Goal: Task Accomplishment & Management: Use online tool/utility

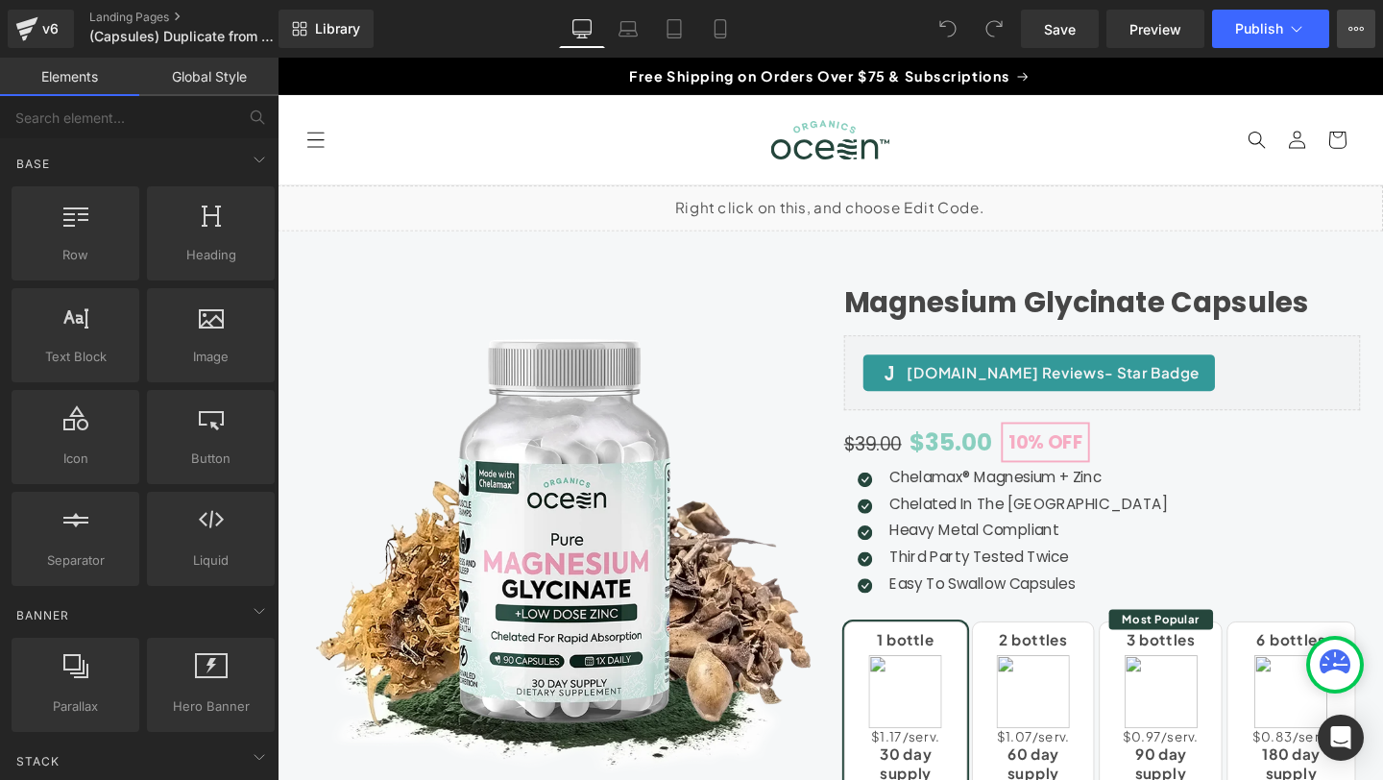
click at [1365, 27] on button "View Live Page View with current Template Save Template to Library Schedule Pub…" at bounding box center [1356, 29] width 38 height 38
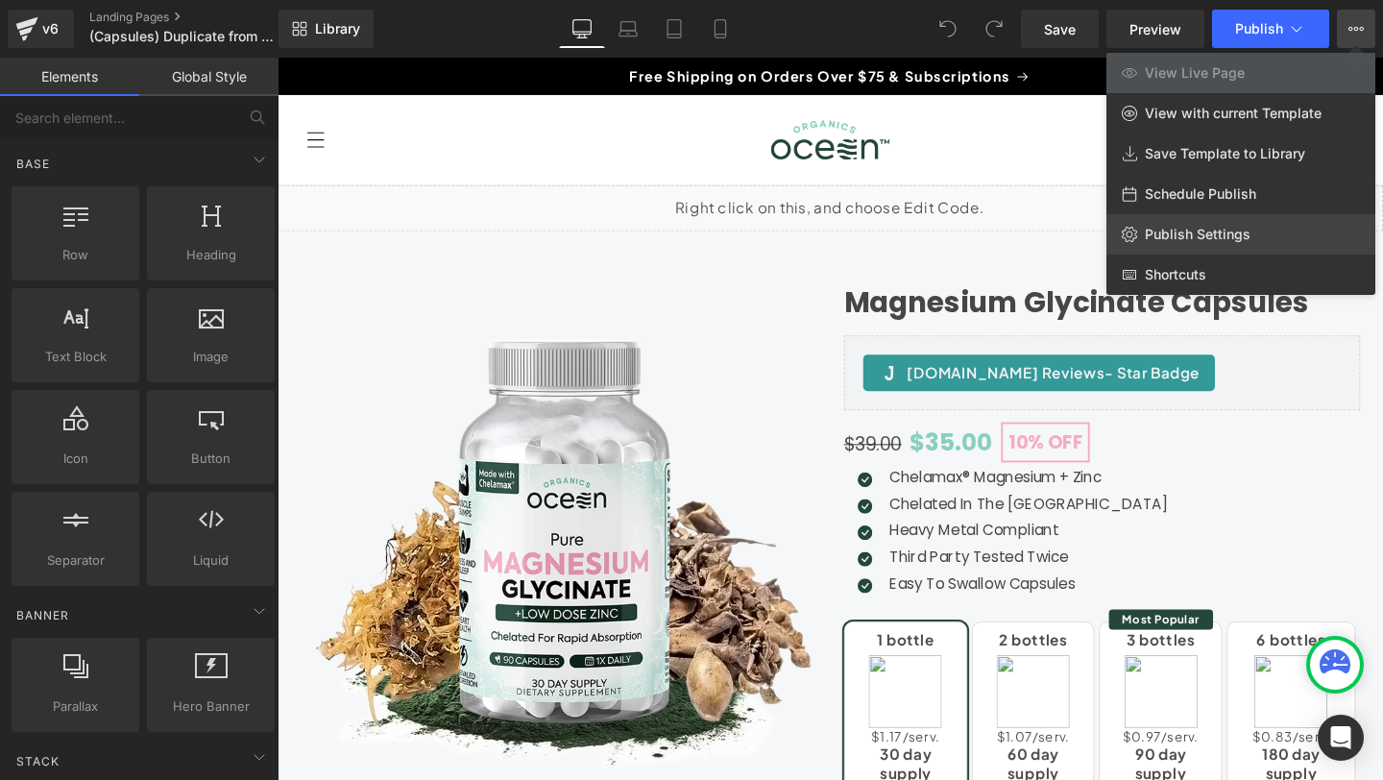
click at [1205, 233] on span "Publish Settings" at bounding box center [1198, 234] width 106 height 17
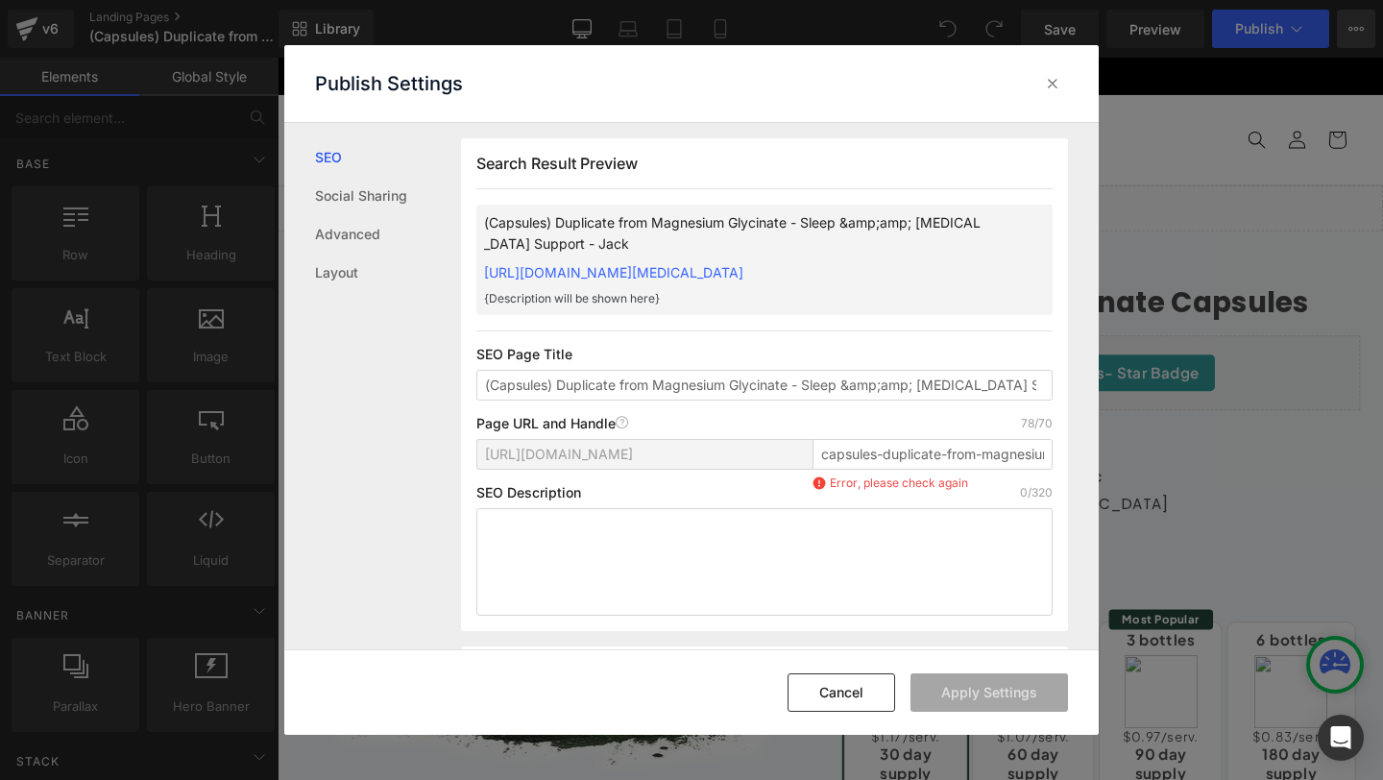
scroll to position [1, 0]
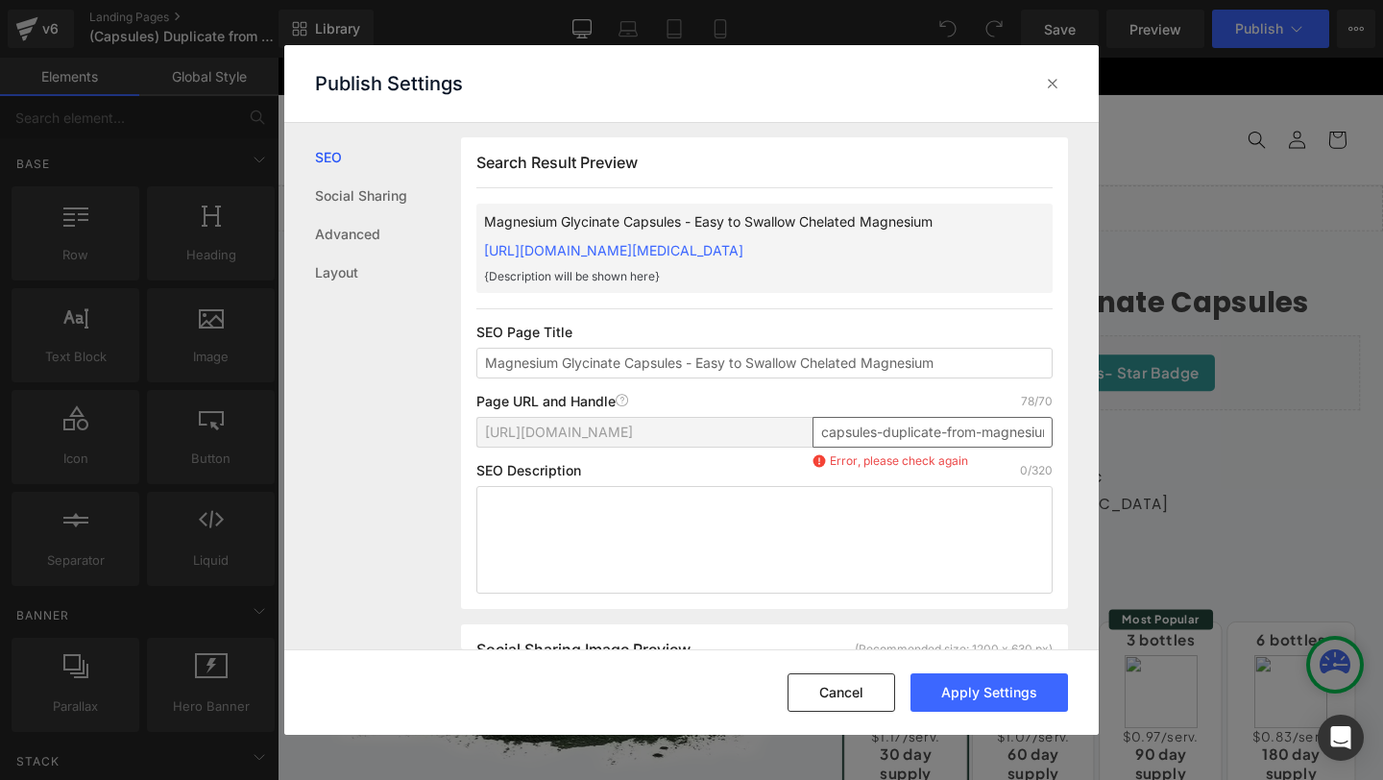
type input "Magnesium Glycinate Capsules - Easy to Swallow Chelated Magnesium"
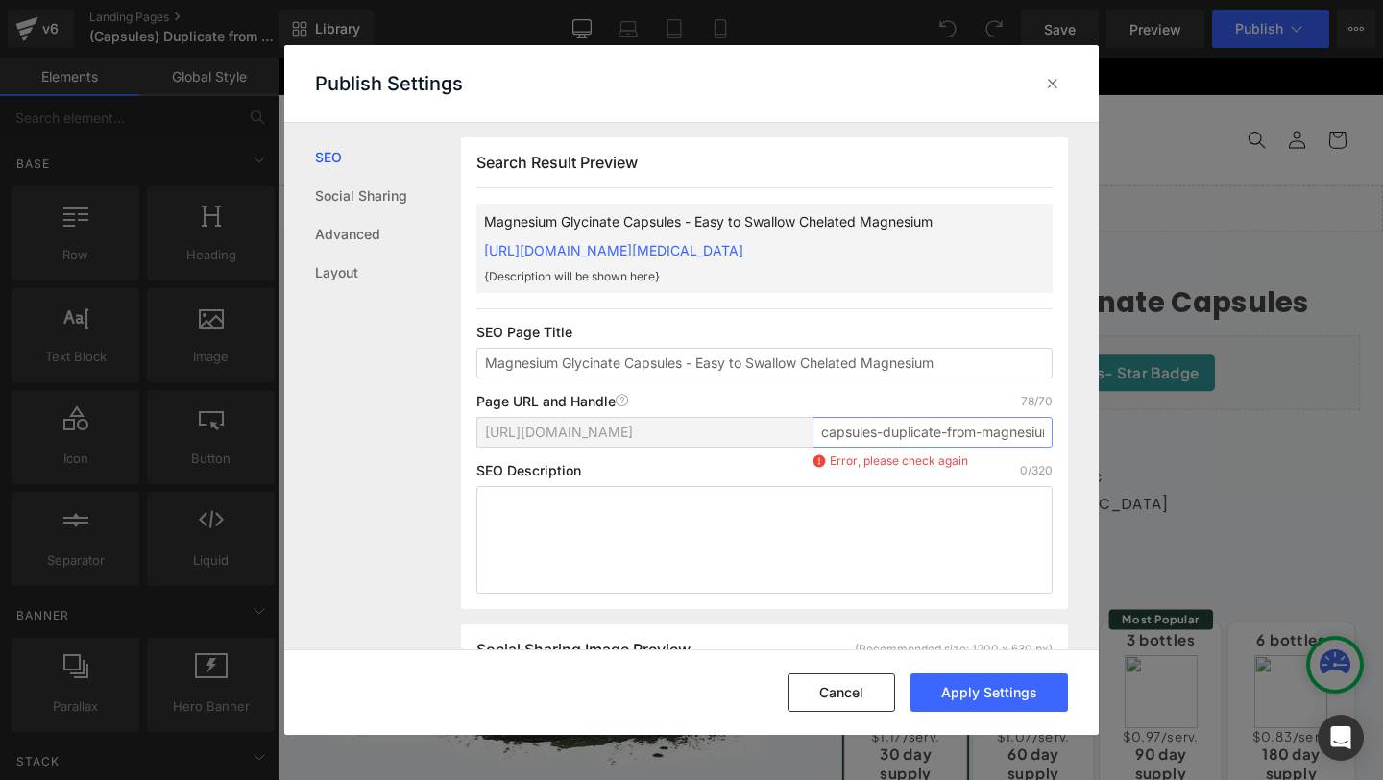
paste input "magnesium-glycinate-capsules"
type input "magnesium-glycinate-capsules"
paste textarea "Premium magnesium glycinate capsules designed for easy swallowing and optimal a…"
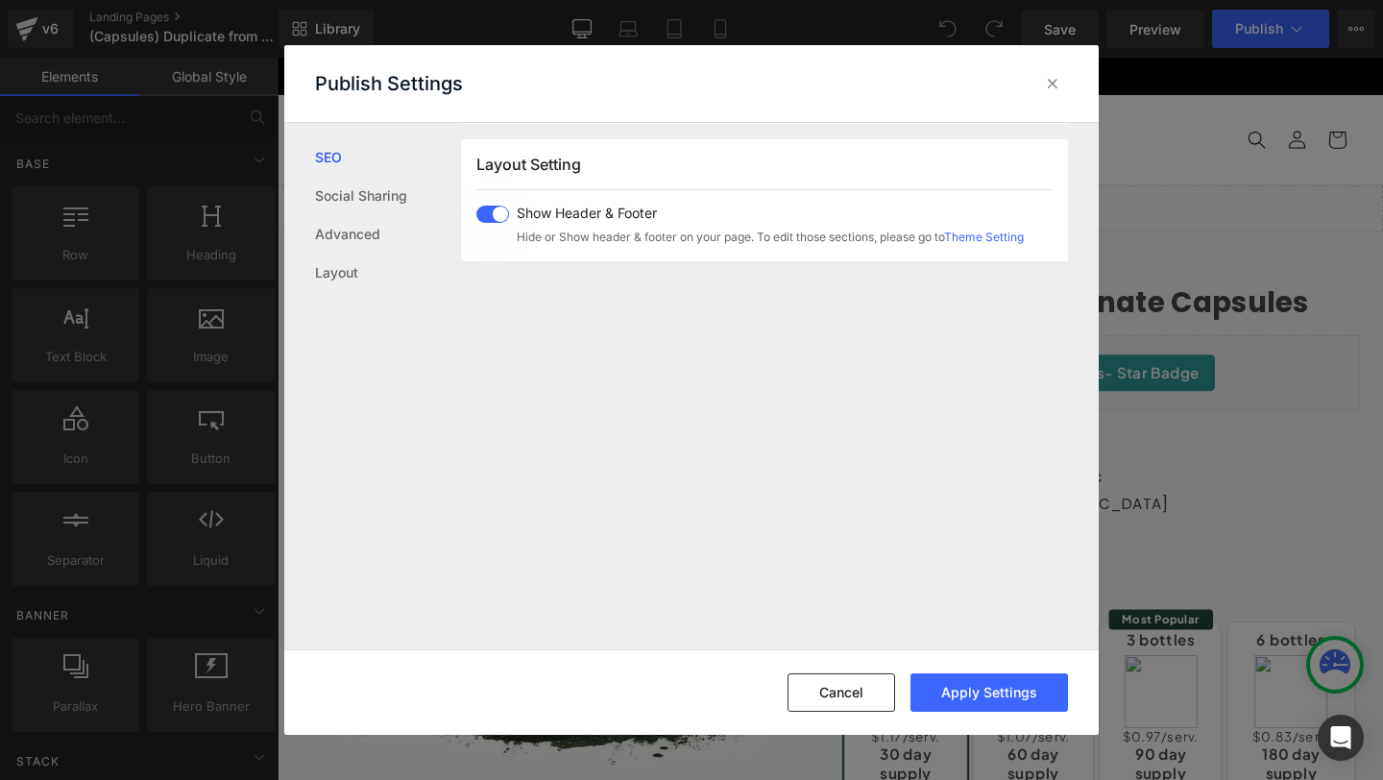
scroll to position [1053, 0]
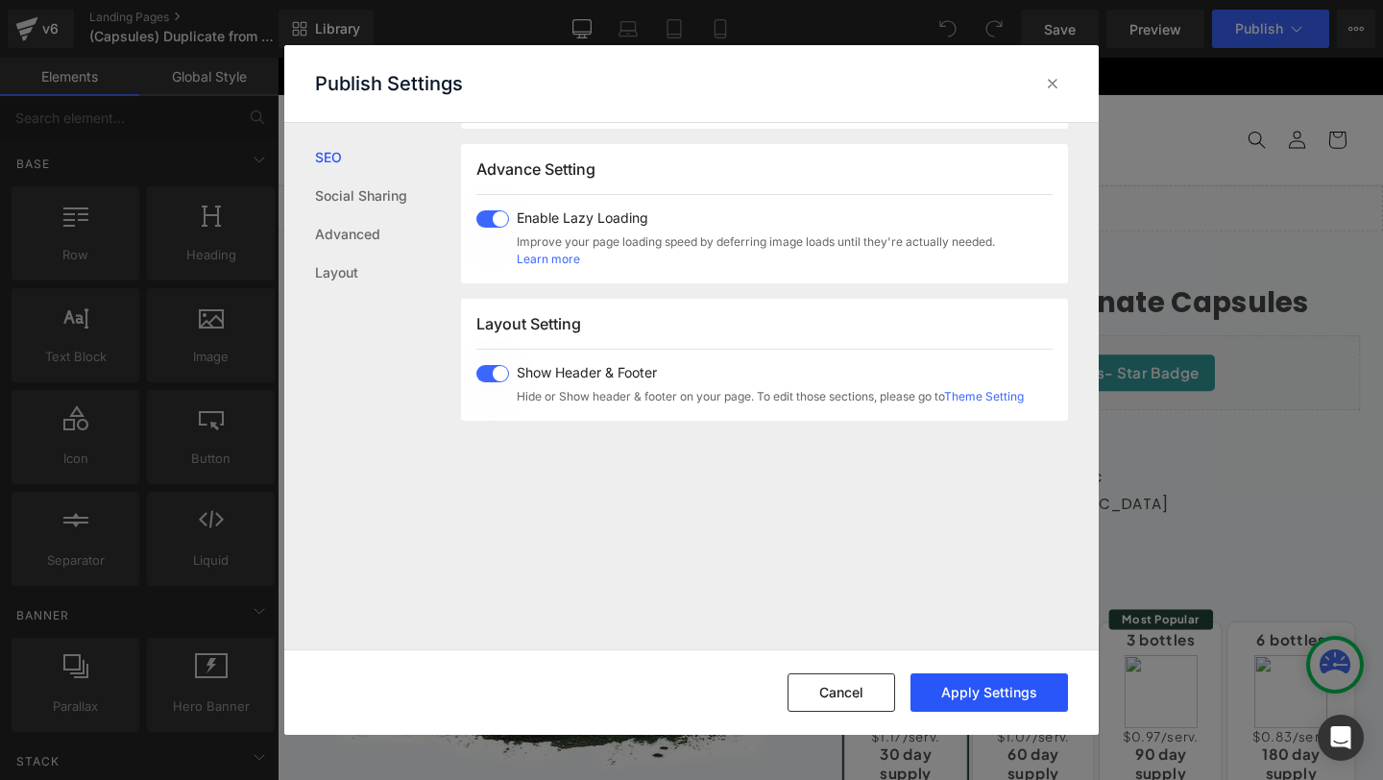
type textarea "Premium magnesium glycinate capsules designed for easy swallowing and optimal a…"
click at [965, 687] on button "Apply Settings" at bounding box center [988, 692] width 157 height 38
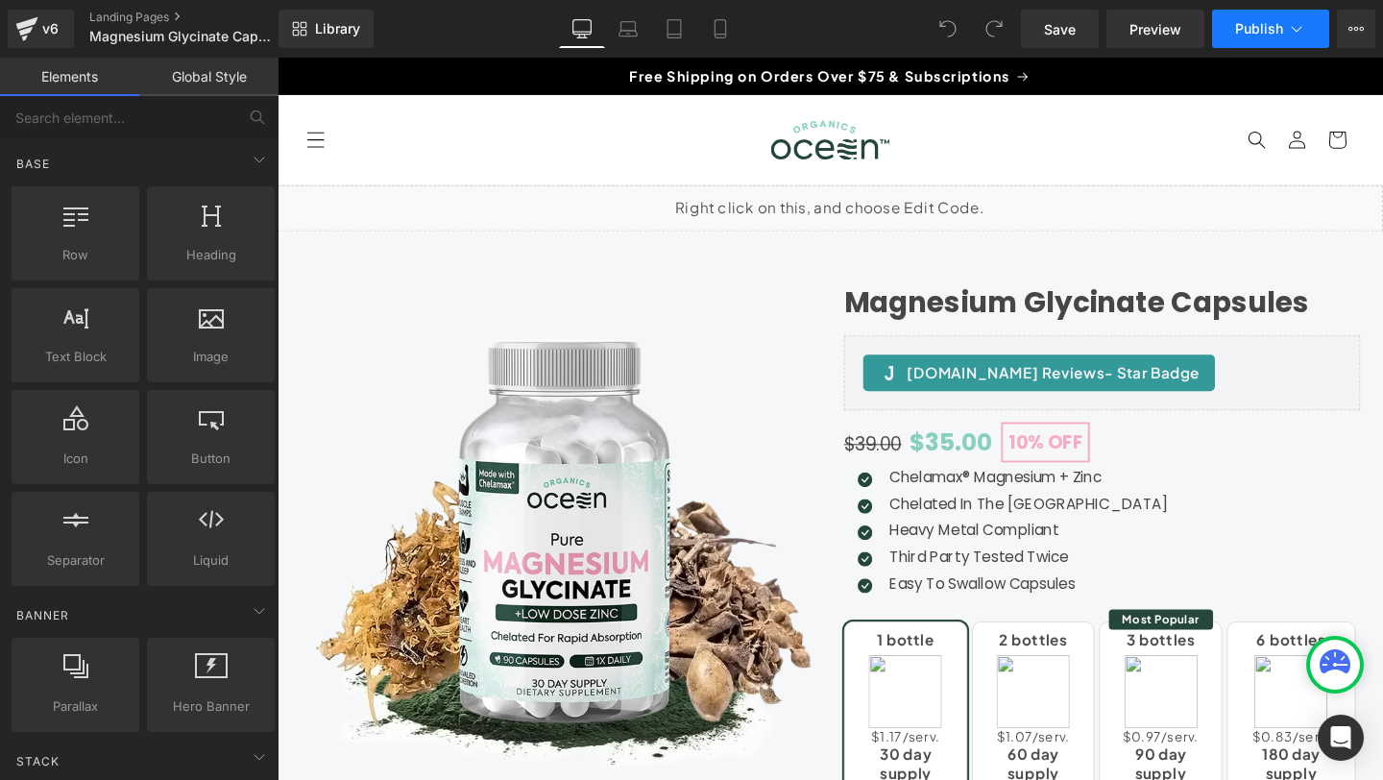
click at [1308, 30] on button "Publish" at bounding box center [1270, 29] width 117 height 38
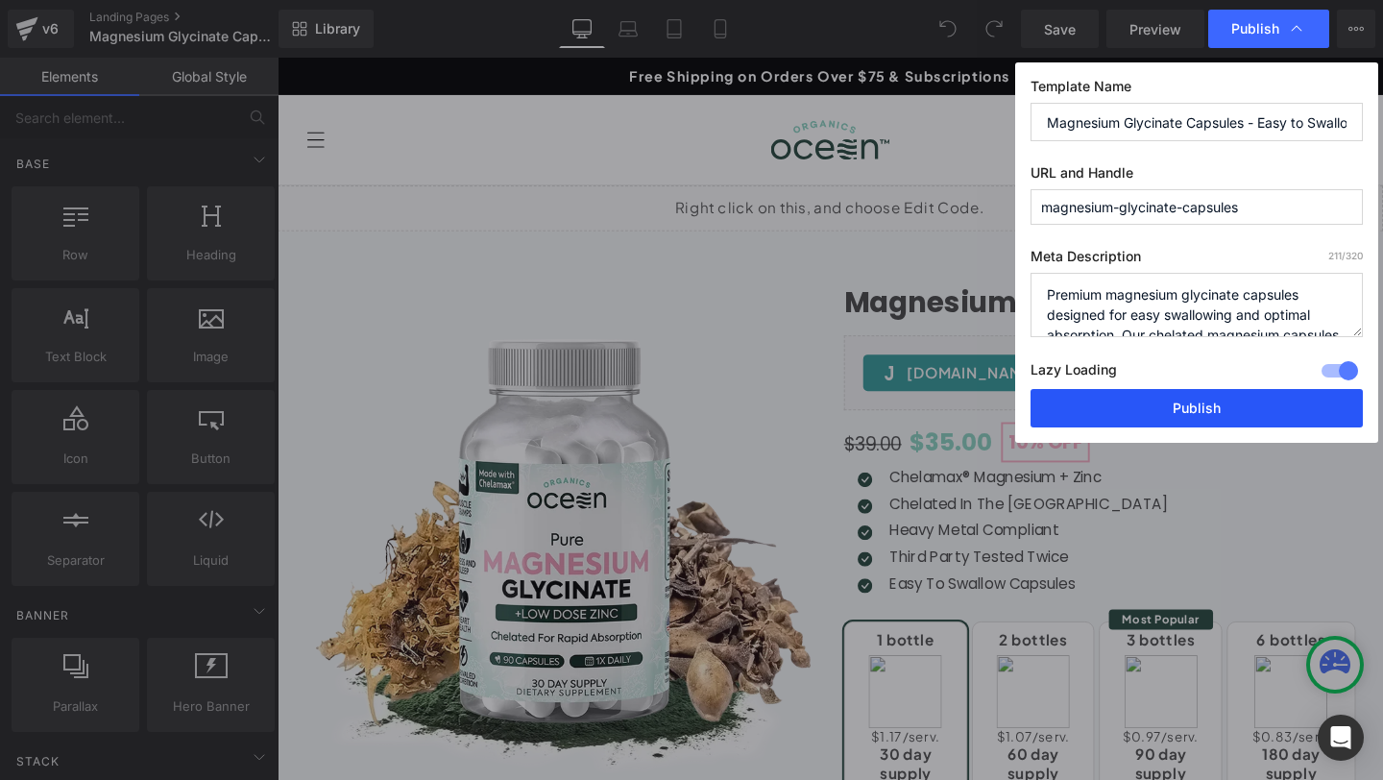
click at [1129, 408] on button "Publish" at bounding box center [1196, 408] width 332 height 38
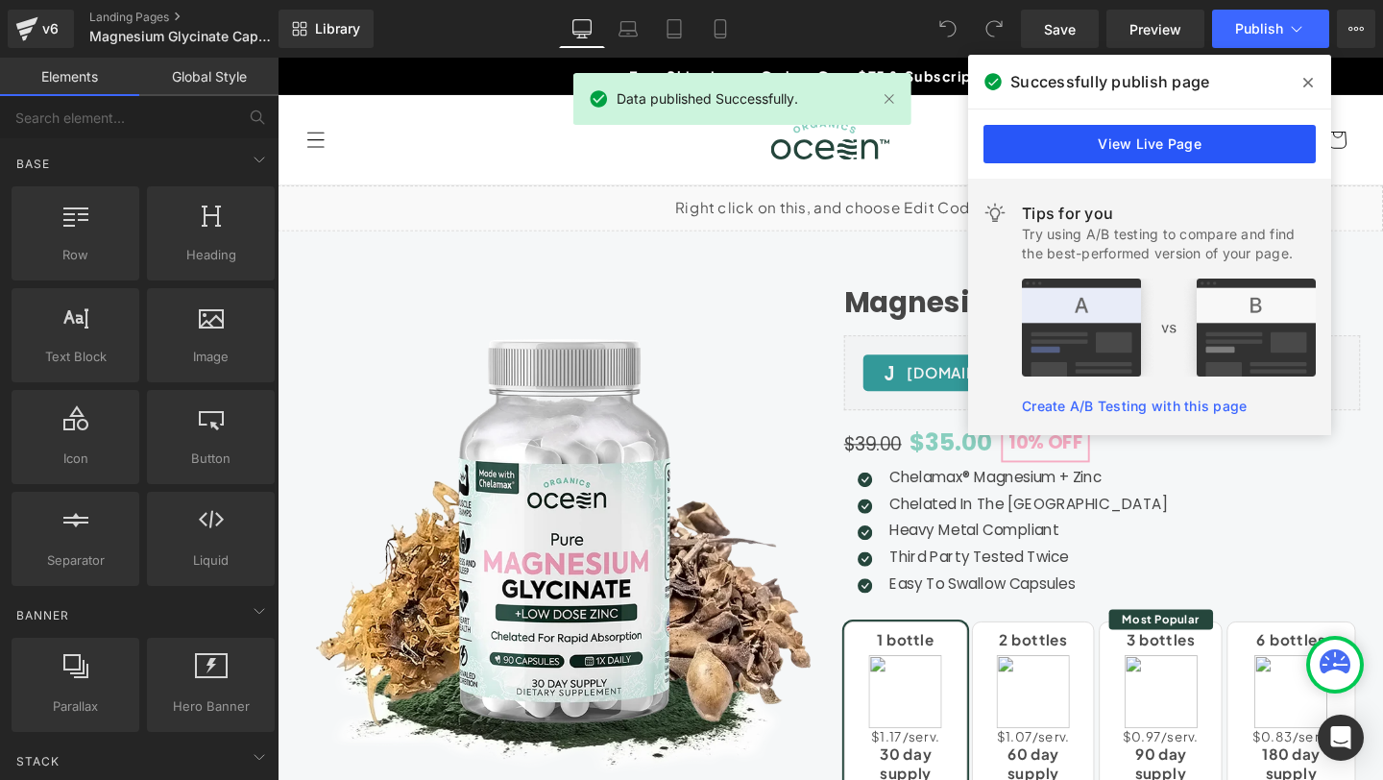
click at [1114, 140] on link "View Live Page" at bounding box center [1149, 144] width 332 height 38
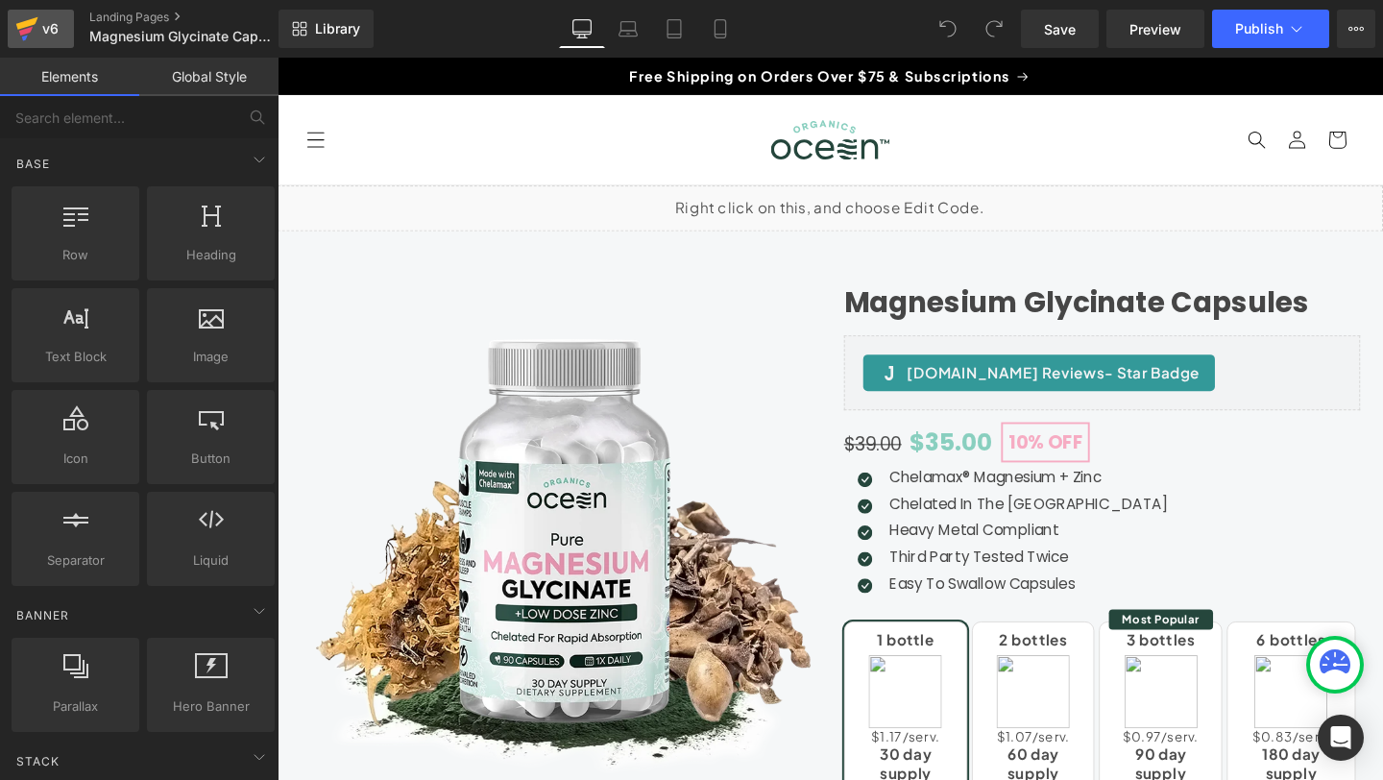
click at [46, 34] on div "v6" at bounding box center [50, 28] width 24 height 25
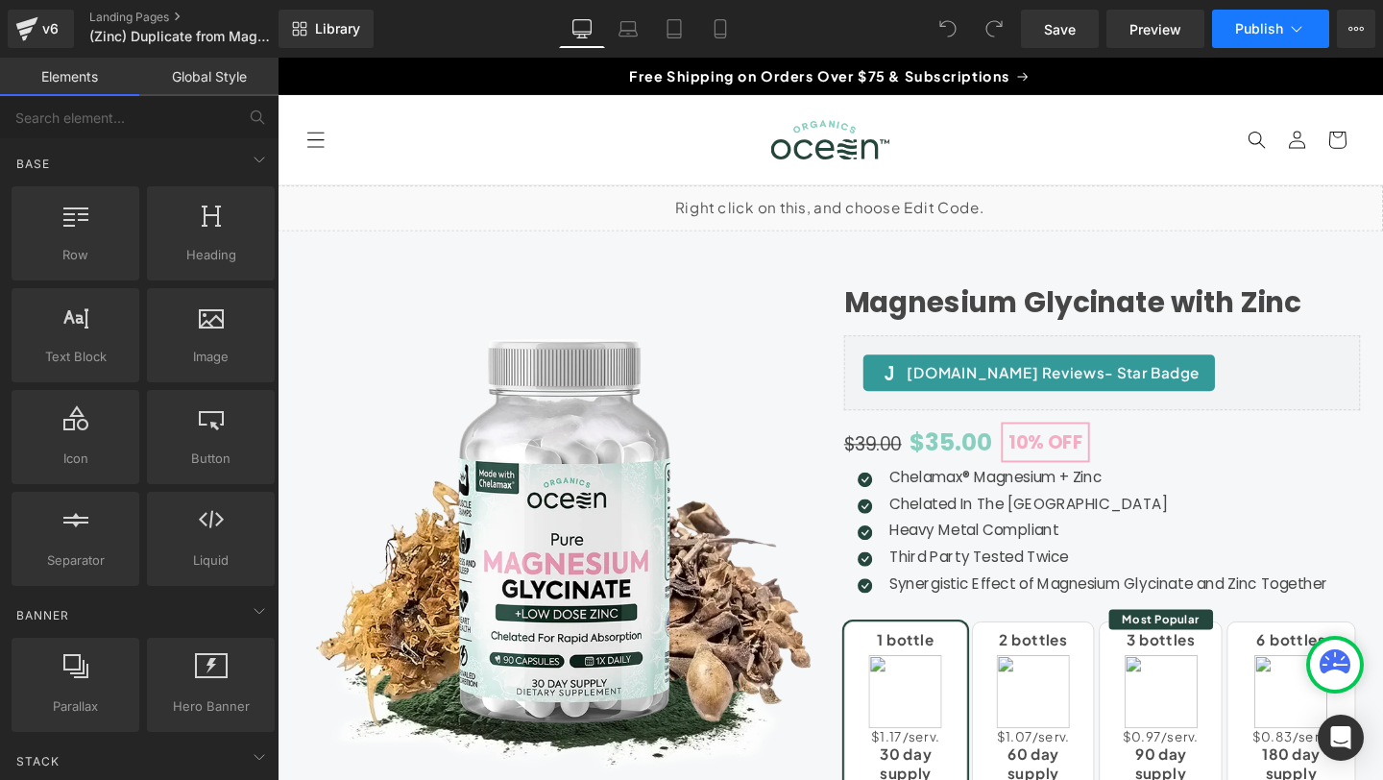
click at [1300, 21] on icon at bounding box center [1296, 28] width 19 height 19
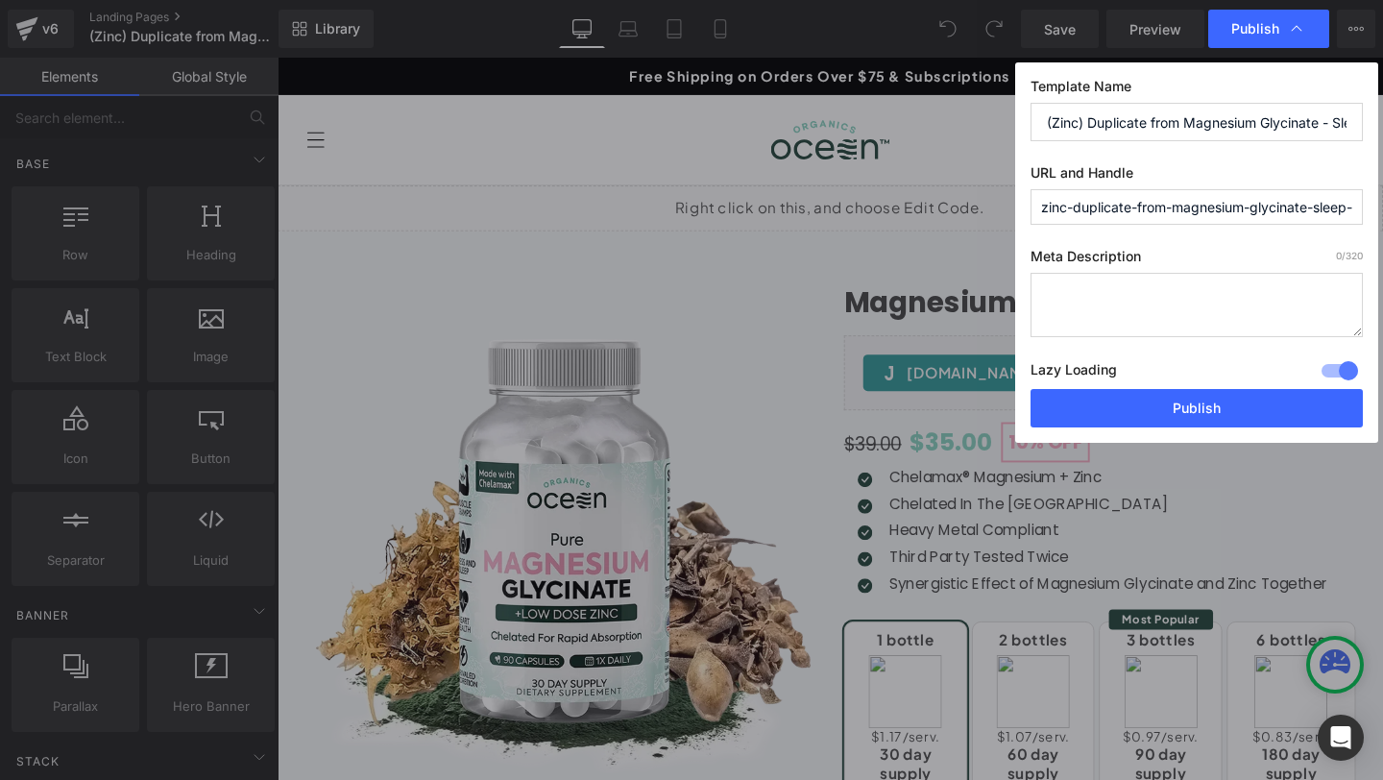
paste input "Magnesium Glycinate Zinc Supplement - Chelated Magnesium + Zinc"
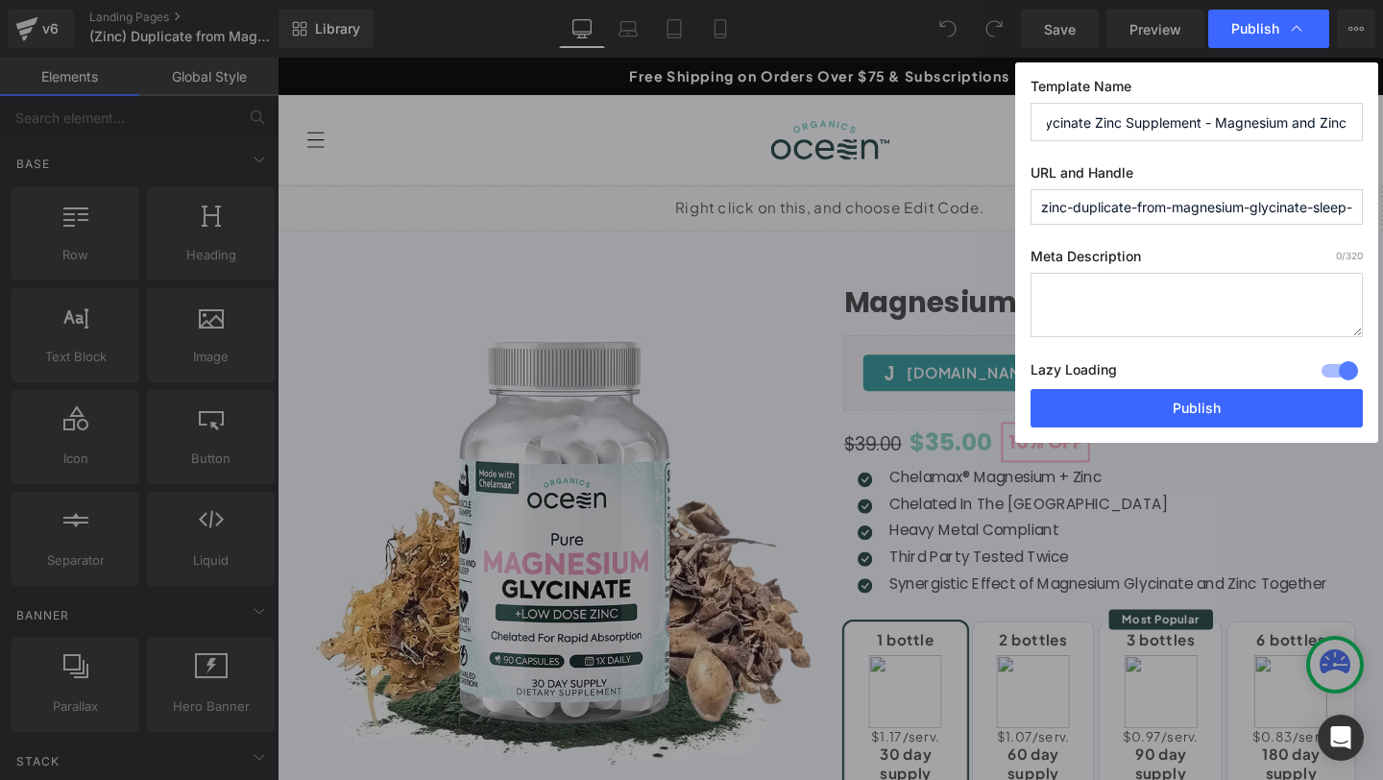
type input "Magnesium Glycinate Zinc Supplement - Magnesium and Zinc"
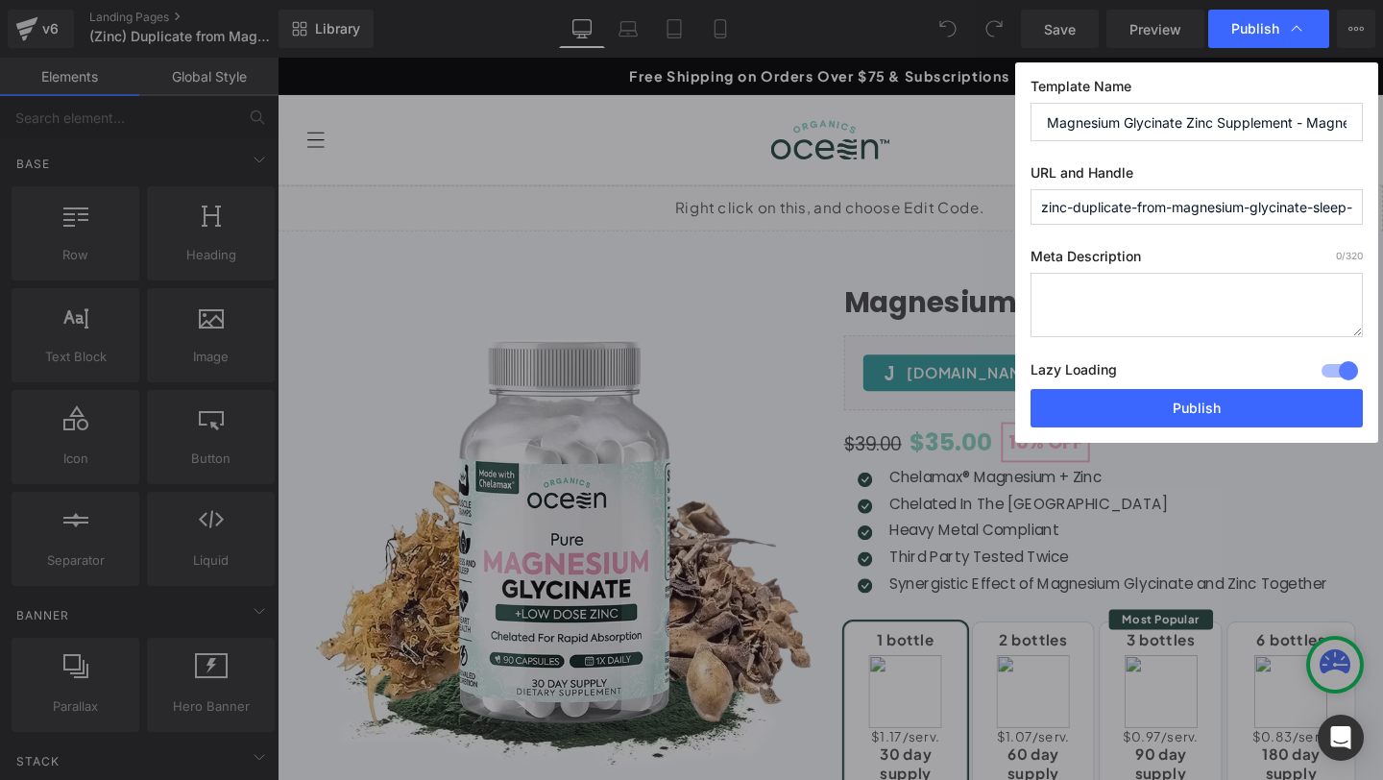
paste input "magnesium-glycinate-and-zinc"
type input "magnesium-glycinate-and-zinc"
paste textarea "Premium magnesium glycinate with zinc supplement featuring chelated minerals fo…"
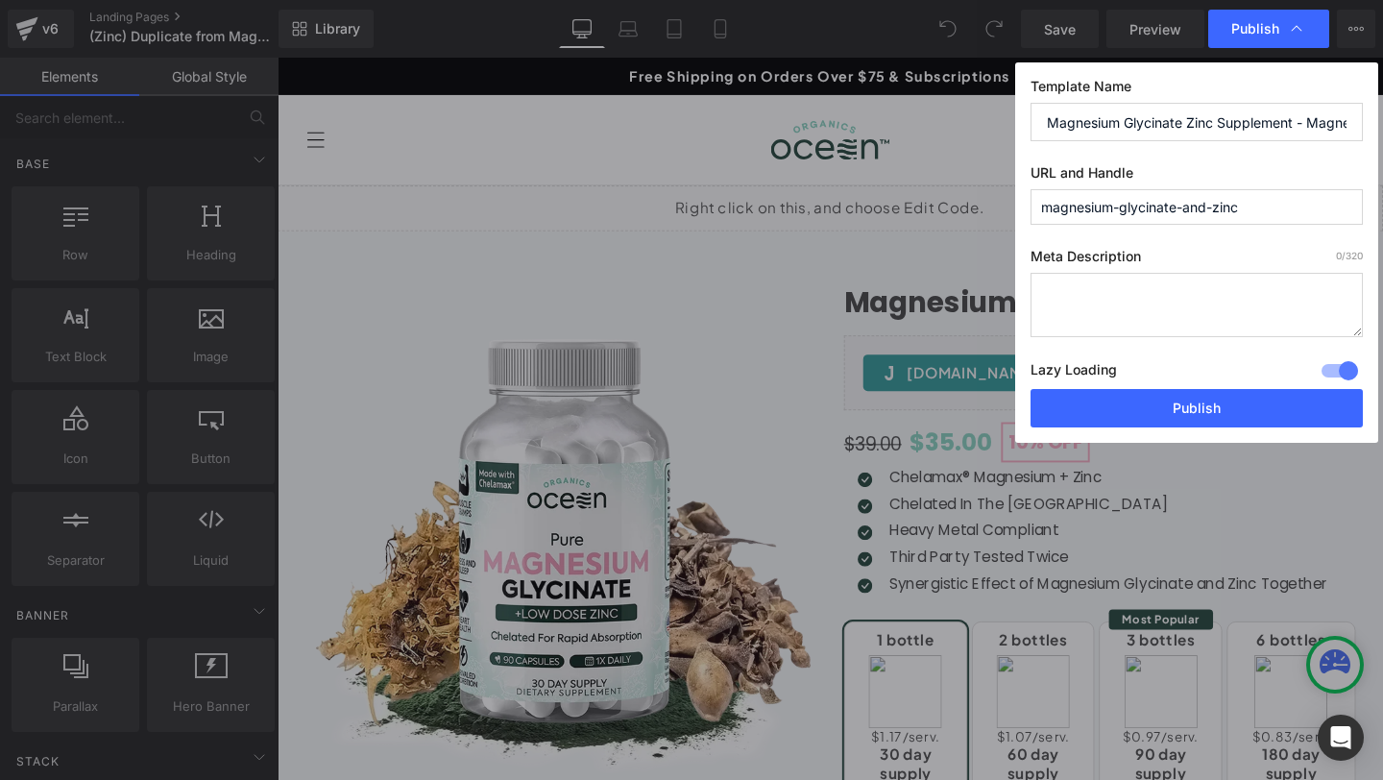
type textarea "Premium magnesium glycinate with zinc supplement featuring chelated minerals fo…"
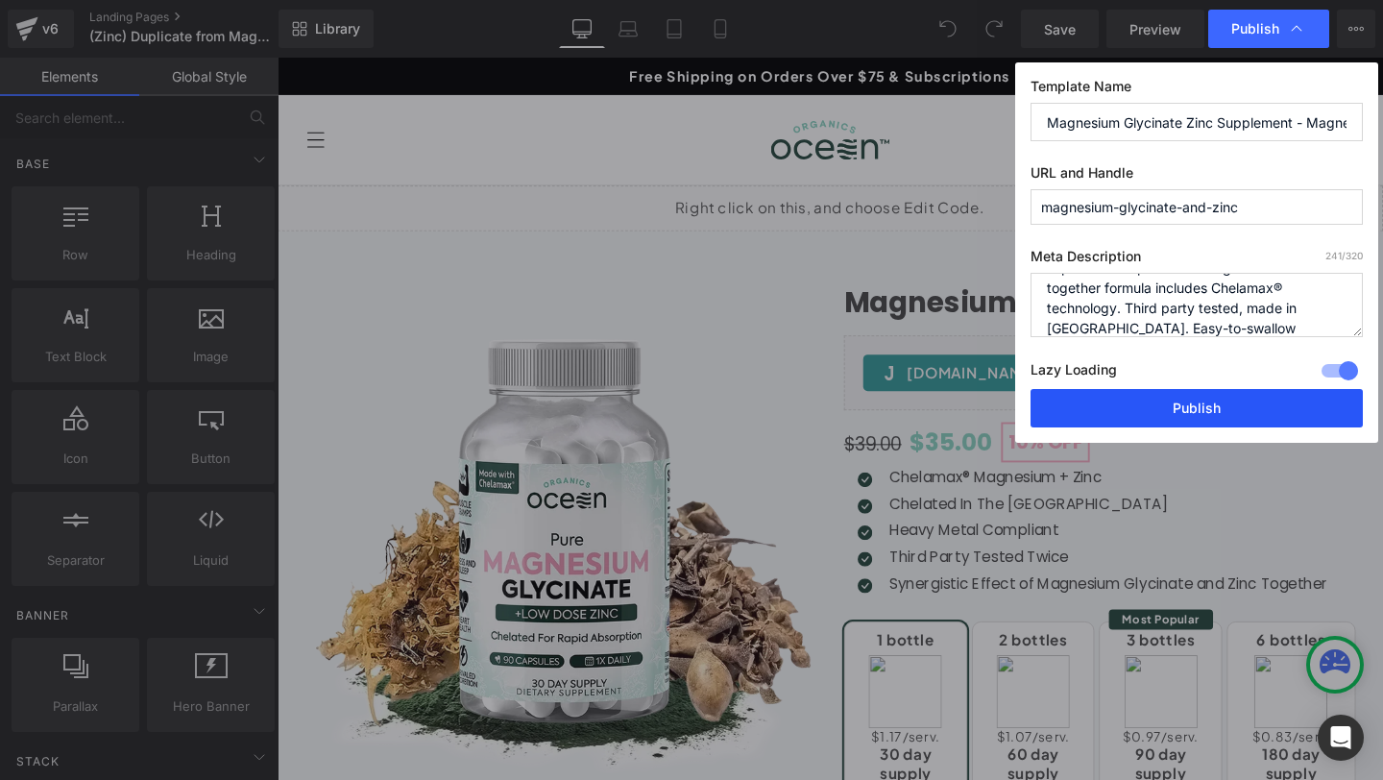
click at [1126, 402] on button "Publish" at bounding box center [1196, 408] width 332 height 38
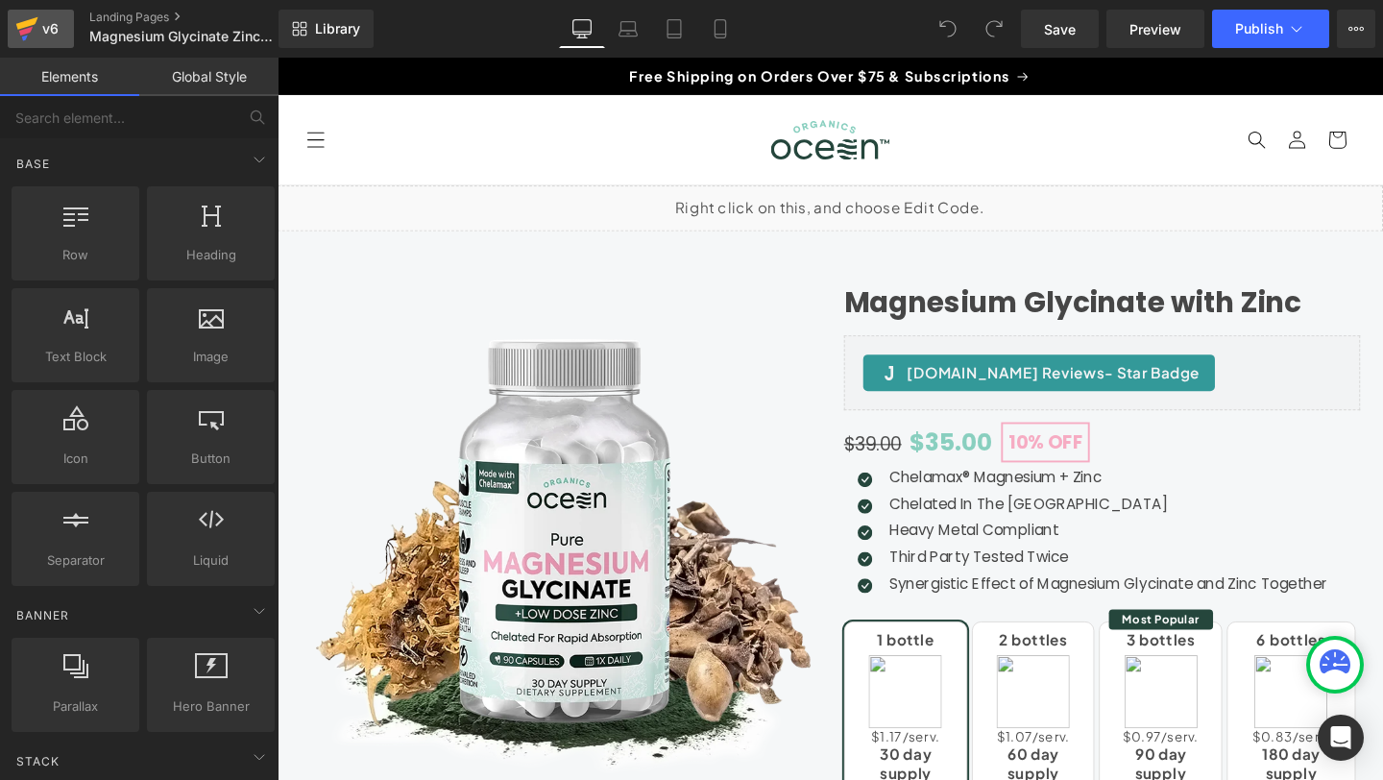
click at [38, 33] on div "v6" at bounding box center [50, 28] width 24 height 25
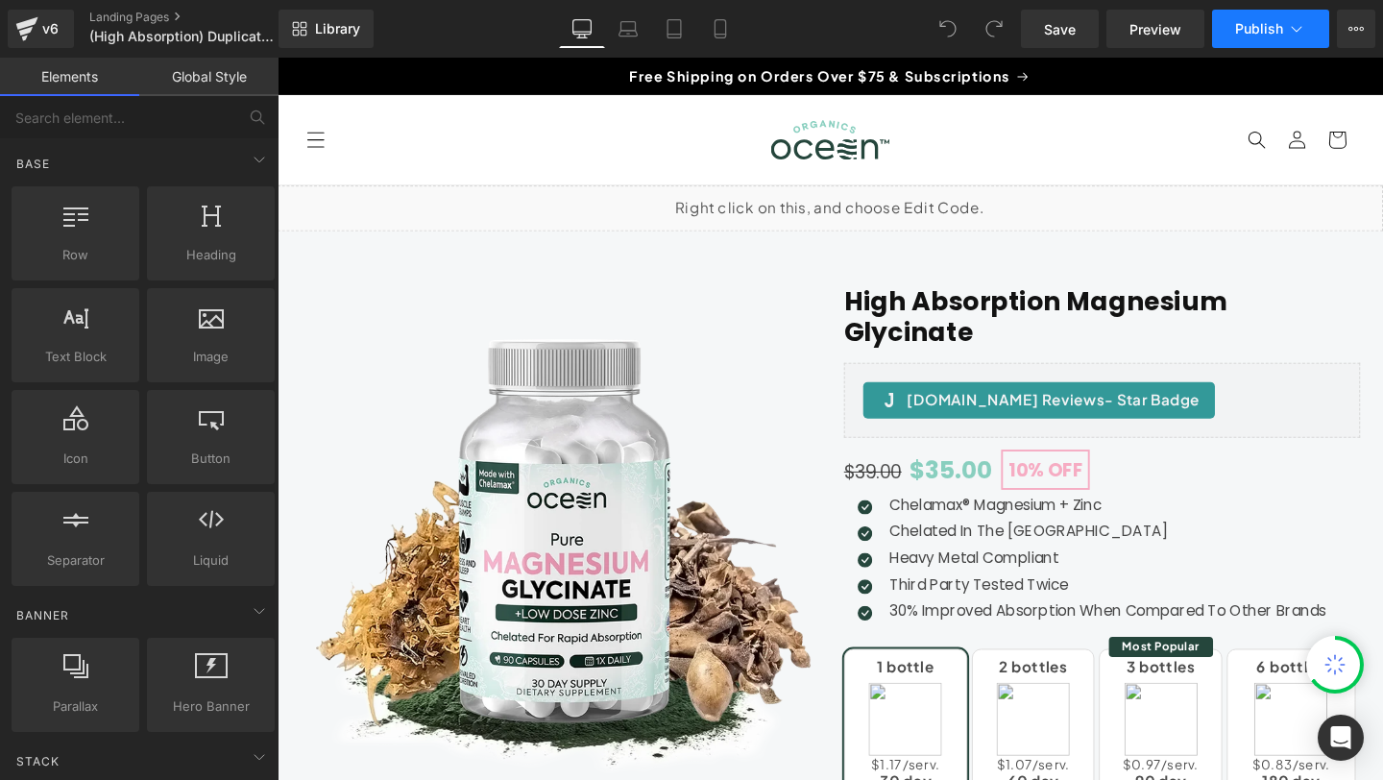
click at [1303, 26] on icon at bounding box center [1296, 28] width 19 height 19
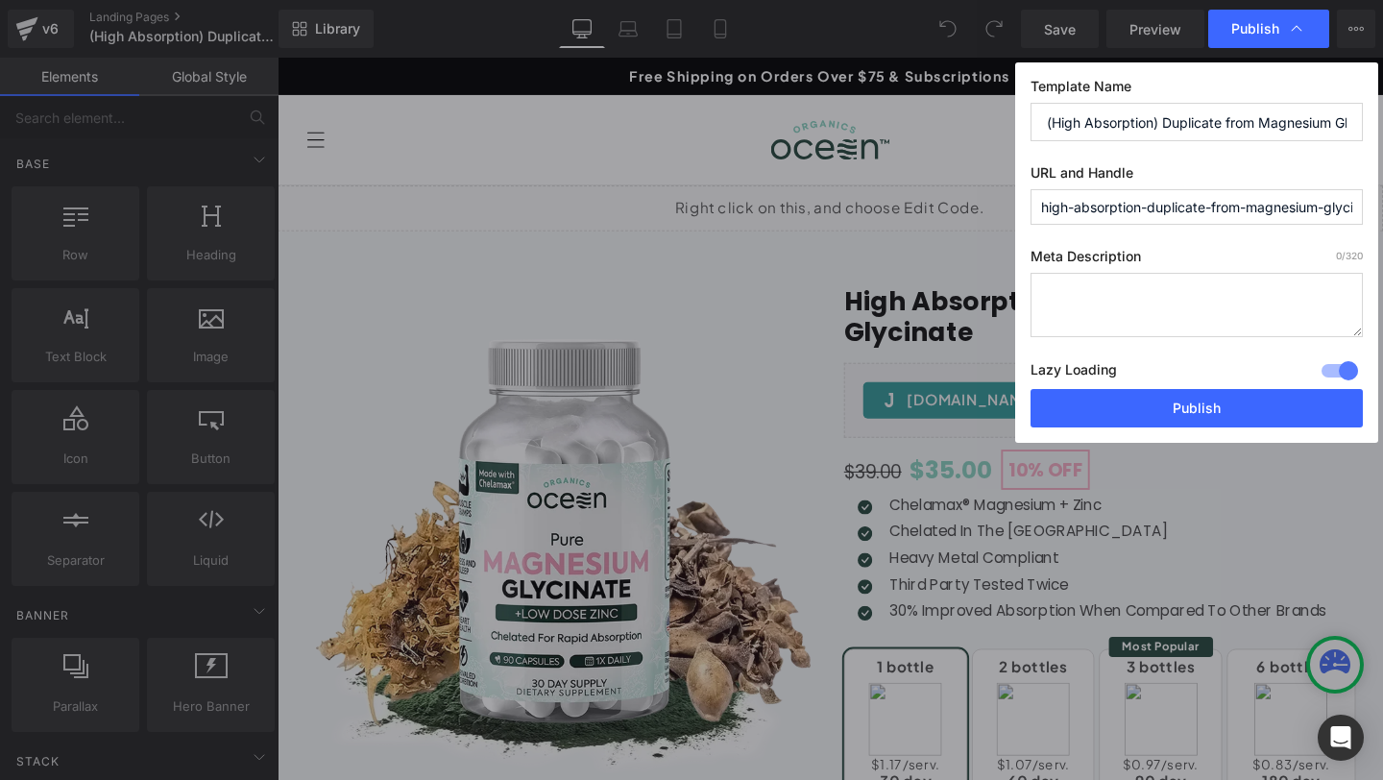
paste input "High Absorption Magnesium Glycinate - Chelated for Maximum Bioavailability"
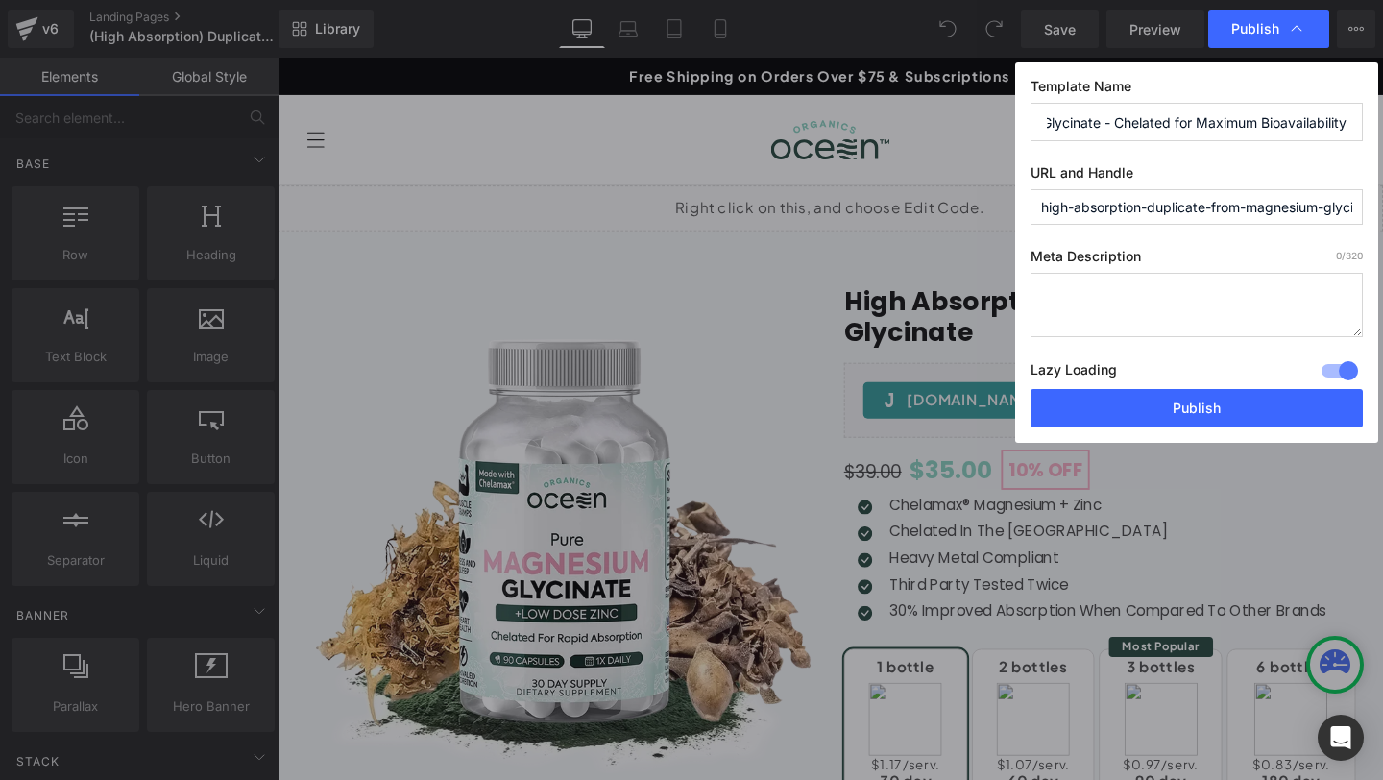
type input "High Absorption Magnesium Glycinate - Chelated for Maximum Bioavailability"
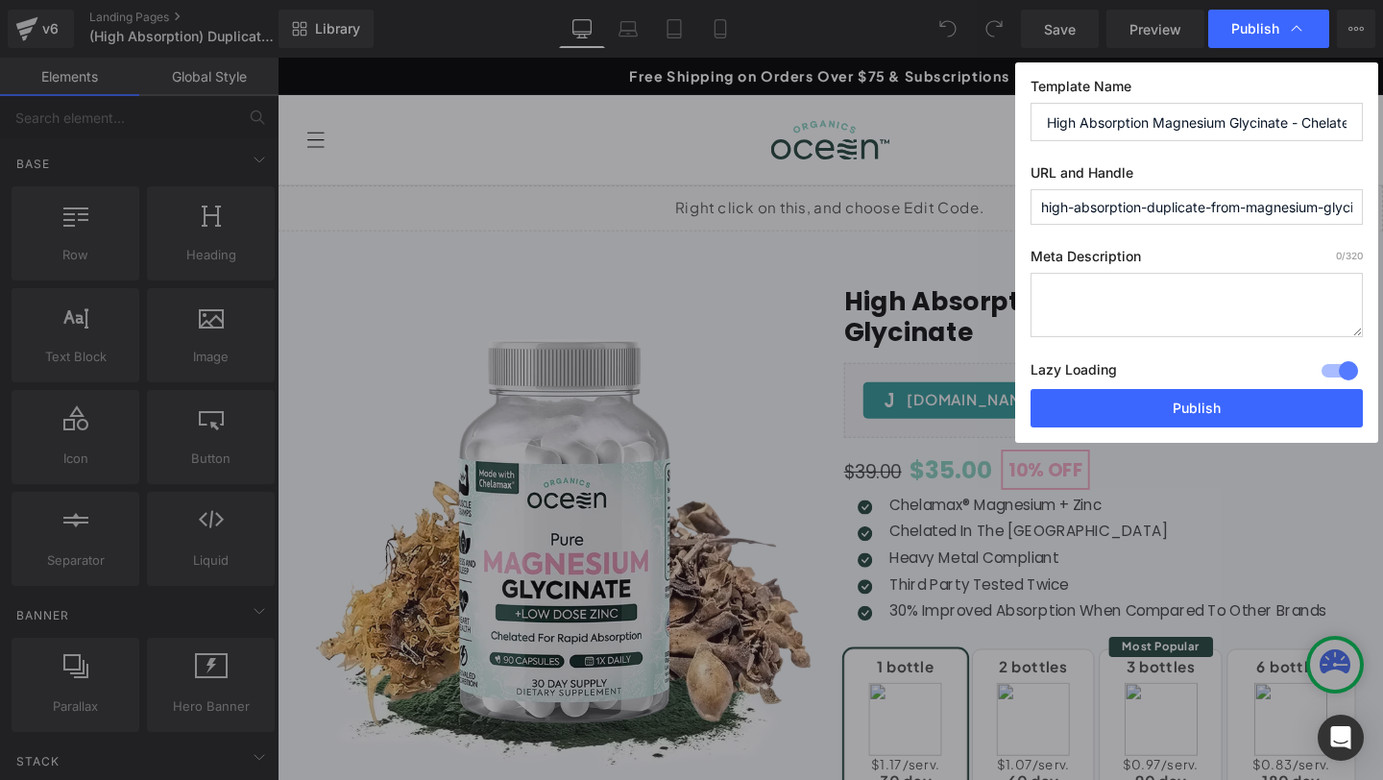
paste input "magnesium-glycinate"
type input "high-absorption-magnesium-glycinate"
click at [1165, 288] on textarea at bounding box center [1196, 305] width 332 height 64
paste textarea "High absorption magnesium glycinate with superior chelated formula for maximum …"
type textarea "High absorption magnesium glycinate with superior chelated formula for maximum …"
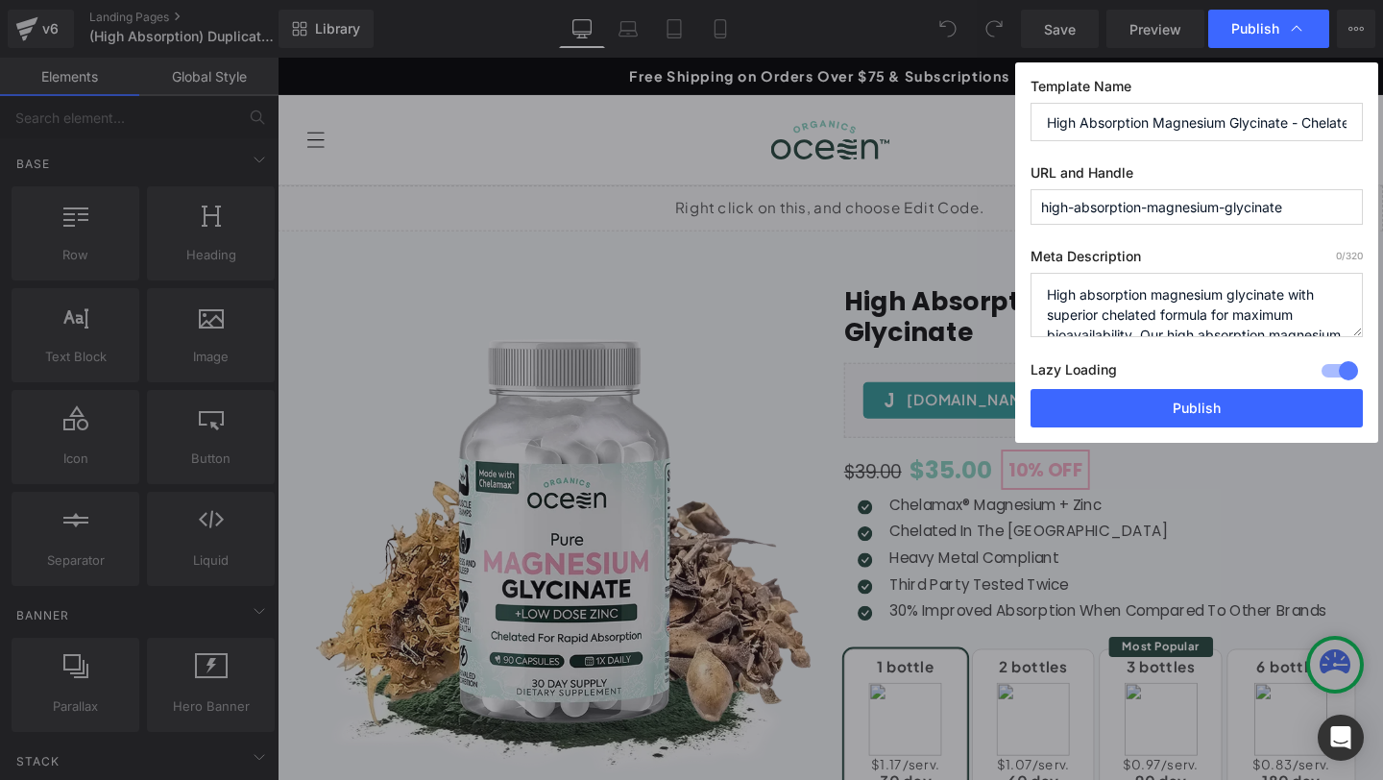
scroll to position [67, 0]
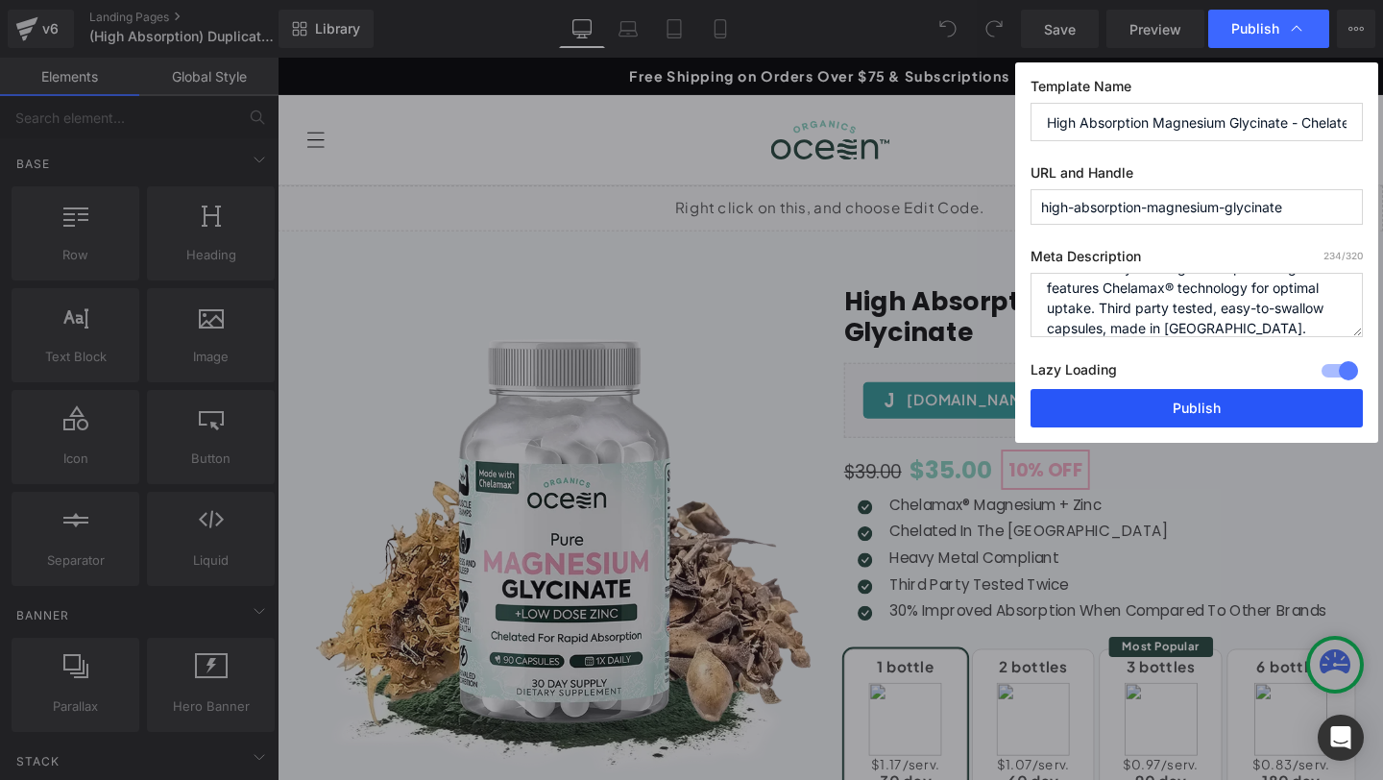
click at [1140, 412] on button "Publish" at bounding box center [1196, 408] width 332 height 38
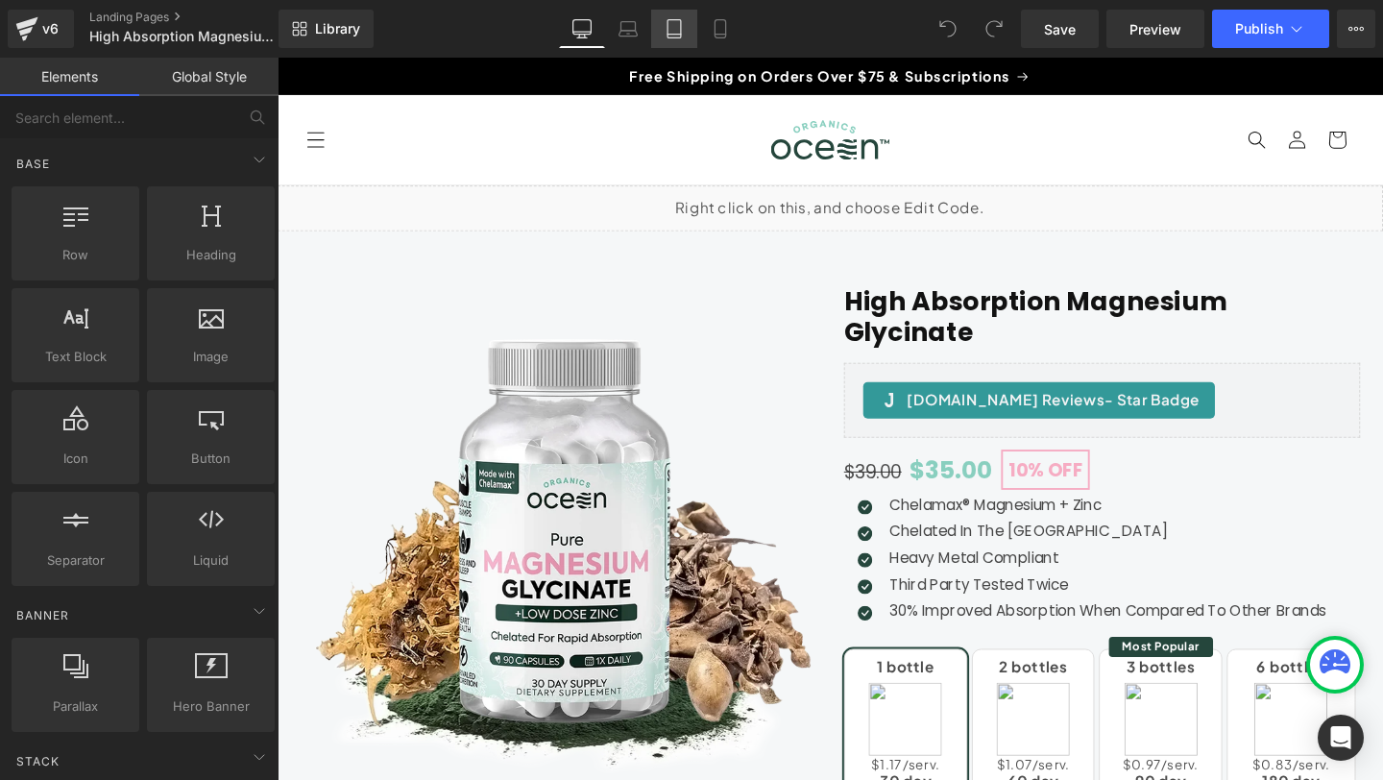
click at [675, 29] on icon at bounding box center [673, 28] width 19 height 19
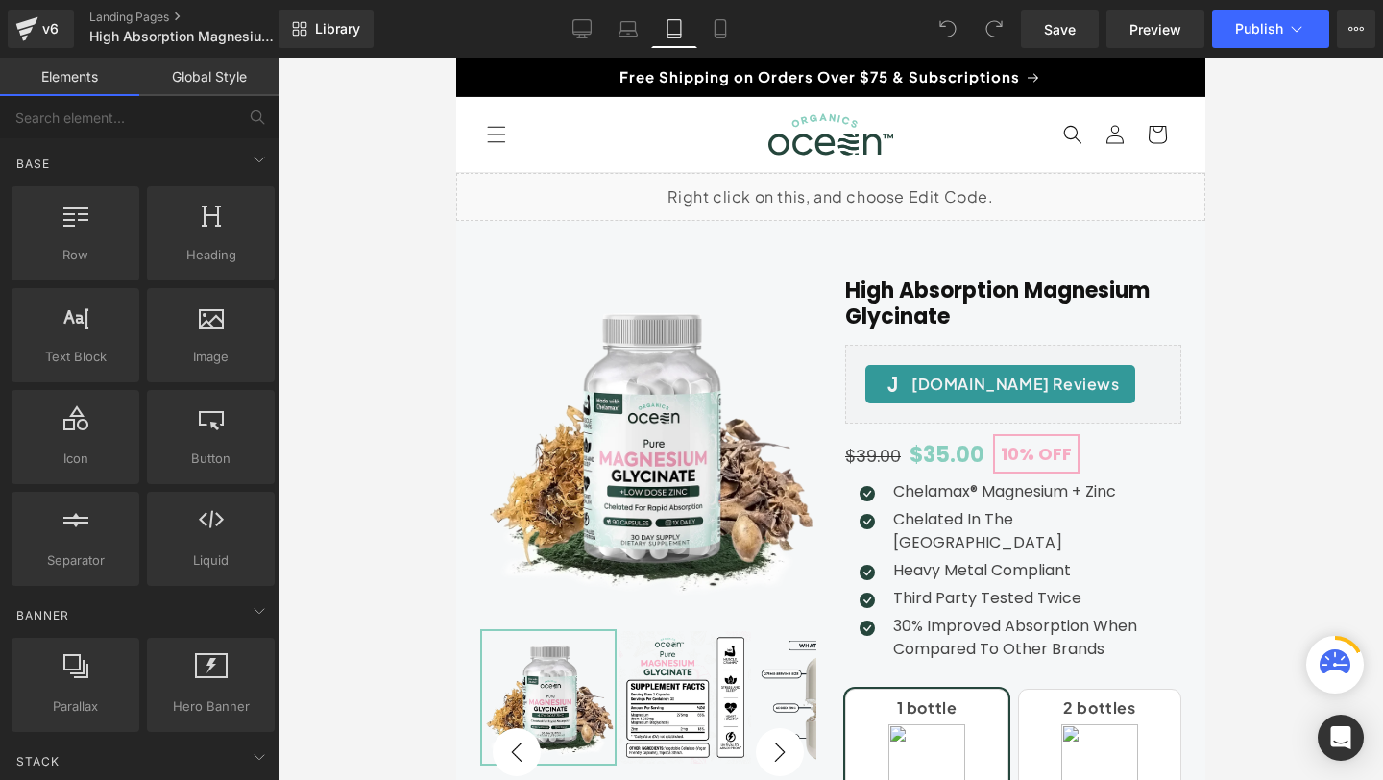
scroll to position [115, 0]
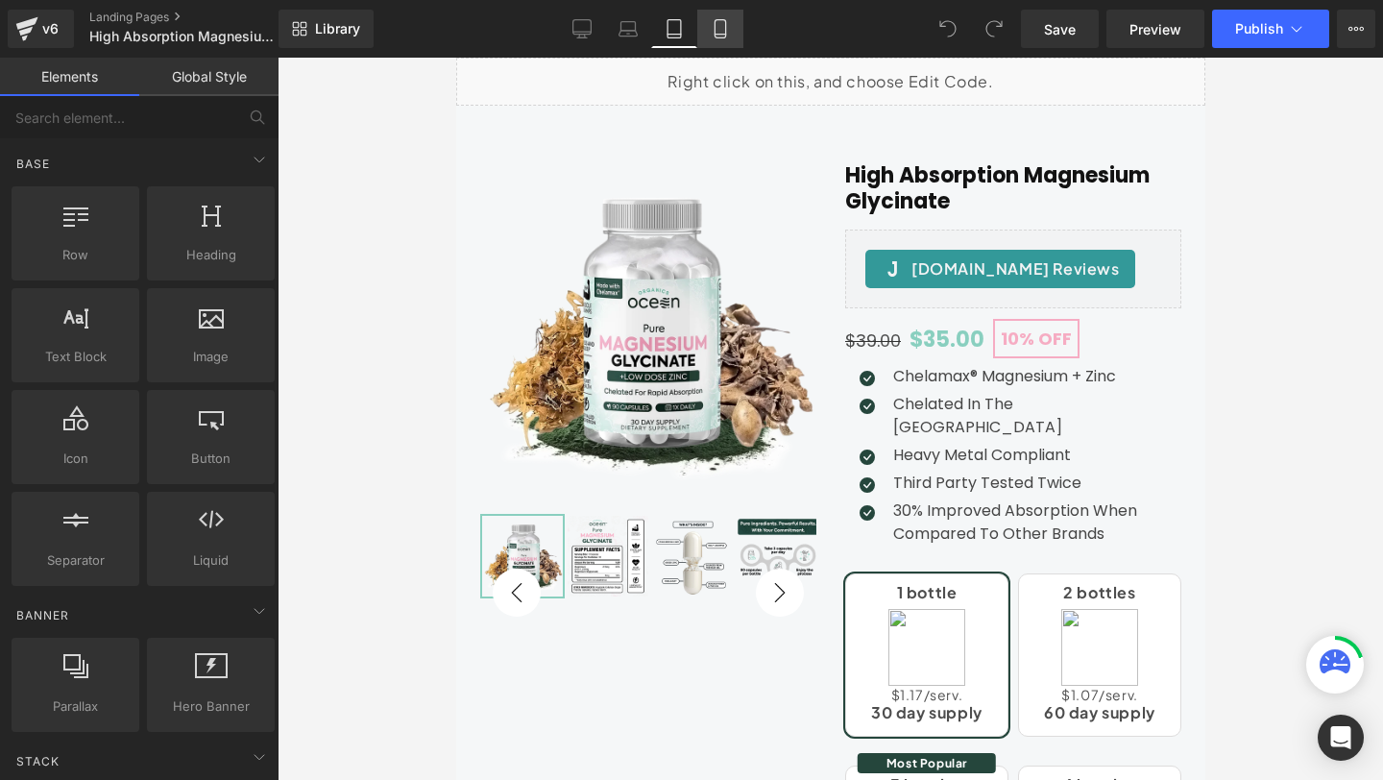
click at [717, 20] on icon at bounding box center [719, 29] width 11 height 18
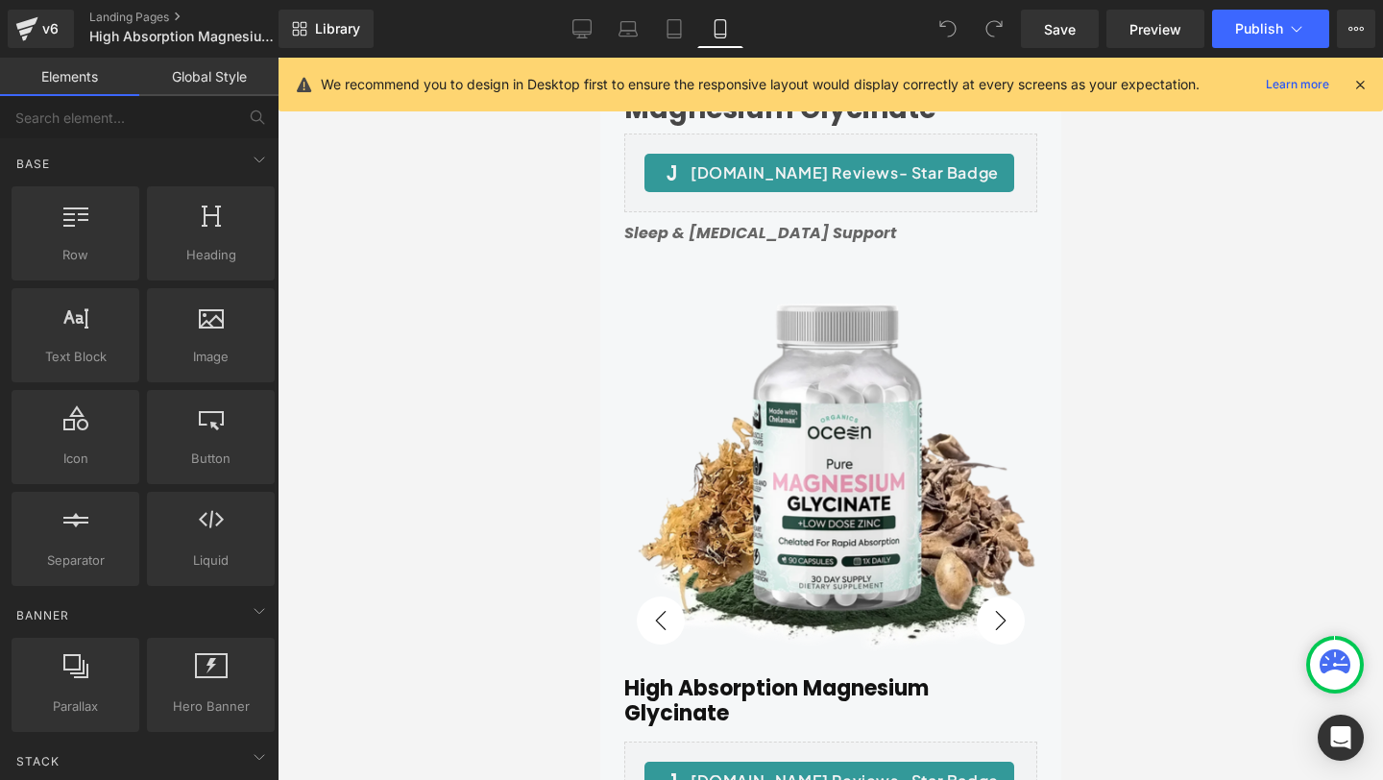
scroll to position [0, 0]
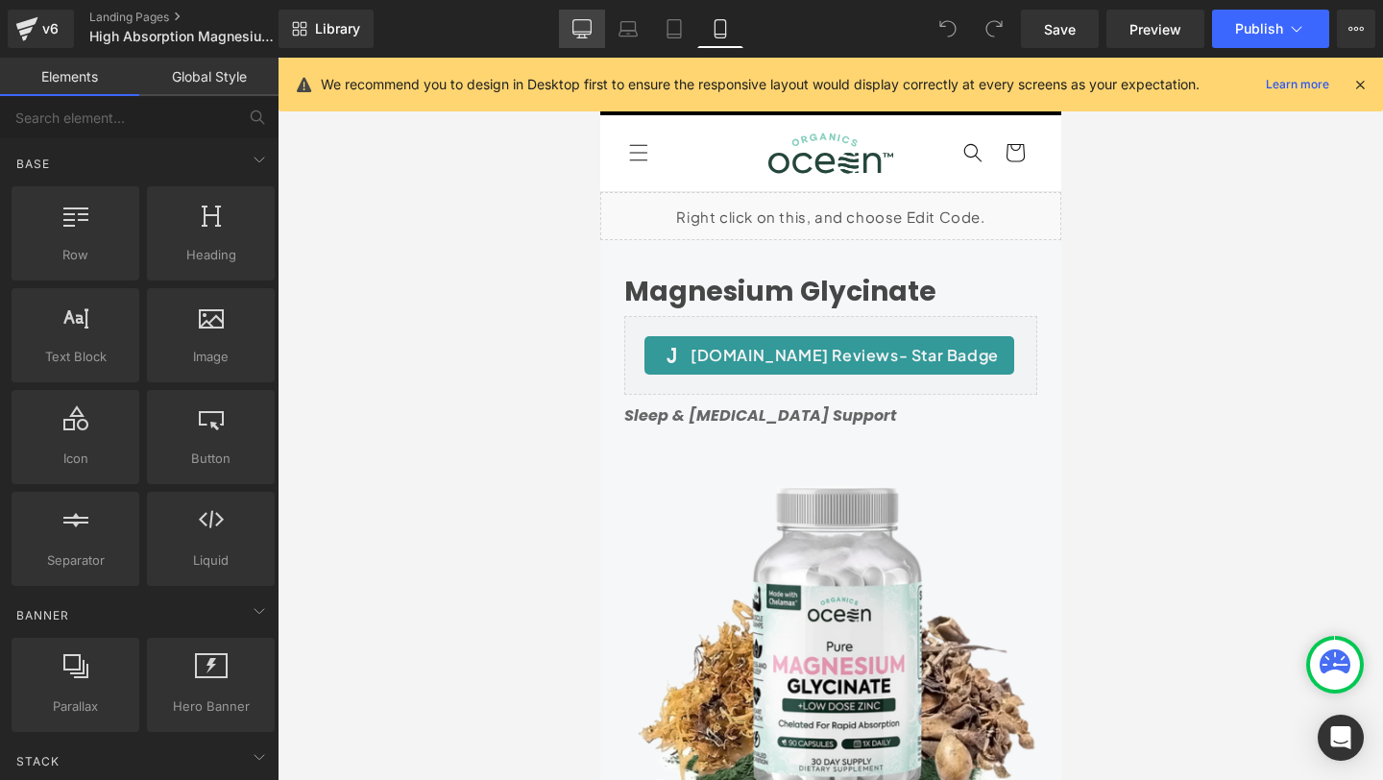
click at [581, 22] on icon at bounding box center [581, 28] width 19 height 19
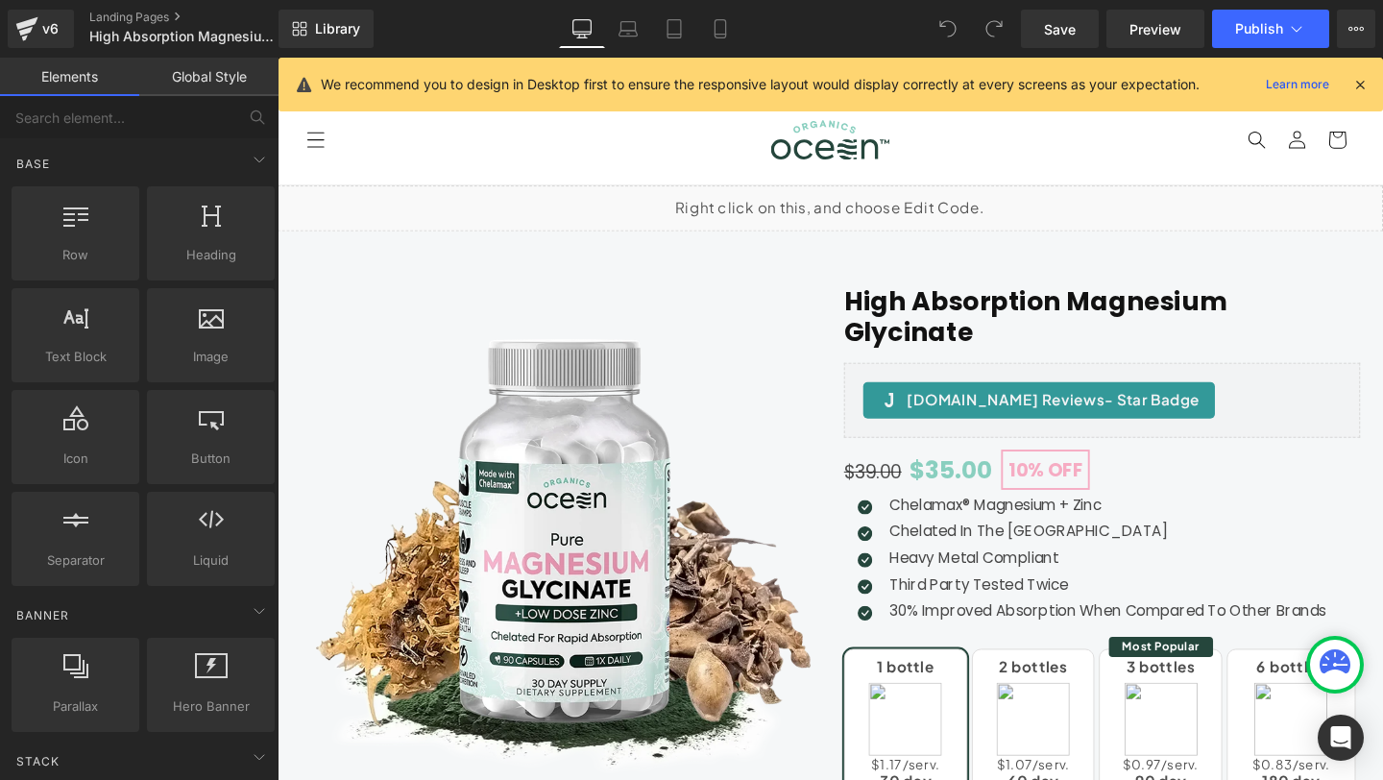
scroll to position [134, 0]
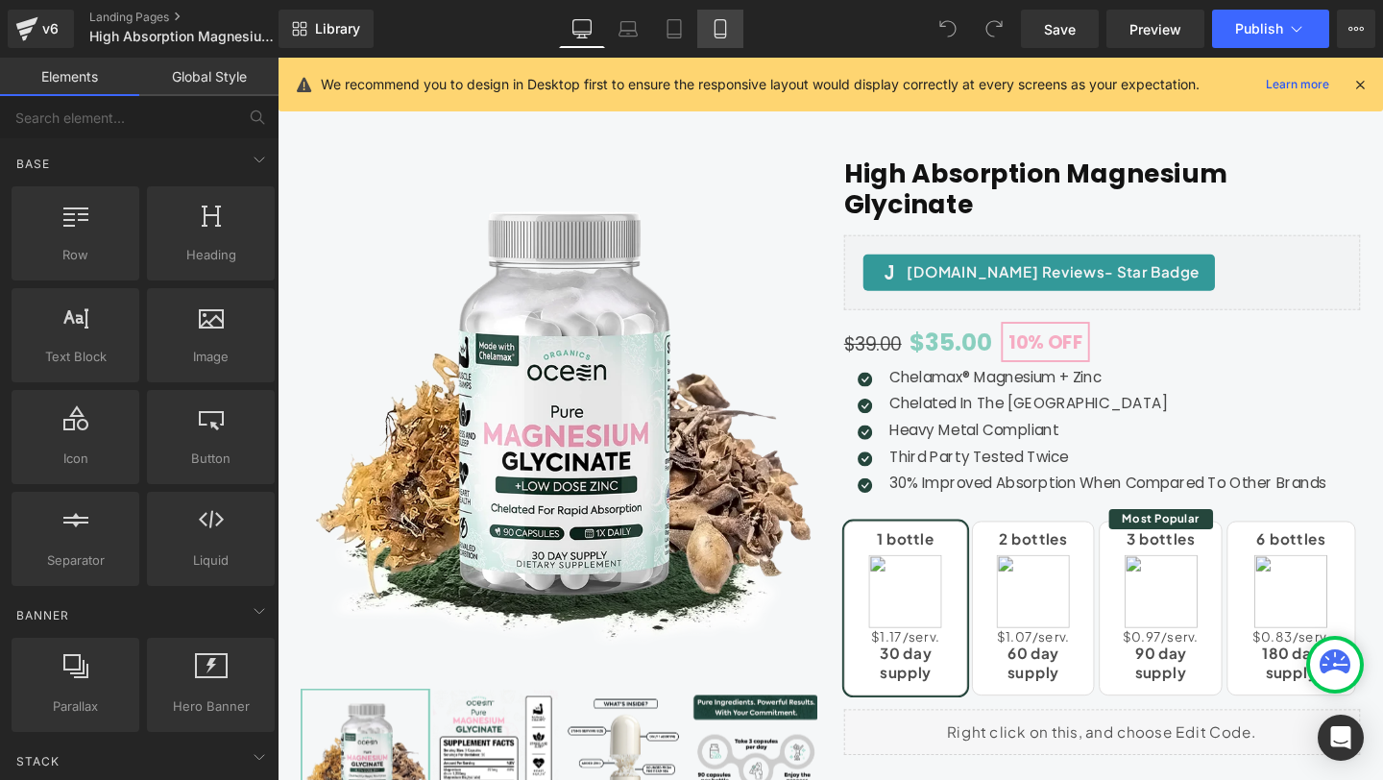
click at [719, 36] on icon at bounding box center [720, 28] width 19 height 19
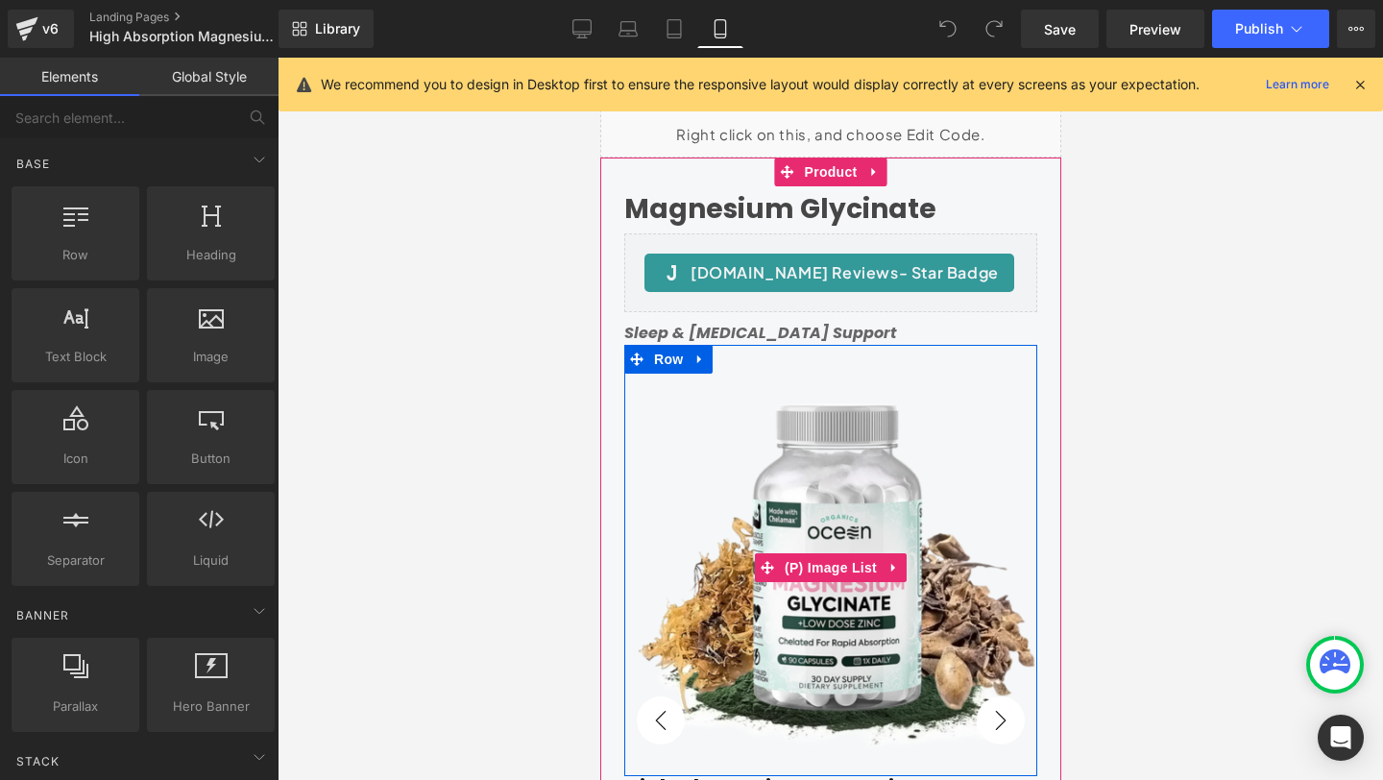
scroll to position [0, 0]
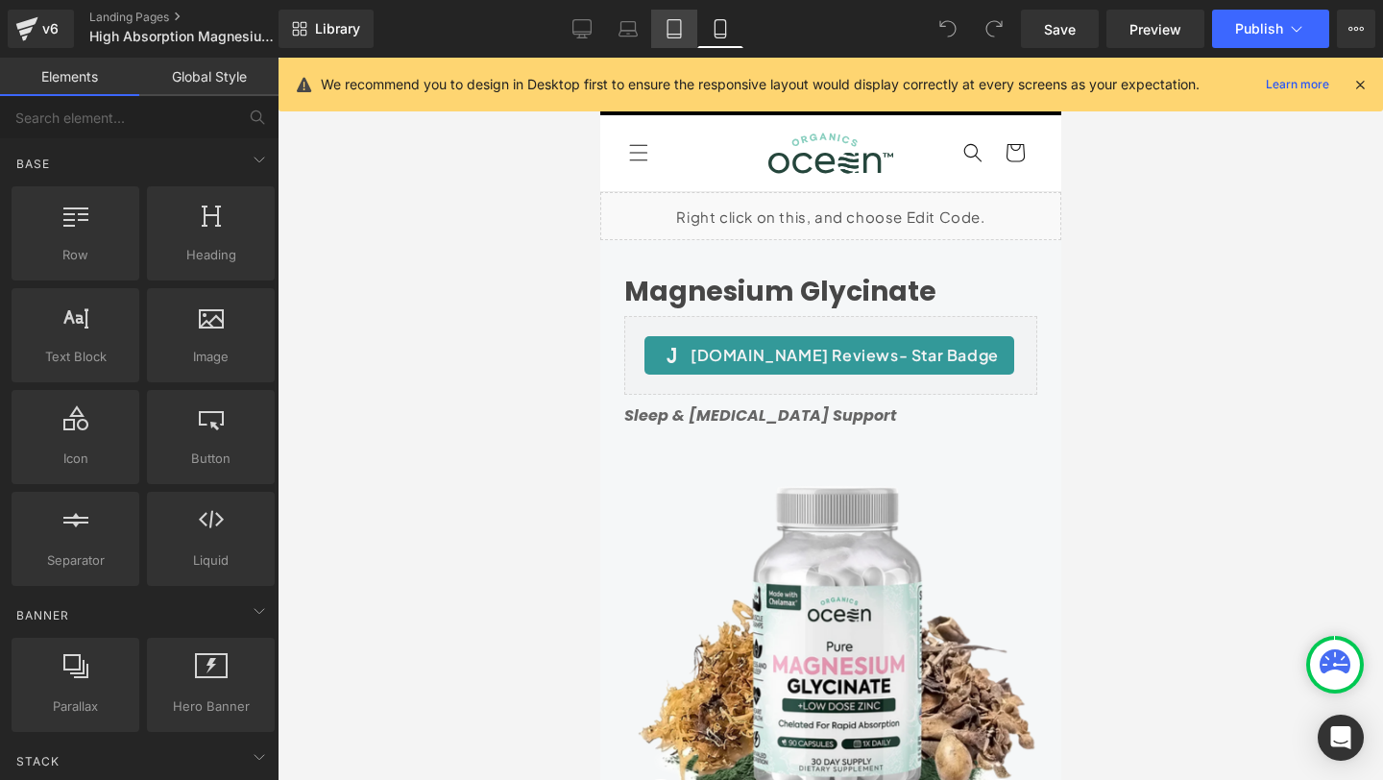
click at [682, 19] on icon at bounding box center [673, 28] width 19 height 19
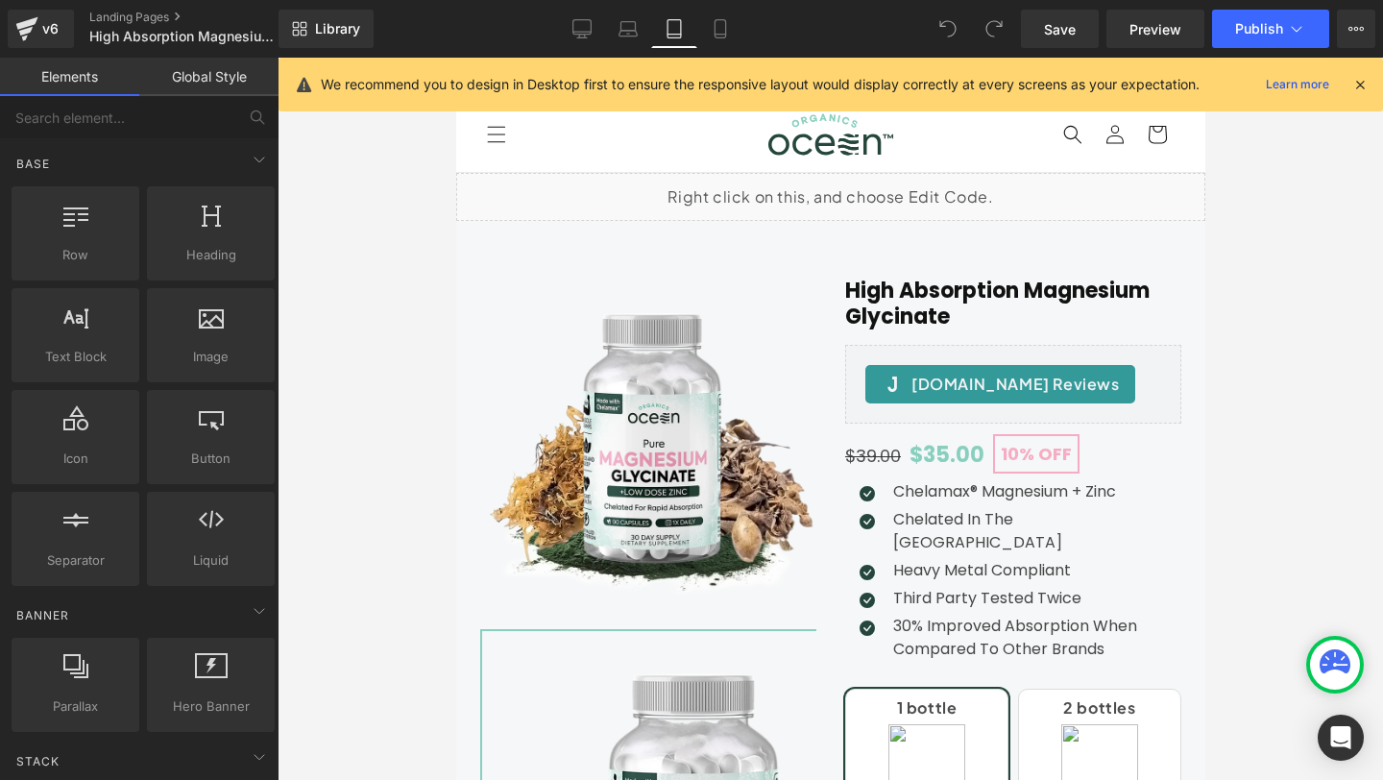
scroll to position [115, 0]
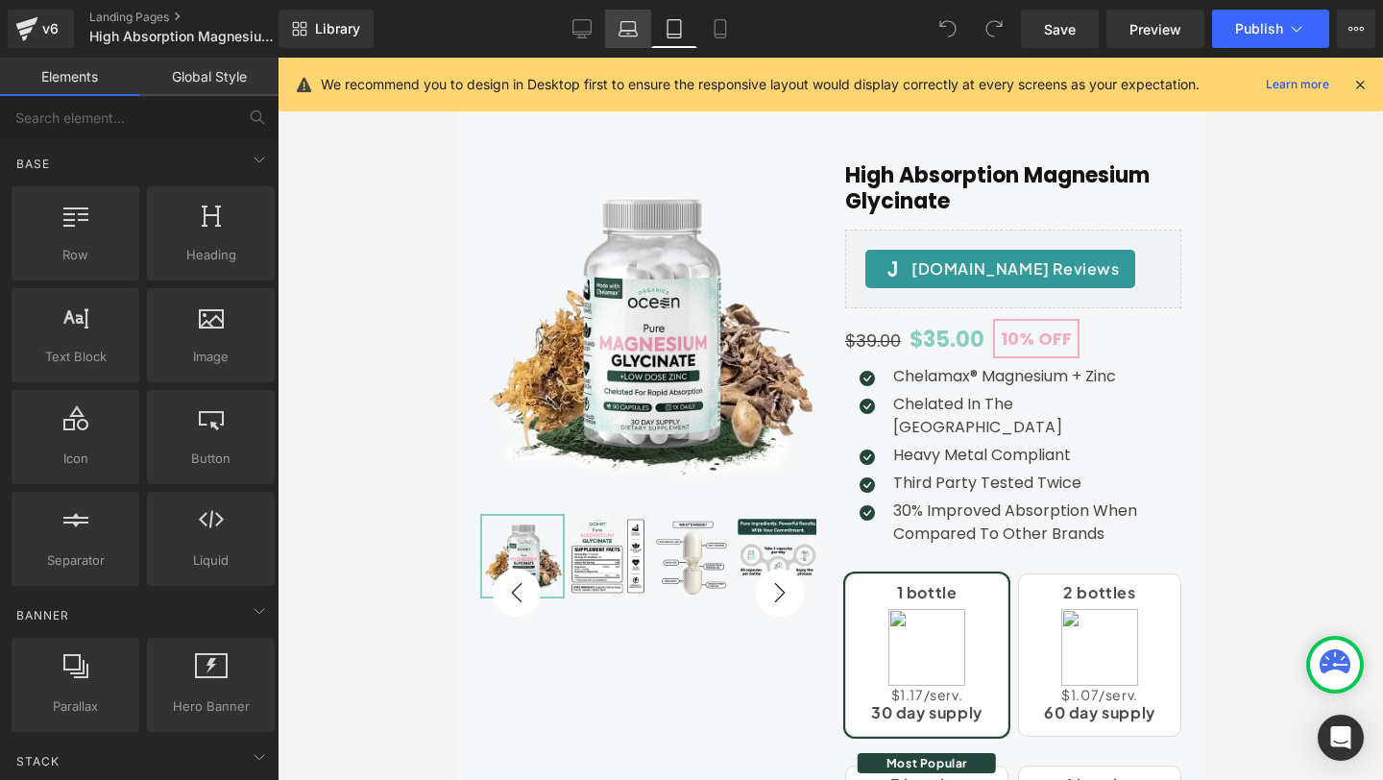
click at [622, 28] on icon at bounding box center [628, 26] width 14 height 9
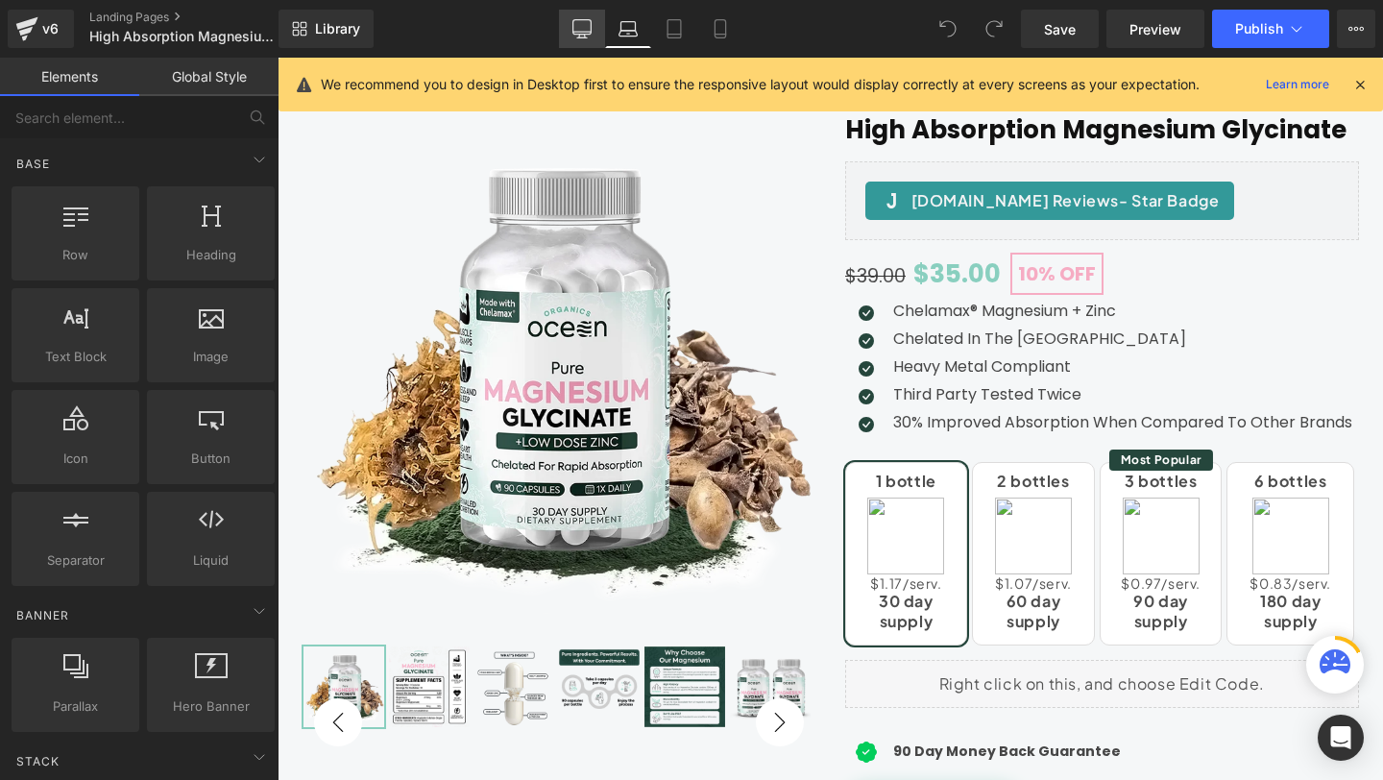
click at [584, 24] on icon at bounding box center [581, 28] width 19 height 19
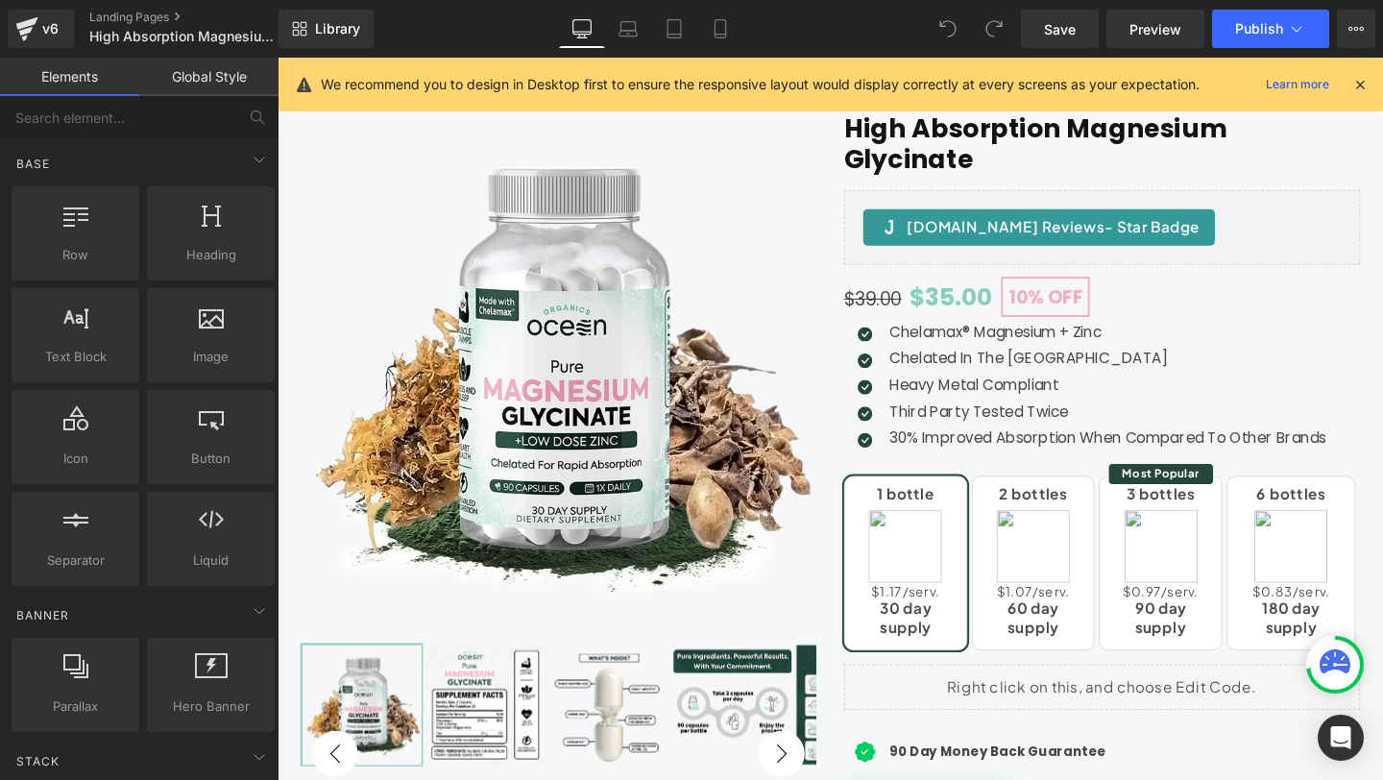
scroll to position [1082, 0]
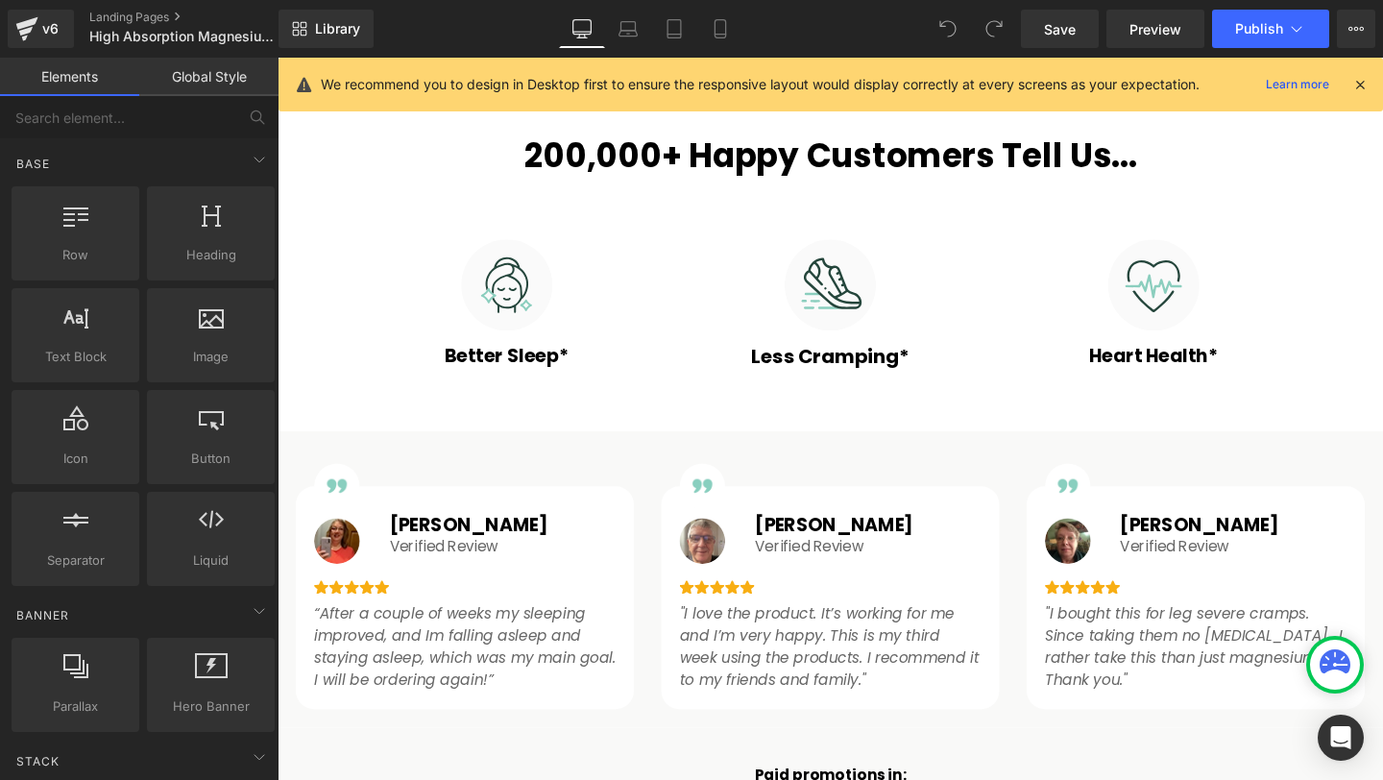
click at [1361, 83] on icon at bounding box center [1359, 84] width 17 height 17
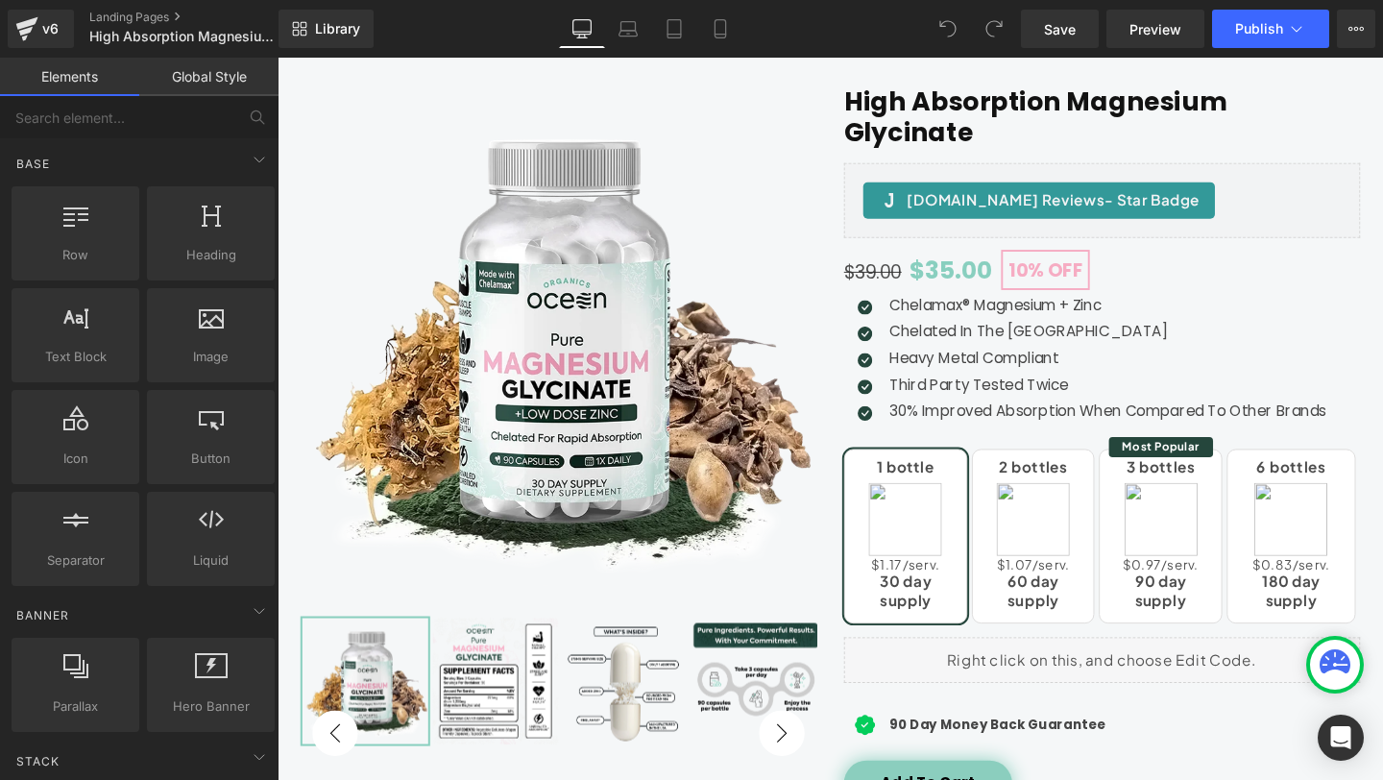
scroll to position [0, 0]
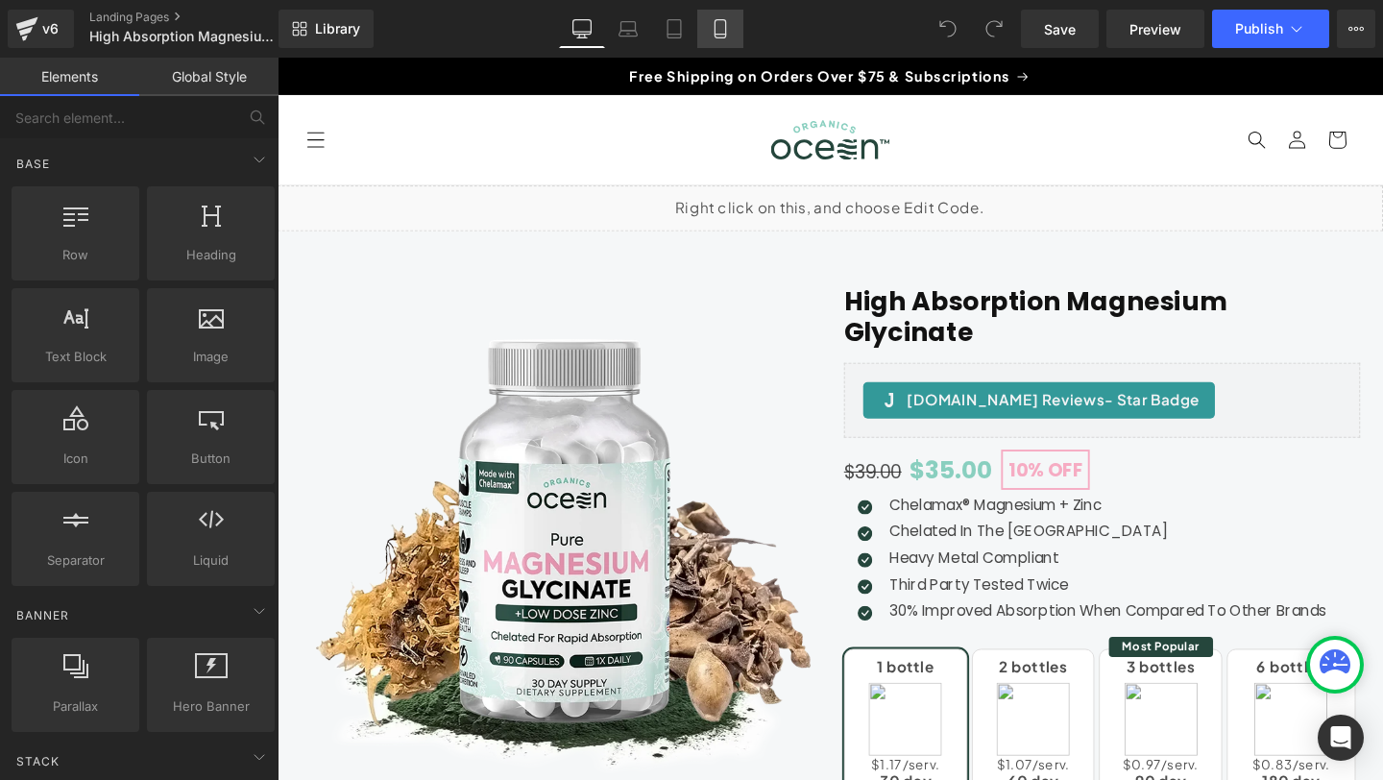
click at [732, 32] on link "Mobile" at bounding box center [720, 29] width 46 height 38
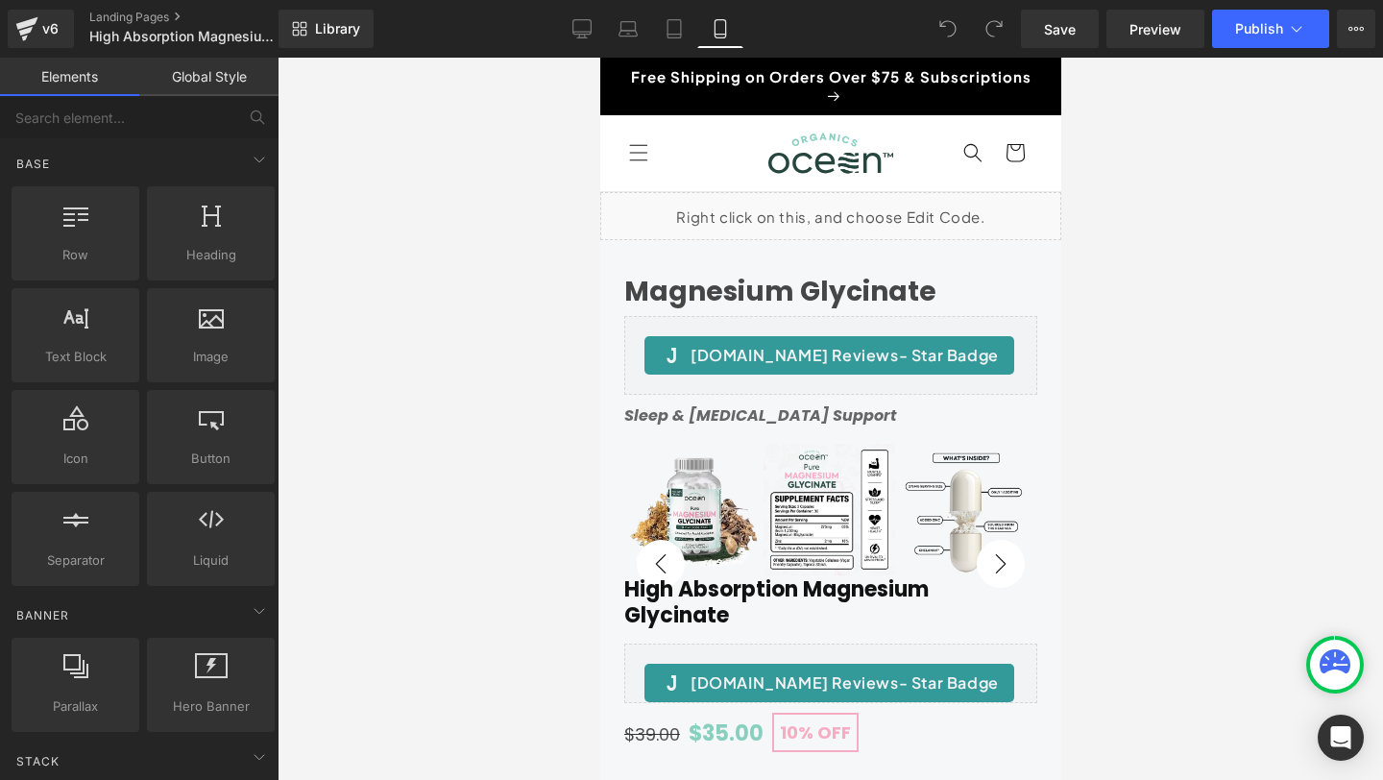
scroll to position [134, 0]
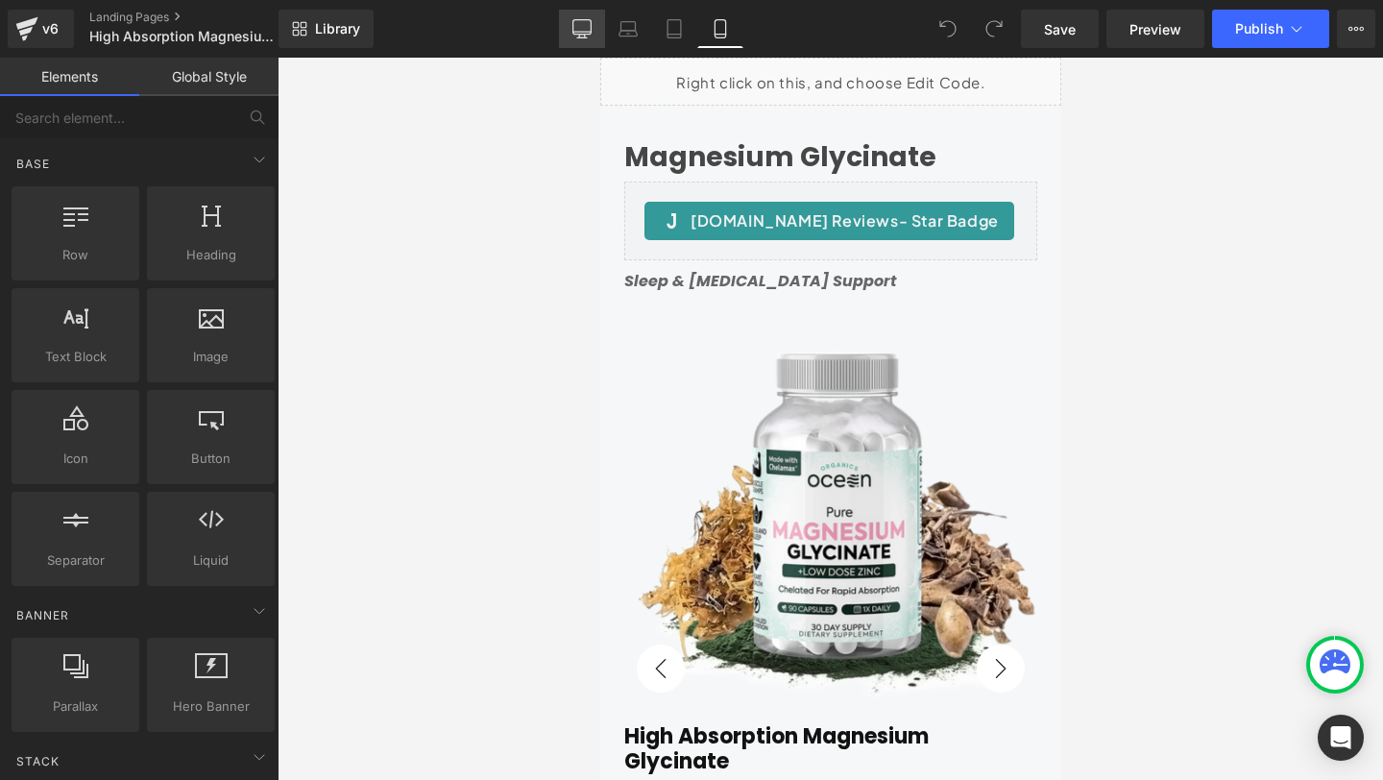
click at [588, 32] on icon at bounding box center [582, 32] width 18 height 0
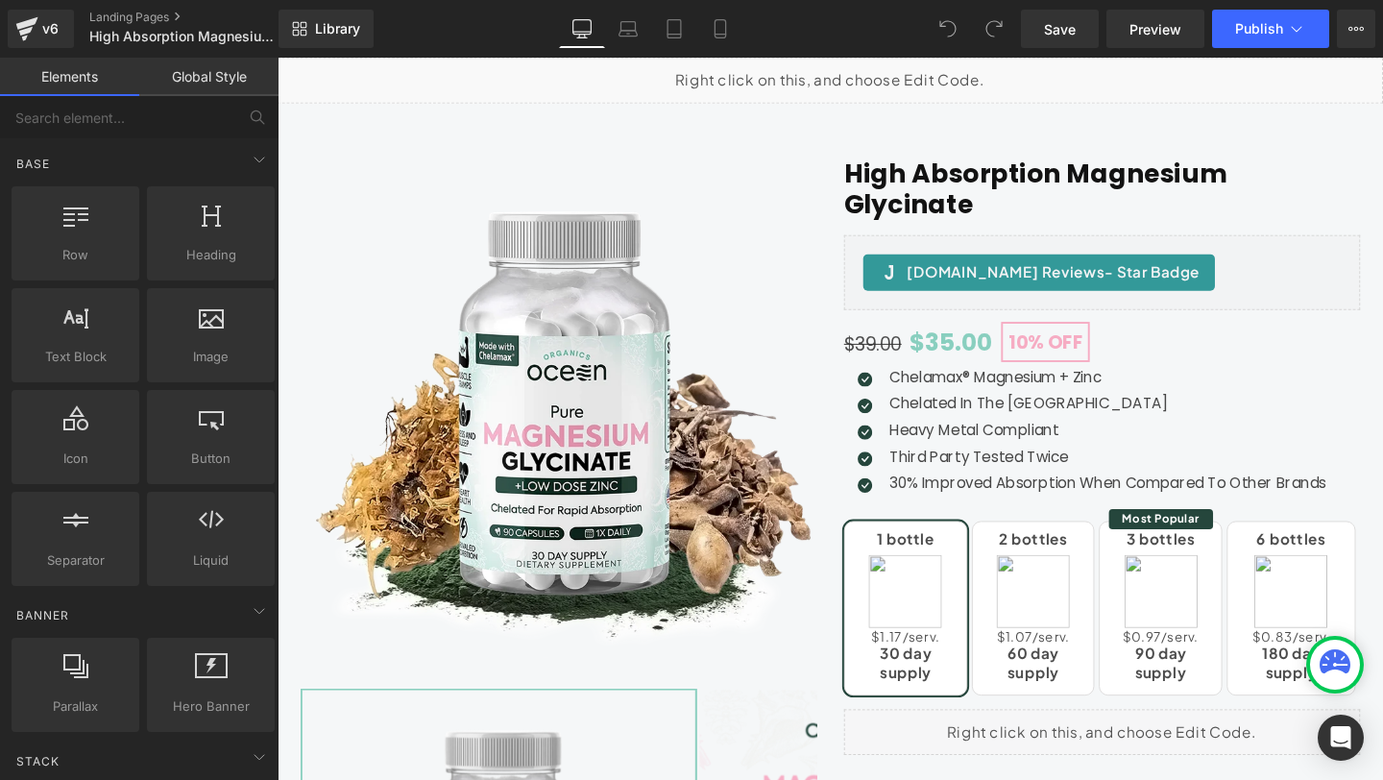
scroll to position [182, 0]
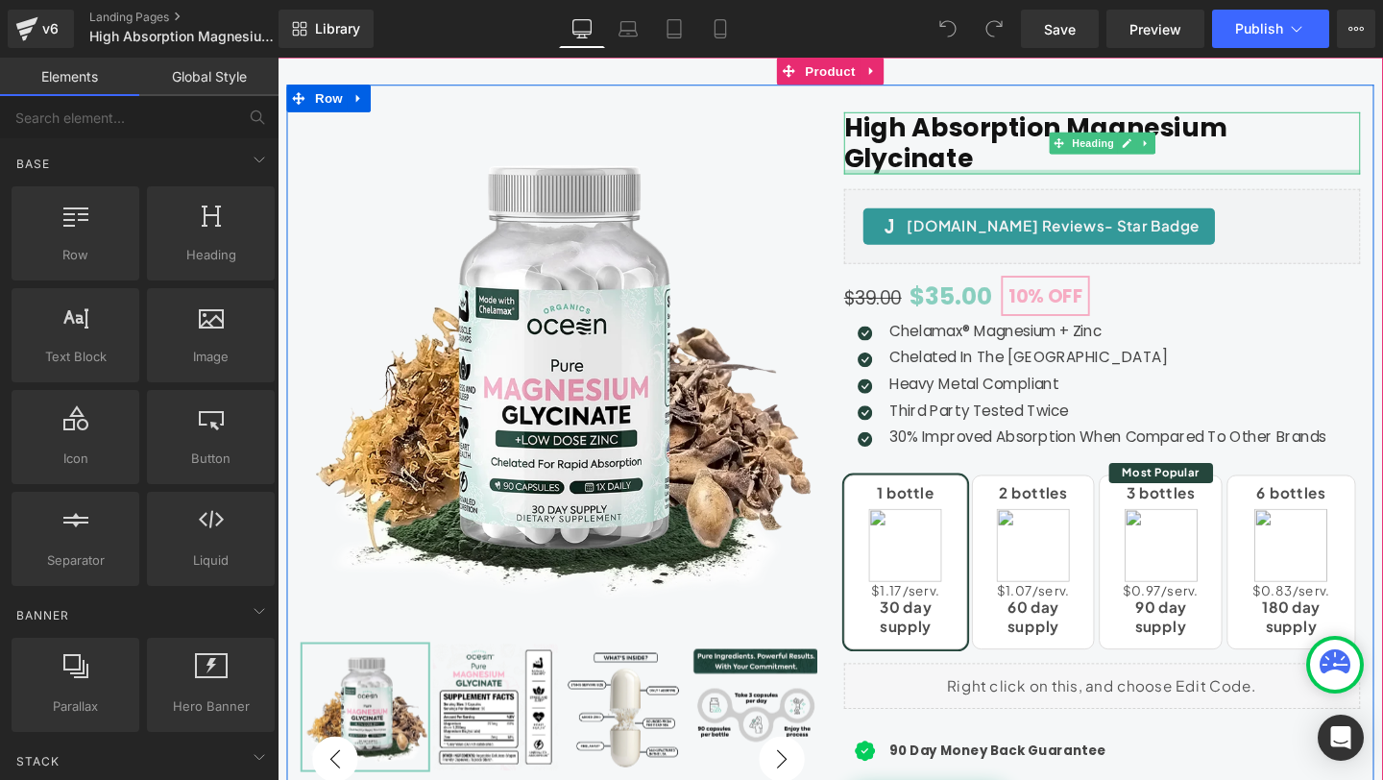
click at [959, 176] on div at bounding box center [1144, 178] width 543 height 5
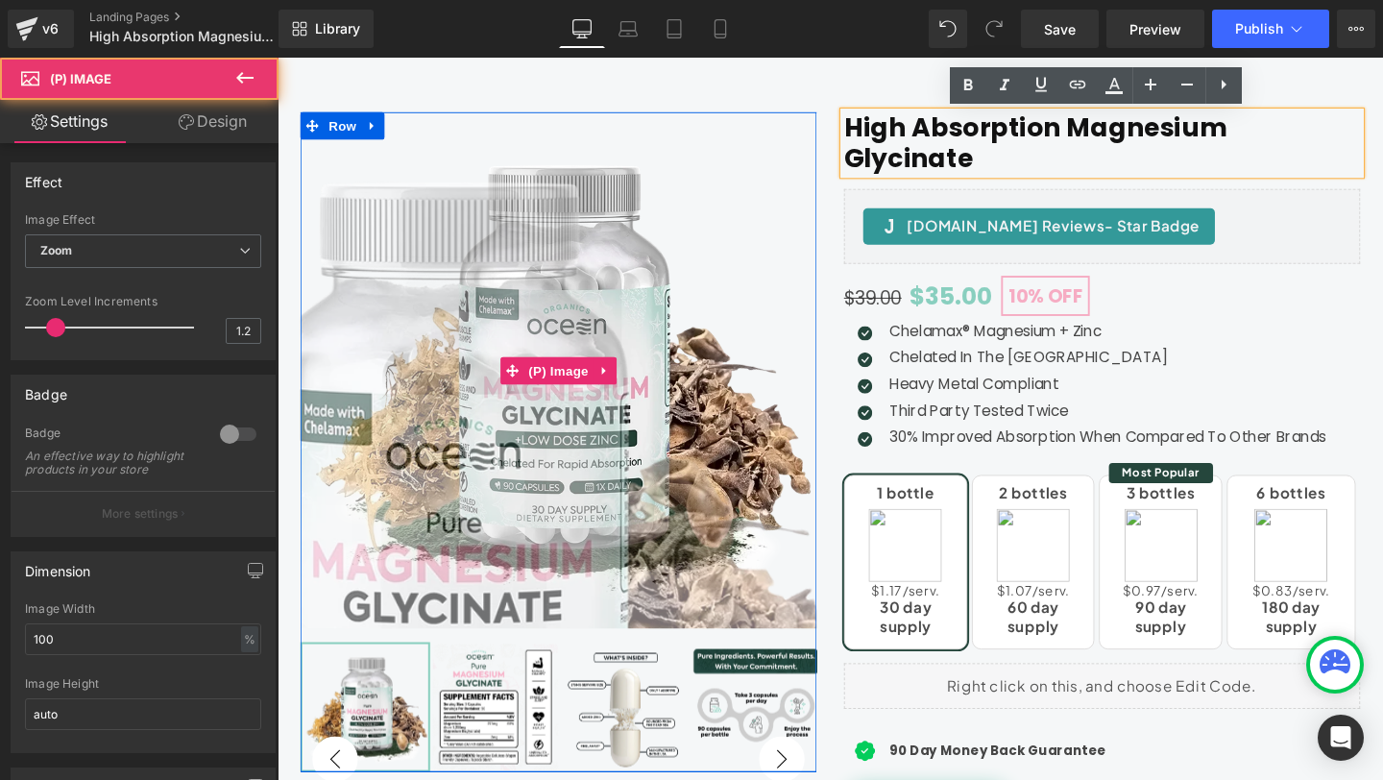
click at [752, 145] on img at bounding box center [448, 555] width 922 height 922
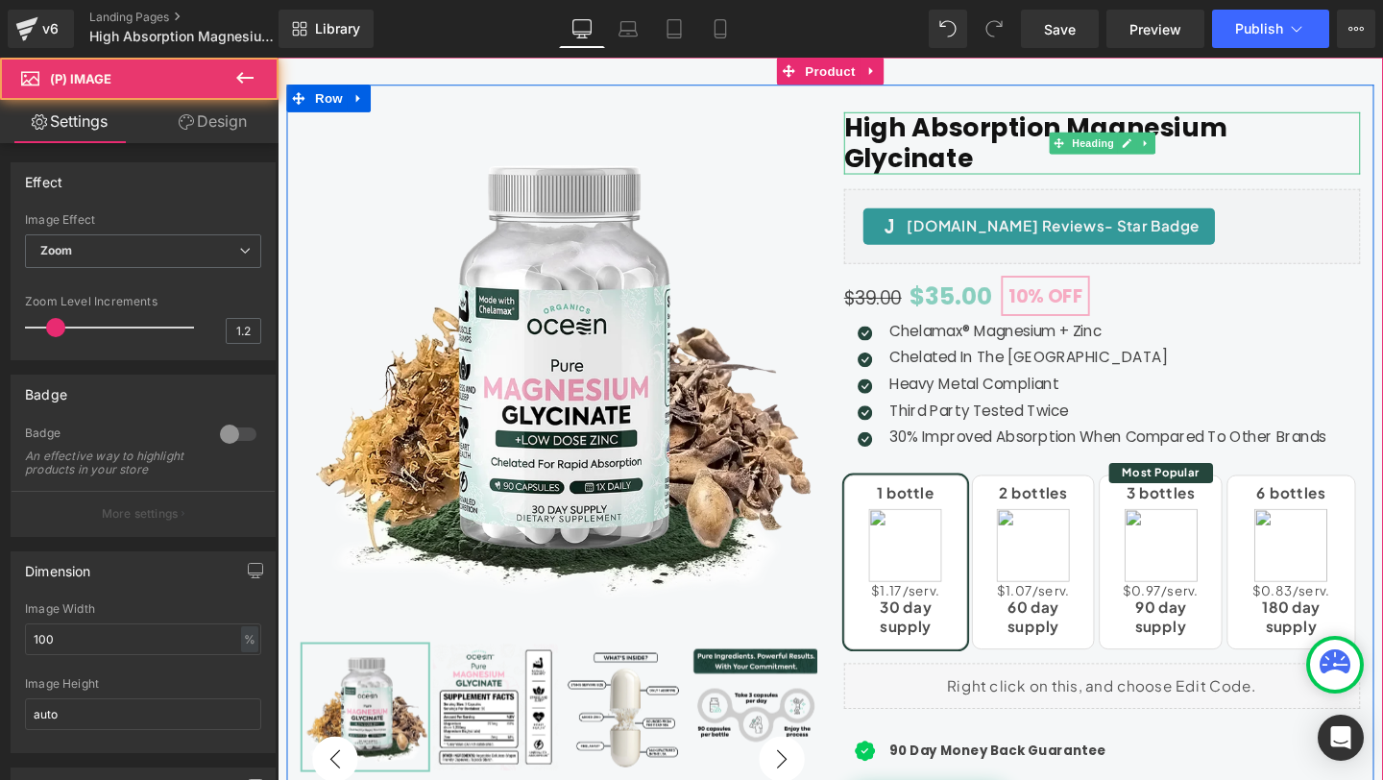
click at [934, 133] on h1 "High Absorption Magnesium Glycinate" at bounding box center [1144, 147] width 543 height 64
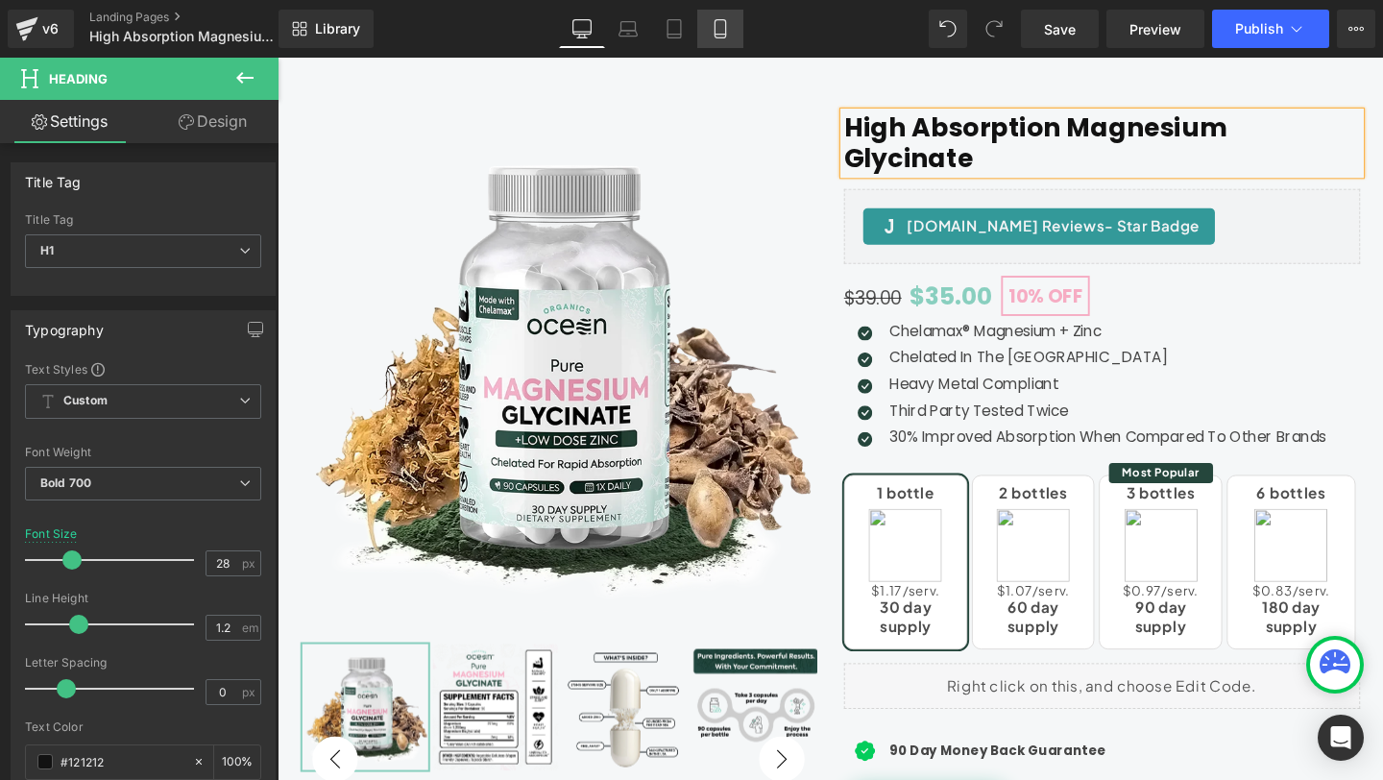
click at [722, 38] on link "Mobile" at bounding box center [720, 29] width 46 height 38
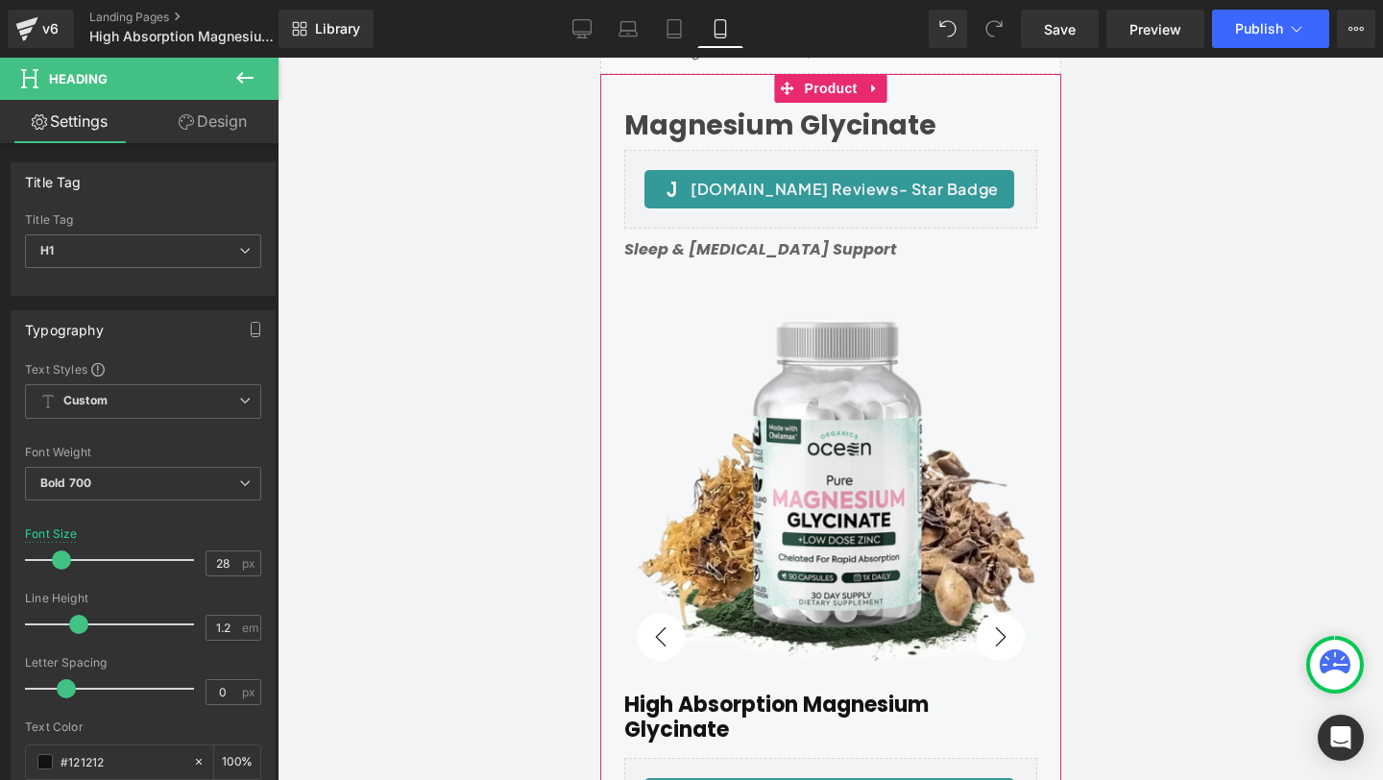
scroll to position [138, 0]
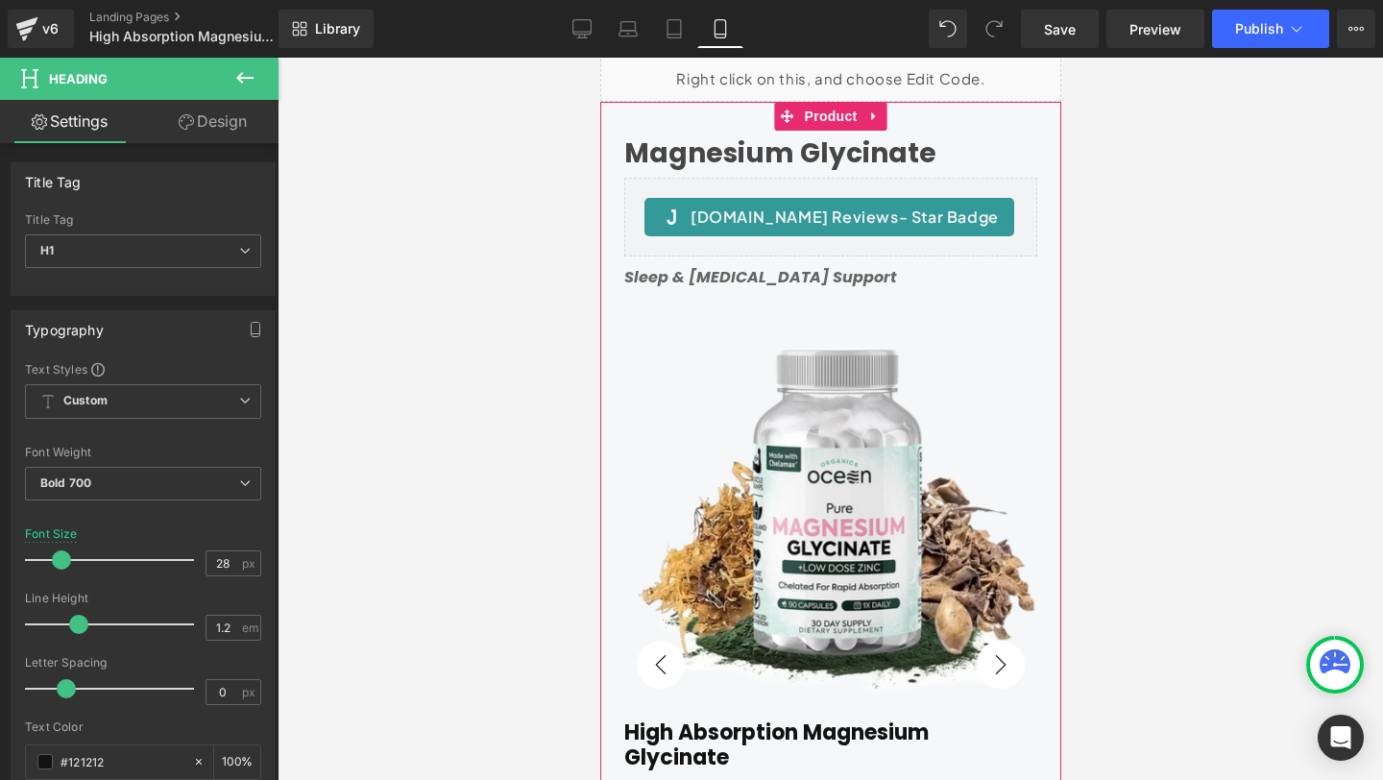
click at [735, 153] on div "Magnesium Glycinate (P) Title" at bounding box center [829, 153] width 413 height 45
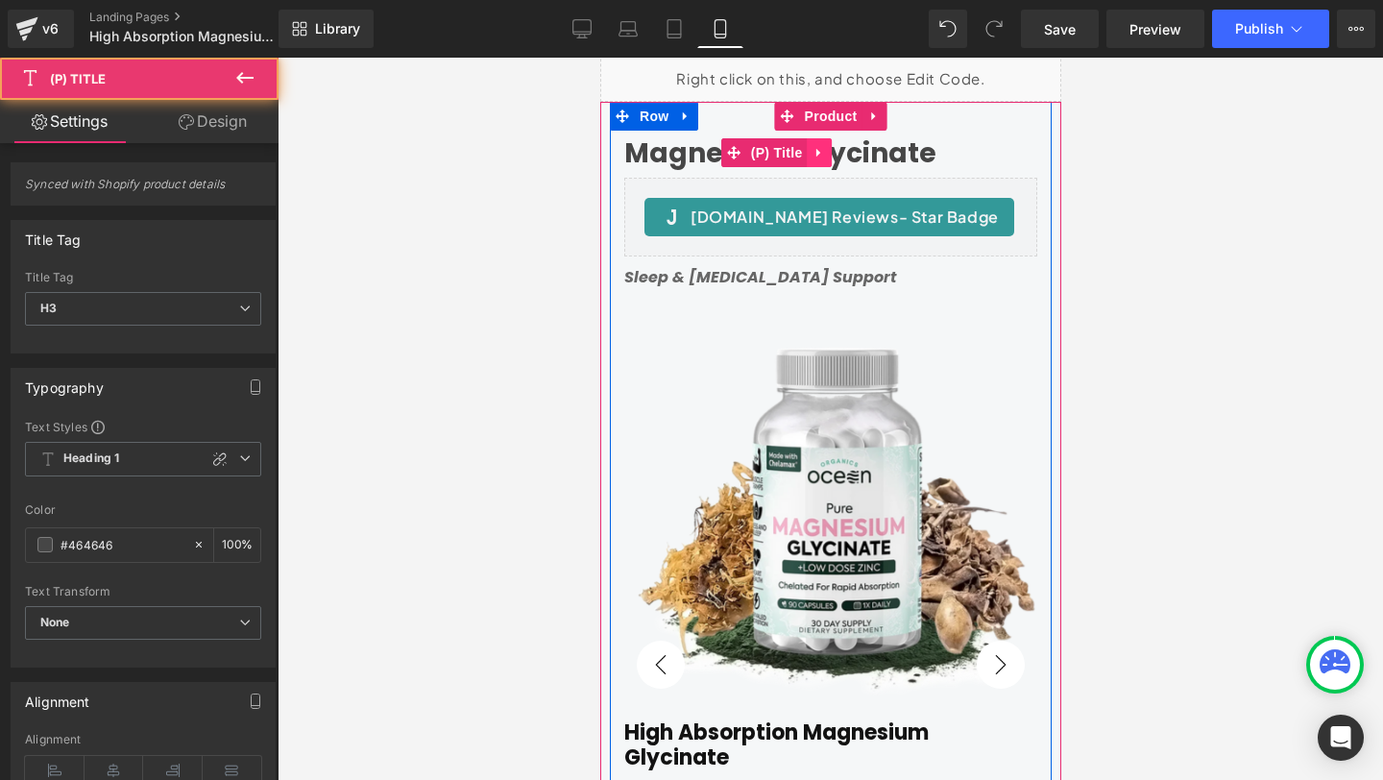
click at [817, 158] on icon at bounding box center [817, 153] width 13 height 14
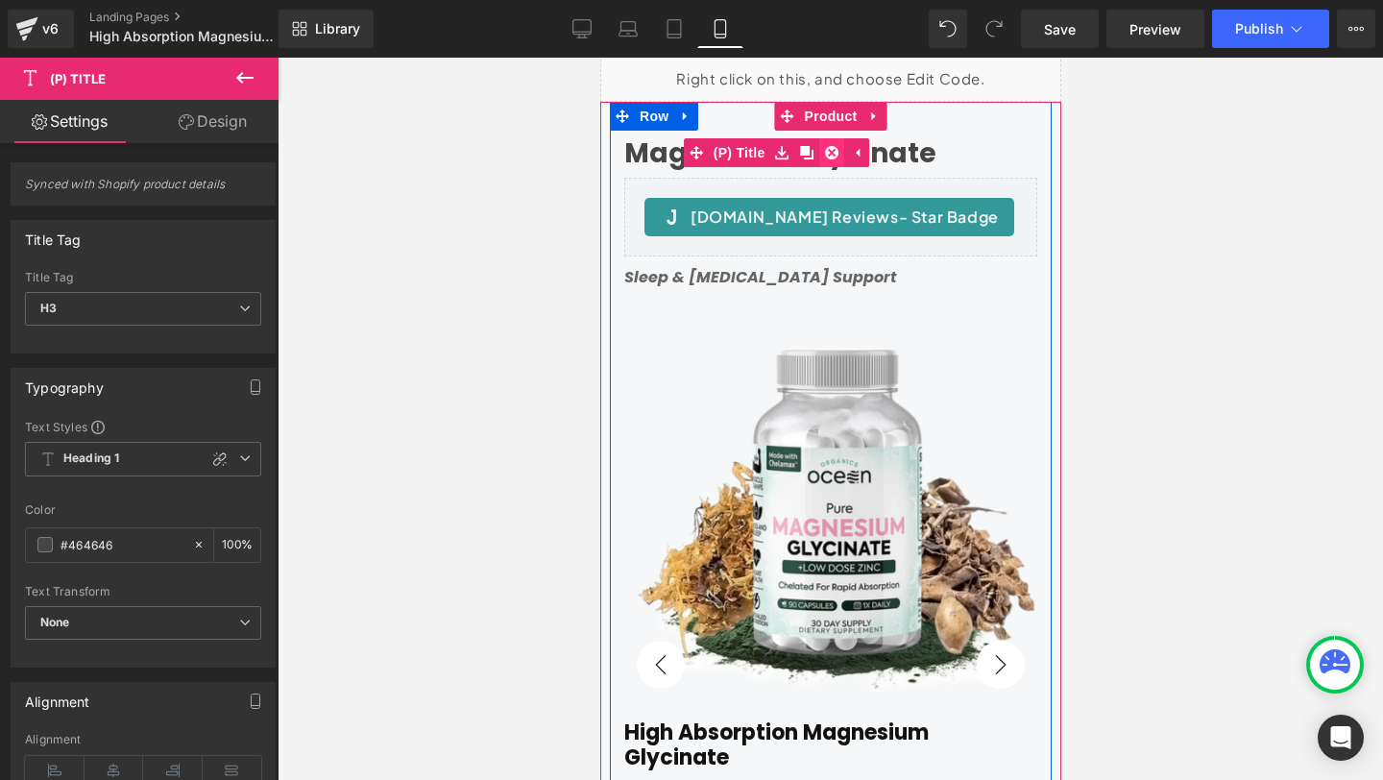
click at [830, 151] on icon at bounding box center [830, 152] width 13 height 13
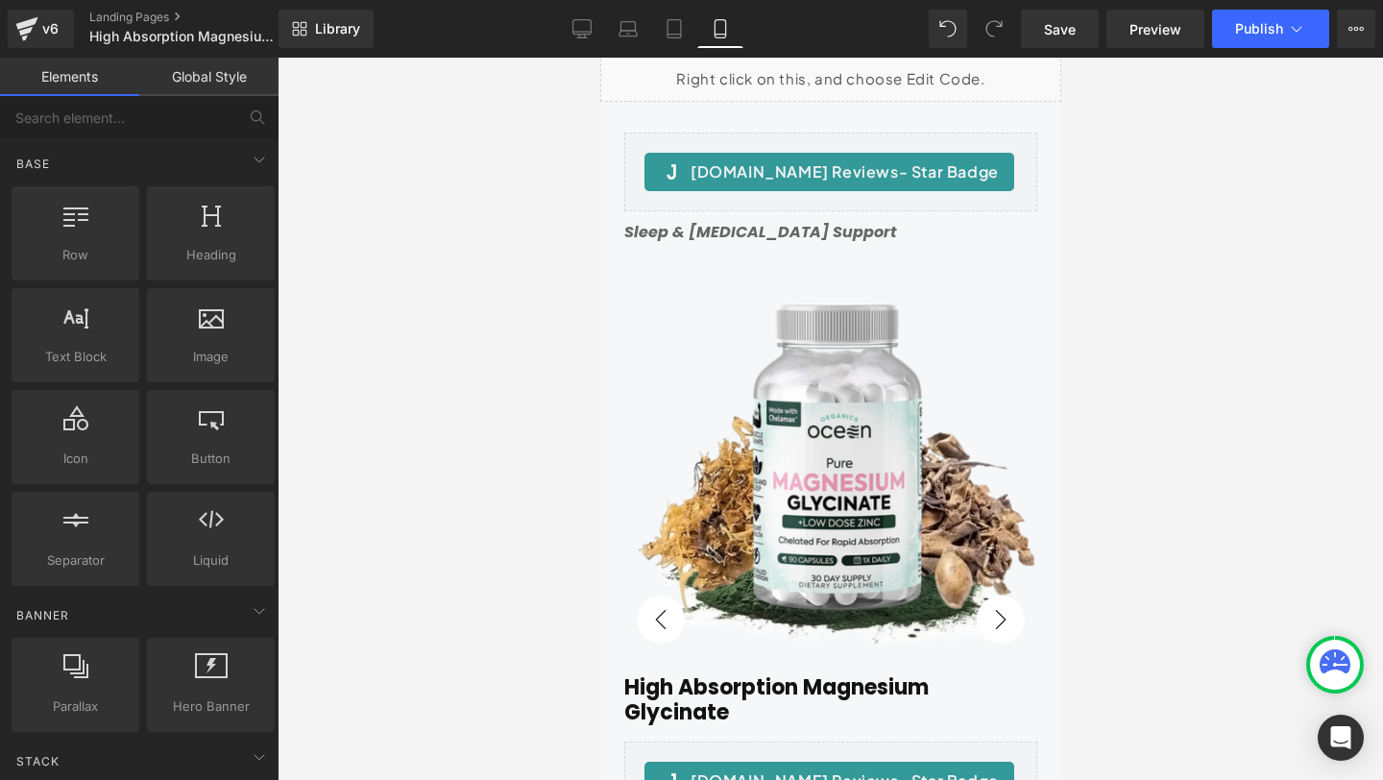
click at [665, 706] on div "Rendering Content" at bounding box center [692, 703] width 118 height 21
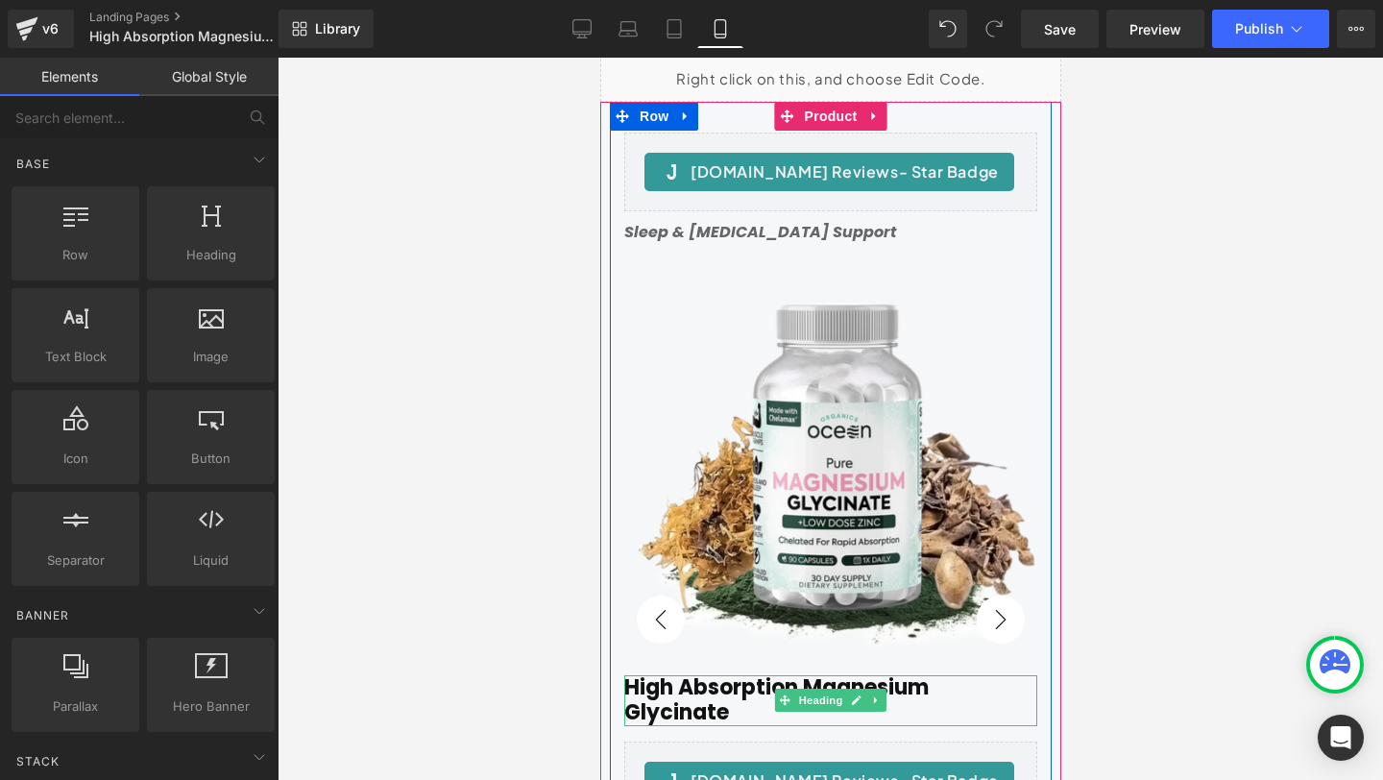
click at [768, 708] on h1 "High Absorption Magnesium Glycinate" at bounding box center [829, 700] width 413 height 51
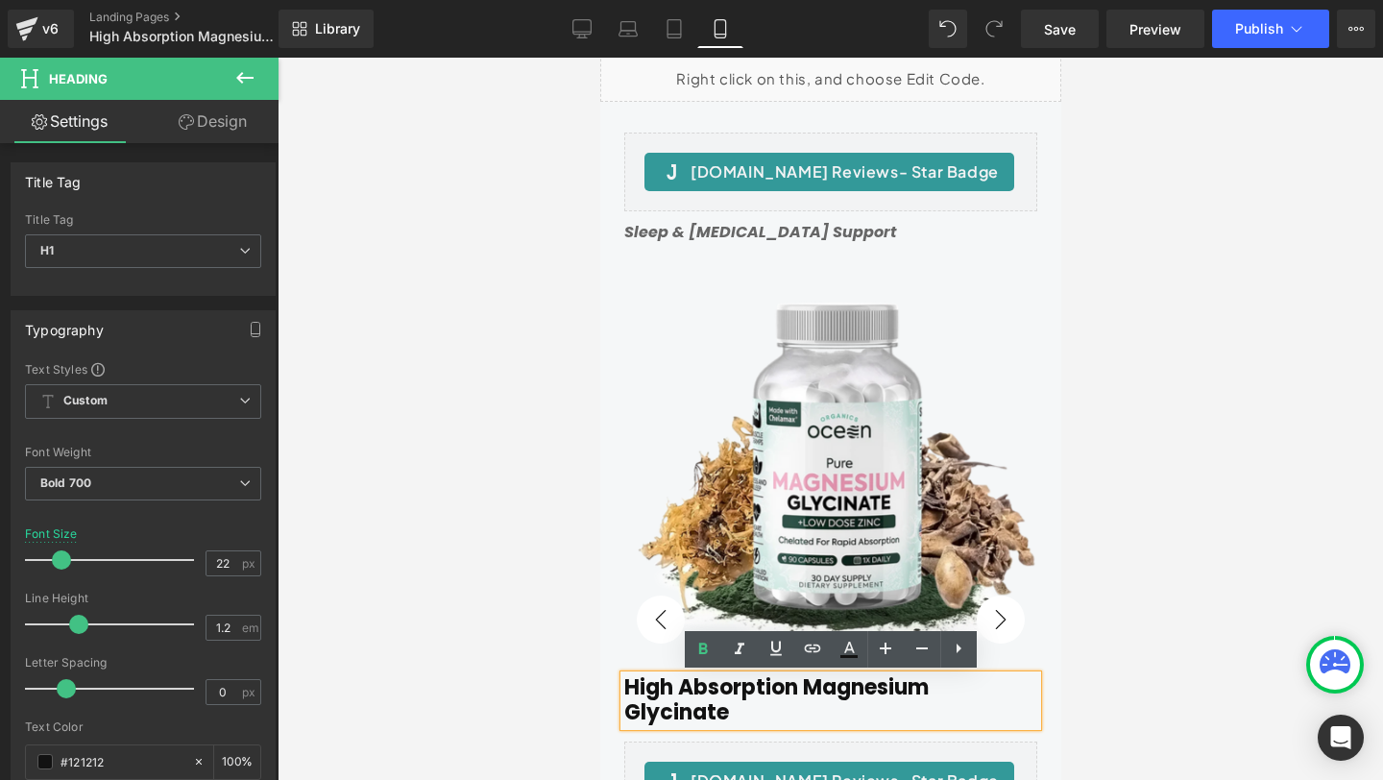
click at [564, 713] on div at bounding box center [830, 419] width 1105 height 722
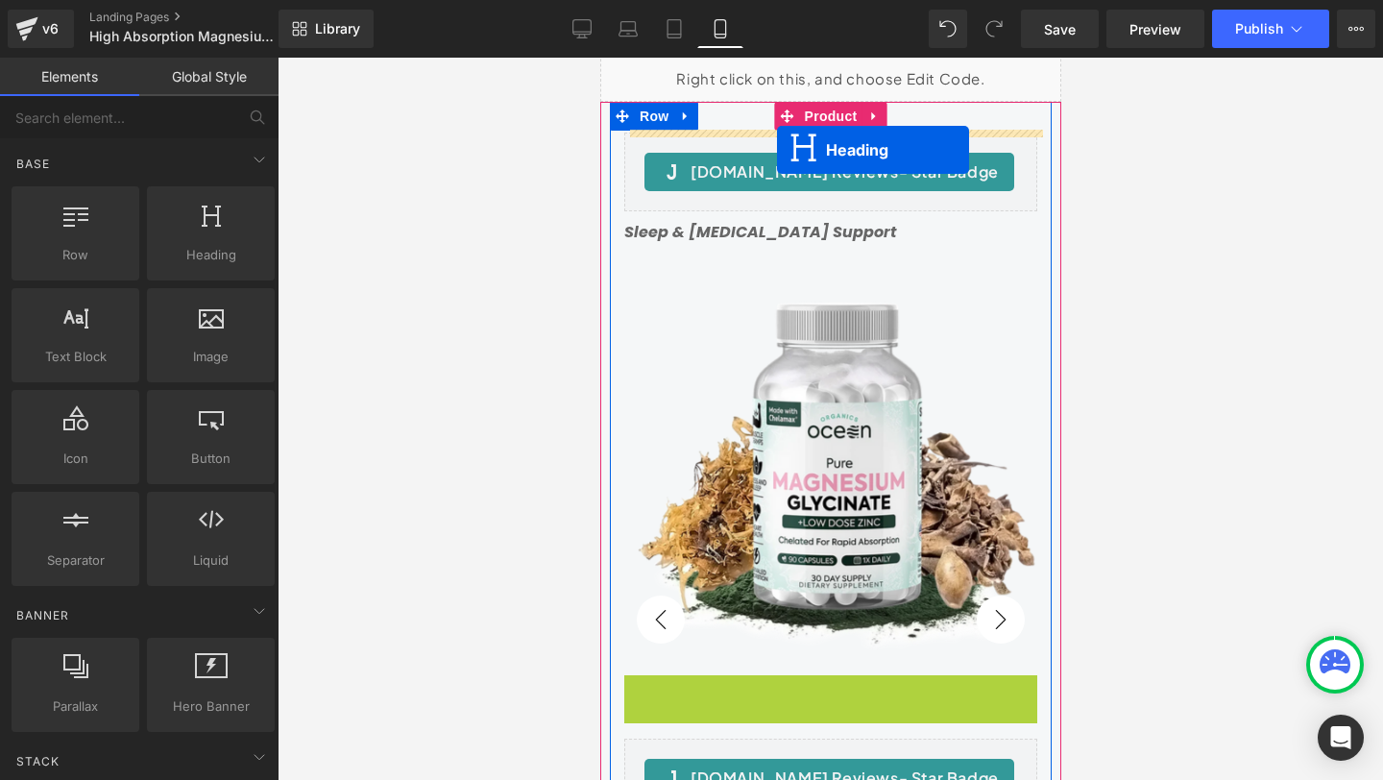
drag, startPoint x: 781, startPoint y: 699, endPoint x: 776, endPoint y: 150, distance: 549.3
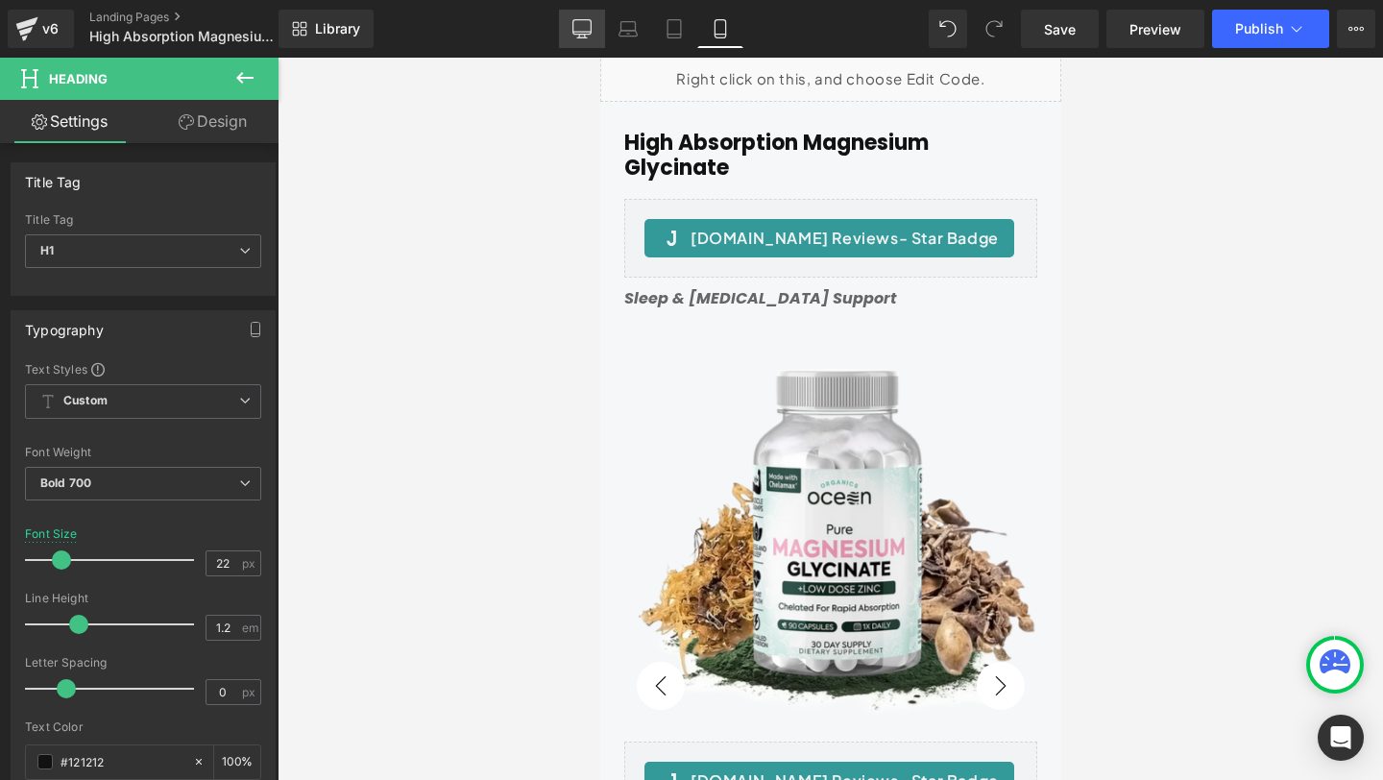
click at [568, 22] on link "Desktop" at bounding box center [582, 29] width 46 height 38
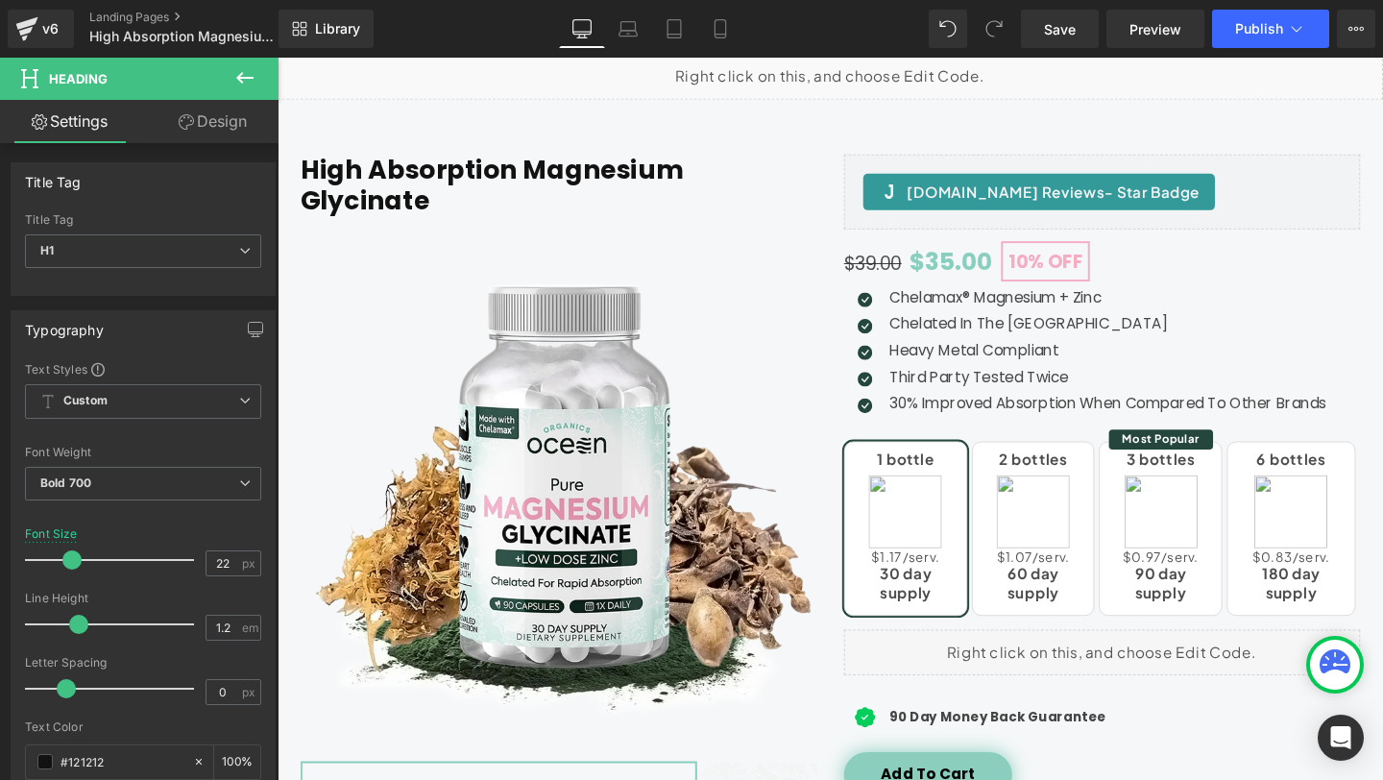
scroll to position [167, 0]
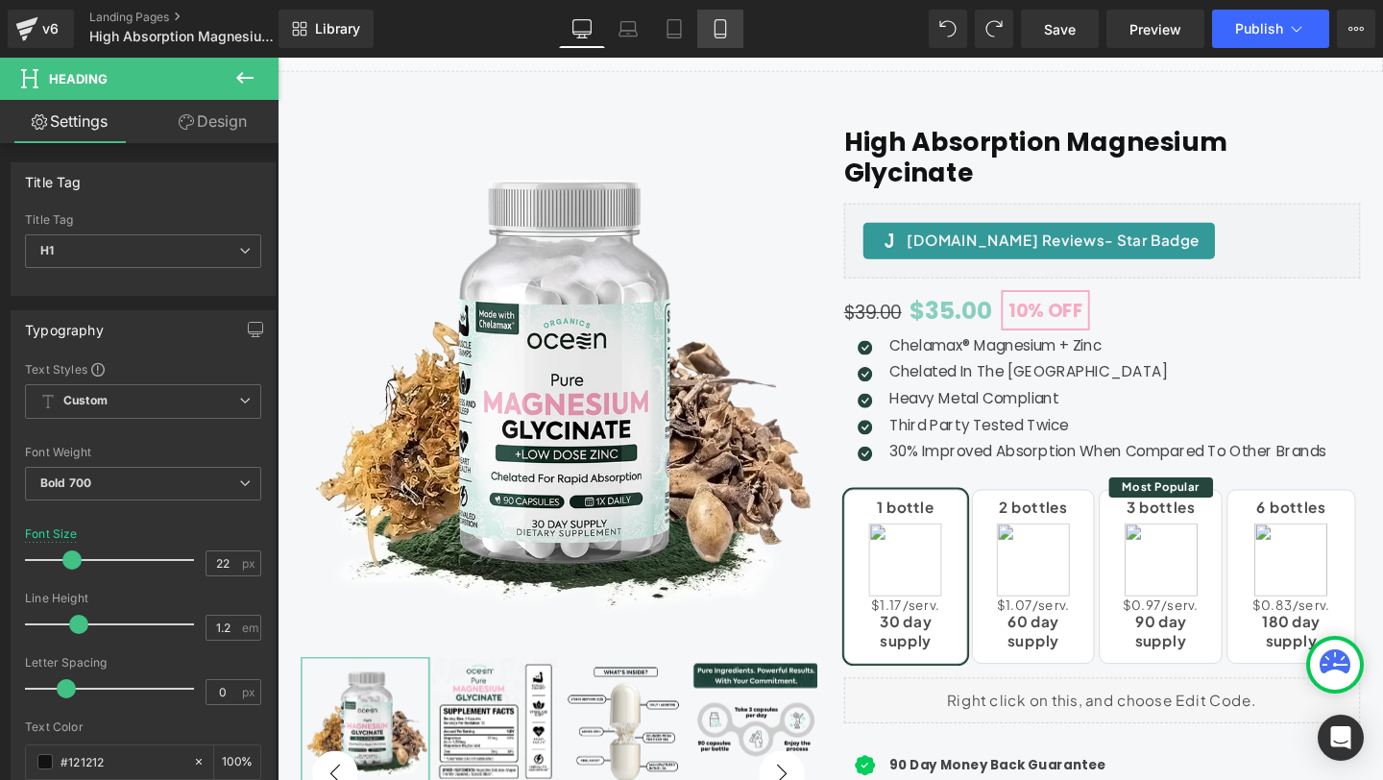
click at [720, 35] on icon at bounding box center [719, 35] width 11 height 0
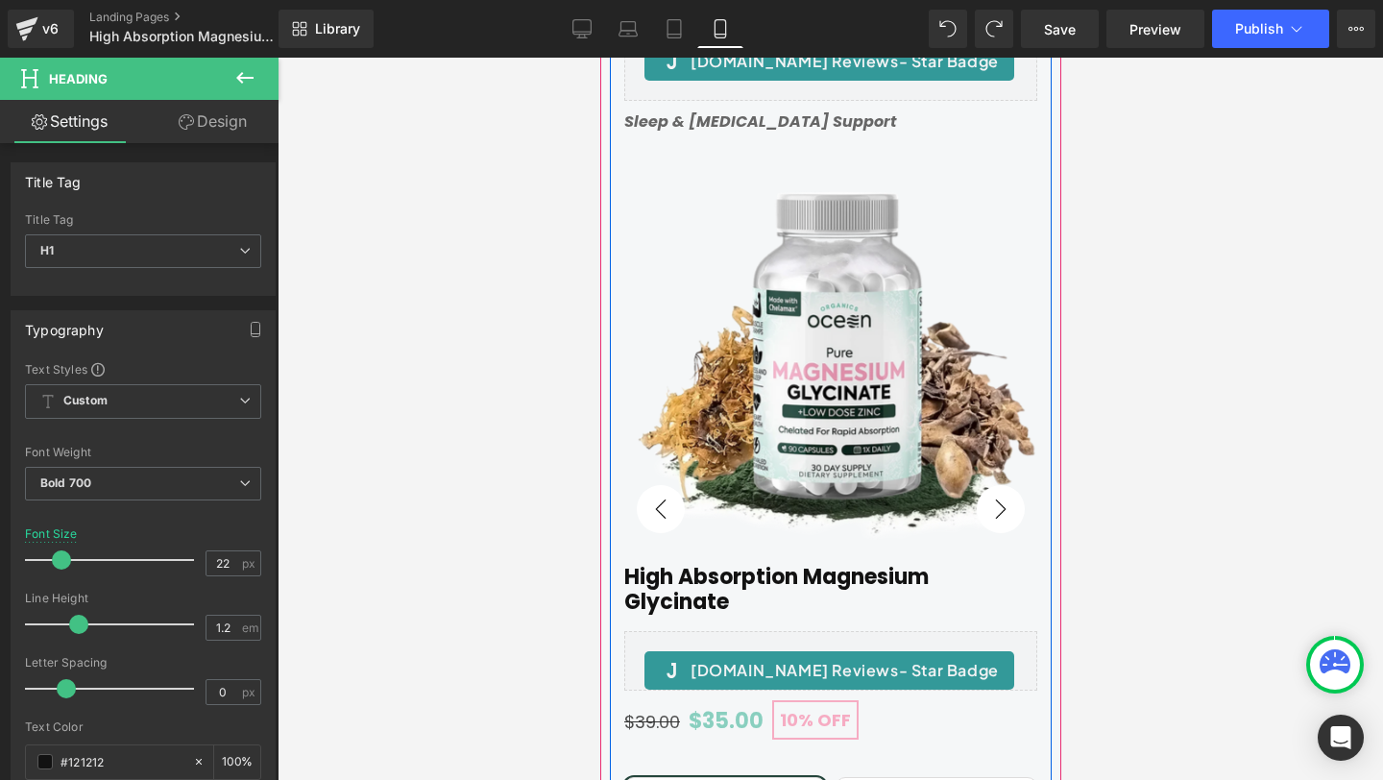
scroll to position [336, 0]
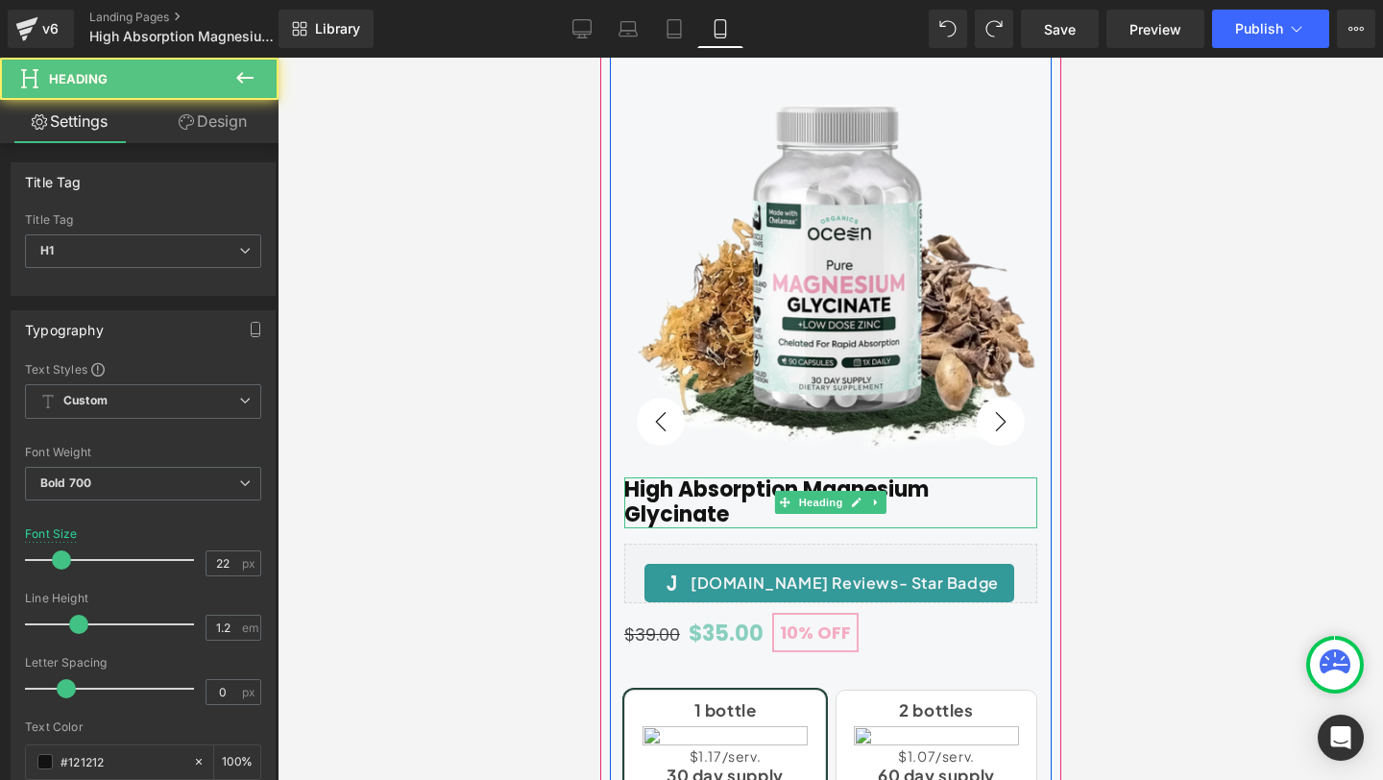
click at [689, 497] on h1 "High Absorption Magnesium Glycinate" at bounding box center [829, 502] width 413 height 51
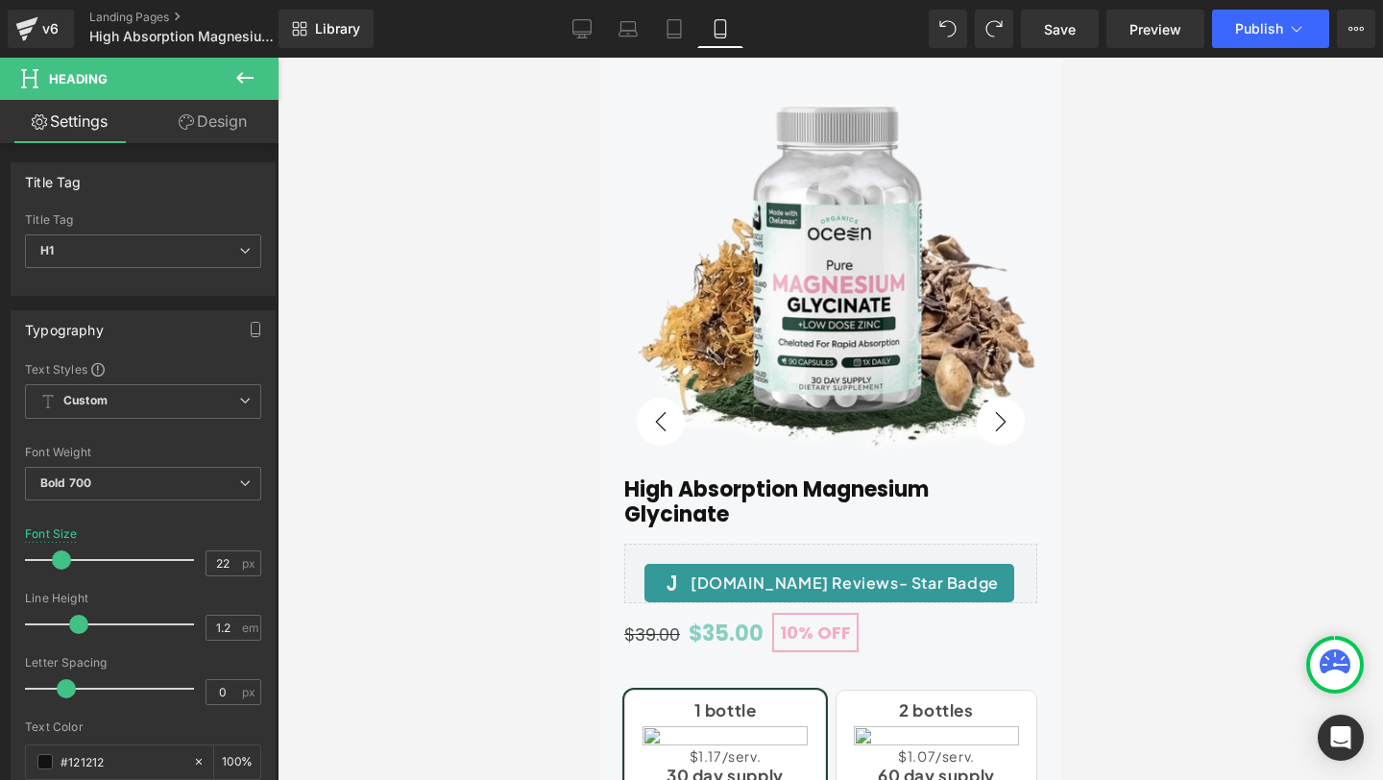
click at [182, 119] on icon at bounding box center [186, 121] width 15 height 15
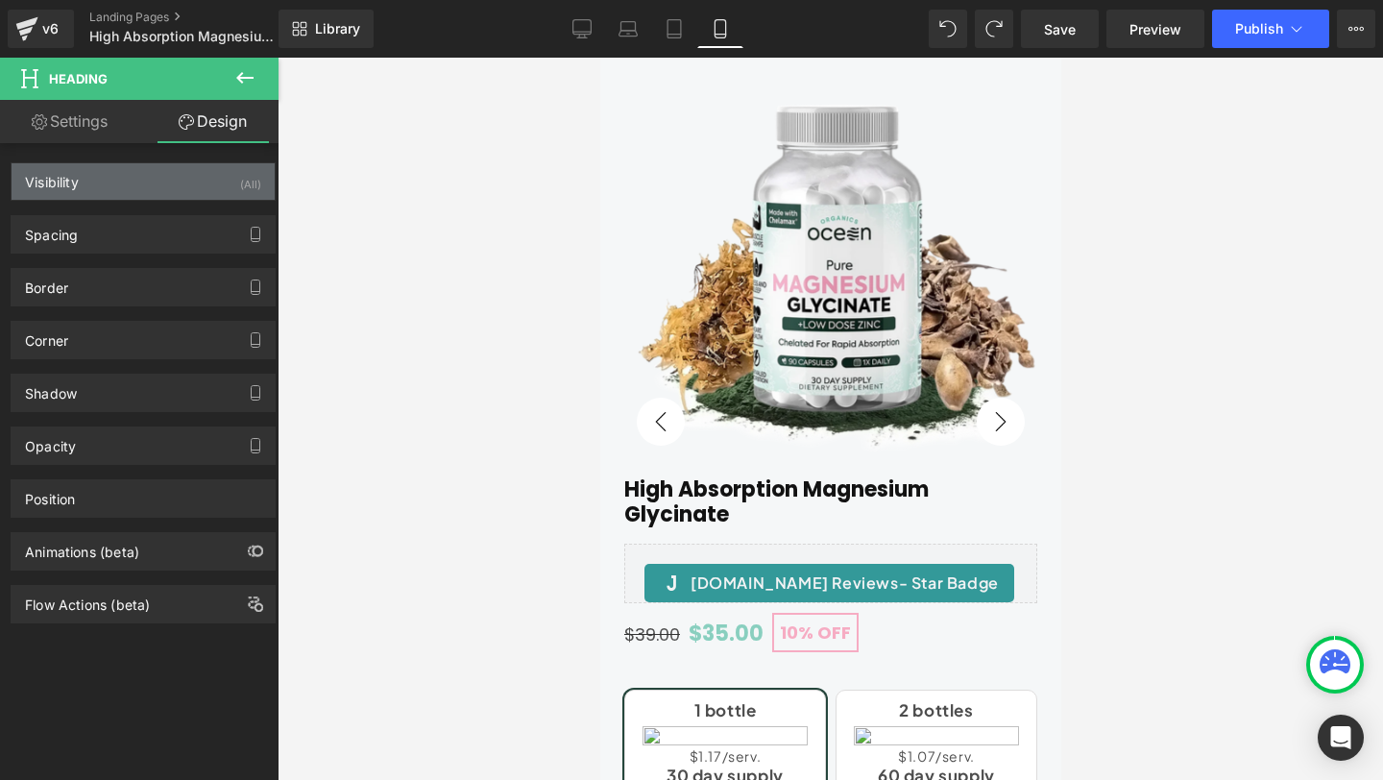
click at [131, 182] on div "Visibility (All)" at bounding box center [143, 181] width 263 height 36
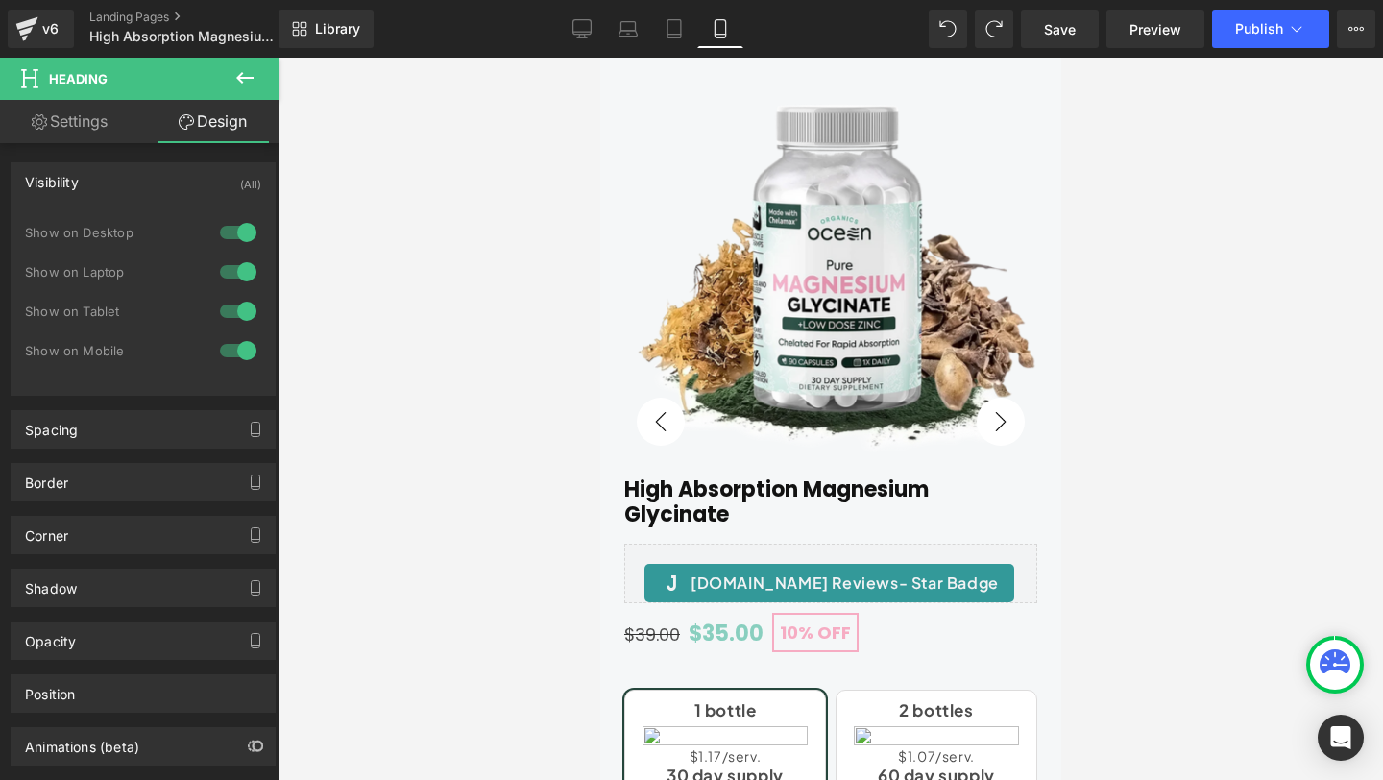
click at [229, 346] on div at bounding box center [238, 350] width 46 height 31
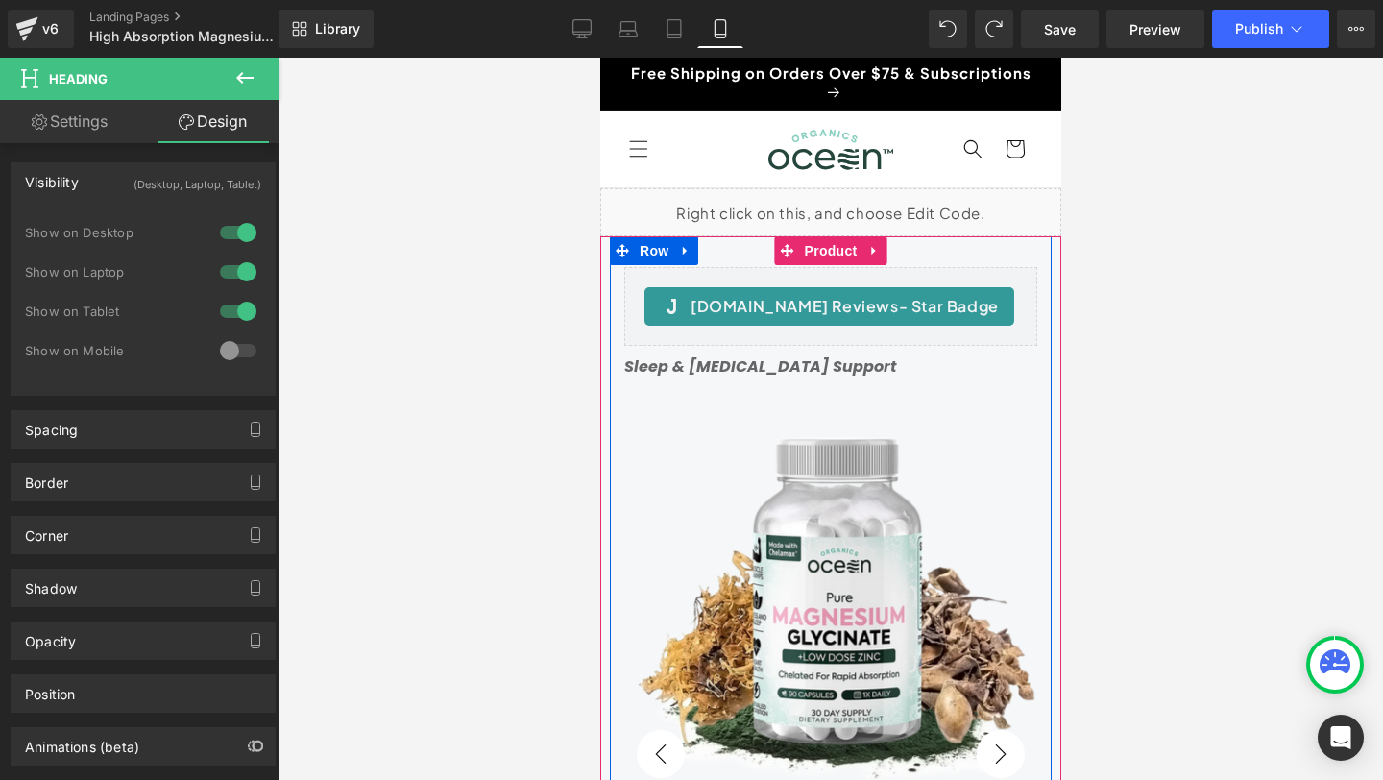
scroll to position [0, 0]
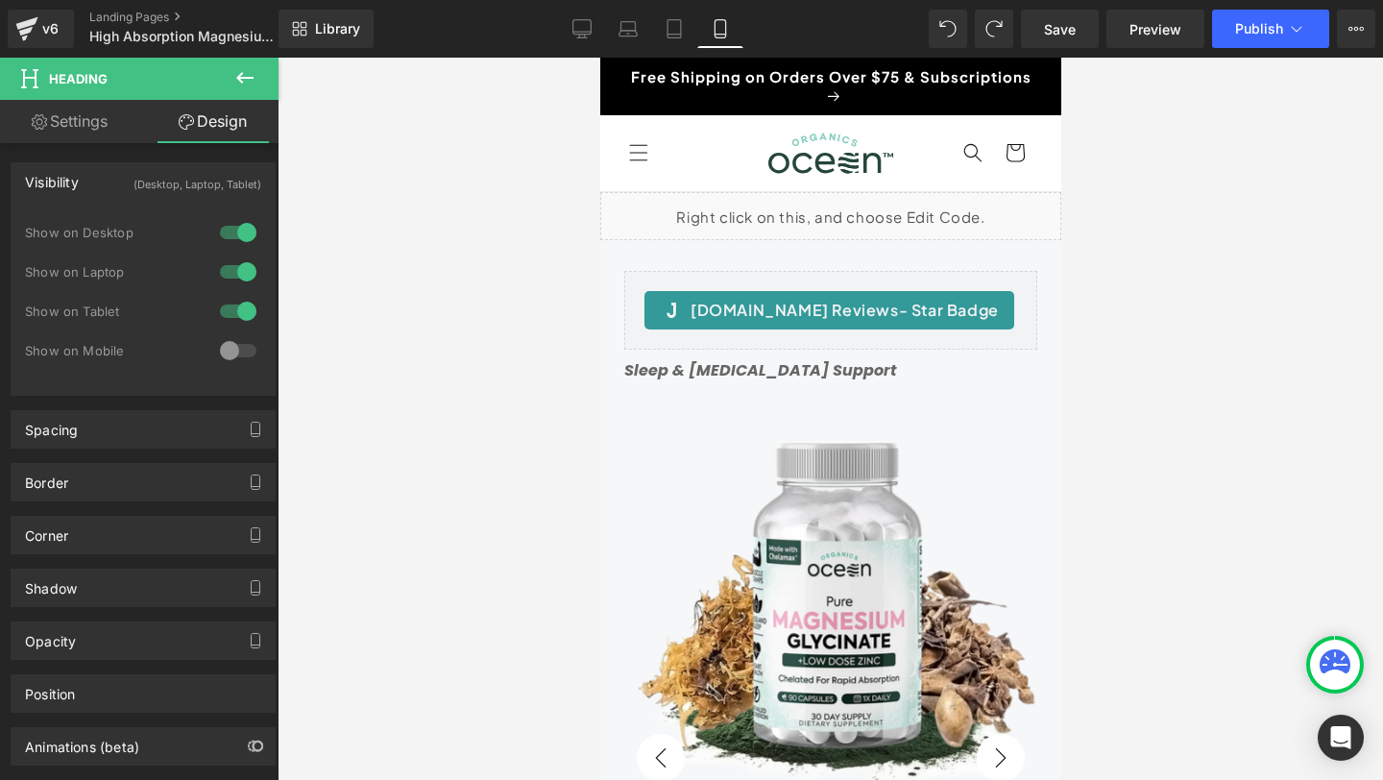
click at [64, 122] on link "Settings" at bounding box center [69, 121] width 139 height 43
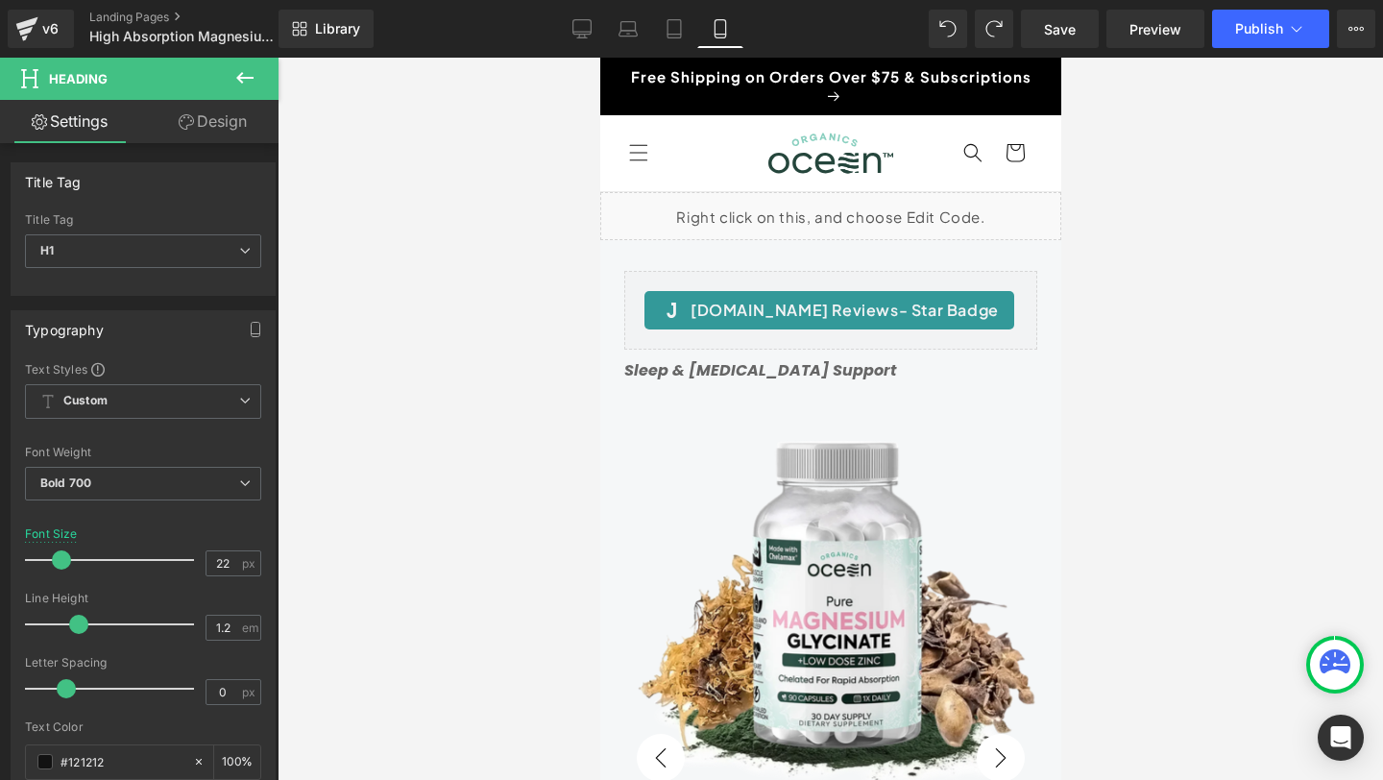
click at [251, 74] on icon at bounding box center [244, 77] width 23 height 23
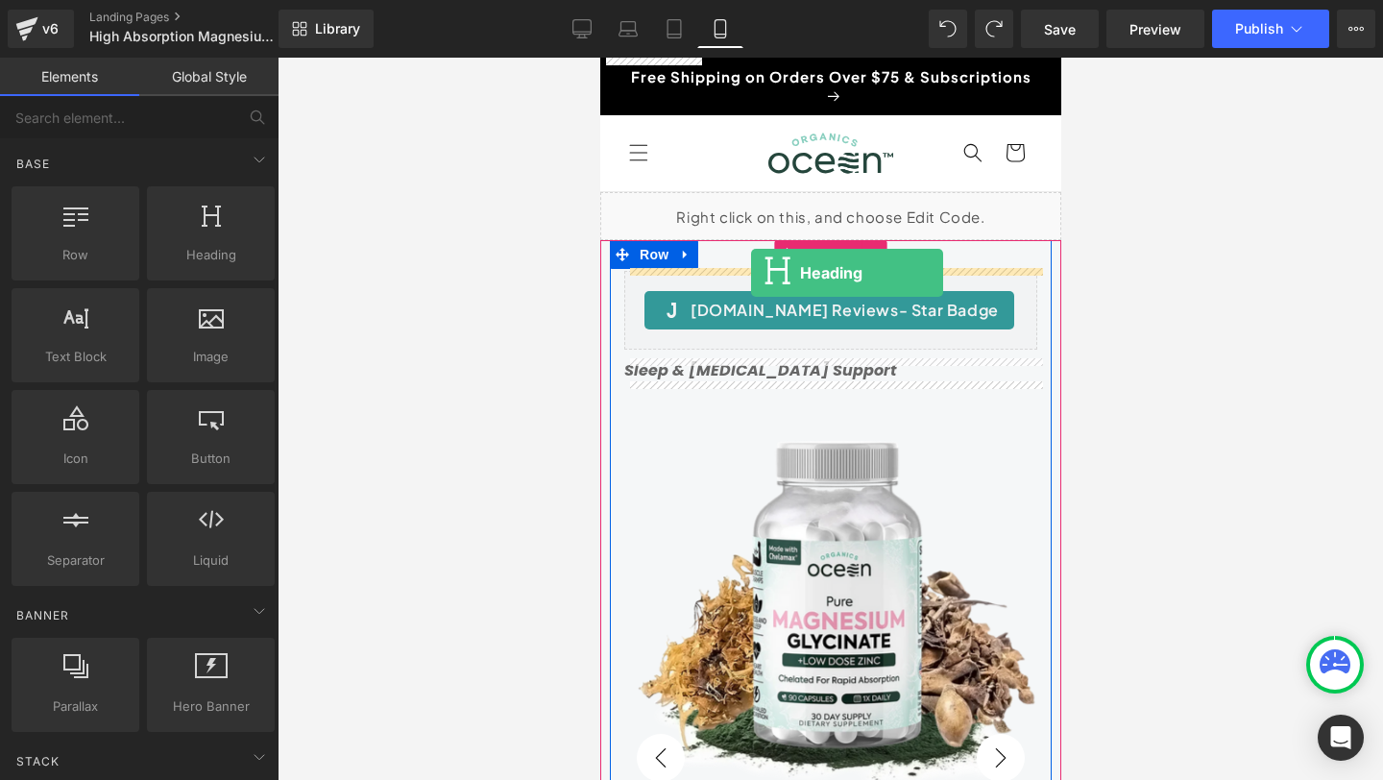
drag, startPoint x: 810, startPoint y: 297, endPoint x: 750, endPoint y: 273, distance: 65.1
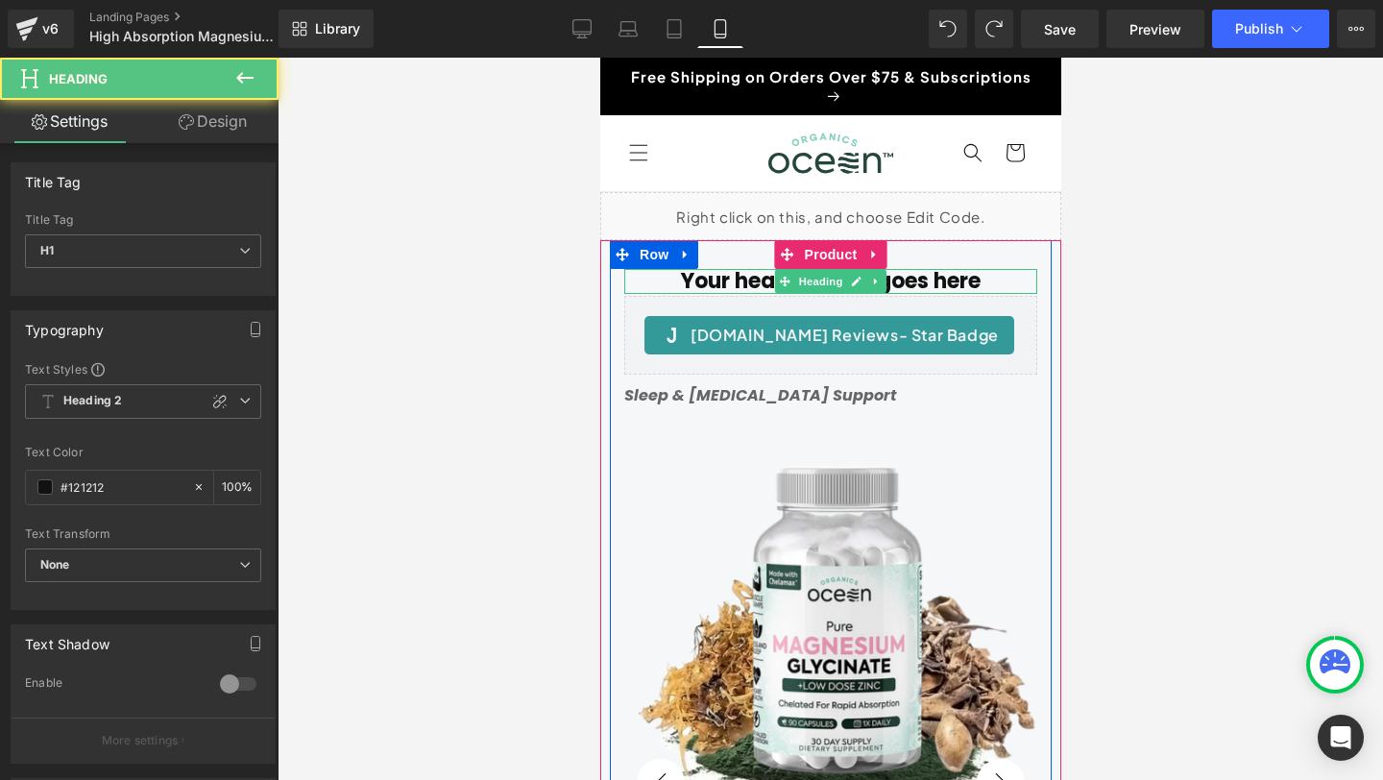
click at [719, 277] on h1 "Your heading text goes here" at bounding box center [829, 281] width 413 height 25
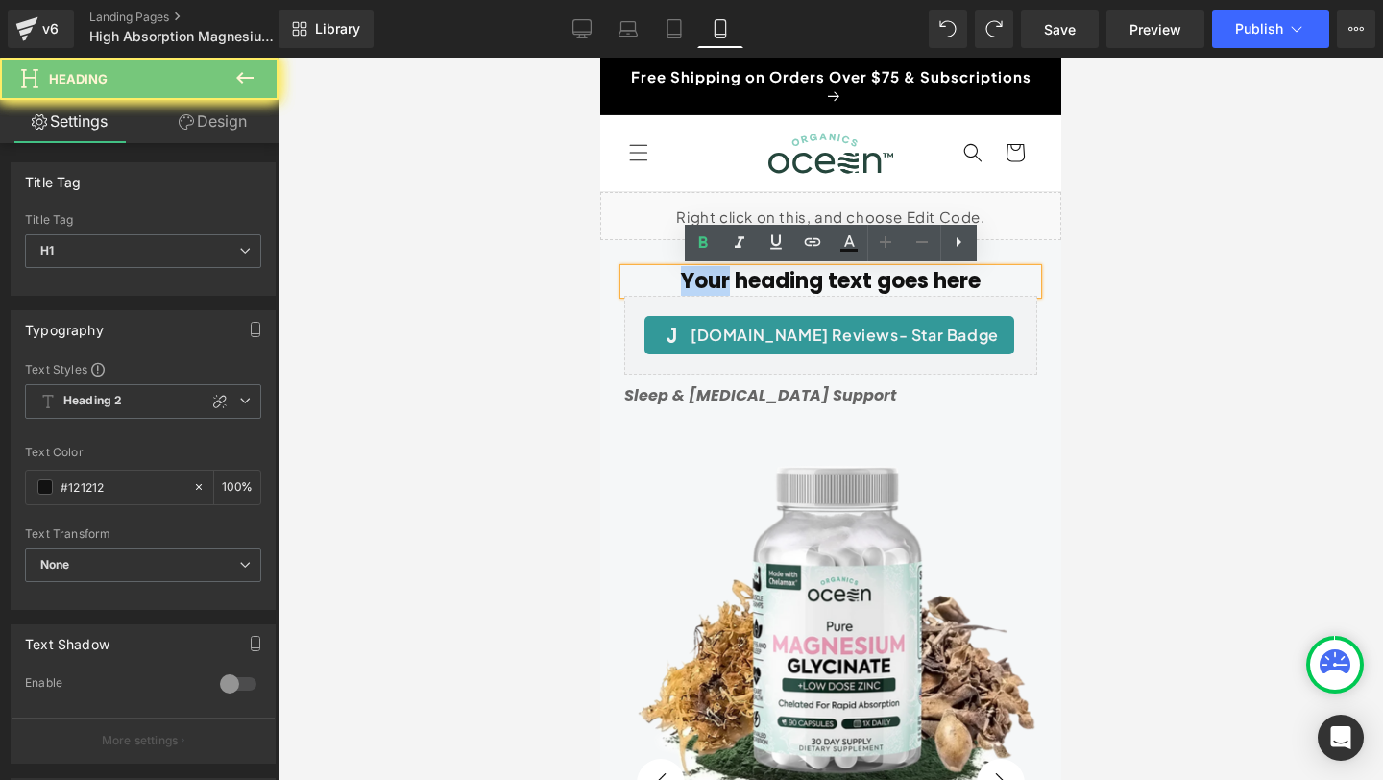
click at [719, 277] on h1 "Your heading text goes here" at bounding box center [829, 281] width 413 height 25
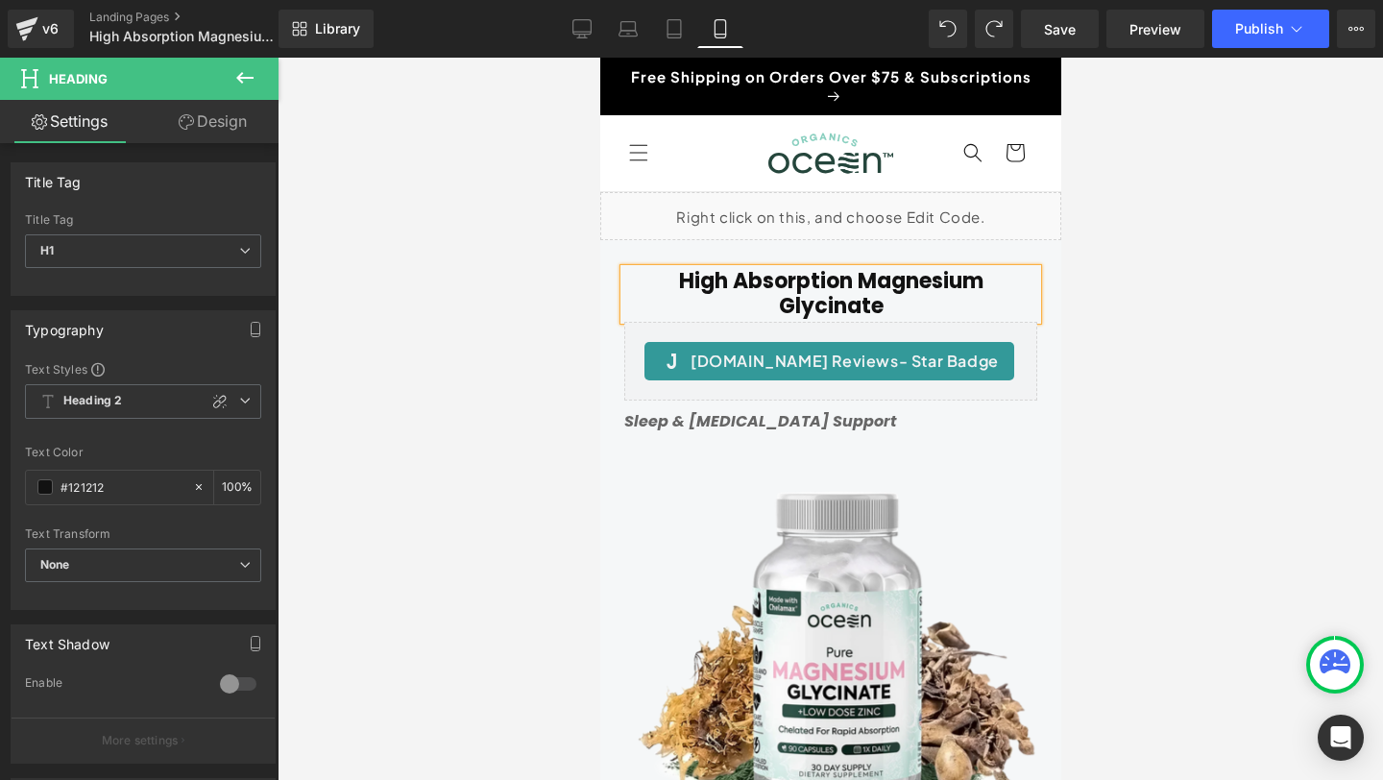
click at [454, 353] on div at bounding box center [830, 419] width 1105 height 722
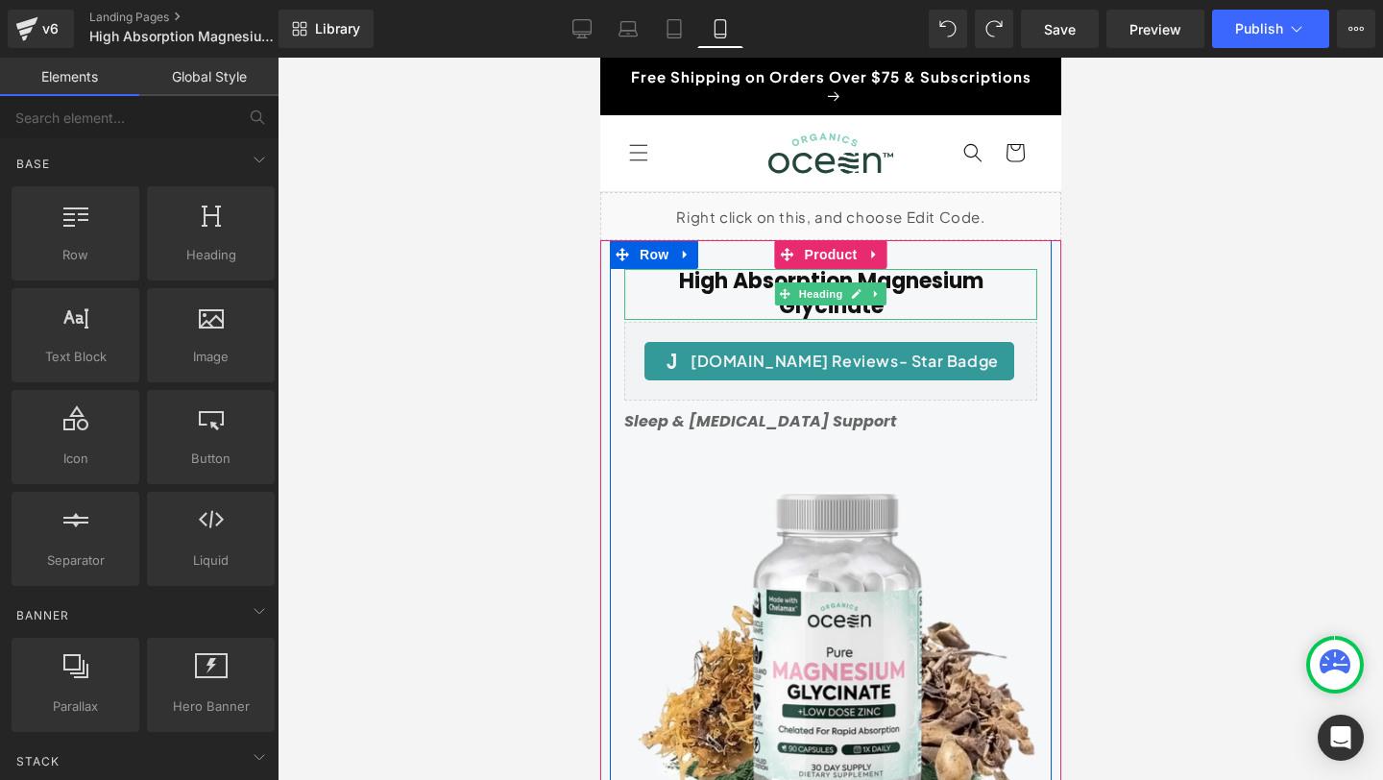
click at [713, 307] on h1 "High Absorption Magnesium Glycinate" at bounding box center [829, 294] width 413 height 51
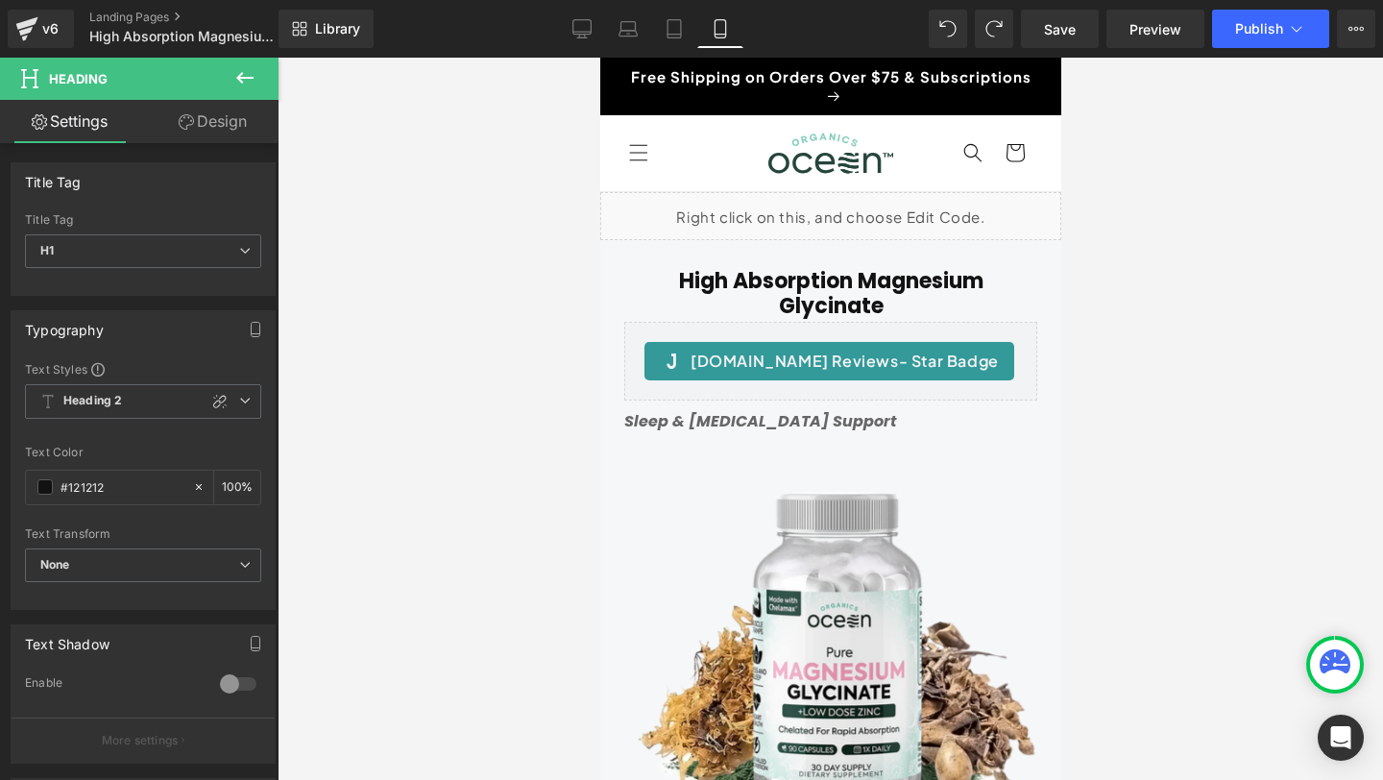
click at [204, 122] on link "Design" at bounding box center [212, 121] width 139 height 43
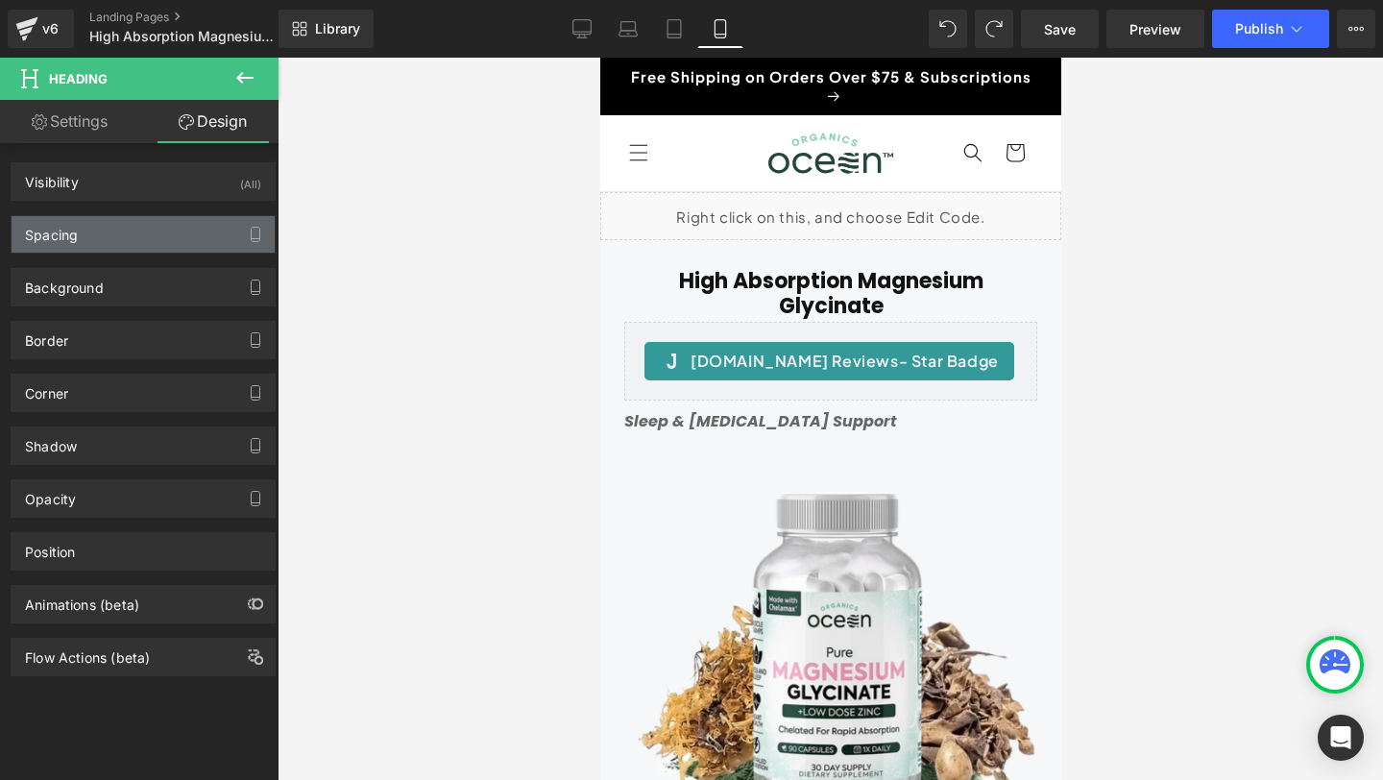
click at [134, 226] on div "Spacing" at bounding box center [143, 234] width 263 height 36
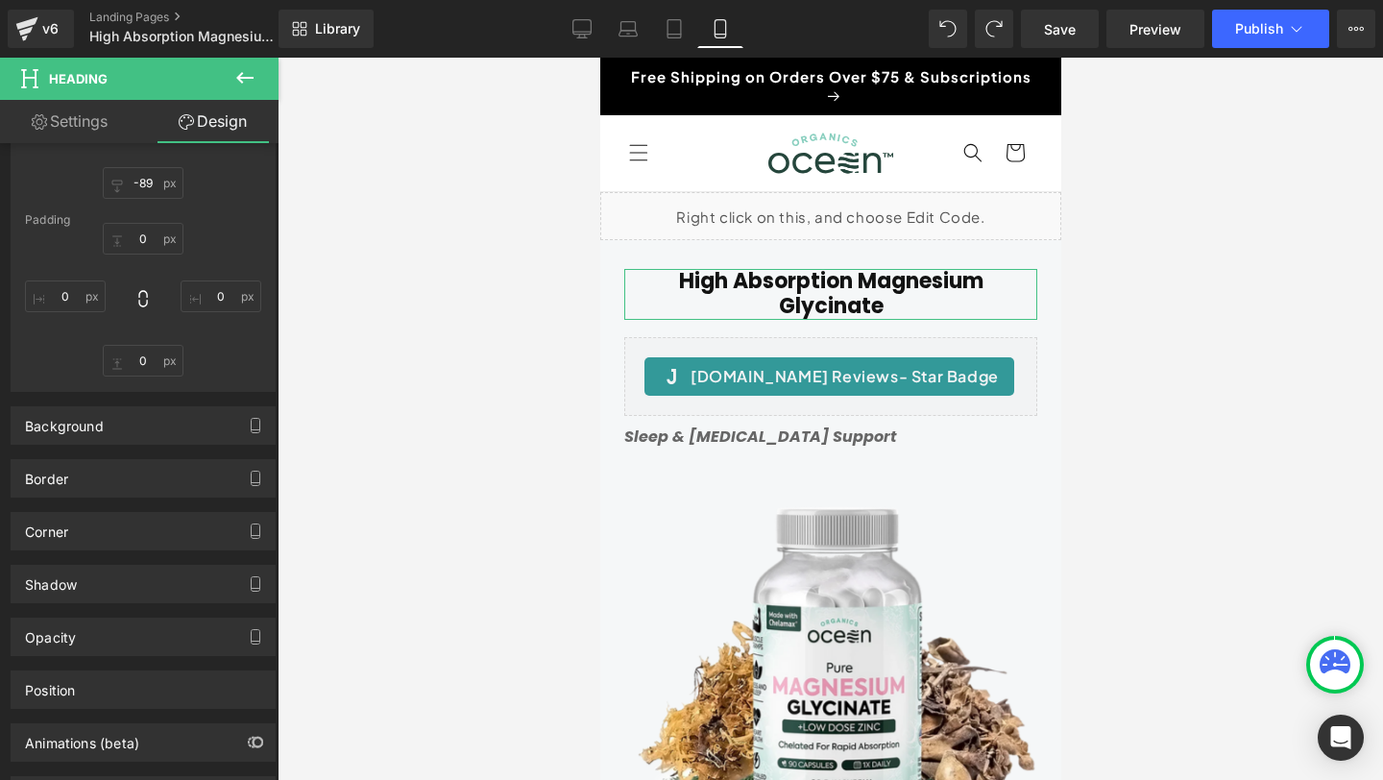
scroll to position [320, 0]
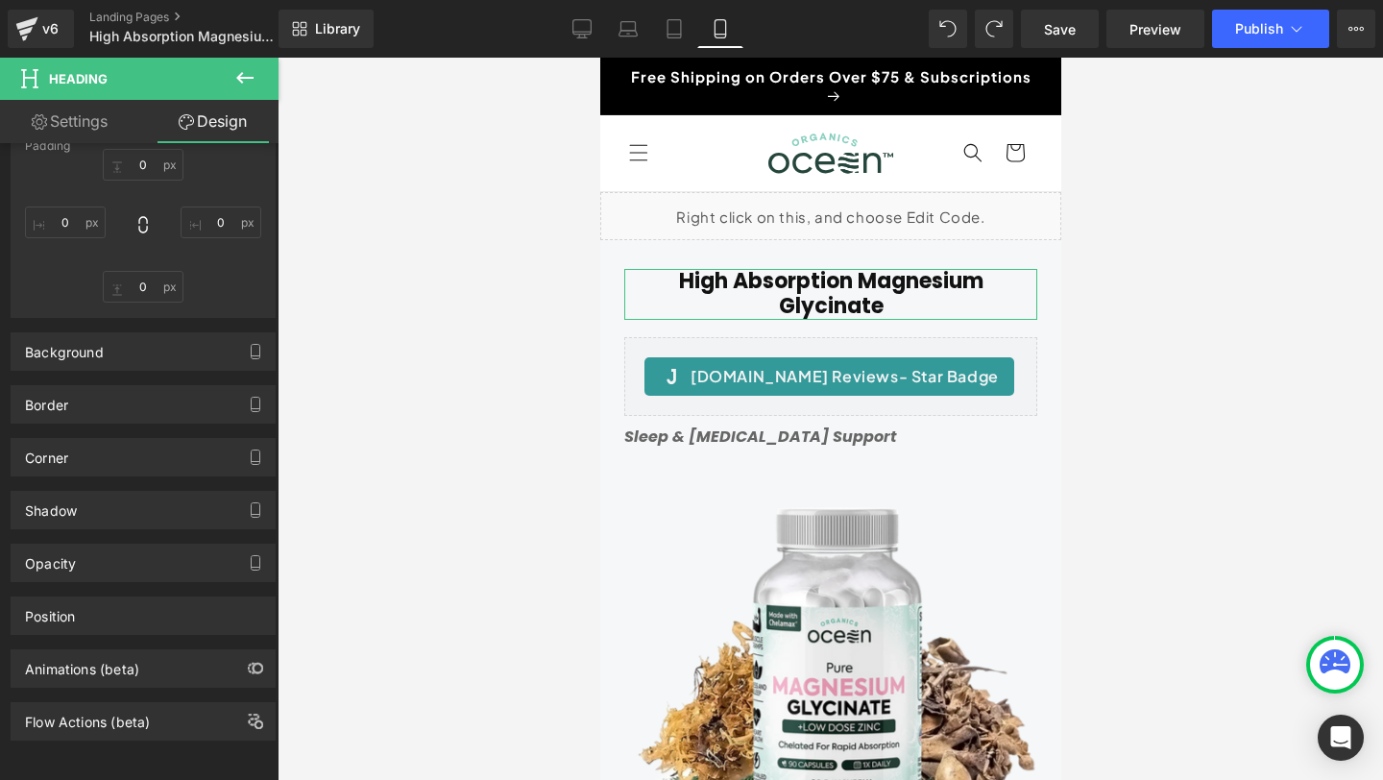
click at [74, 133] on link "Settings" at bounding box center [69, 121] width 139 height 43
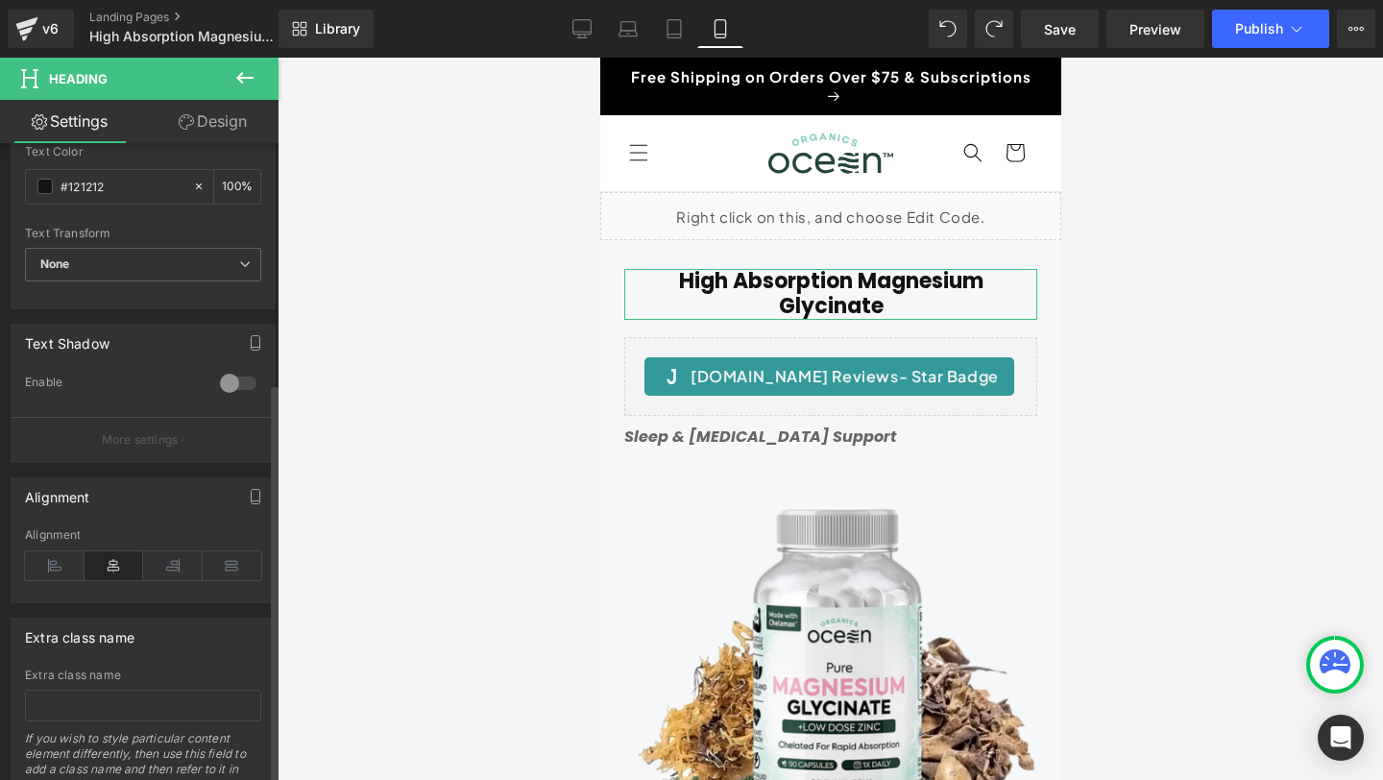
scroll to position [380, 0]
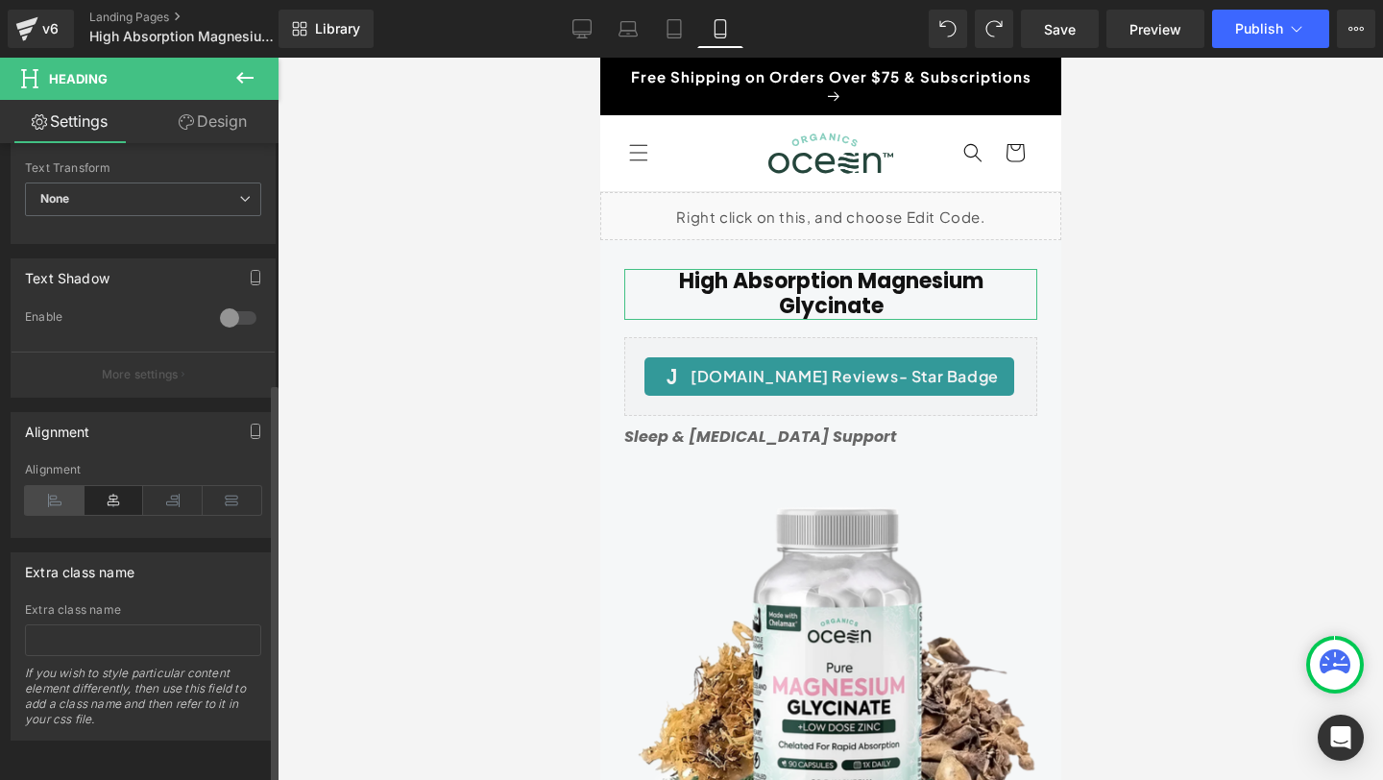
click at [46, 486] on icon at bounding box center [55, 500] width 60 height 29
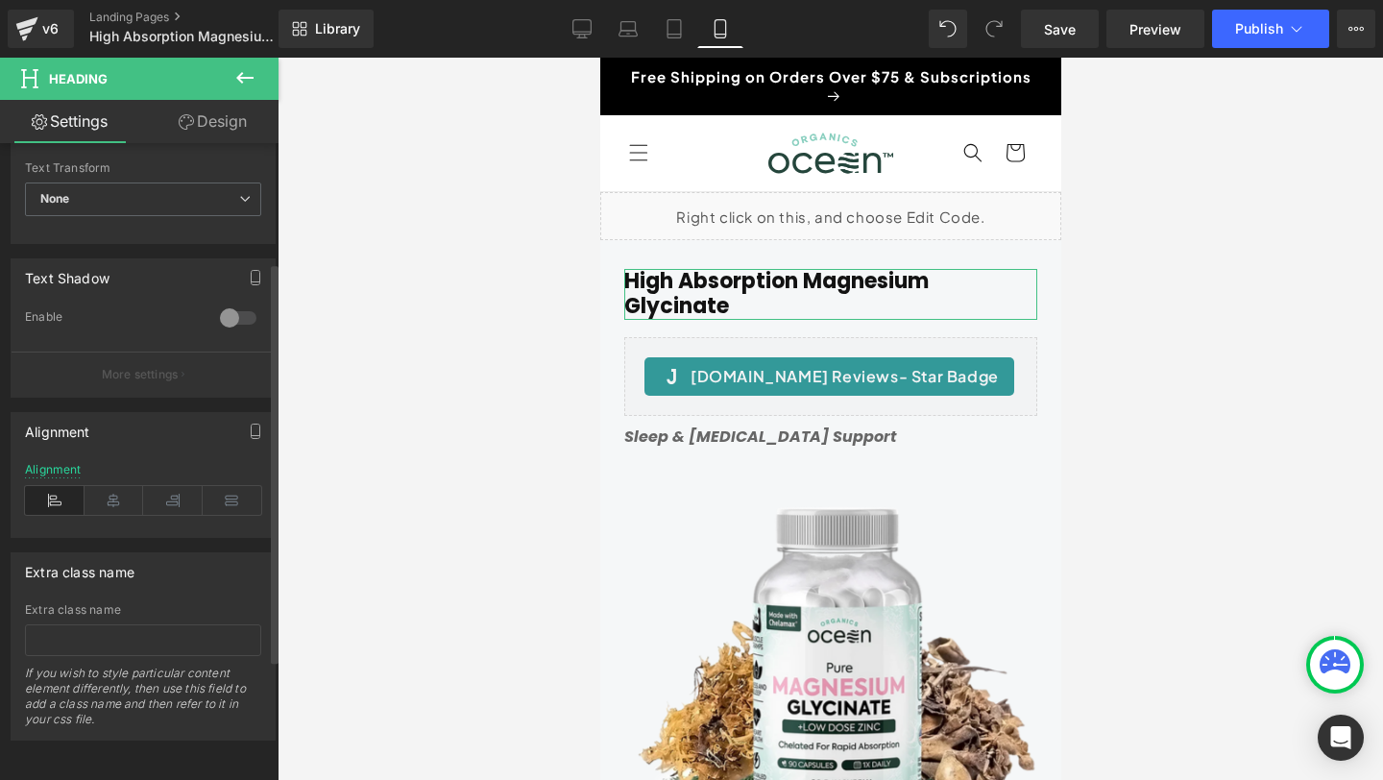
scroll to position [0, 0]
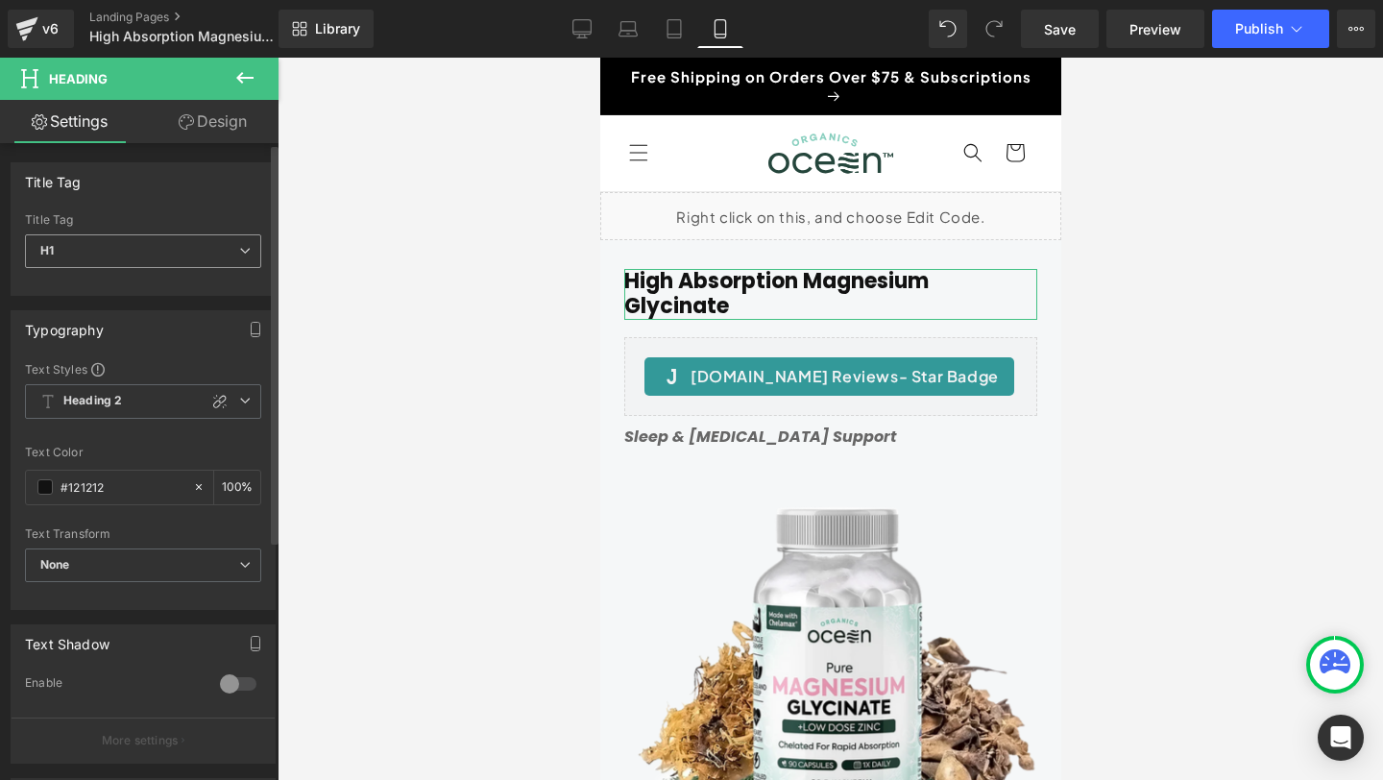
click at [90, 243] on span "H1" at bounding box center [143, 251] width 236 height 34
click at [149, 453] on div "Text Color" at bounding box center [143, 452] width 236 height 13
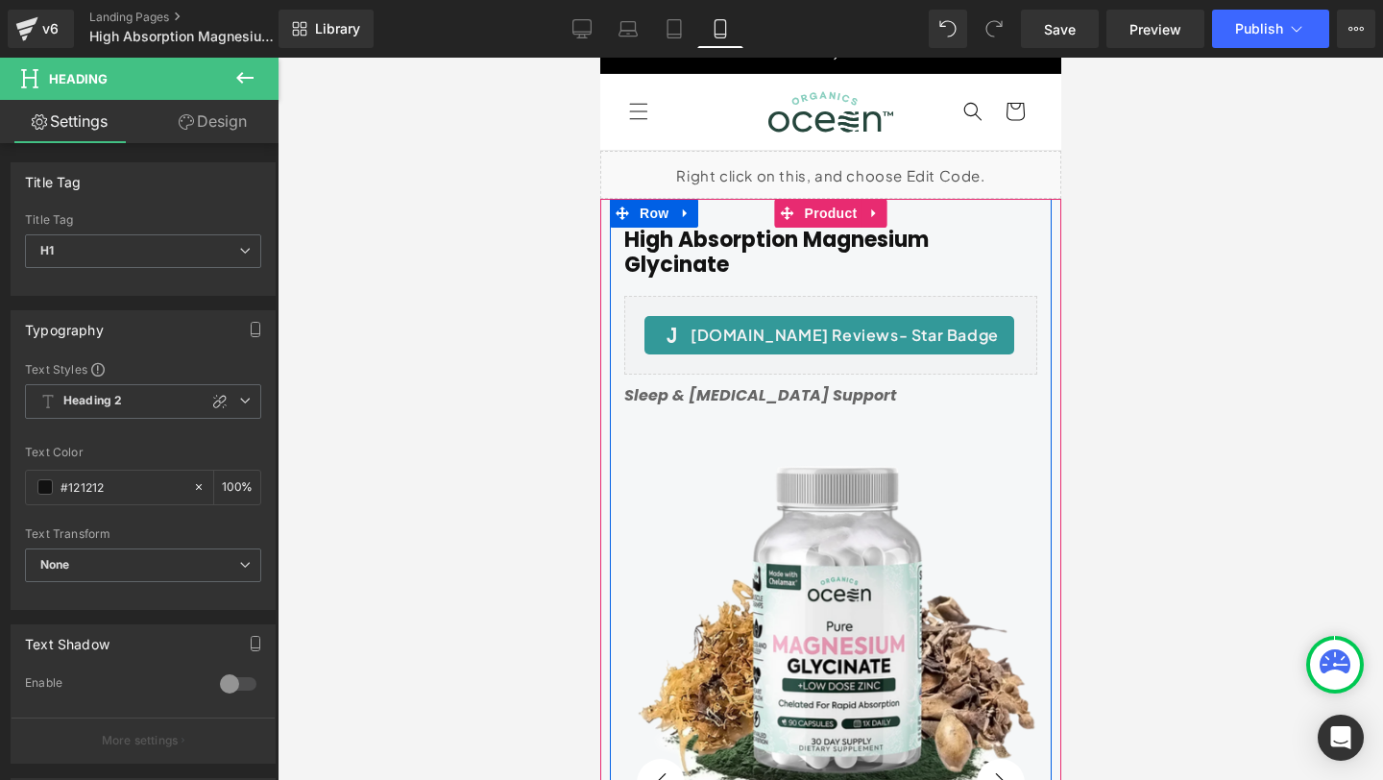
scroll to position [39, 0]
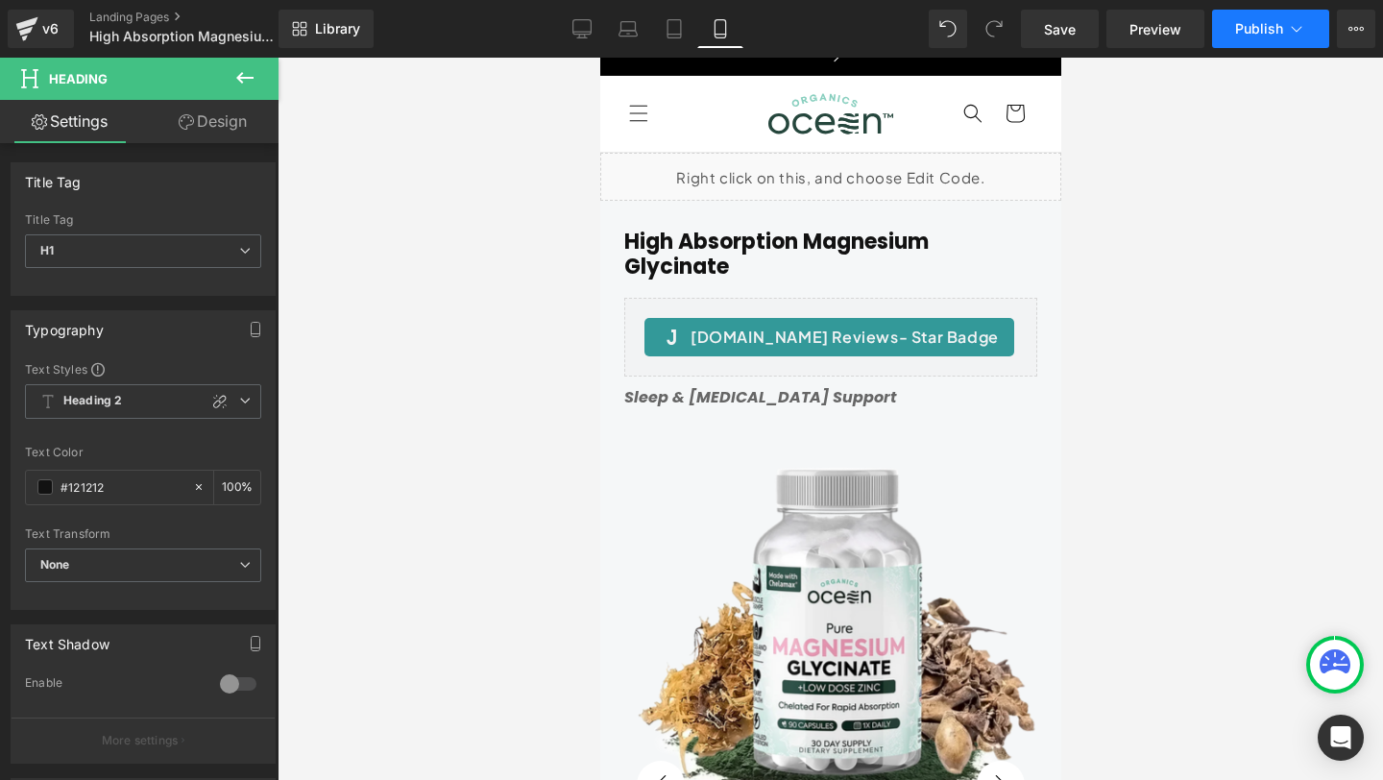
click at [1296, 28] on icon at bounding box center [1296, 28] width 19 height 19
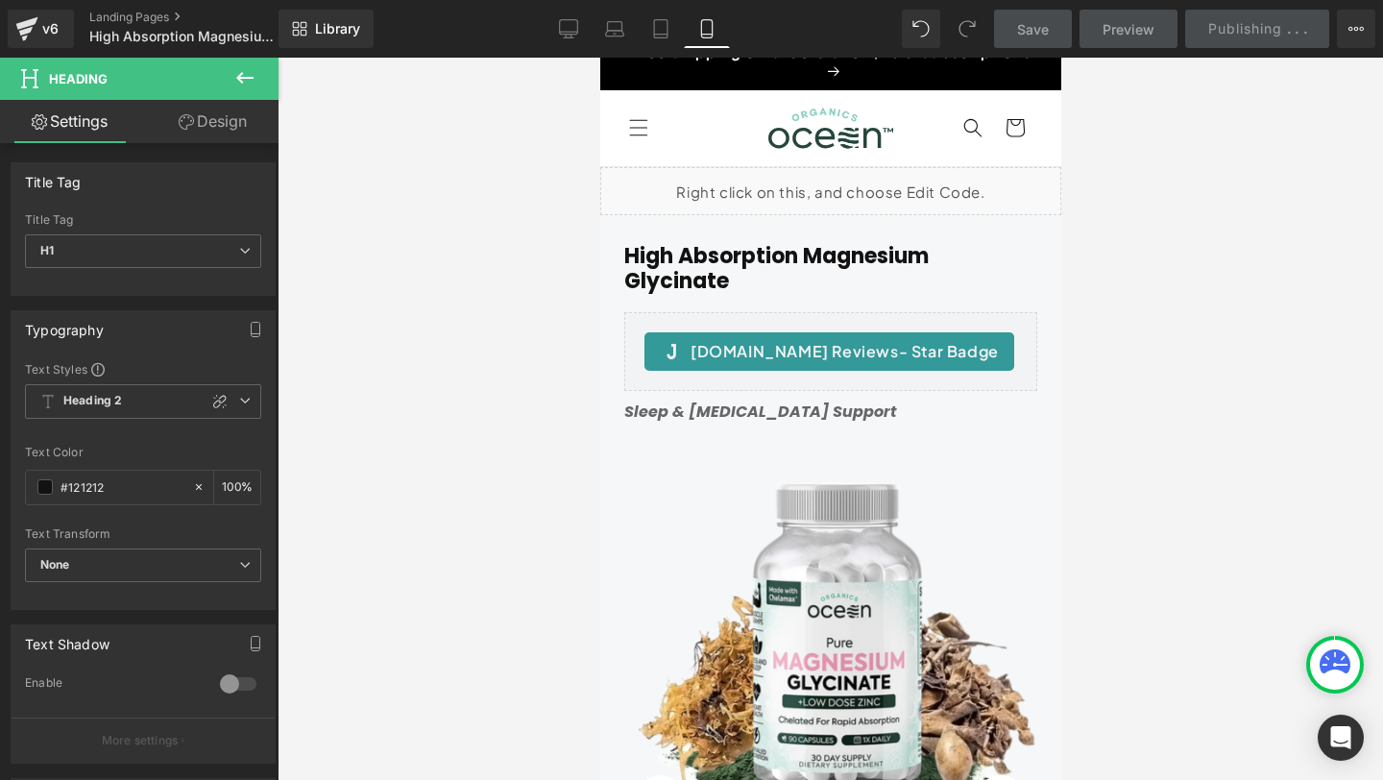
scroll to position [0, 0]
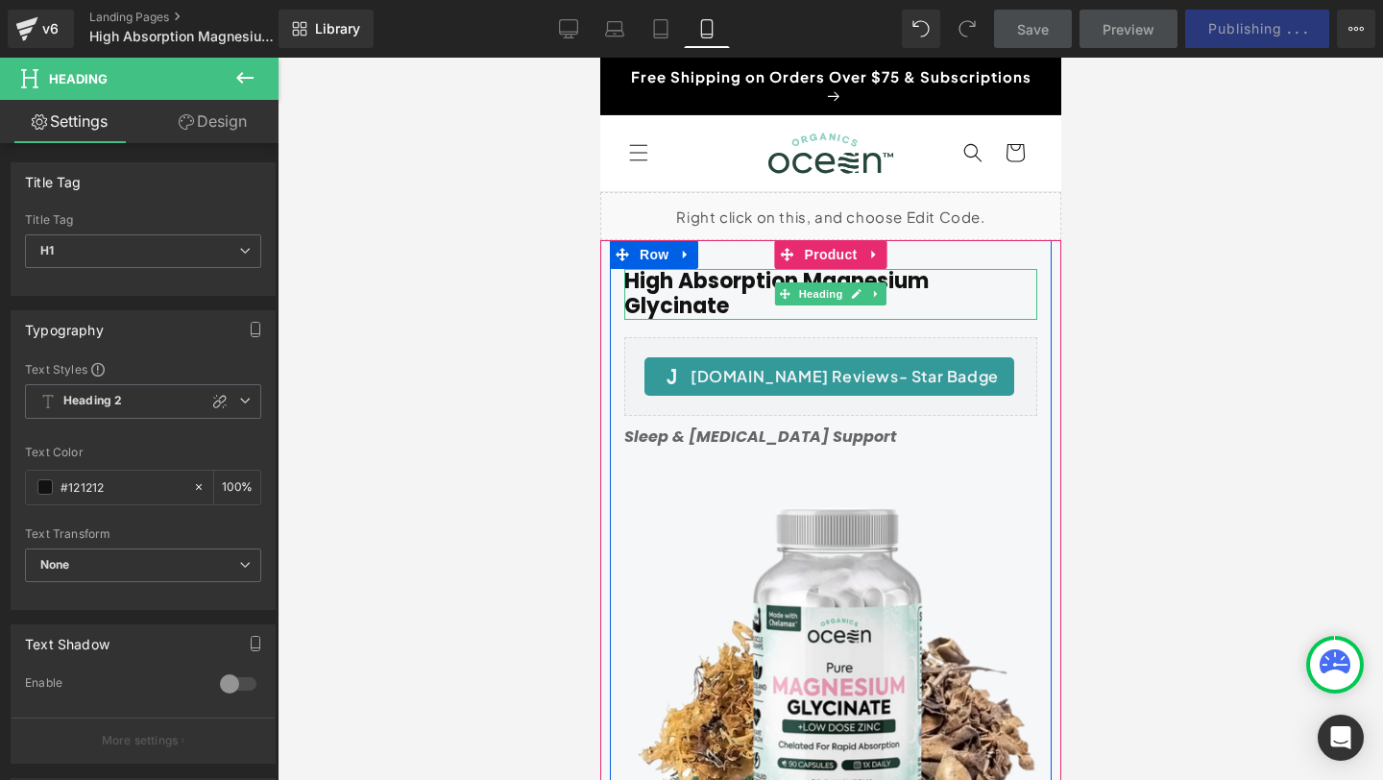
click at [650, 298] on h1 "High Absorption Magnesium Glycinate" at bounding box center [829, 294] width 413 height 51
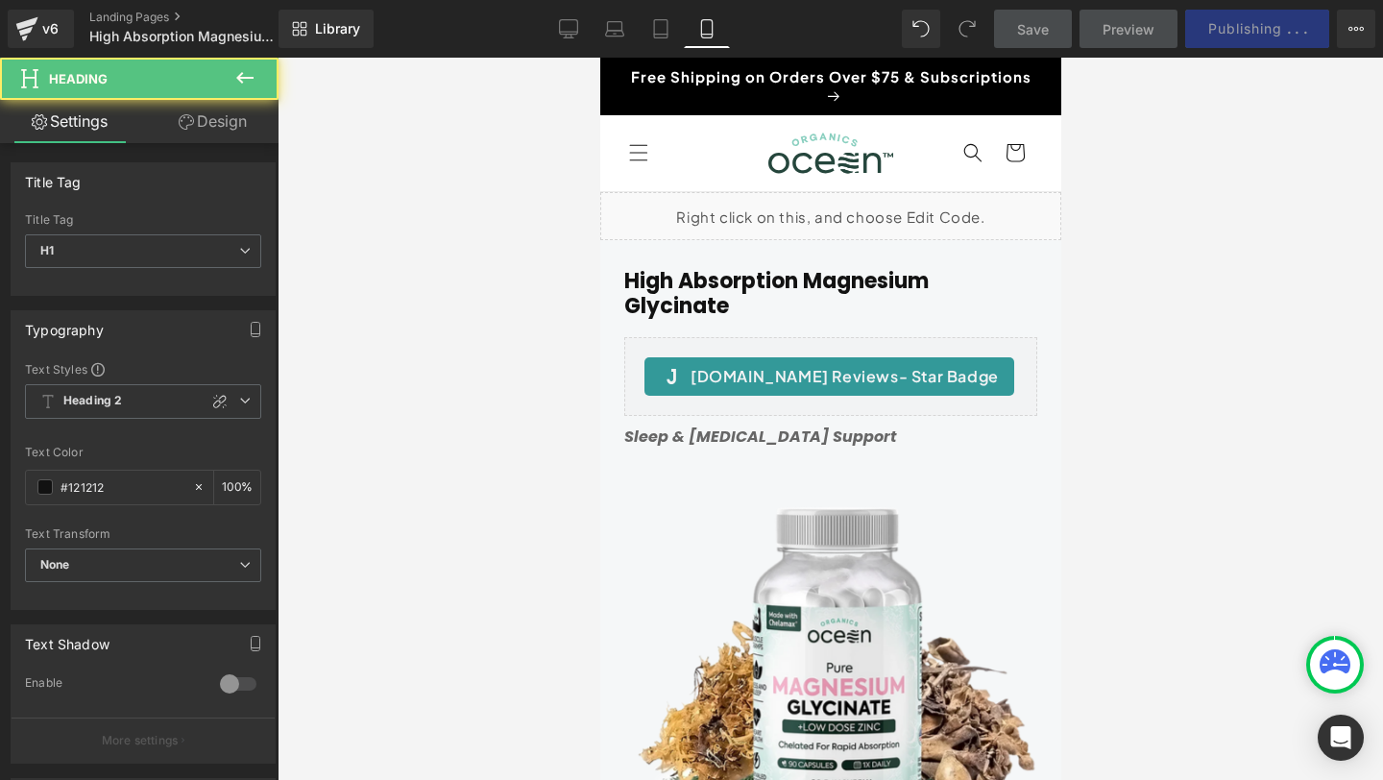
click at [194, 120] on link "Design" at bounding box center [212, 121] width 139 height 43
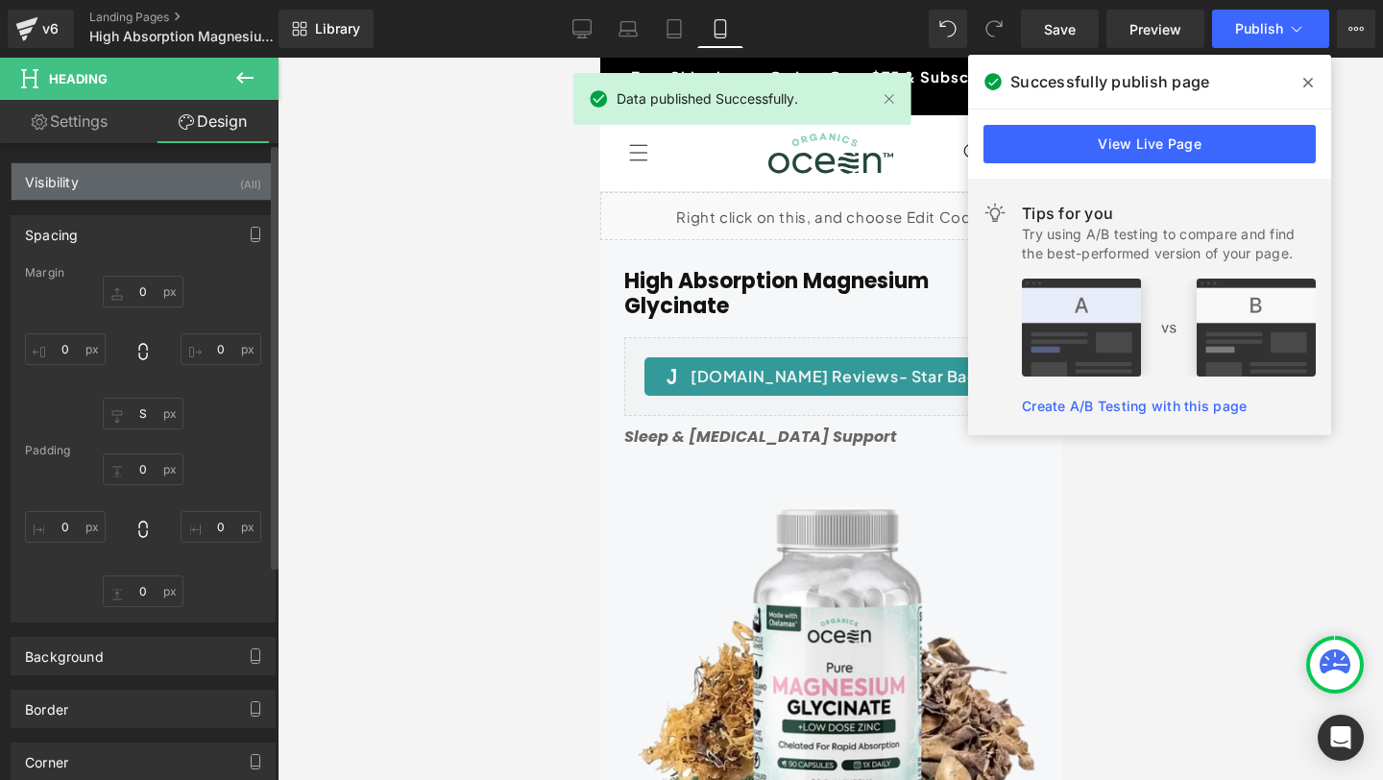
click at [152, 185] on div "Visibility (All)" at bounding box center [143, 181] width 263 height 36
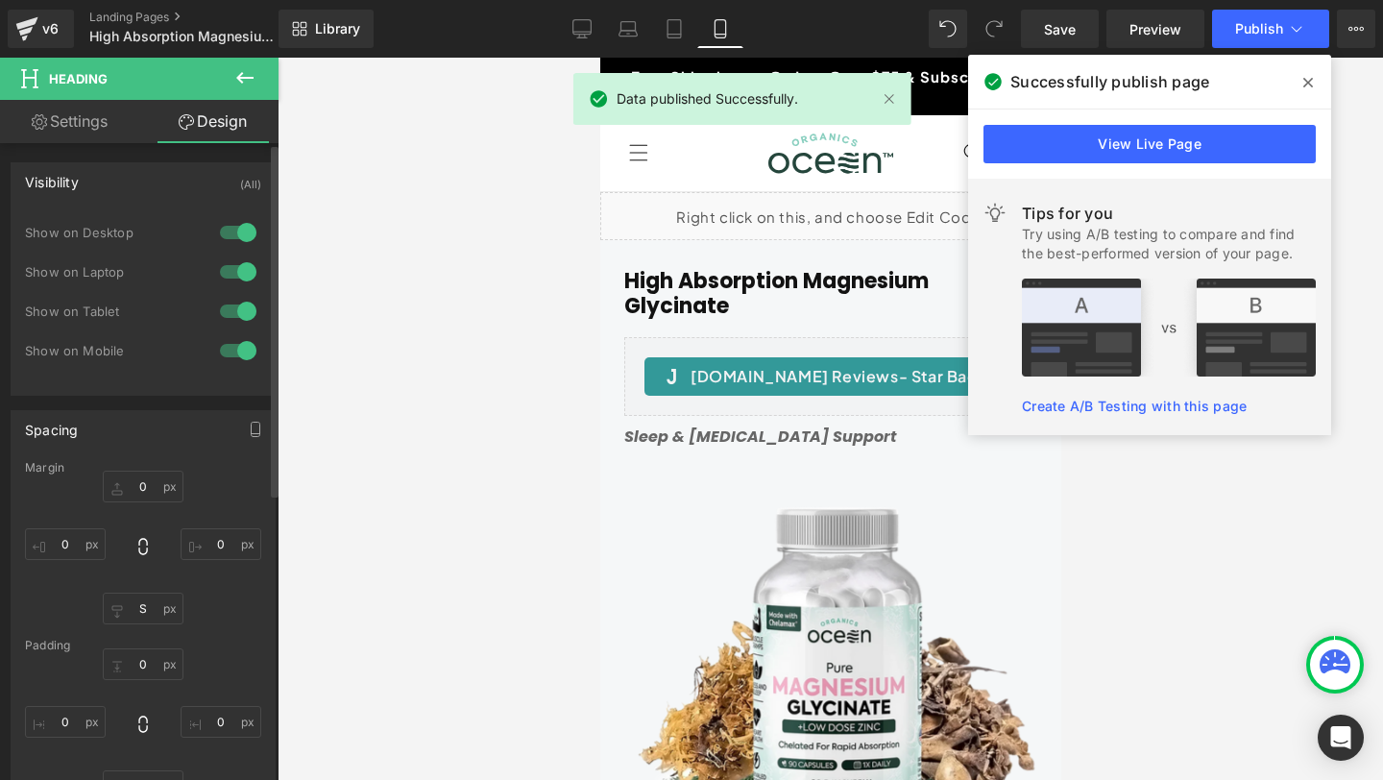
click at [239, 230] on div at bounding box center [238, 232] width 46 height 31
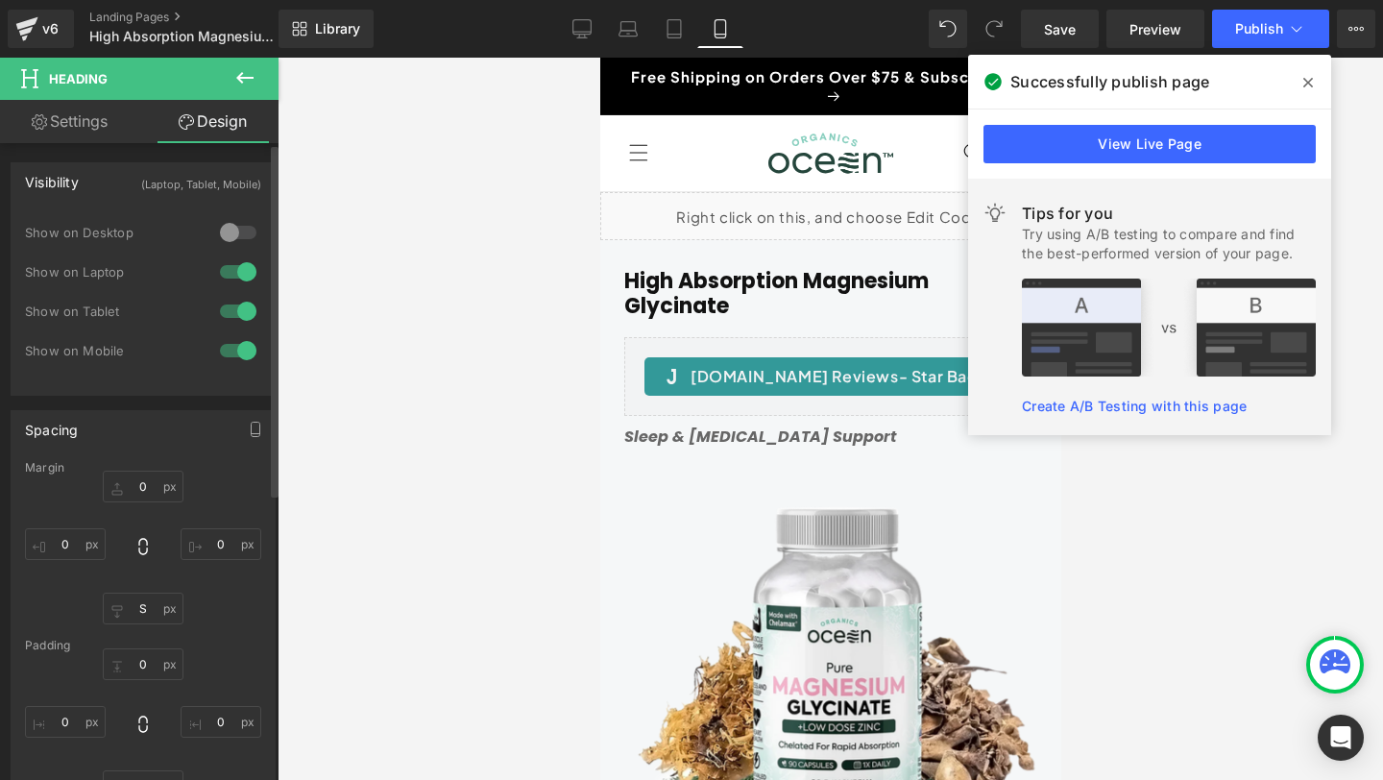
click at [231, 272] on div at bounding box center [238, 271] width 46 height 31
click at [232, 313] on div at bounding box center [238, 311] width 46 height 31
click at [575, 20] on icon at bounding box center [582, 27] width 18 height 14
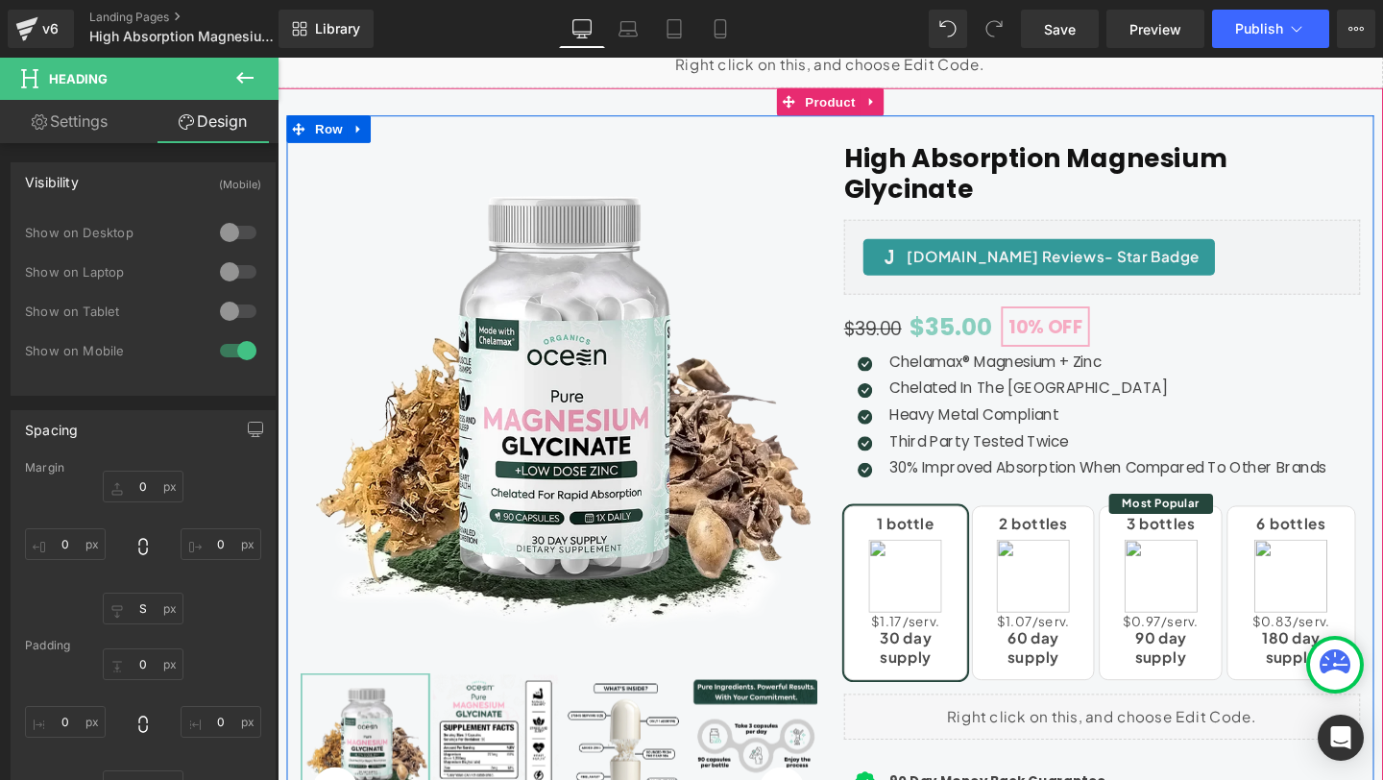
scroll to position [327, 0]
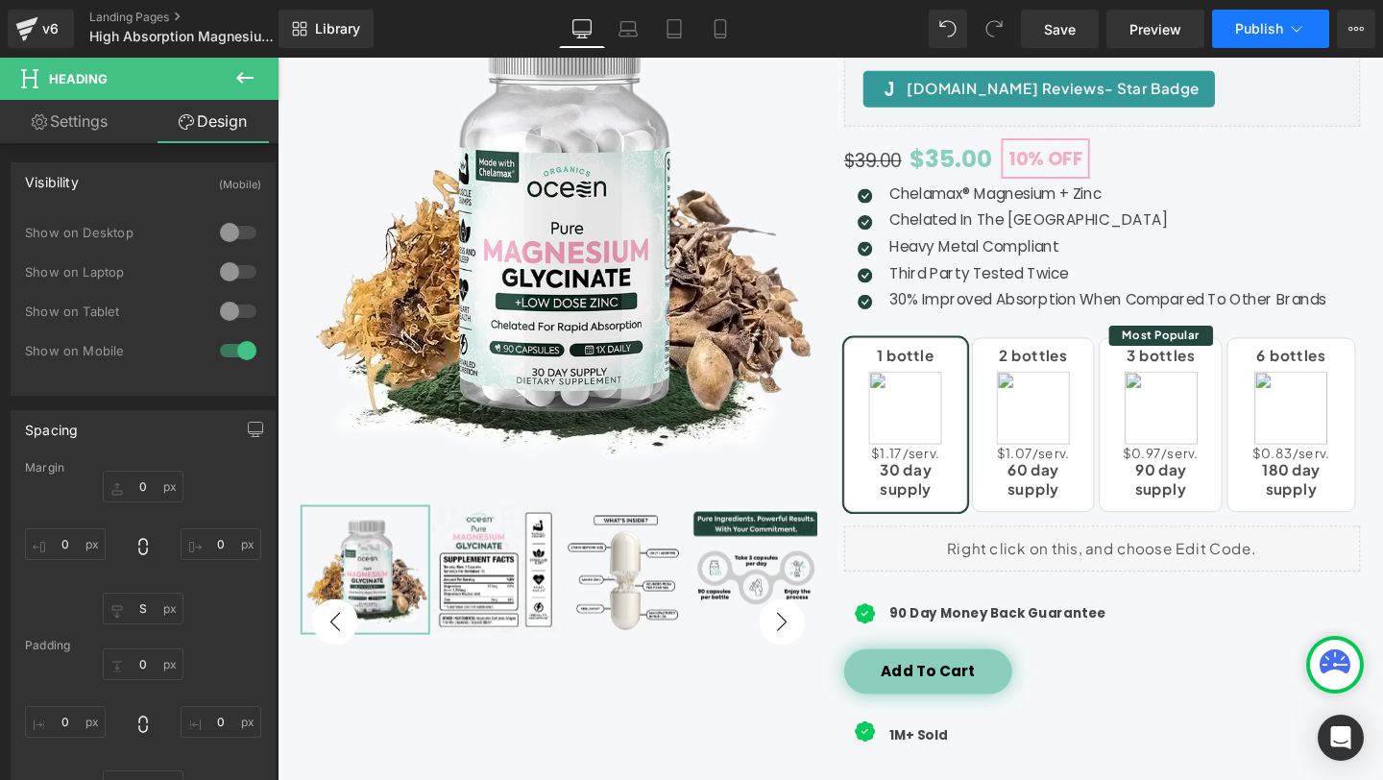
click at [1300, 26] on icon at bounding box center [1297, 29] width 11 height 6
click at [1363, 30] on icon at bounding box center [1355, 28] width 15 height 15
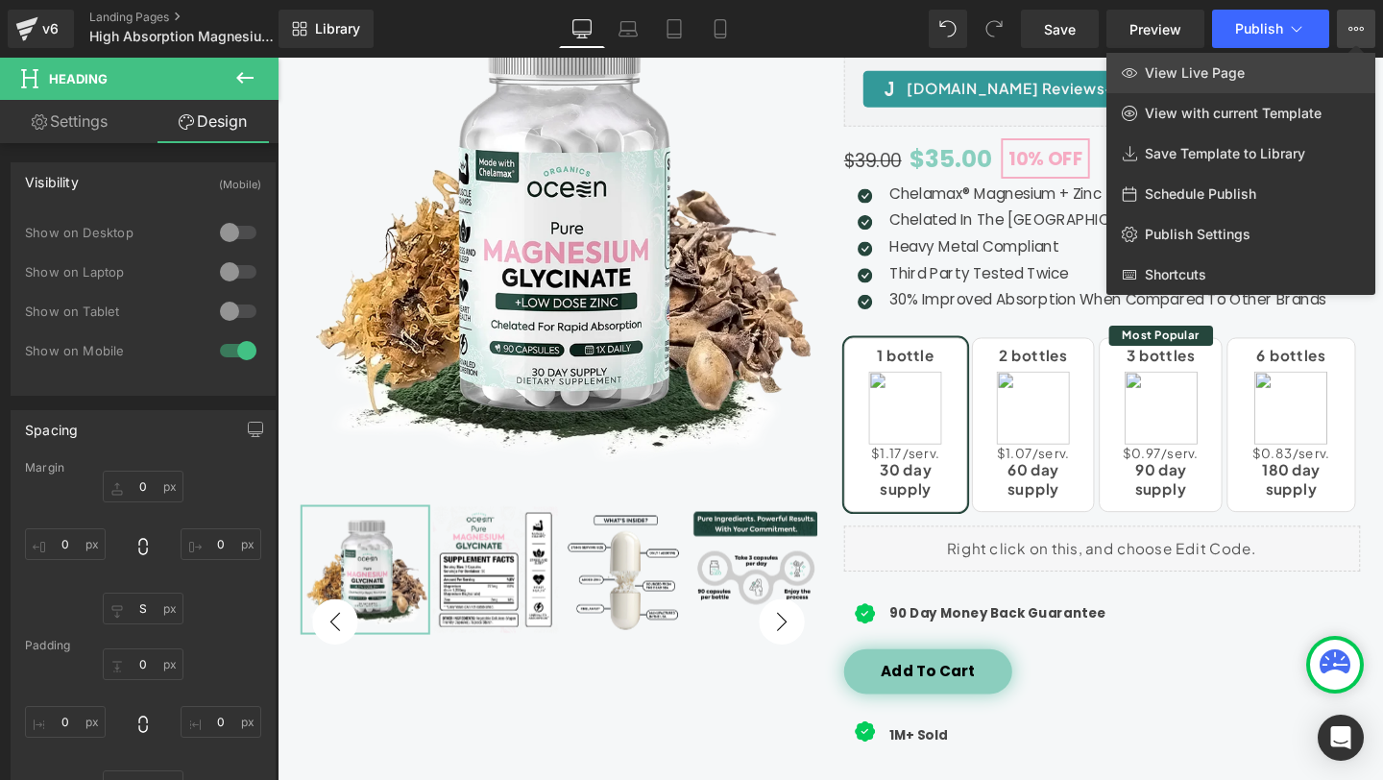
click at [1217, 64] on span "View Live Page" at bounding box center [1195, 72] width 100 height 17
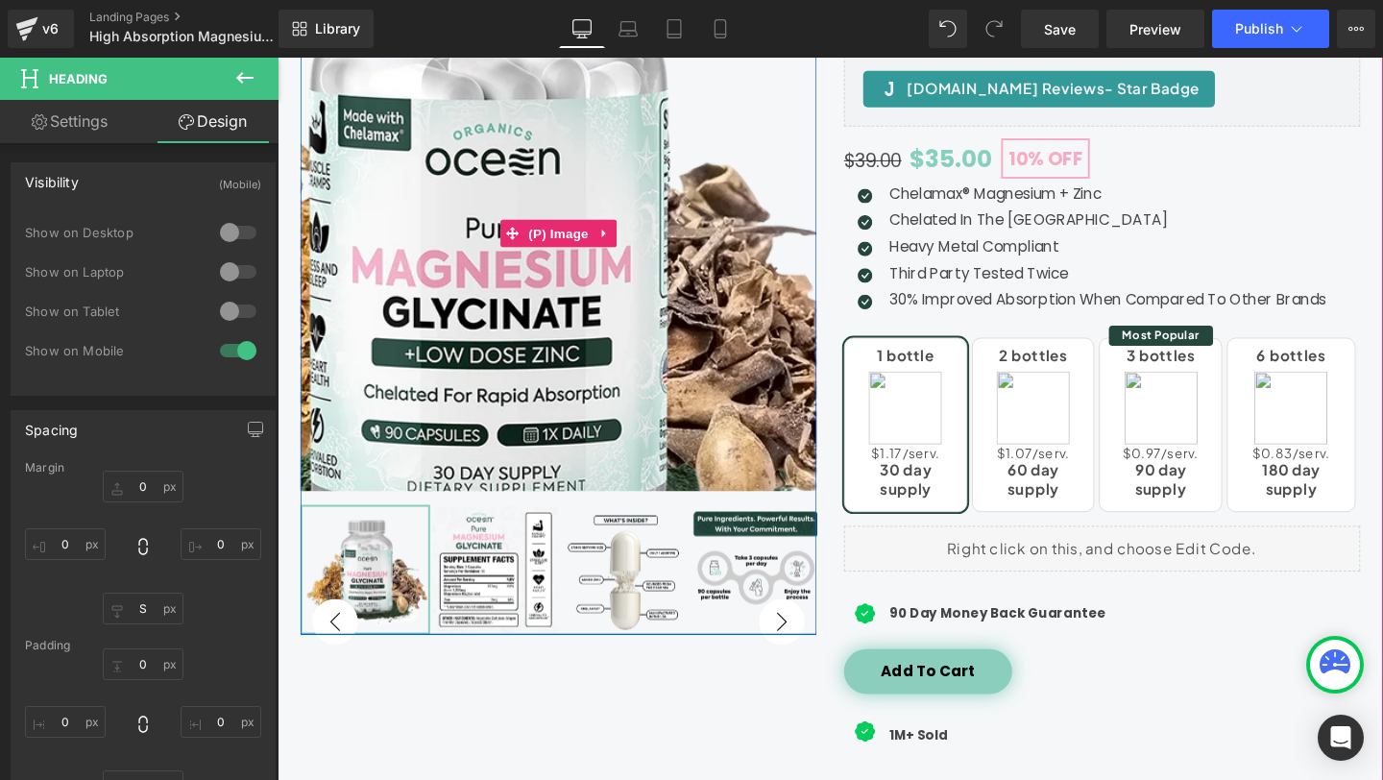
scroll to position [0, 0]
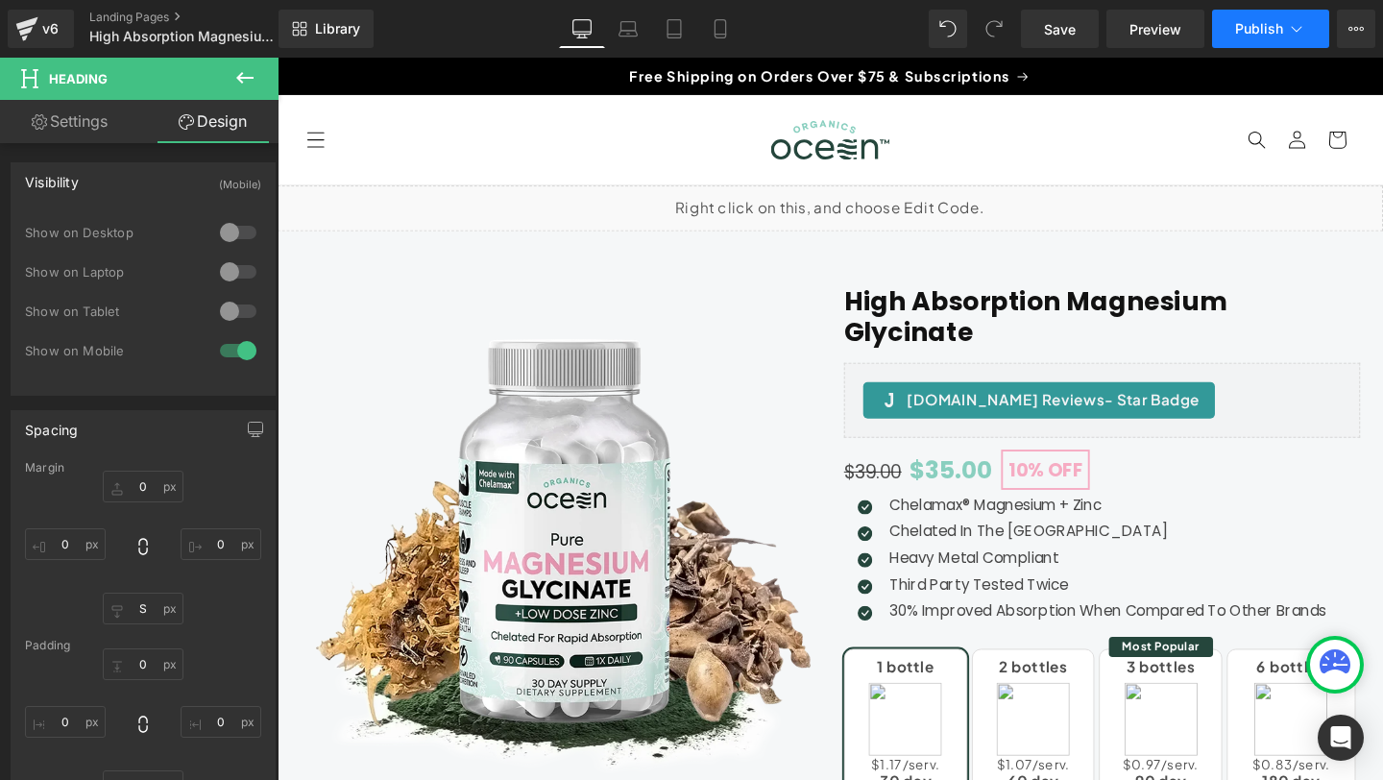
click at [1268, 32] on span "Publish" at bounding box center [1259, 28] width 48 height 15
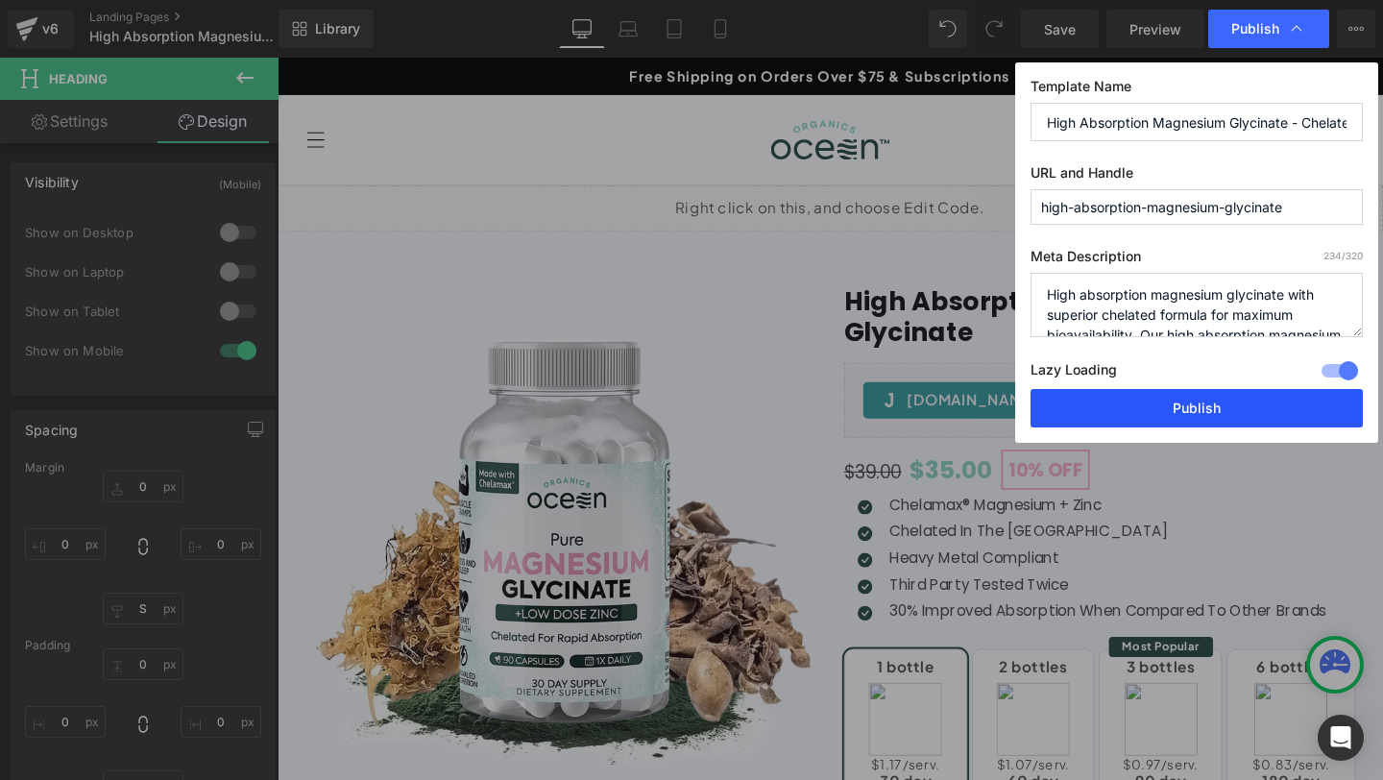
click at [0, 0] on button "Publish" at bounding box center [0, 0] width 0 height 0
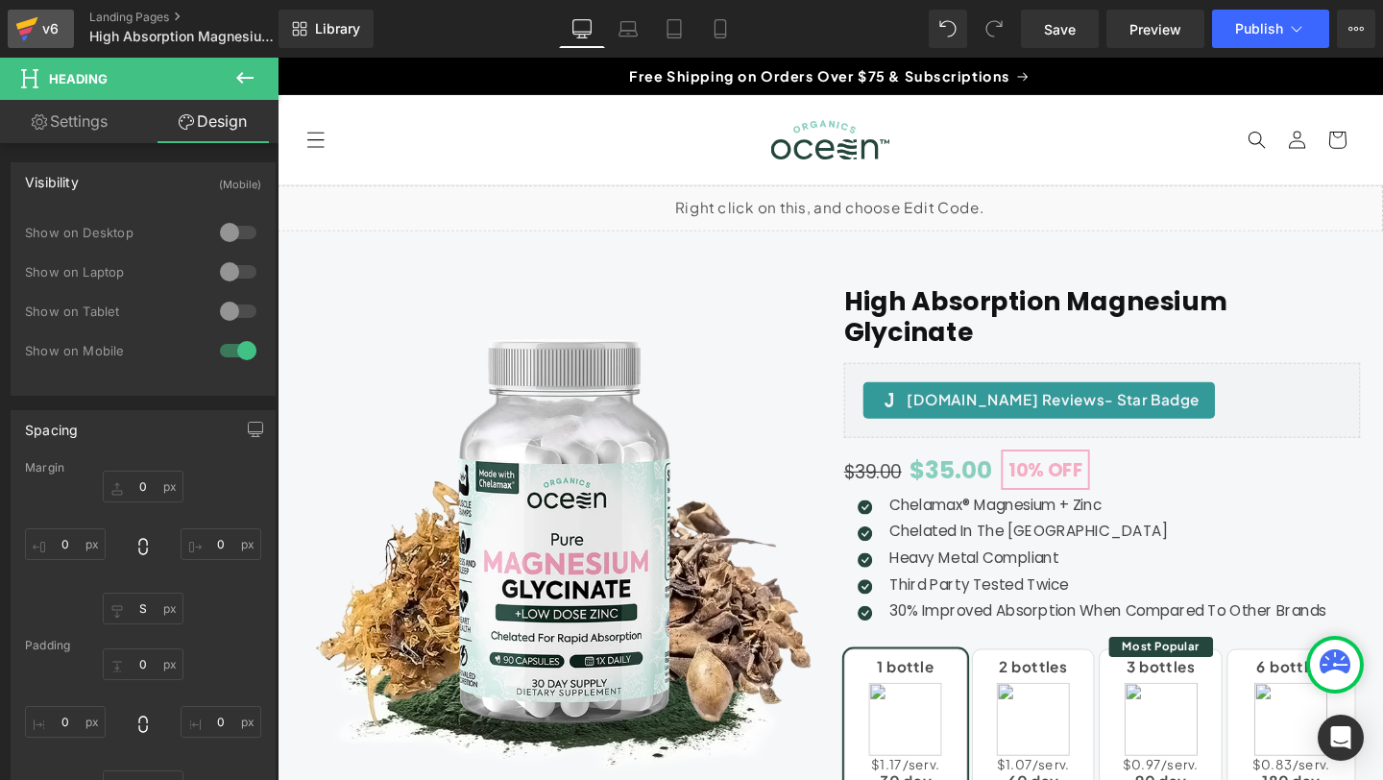
click at [44, 32] on div "v6" at bounding box center [50, 28] width 24 height 25
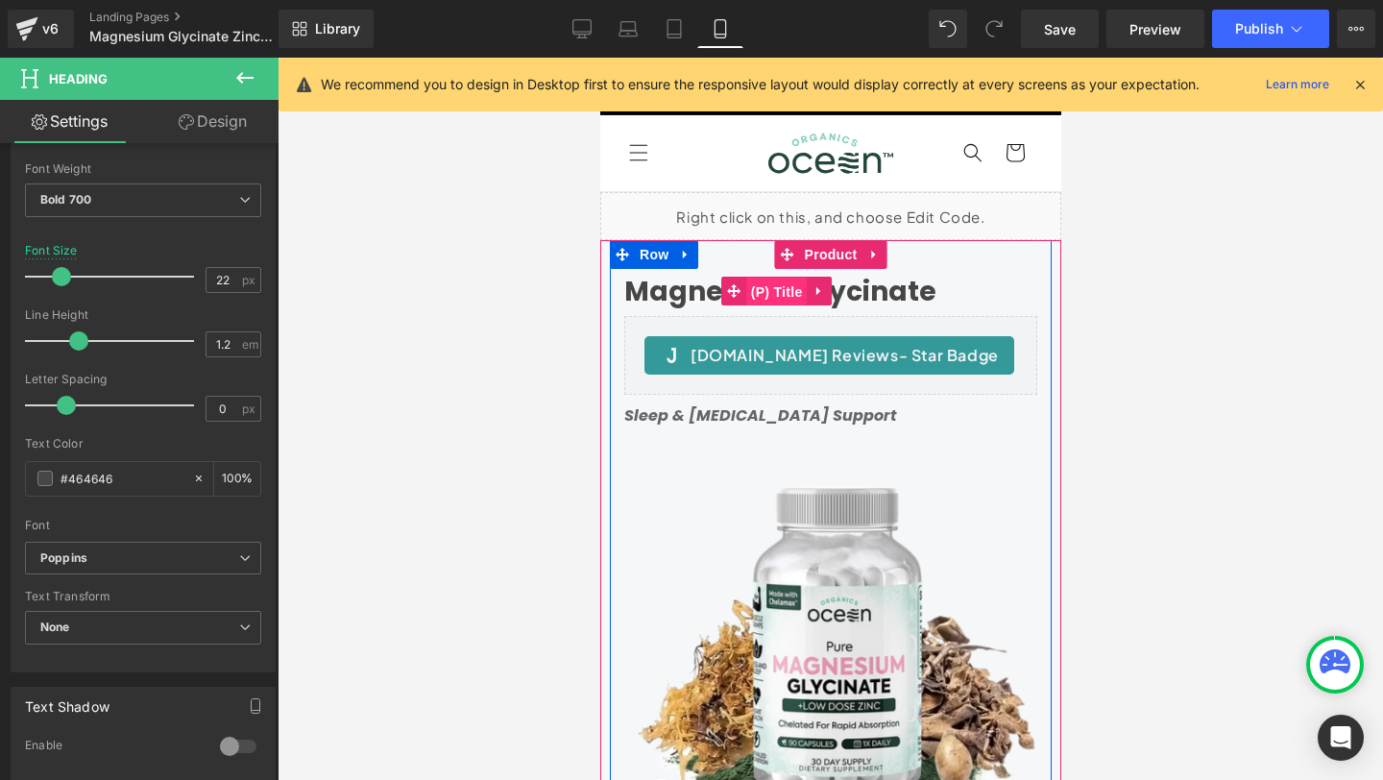
click at [788, 283] on span "(P) Title" at bounding box center [775, 292] width 61 height 29
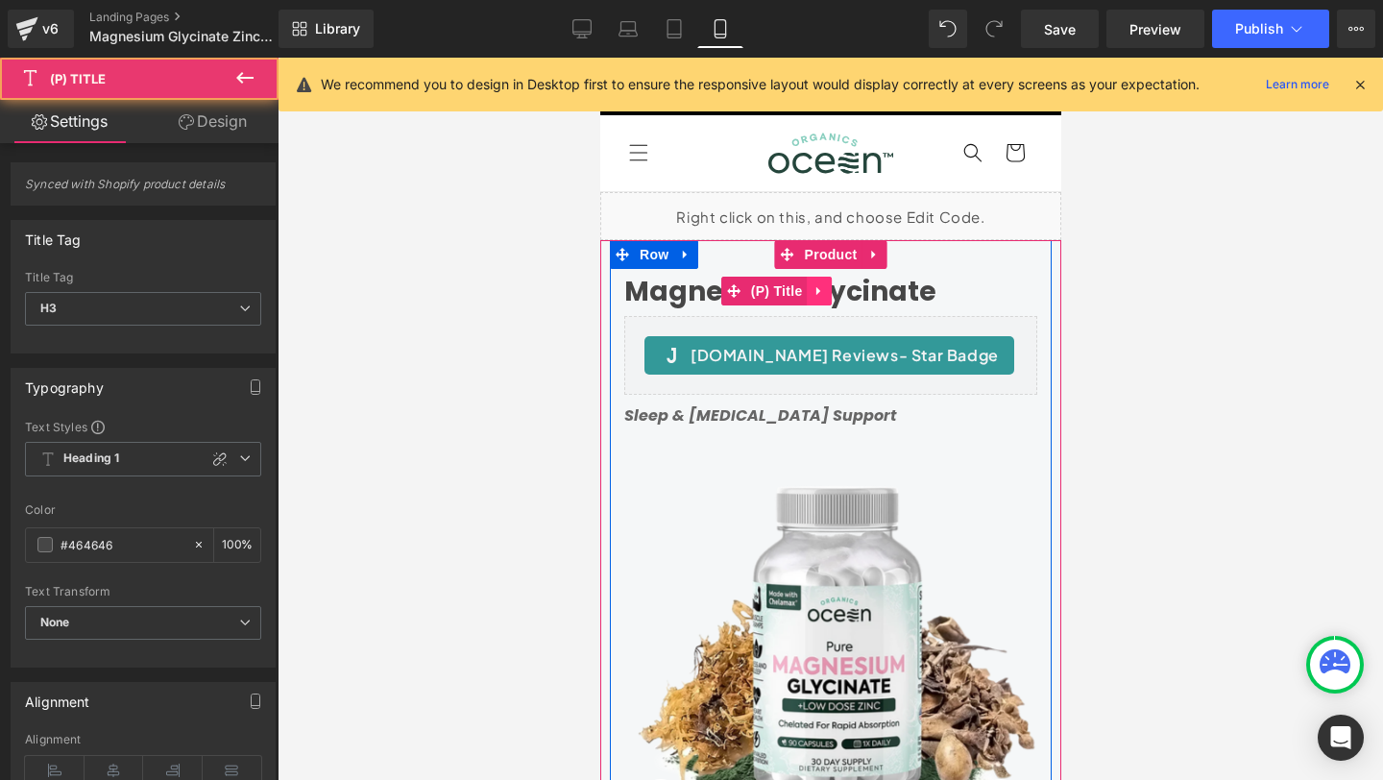
click at [811, 290] on icon at bounding box center [817, 291] width 13 height 14
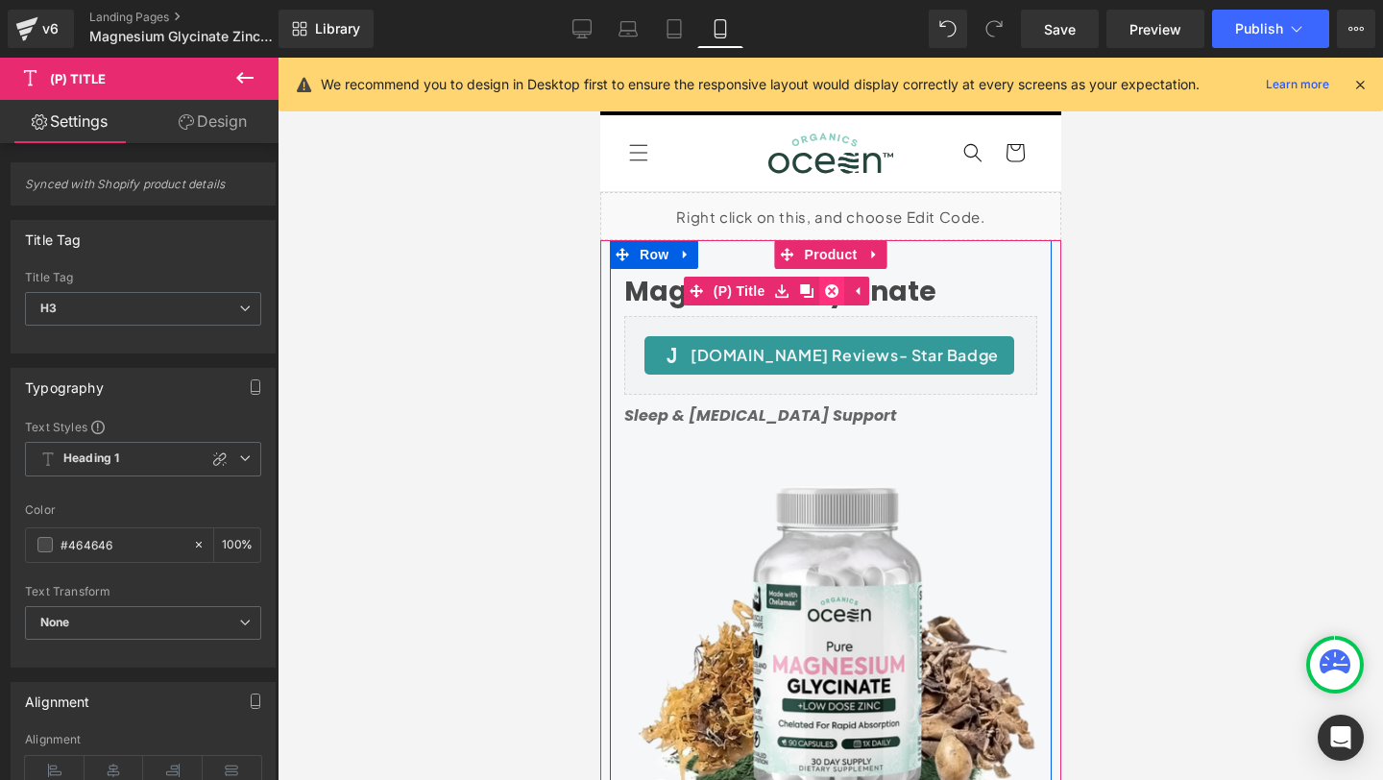
click at [831, 290] on icon at bounding box center [830, 291] width 13 height 14
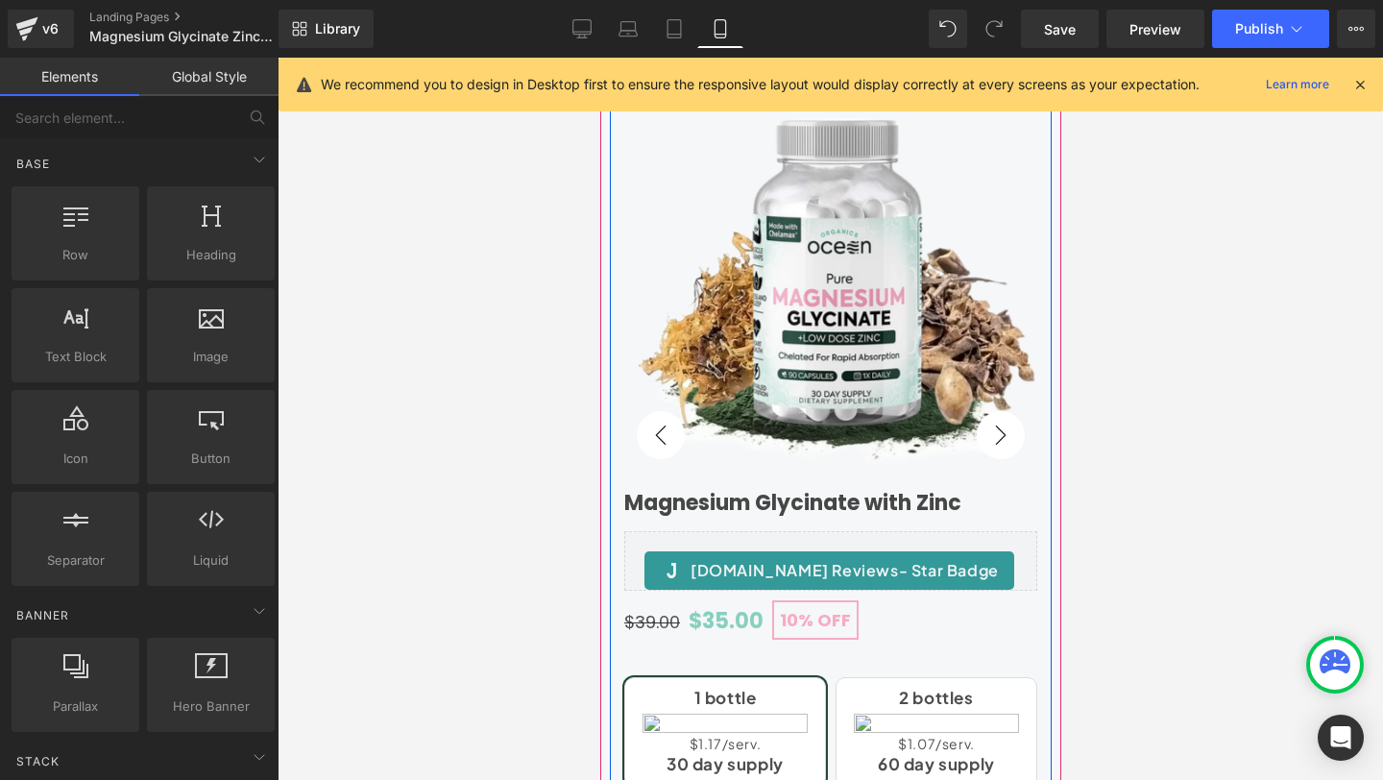
scroll to position [367, 0]
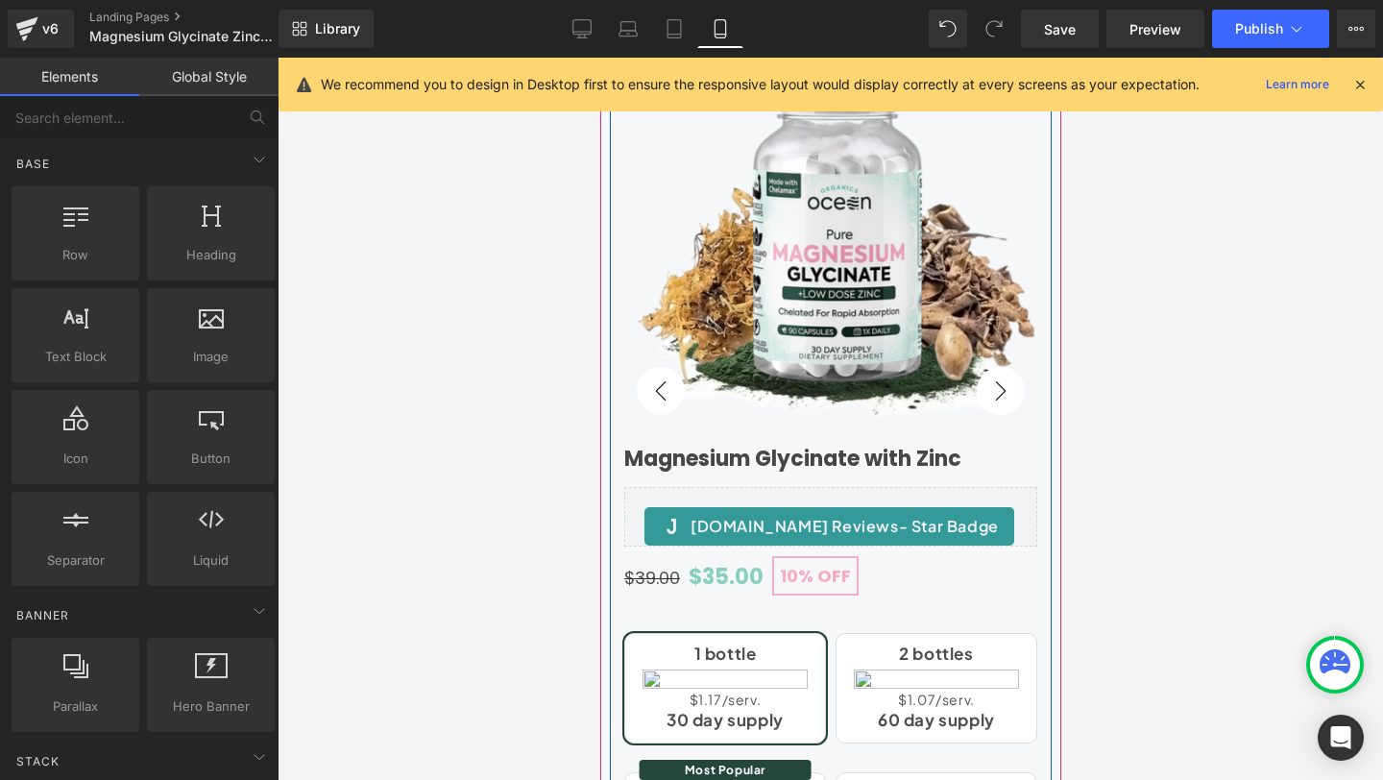
click at [760, 453] on h1 "Magnesium Glycinate with Zinc" at bounding box center [829, 459] width 413 height 25
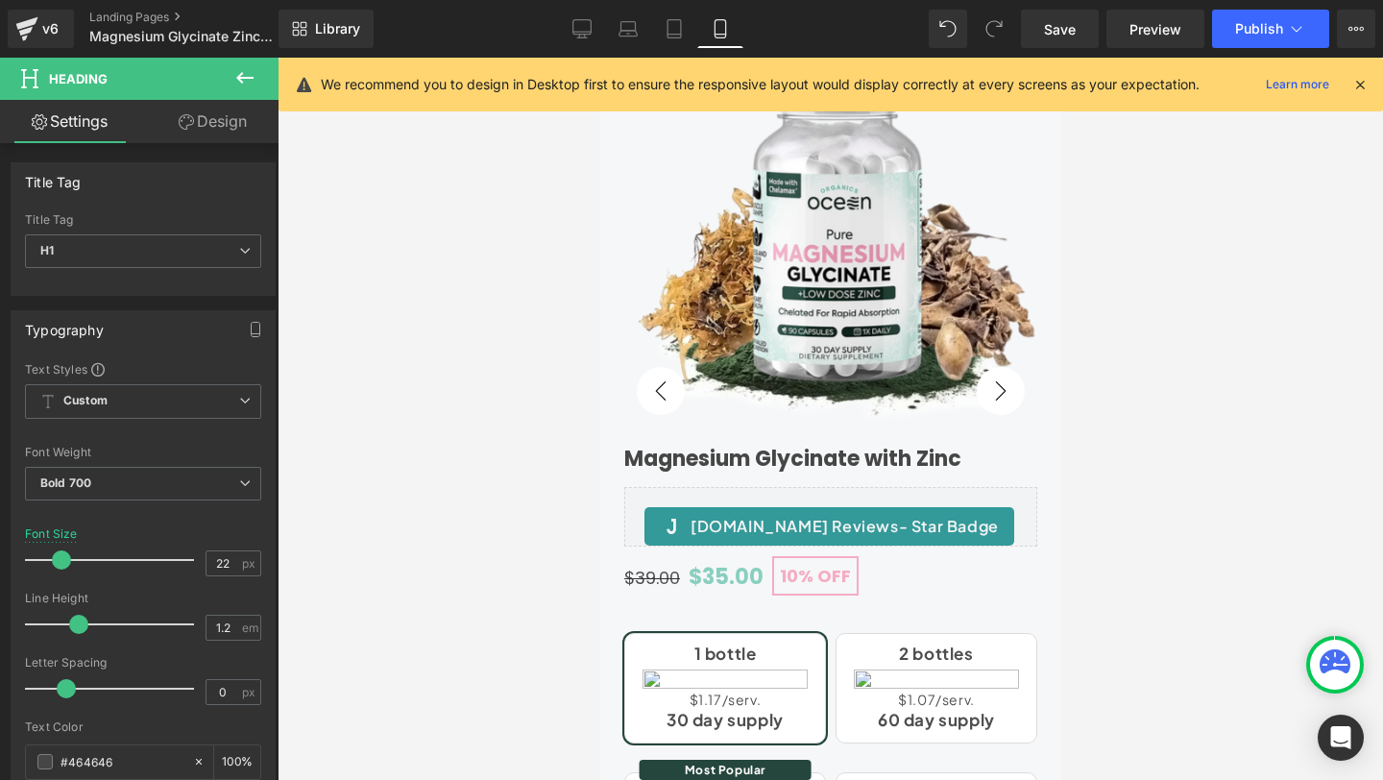
click at [208, 135] on link "Design" at bounding box center [212, 121] width 139 height 43
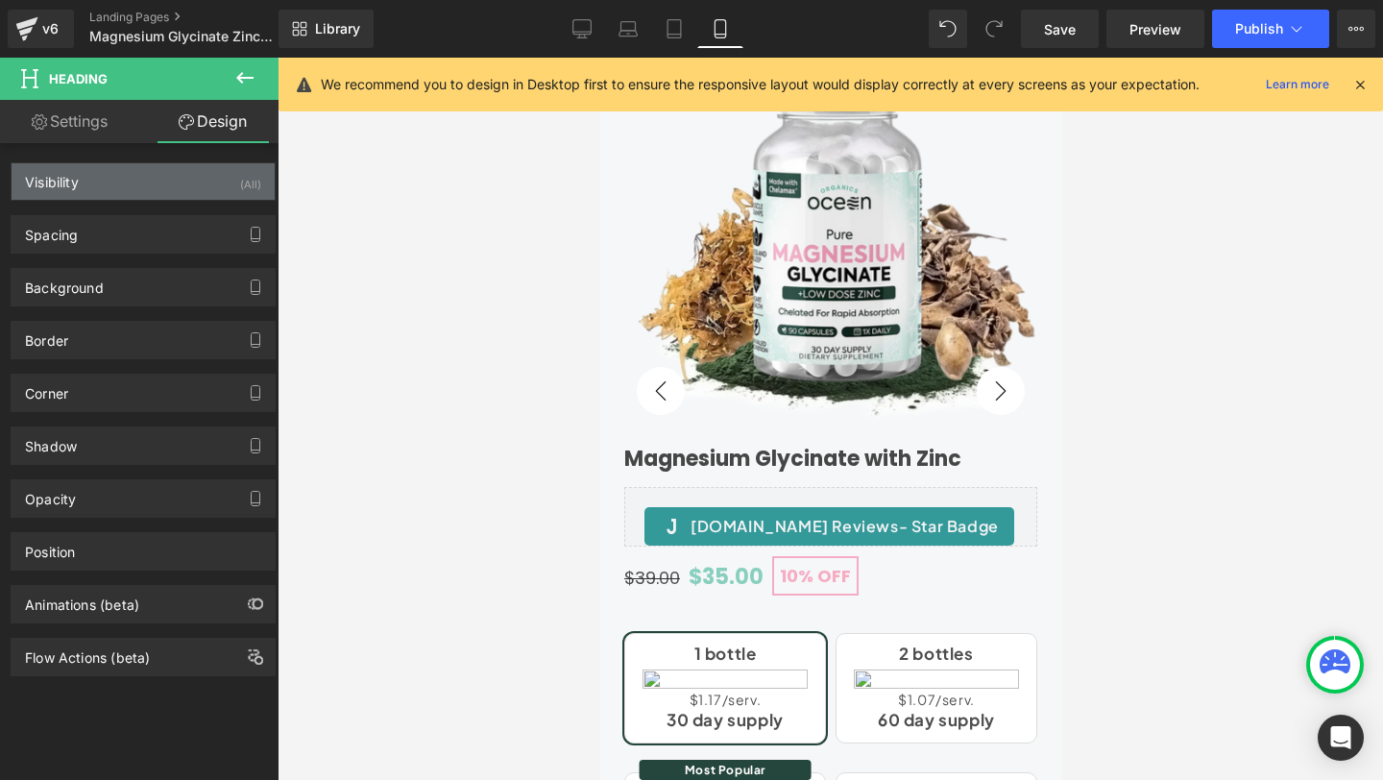
click at [135, 180] on div "Visibility (All)" at bounding box center [143, 181] width 263 height 36
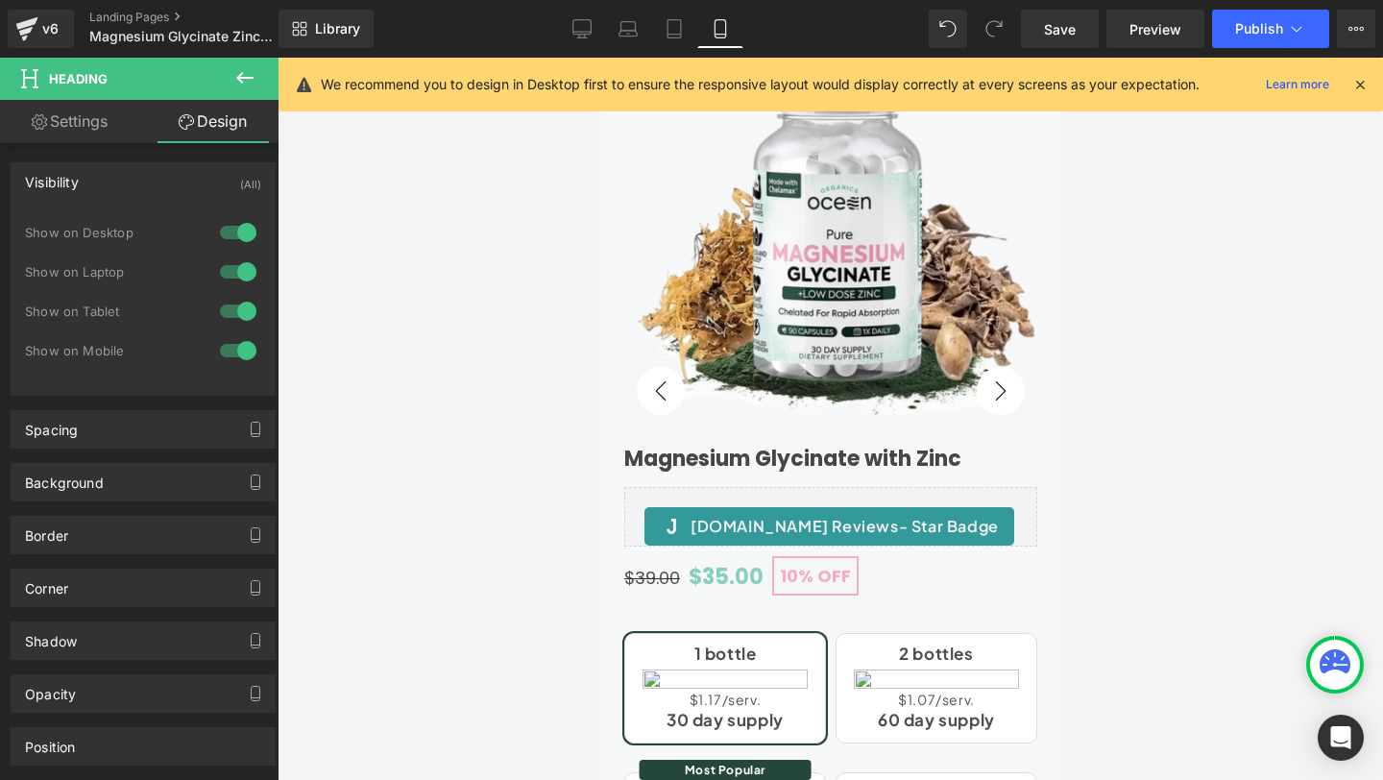
click at [227, 350] on div at bounding box center [238, 350] width 46 height 31
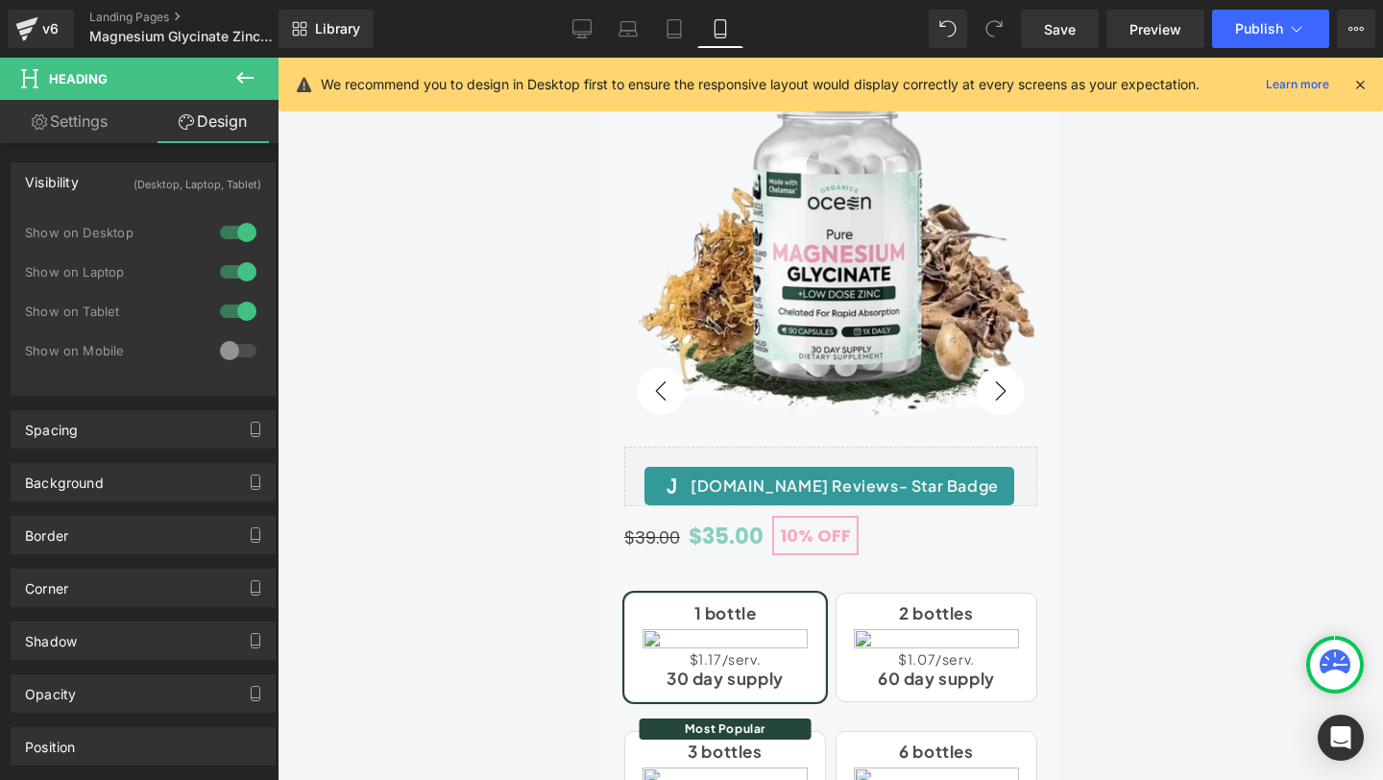
click at [57, 119] on link "Settings" at bounding box center [69, 121] width 139 height 43
type input "100"
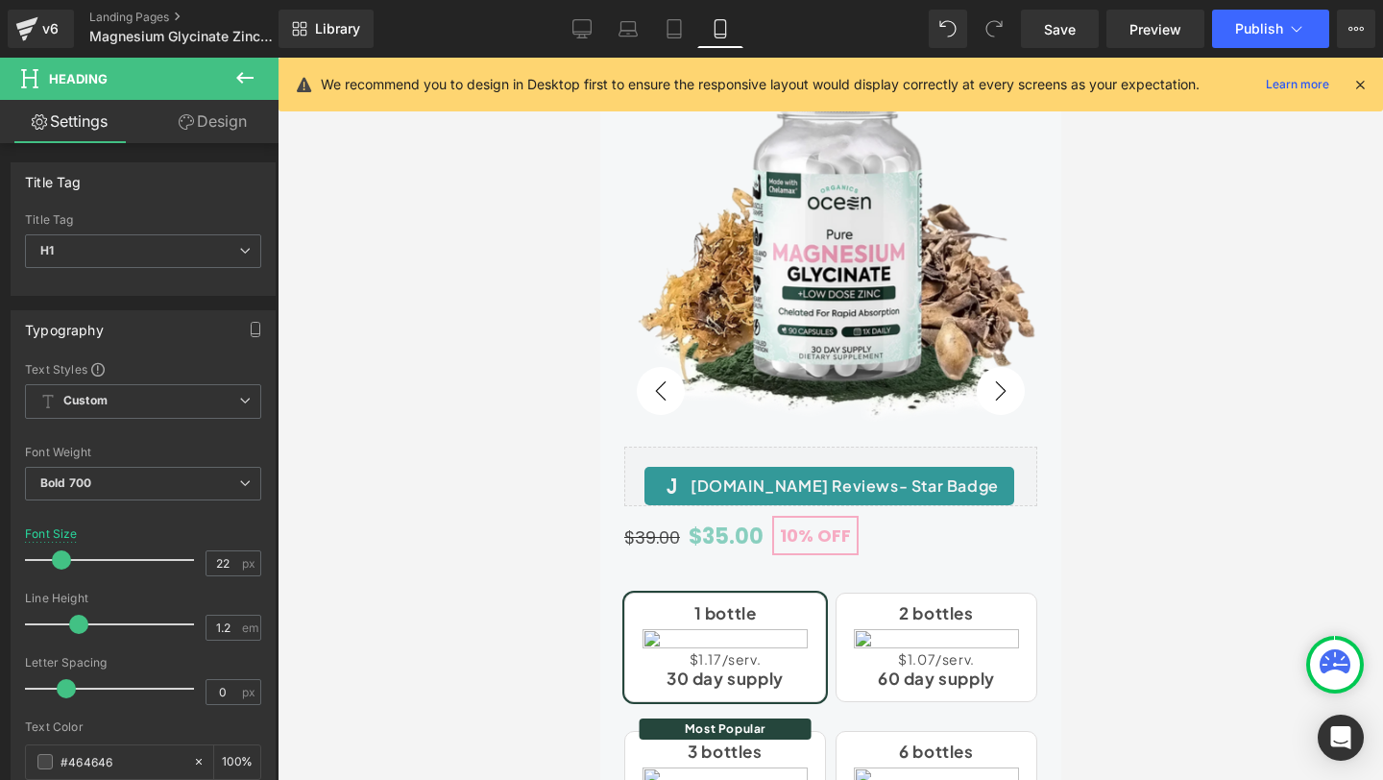
click at [242, 72] on icon at bounding box center [244, 77] width 23 height 23
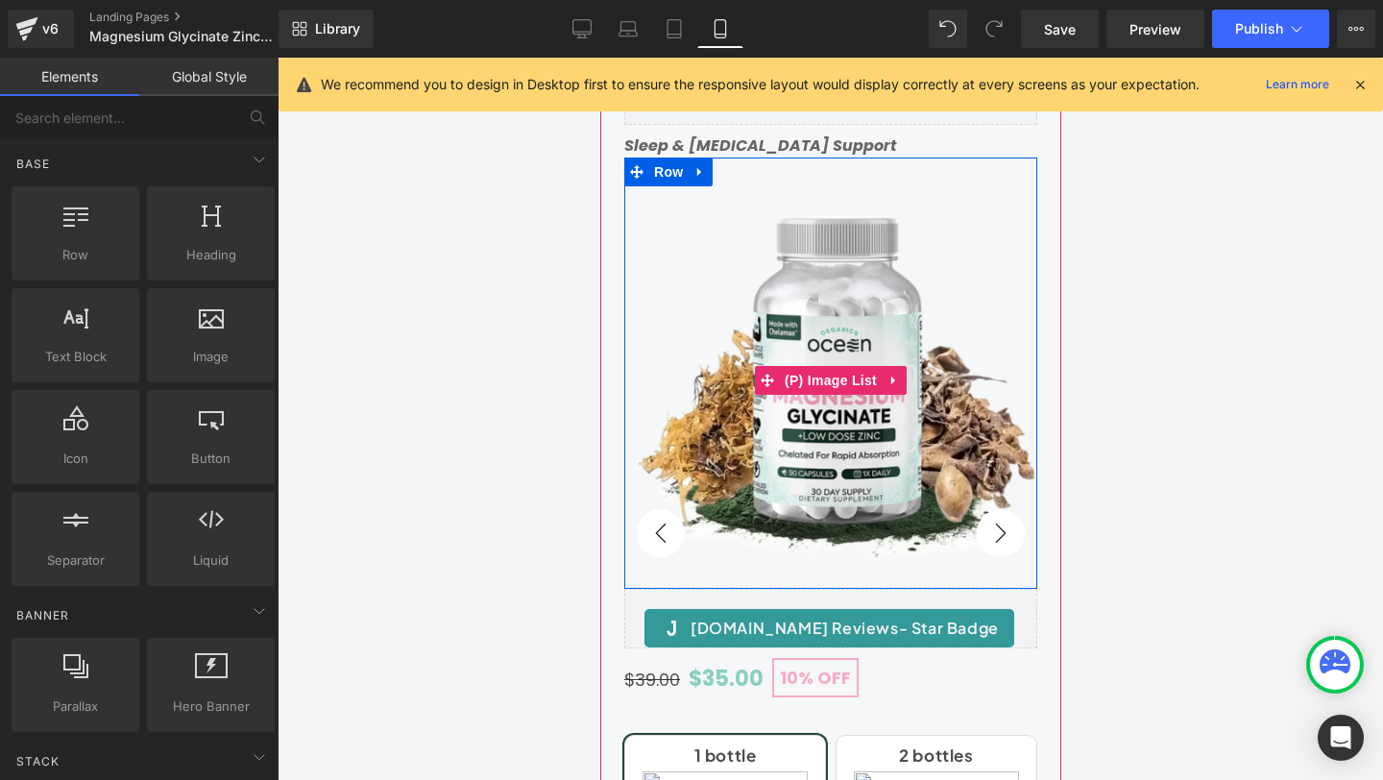
scroll to position [0, 0]
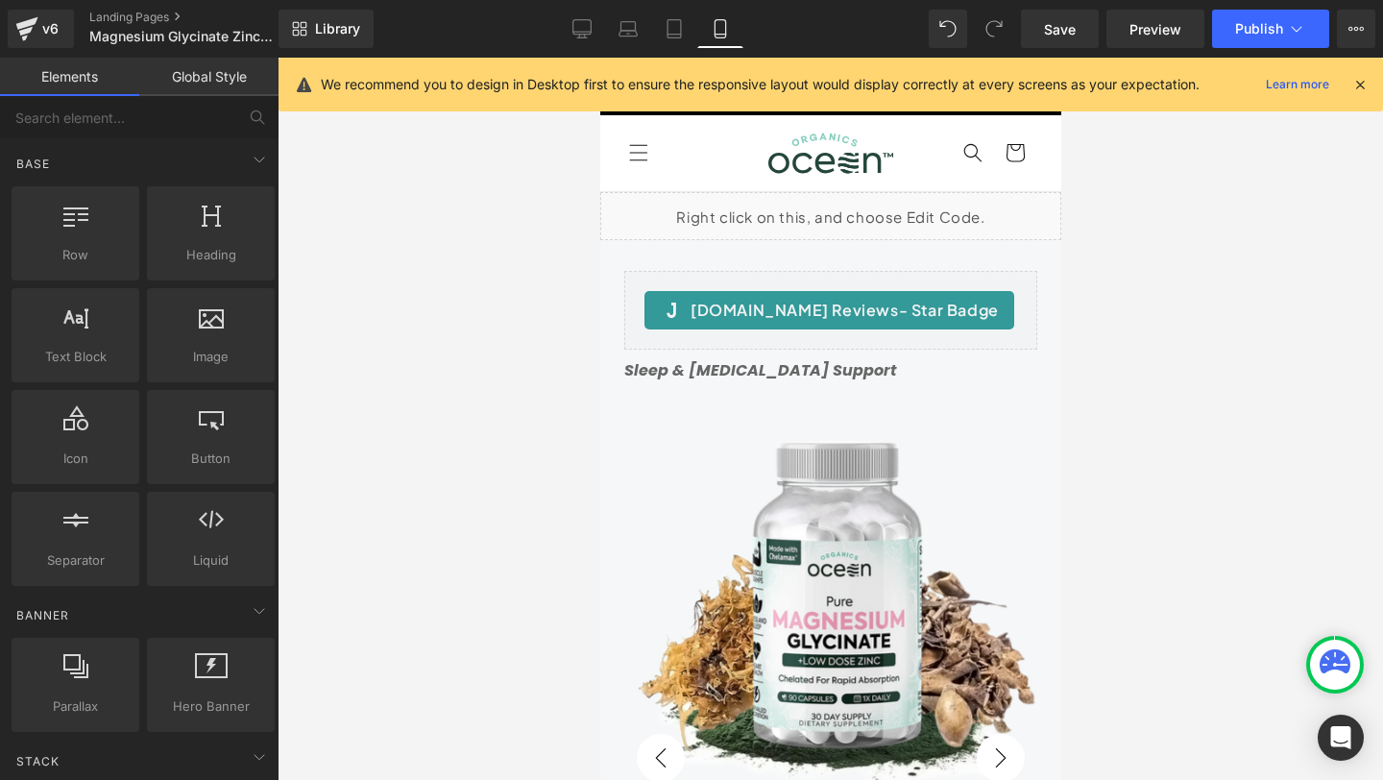
click at [1361, 80] on icon at bounding box center [1359, 84] width 17 height 17
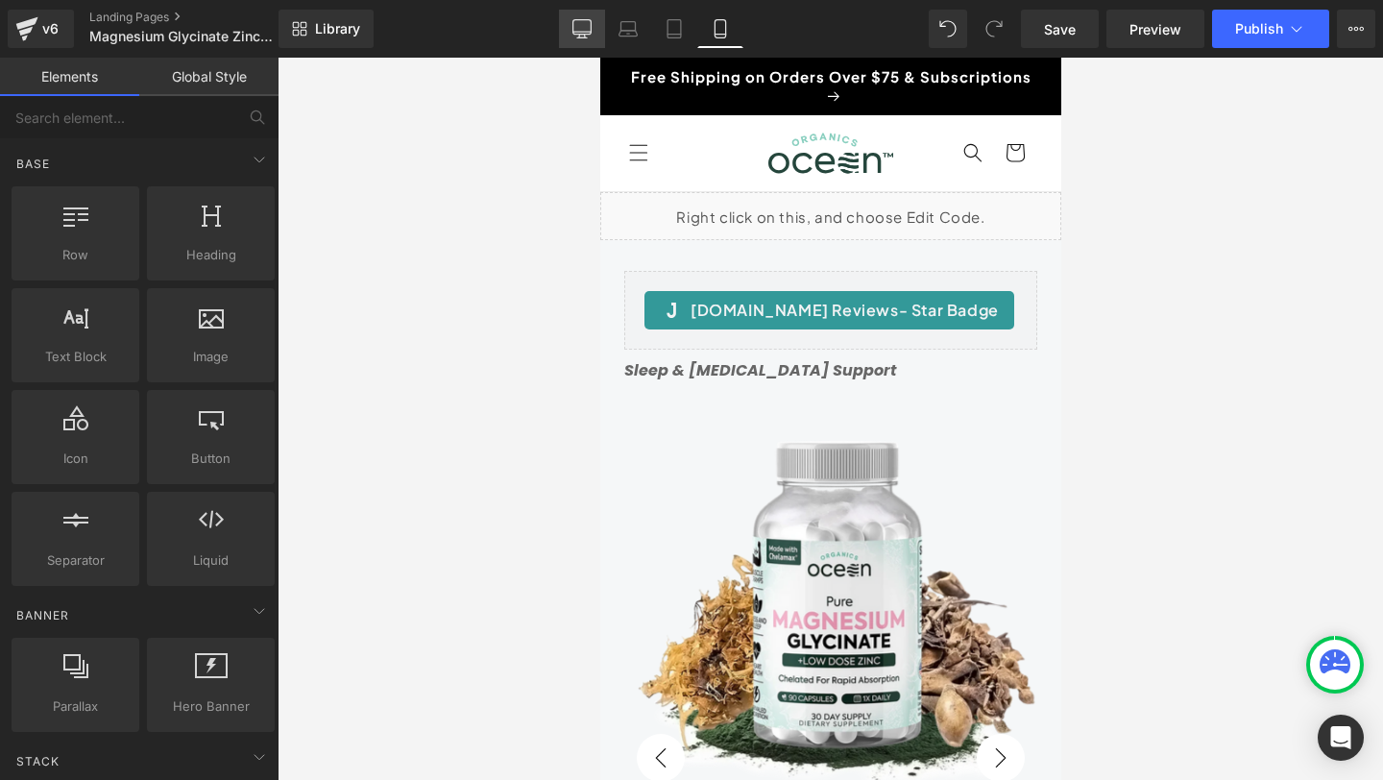
click at [588, 26] on icon at bounding box center [581, 28] width 19 height 19
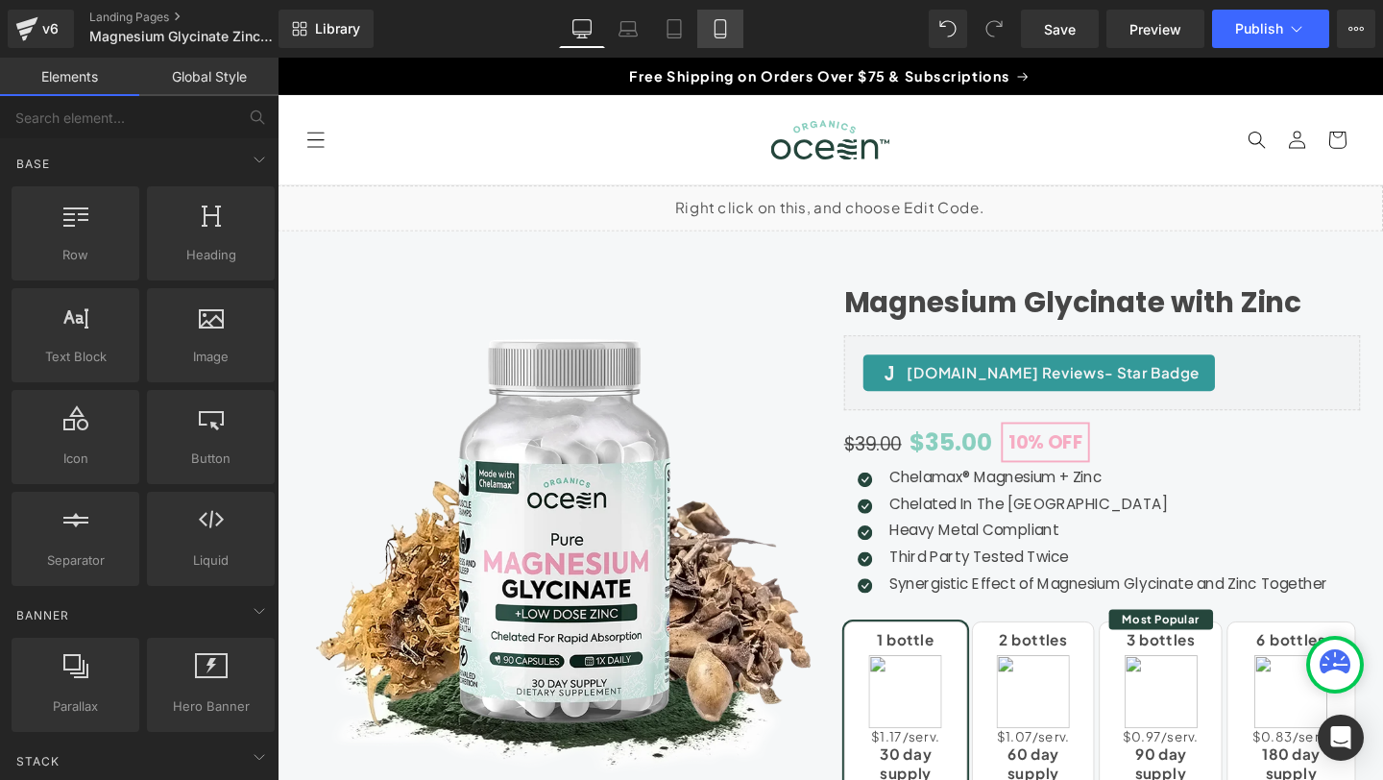
click at [715, 30] on icon at bounding box center [719, 29] width 11 height 18
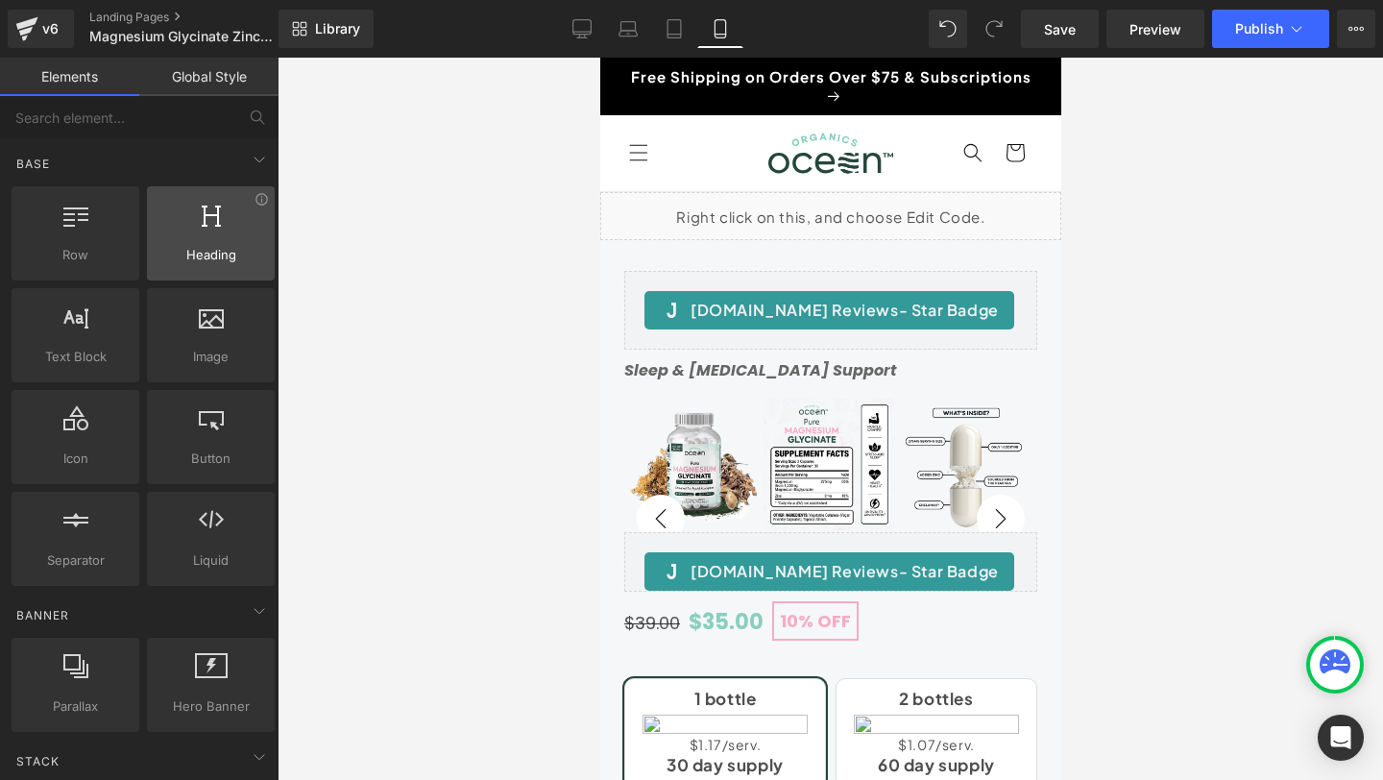
scroll to position [134, 0]
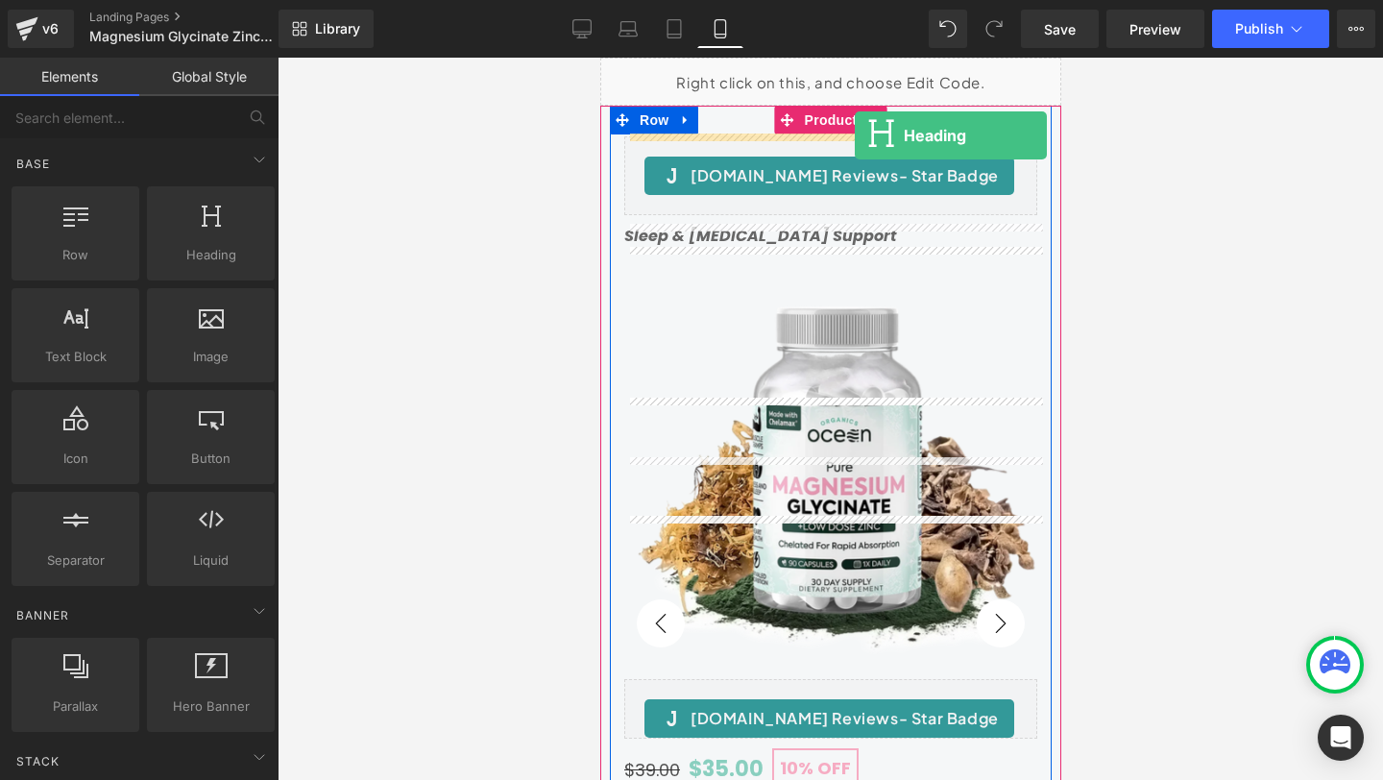
drag, startPoint x: 799, startPoint y: 301, endPoint x: 854, endPoint y: 135, distance: 174.0
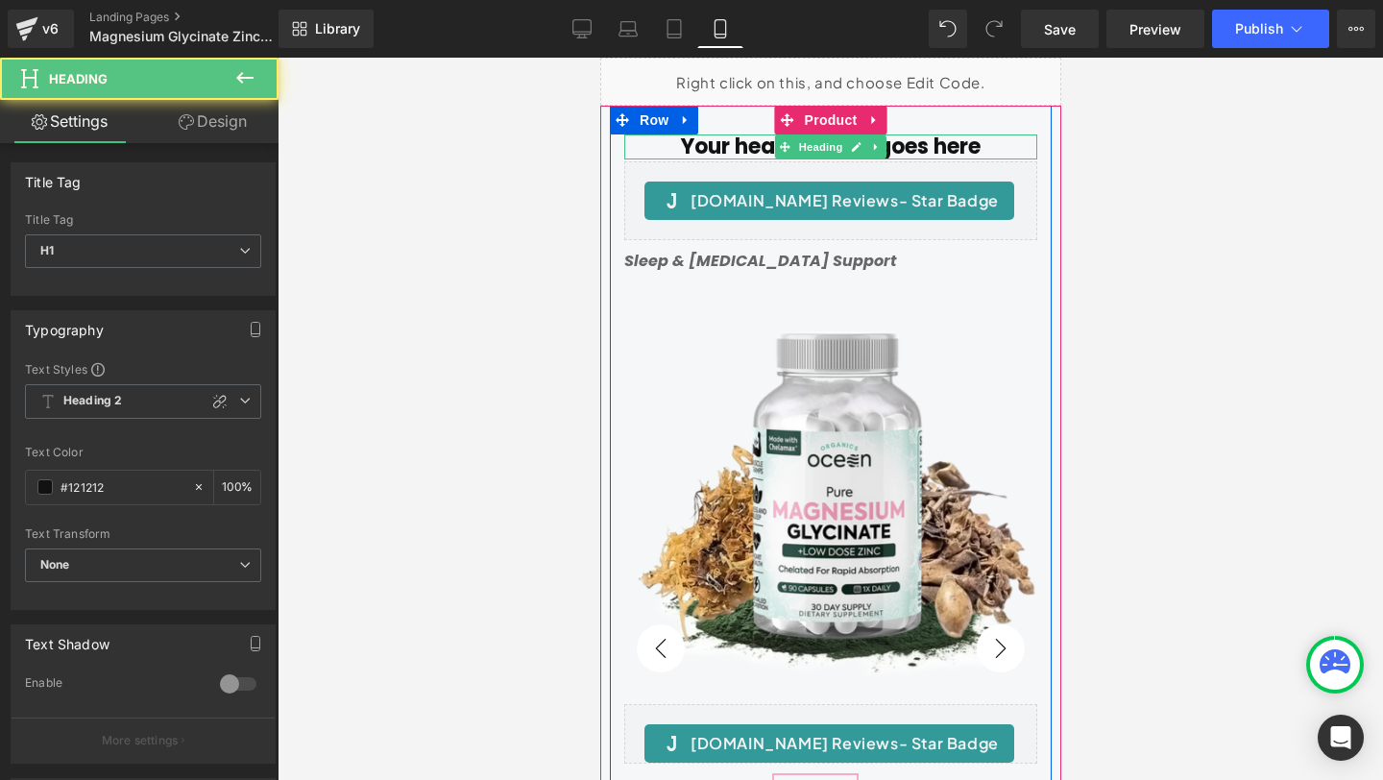
click at [739, 141] on h1 "Your heading text goes here" at bounding box center [829, 146] width 413 height 25
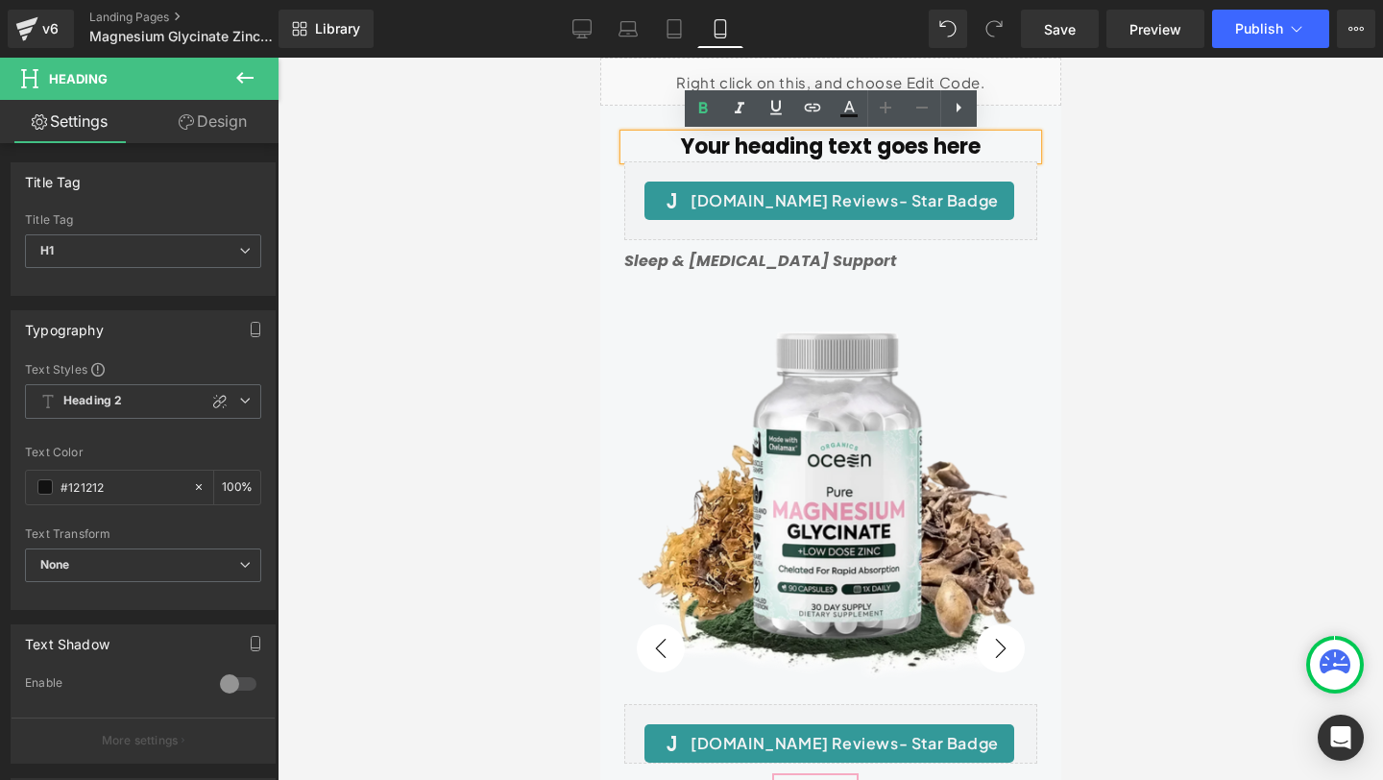
click at [739, 141] on h1 "Your heading text goes here" at bounding box center [829, 146] width 413 height 25
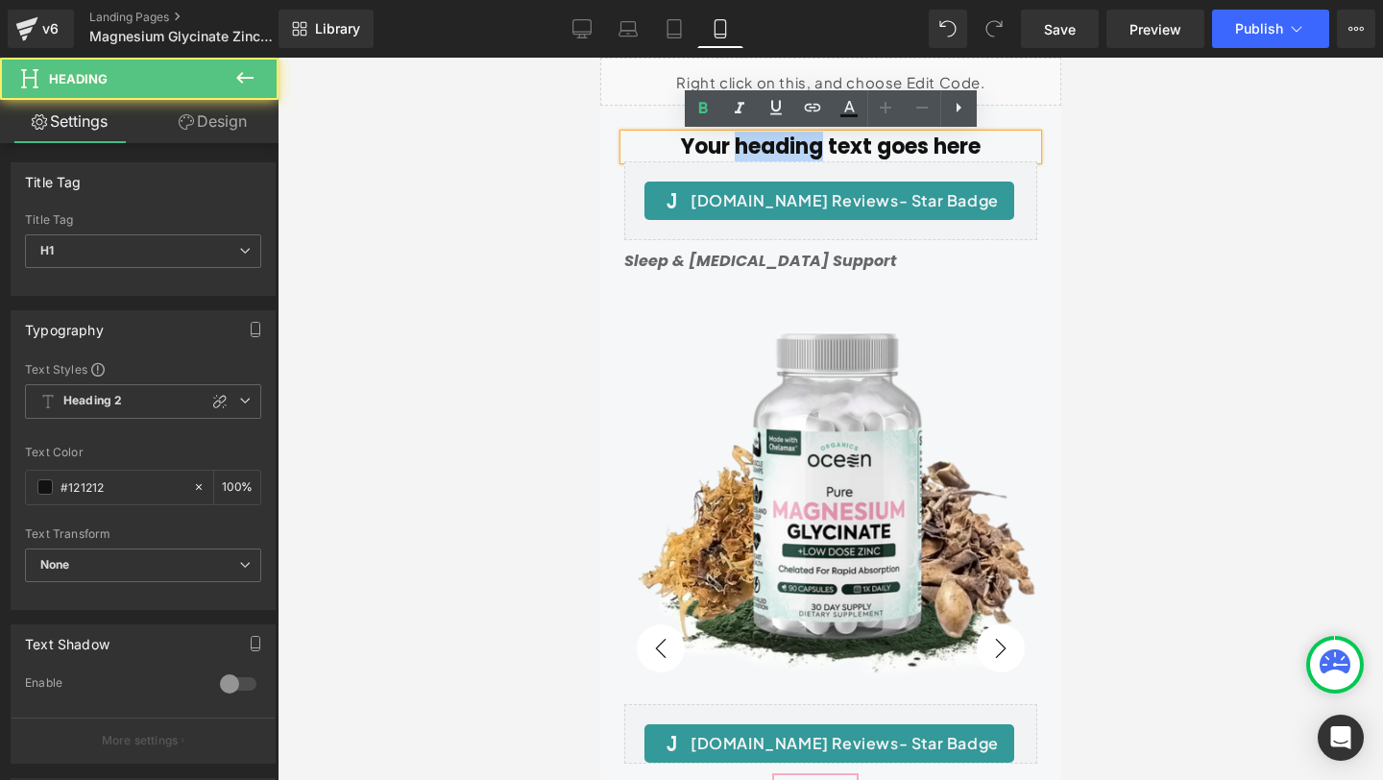
click at [739, 141] on h1 "Your heading text goes here" at bounding box center [829, 146] width 413 height 25
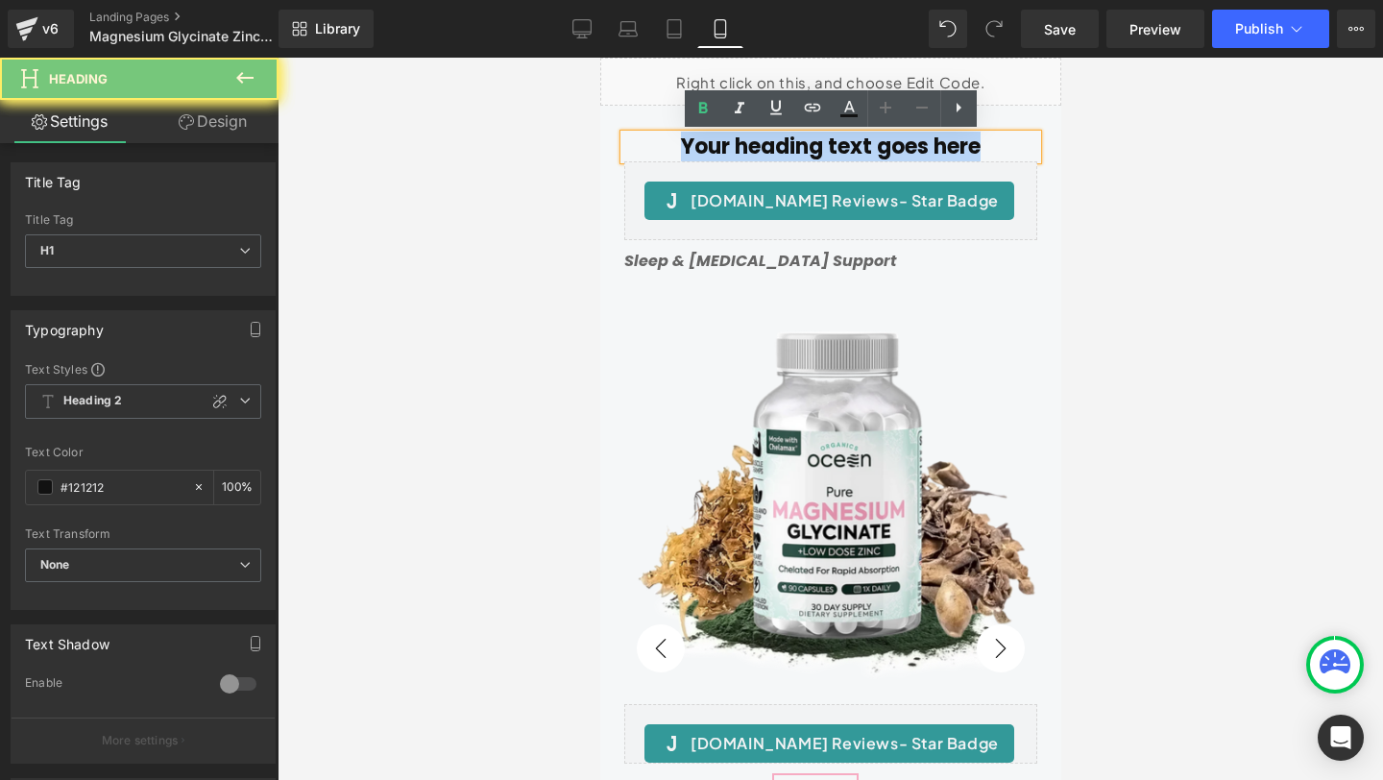
click at [739, 141] on h1 "Your heading text goes here" at bounding box center [829, 146] width 413 height 25
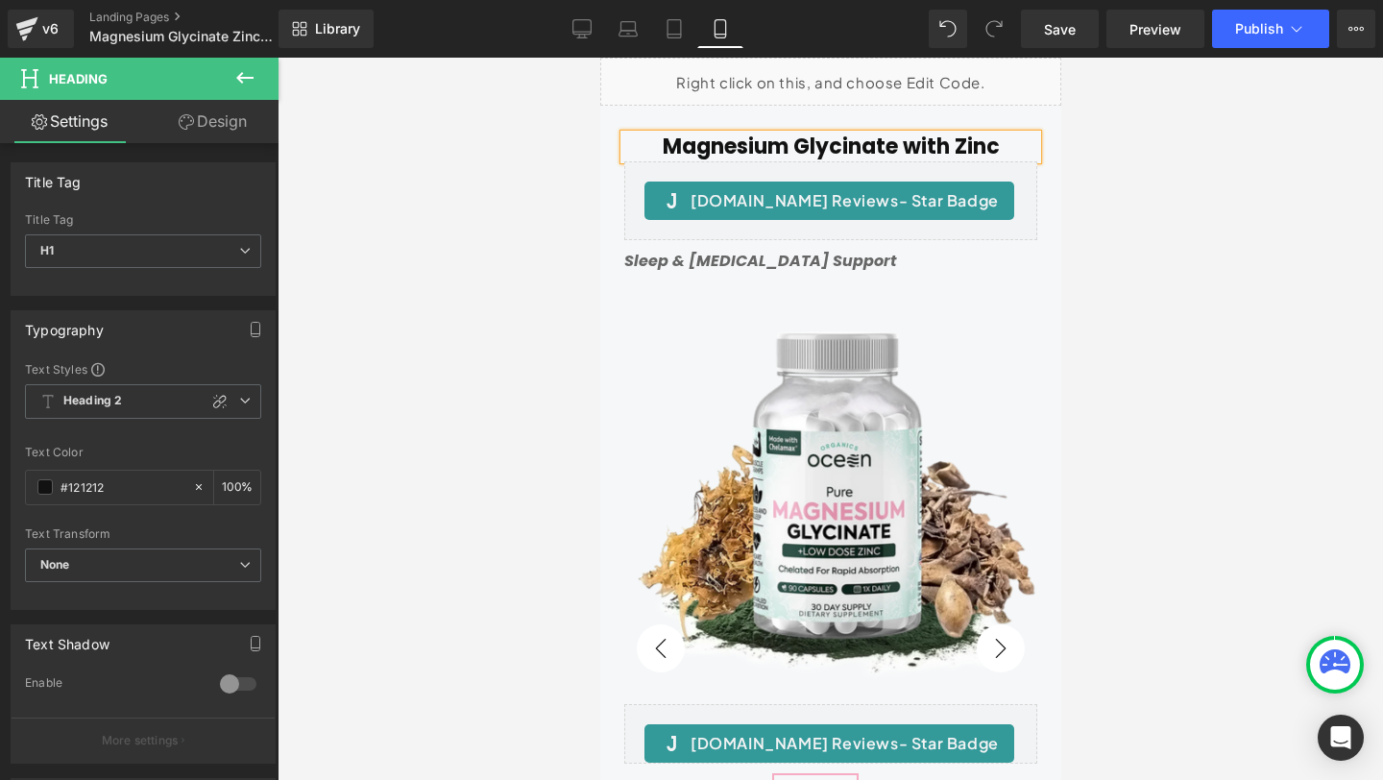
click at [410, 269] on div at bounding box center [830, 419] width 1105 height 722
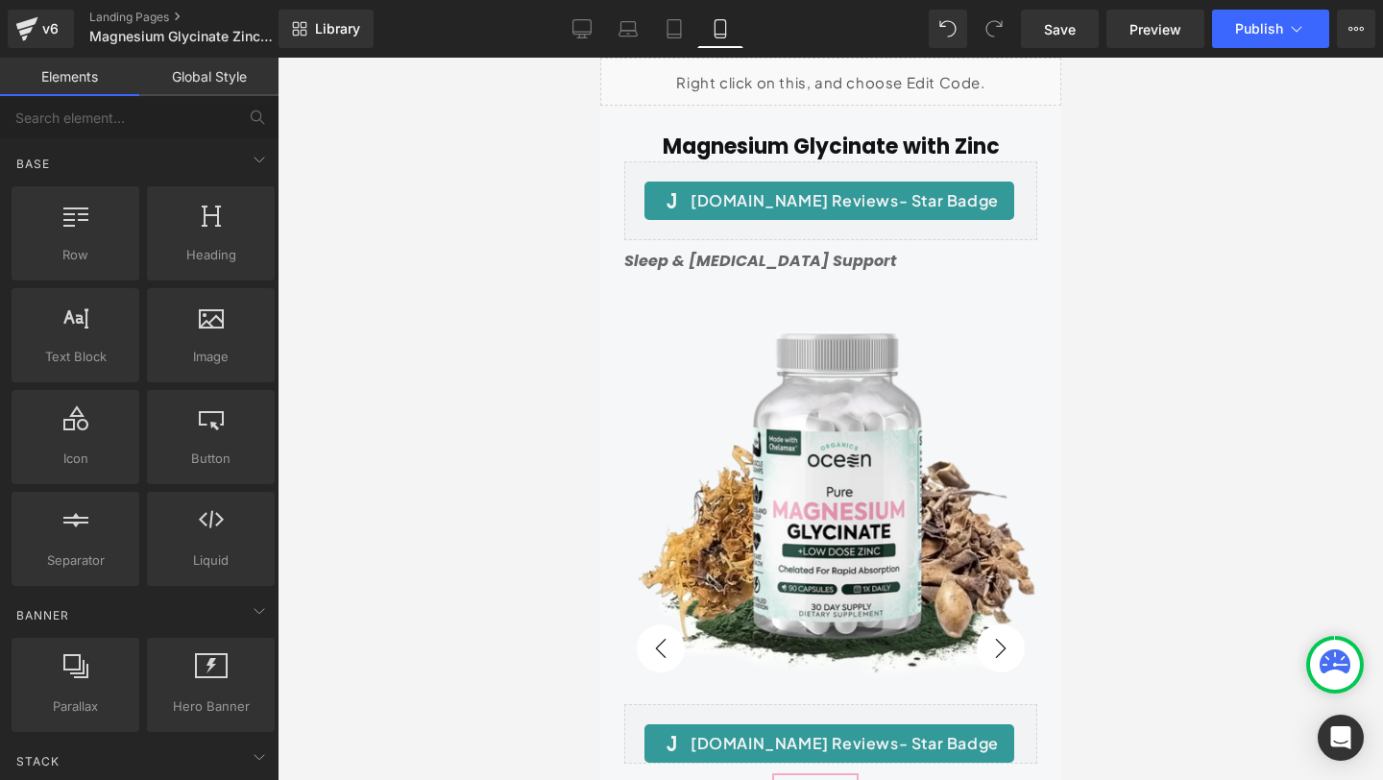
click at [751, 144] on h1 "Magnesium Glycinate with Zinc" at bounding box center [829, 146] width 413 height 25
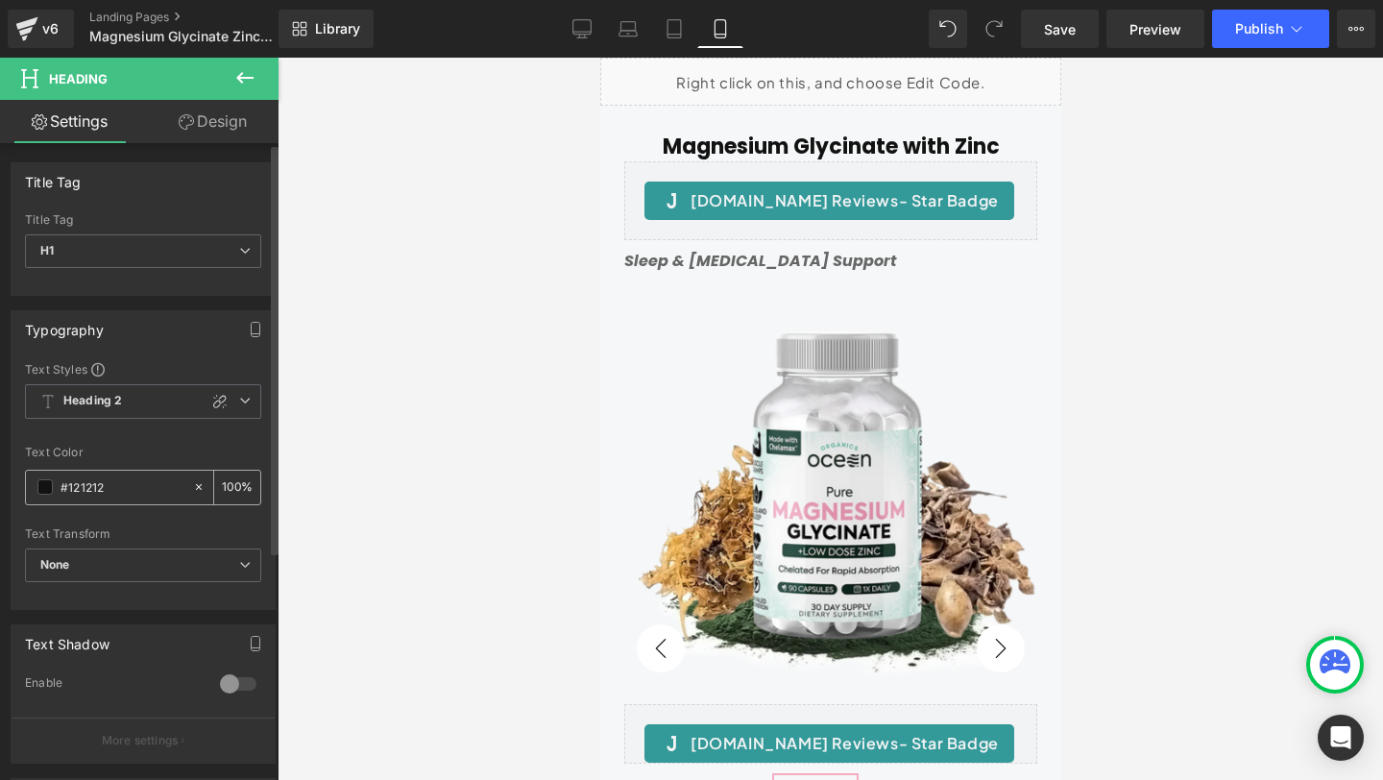
click at [87, 487] on input "#121212" at bounding box center [121, 486] width 123 height 21
paste input "464646"
type input "#464646"
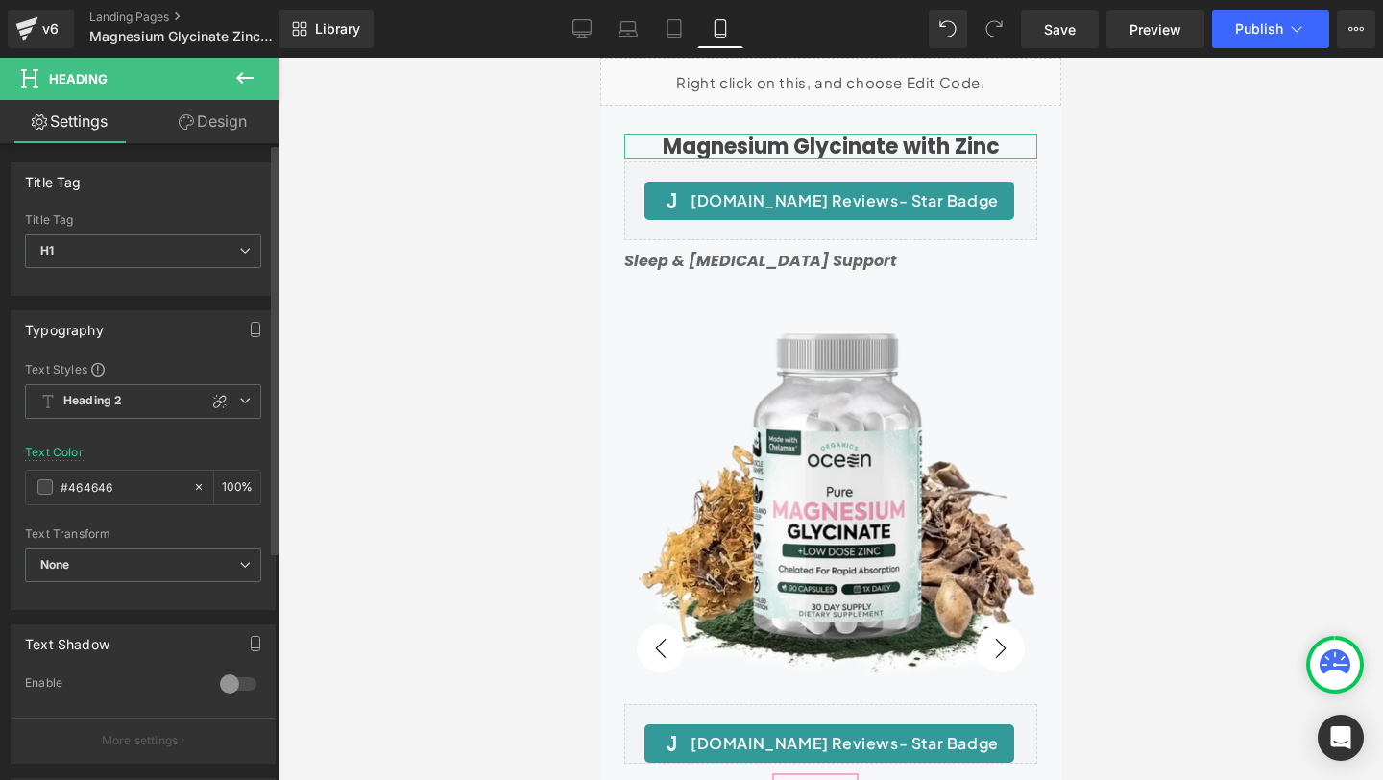
click at [203, 448] on div "Text Color #464646 100 %" at bounding box center [143, 487] width 236 height 82
click at [221, 119] on link "Design" at bounding box center [212, 121] width 139 height 43
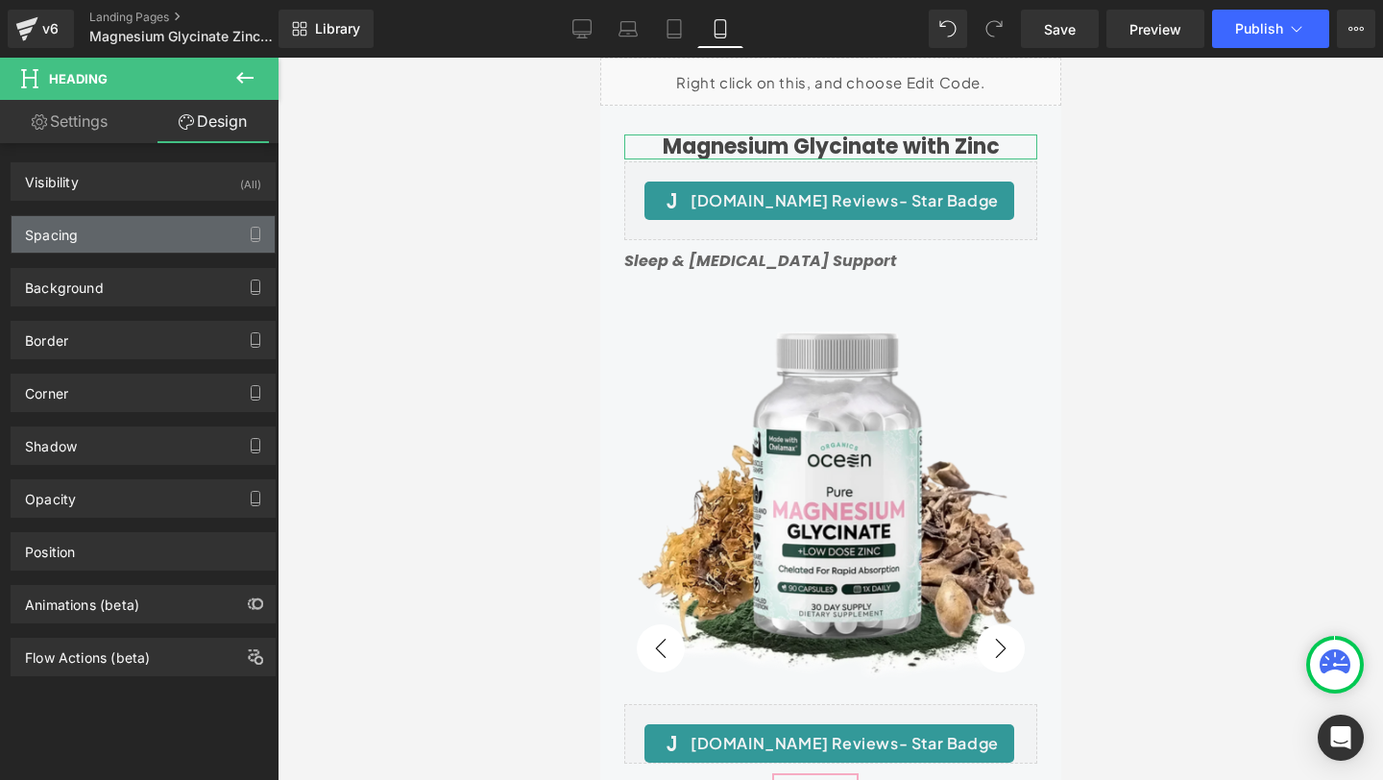
click at [83, 230] on div "Spacing" at bounding box center [143, 234] width 263 height 36
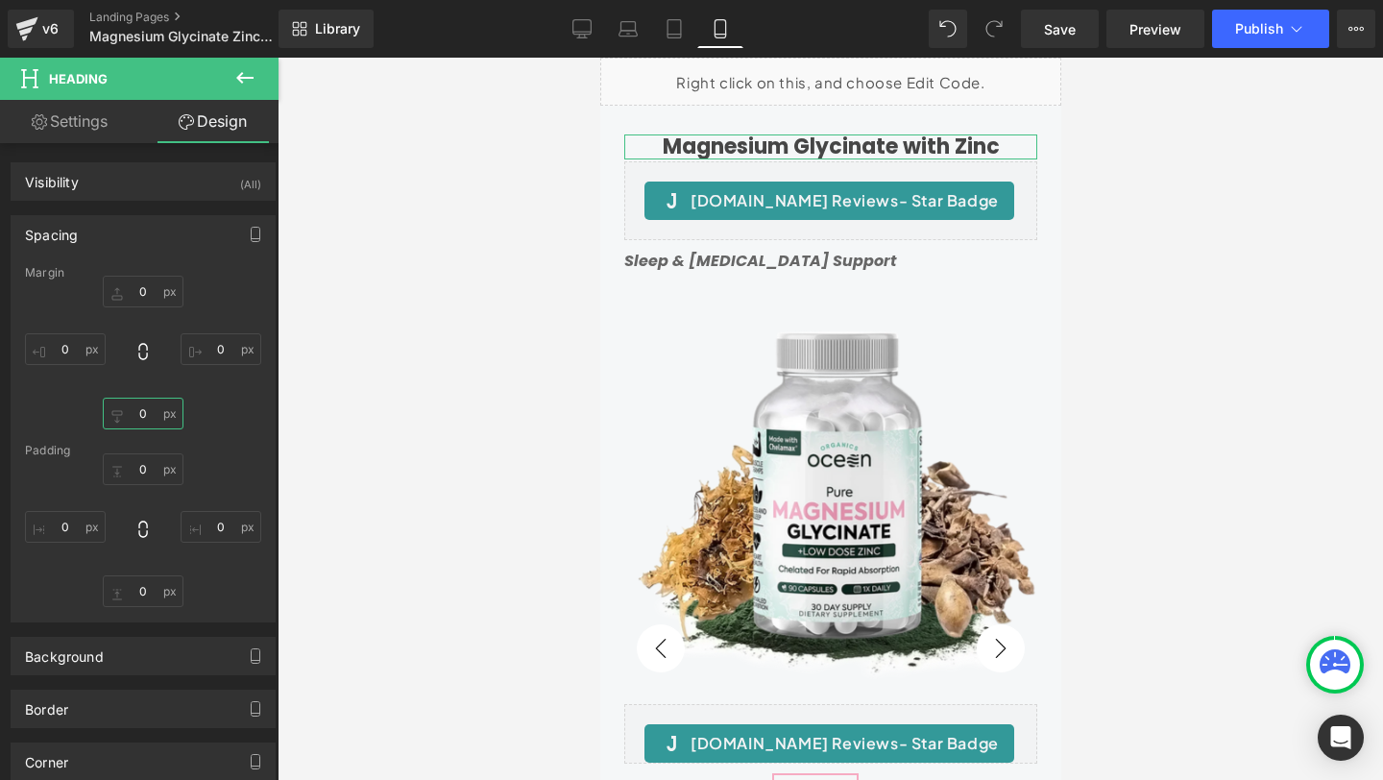
click at [146, 419] on input "0" at bounding box center [143, 414] width 81 height 32
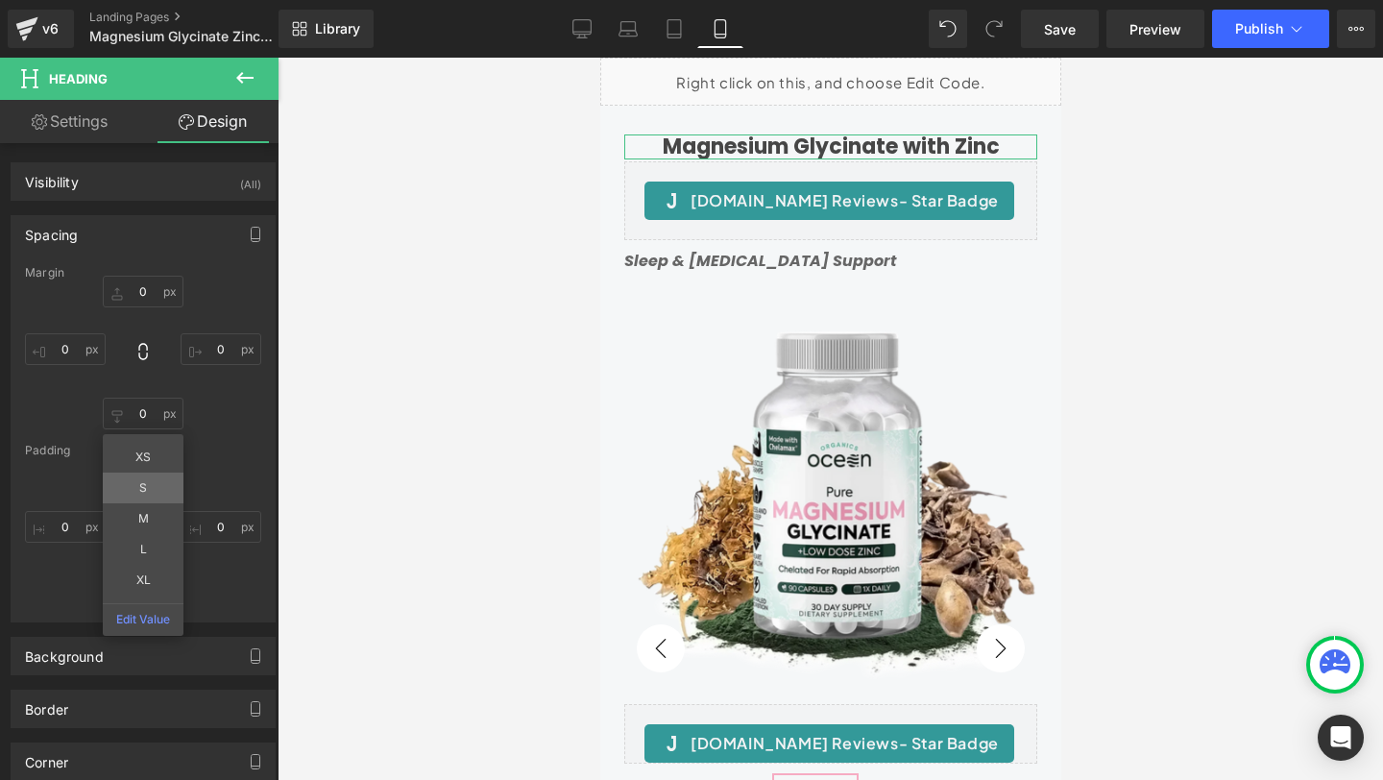
type input "S"
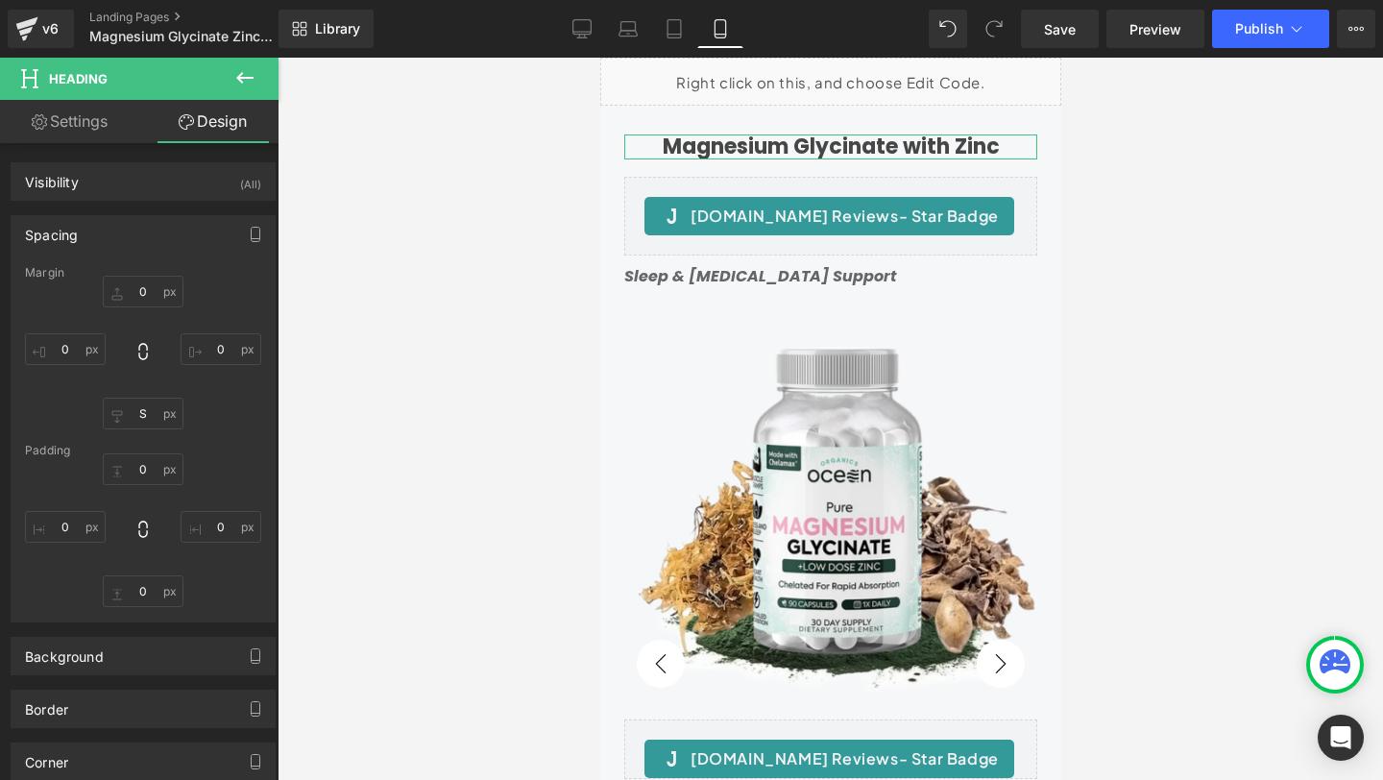
click at [67, 108] on link "Settings" at bounding box center [69, 121] width 139 height 43
type input "100"
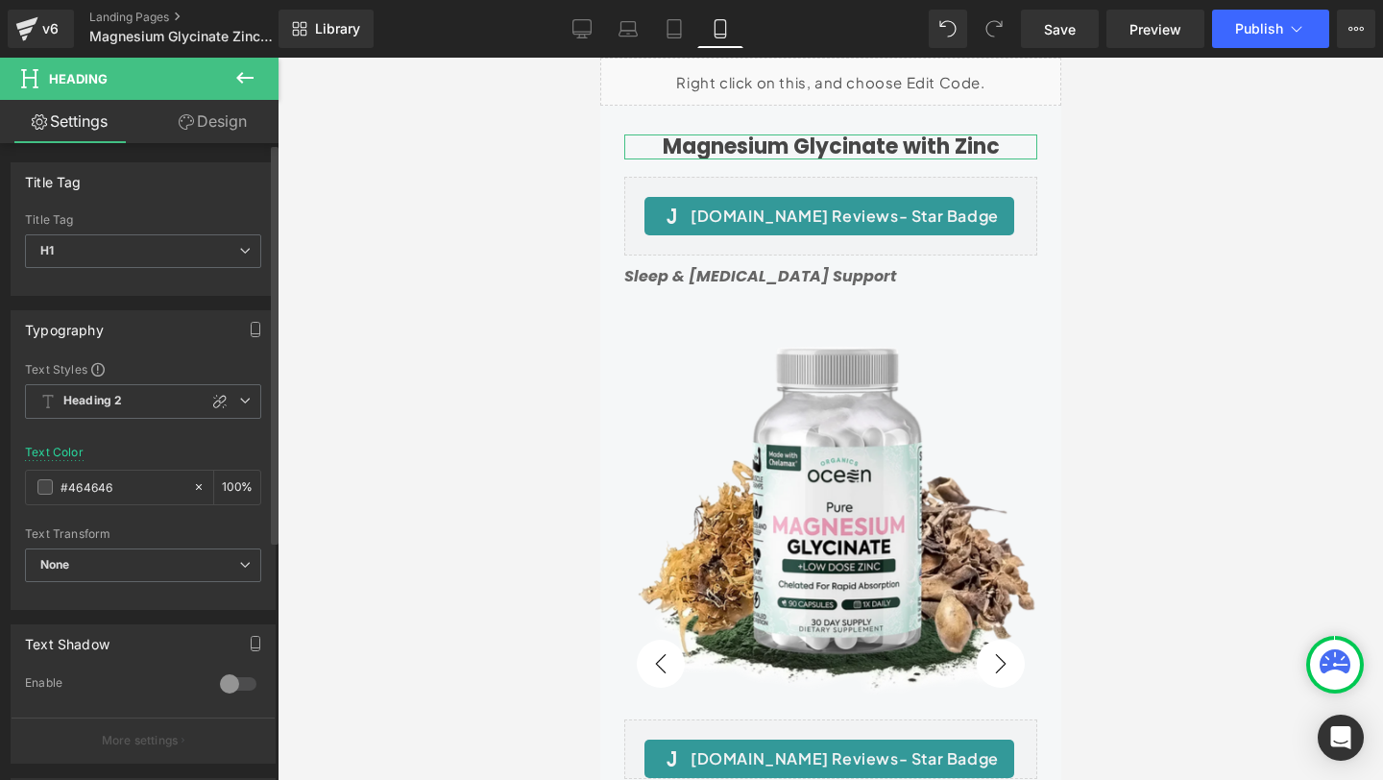
scroll to position [380, 0]
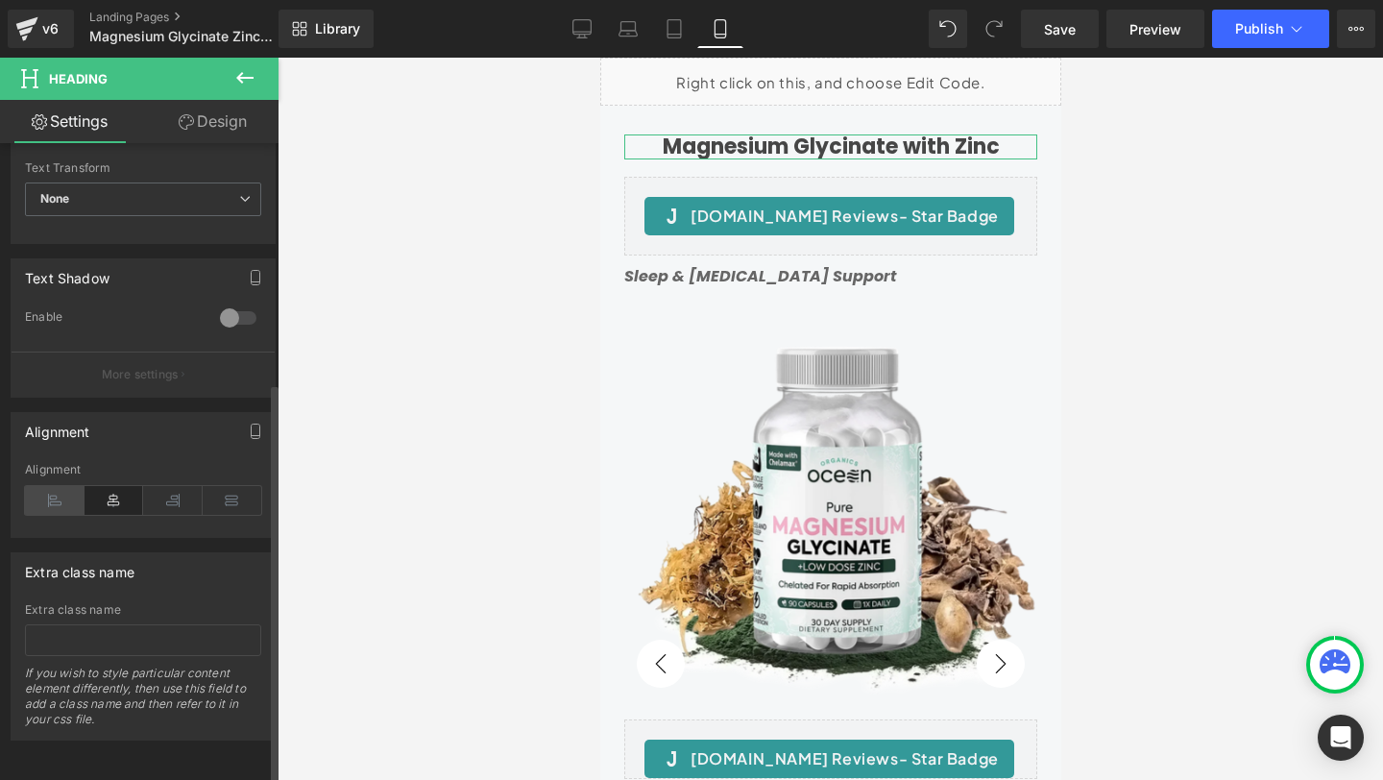
click at [48, 486] on icon at bounding box center [55, 500] width 60 height 29
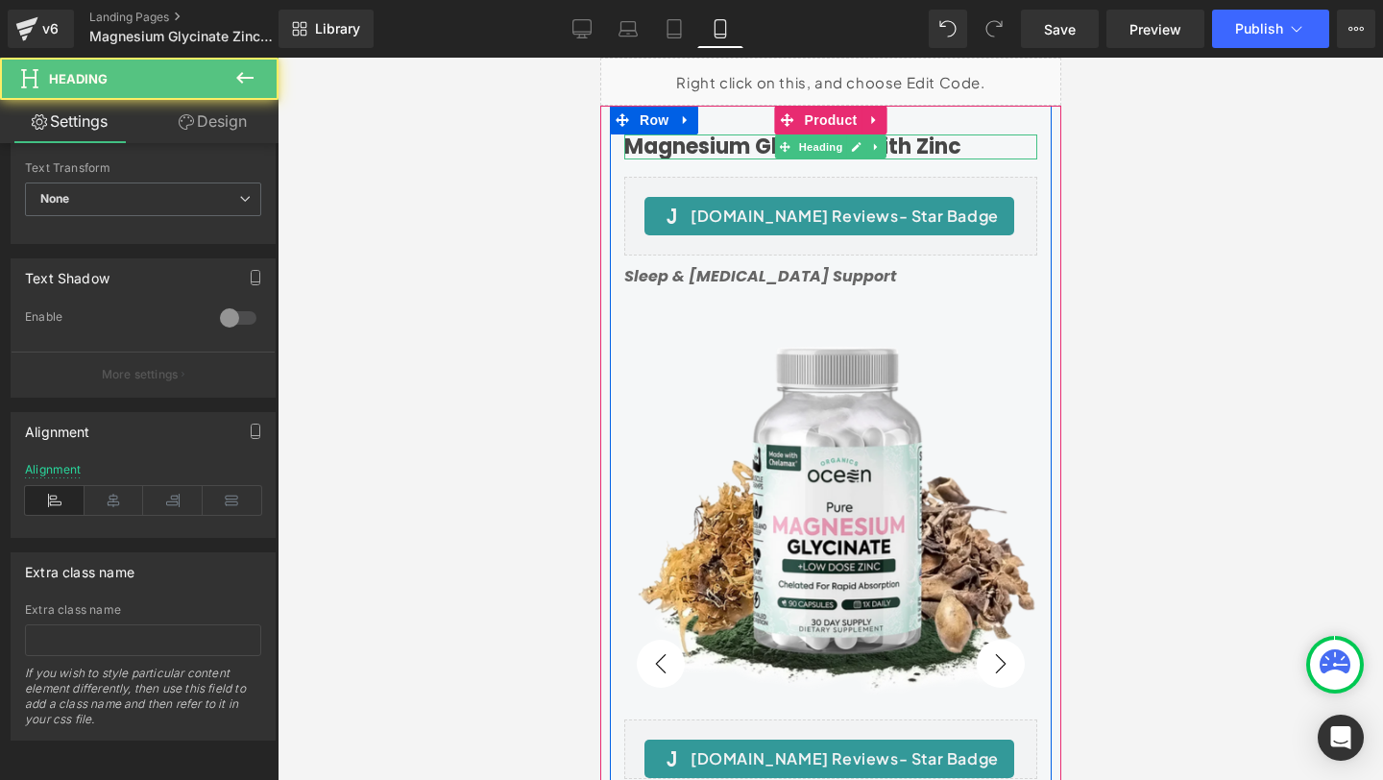
click at [893, 149] on h1 "Magnesium Glycinate with Zinc" at bounding box center [829, 146] width 413 height 25
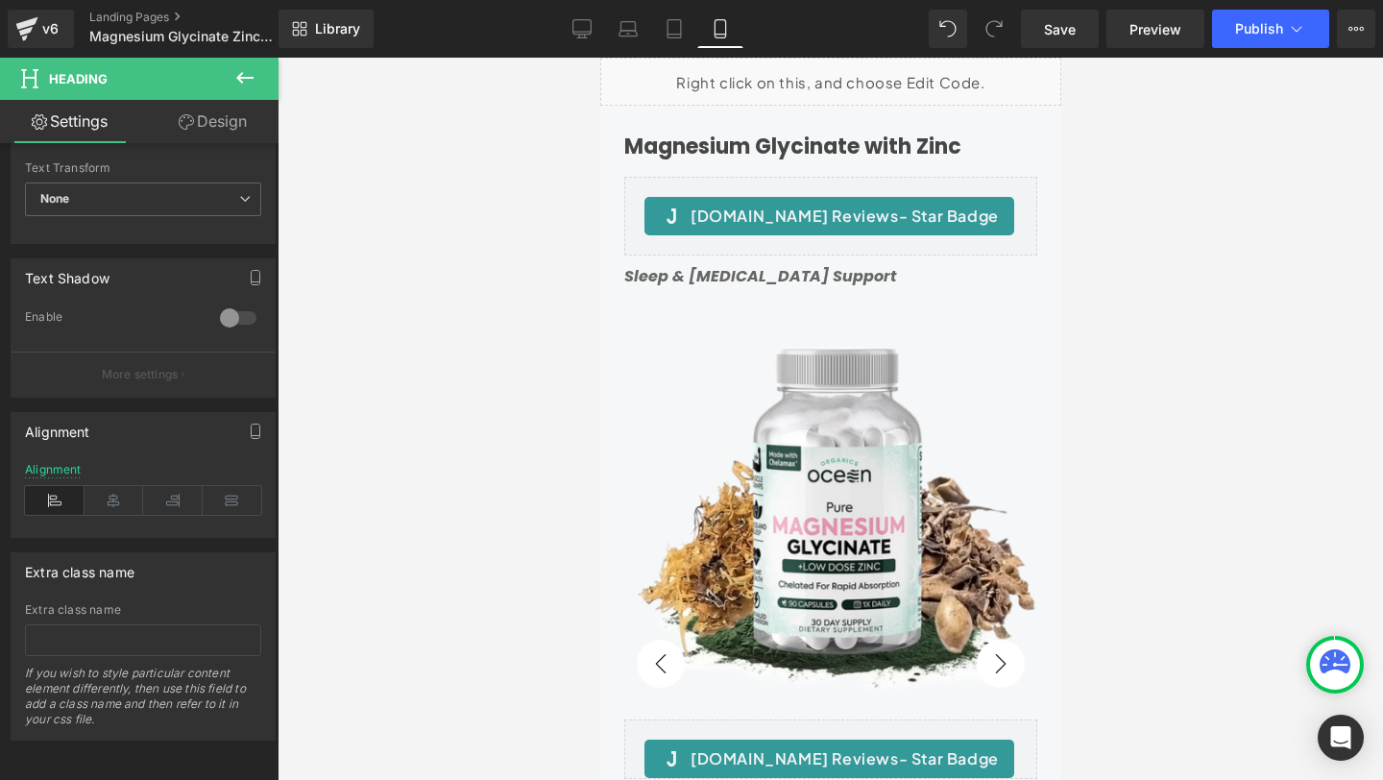
click at [220, 130] on link "Design" at bounding box center [212, 121] width 139 height 43
type input "0"
type input "S"
type input "0"
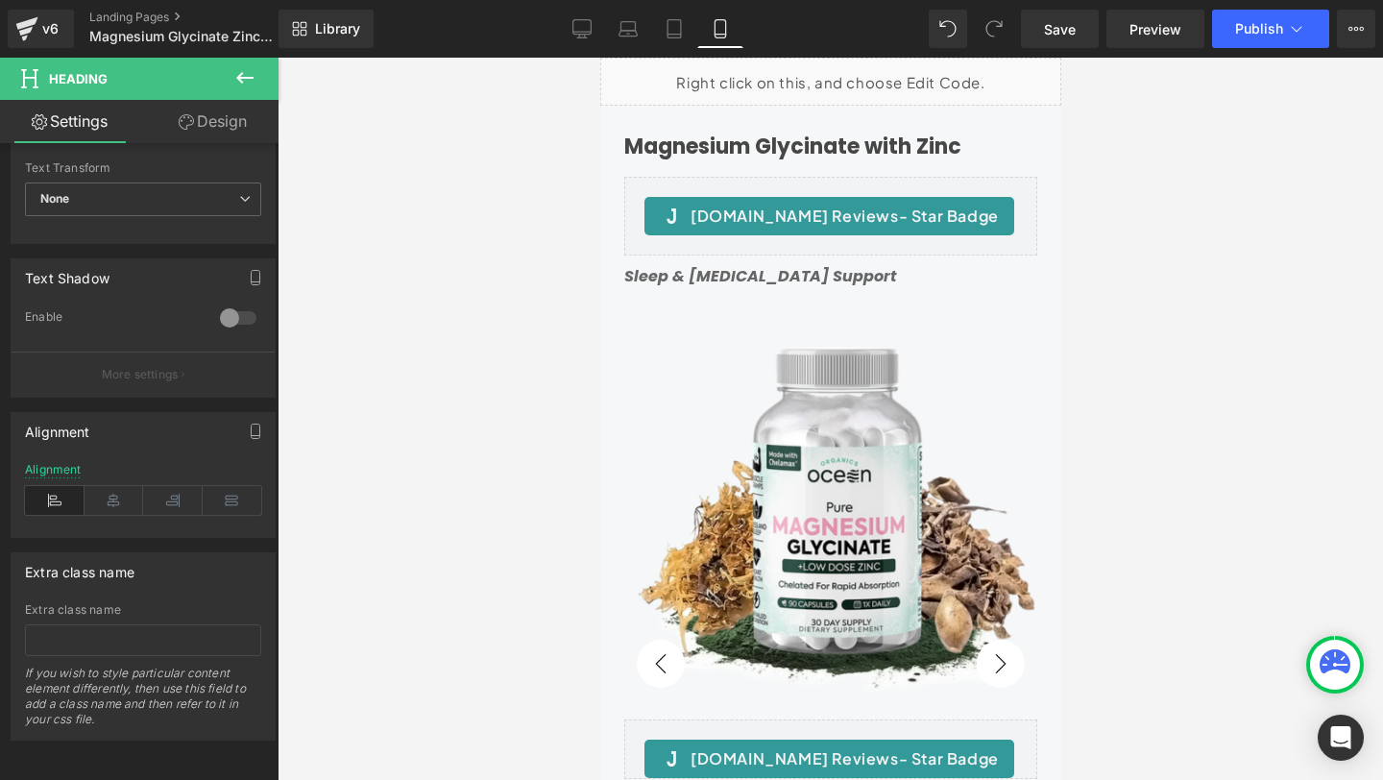
type input "0"
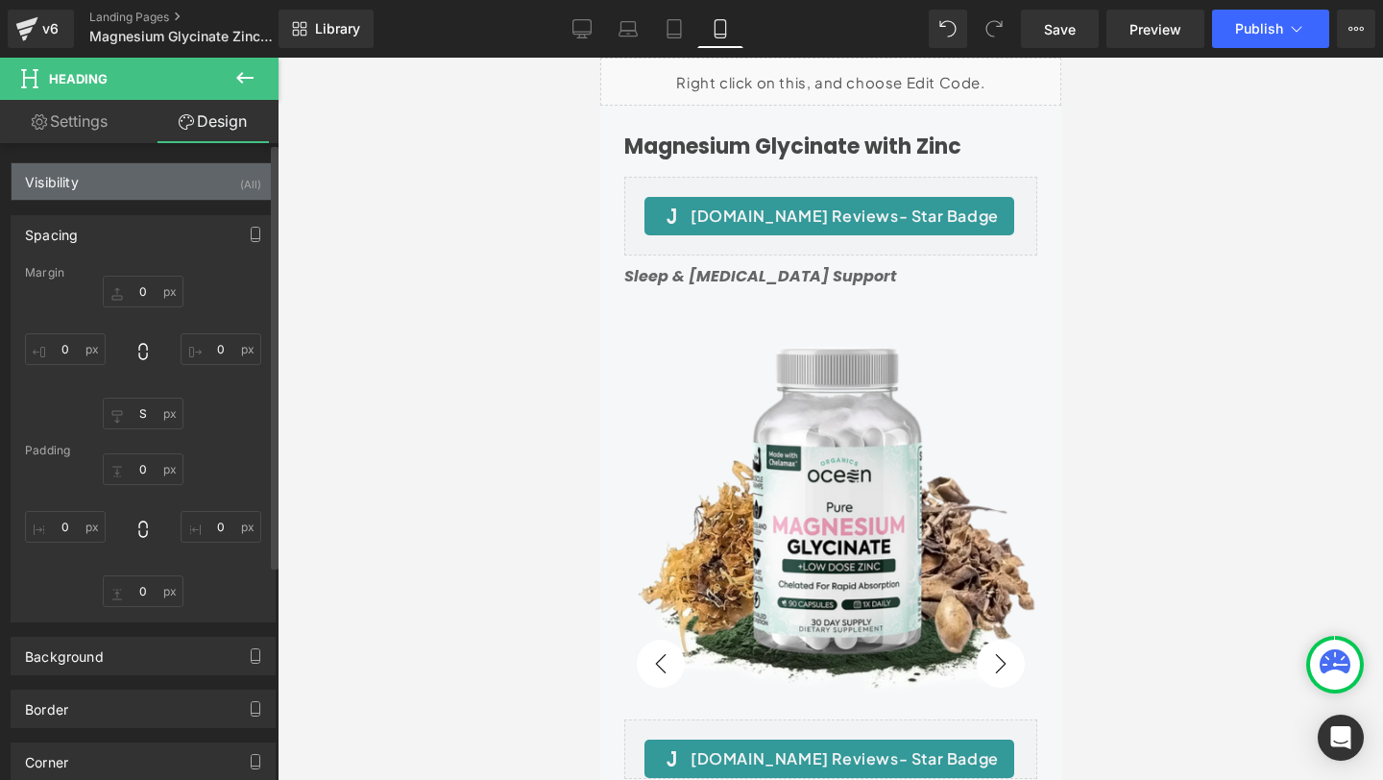
click at [125, 190] on div "Visibility (All)" at bounding box center [143, 181] width 263 height 36
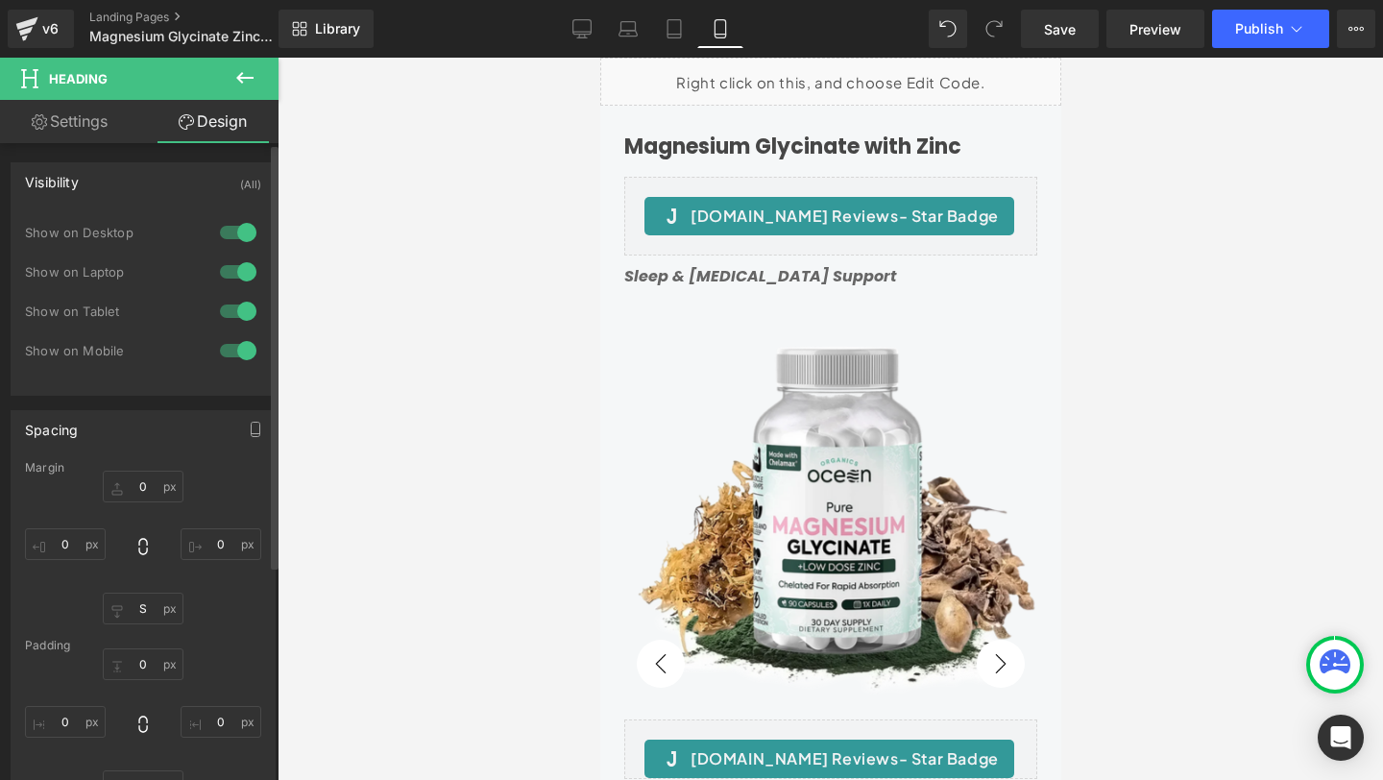
click at [246, 235] on div at bounding box center [238, 232] width 46 height 31
click at [234, 270] on div at bounding box center [238, 271] width 46 height 31
click at [234, 307] on div at bounding box center [238, 311] width 46 height 31
click at [578, 31] on icon at bounding box center [581, 28] width 19 height 19
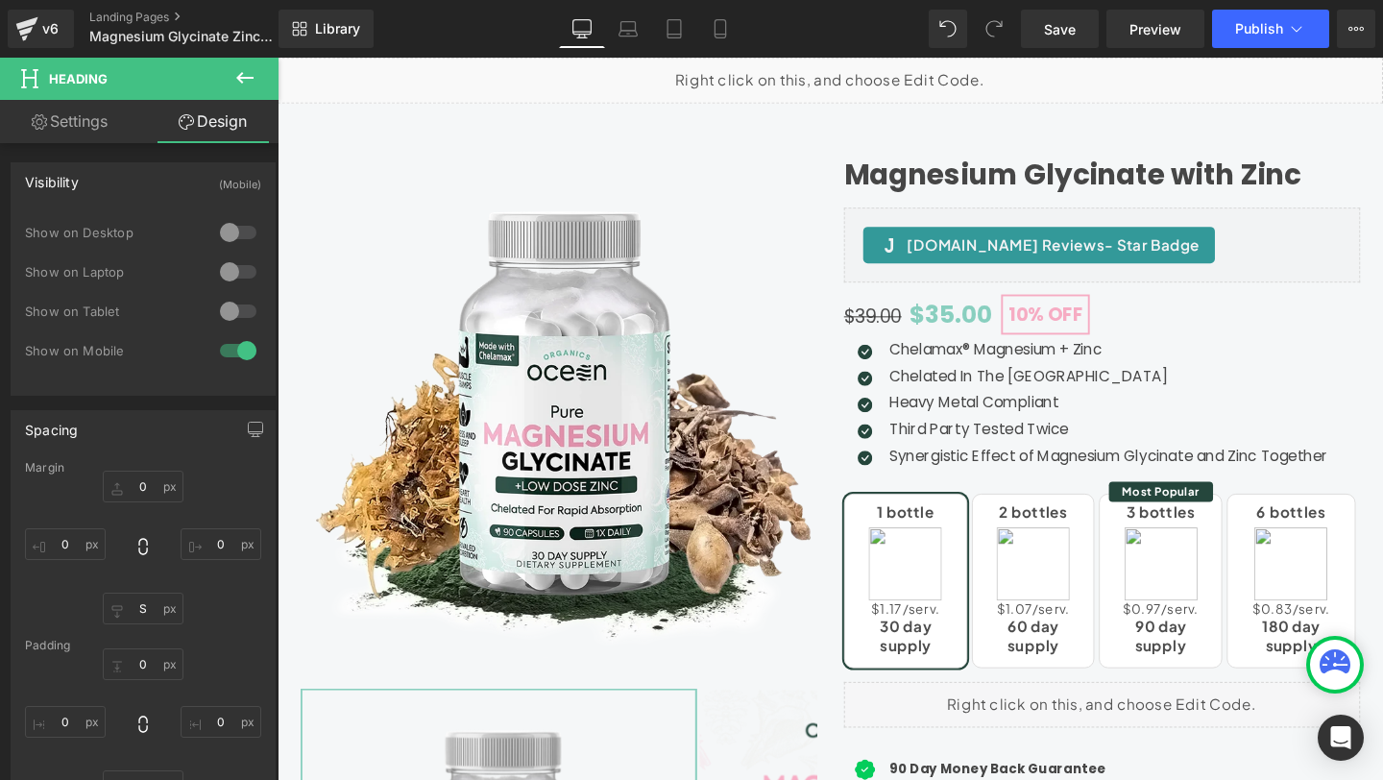
type input "0"
type input "S"
type input "0"
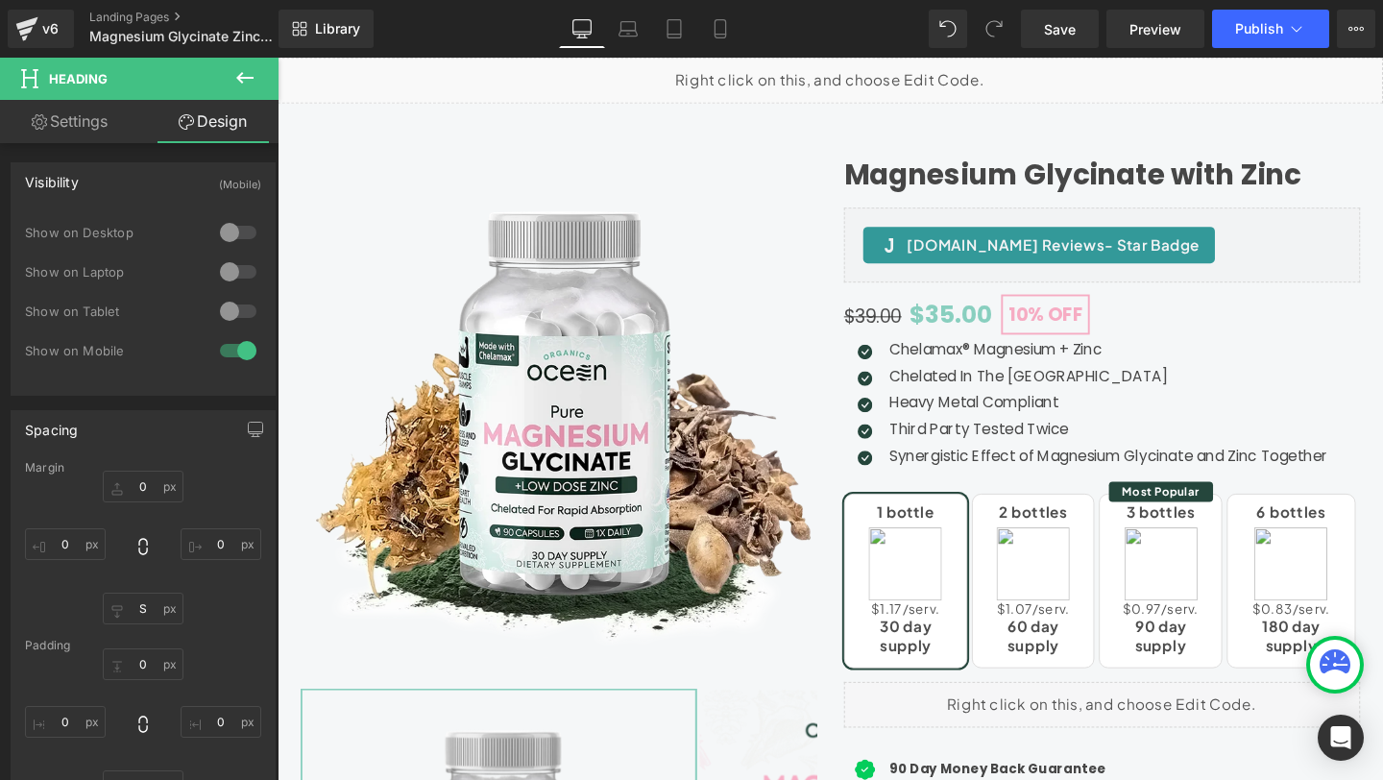
type input "0"
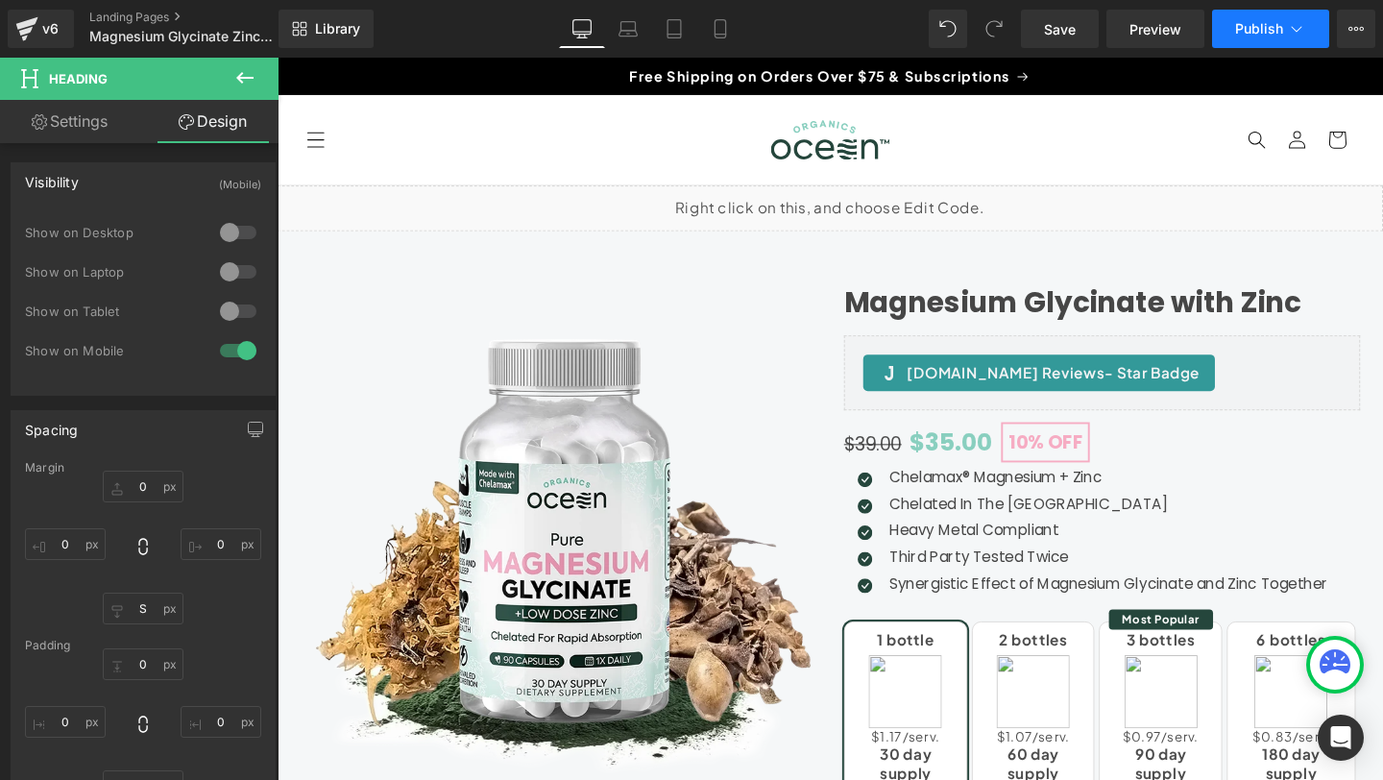
click at [1288, 25] on icon at bounding box center [1296, 28] width 19 height 19
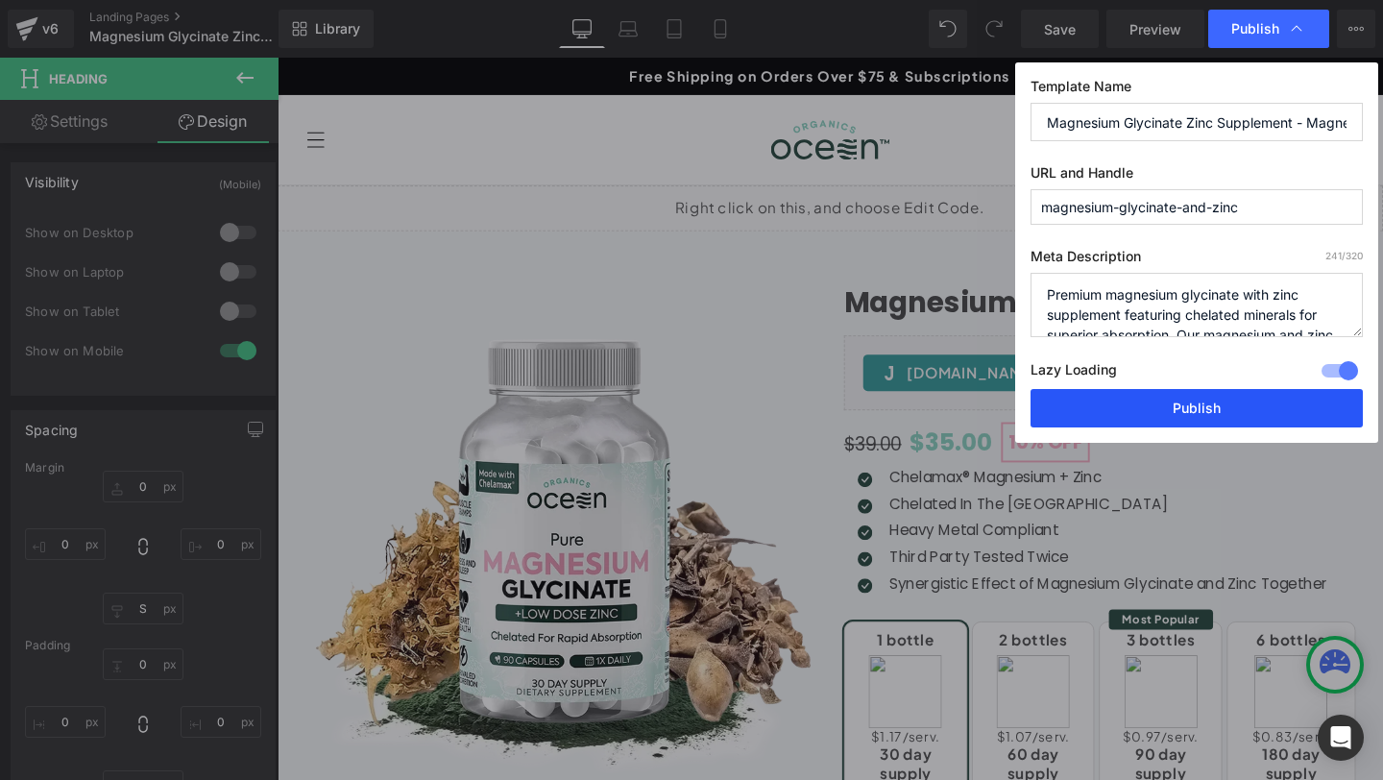
click at [0, 0] on button "Publish" at bounding box center [0, 0] width 0 height 0
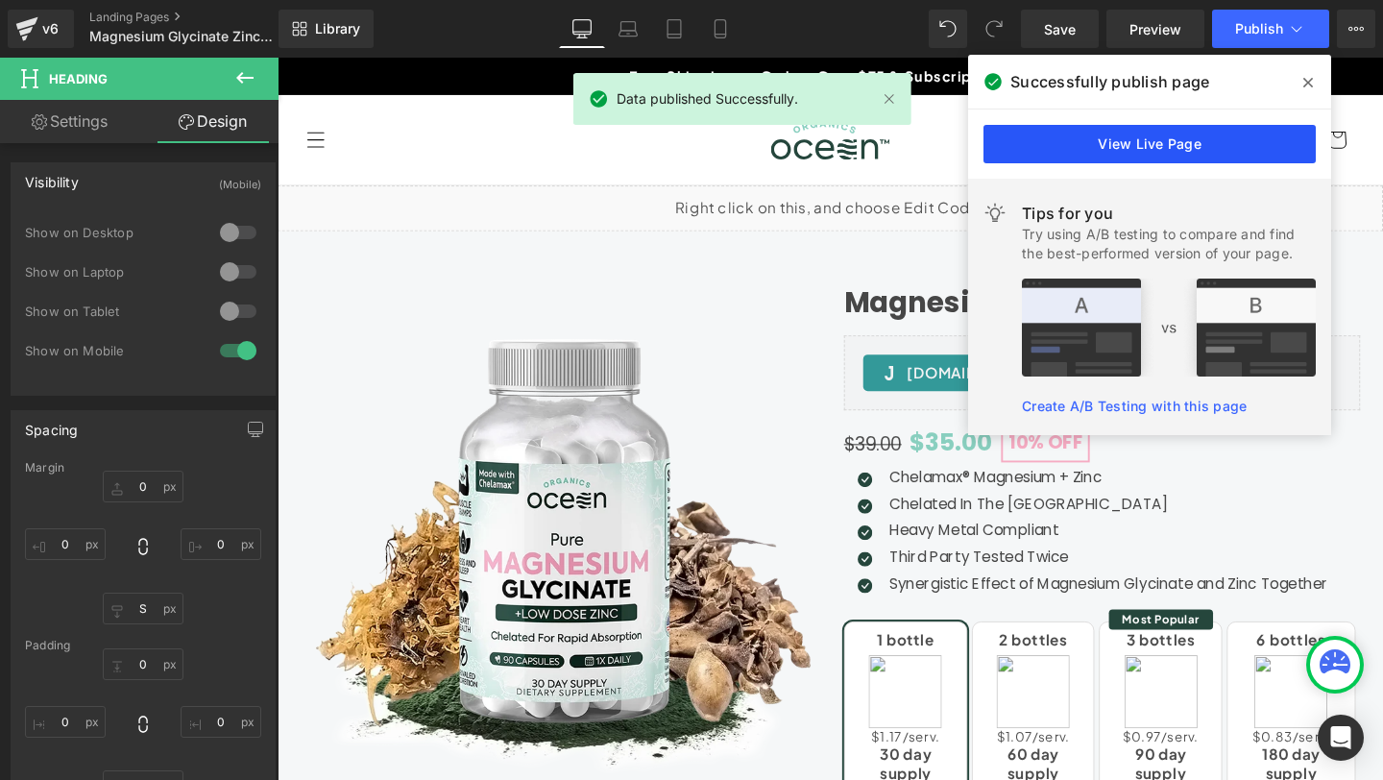
click at [1051, 140] on link "View Live Page" at bounding box center [1149, 144] width 332 height 38
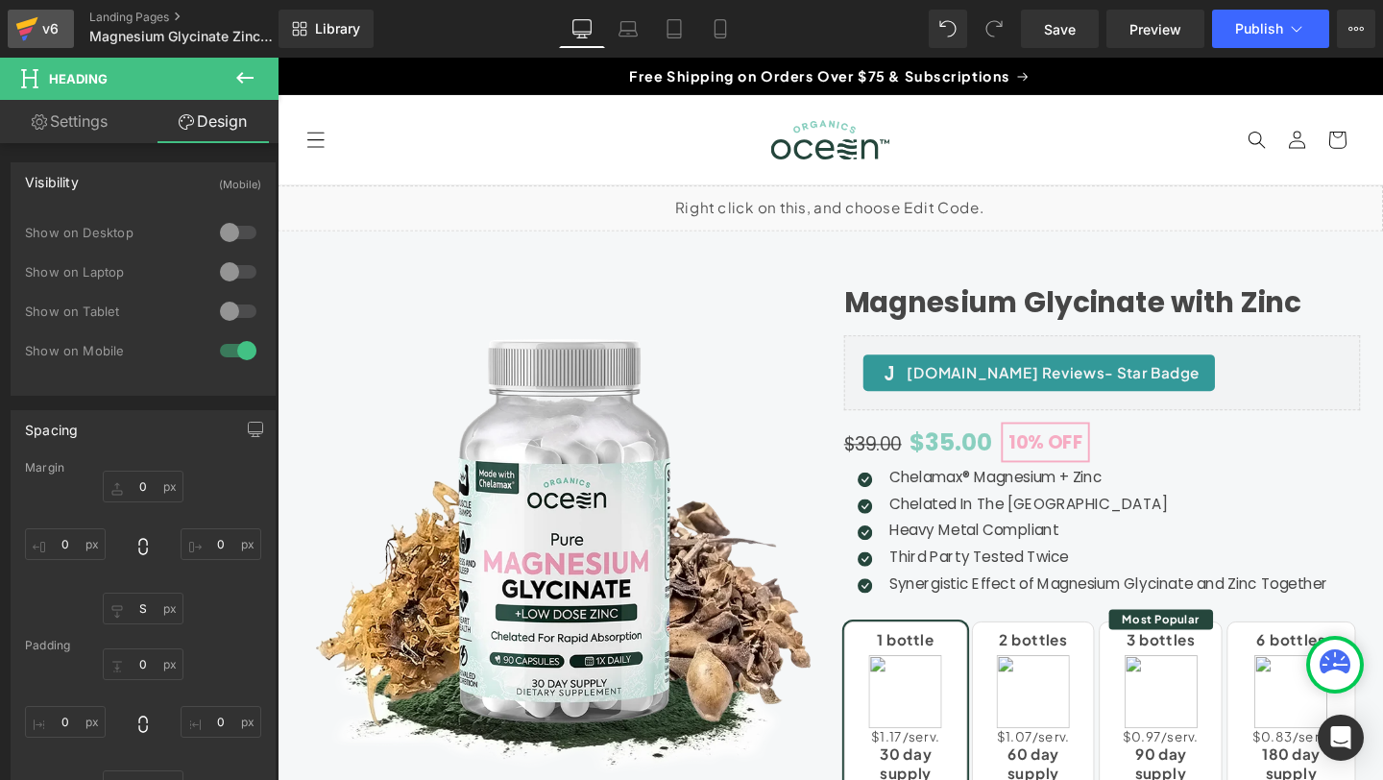
click at [45, 32] on div "v6" at bounding box center [50, 28] width 24 height 25
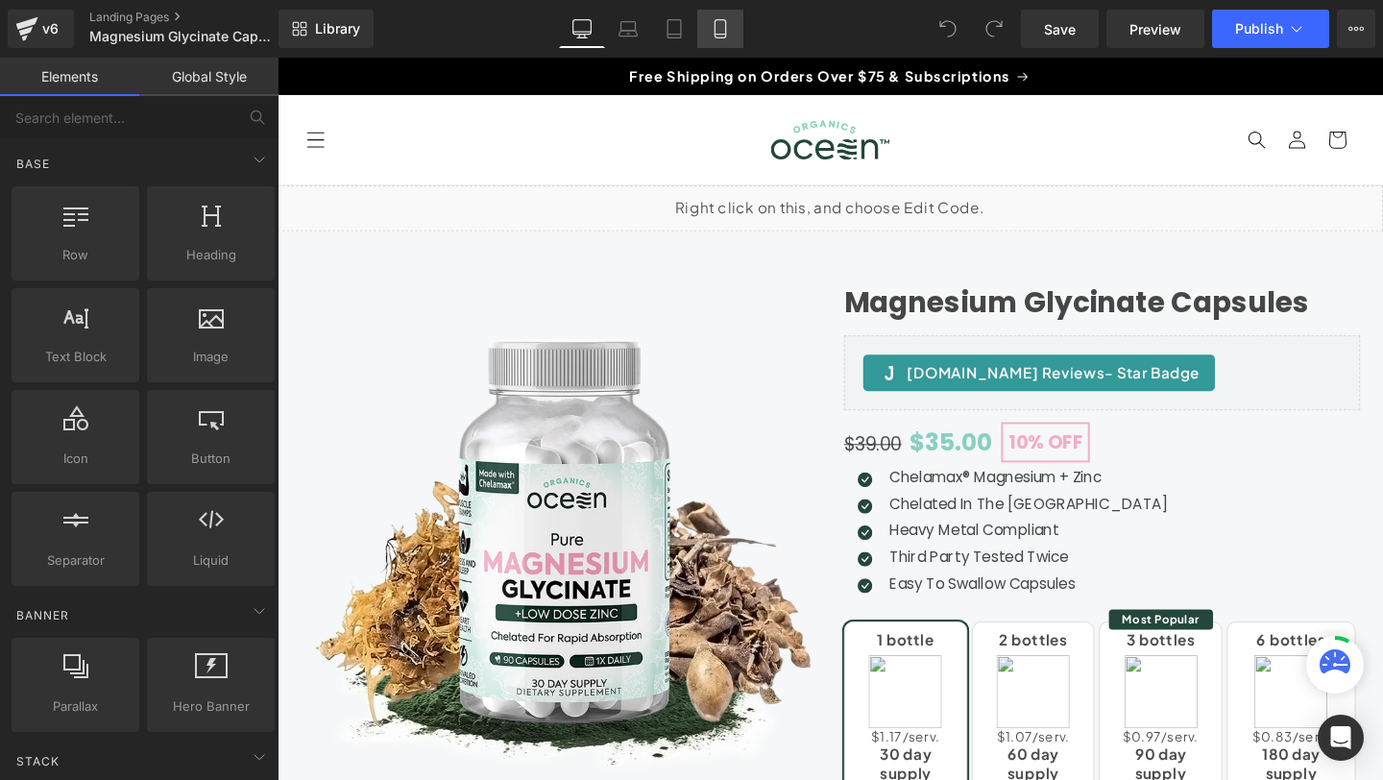
click at [715, 32] on icon at bounding box center [719, 29] width 11 height 18
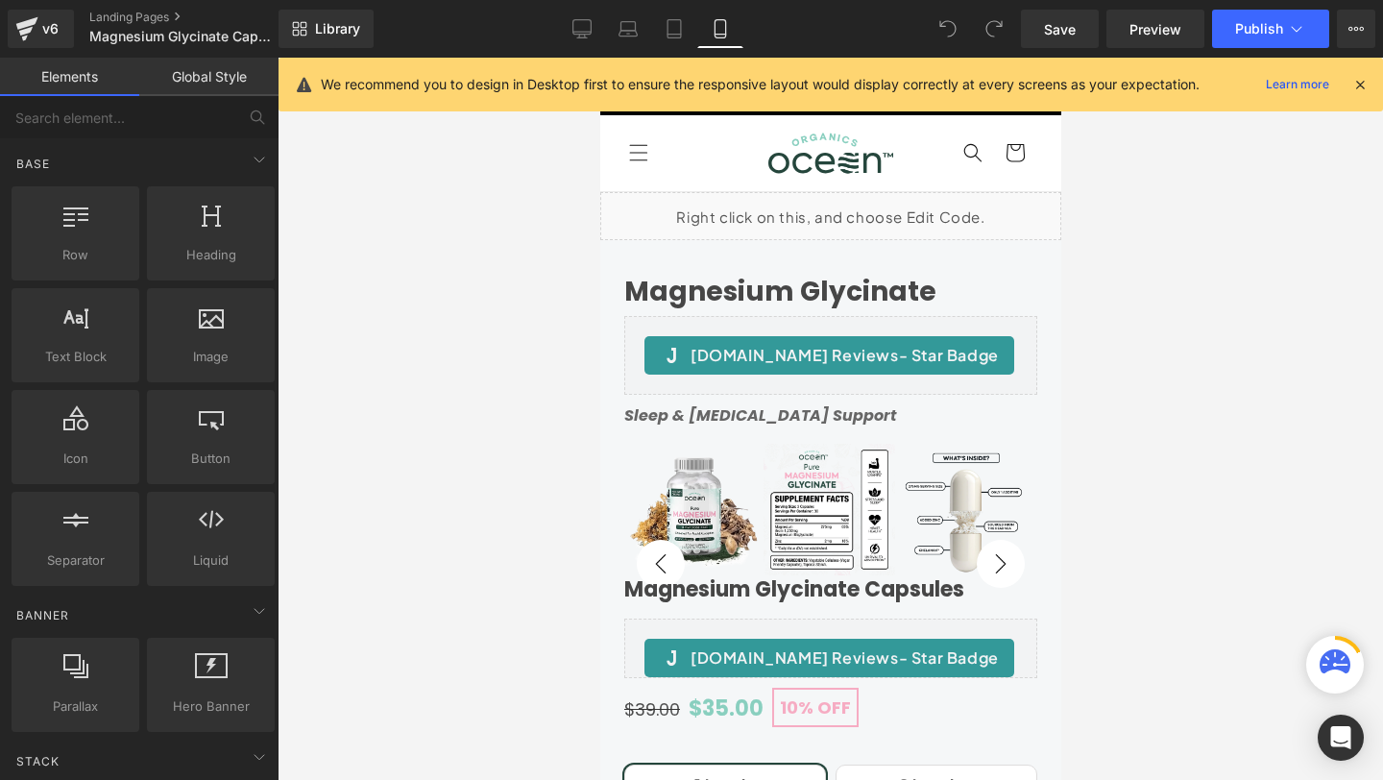
scroll to position [134, 0]
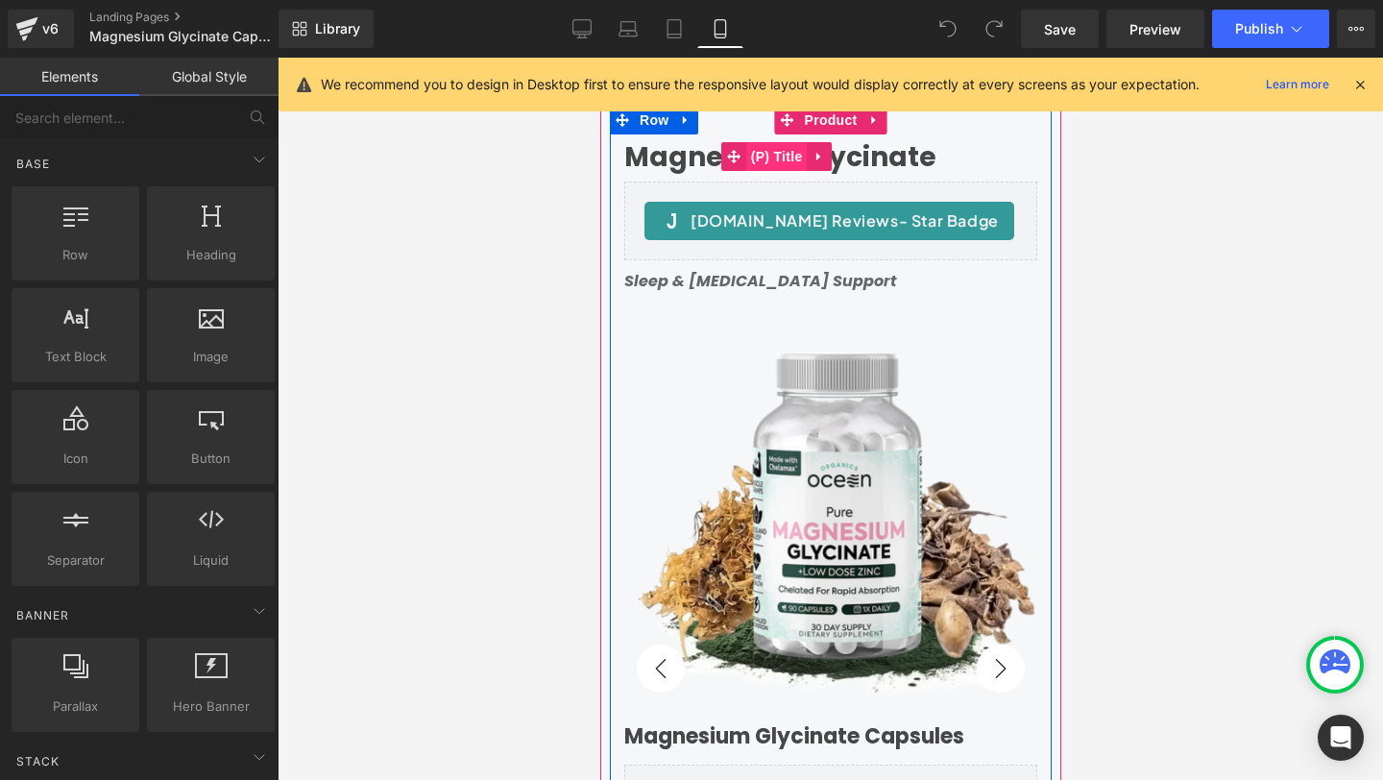
click at [756, 152] on span "(P) Title" at bounding box center [775, 156] width 61 height 29
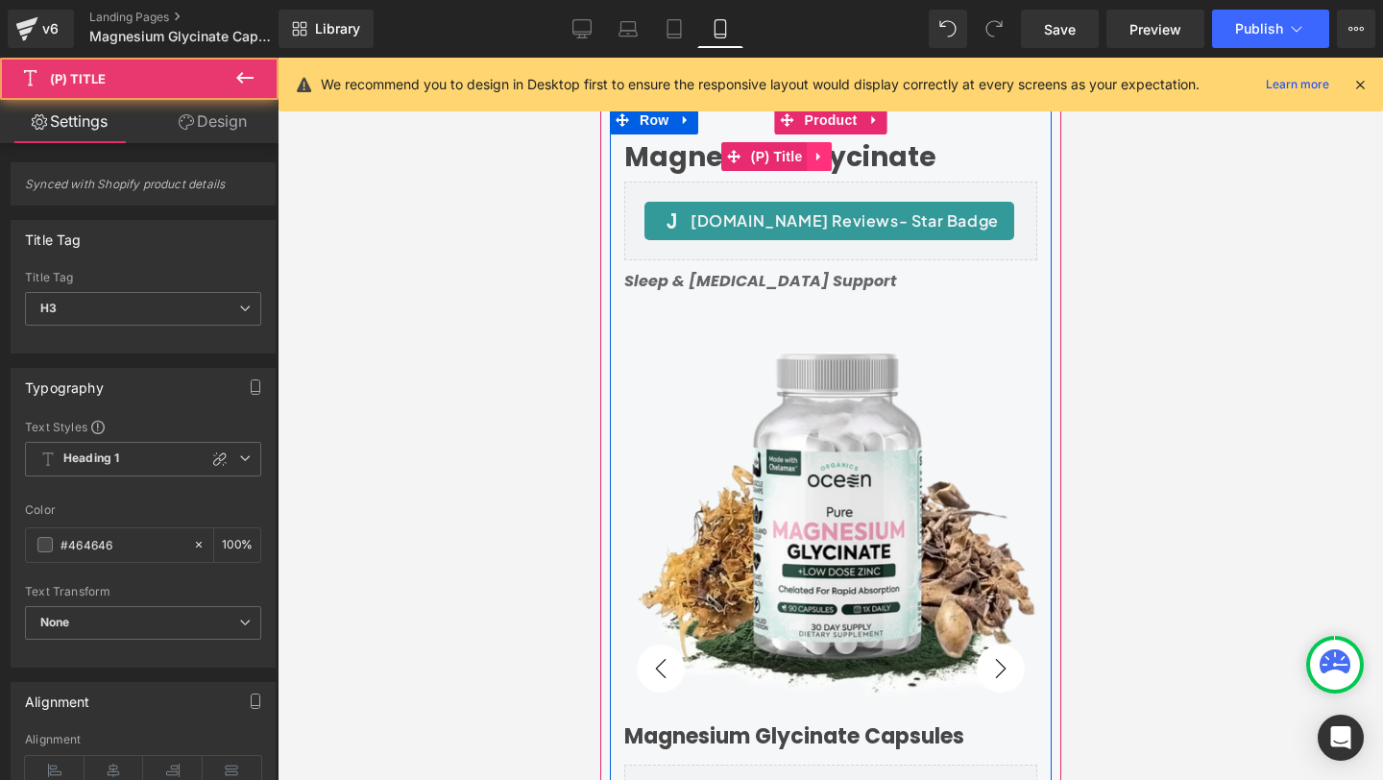
click at [810, 153] on link at bounding box center [818, 156] width 25 height 29
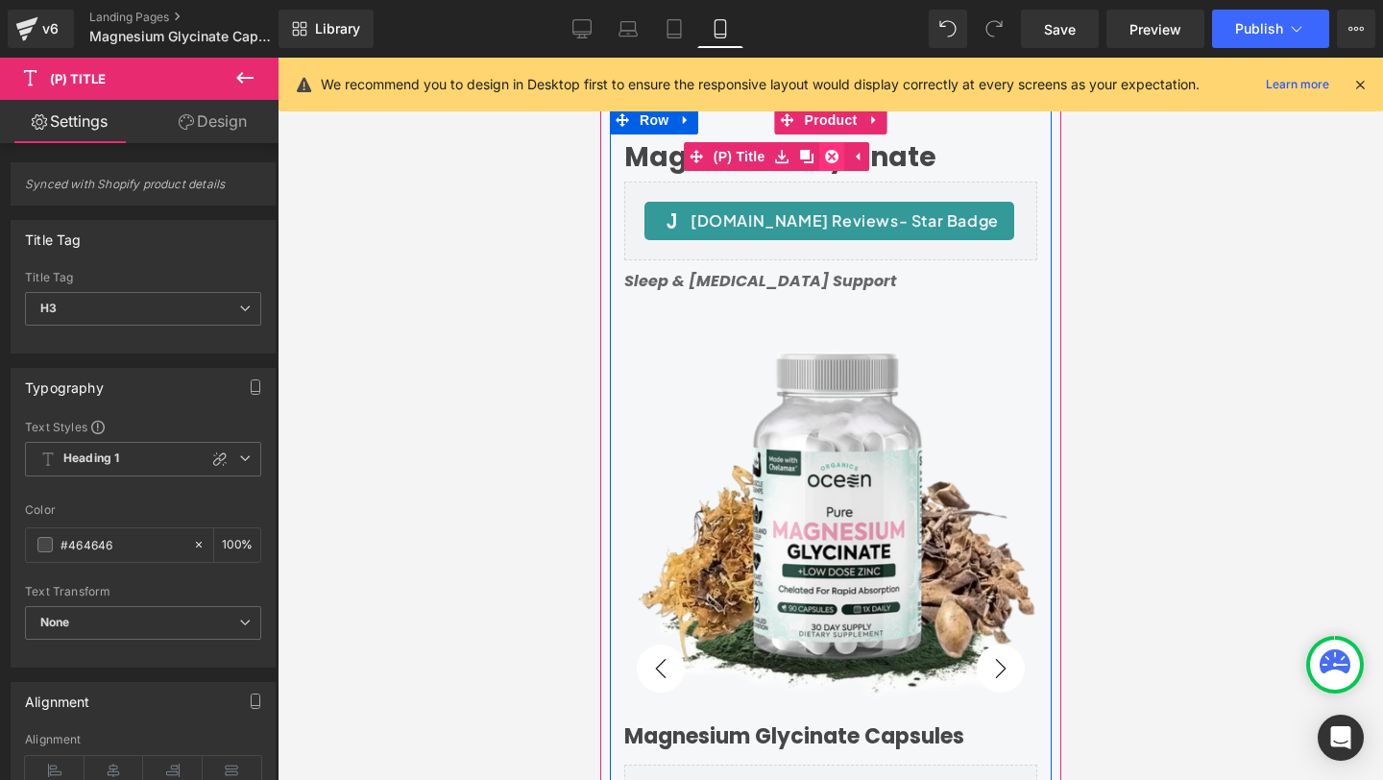
click at [831, 158] on icon at bounding box center [830, 156] width 13 height 13
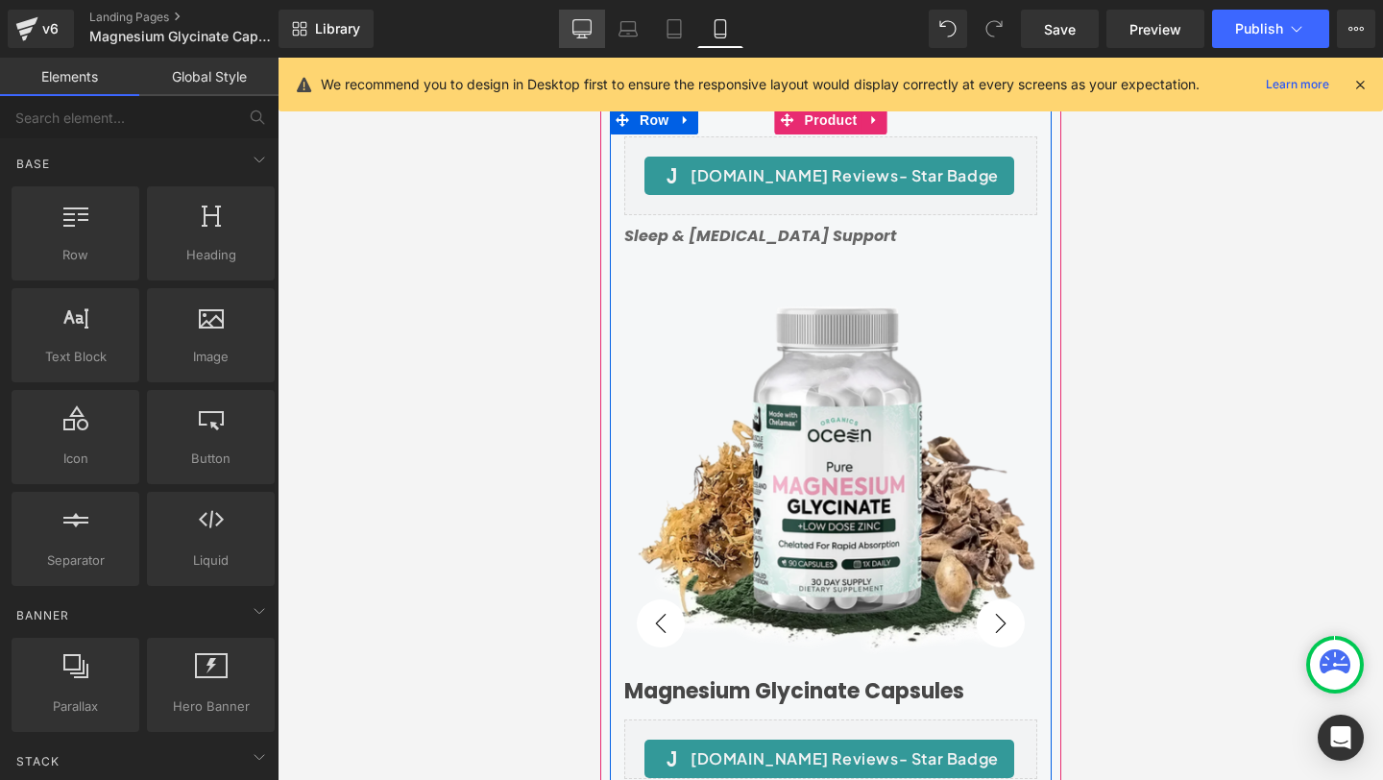
click at [582, 23] on icon at bounding box center [581, 28] width 19 height 19
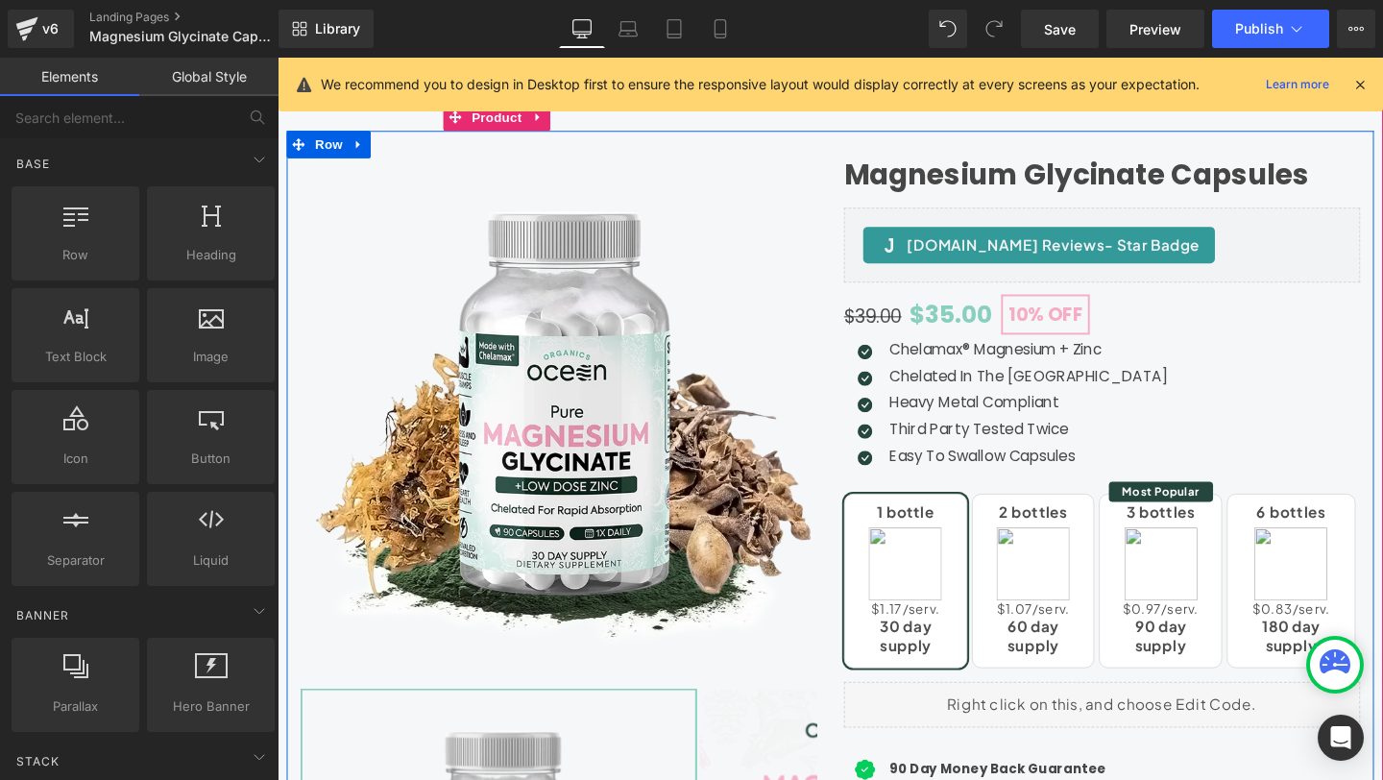
scroll to position [182, 0]
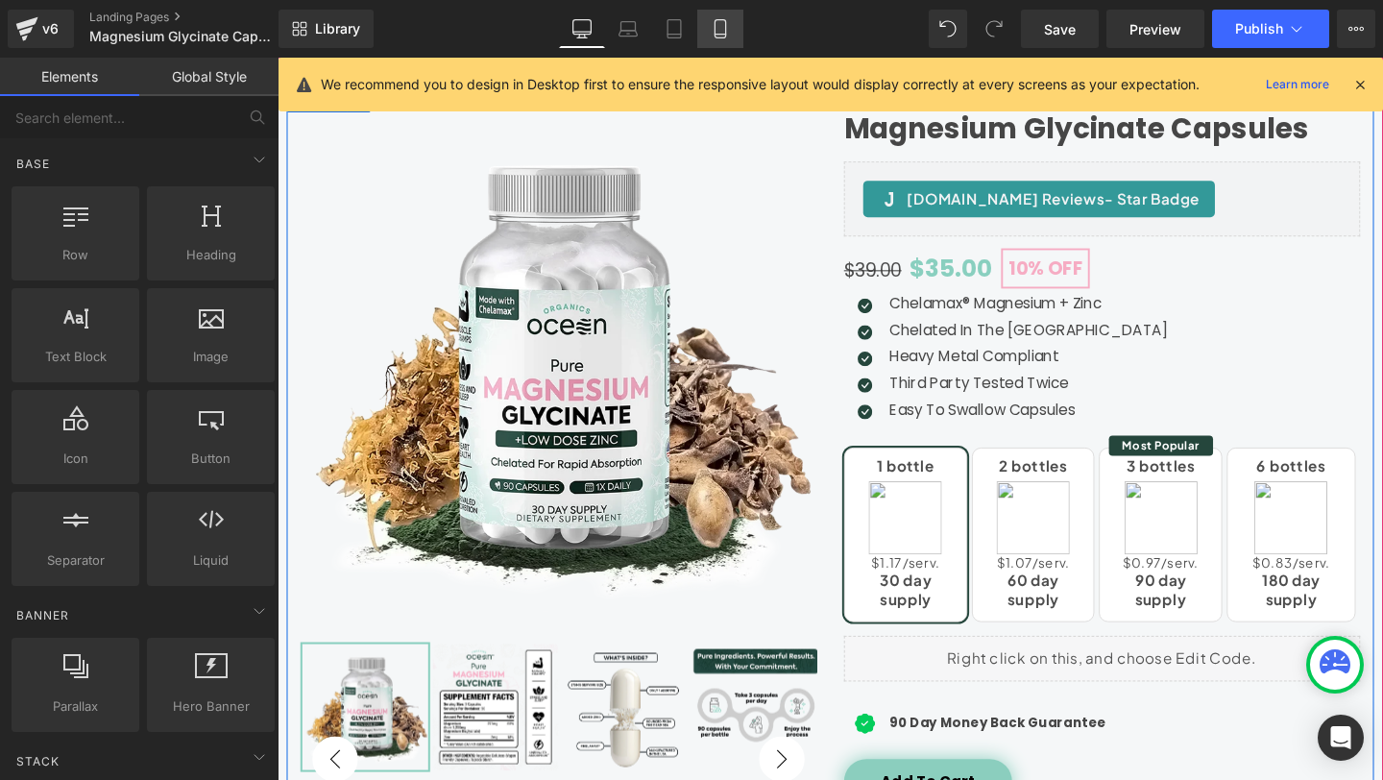
click at [715, 30] on icon at bounding box center [719, 29] width 11 height 18
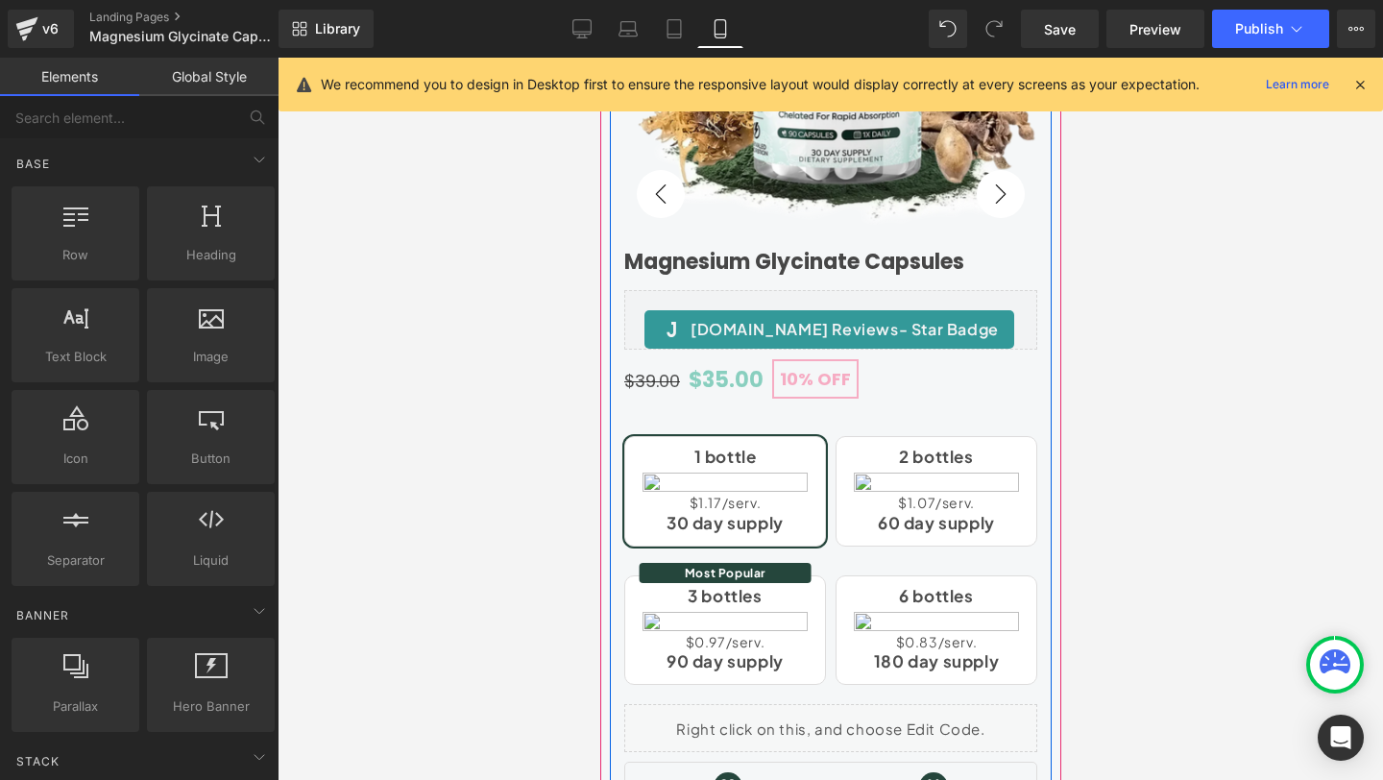
scroll to position [581, 0]
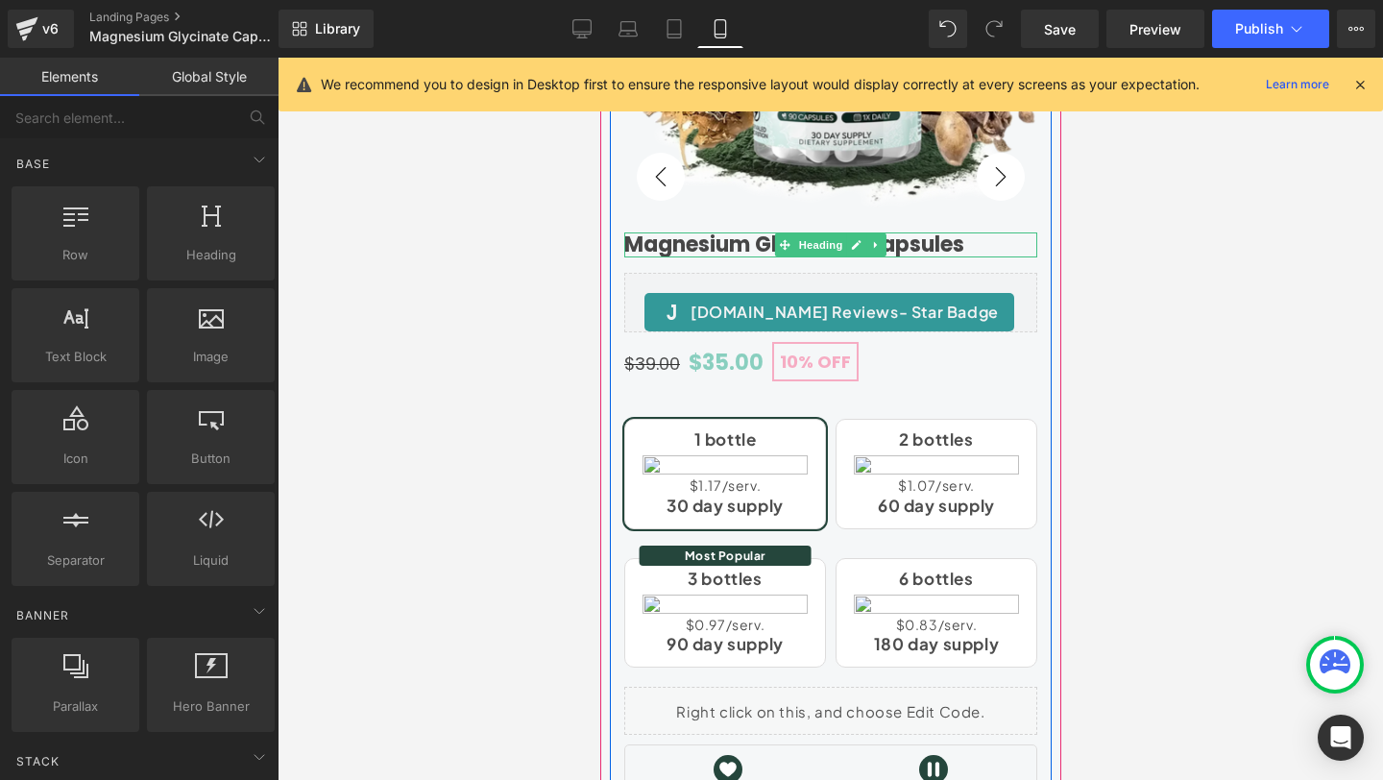
click at [763, 241] on h1 "Magnesium Glycinate Capsules" at bounding box center [829, 244] width 413 height 25
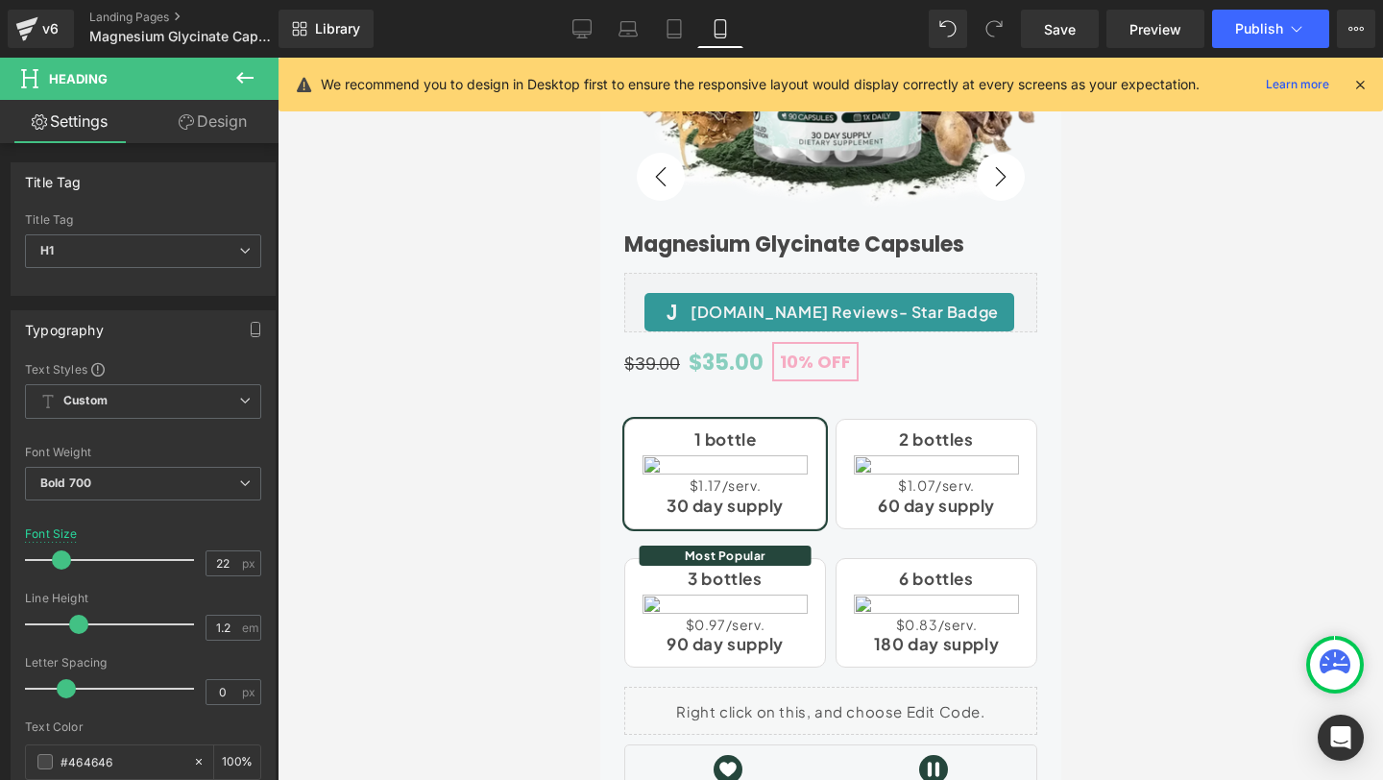
click at [177, 111] on link "Design" at bounding box center [212, 121] width 139 height 43
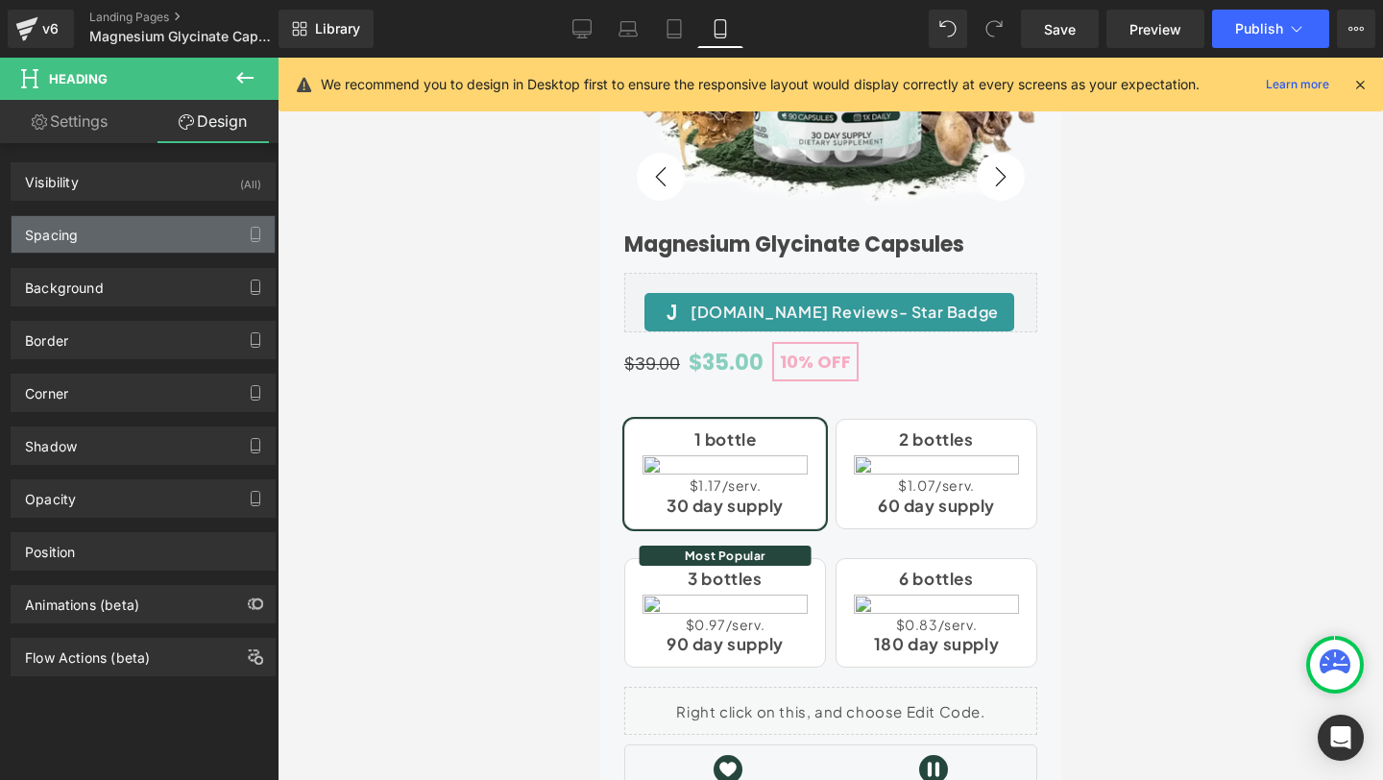
click at [128, 230] on div "Spacing" at bounding box center [143, 234] width 263 height 36
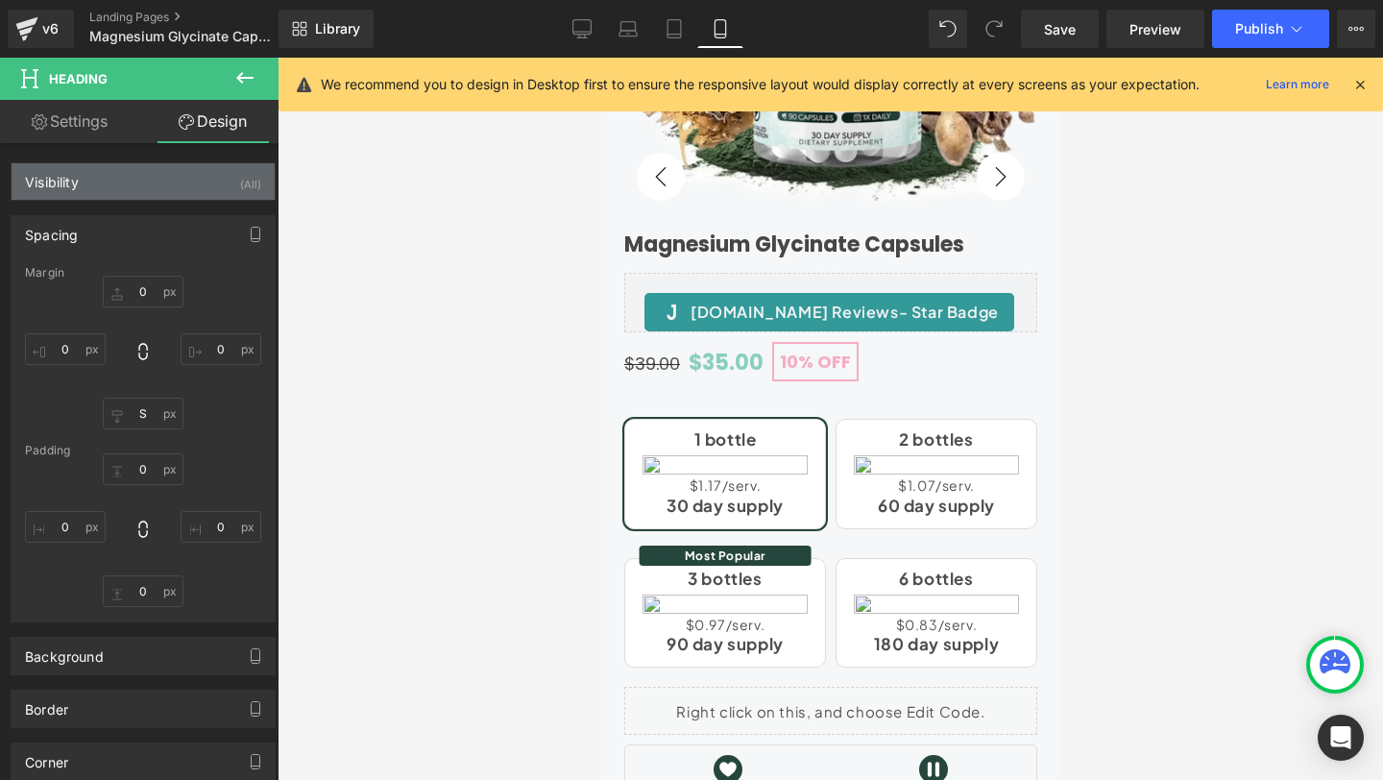
click at [139, 183] on div "Visibility (All)" at bounding box center [143, 181] width 263 height 36
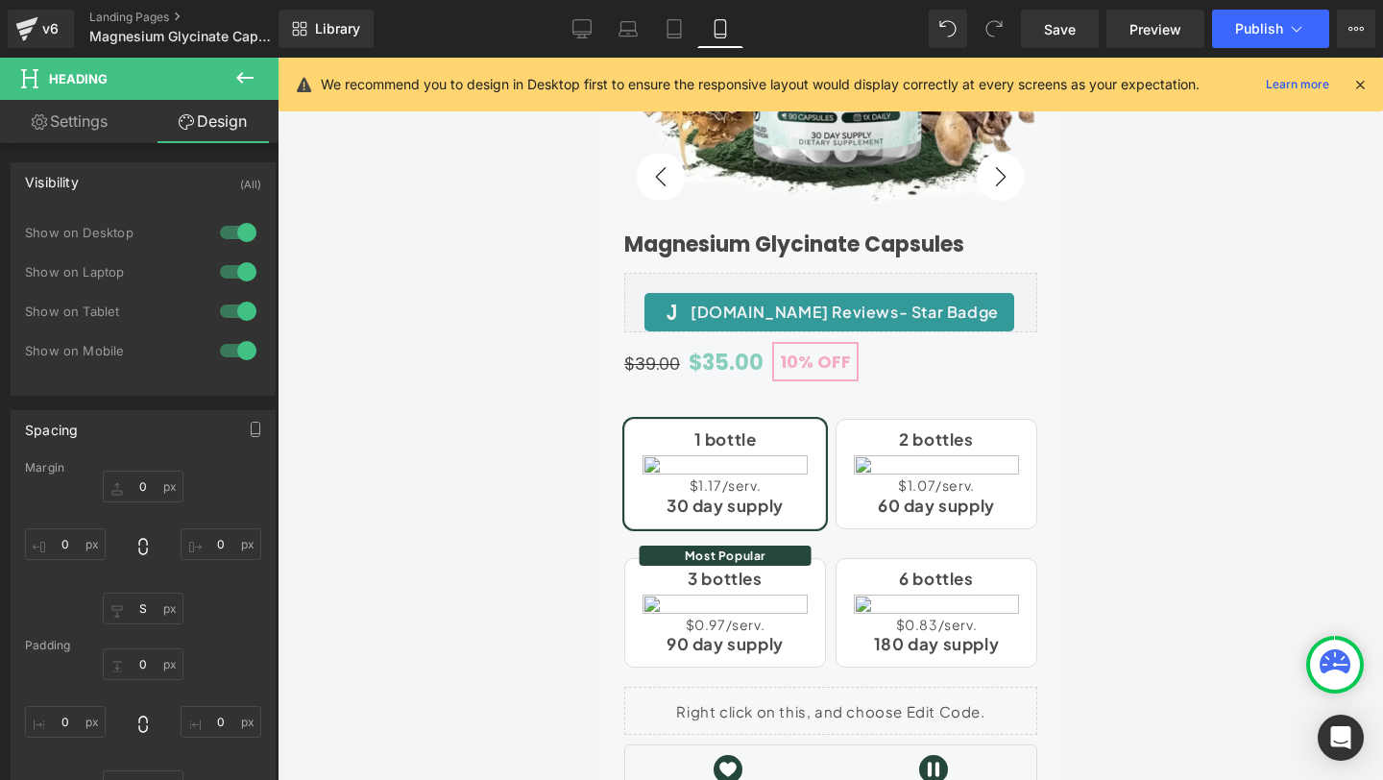
click at [229, 349] on div at bounding box center [238, 350] width 46 height 31
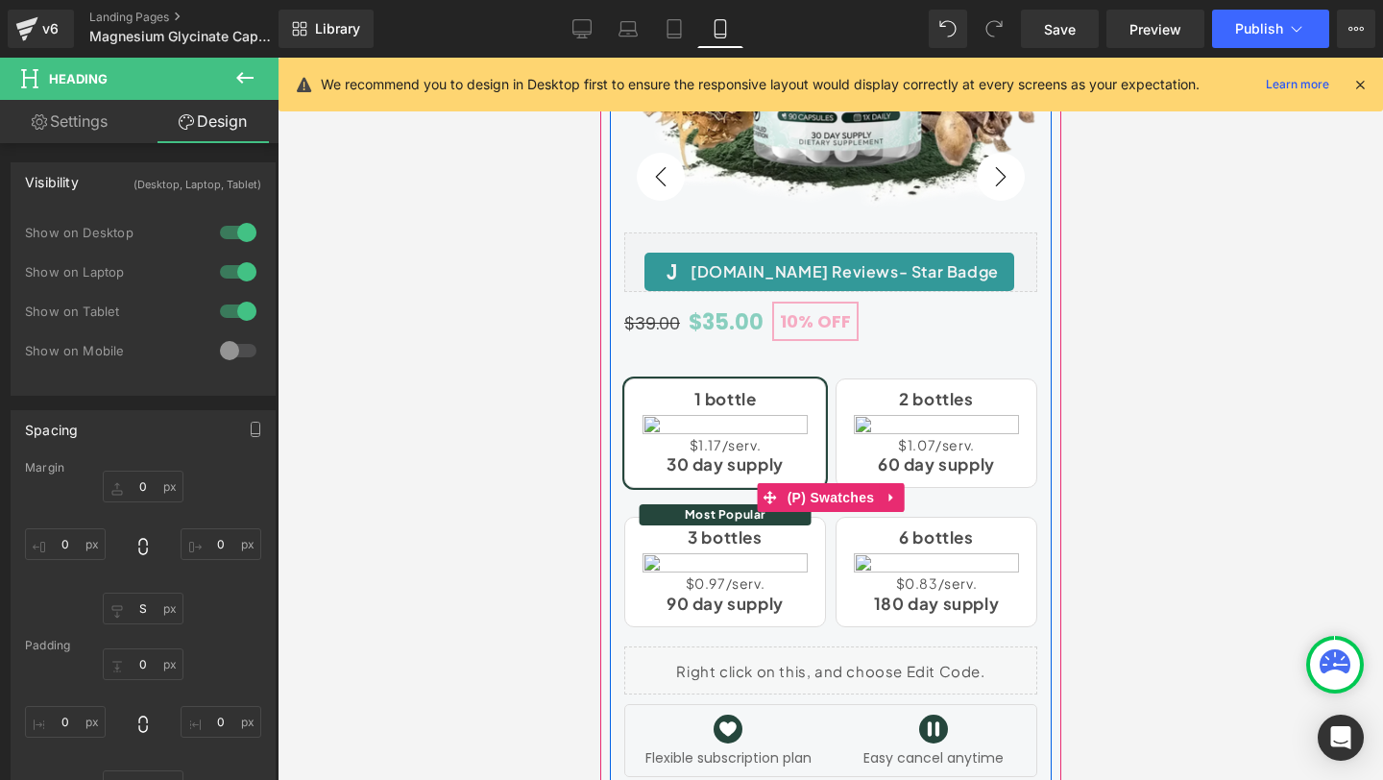
scroll to position [0, 0]
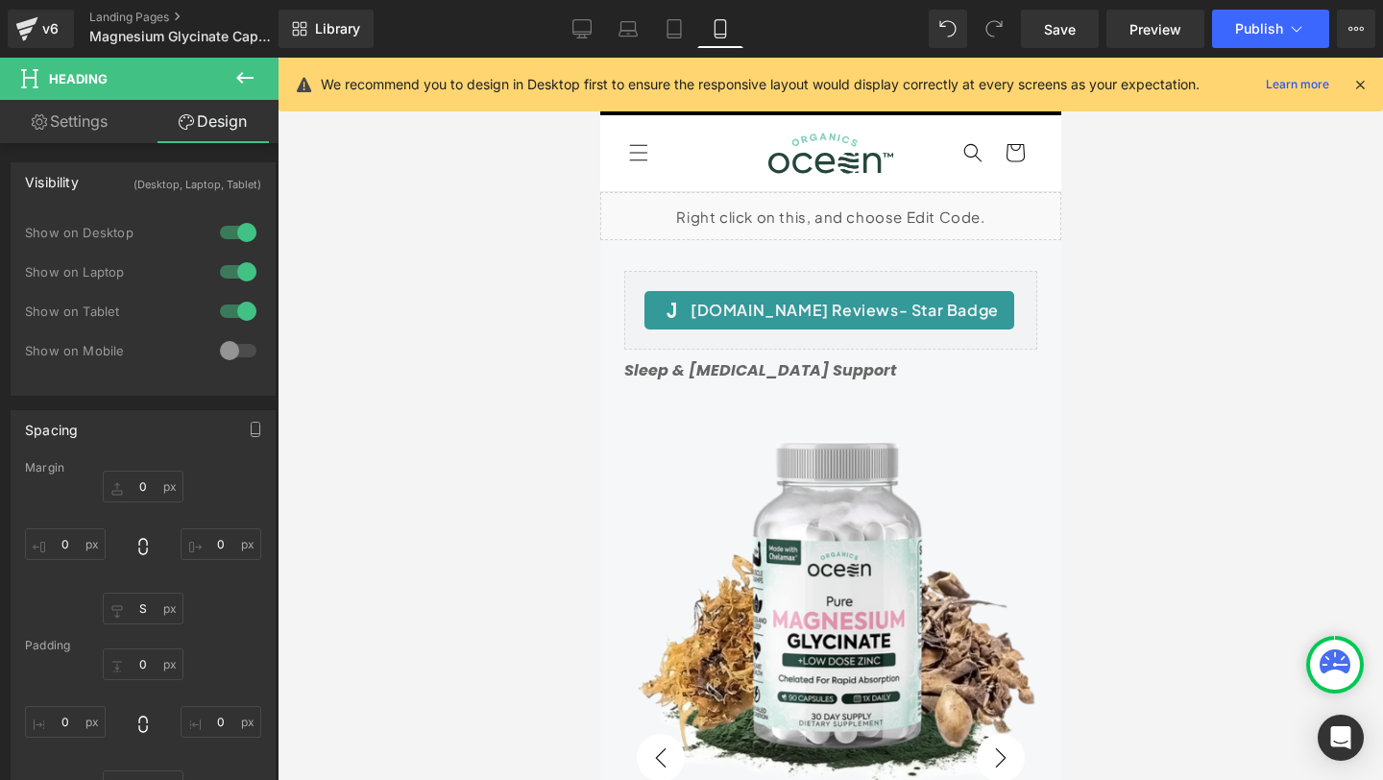
click at [245, 73] on icon at bounding box center [244, 77] width 23 height 23
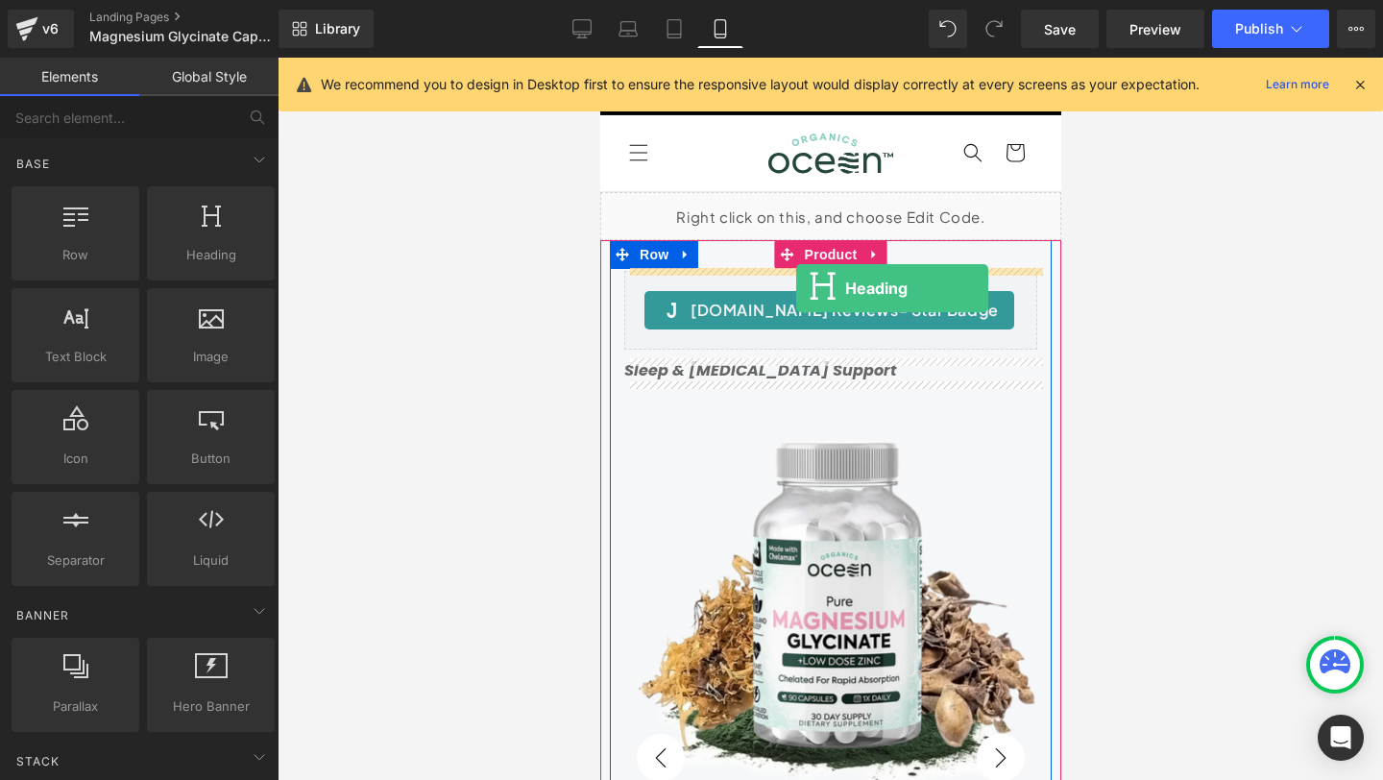
drag, startPoint x: 1195, startPoint y: 278, endPoint x: 795, endPoint y: 288, distance: 399.6
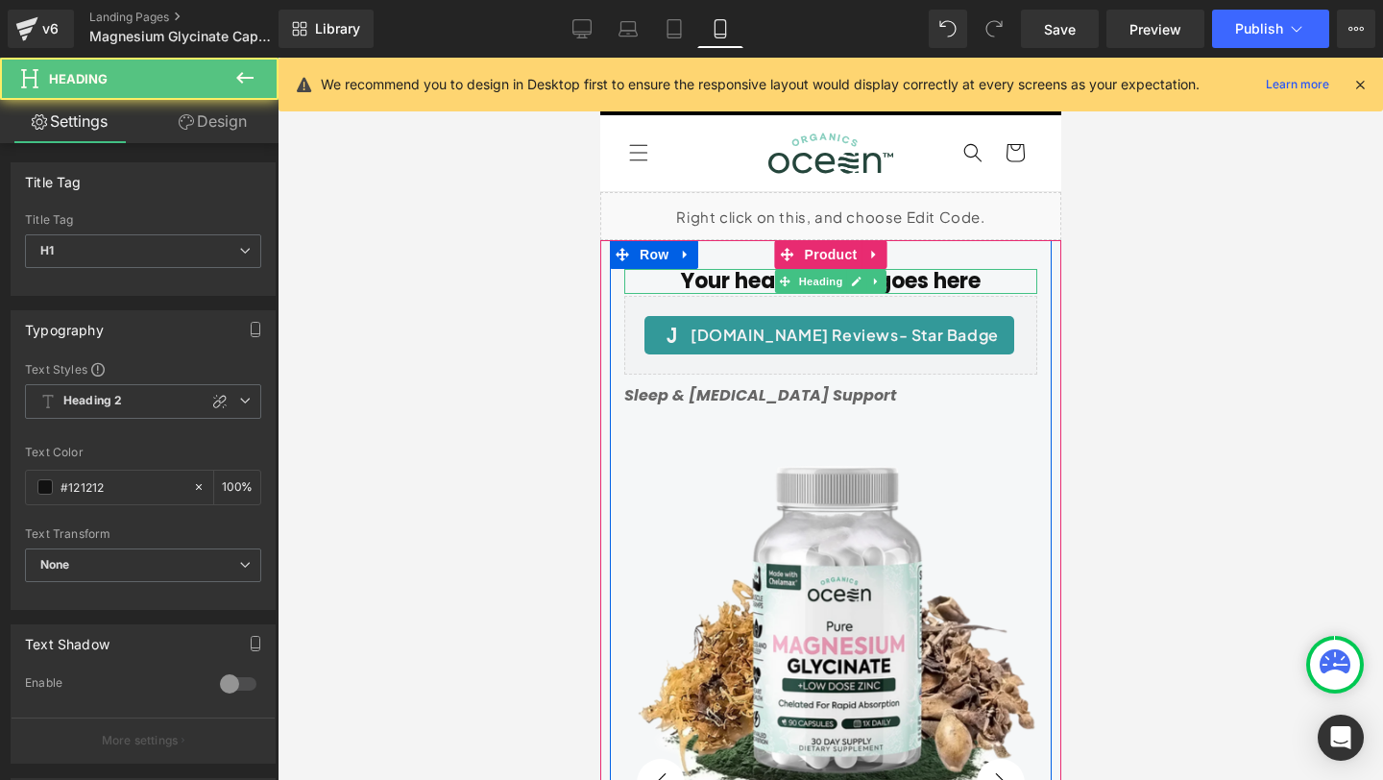
click at [732, 281] on h1 "Your heading text goes here" at bounding box center [829, 281] width 413 height 25
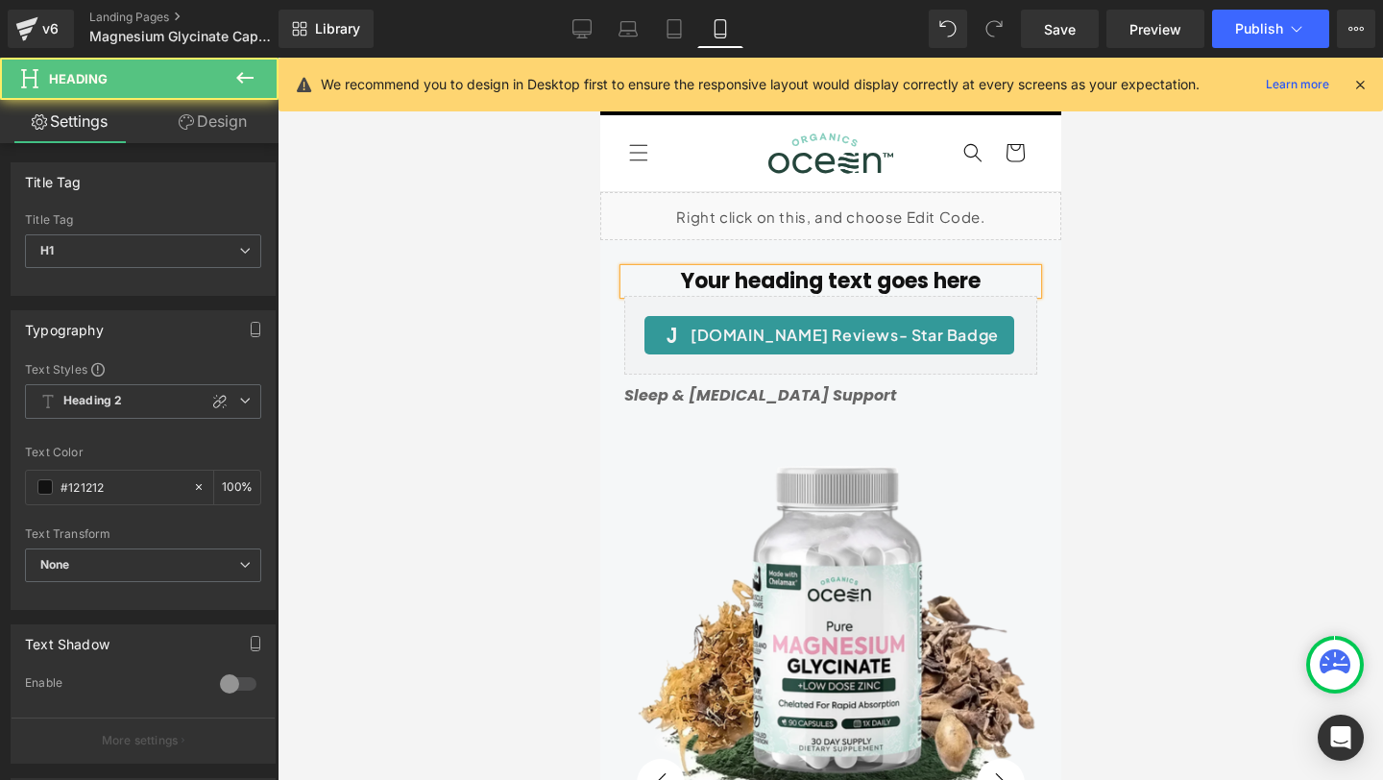
click at [732, 281] on h1 "Your heading text goes here" at bounding box center [829, 281] width 413 height 25
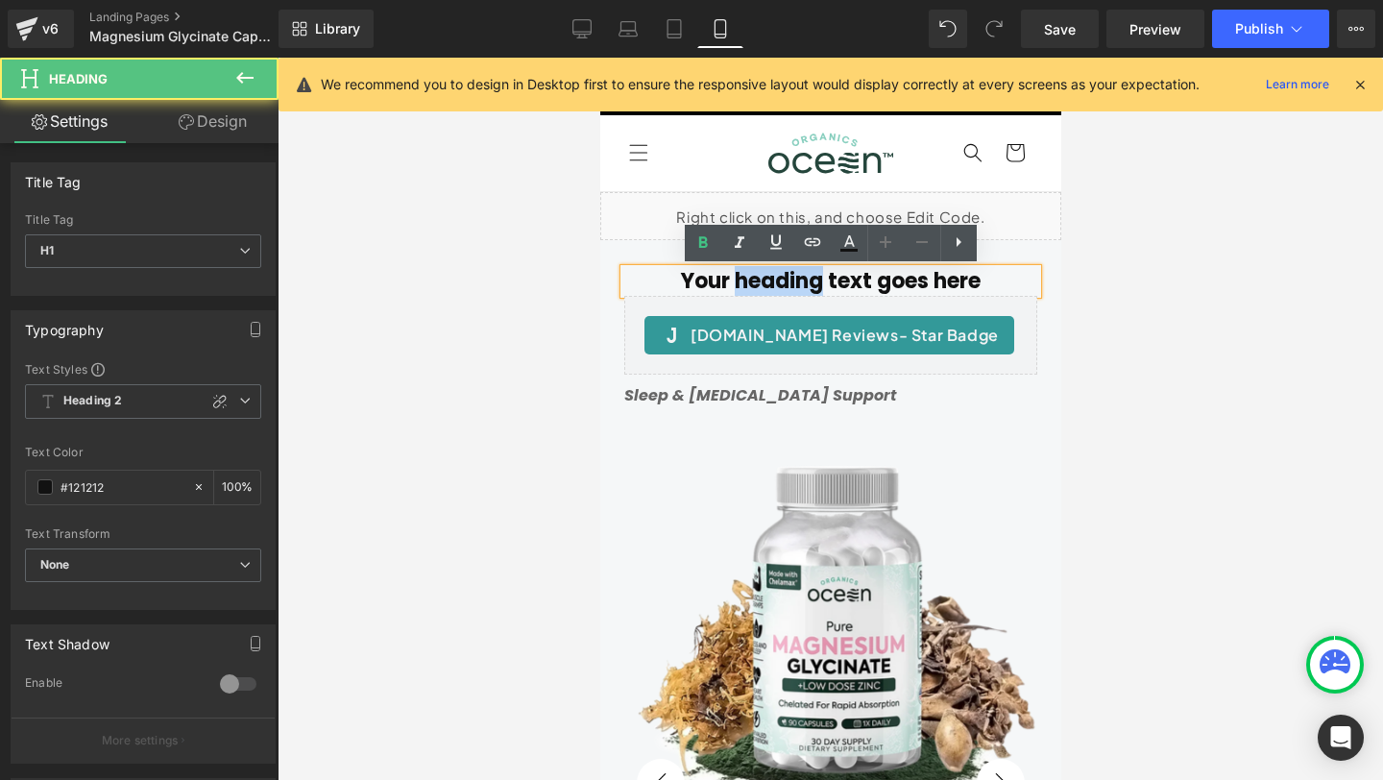
click at [732, 281] on h1 "Your heading text goes here" at bounding box center [829, 281] width 413 height 25
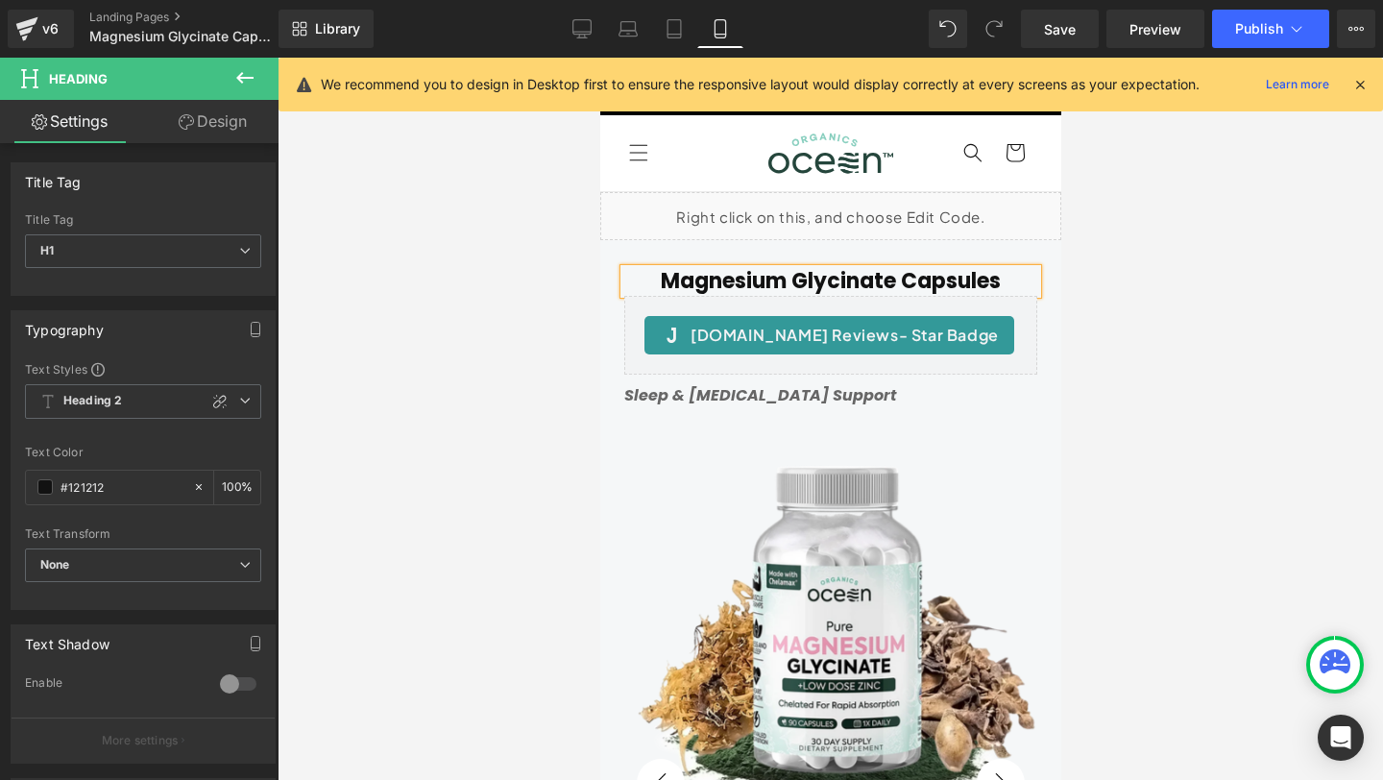
click at [368, 316] on div at bounding box center [830, 419] width 1105 height 722
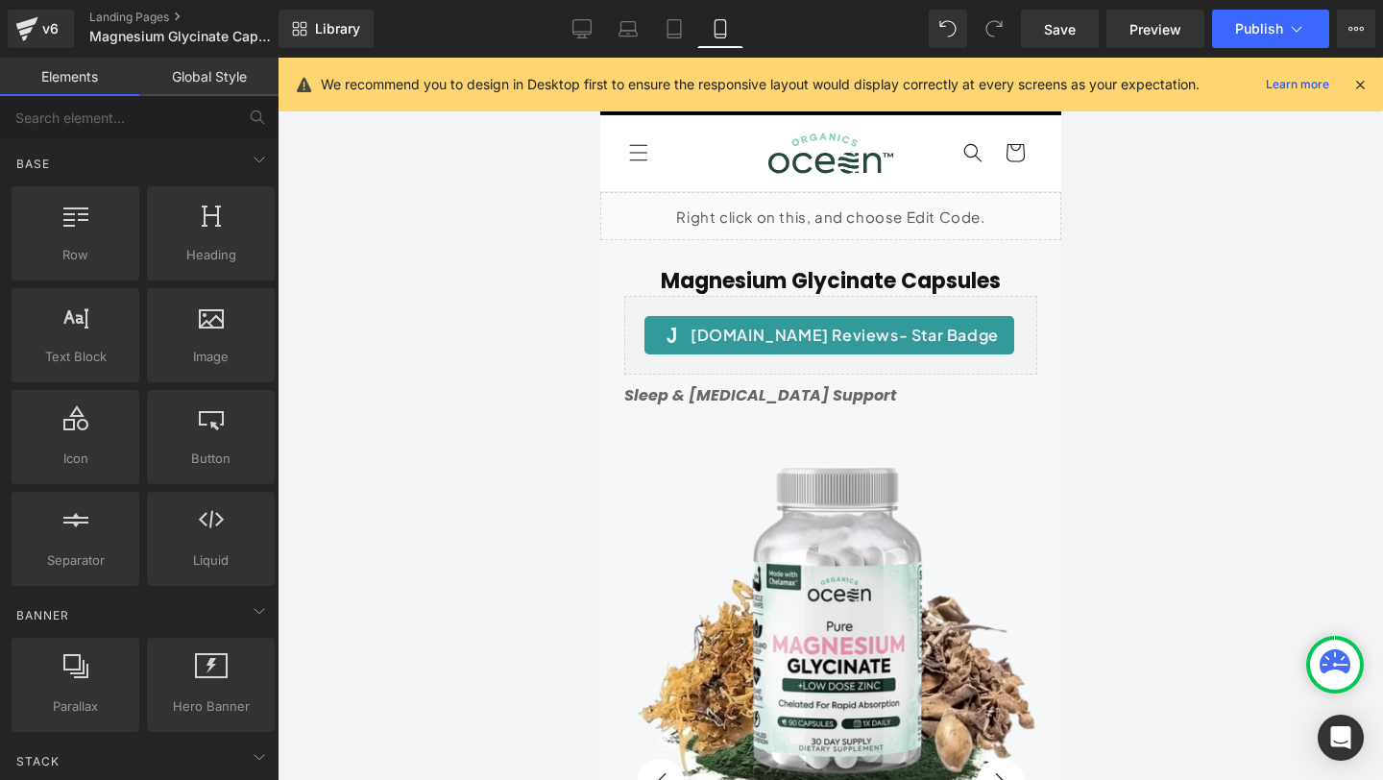
click at [738, 278] on h1 "Magnesium Glycinate Capsules" at bounding box center [829, 281] width 413 height 25
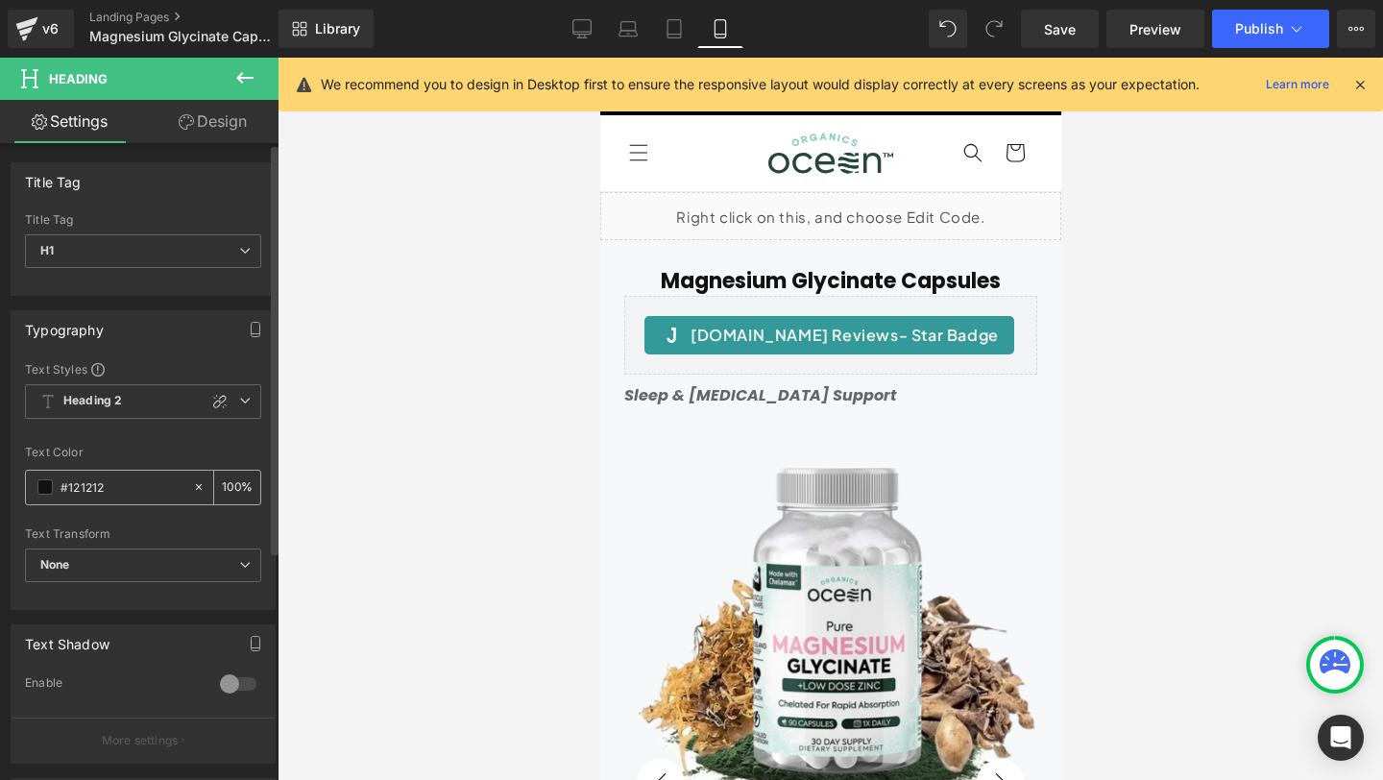
click at [125, 483] on input "#121212" at bounding box center [121, 486] width 123 height 21
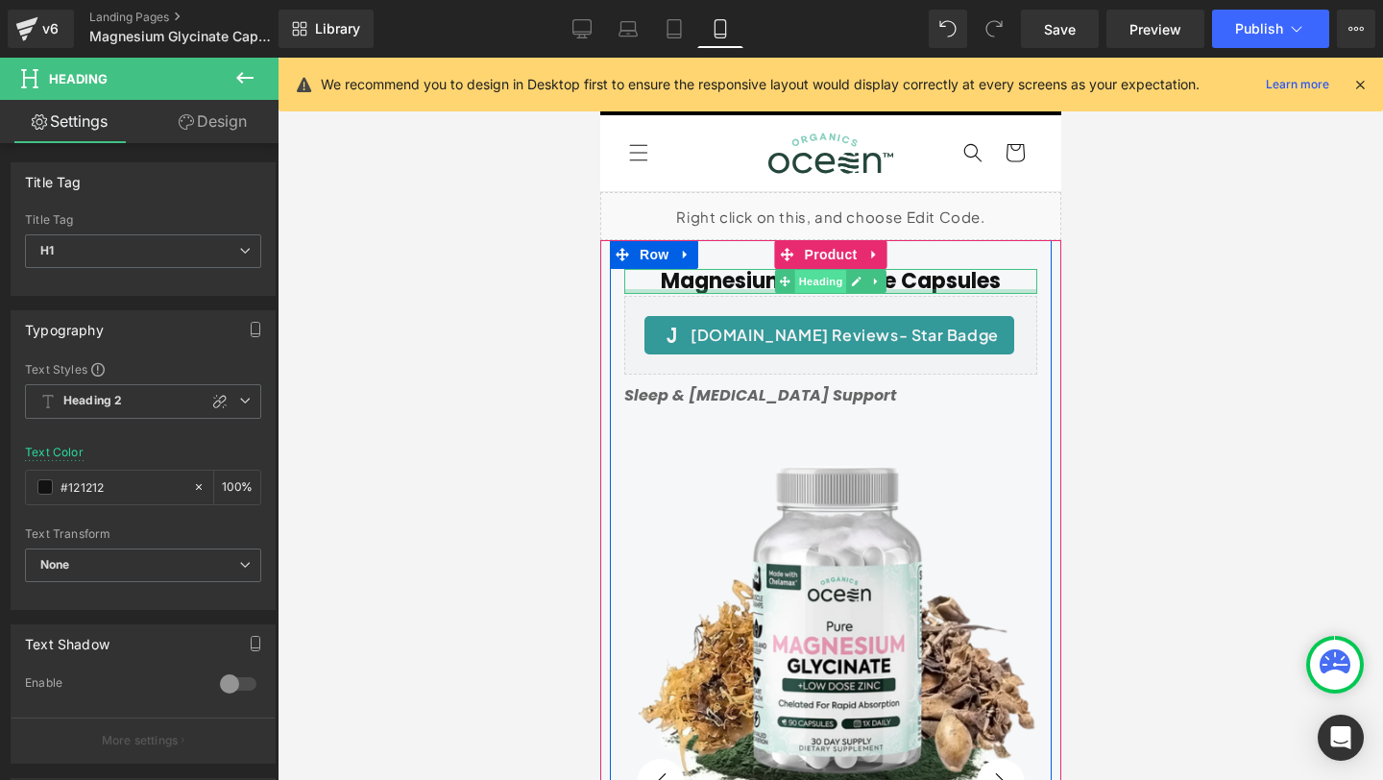
click at [835, 280] on span "Heading" at bounding box center [820, 281] width 52 height 23
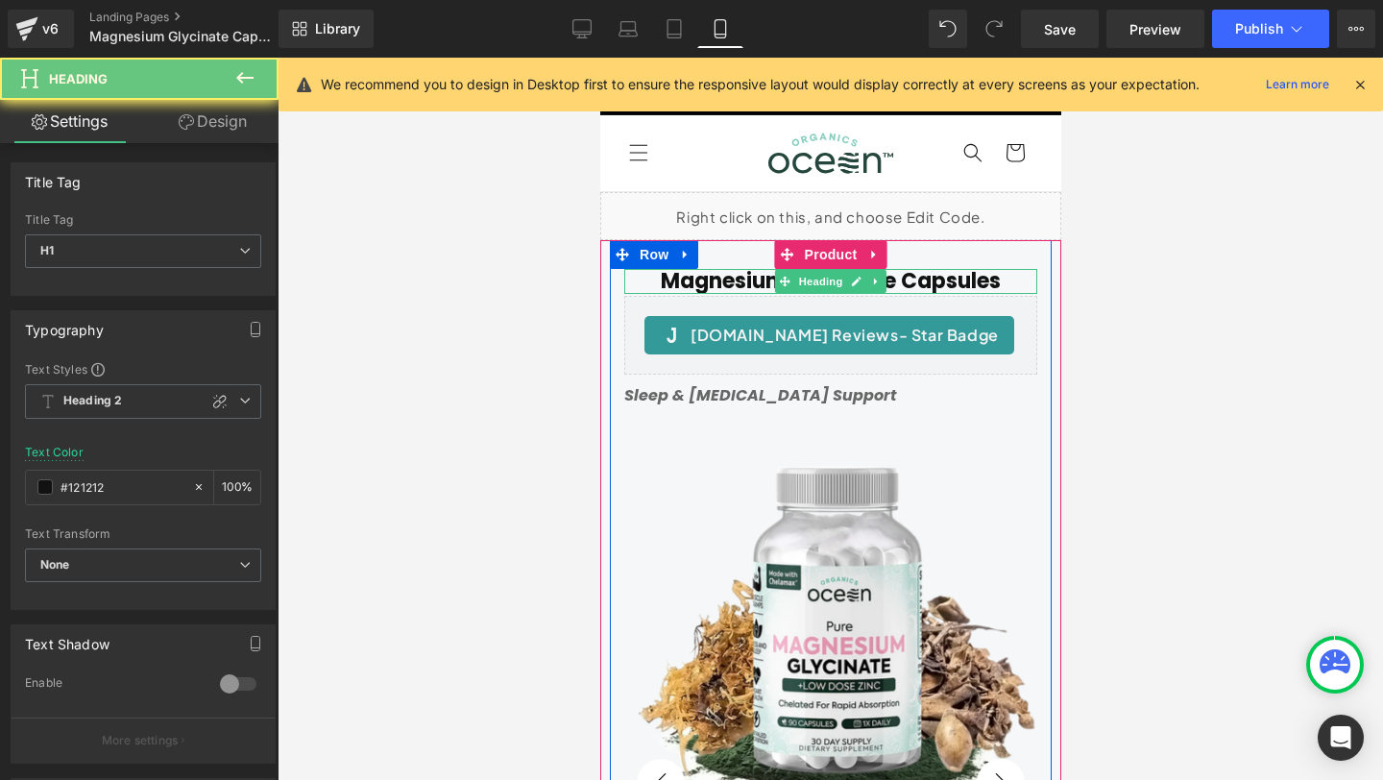
click at [939, 284] on h1 "Magnesium Glycinate Capsules" at bounding box center [829, 281] width 413 height 25
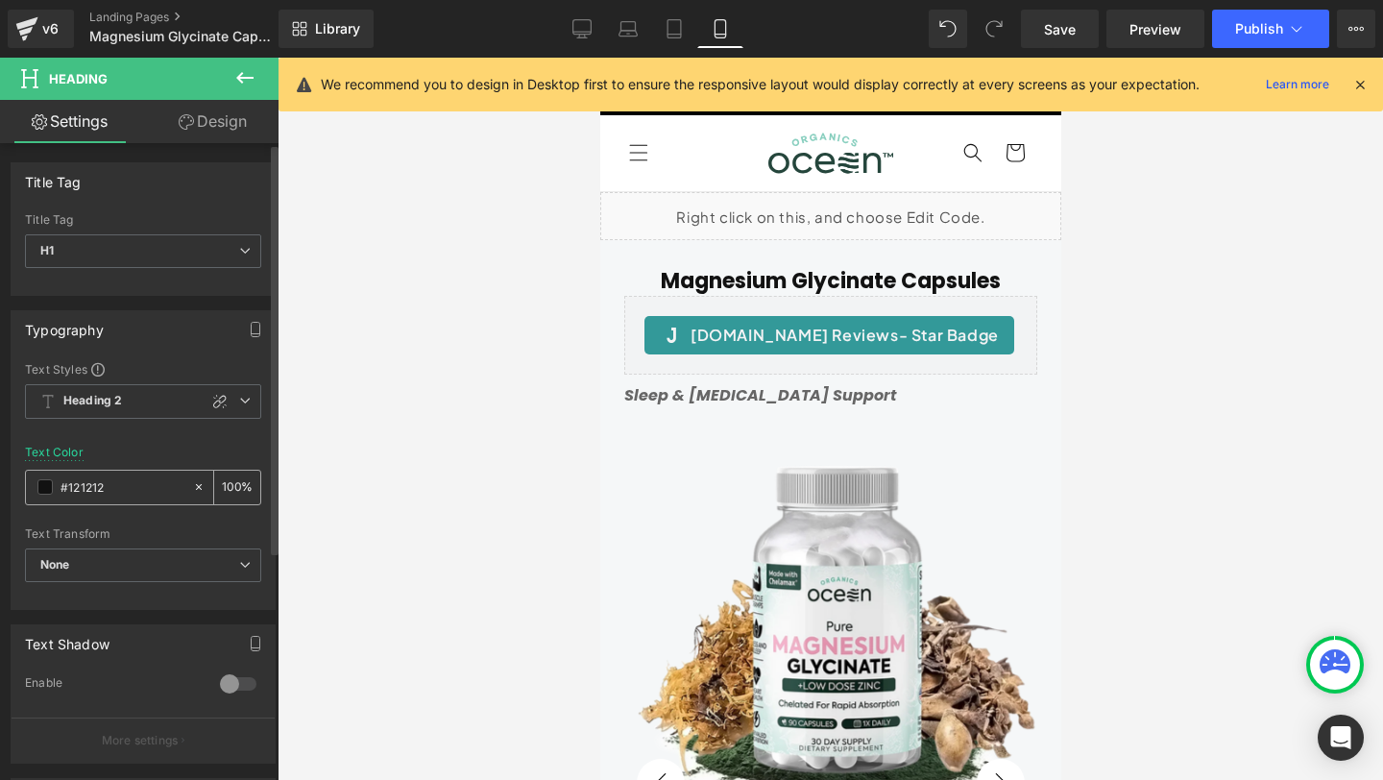
click at [118, 485] on input "#121212" at bounding box center [121, 486] width 123 height 21
type input "#464646"
click at [146, 438] on div at bounding box center [143, 434] width 236 height 12
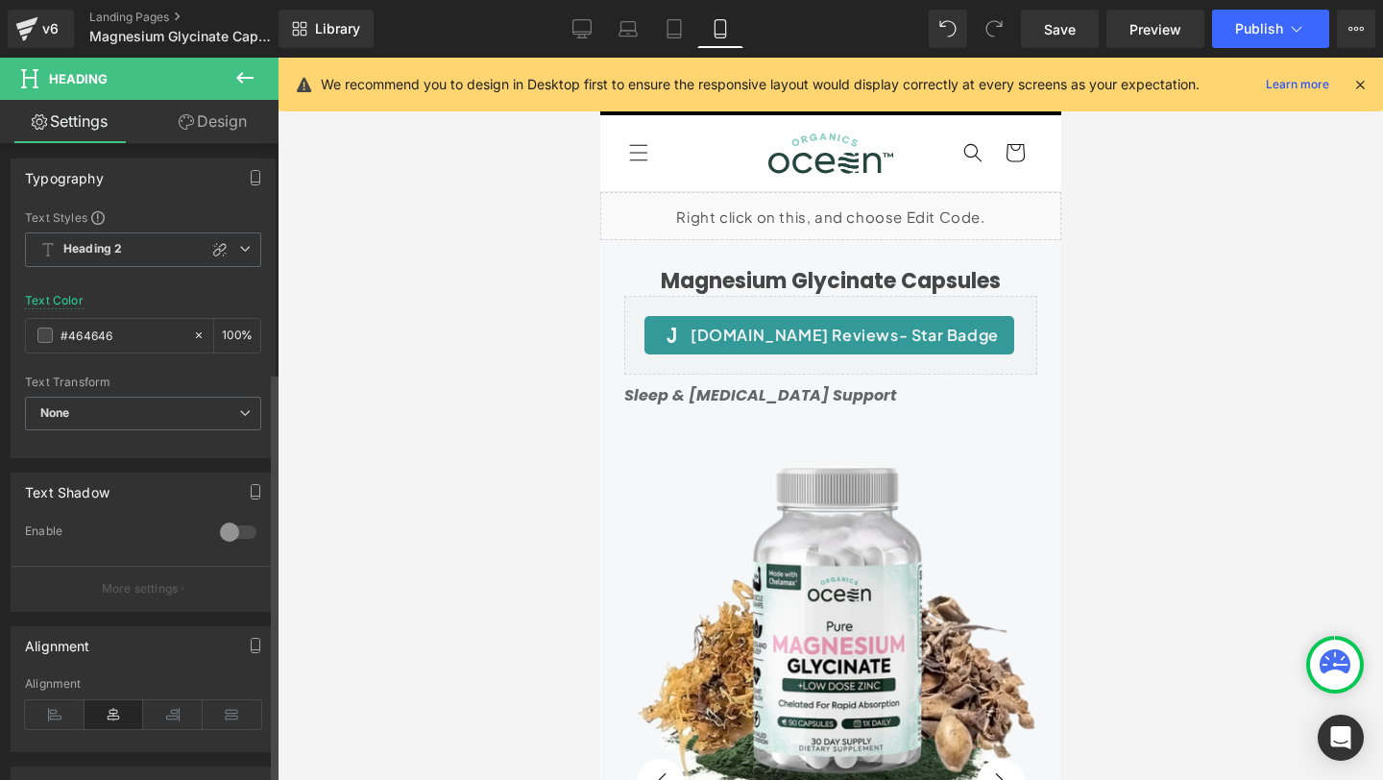
scroll to position [380, 0]
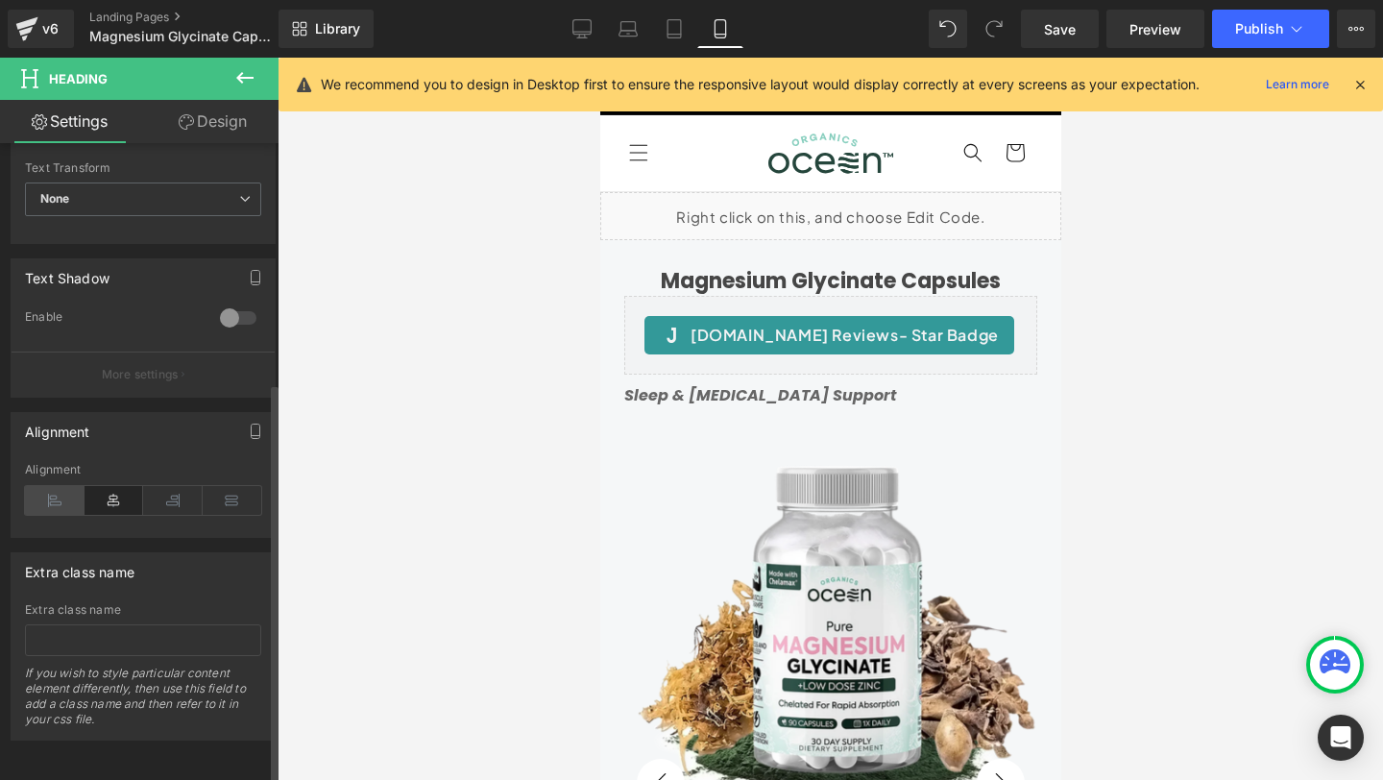
click at [50, 486] on icon at bounding box center [55, 500] width 60 height 29
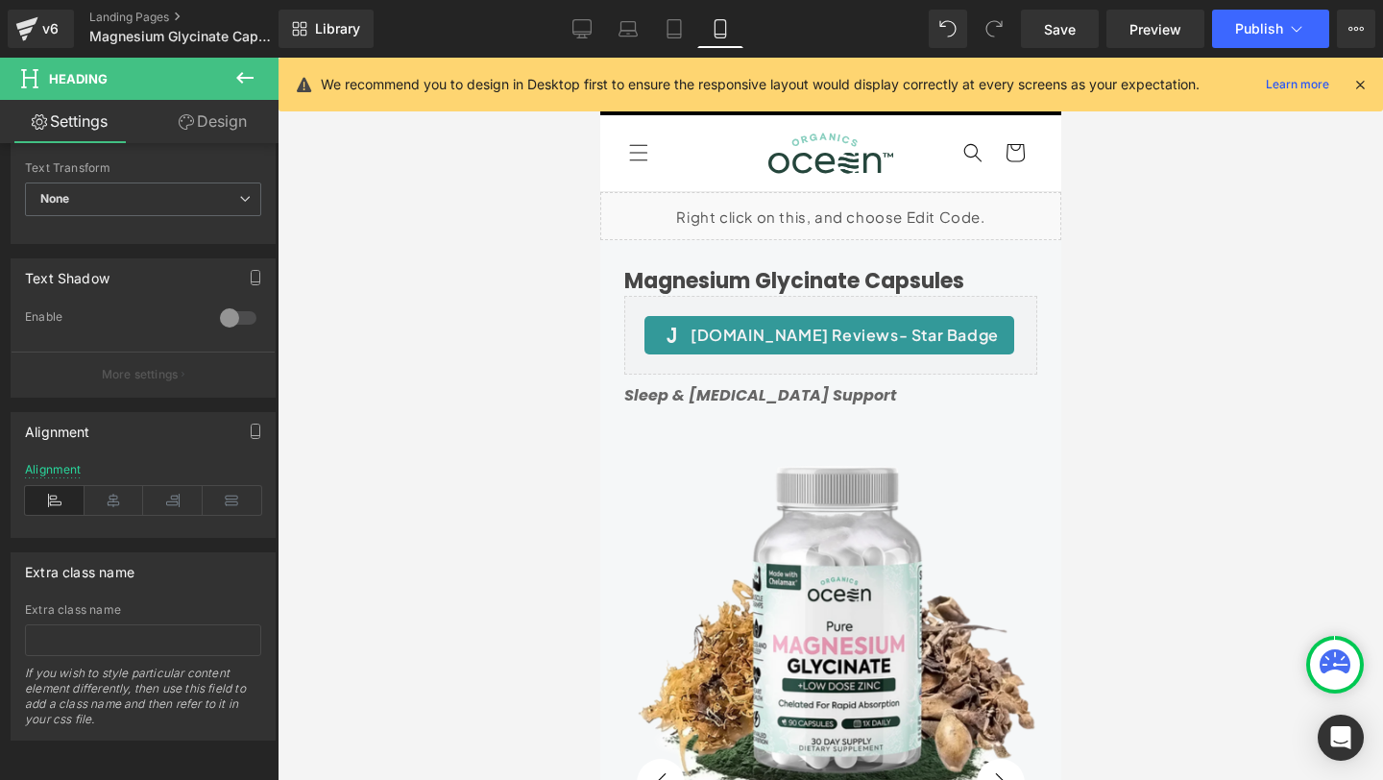
click at [183, 116] on icon at bounding box center [186, 121] width 15 height 15
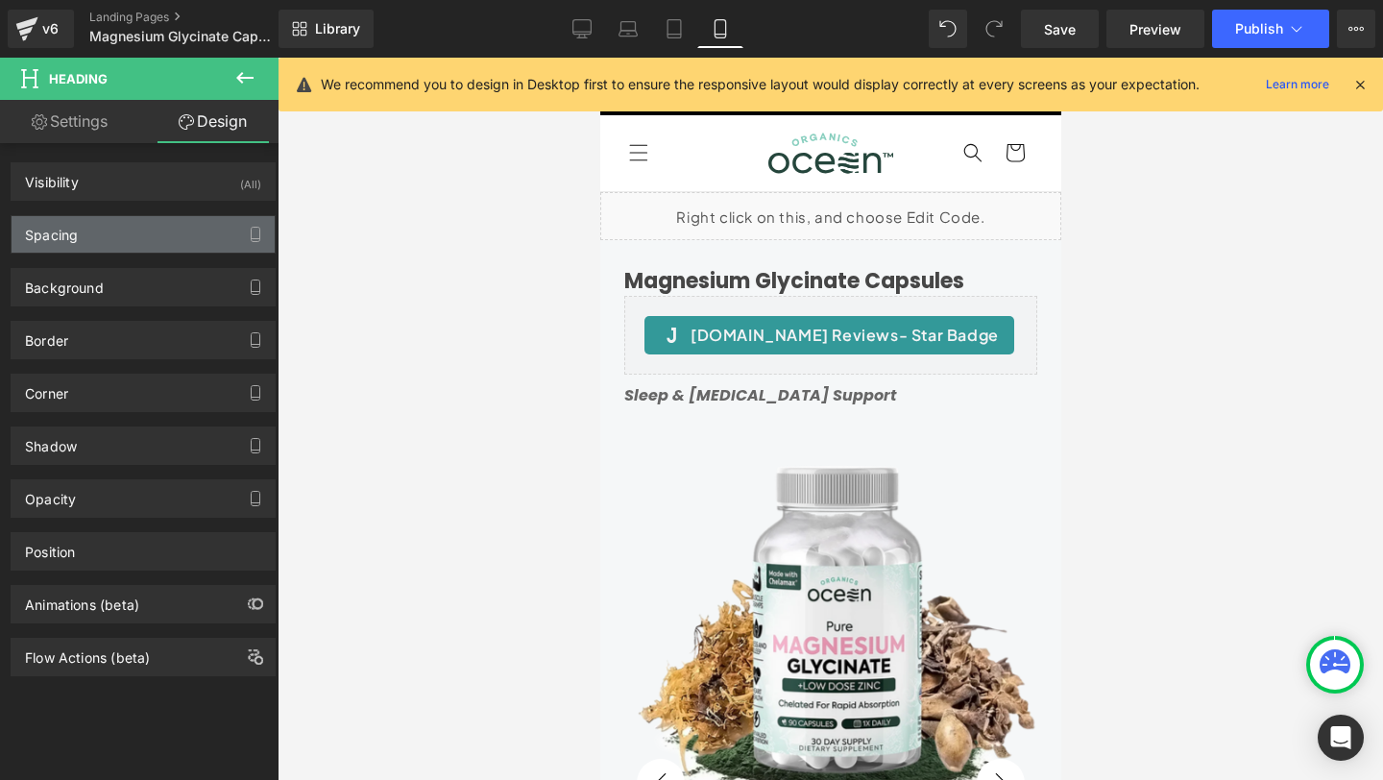
click at [144, 236] on div "Spacing" at bounding box center [143, 234] width 263 height 36
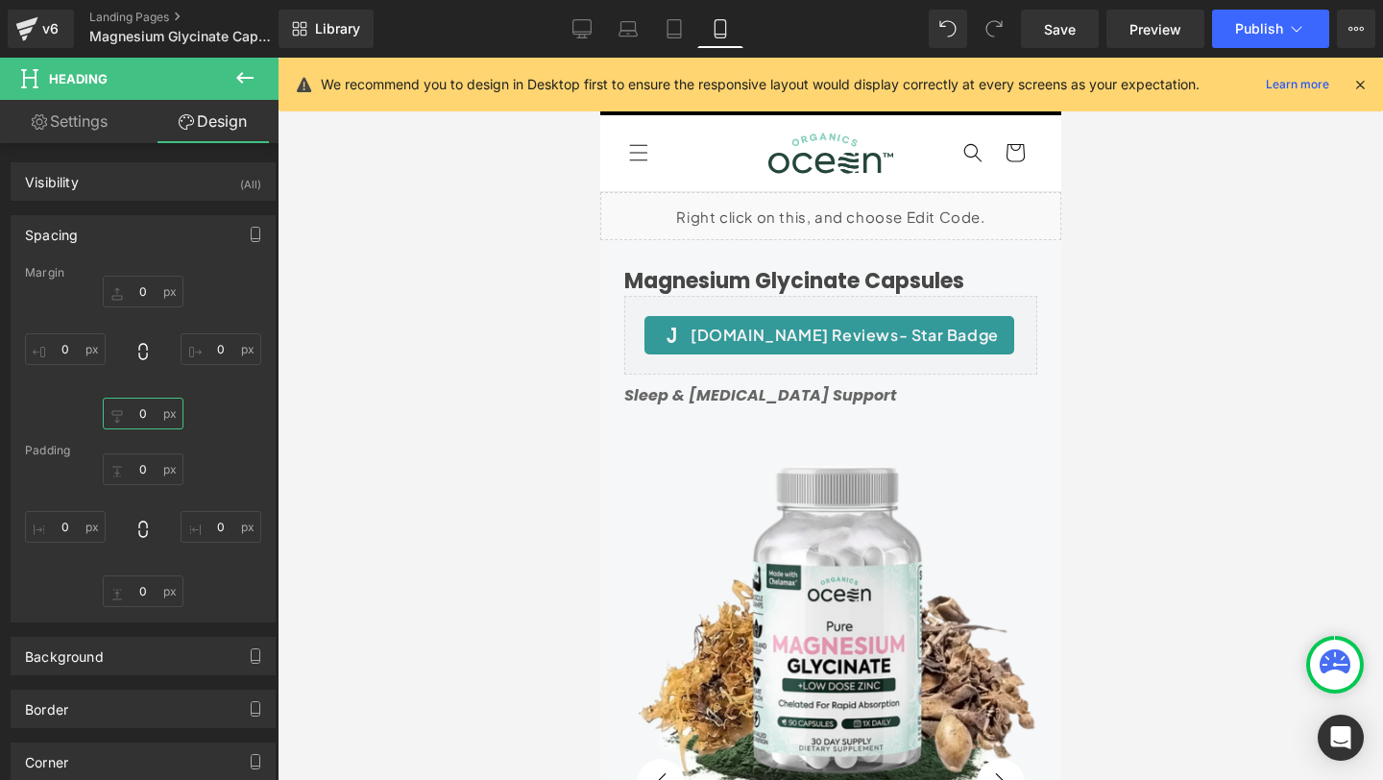
click at [150, 423] on input "text" at bounding box center [143, 414] width 81 height 32
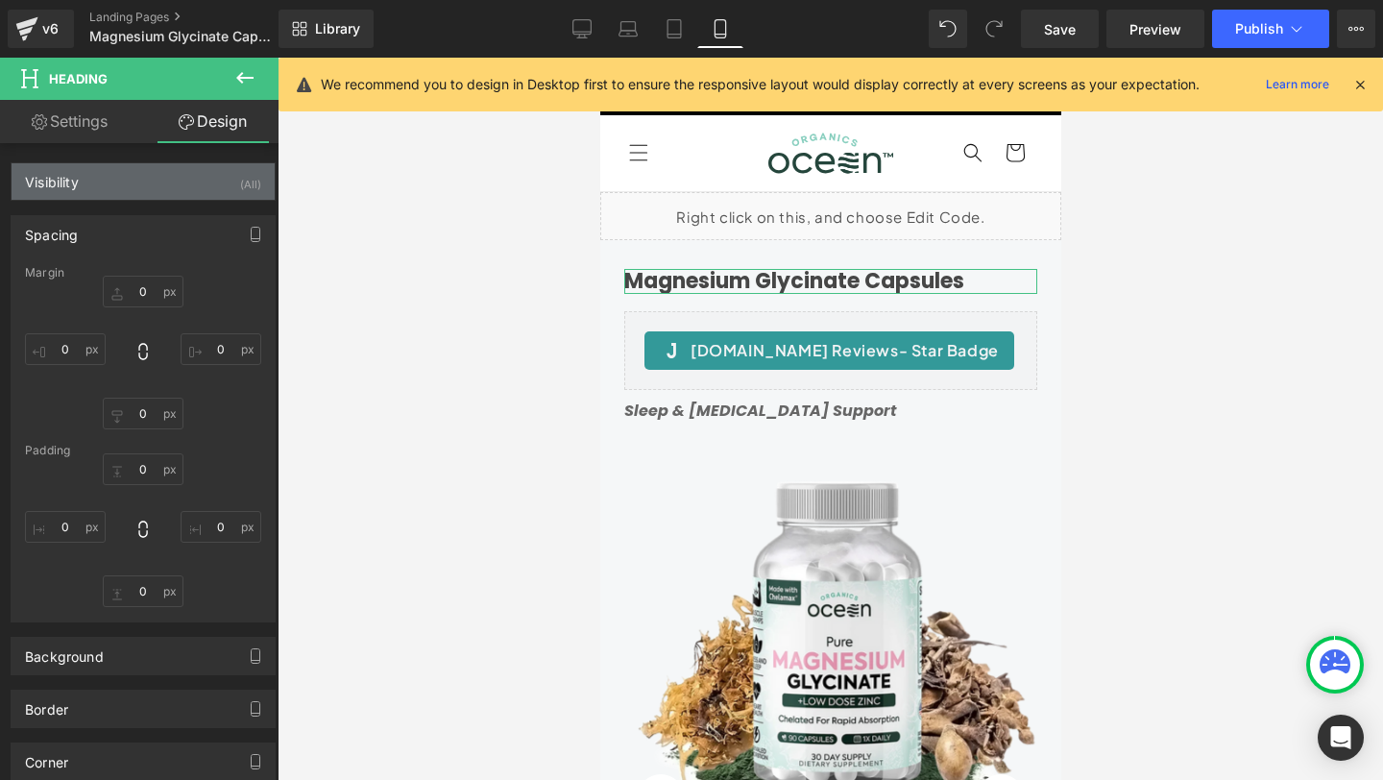
click at [72, 177] on div "Visibility" at bounding box center [52, 176] width 54 height 27
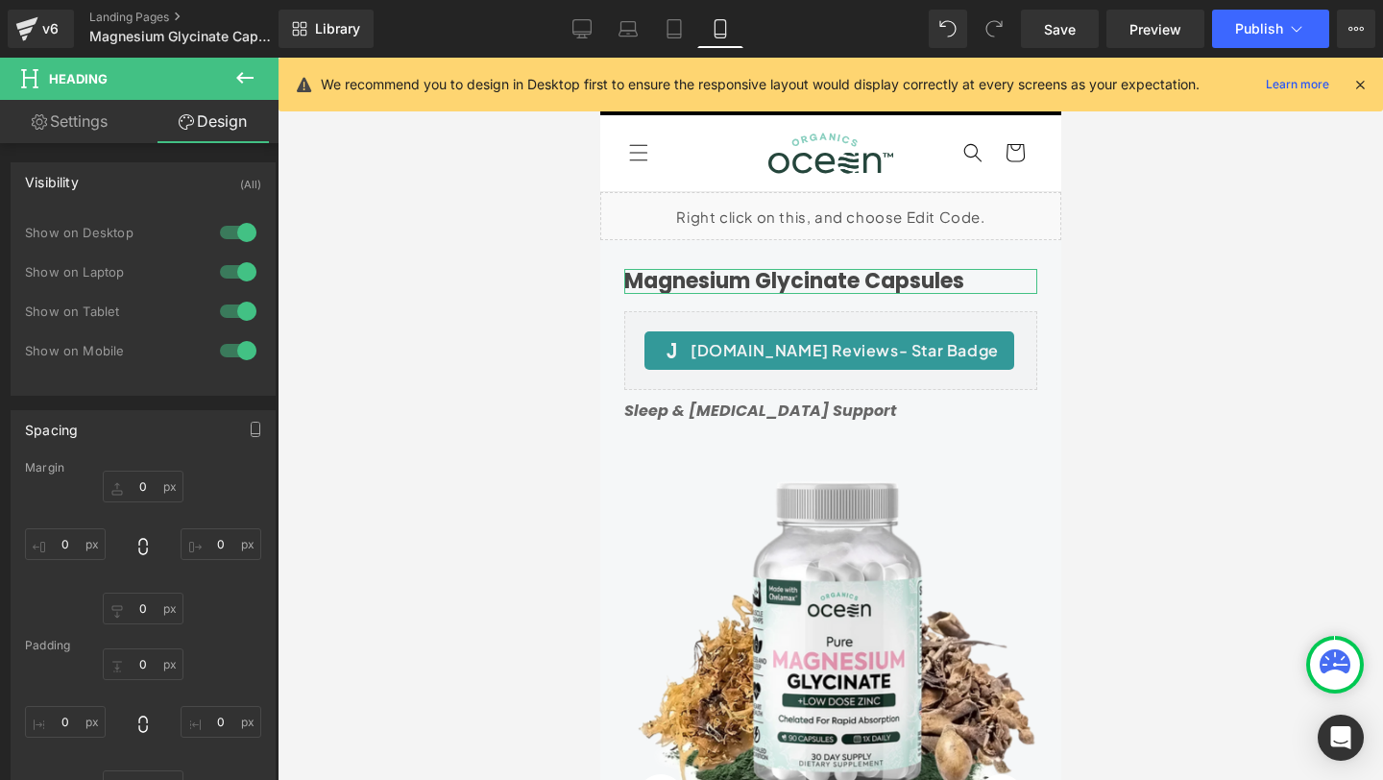
click at [235, 230] on div at bounding box center [238, 232] width 46 height 31
click at [234, 273] on div at bounding box center [238, 271] width 46 height 31
click at [232, 307] on div at bounding box center [238, 311] width 46 height 31
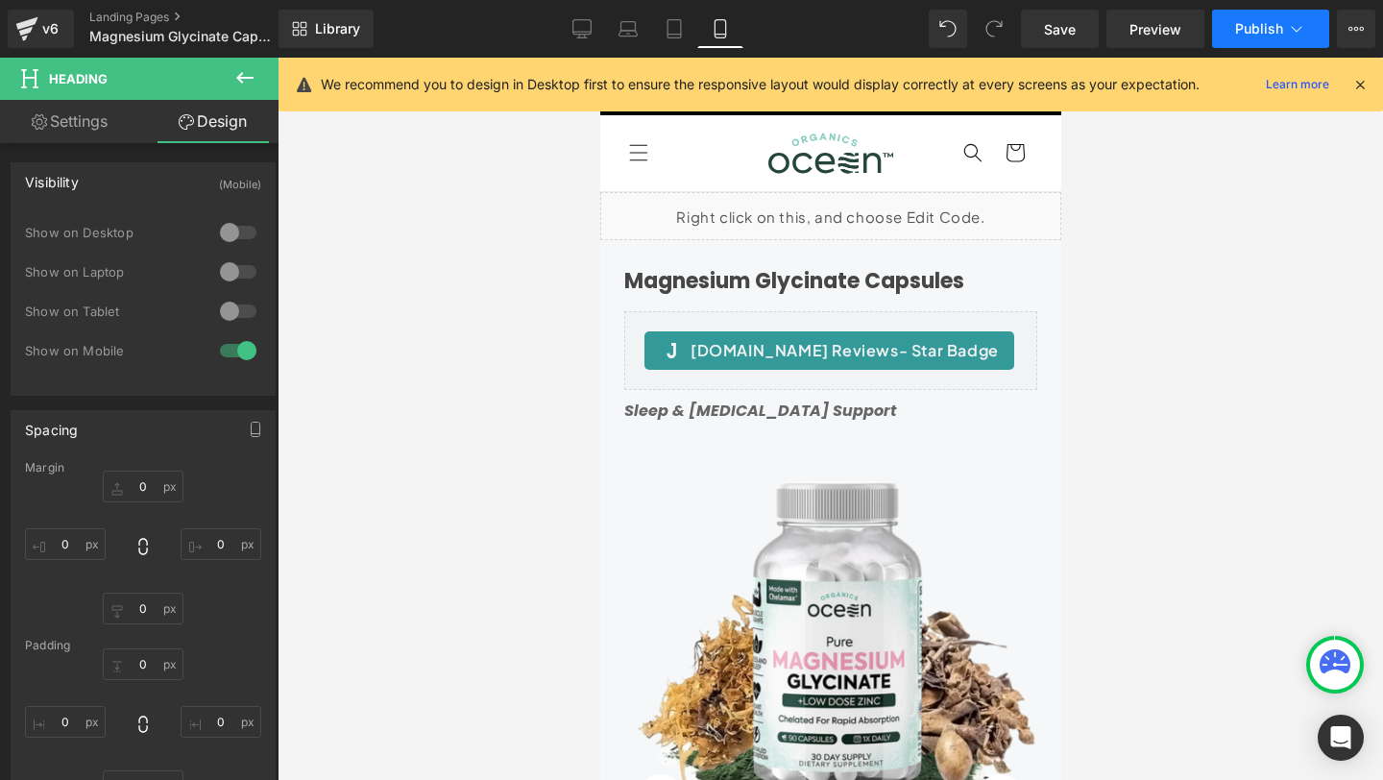
click at [1280, 36] on span "Publish" at bounding box center [1259, 28] width 48 height 15
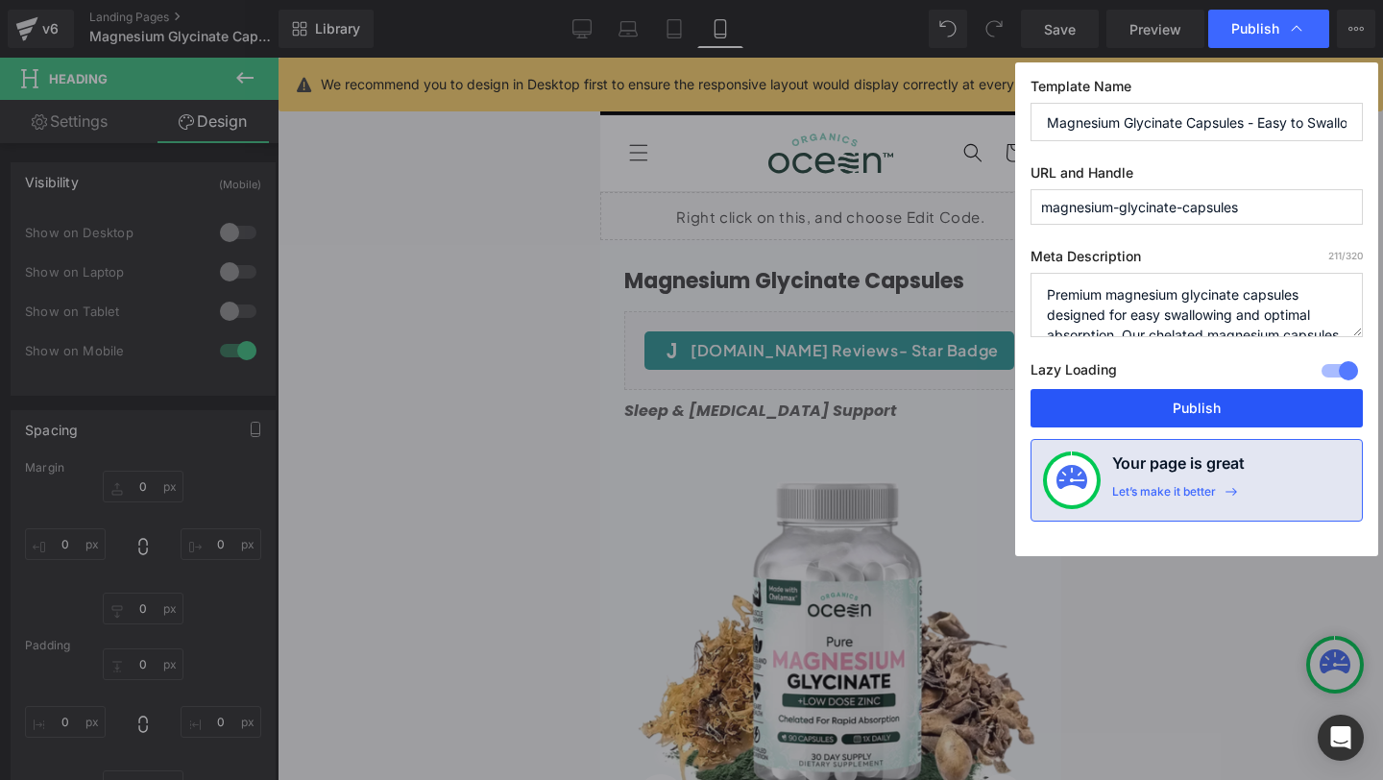
click at [0, 0] on button "Publish" at bounding box center [0, 0] width 0 height 0
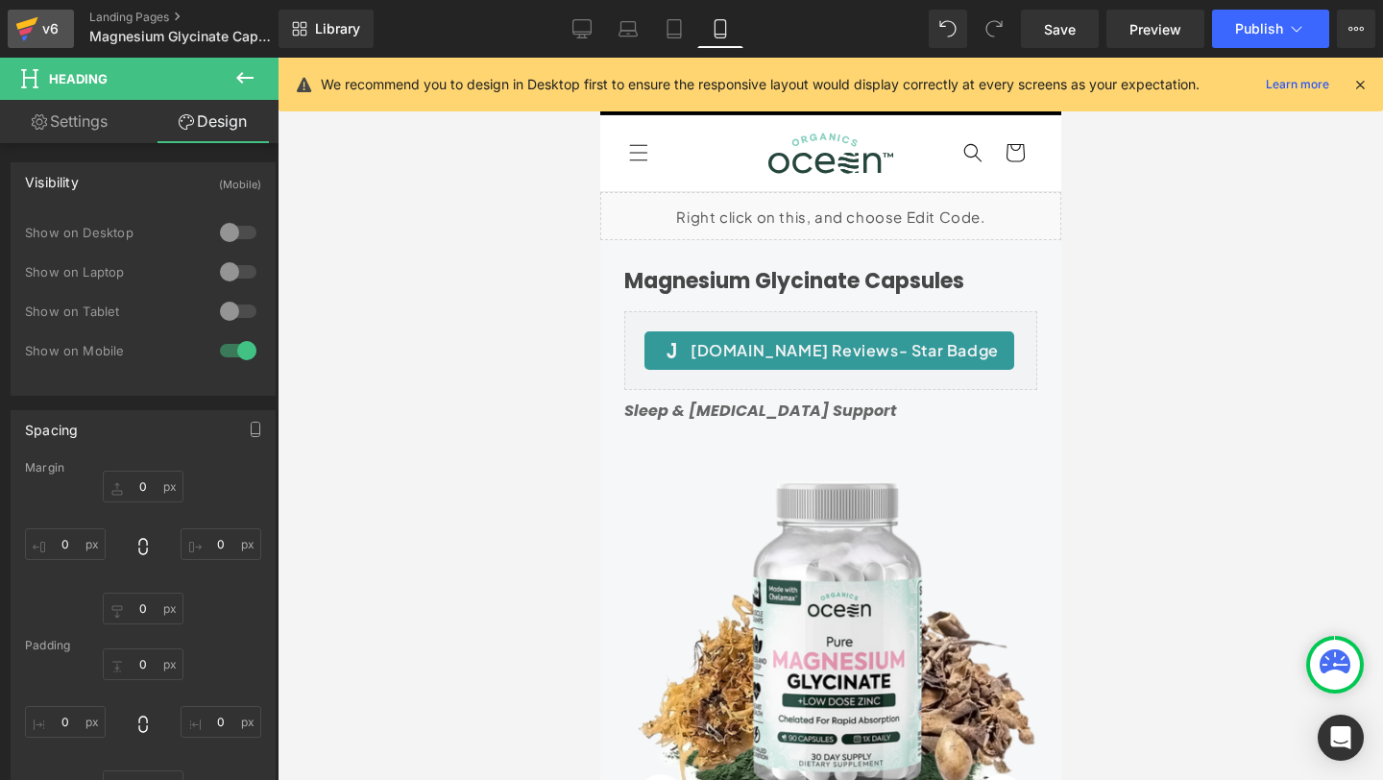
click at [42, 33] on div "v6" at bounding box center [50, 28] width 24 height 25
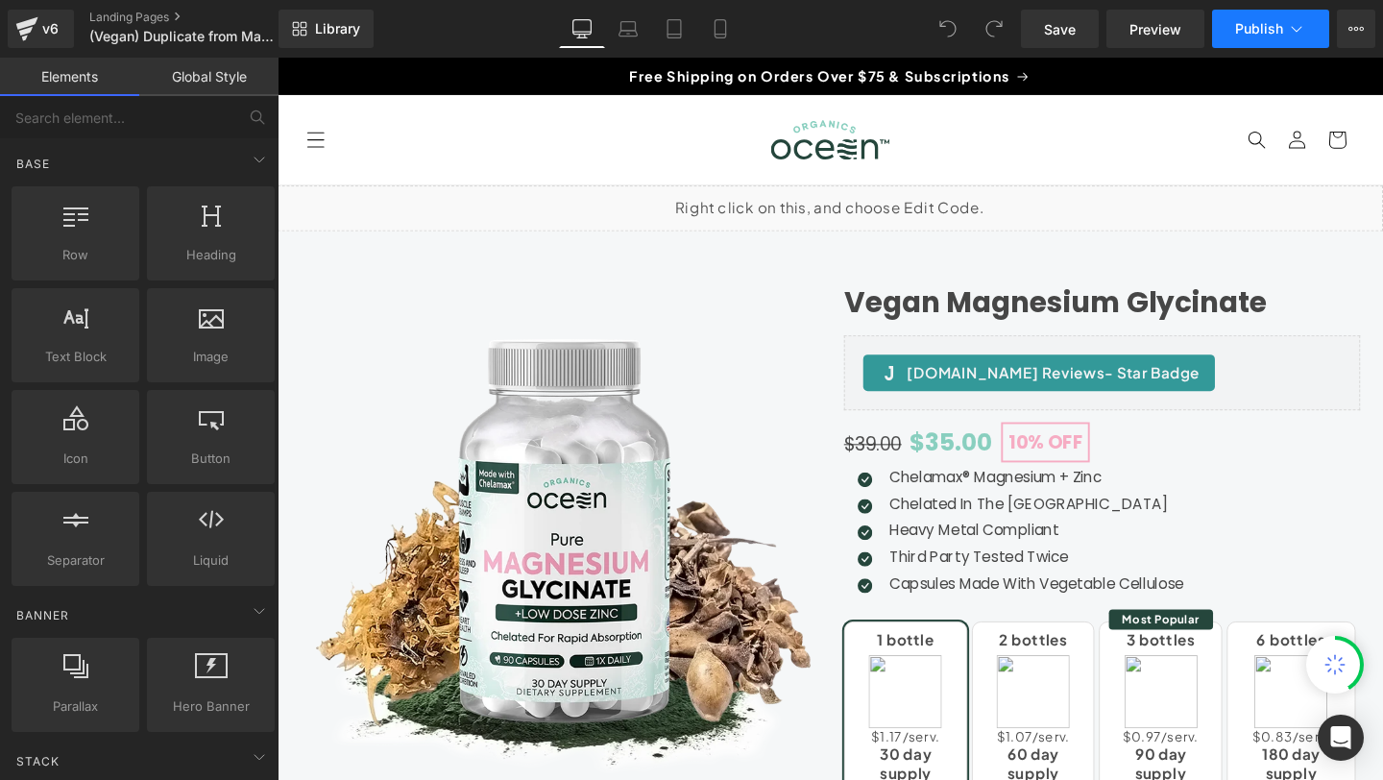
click at [1294, 29] on icon at bounding box center [1296, 28] width 19 height 19
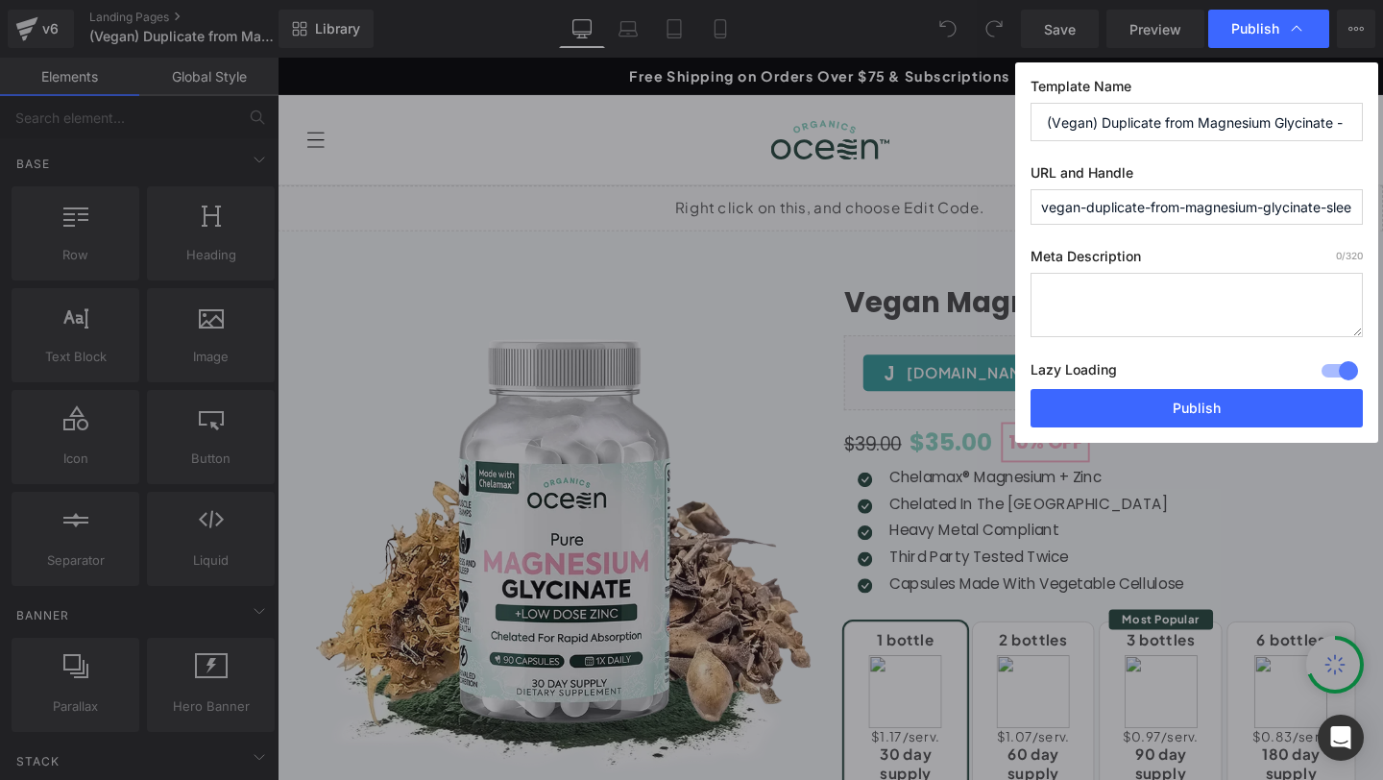
click at [940, 296] on input "(Vegan) Duplicate from Magnesium Glycinate - Sleep &amp;amp;amp;amp; [MEDICAL_D…" at bounding box center [856, 307] width 167 height 23
paste input "Vegan Magnesium Glycinate - Plant-Based Chelated Magnesium Capsules"
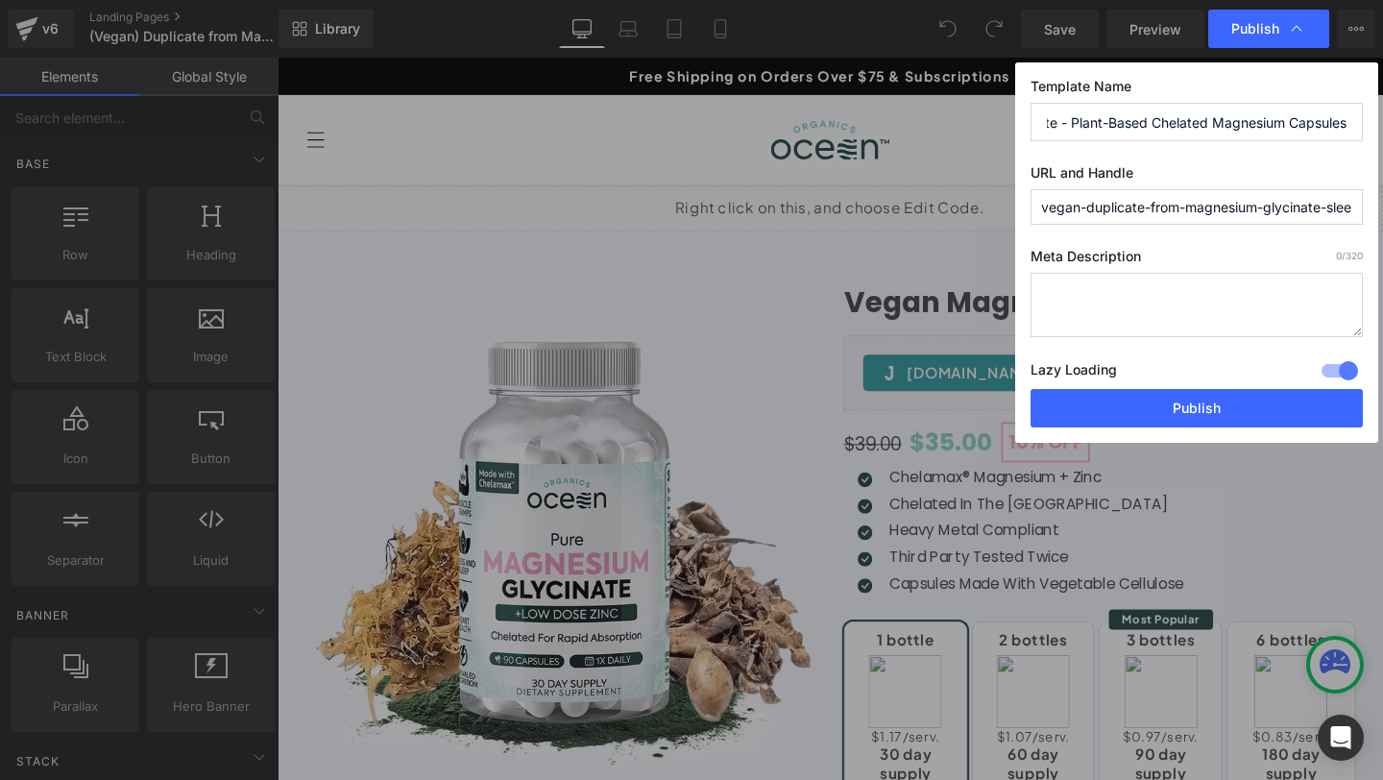
type input "Vegan Magnesium Glycinate - Plant-Based Chelated Magnesium Capsules"
click at [940, 296] on input "vegan-duplicate-from-magnesium-glycinate-sleep-amp-amp-amp-amp-amp-[MEDICAL_DAT…" at bounding box center [866, 307] width 147 height 23
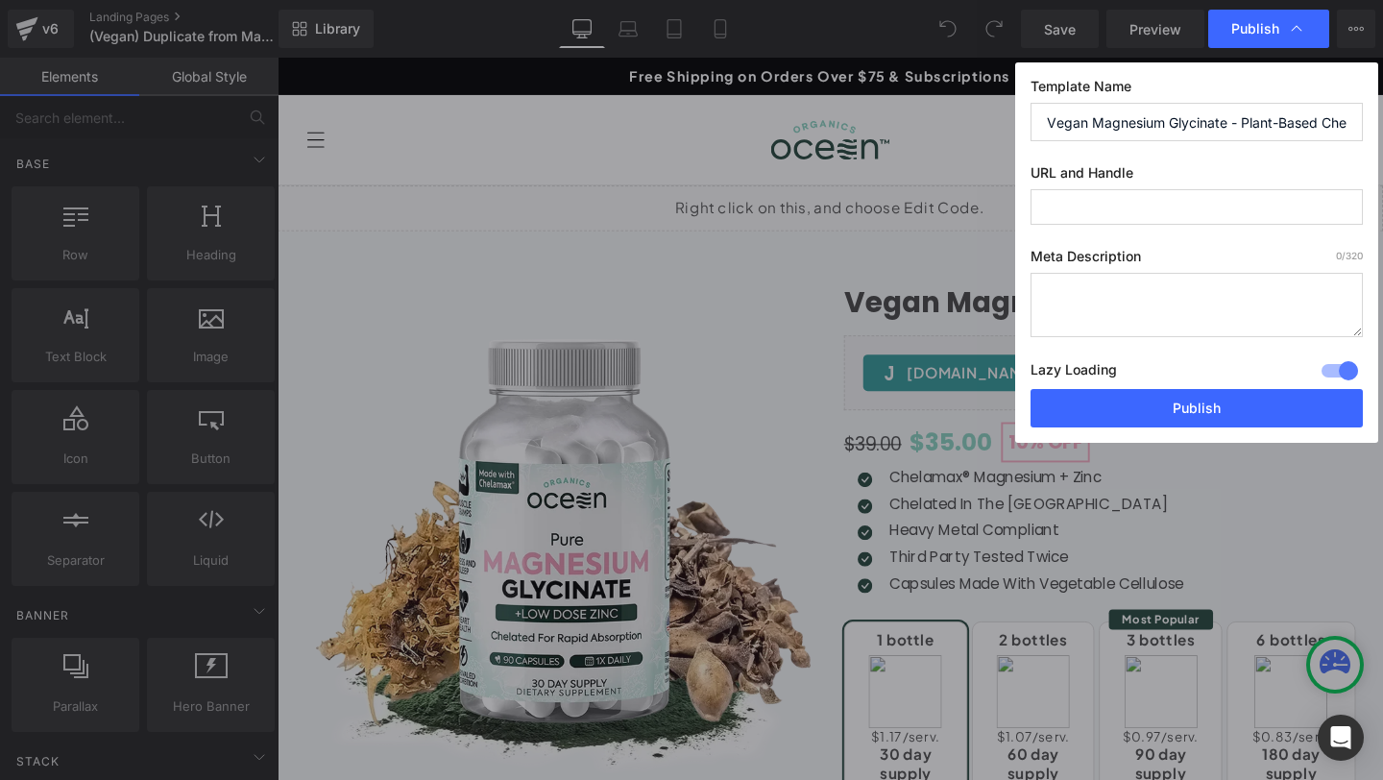
paste input "vegan-magnesium-glycinate"
click at [940, 296] on input "vegan-magnesium-glycinate" at bounding box center [866, 307] width 147 height 23
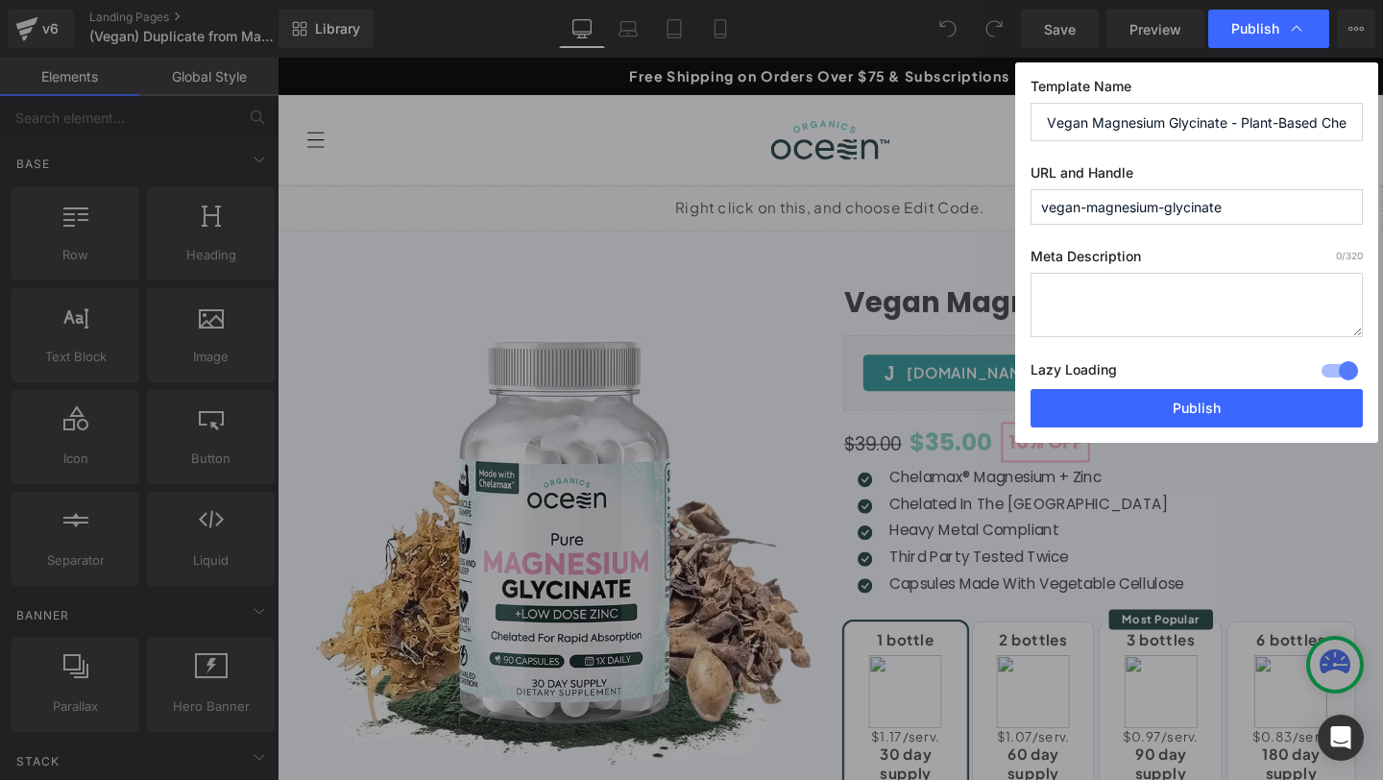
paste input "magnesium-glycinate-vegan-capsules"
type input "magnesium-glycinate-vegan-capsules"
click at [0, 0] on textarea at bounding box center [0, 0] width 0 height 0
paste textarea "Vegan magnesium glycinate capsules with pure plant-based chelated formula. Our …"
type textarea "Vegan magnesium glycinate capsules with pure plant-based chelated formula. Our …"
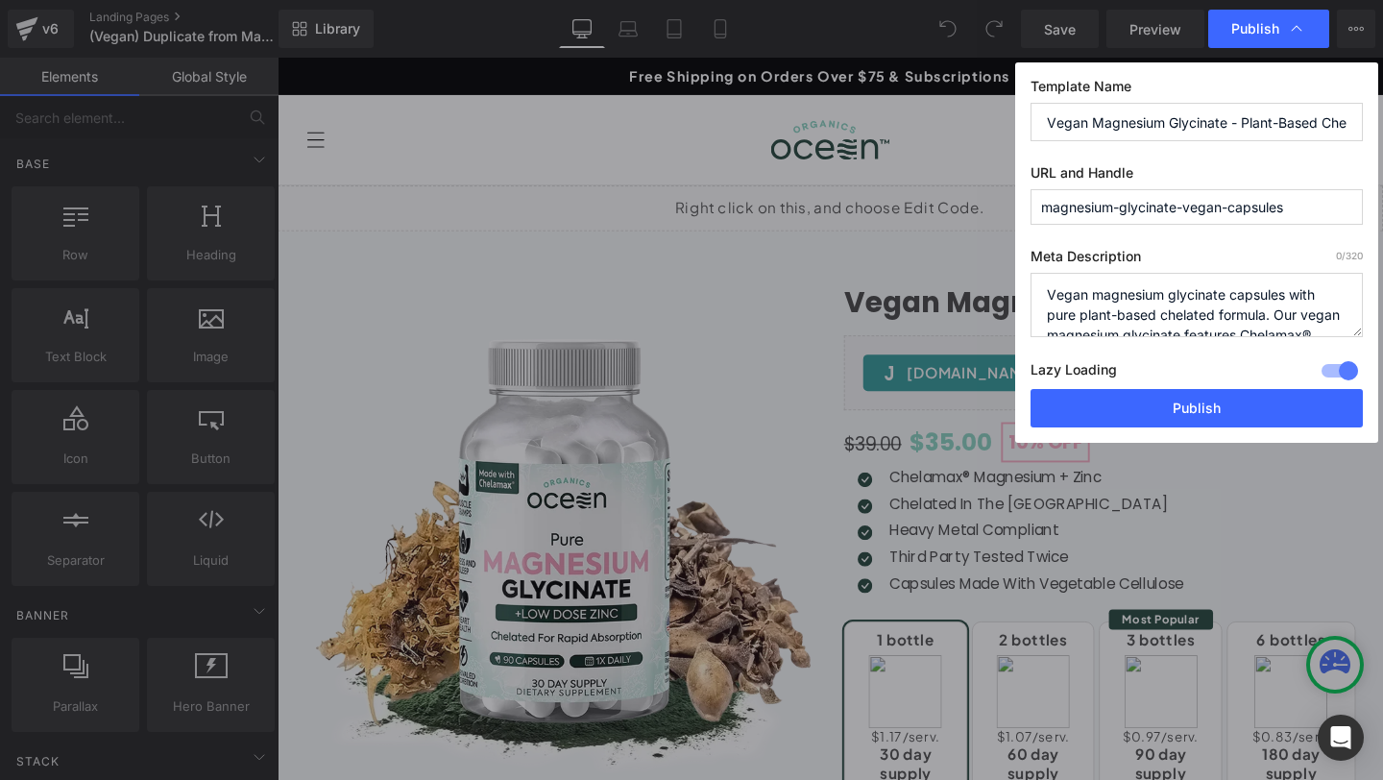
scroll to position [67, 0]
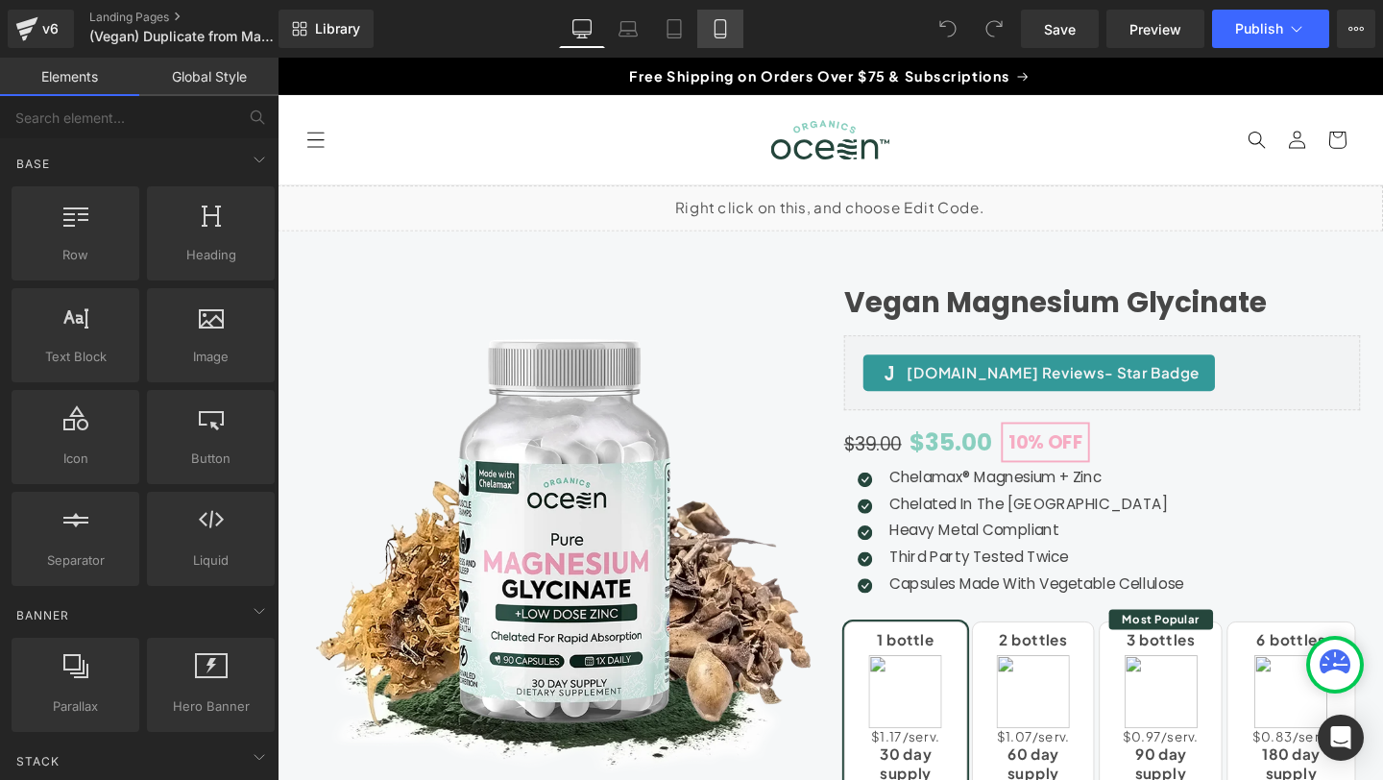
drag, startPoint x: 711, startPoint y: 18, endPoint x: 235, endPoint y: 56, distance: 476.8
click at [711, 19] on icon at bounding box center [720, 28] width 19 height 19
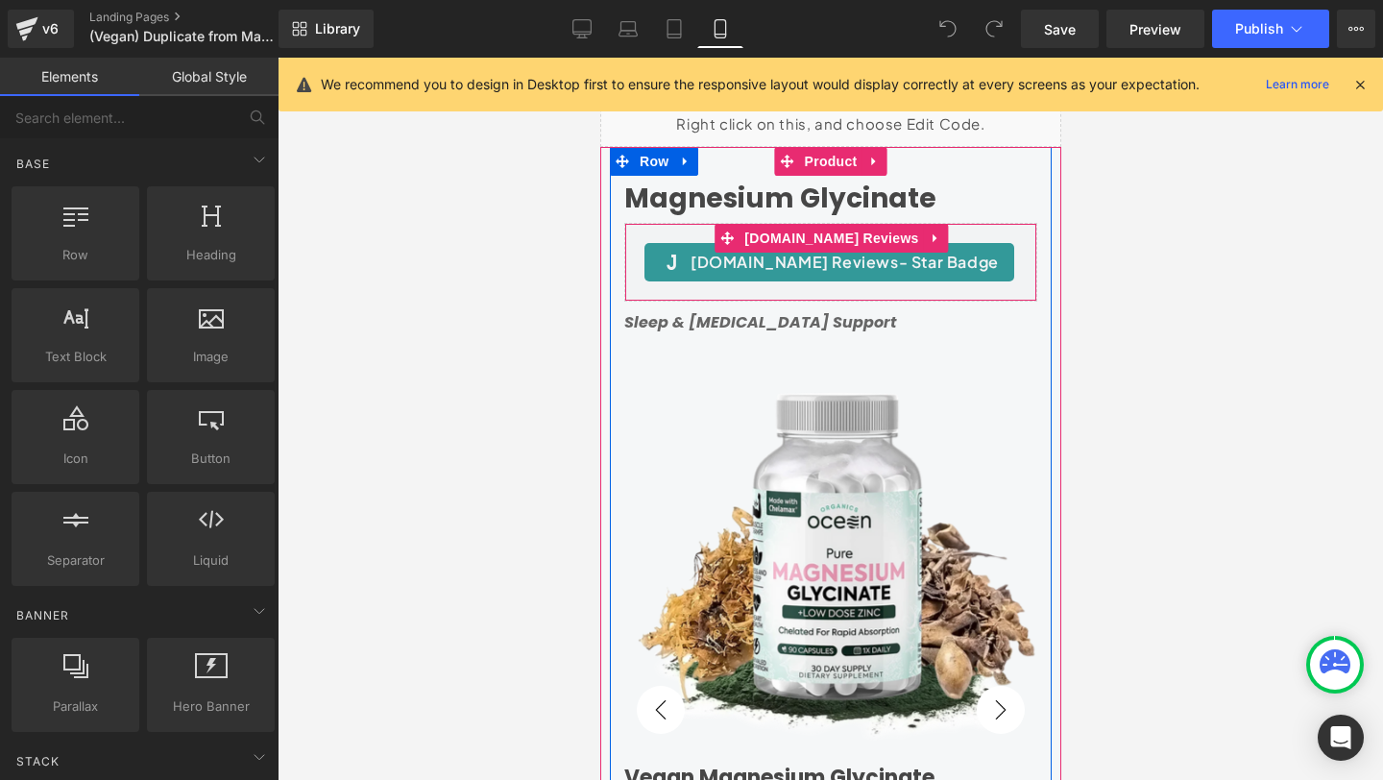
scroll to position [15, 0]
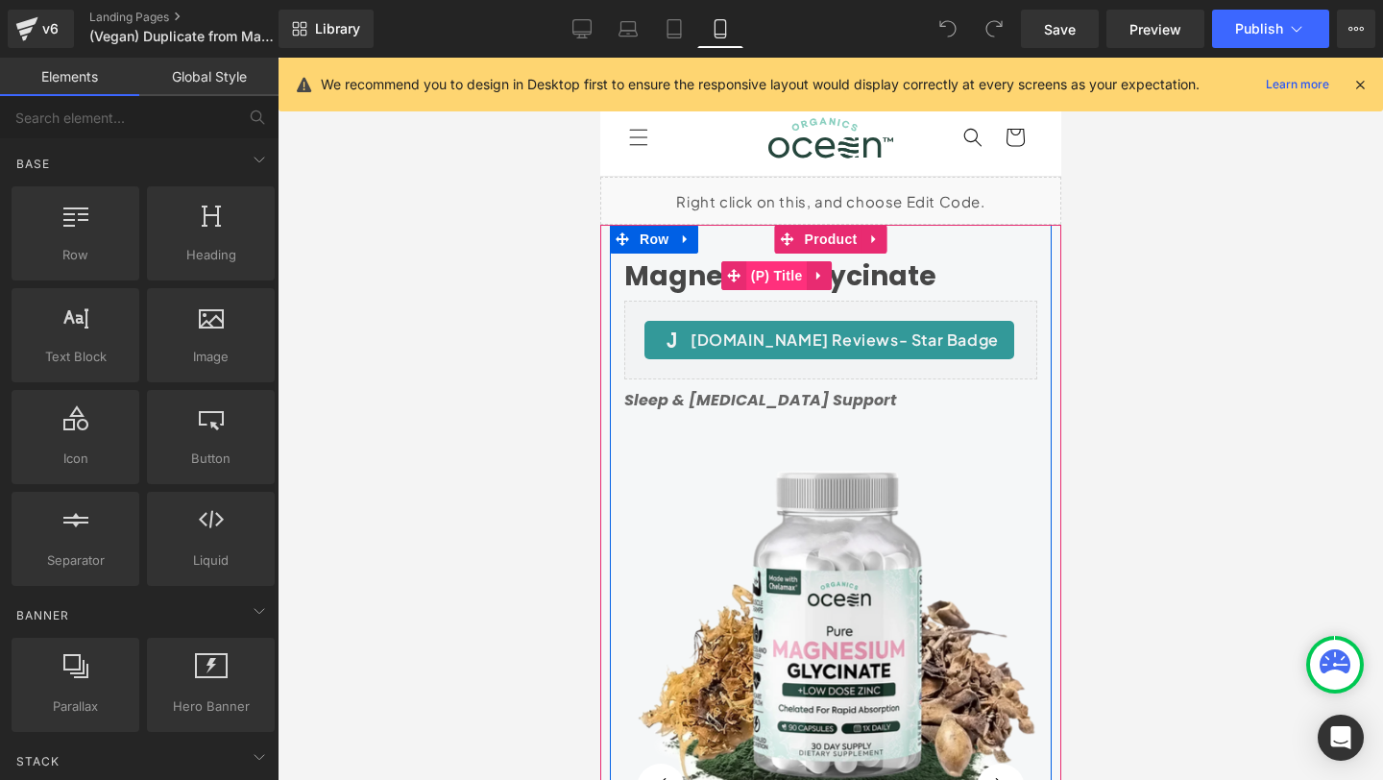
click at [777, 270] on span "(P) Title" at bounding box center [775, 275] width 61 height 29
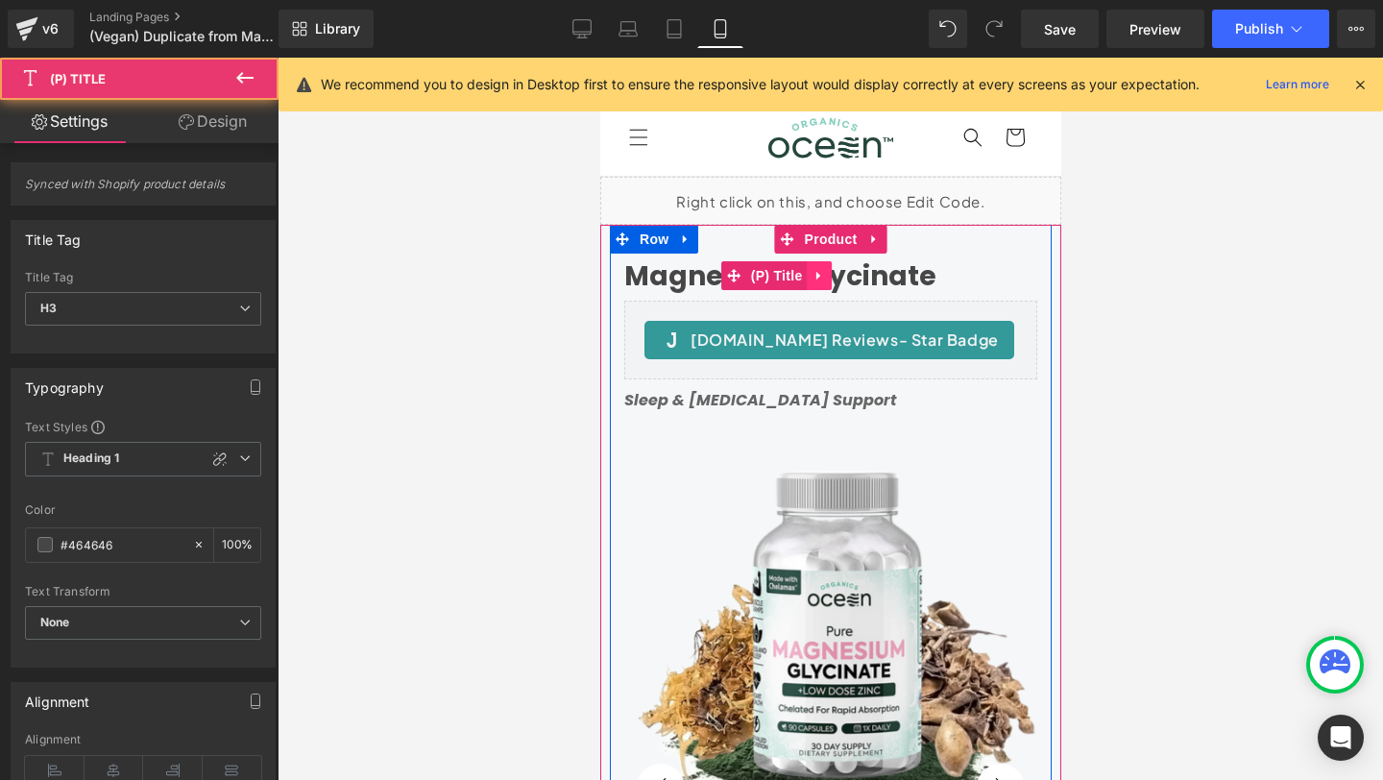
click at [818, 276] on icon at bounding box center [817, 276] width 4 height 9
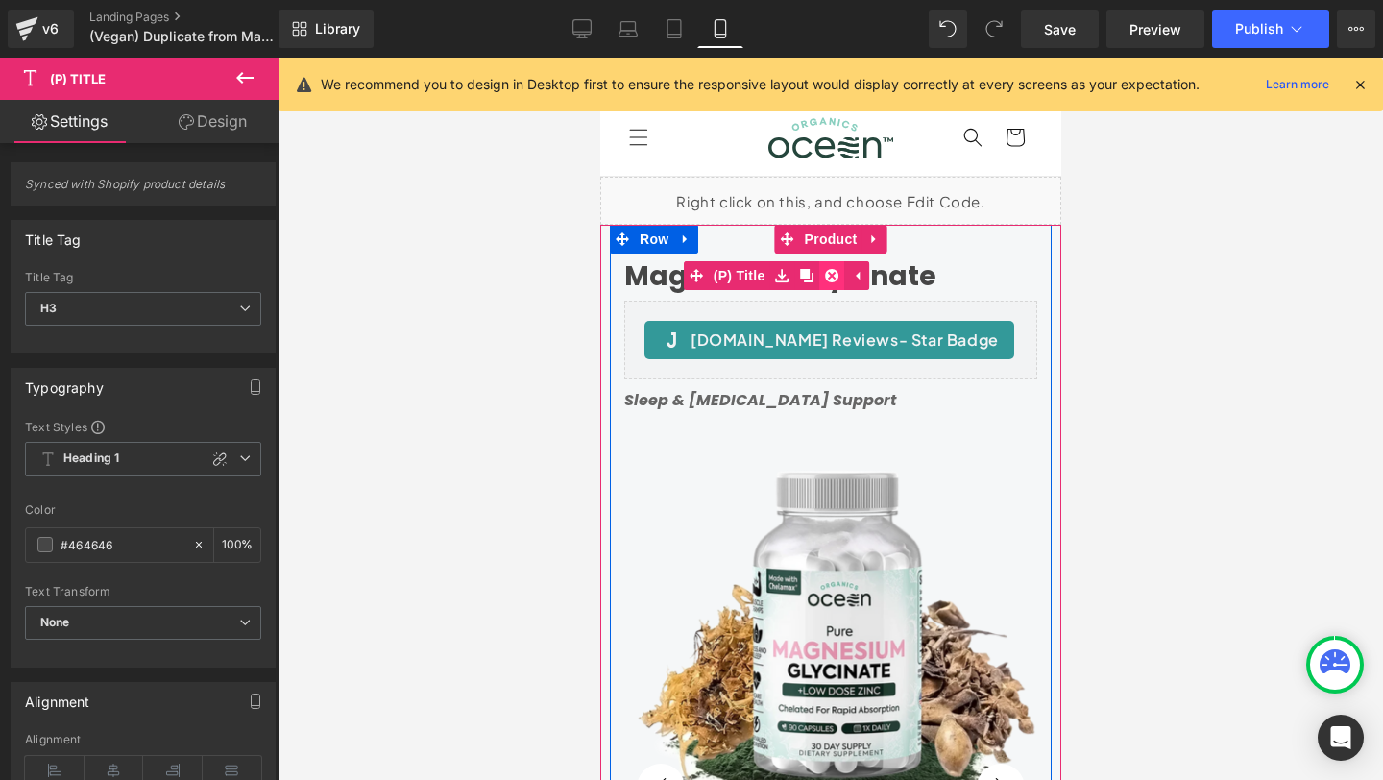
click at [833, 277] on icon at bounding box center [830, 275] width 13 height 13
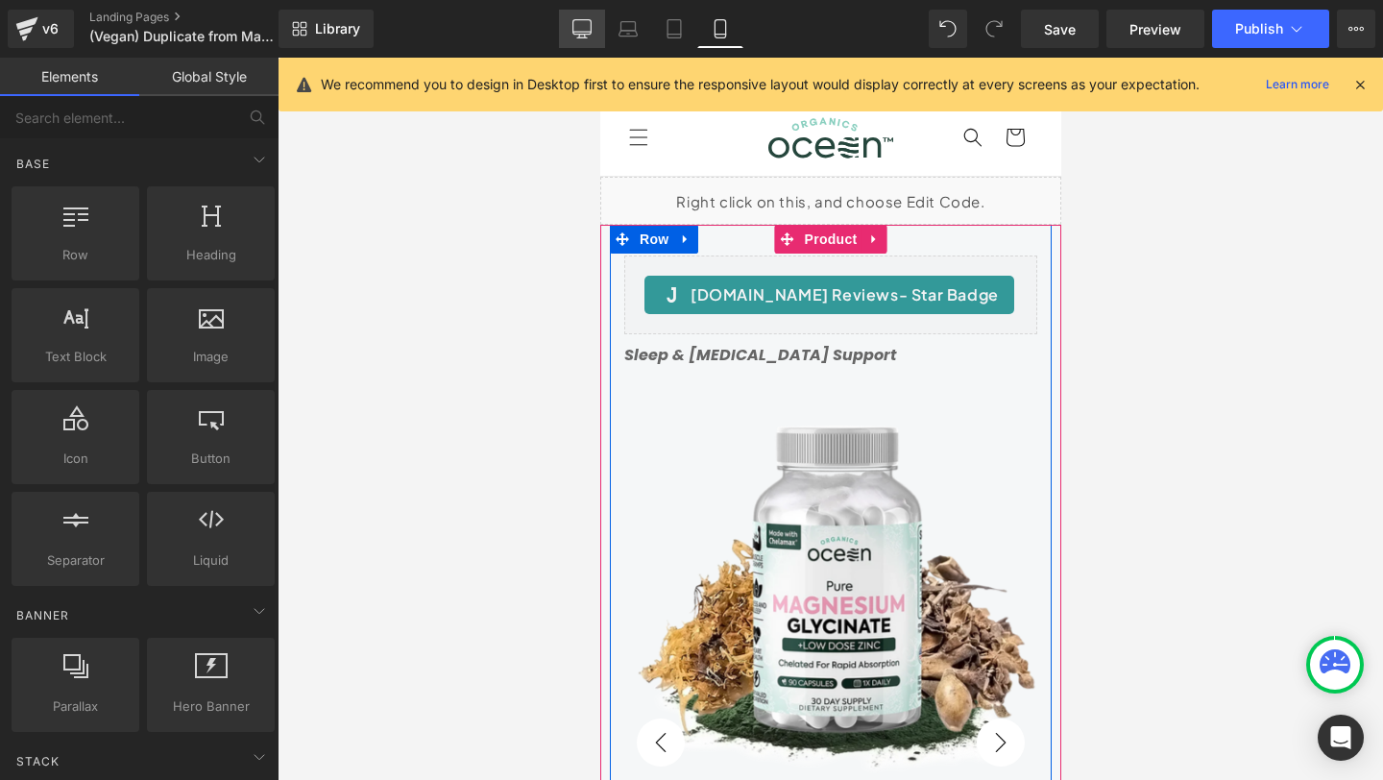
click at [578, 34] on icon at bounding box center [582, 27] width 18 height 14
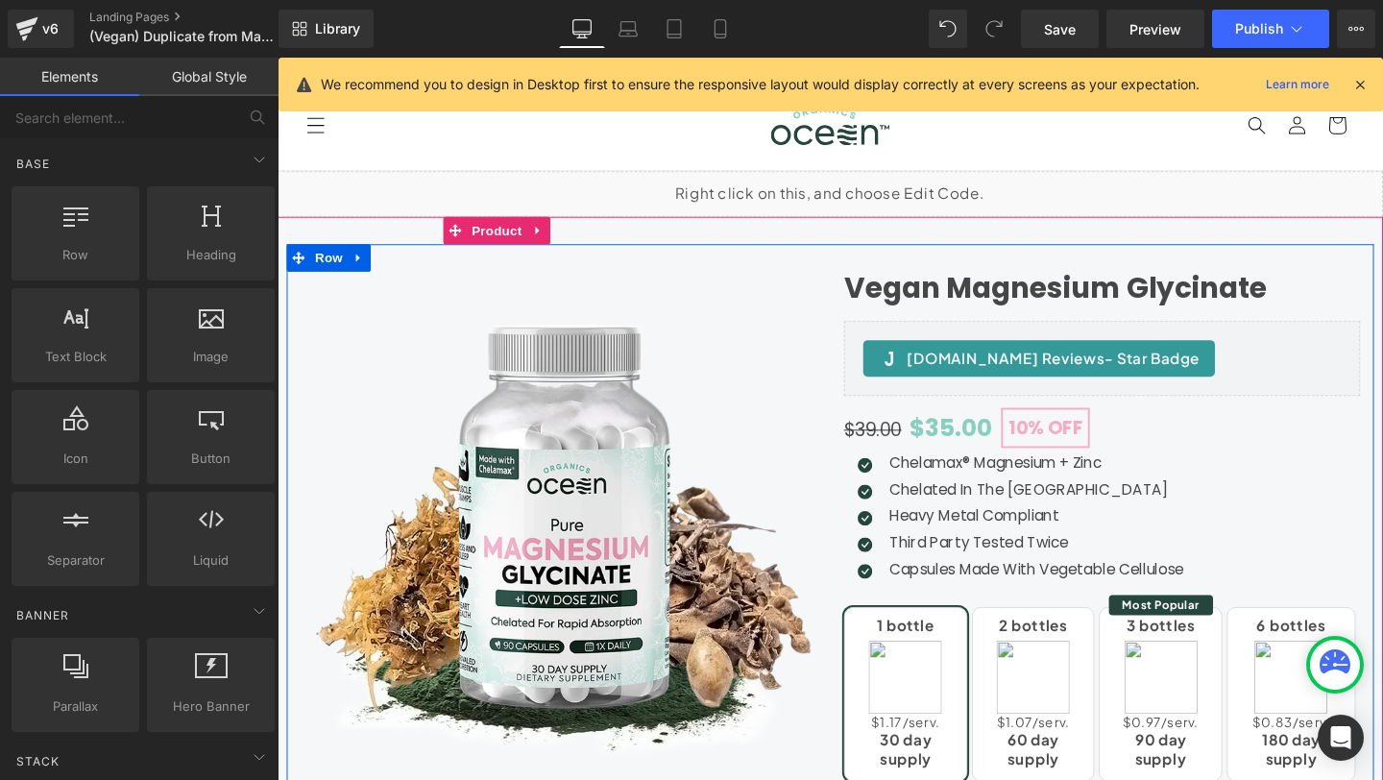
scroll to position [134, 0]
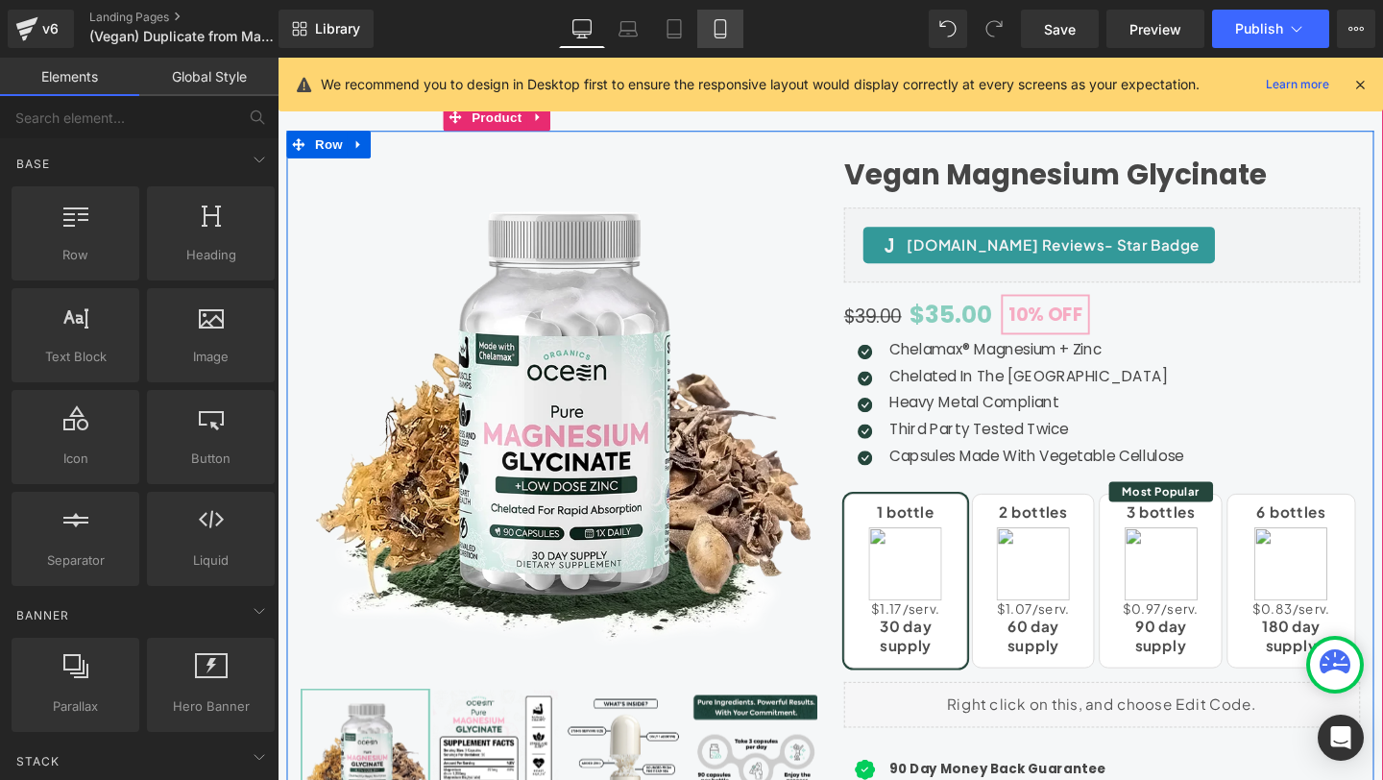
click at [725, 35] on icon at bounding box center [720, 28] width 19 height 19
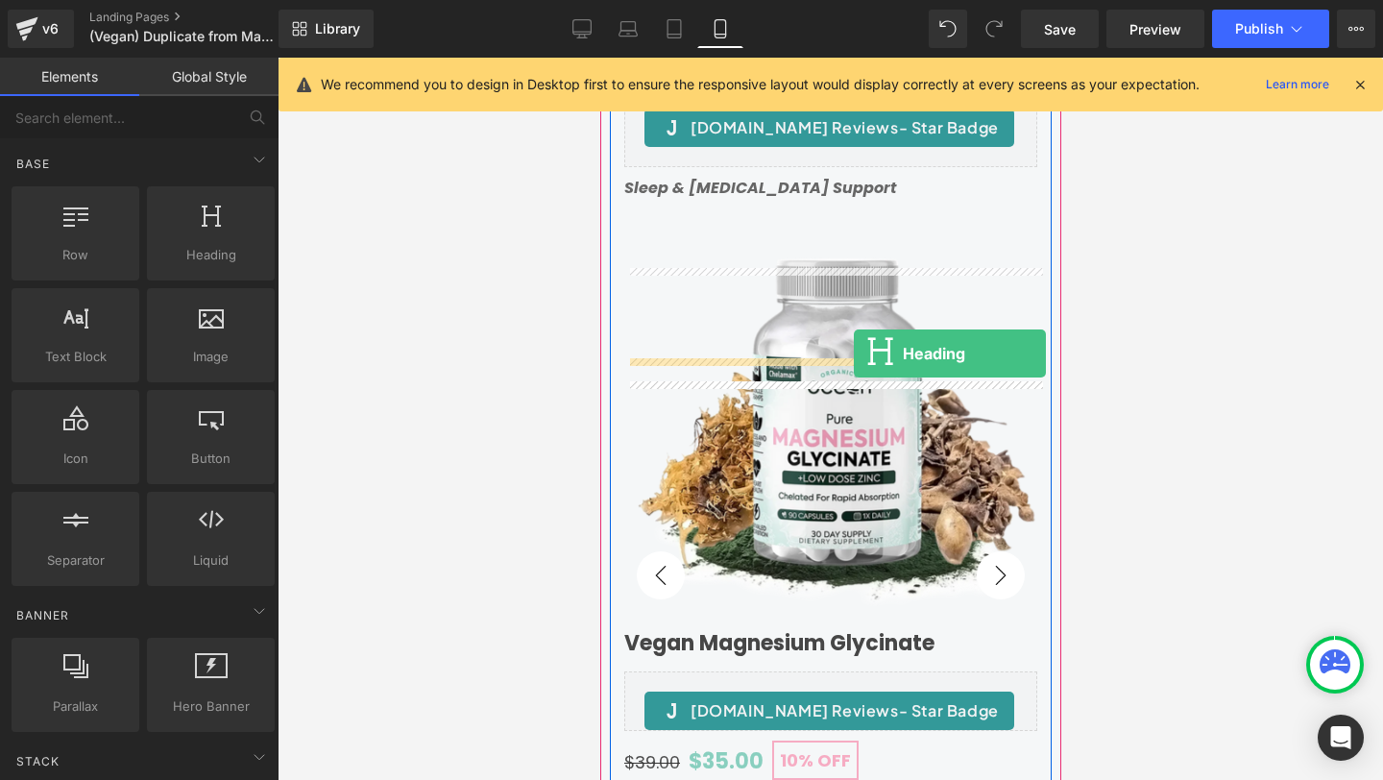
scroll to position [0, 0]
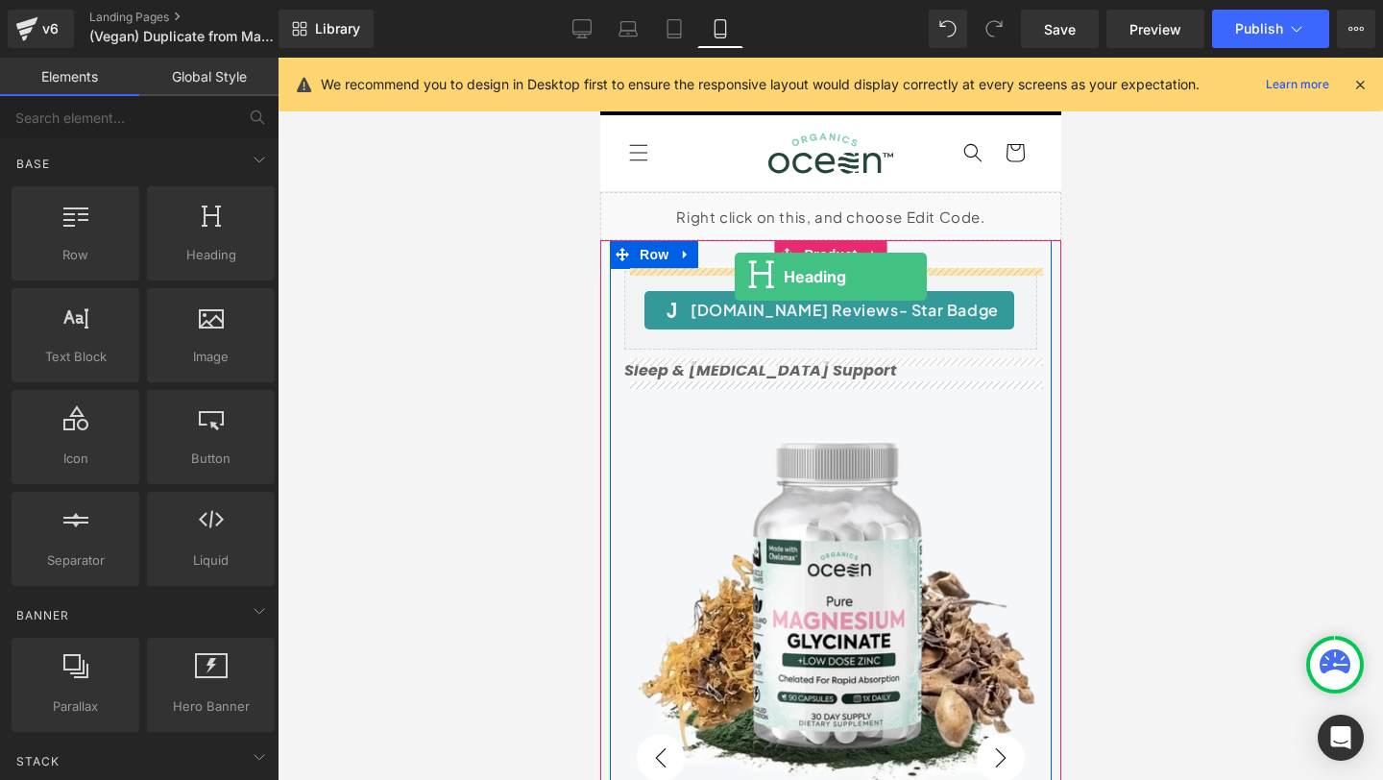
drag, startPoint x: 1006, startPoint y: 250, endPoint x: 734, endPoint y: 277, distance: 274.0
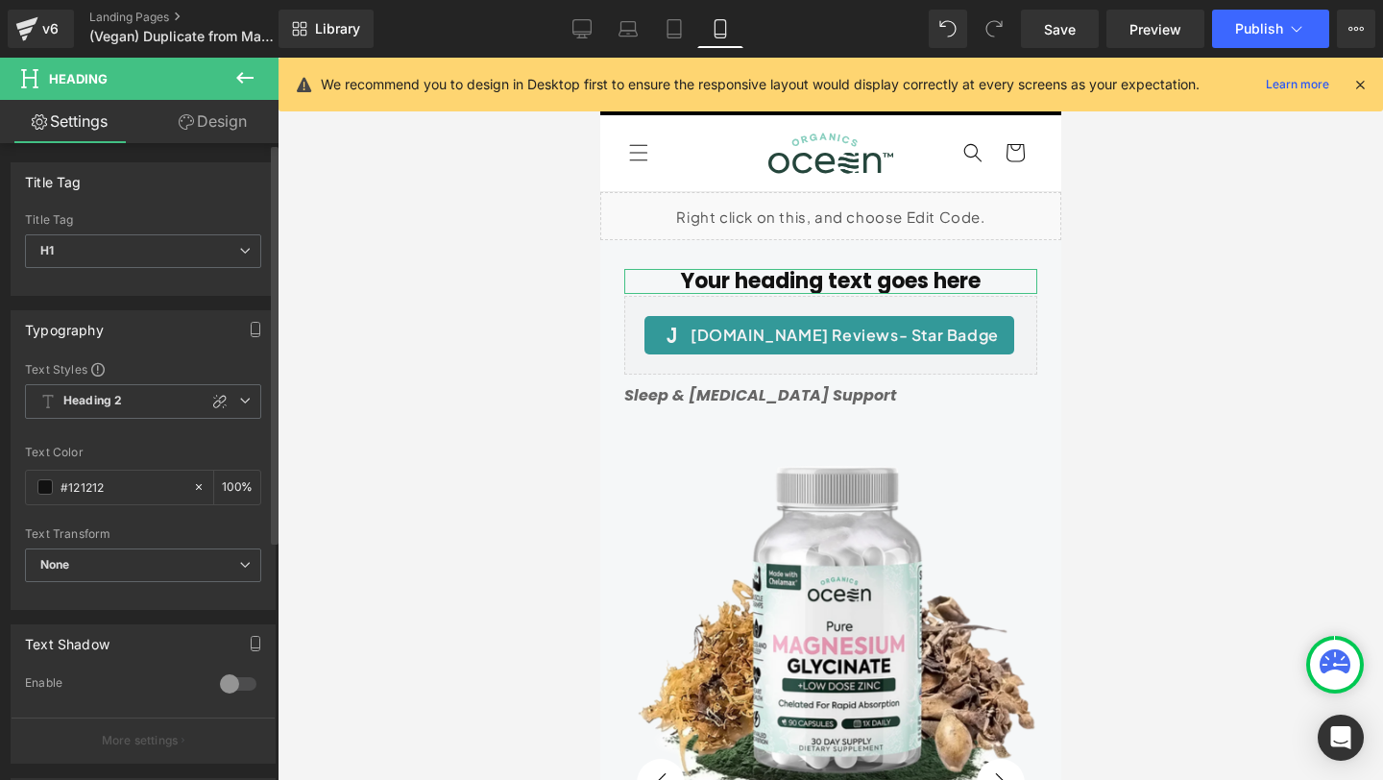
scroll to position [358, 0]
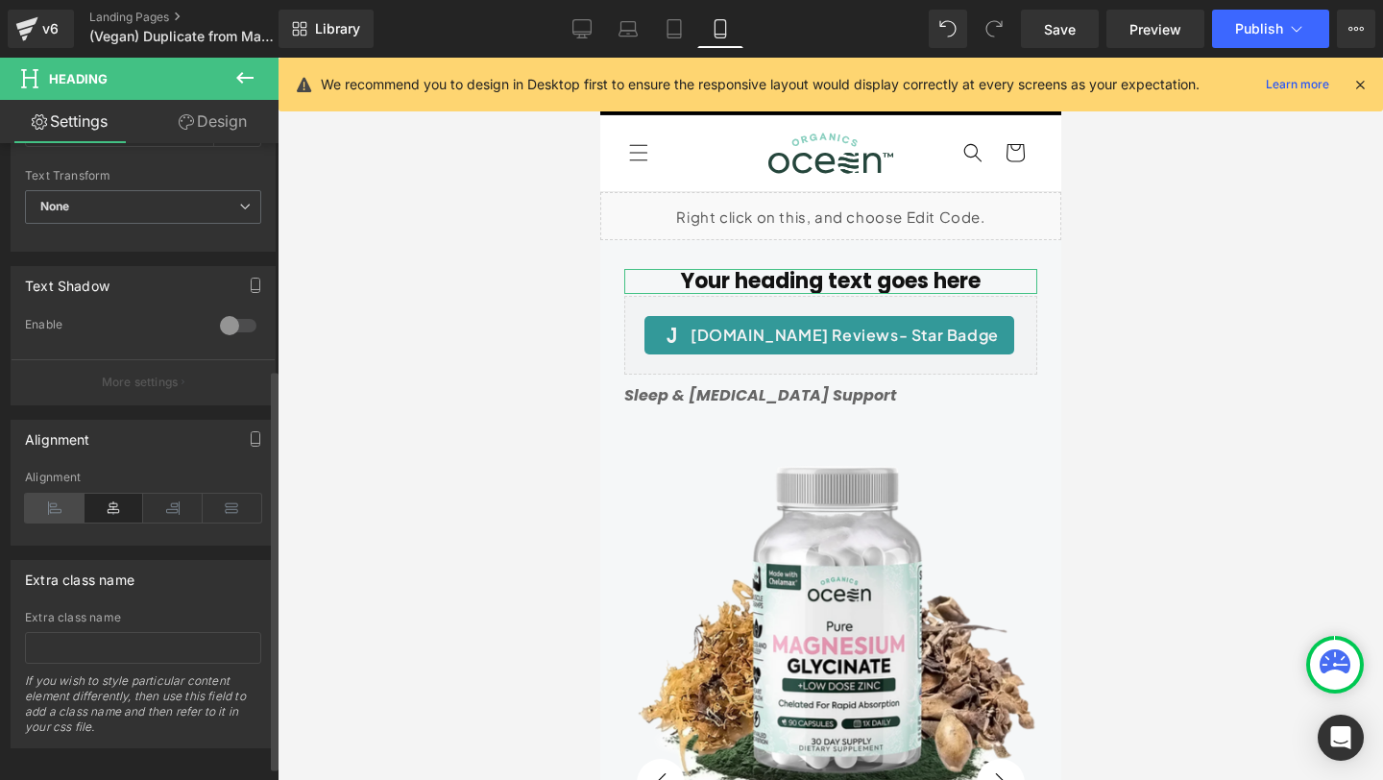
click at [51, 515] on icon at bounding box center [55, 508] width 60 height 29
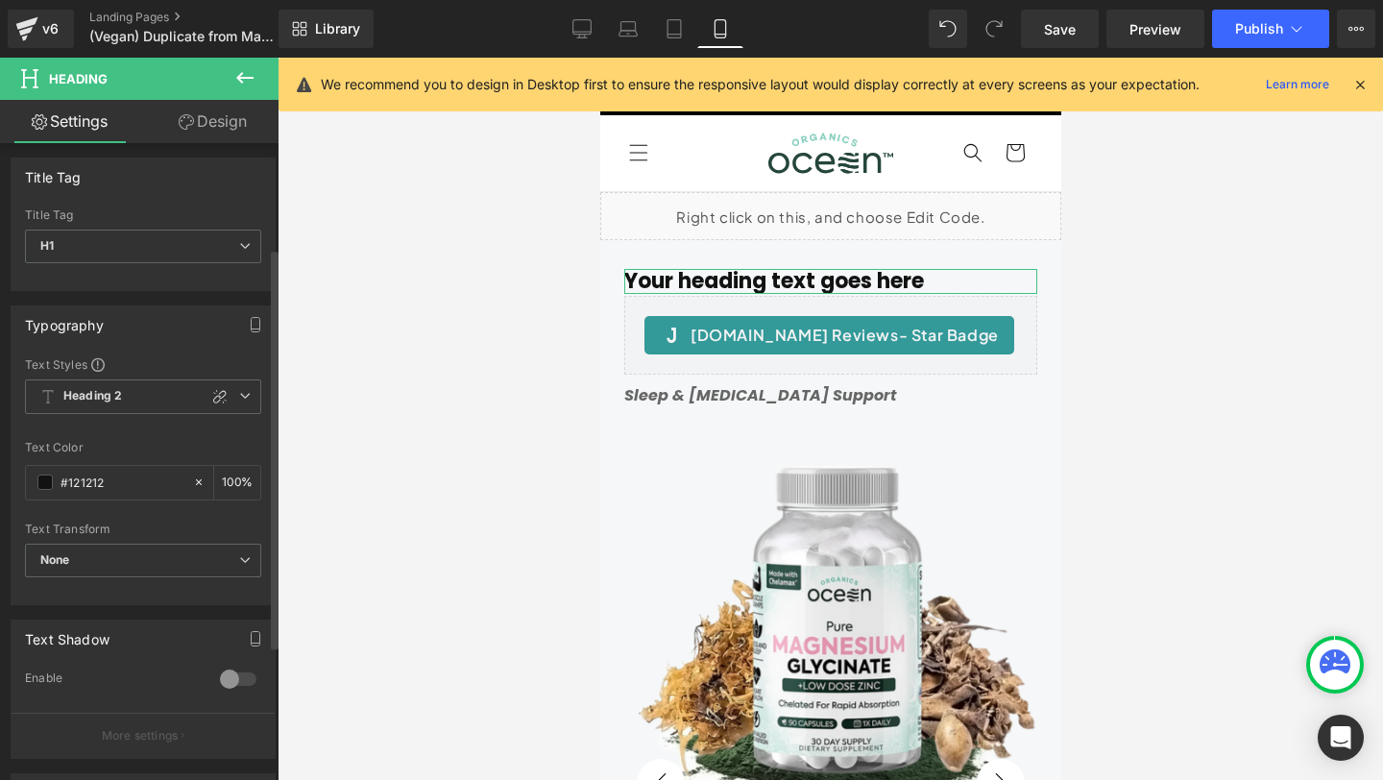
scroll to position [0, 0]
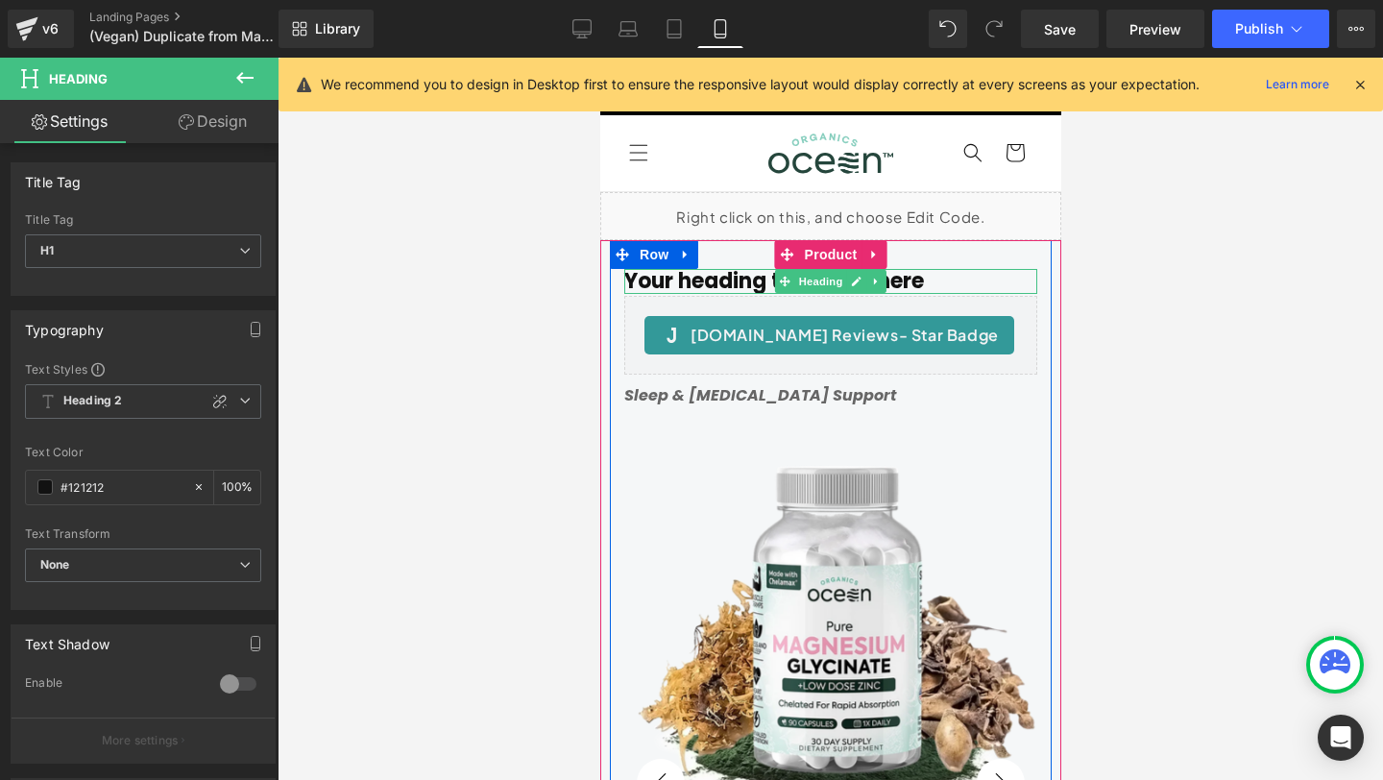
click at [718, 288] on h1 "Your heading text goes here" at bounding box center [829, 281] width 413 height 25
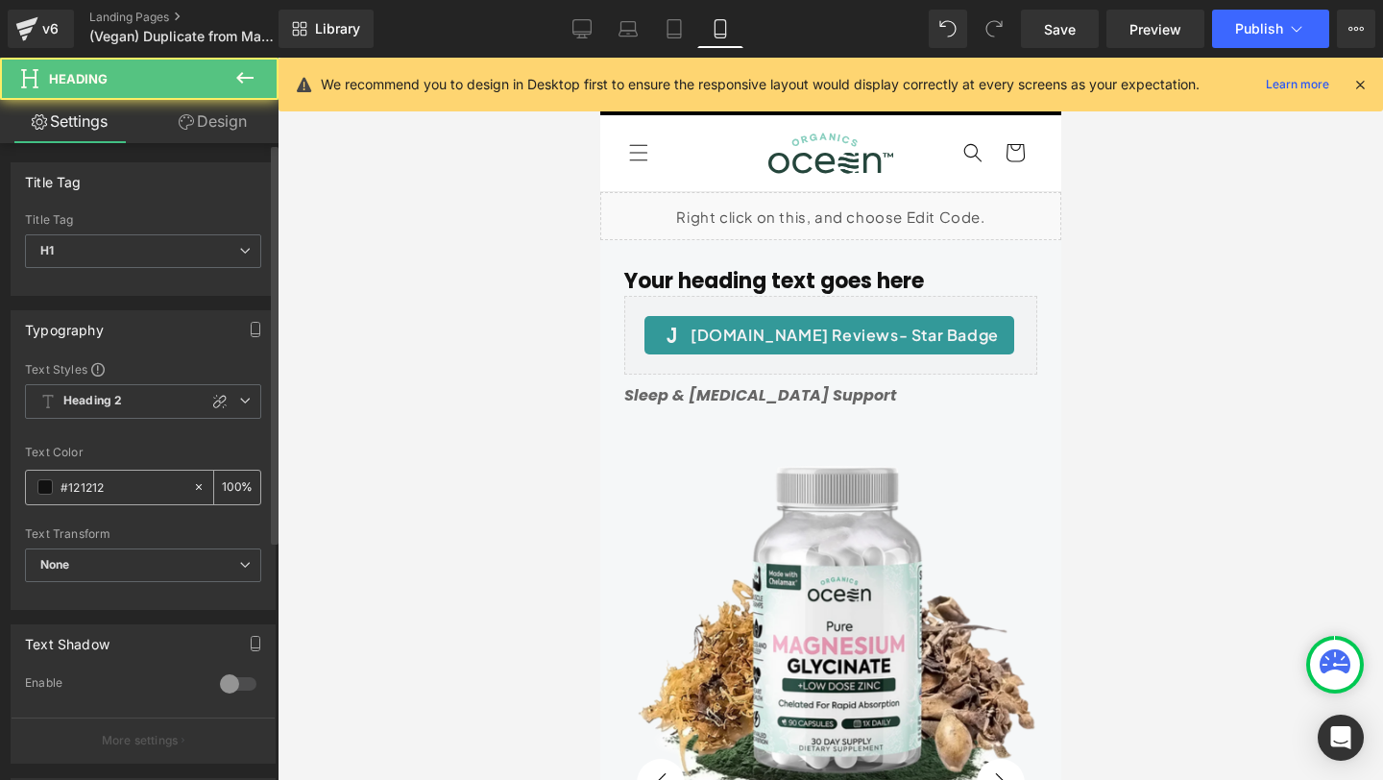
click at [136, 491] on input "#121212" at bounding box center [121, 486] width 123 height 21
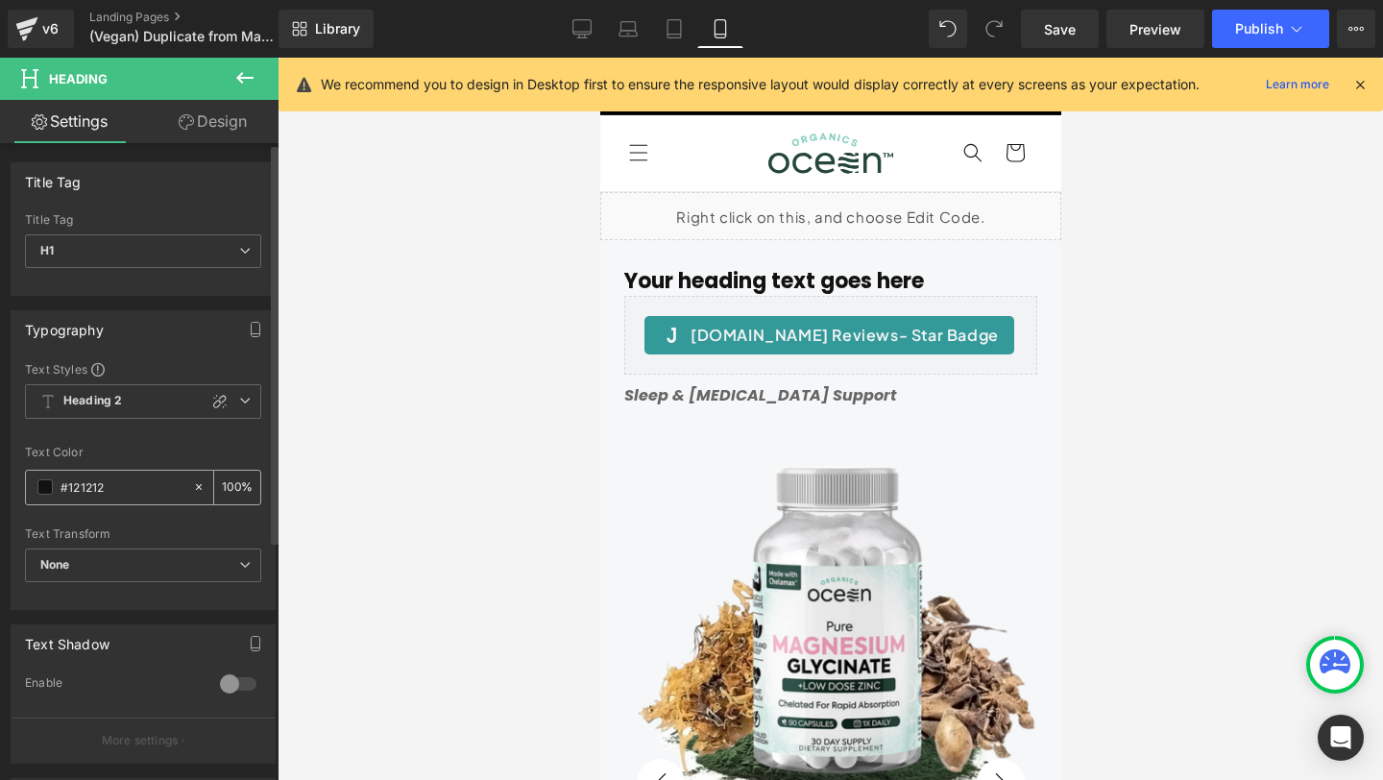
click at [136, 491] on input "#121212" at bounding box center [121, 486] width 123 height 21
type input "#464646"
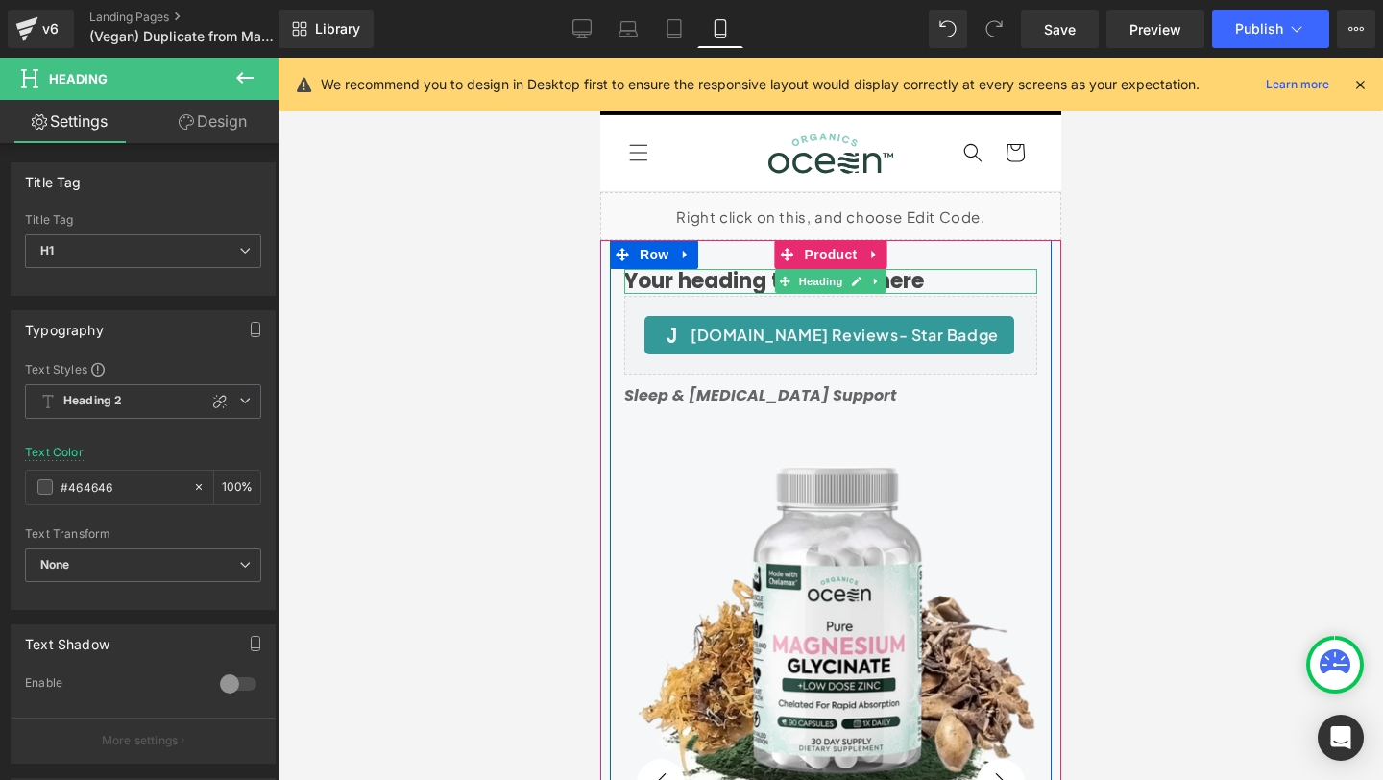
click at [721, 281] on h1 "Your heading text goes here" at bounding box center [829, 281] width 413 height 25
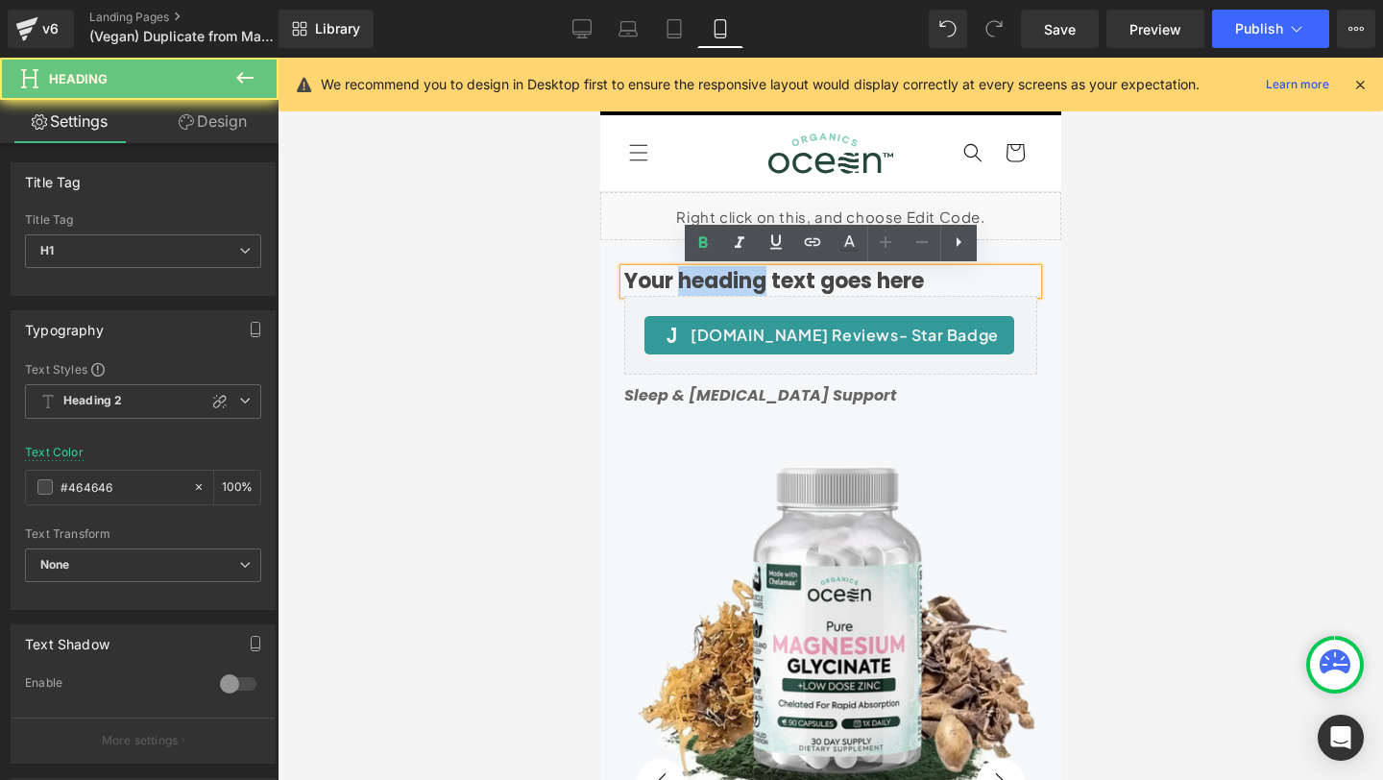
click at [721, 281] on h1 "Your heading text goes here" at bounding box center [829, 281] width 413 height 25
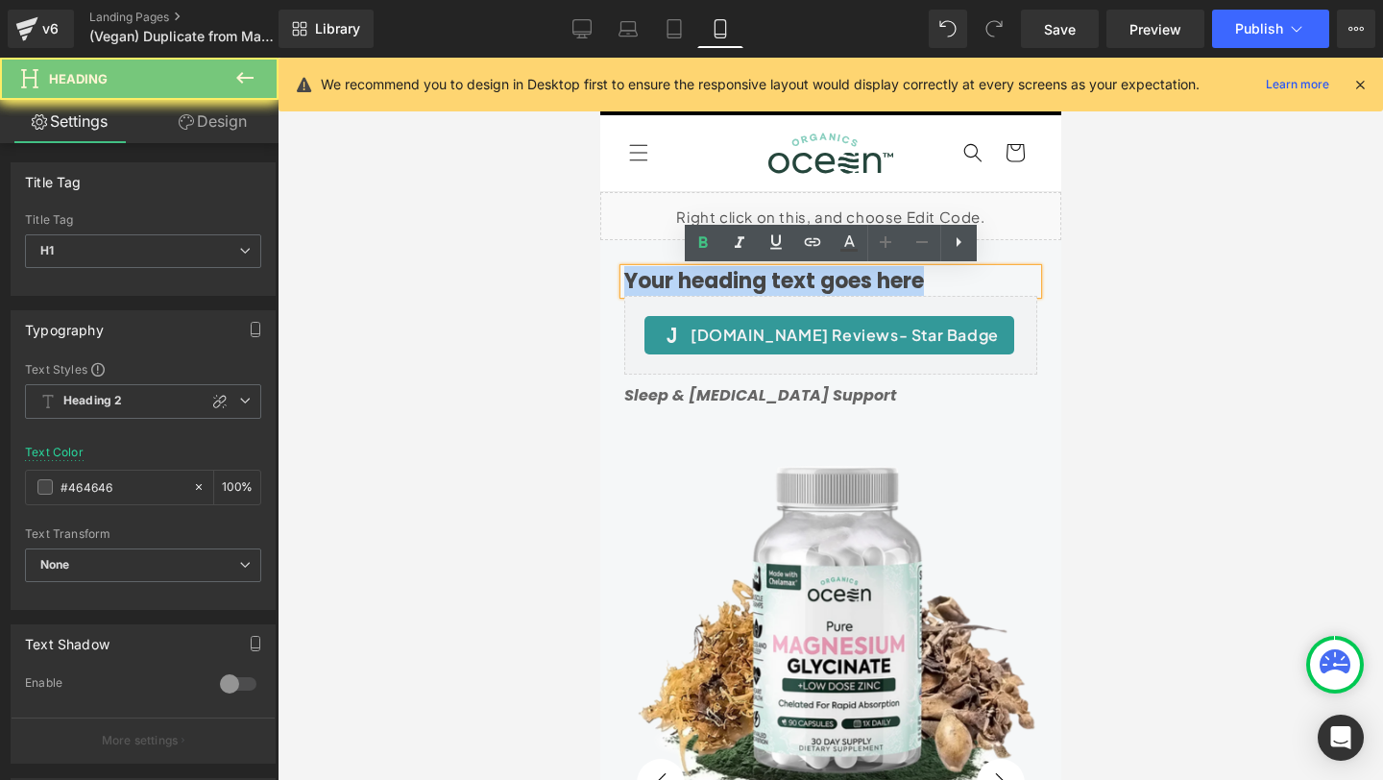
click at [721, 281] on h1 "Your heading text goes here" at bounding box center [829, 281] width 413 height 25
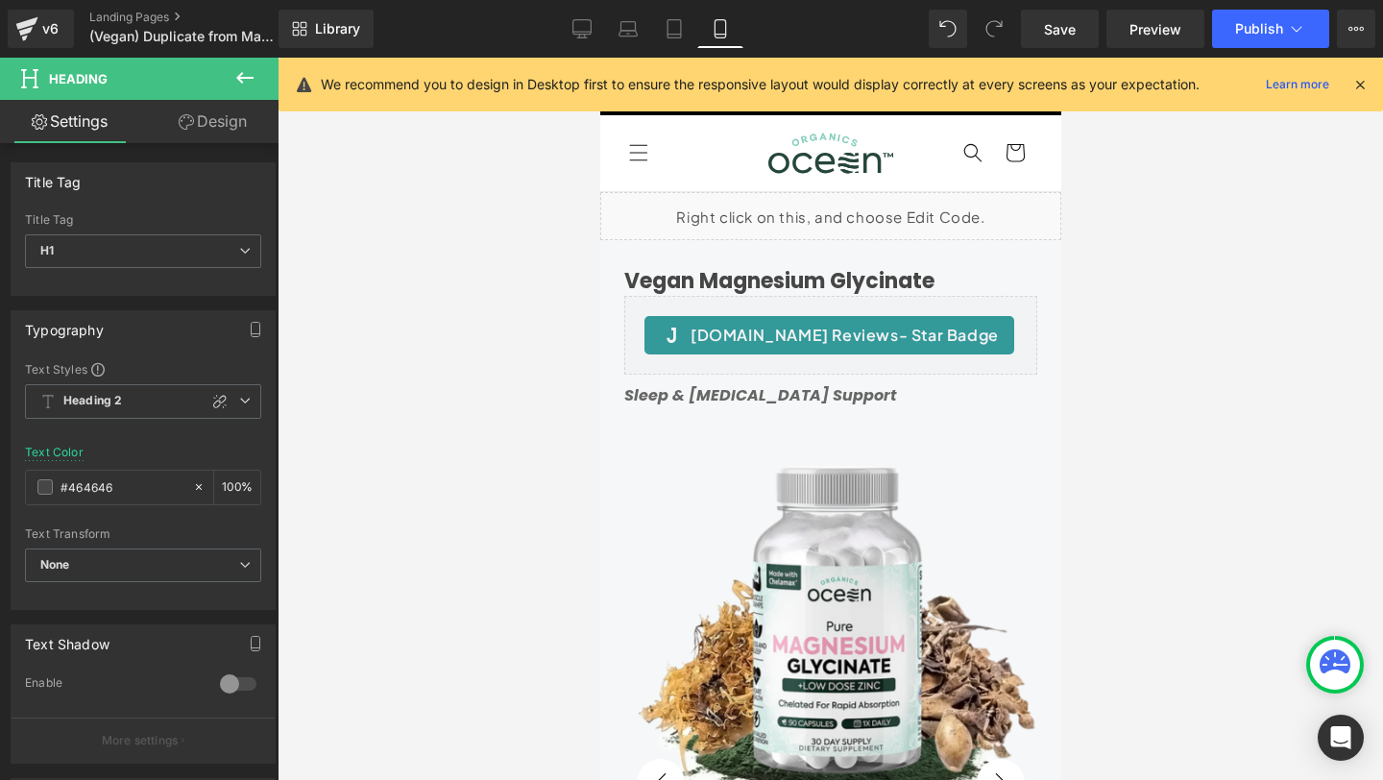
click at [248, 120] on link "Design" at bounding box center [212, 121] width 139 height 43
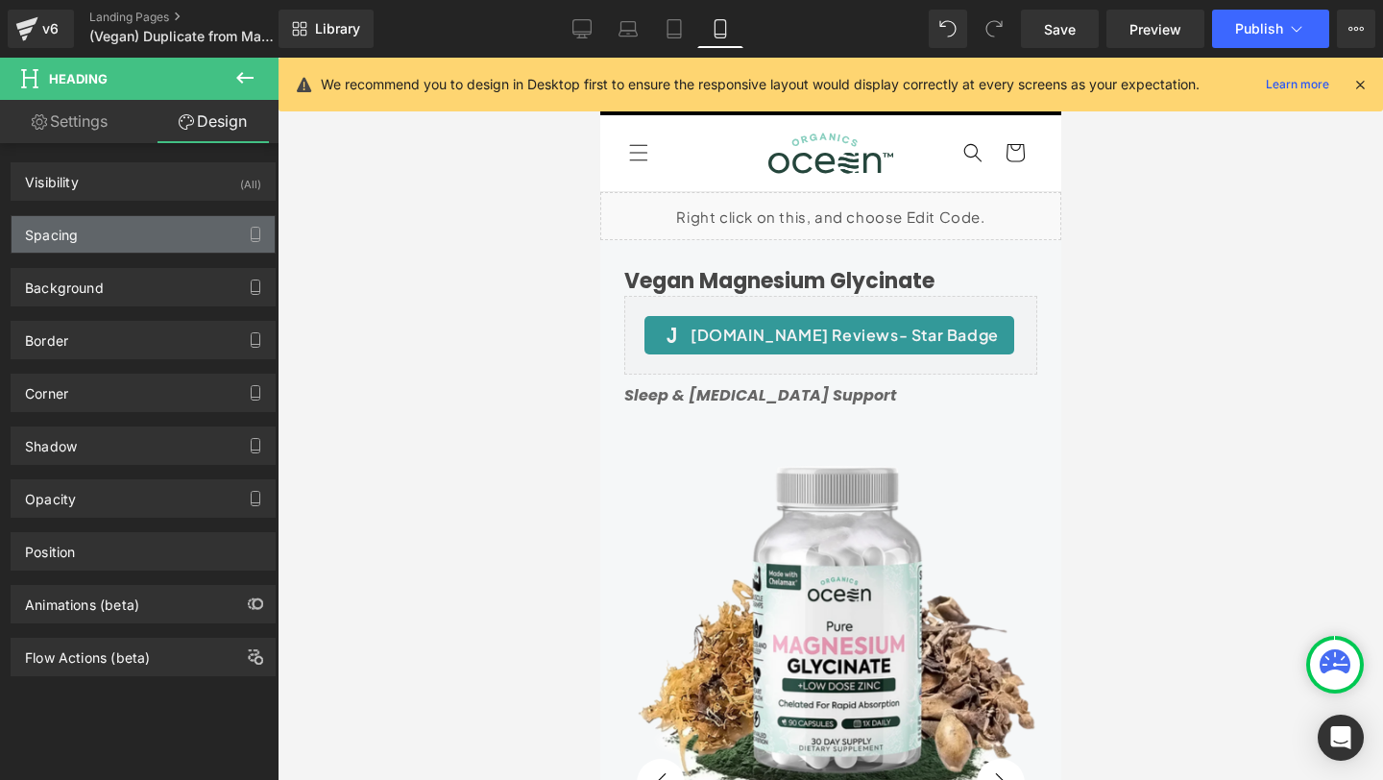
click at [103, 230] on div "Spacing" at bounding box center [143, 234] width 263 height 36
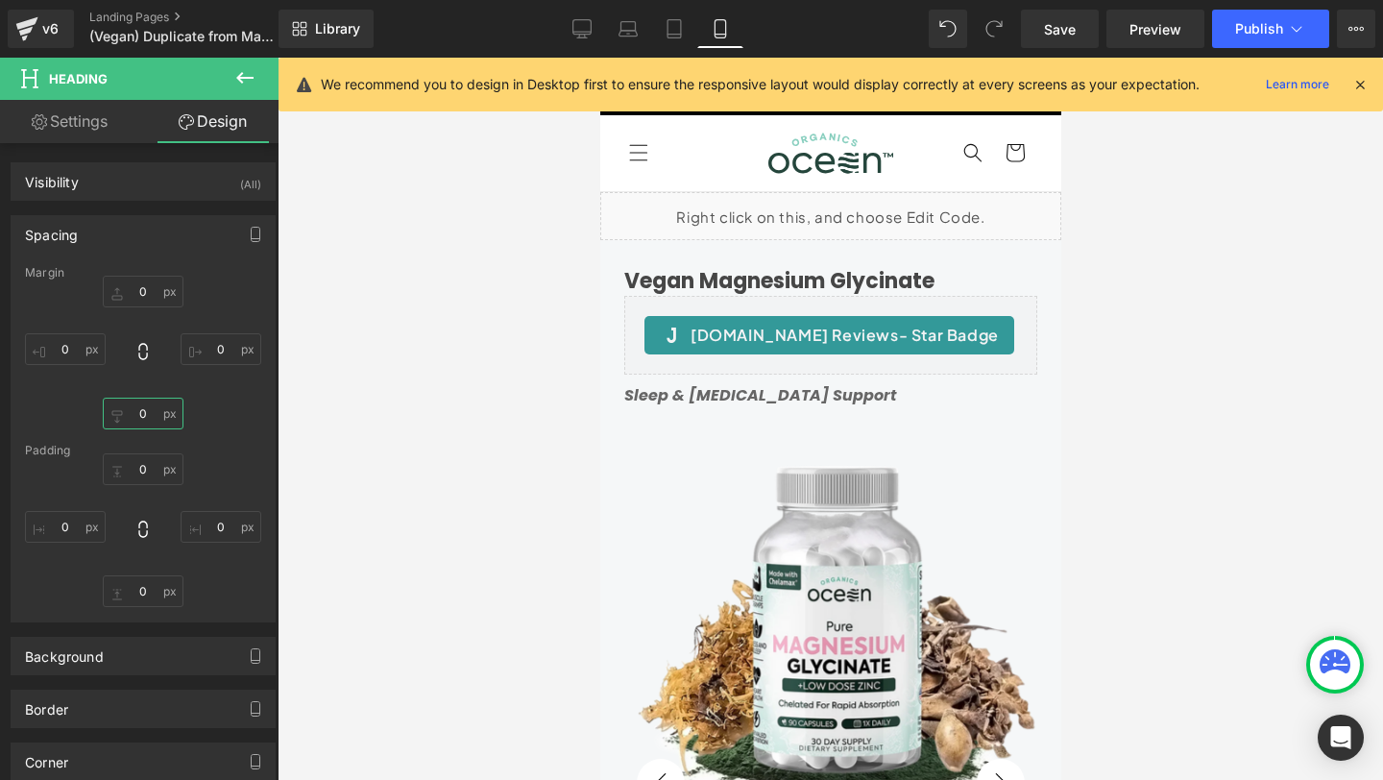
click at [148, 413] on input "text" at bounding box center [143, 414] width 81 height 32
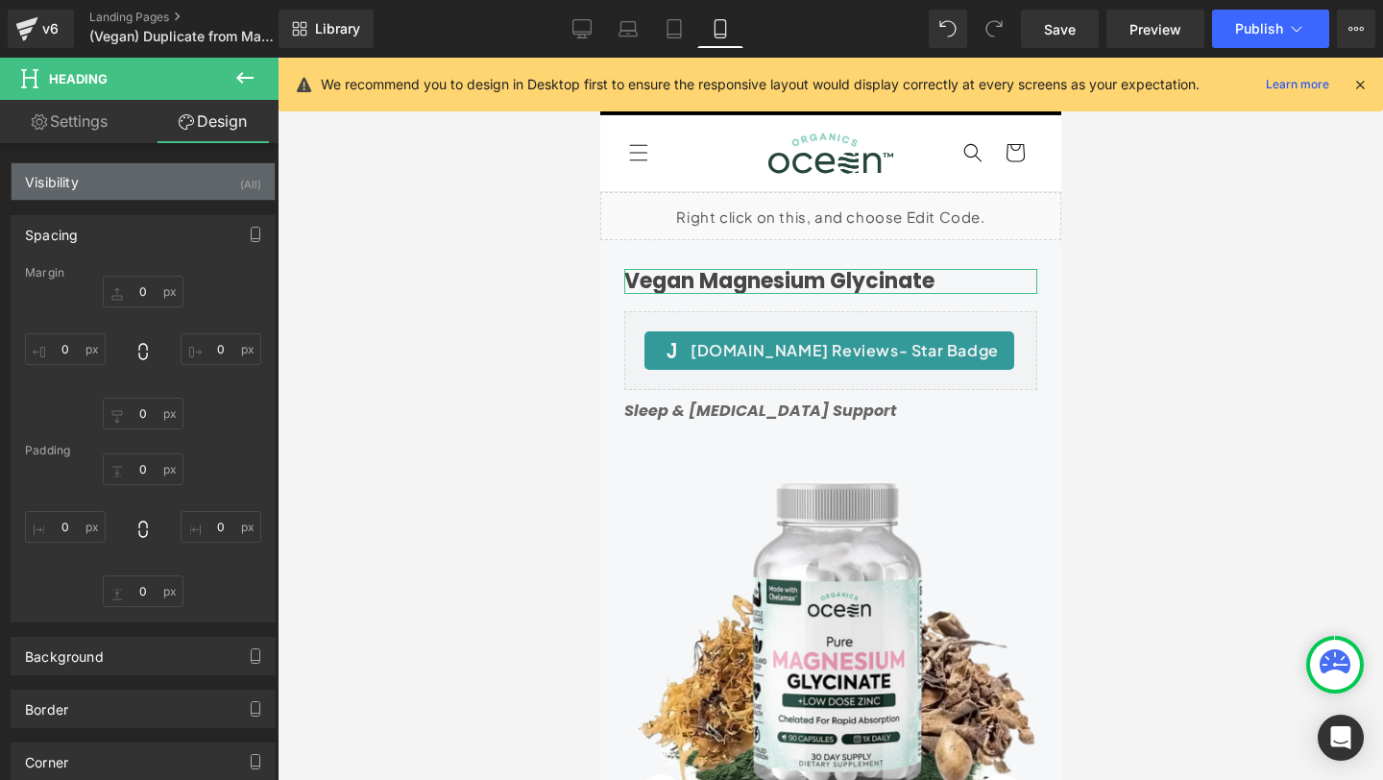
click at [117, 177] on div "Visibility (All)" at bounding box center [143, 181] width 263 height 36
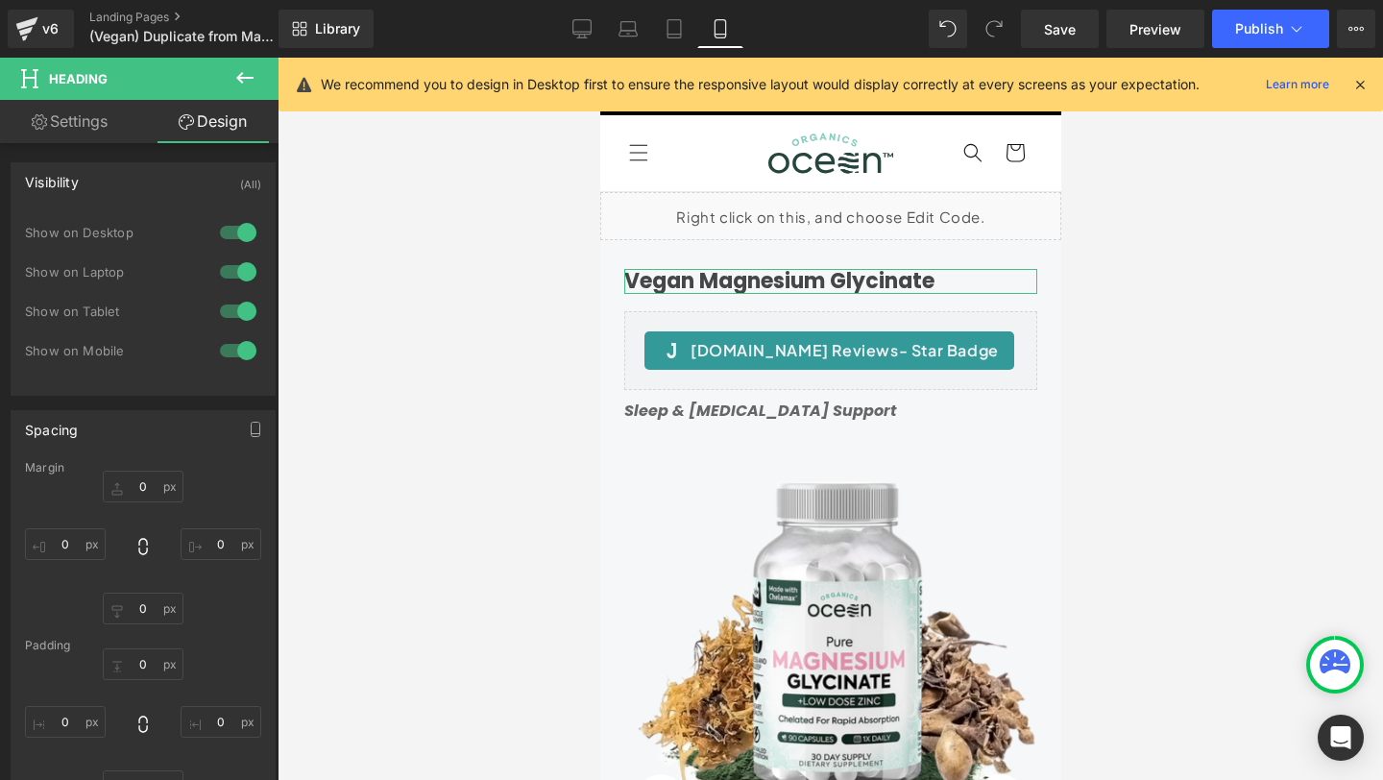
click at [232, 233] on div at bounding box center [238, 232] width 46 height 31
click at [230, 269] on div at bounding box center [238, 271] width 46 height 31
click at [230, 310] on div at bounding box center [238, 311] width 46 height 31
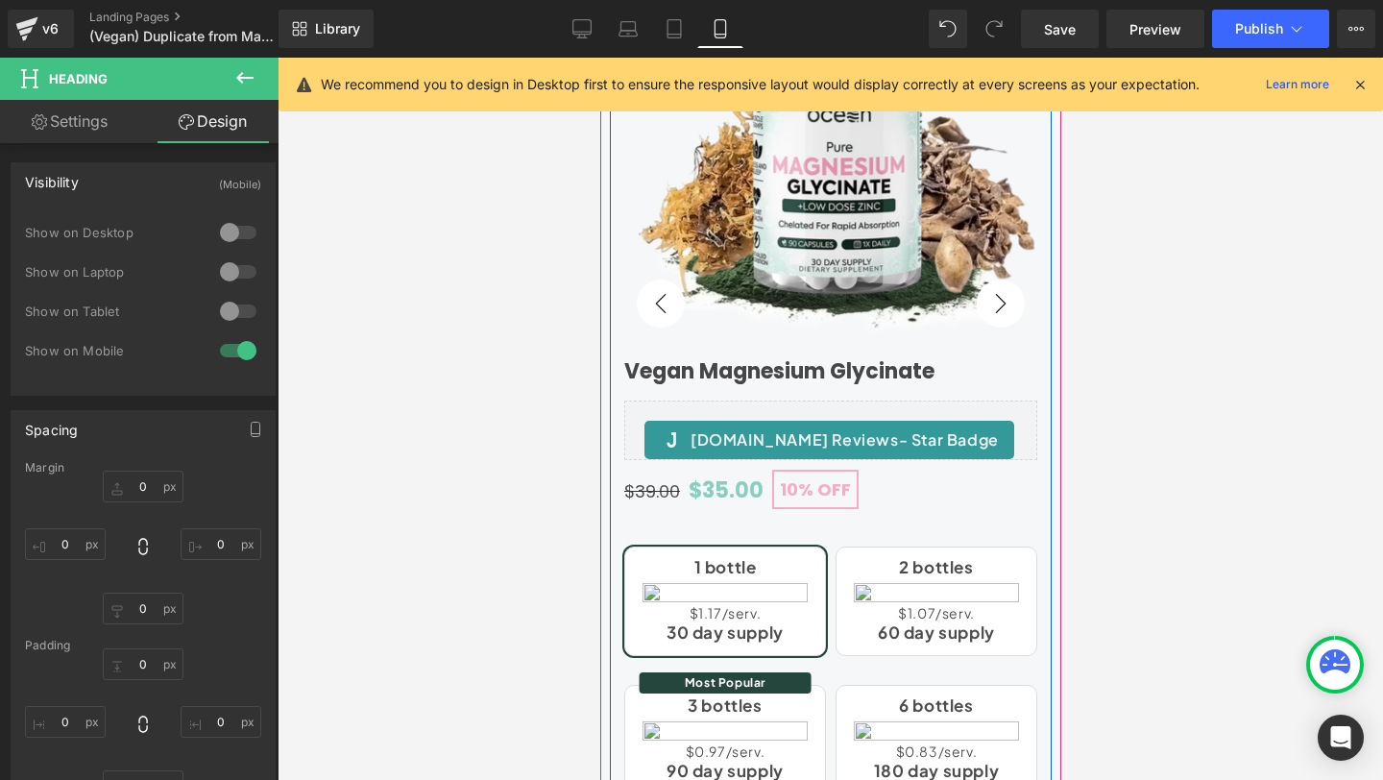
scroll to position [502, 0]
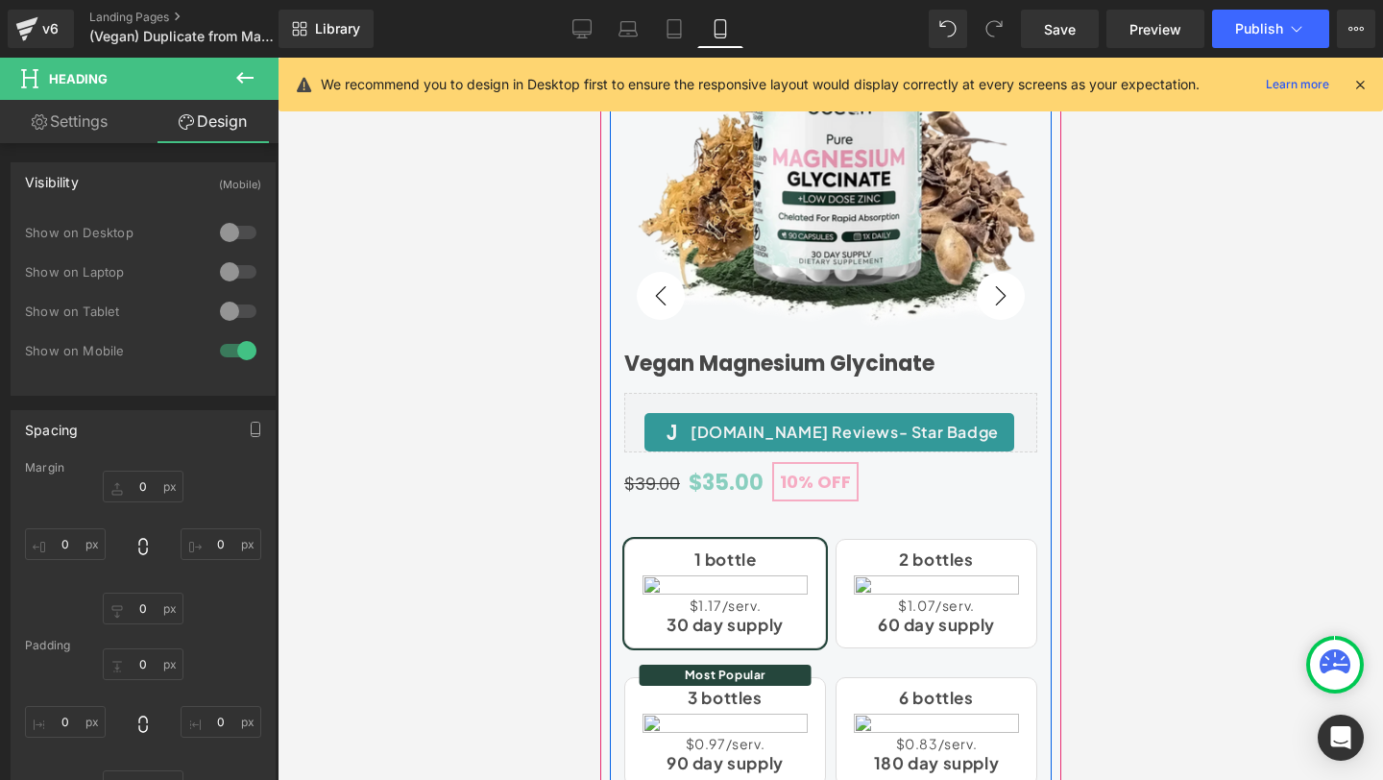
click at [704, 365] on h3 "Vegan Magnesium Glycinate" at bounding box center [829, 363] width 413 height 25
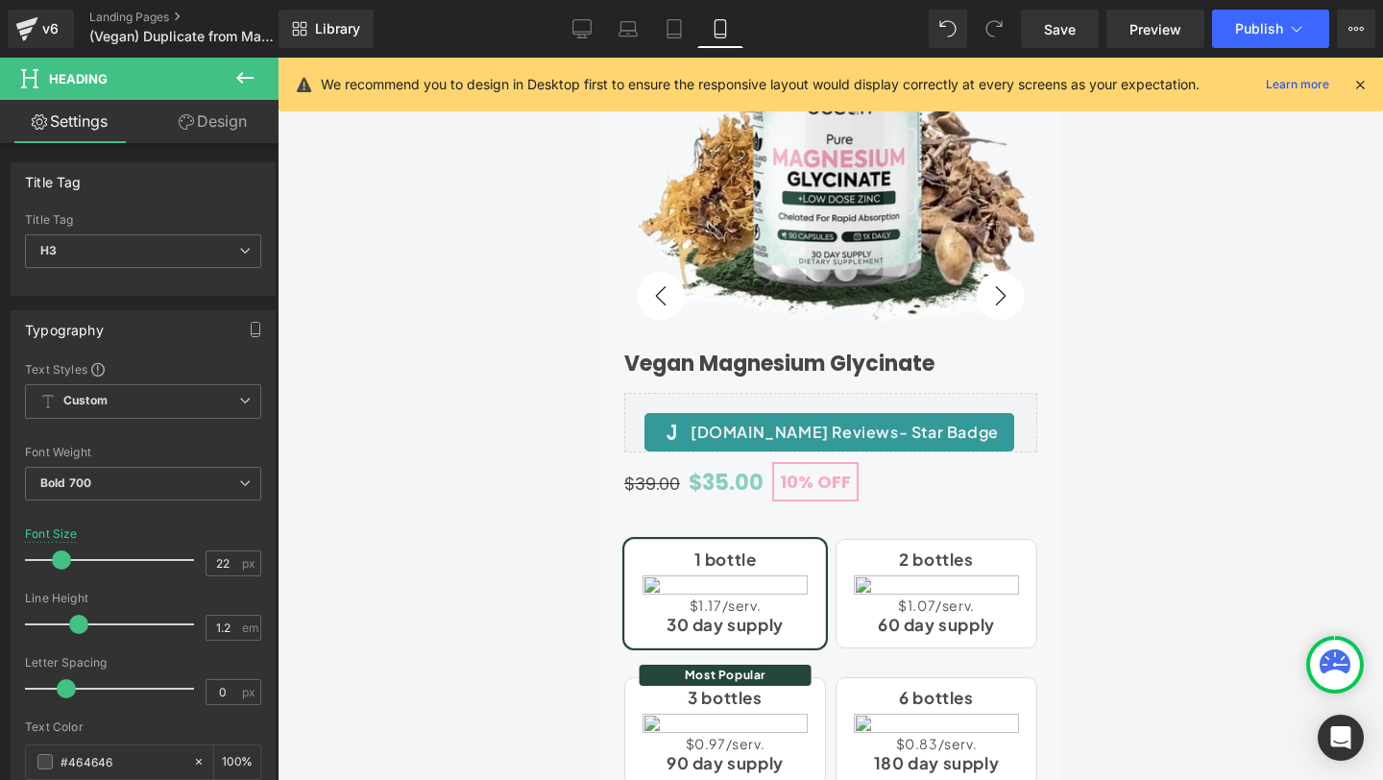
click at [194, 137] on link "Design" at bounding box center [212, 121] width 139 height 43
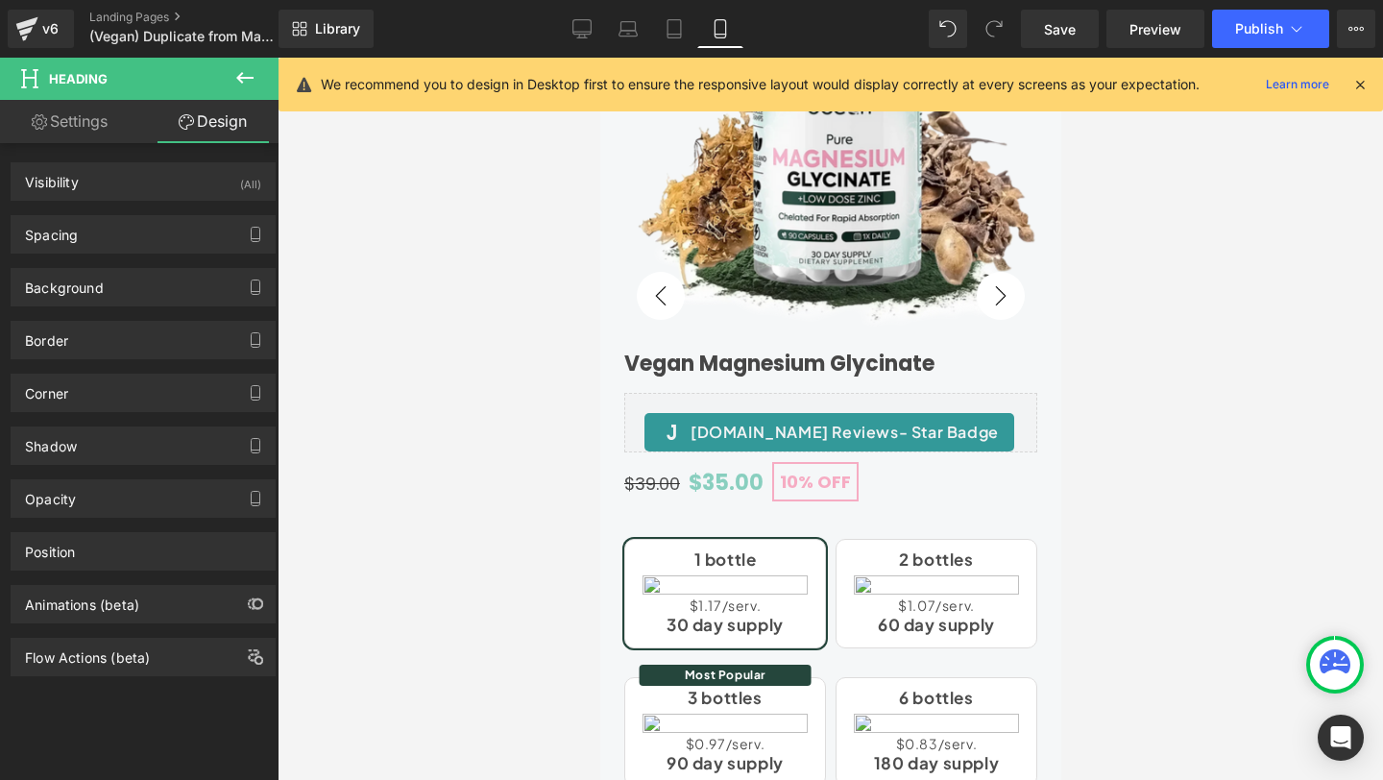
click at [111, 211] on div "Spacing Margin 0 0 S 0 Padding 0 0 0 0" at bounding box center [143, 227] width 287 height 53
click at [121, 183] on div "Visibility (All)" at bounding box center [143, 181] width 263 height 36
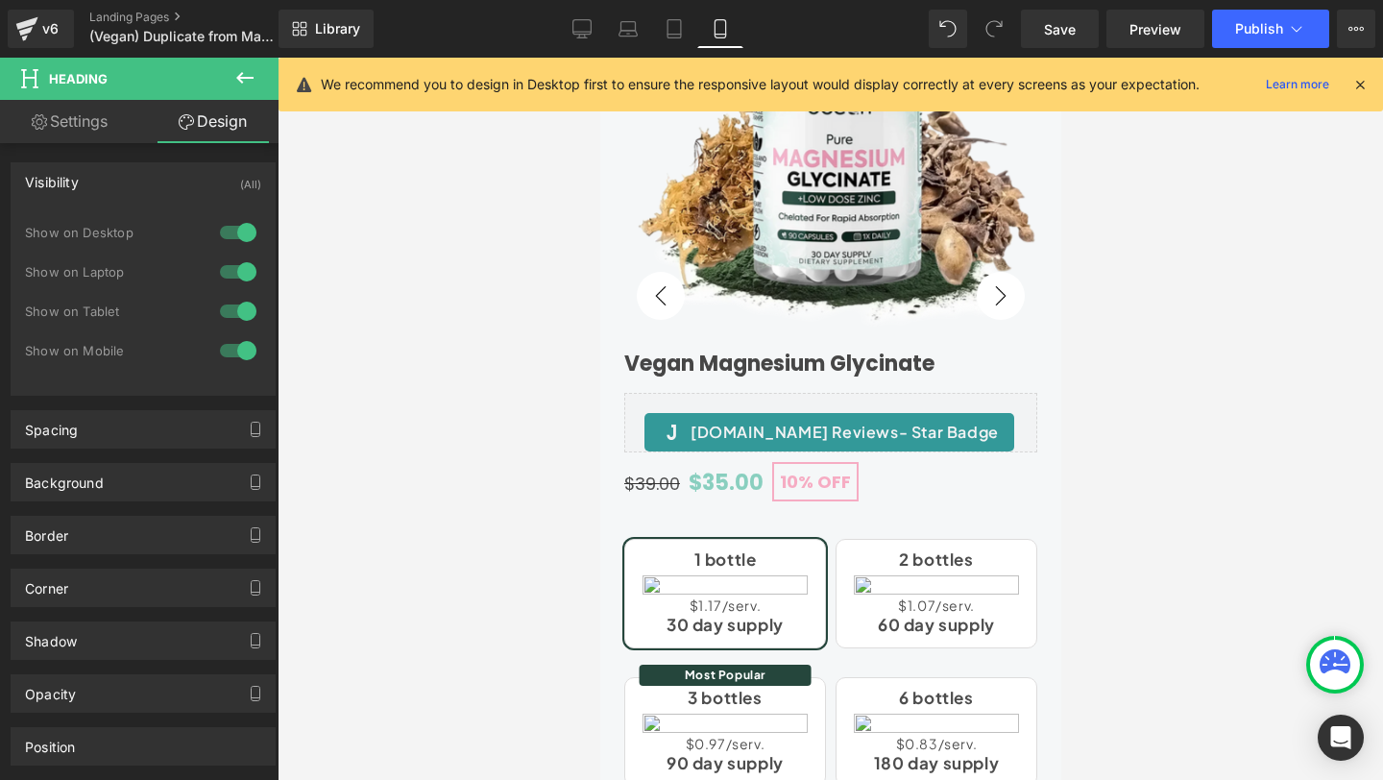
click at [228, 352] on div at bounding box center [238, 350] width 46 height 31
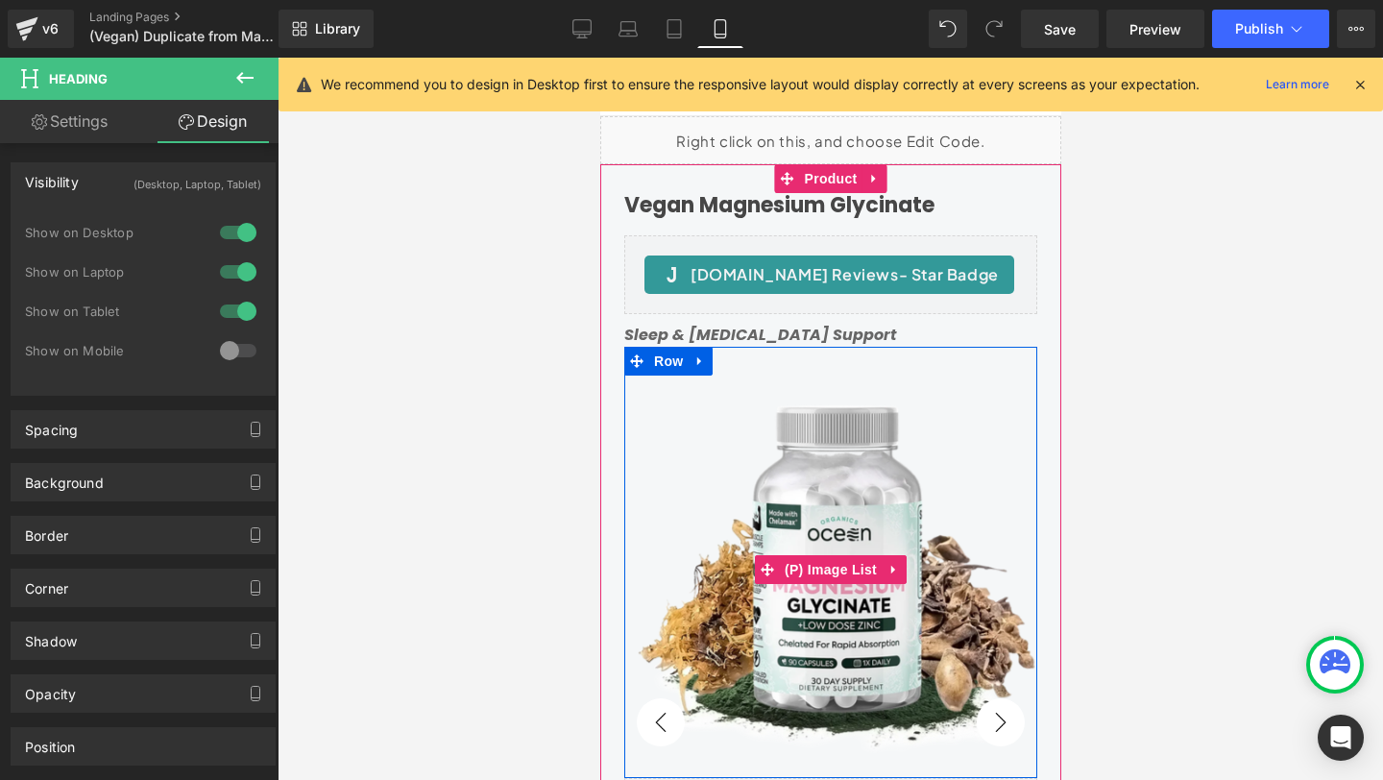
scroll to position [0, 0]
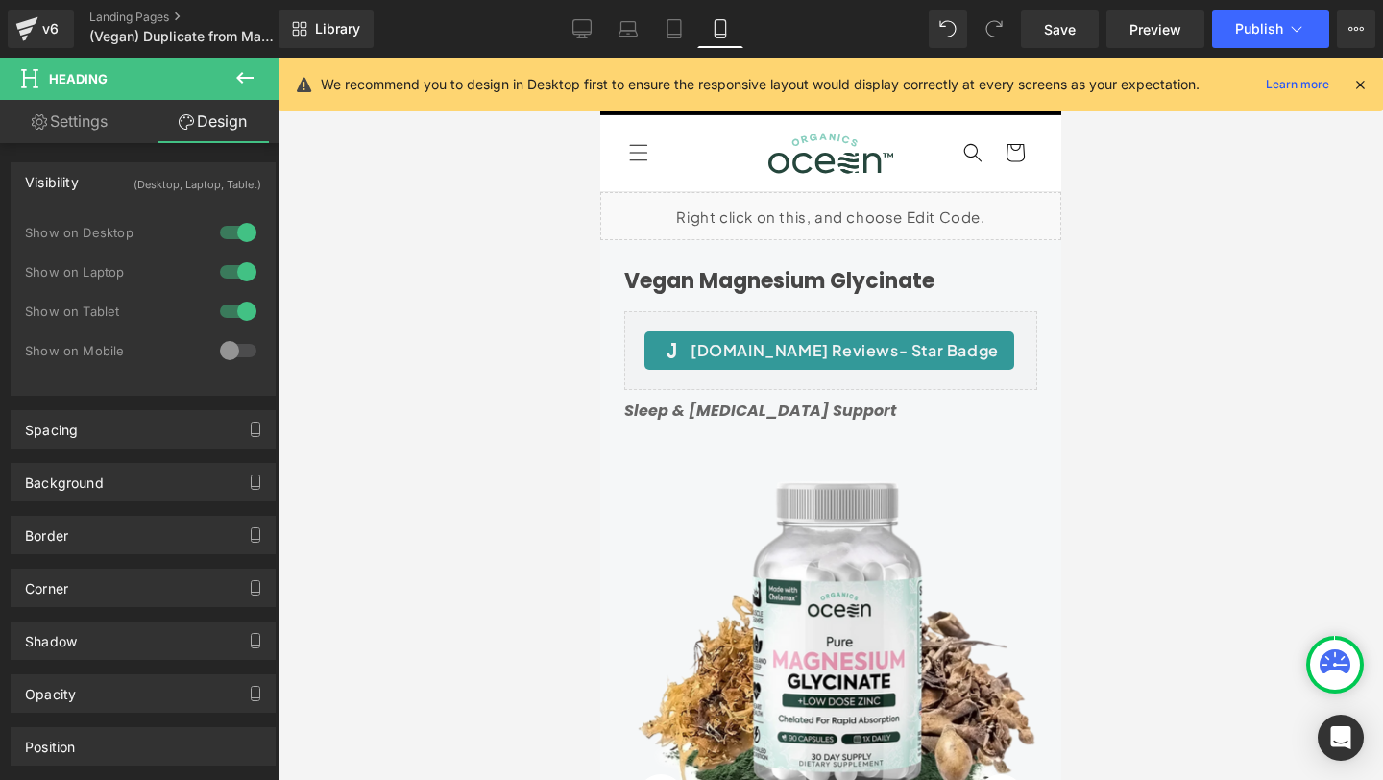
click at [1365, 82] on icon at bounding box center [1359, 84] width 17 height 17
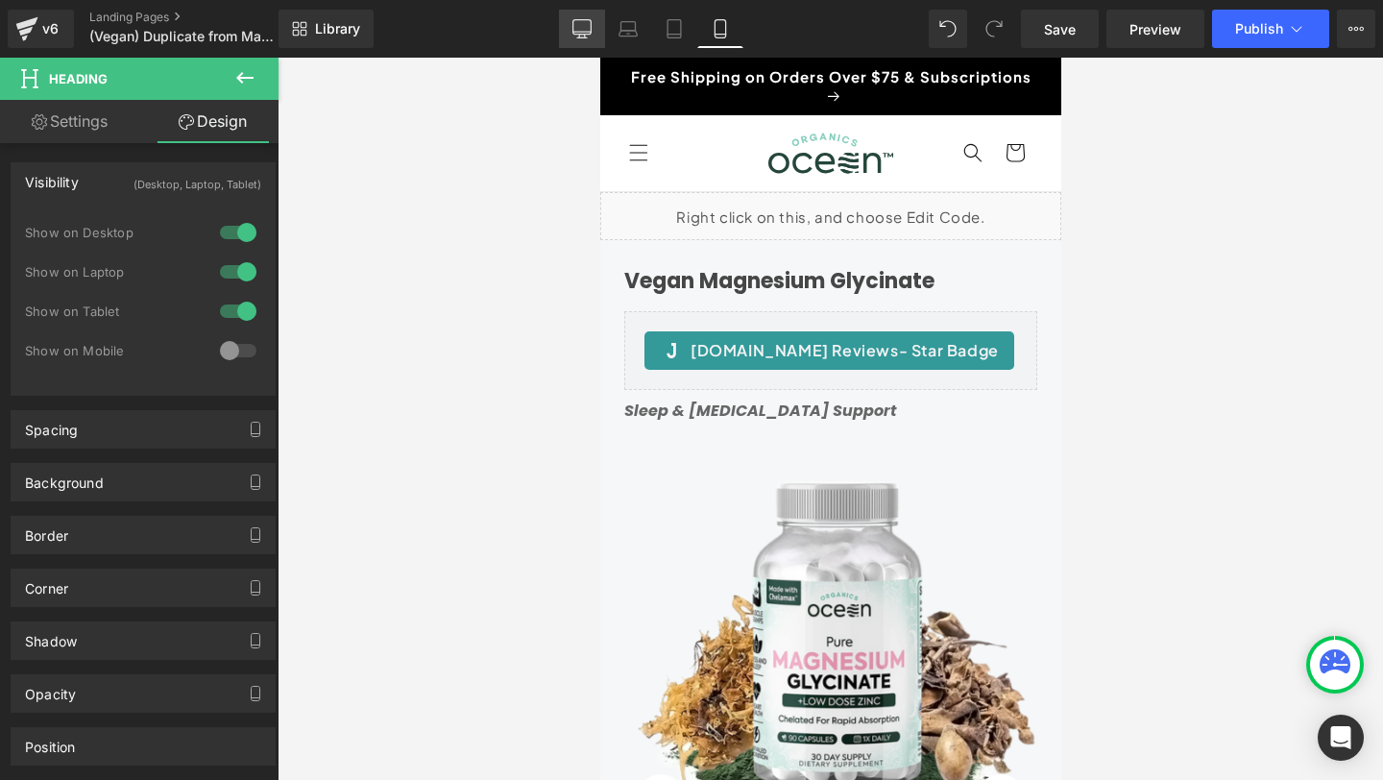
click at [580, 23] on icon at bounding box center [581, 28] width 19 height 19
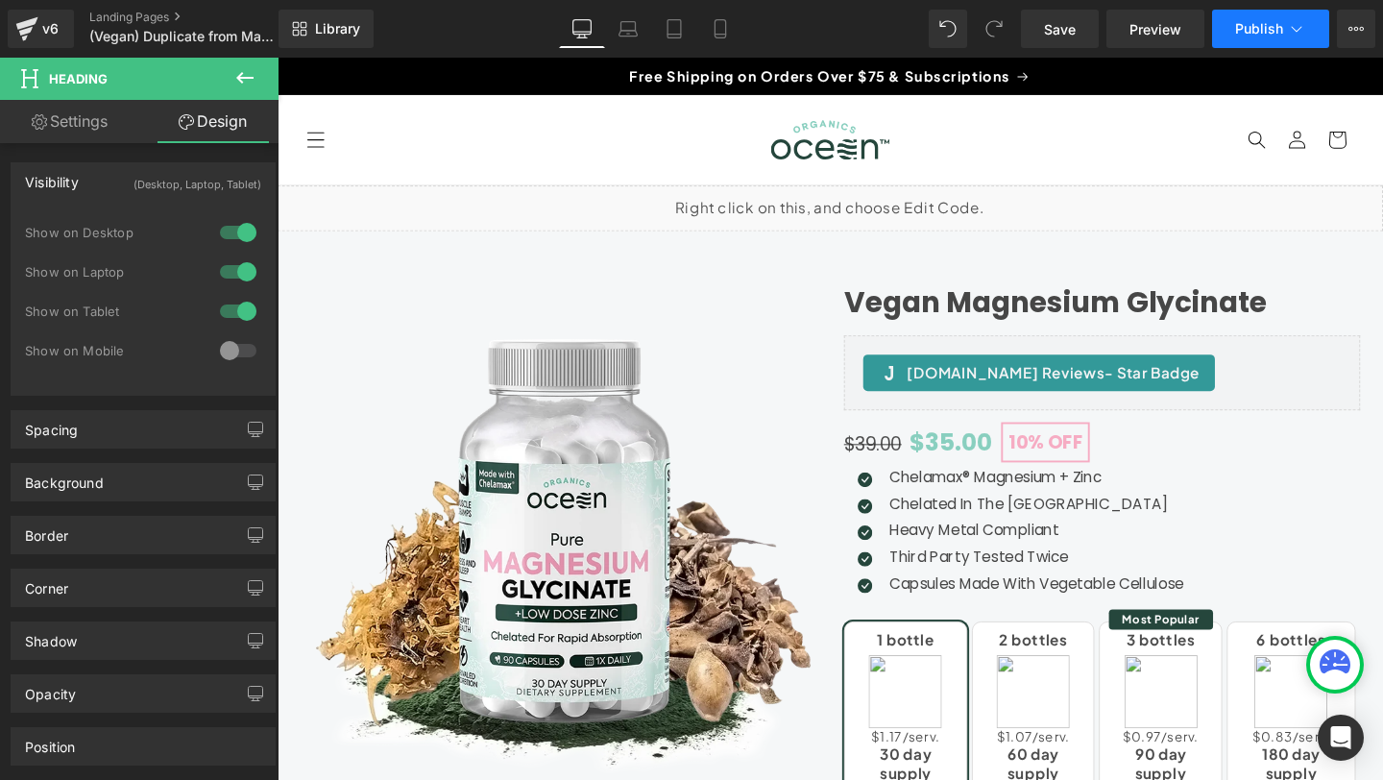
click at [1265, 23] on span "Publish" at bounding box center [1259, 28] width 48 height 15
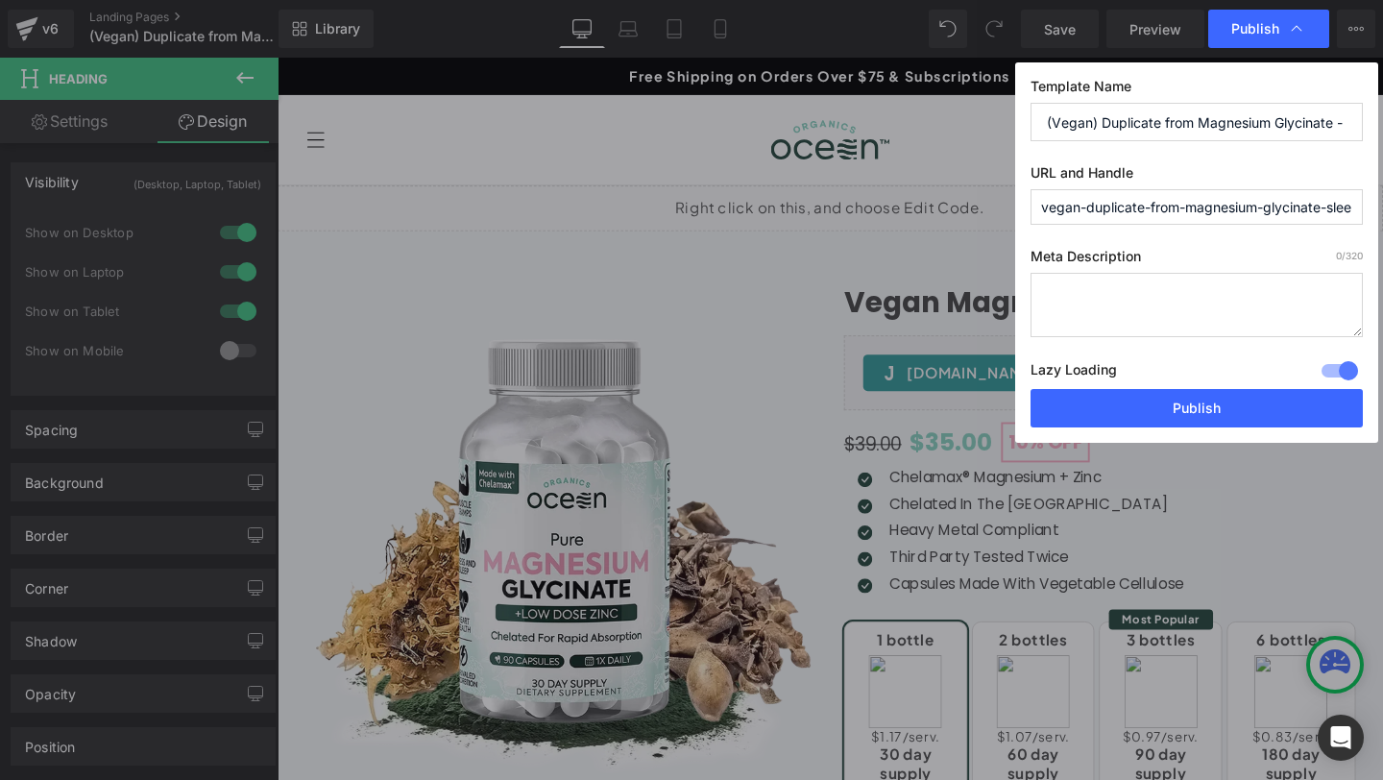
click at [0, 0] on textarea at bounding box center [0, 0] width 0 height 0
paste textarea "Vegan magnesium glycinate capsules with pure plant-based chelated formula. Our …"
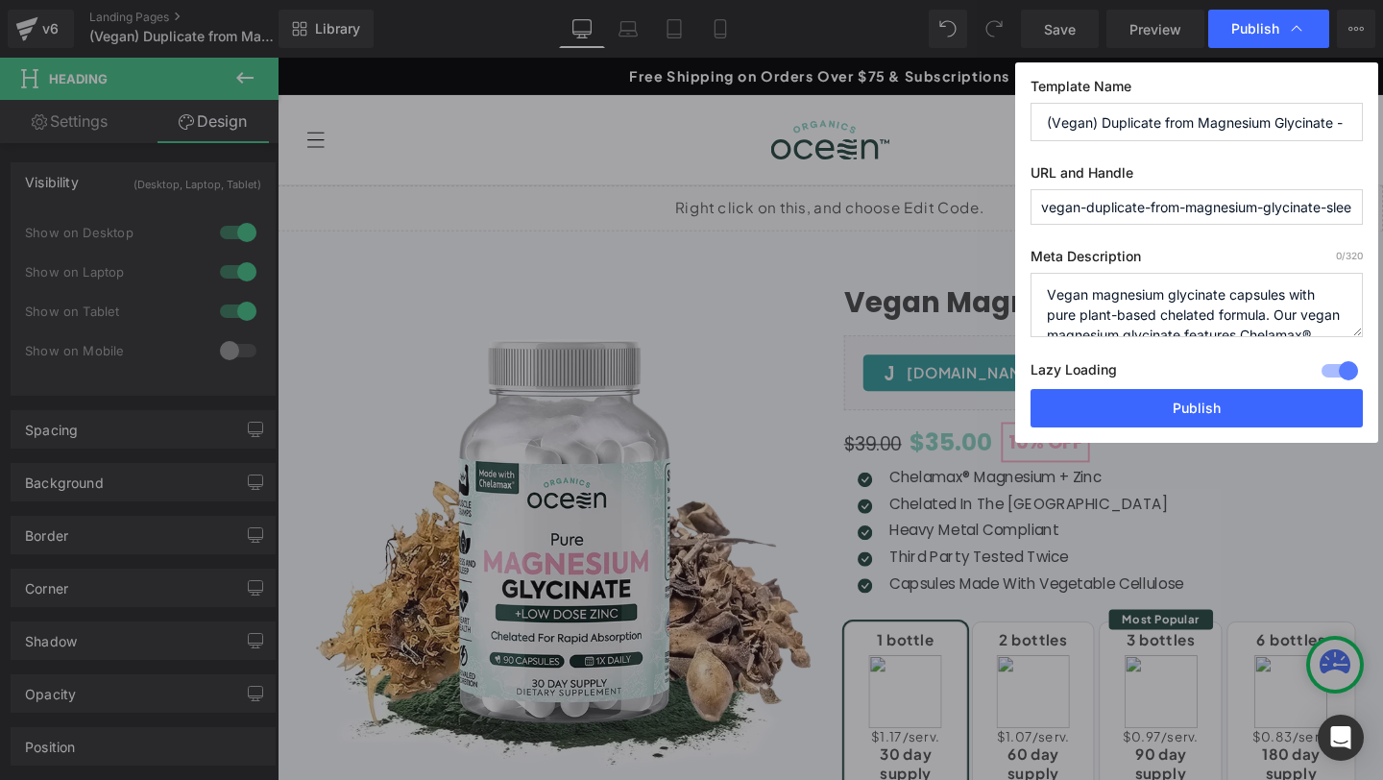
scroll to position [67, 0]
type textarea "Vegan magnesium glycinate capsules with pure plant-based chelated formula. Our …"
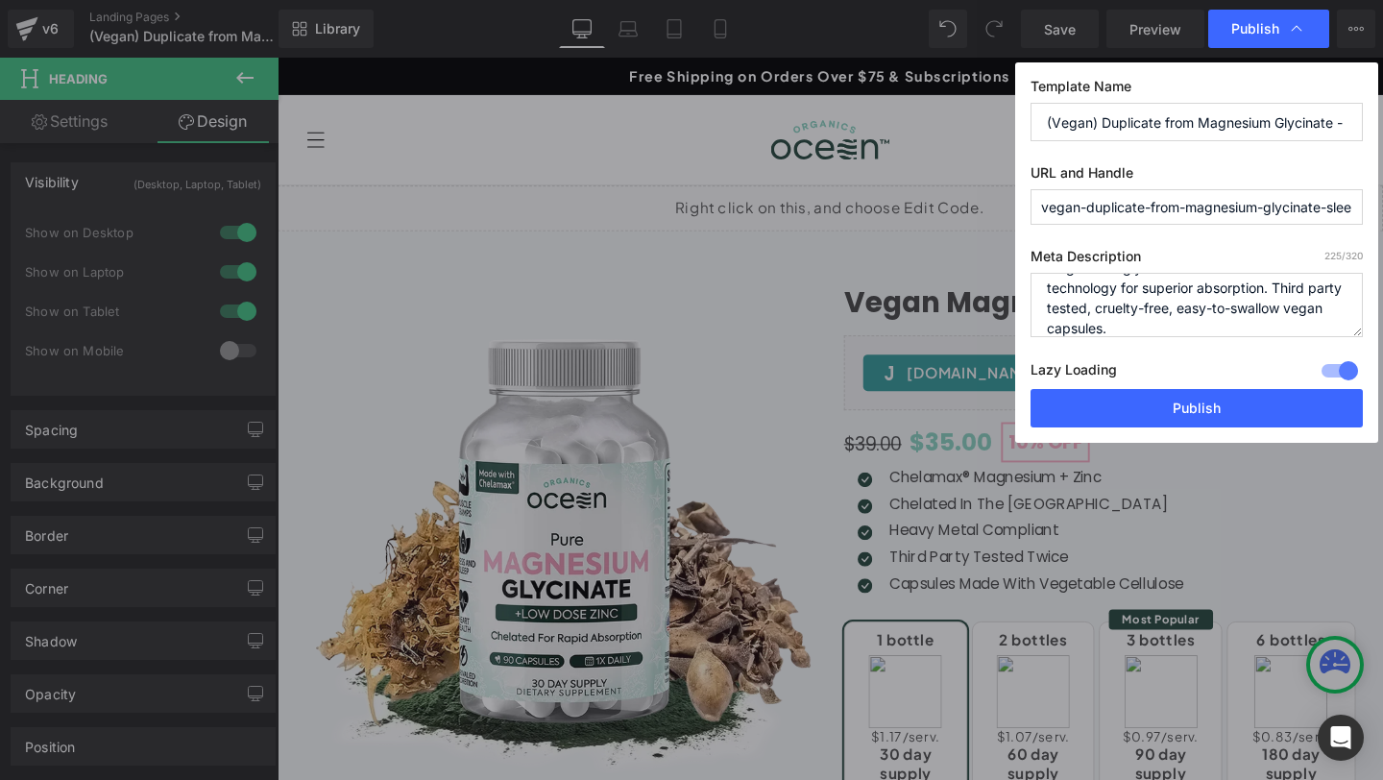
paste input "magnesium-glycinate-vegan-capsules"
type input "magnesium-glycinate-vegan-capsules"
click at [0, 0] on input "(Vegan) Duplicate from Magnesium Glycinate - Sleep &amp;amp;amp;amp; Muscle Cra…" at bounding box center [0, 0] width 0 height 0
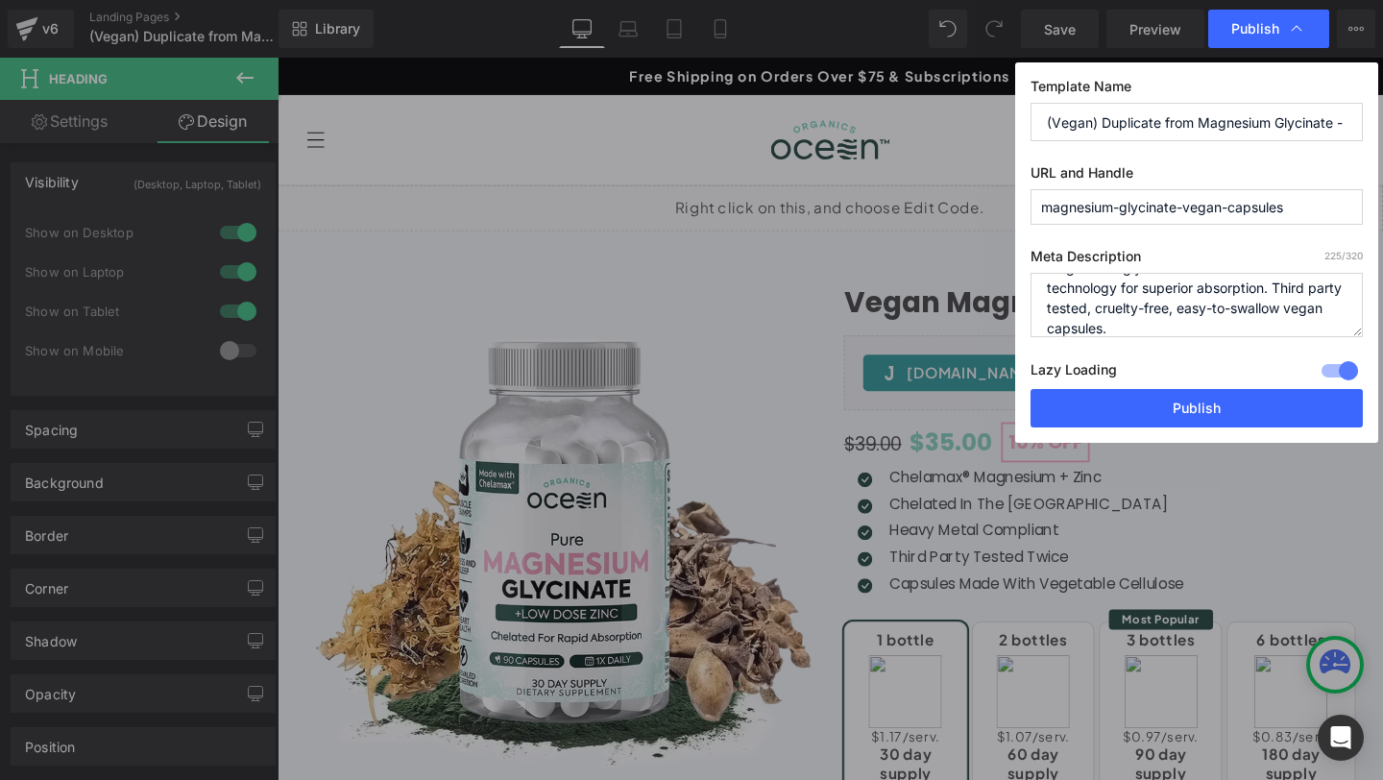
click at [0, 0] on input "(Vegan) Duplicate from Magnesium Glycinate - Sleep &amp;amp;amp;amp; Muscle Cra…" at bounding box center [0, 0] width 0 height 0
paste input "Magnesium Glycinate Vegan Capsules - Pure Plant-Based Formula"
type input "Magnesium Glycinate Vegan Capsules - Pure Plant-Based Formula"
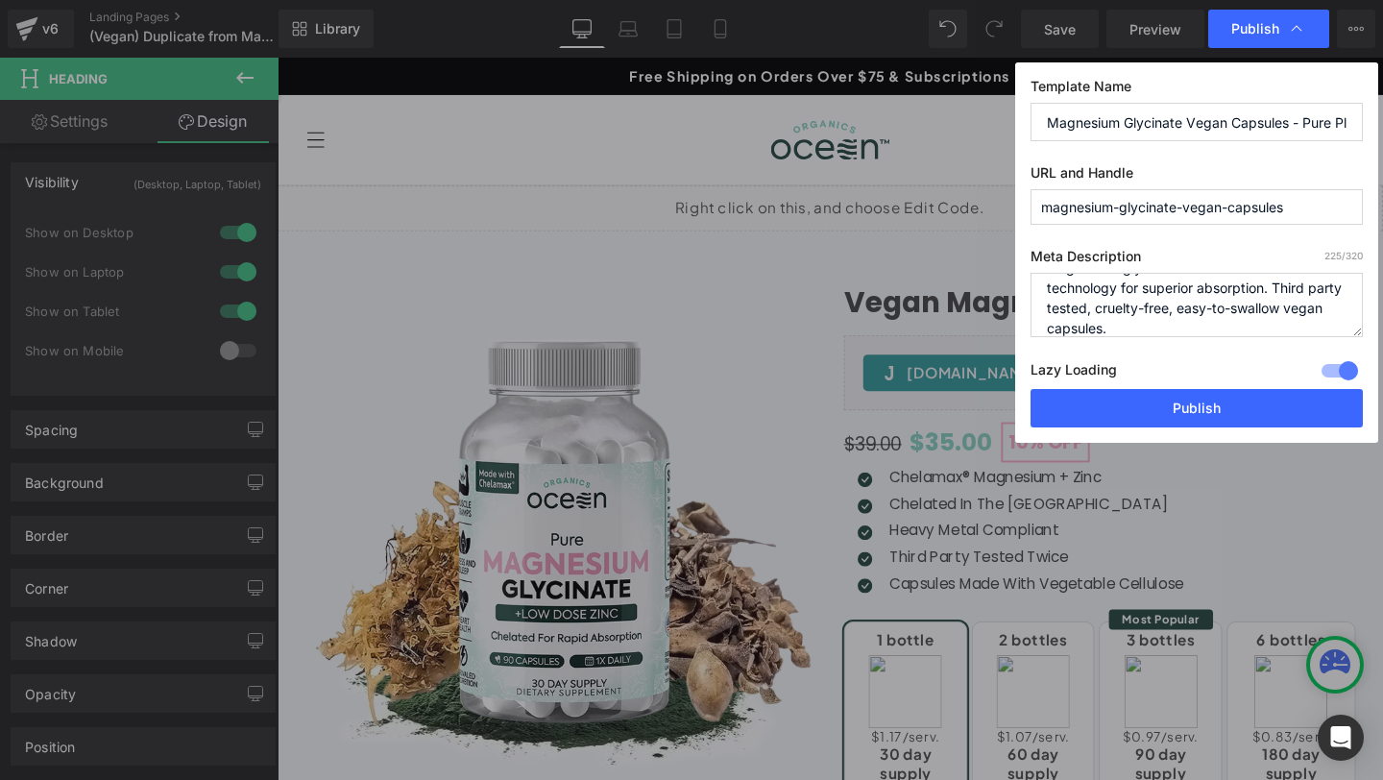
click at [0, 0] on div "Template Name Magnesium Glycinate Vegan Capsules - Pure Plant-Based Formula URL…" at bounding box center [0, 0] width 0 height 0
click at [1167, 403] on button "Publish" at bounding box center [1196, 408] width 332 height 38
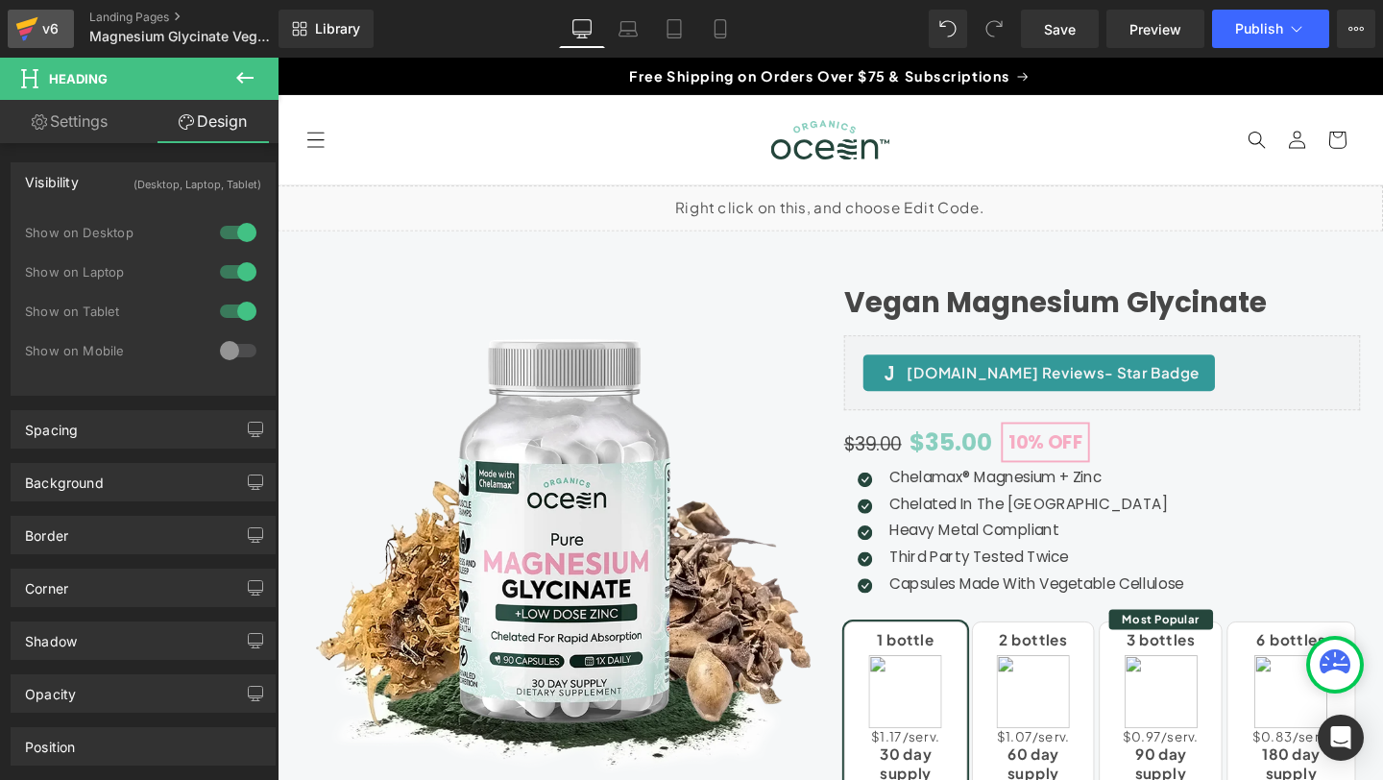
click at [22, 21] on icon at bounding box center [27, 23] width 22 height 12
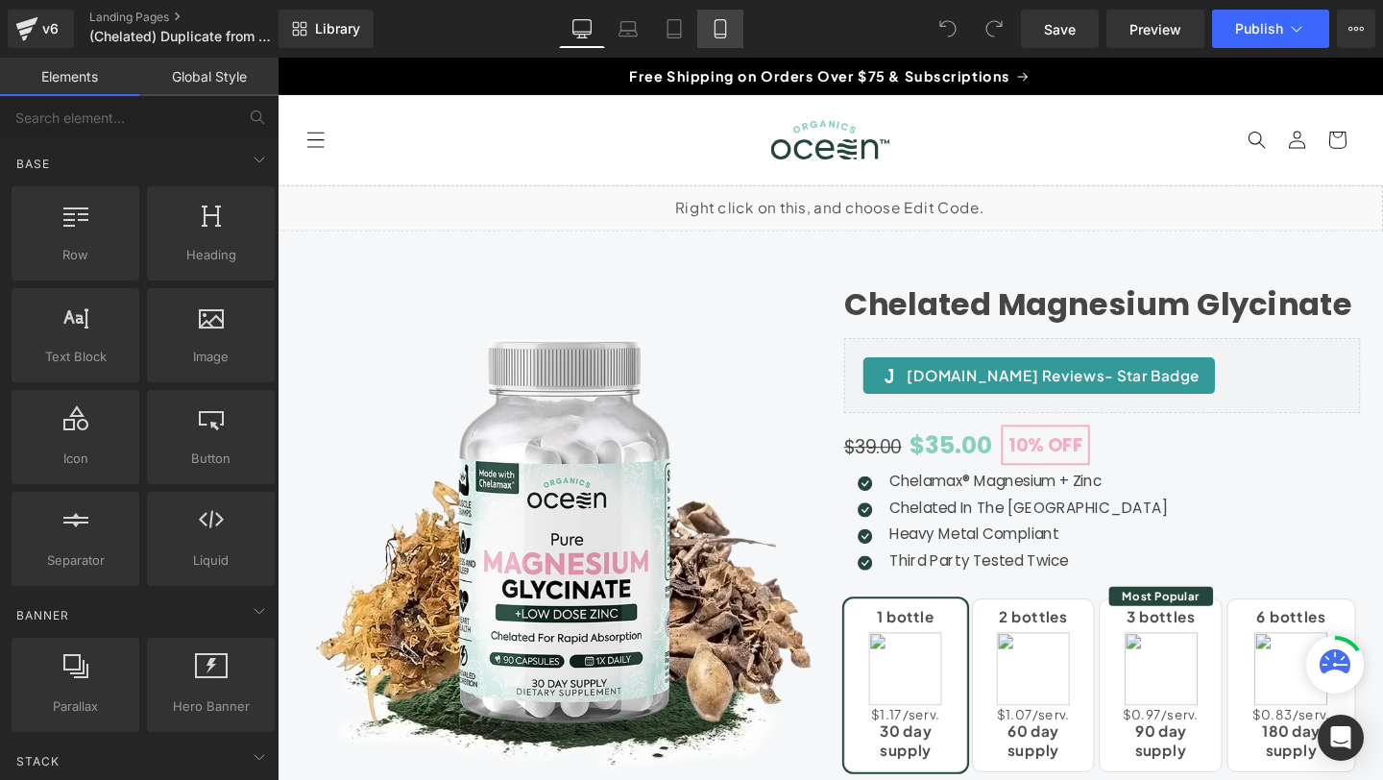
click at [718, 36] on icon at bounding box center [720, 28] width 19 height 19
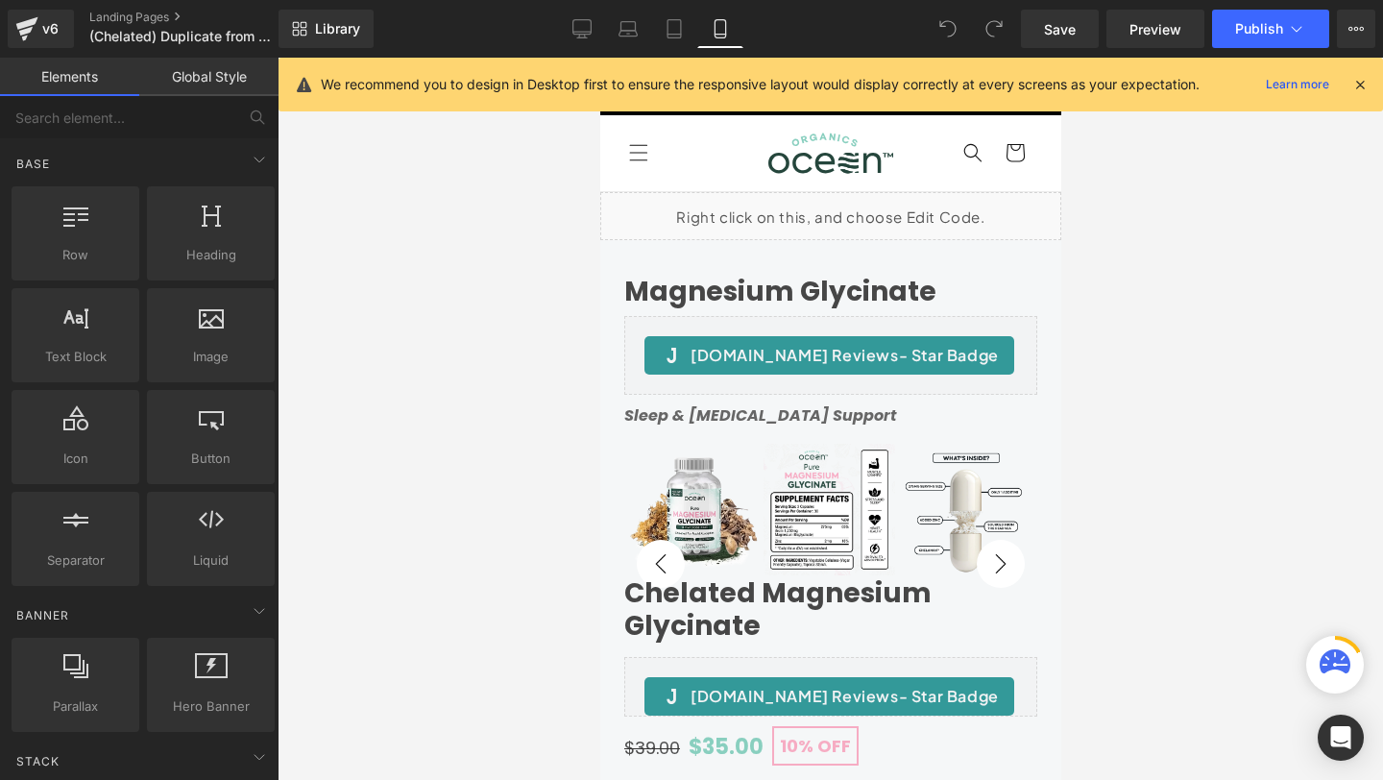
scroll to position [134, 0]
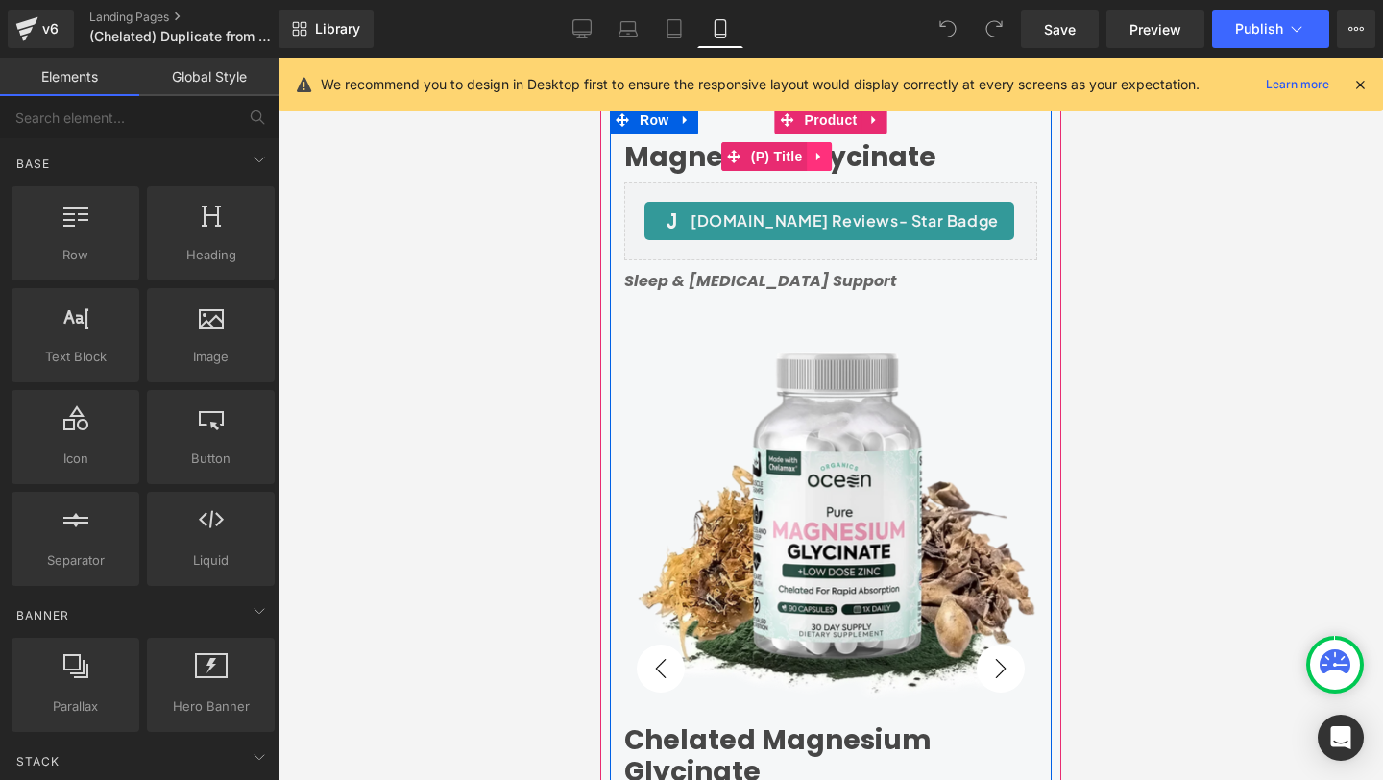
click at [816, 148] on link at bounding box center [818, 156] width 25 height 29
click at [833, 159] on icon at bounding box center [830, 156] width 13 height 13
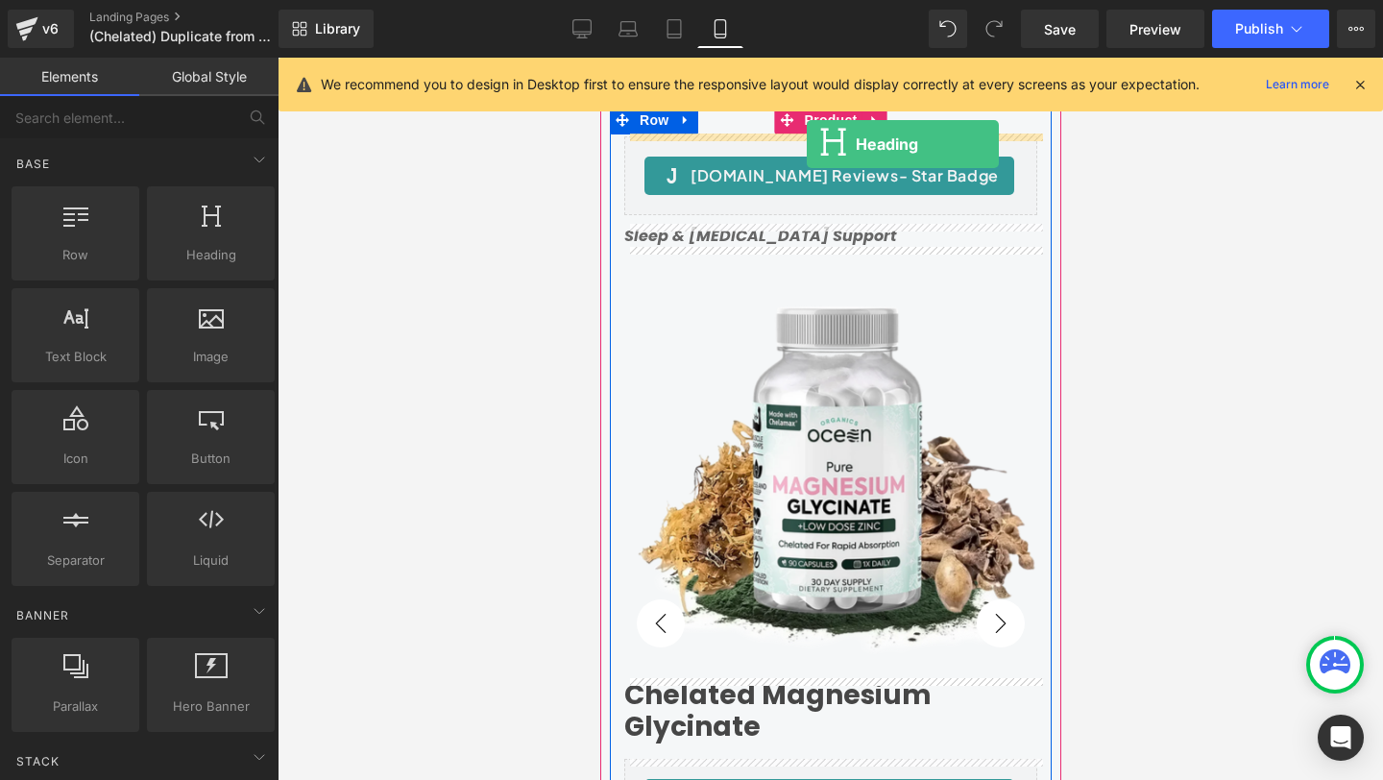
drag, startPoint x: 786, startPoint y: 283, endPoint x: 806, endPoint y: 144, distance: 140.6
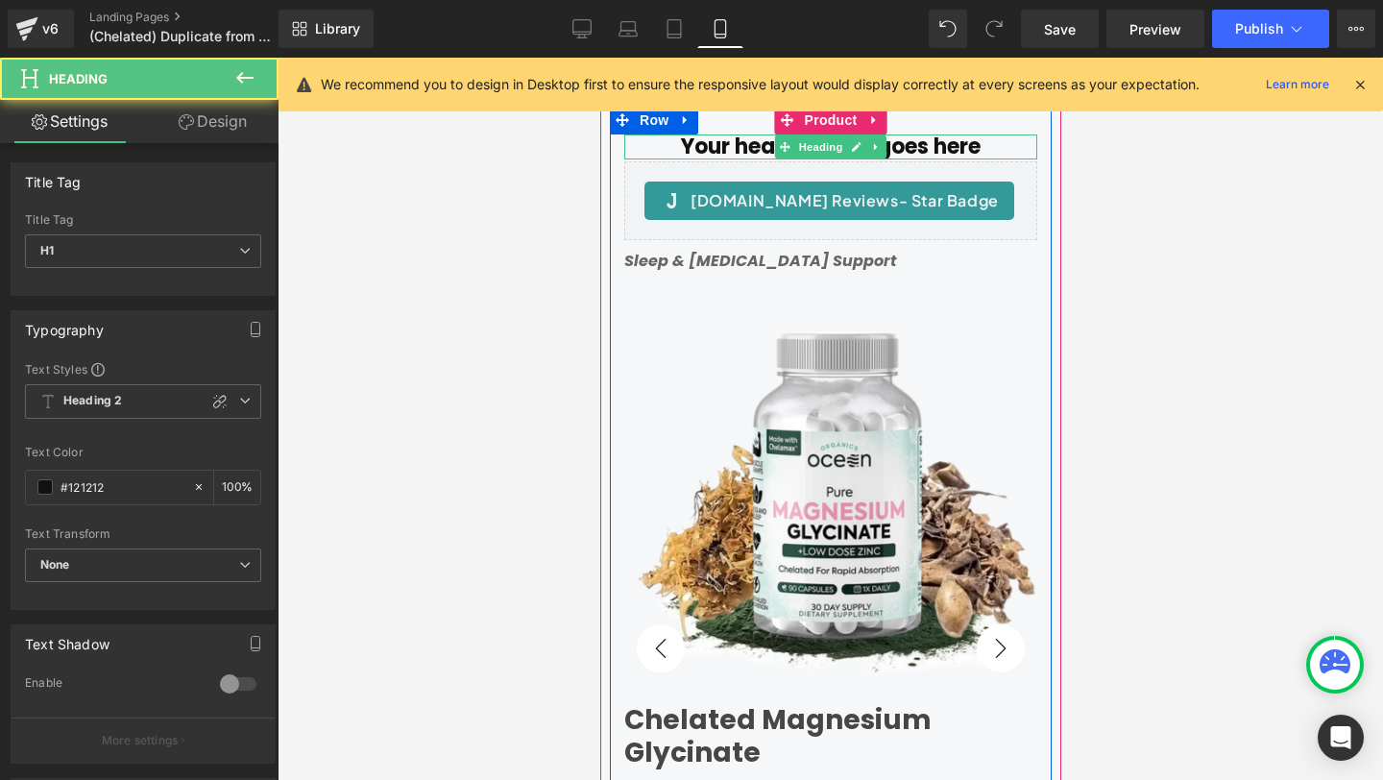
click at [735, 148] on h1 "Your heading text goes here" at bounding box center [829, 146] width 413 height 25
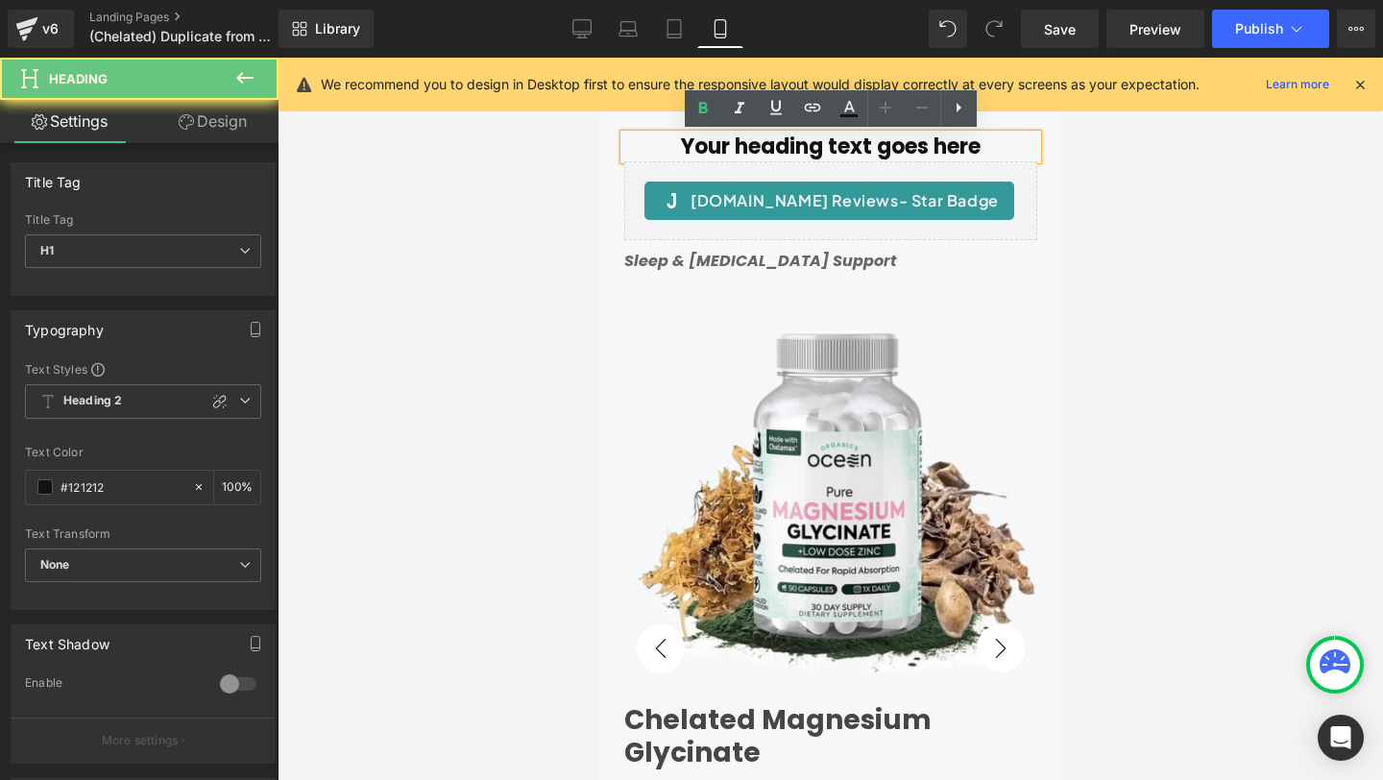
click at [735, 148] on h1 "Your heading text goes here" at bounding box center [829, 146] width 413 height 25
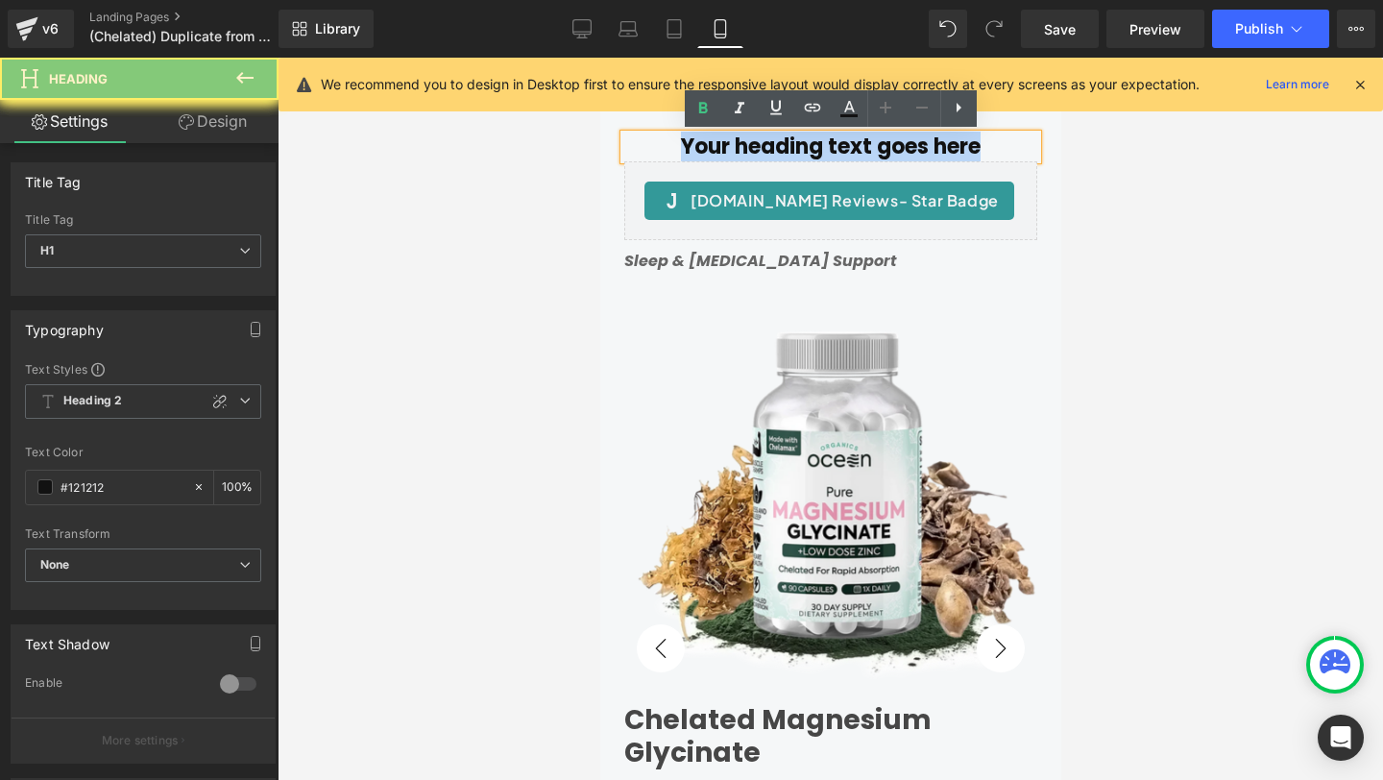
click at [735, 148] on h1 "Your heading text goes here" at bounding box center [829, 146] width 413 height 25
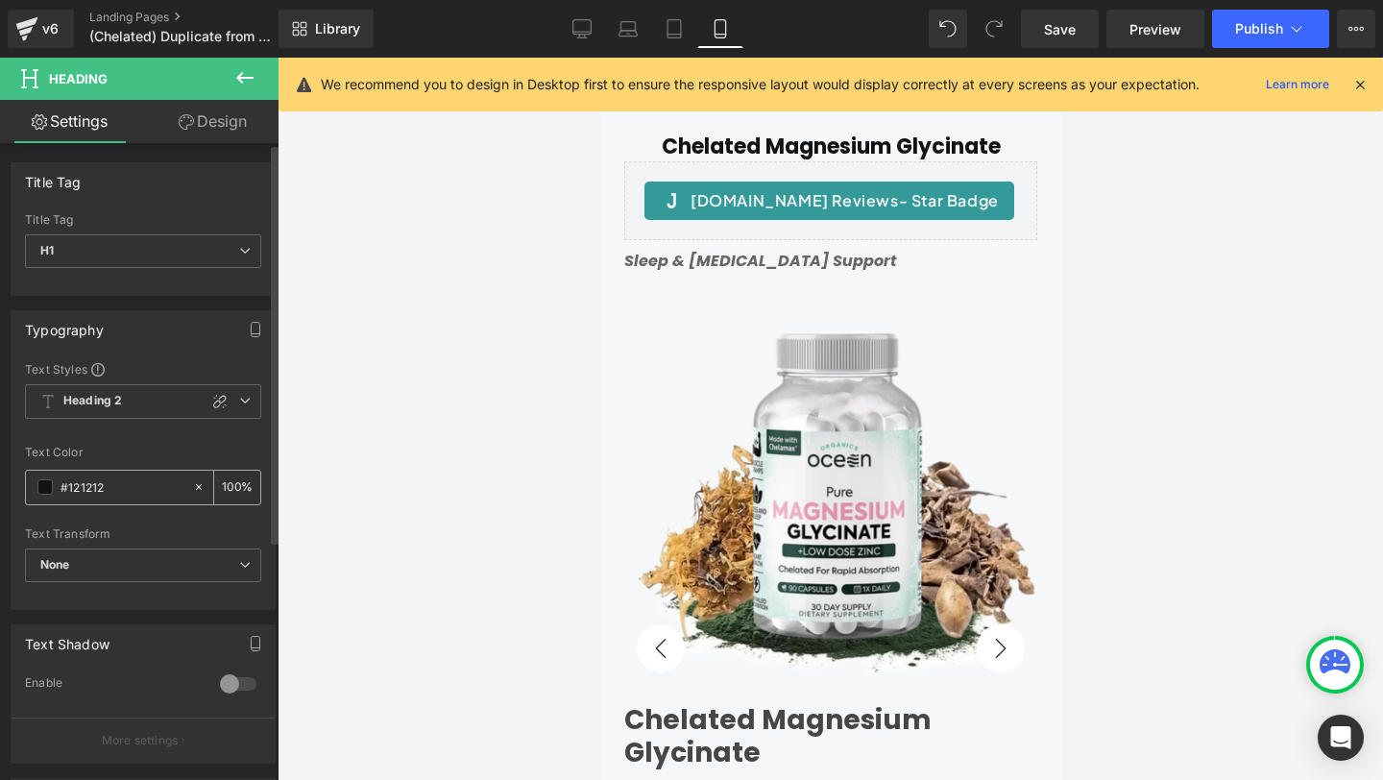
click at [126, 484] on input "#121212" at bounding box center [121, 486] width 123 height 21
paste input "464646"
type input "#464646"
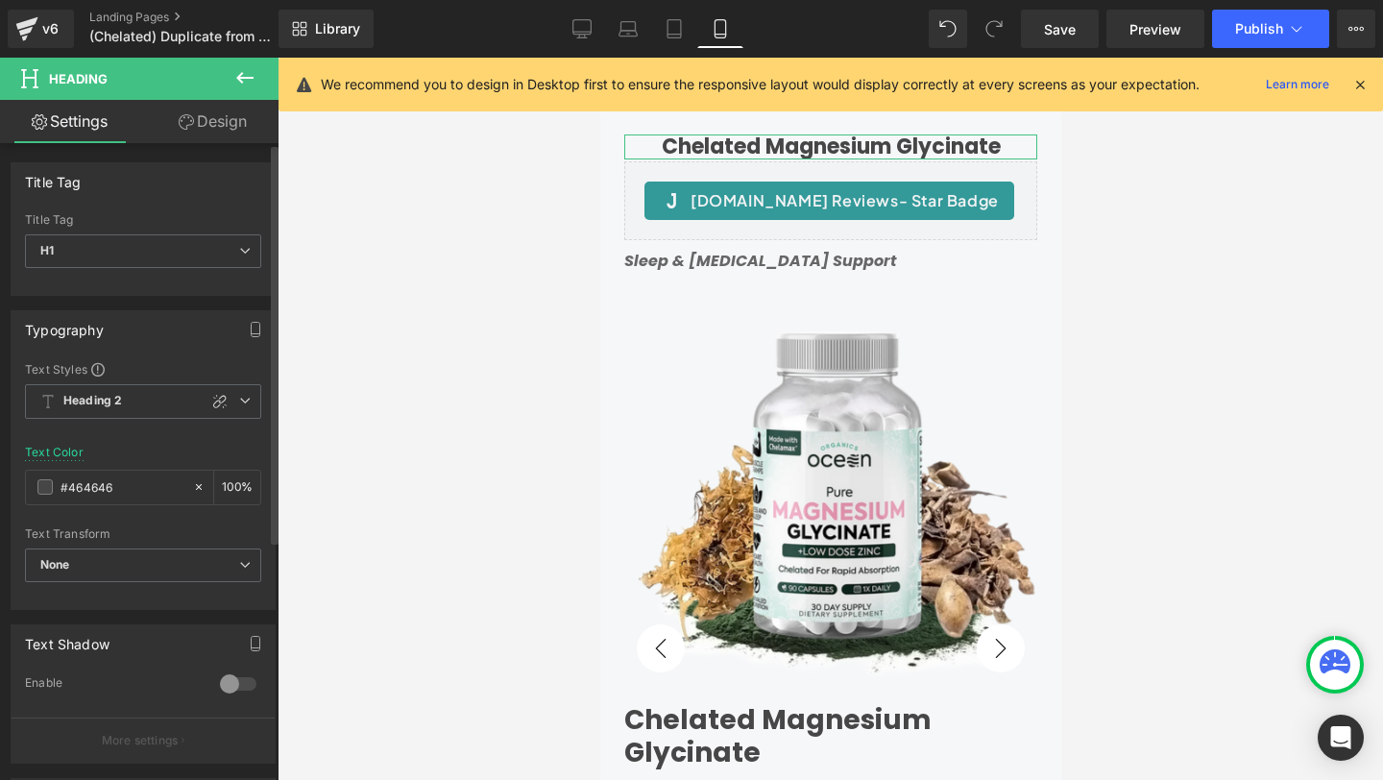
click at [144, 446] on div "Text Color #464646 100 %" at bounding box center [143, 487] width 236 height 82
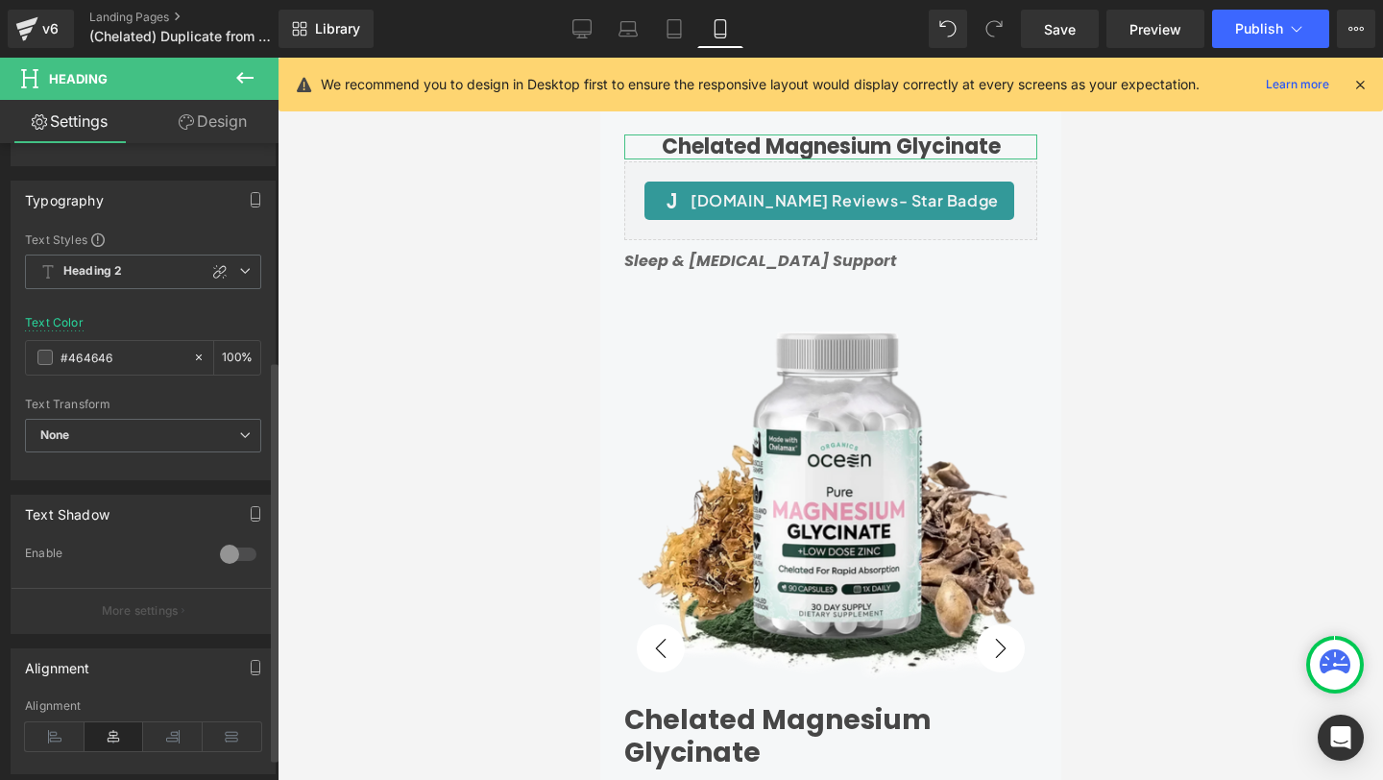
scroll to position [380, 0]
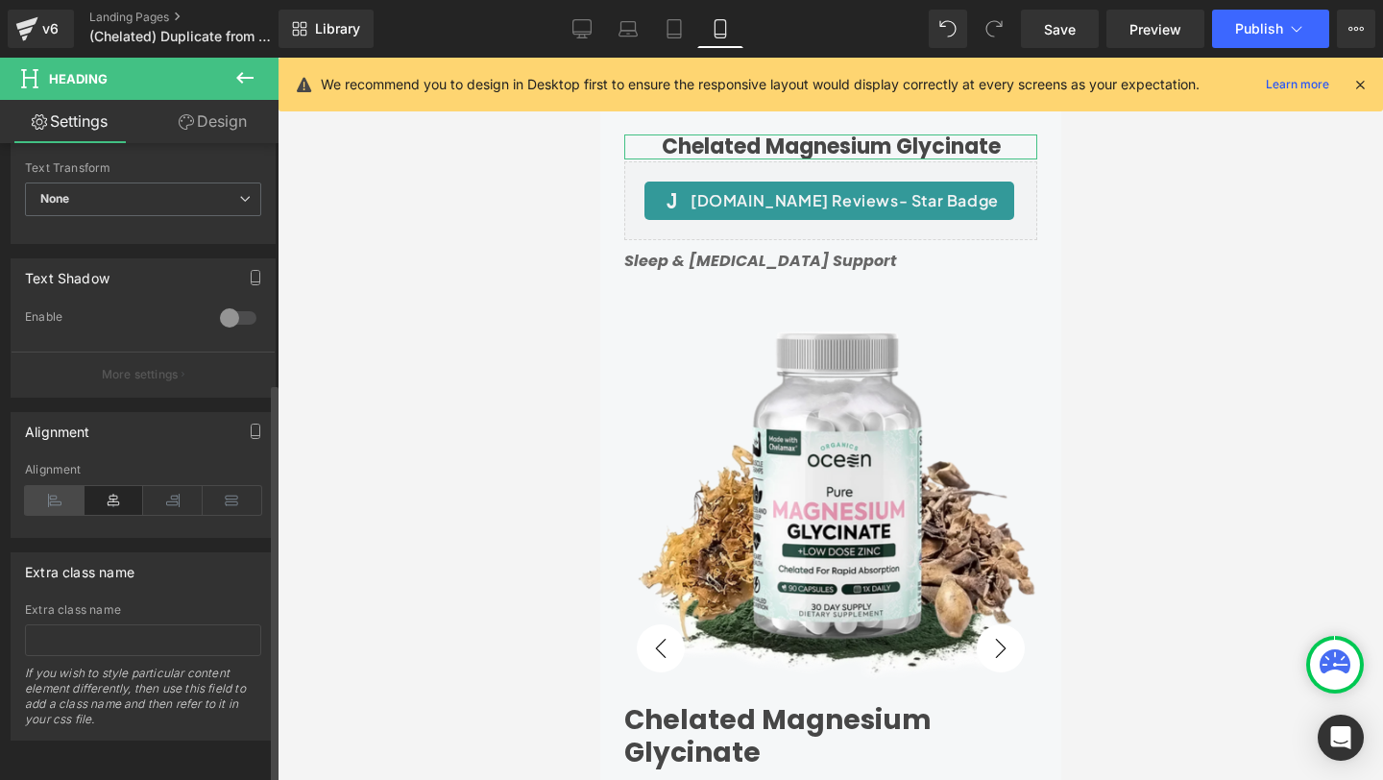
click at [51, 486] on icon at bounding box center [55, 500] width 60 height 29
click at [203, 118] on link "Design" at bounding box center [212, 121] width 139 height 43
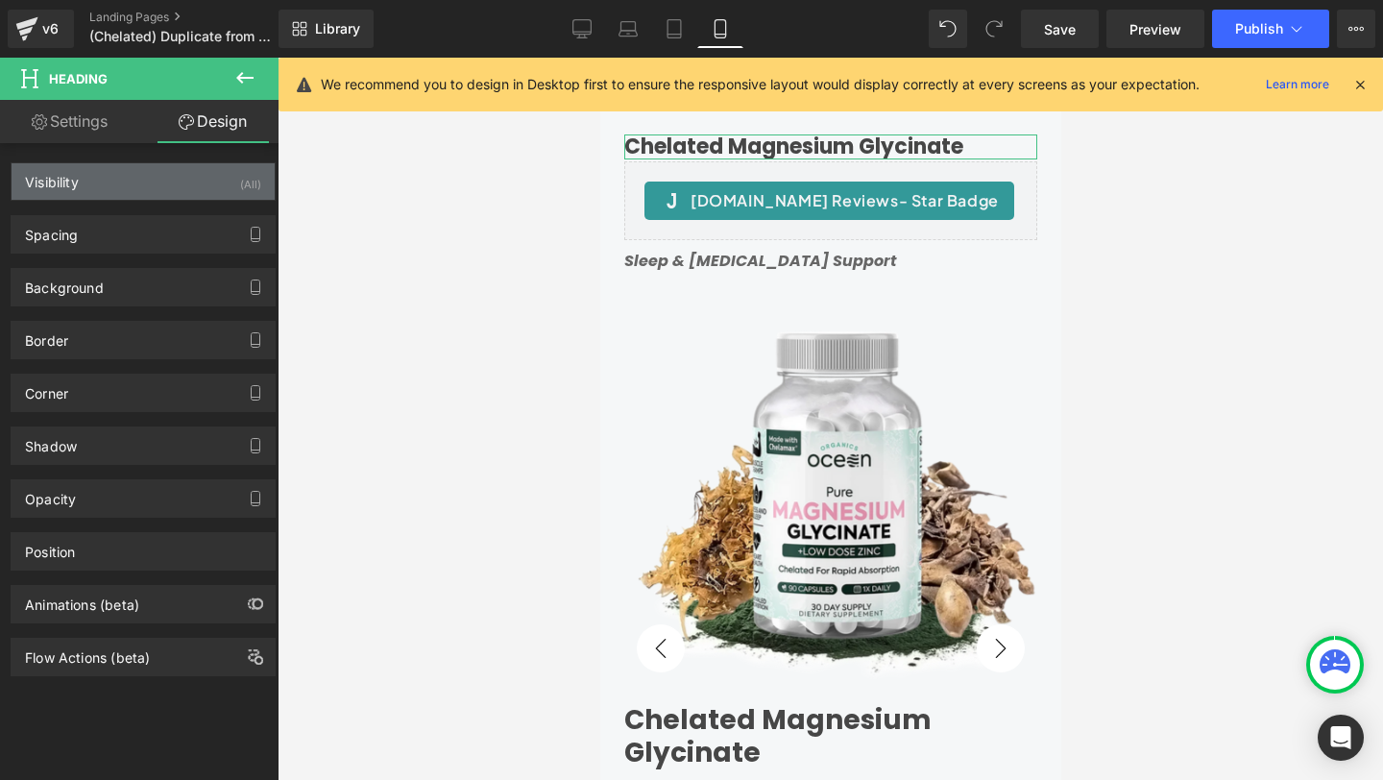
click at [107, 185] on div "Visibility (All)" at bounding box center [143, 181] width 263 height 36
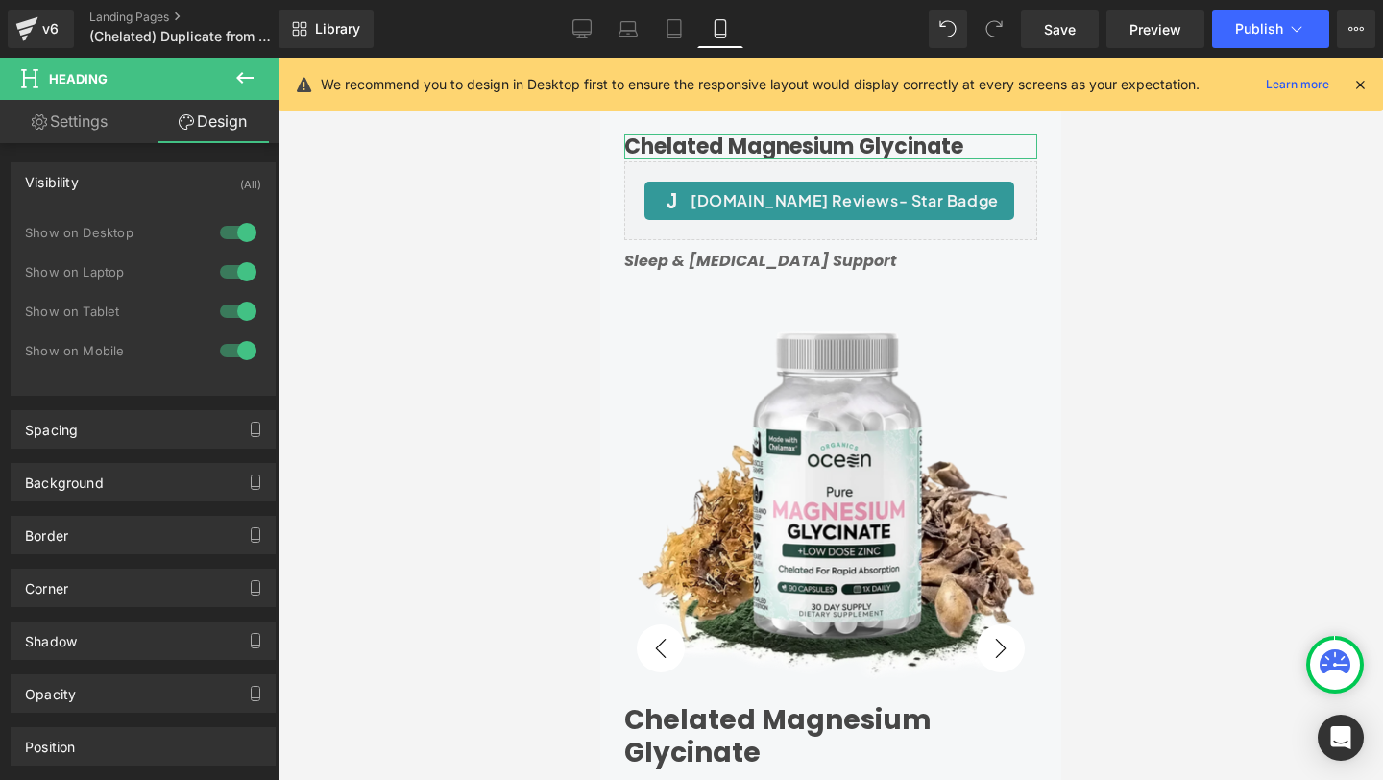
click at [235, 231] on div at bounding box center [238, 232] width 46 height 31
click at [231, 269] on div at bounding box center [238, 271] width 46 height 31
click at [227, 315] on div at bounding box center [238, 311] width 46 height 31
click at [87, 120] on link "Settings" at bounding box center [69, 121] width 139 height 43
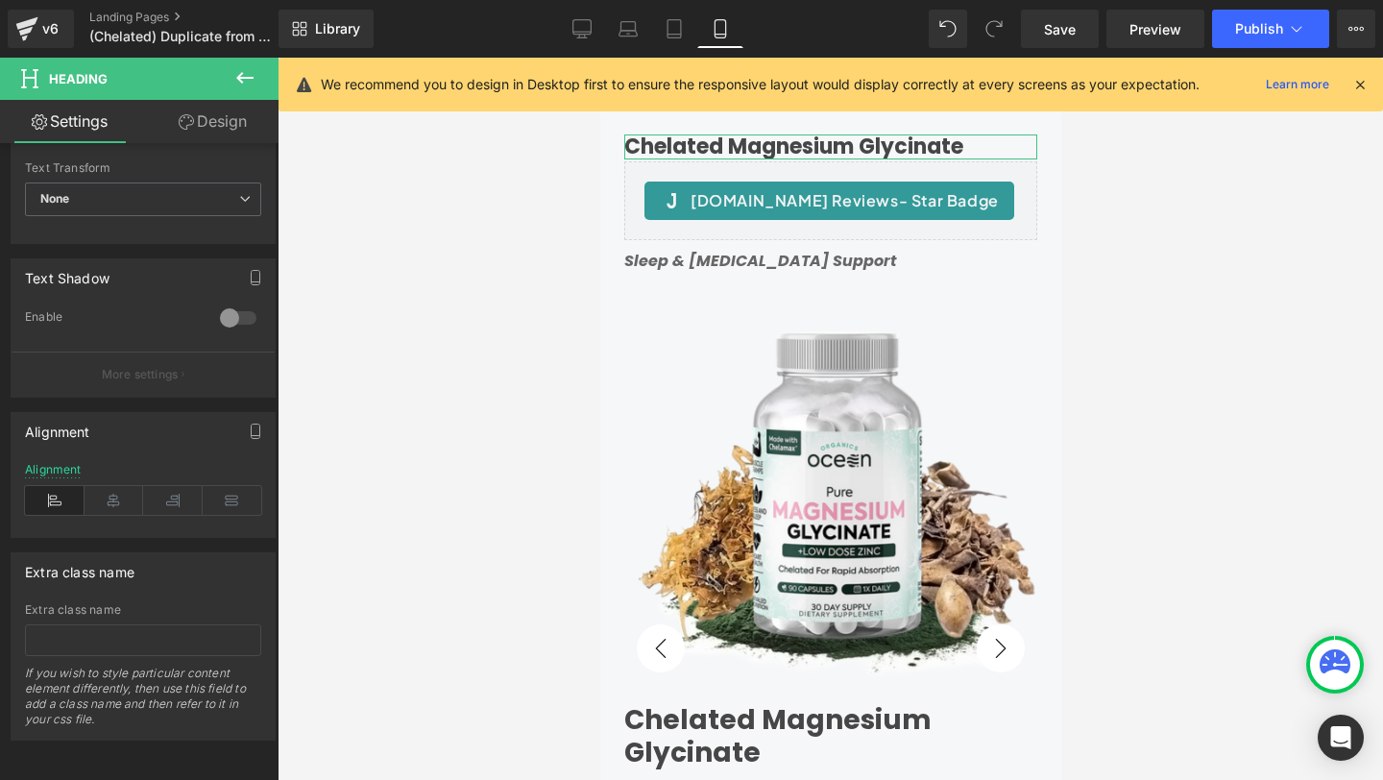
click at [211, 122] on link "Design" at bounding box center [212, 121] width 139 height 43
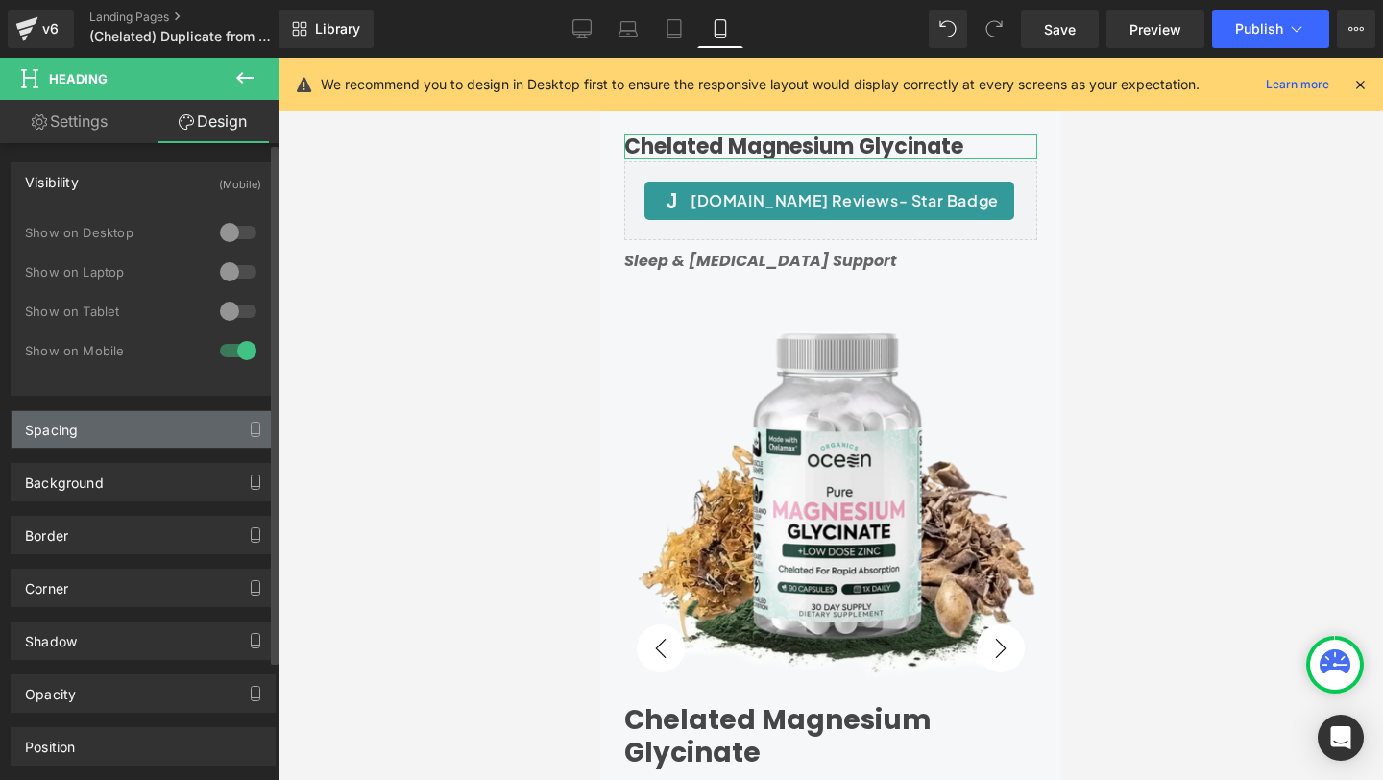
click at [87, 444] on div "Spacing" at bounding box center [143, 429] width 263 height 36
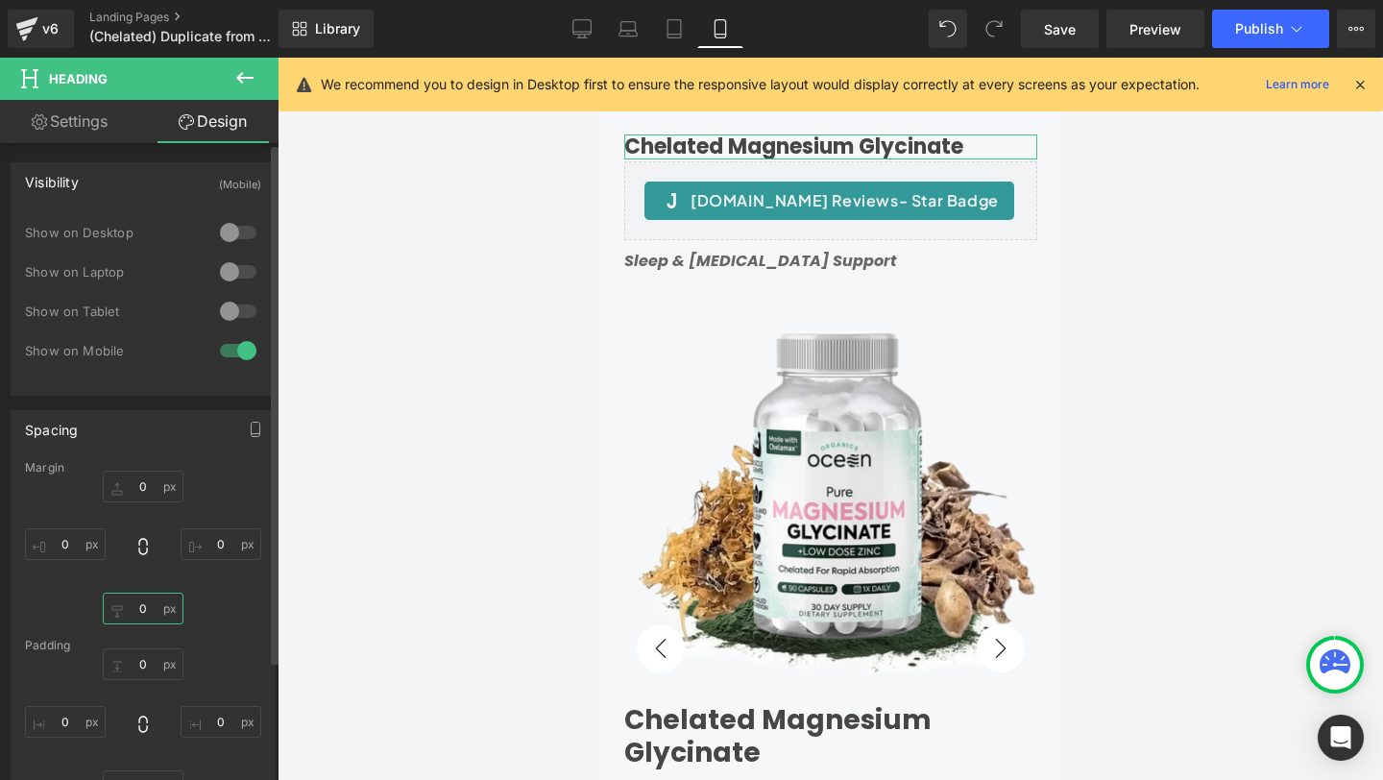
click at [147, 599] on input "text" at bounding box center [143, 608] width 81 height 32
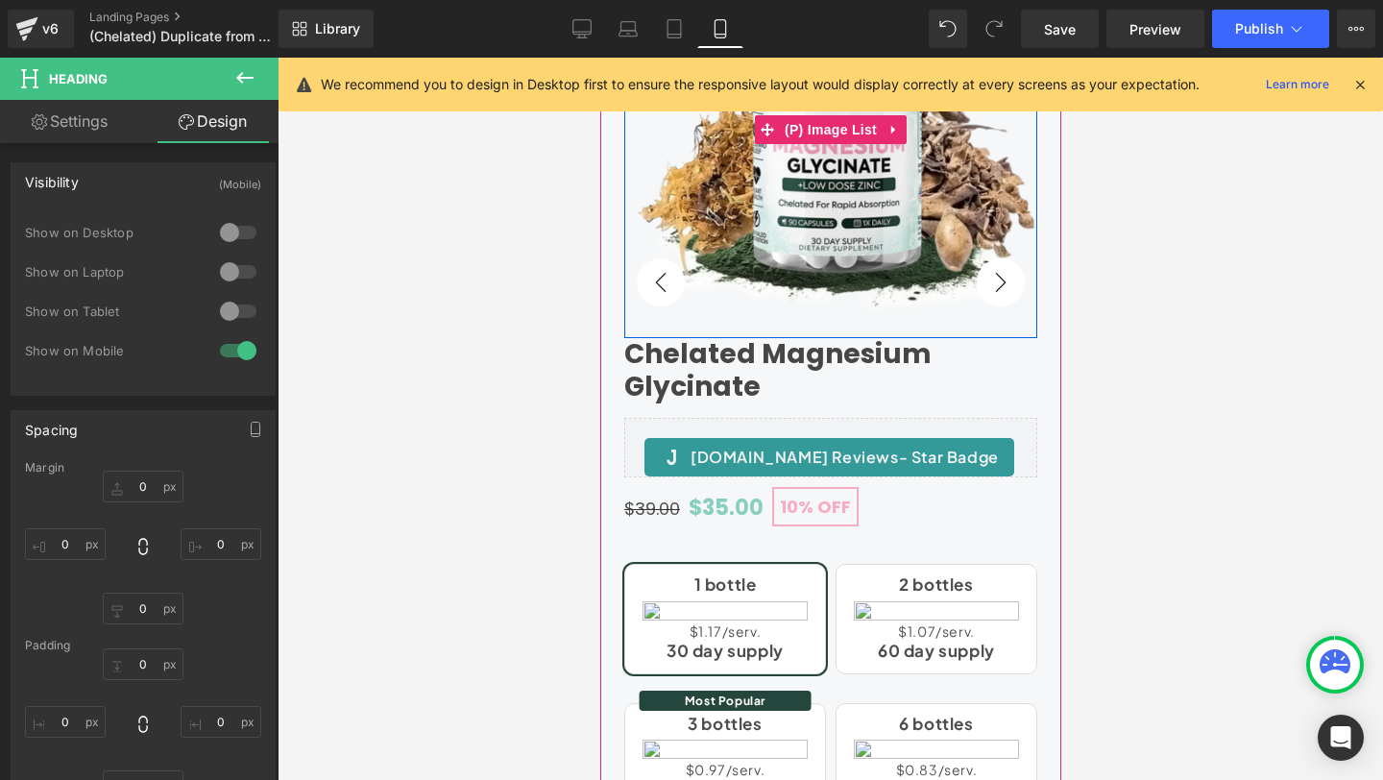
scroll to position [560, 0]
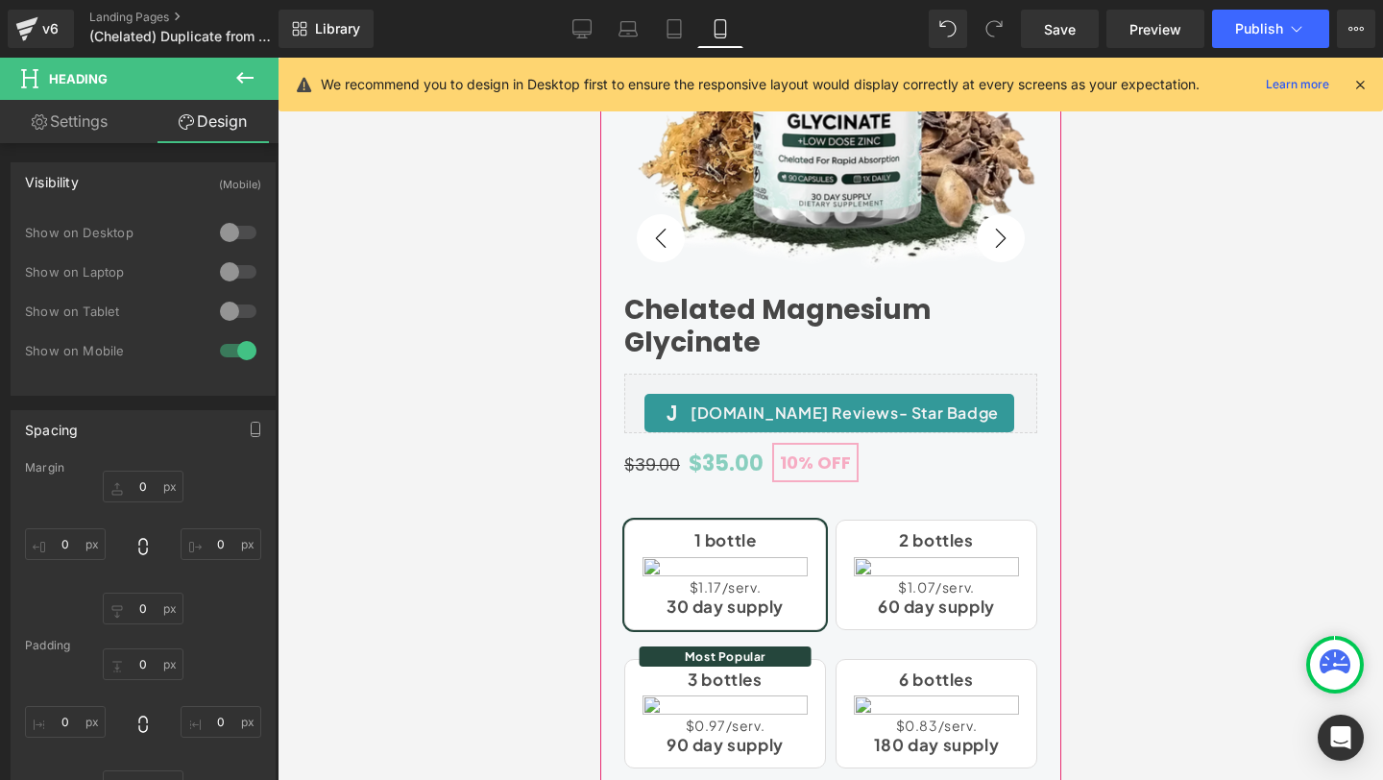
click at [820, 316] on div "Chelated Magnesium Glycinate Heading" at bounding box center [829, 326] width 413 height 64
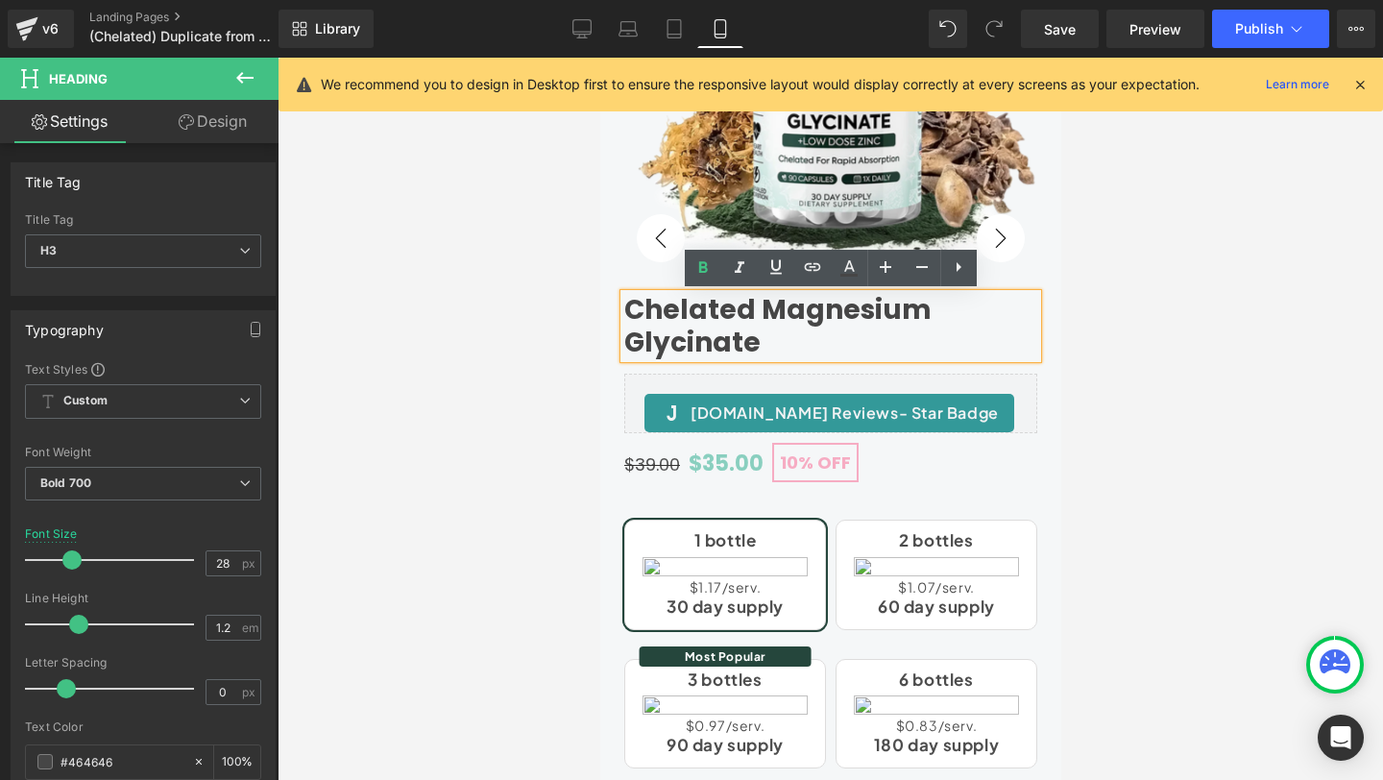
click at [549, 329] on div at bounding box center [830, 419] width 1105 height 722
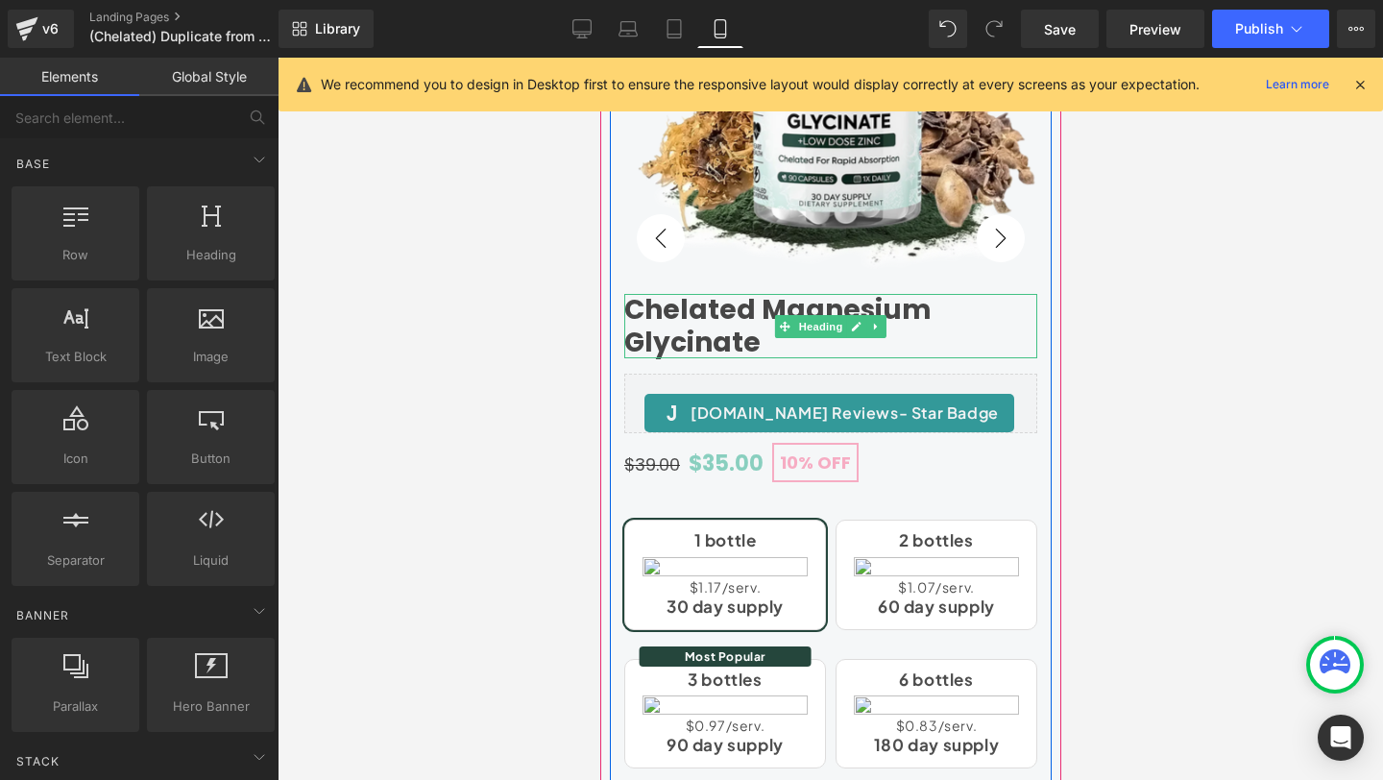
click at [745, 308] on h3 "Chelated Magnesium Glycinate" at bounding box center [829, 326] width 413 height 64
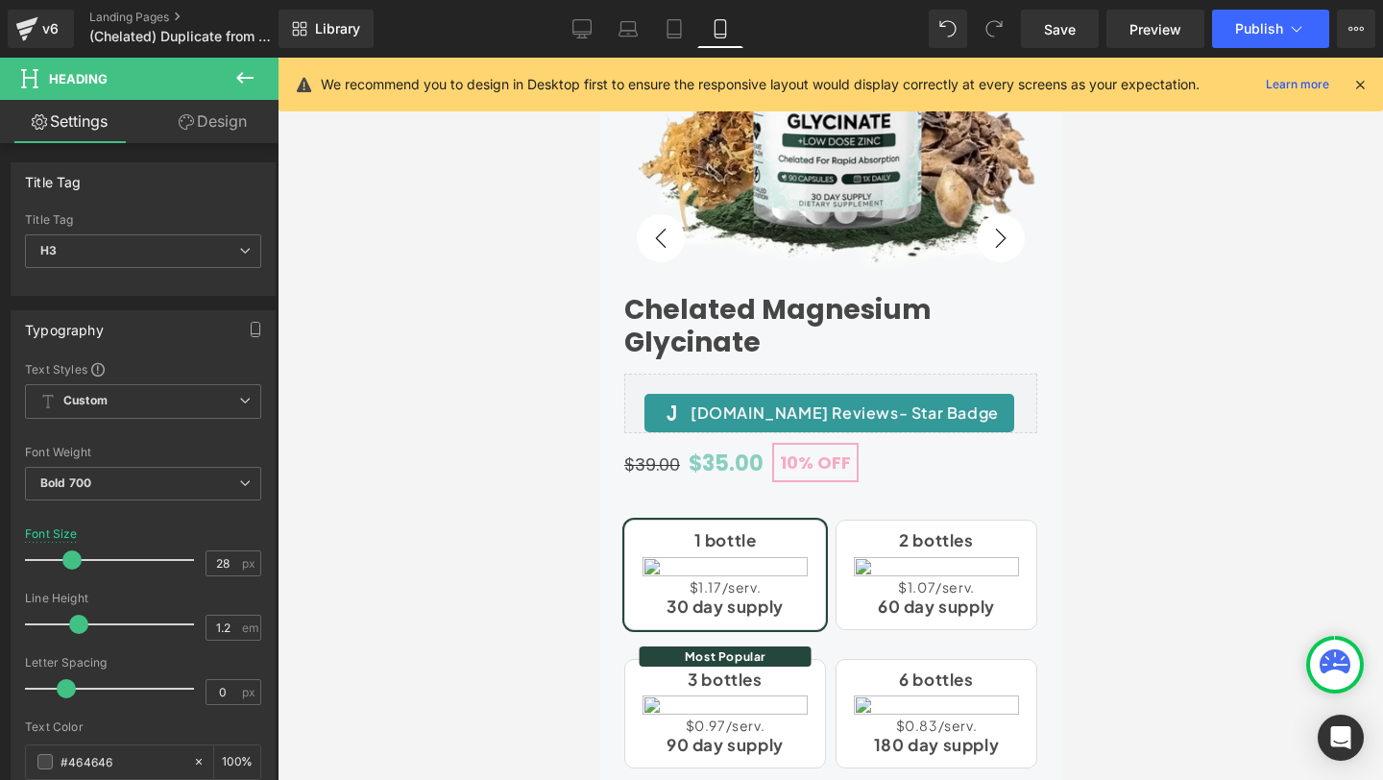
click at [204, 131] on link "Design" at bounding box center [212, 121] width 139 height 43
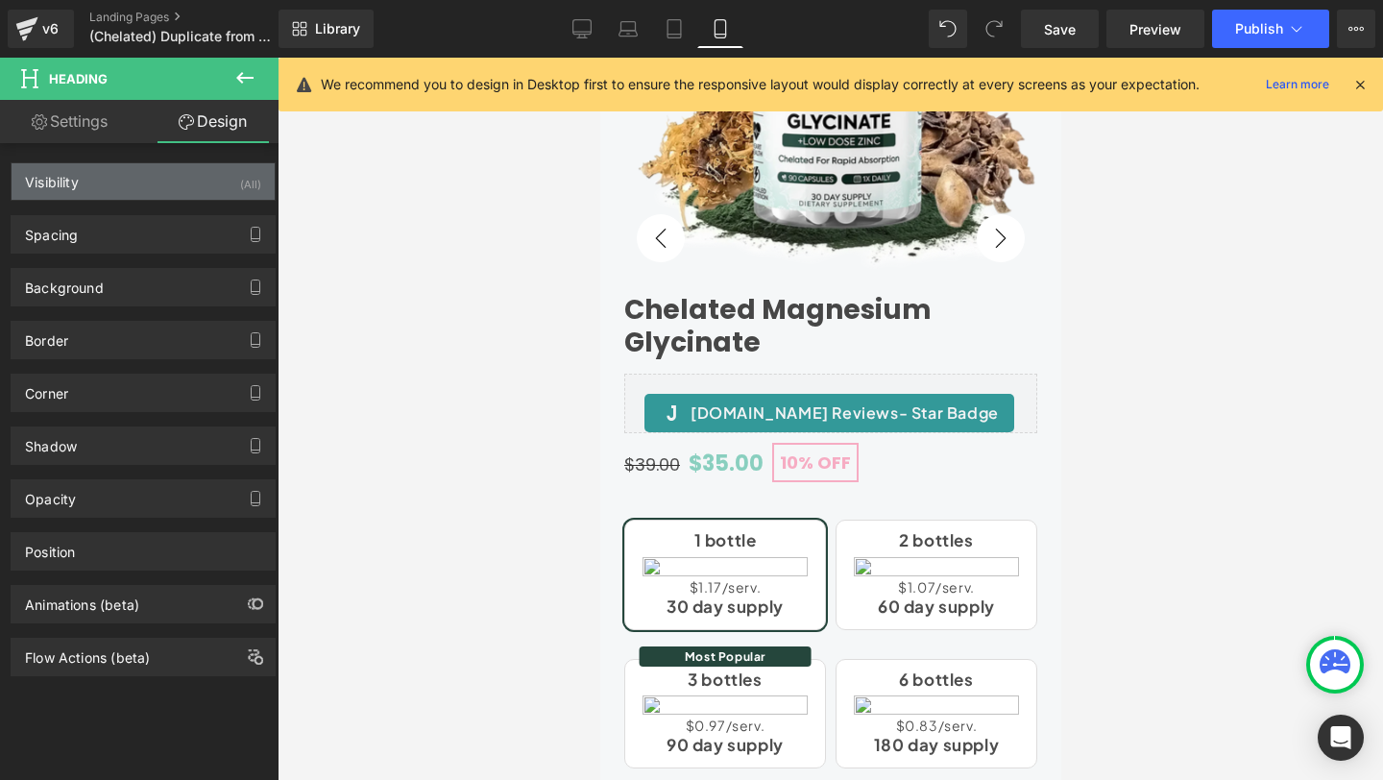
click at [147, 188] on div "Visibility (All)" at bounding box center [143, 181] width 263 height 36
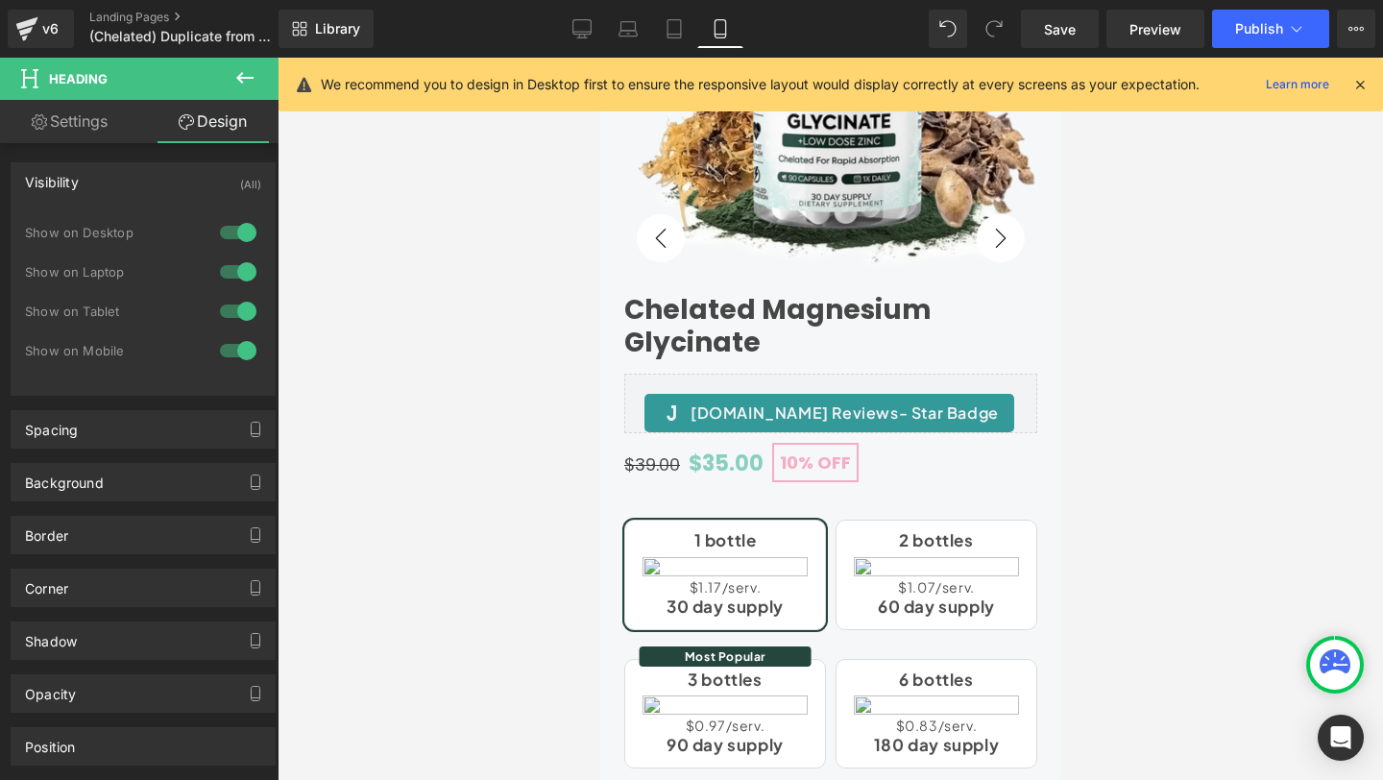
click at [222, 350] on div at bounding box center [238, 350] width 46 height 31
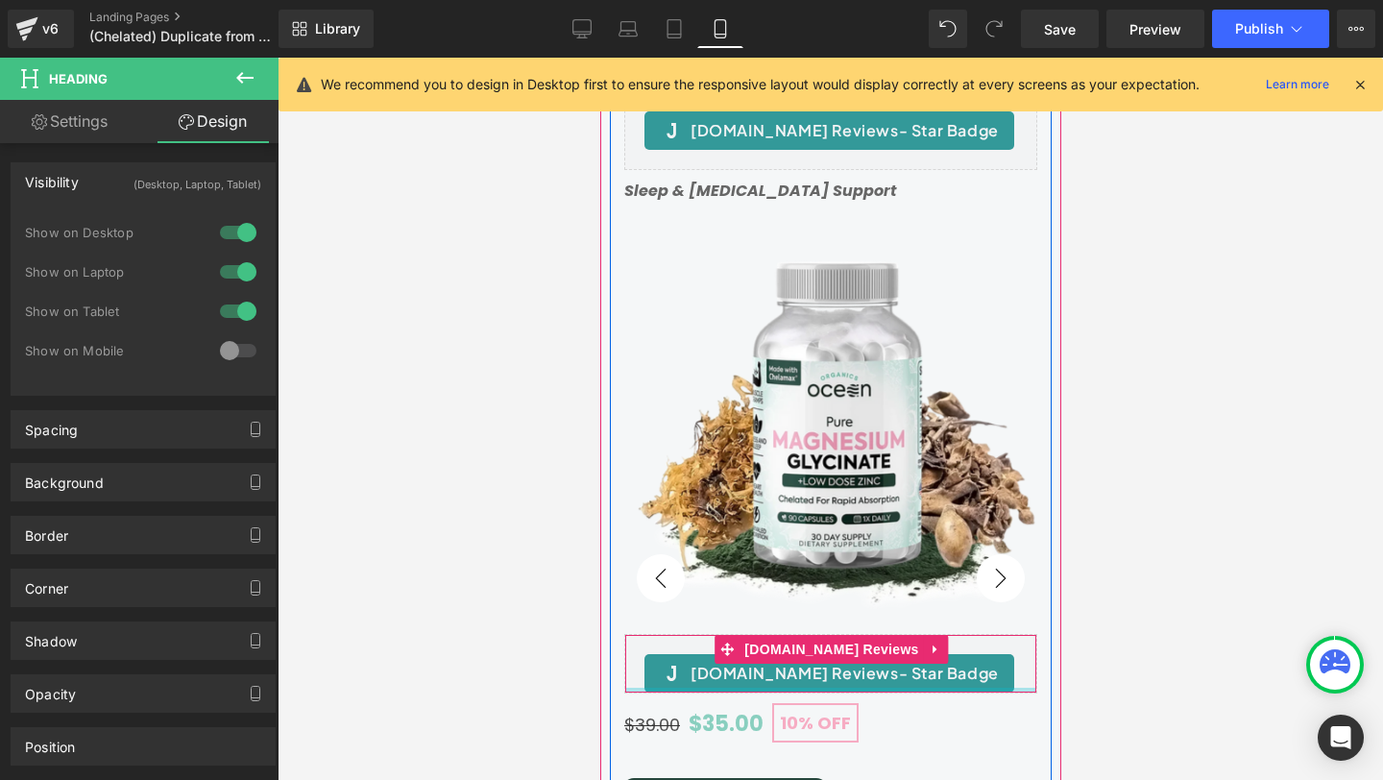
scroll to position [0, 0]
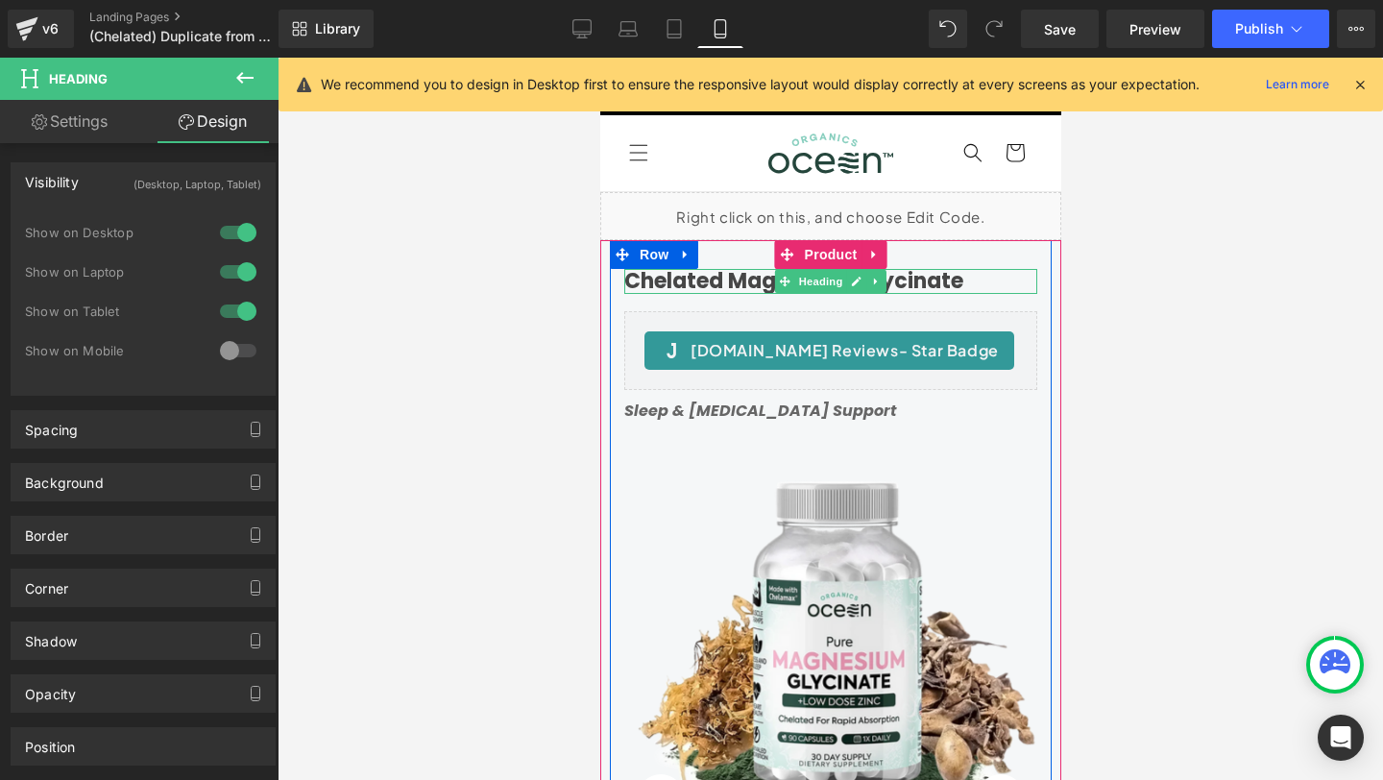
click at [742, 283] on h1 "Chelated Magnesium Glycinate" at bounding box center [829, 281] width 413 height 25
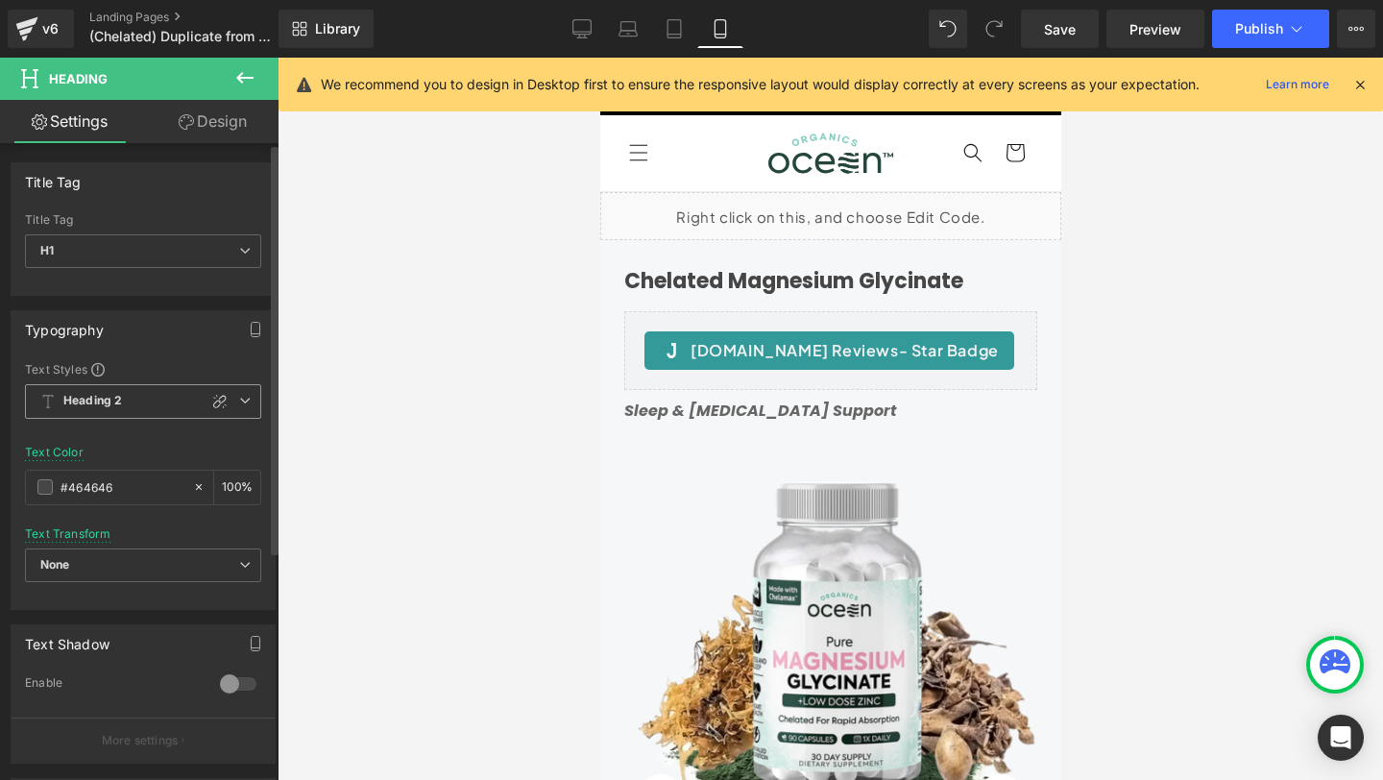
click at [169, 401] on span "Heading 2" at bounding box center [143, 401] width 236 height 35
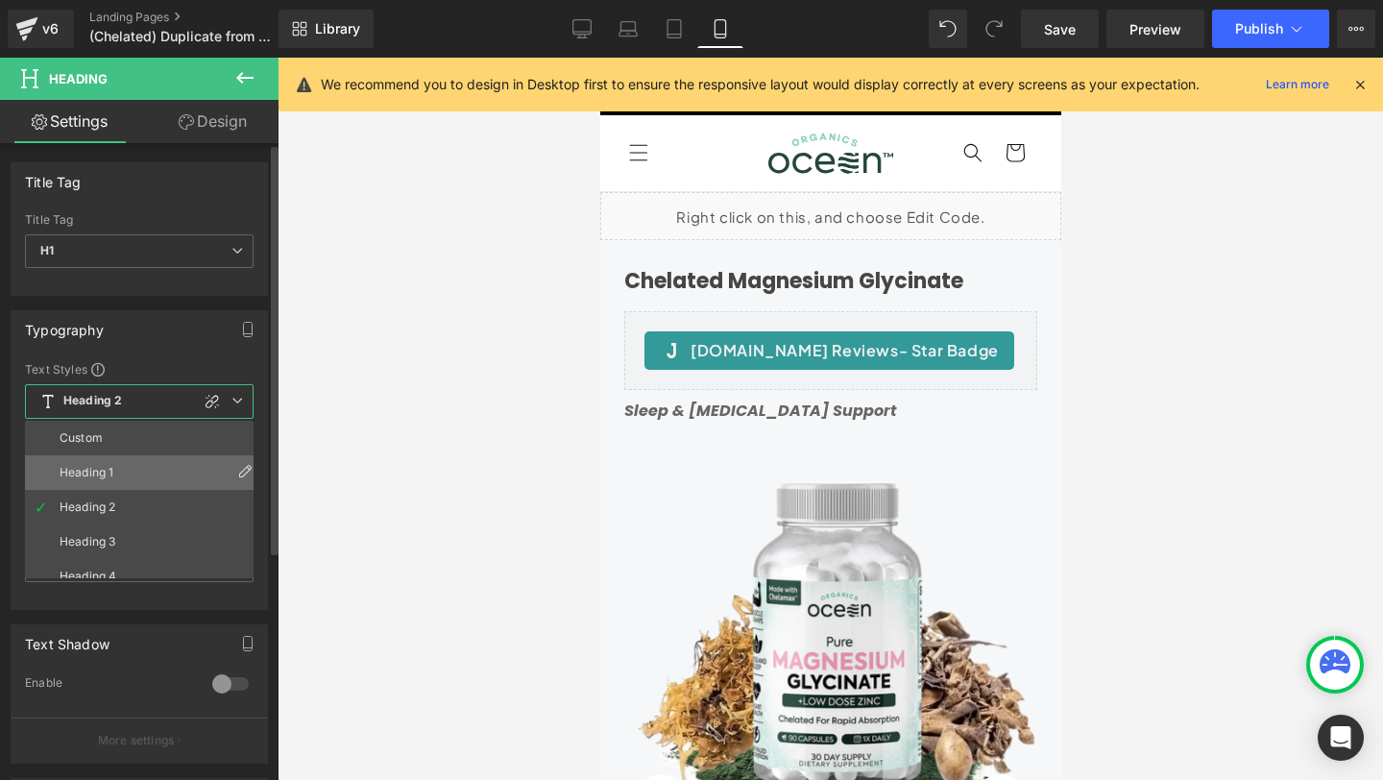
click at [115, 464] on li "Heading 1" at bounding box center [143, 472] width 237 height 35
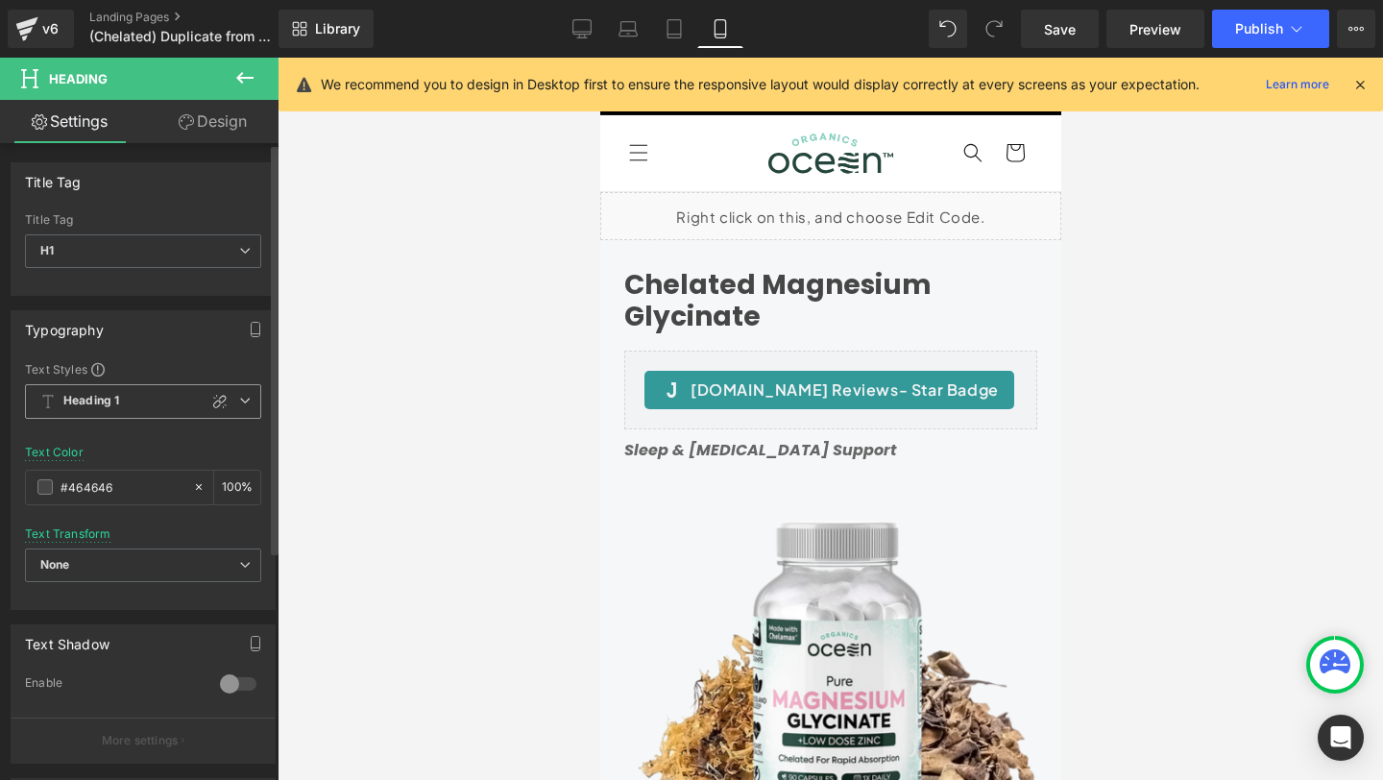
click at [133, 406] on span "Heading 1" at bounding box center [143, 401] width 236 height 35
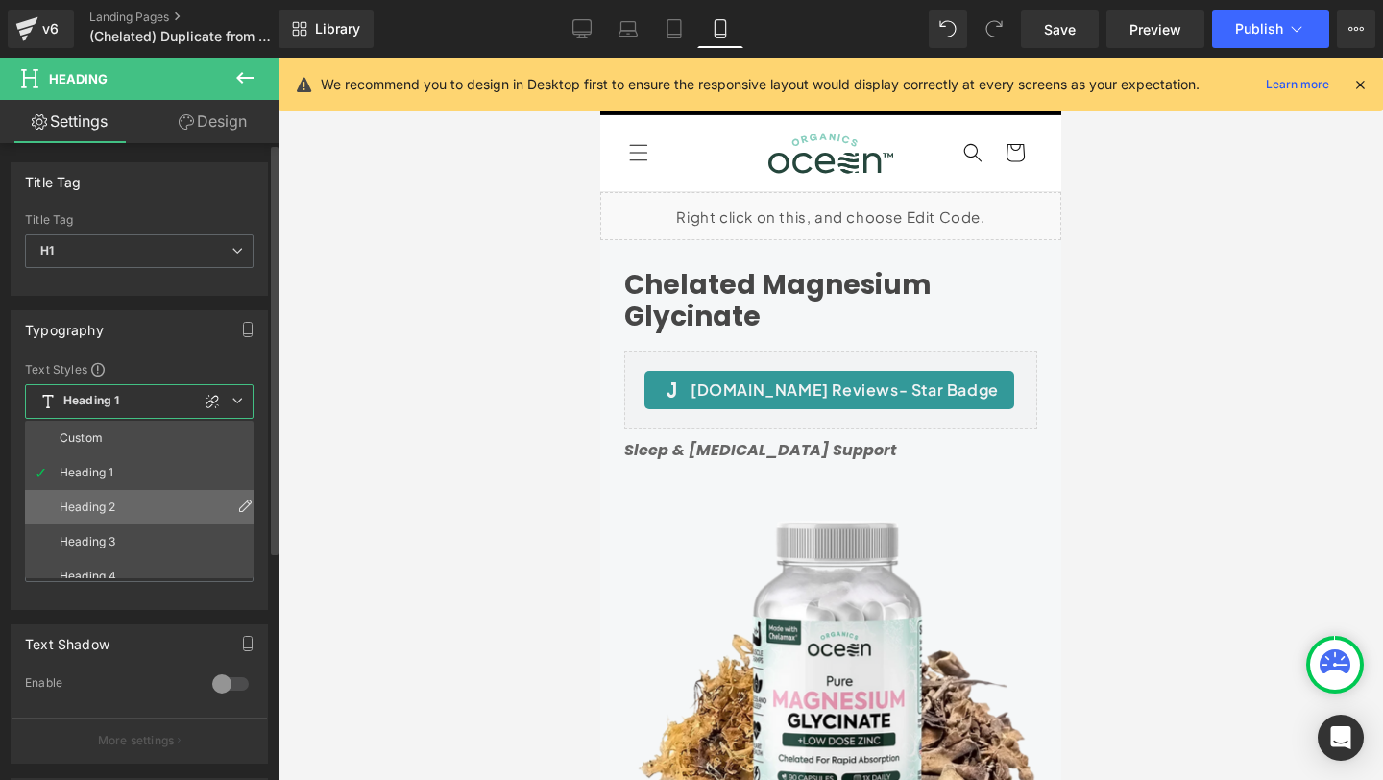
click at [94, 510] on div "Heading 2" at bounding box center [88, 506] width 56 height 13
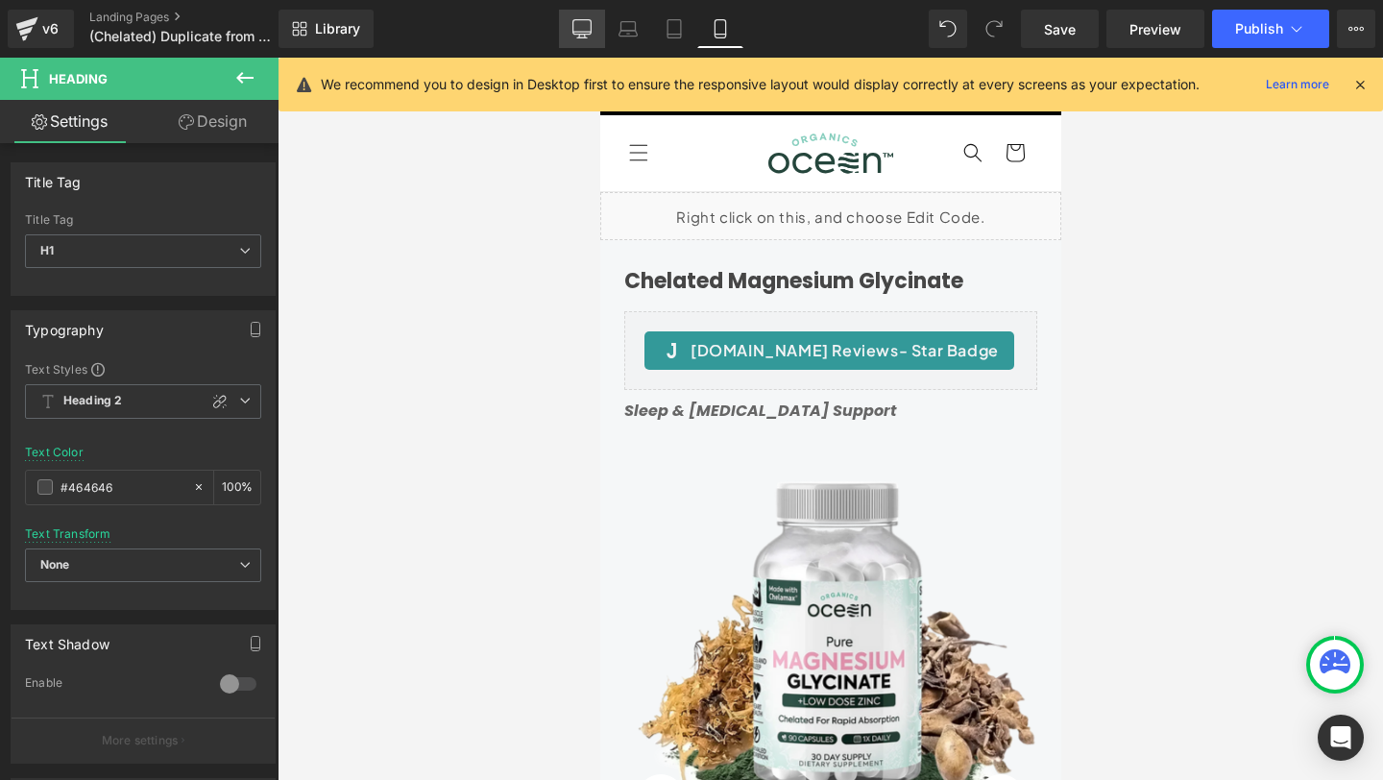
click at [584, 39] on link "Desktop" at bounding box center [582, 29] width 46 height 38
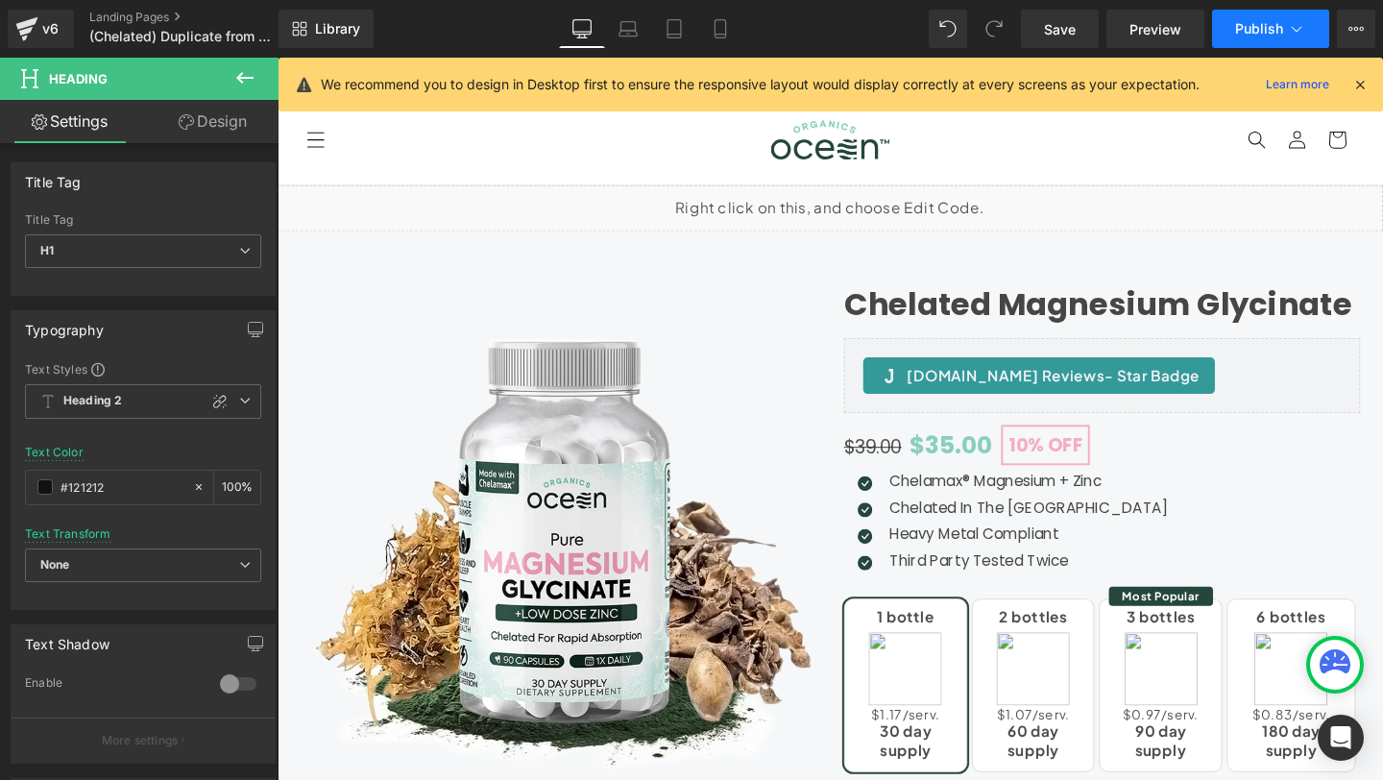
click at [1300, 32] on icon at bounding box center [1296, 28] width 19 height 19
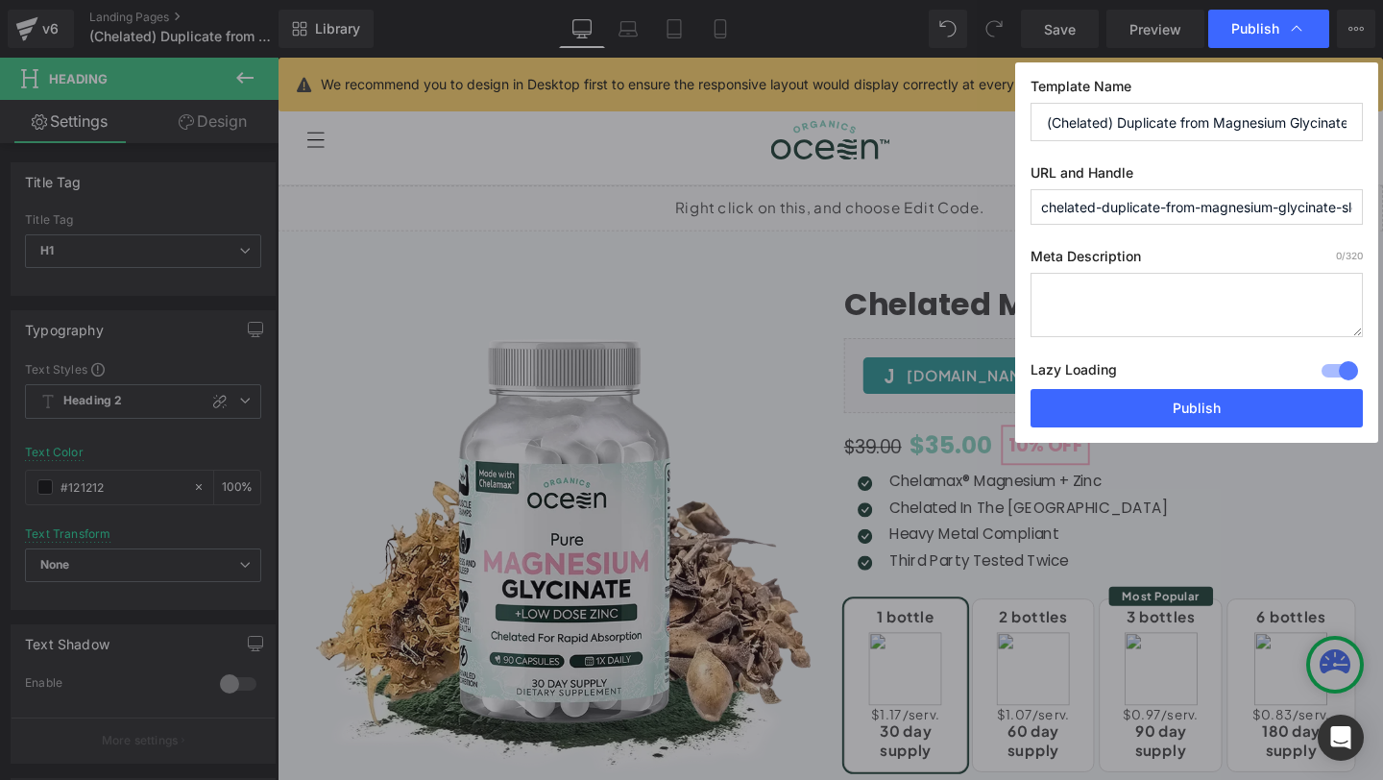
click at [0, 0] on input "(Chelated) Duplicate from Magnesium Glycinate - Sleep & Muscle Cramp Support - …" at bounding box center [0, 0] width 0 height 0
paste input "Chelated Magnesium Glycinate - Best Chelated Magnesium for Absorption"
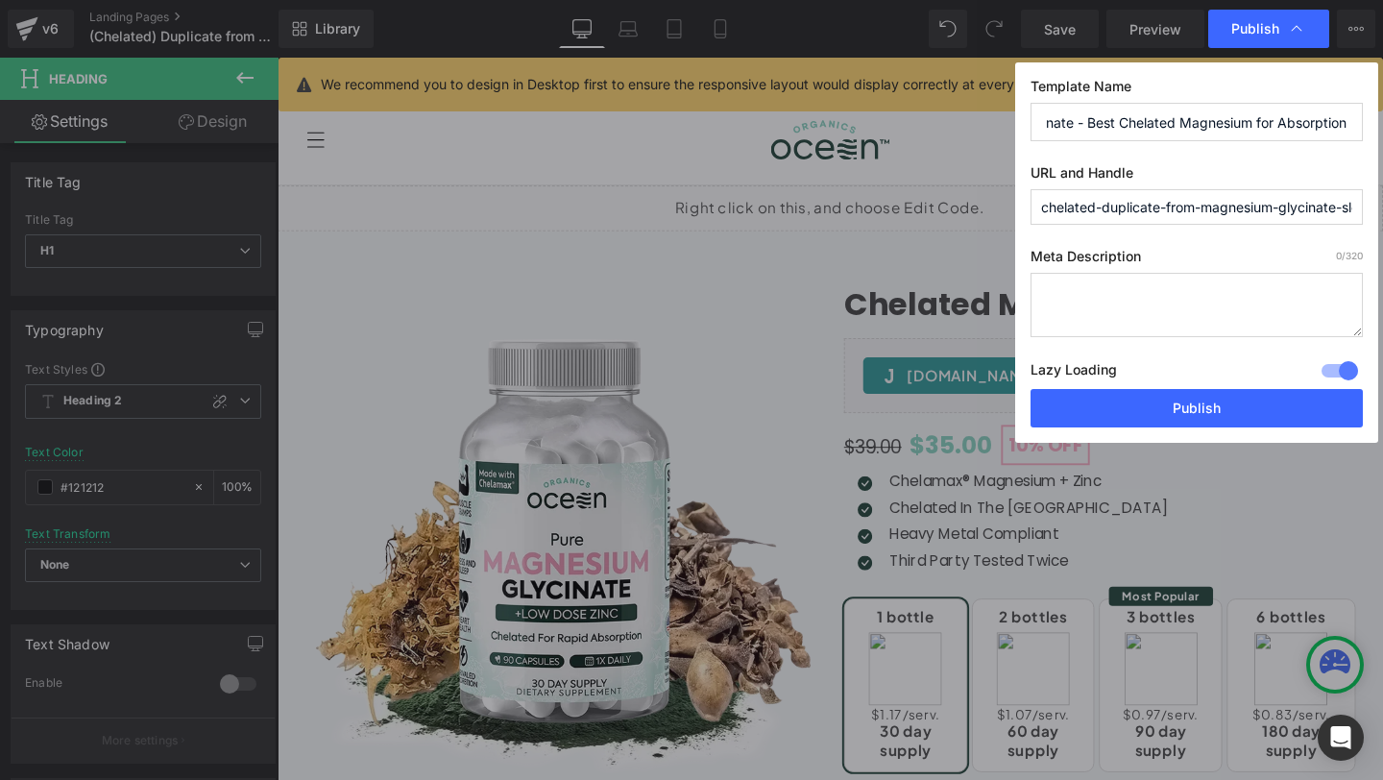
type input "Chelated Magnesium Glycinate - Best Chelated Magnesium for Absorption"
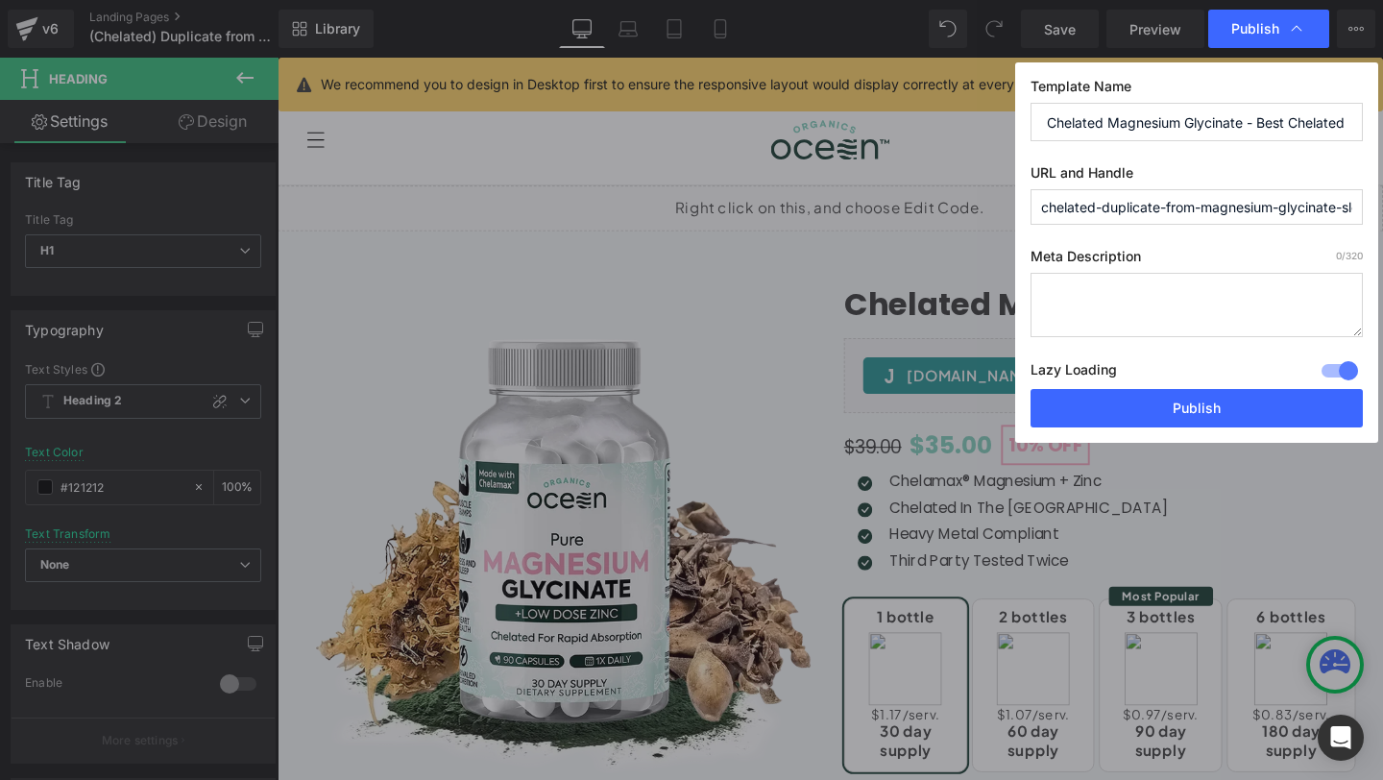
paste input "magnesium-glycinate"
type input "chelated-magnesium-glycinate"
click at [0, 0] on textarea at bounding box center [0, 0] width 0 height 0
paste textarea "Chelated magnesium glycinate with superior bioavailability and chelated magnesi…"
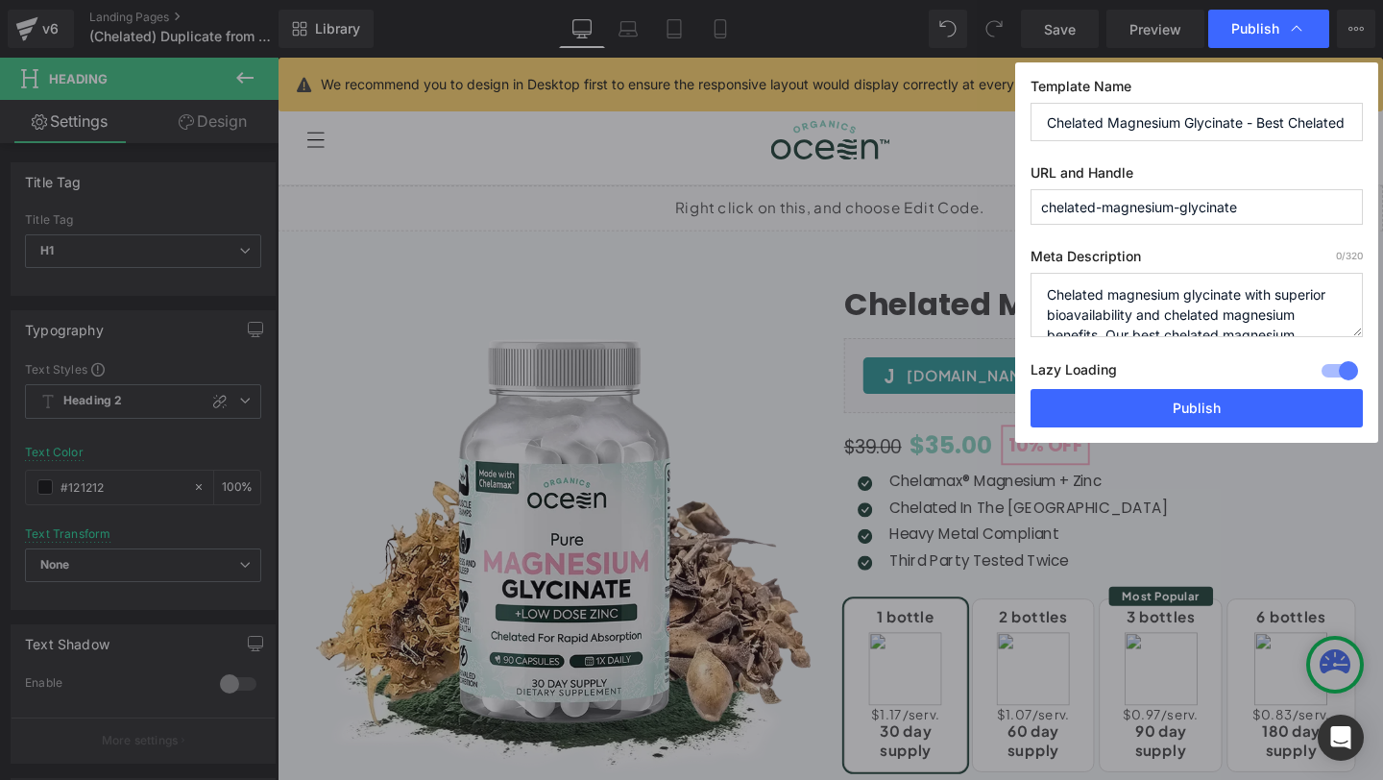
scroll to position [67, 0]
type textarea "Chelated magnesium glycinate with superior bioavailability and chelated magnesi…"
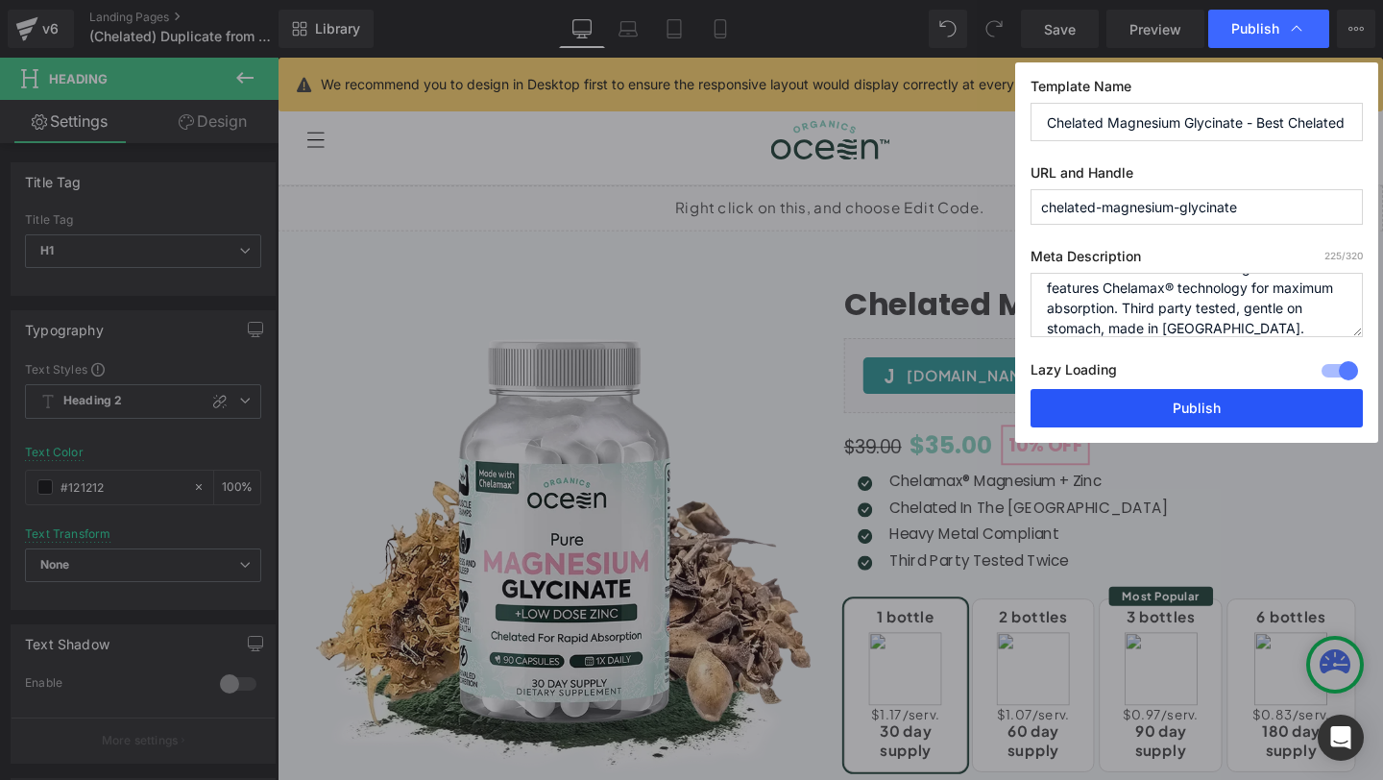
click at [0, 0] on button "Publish" at bounding box center [0, 0] width 0 height 0
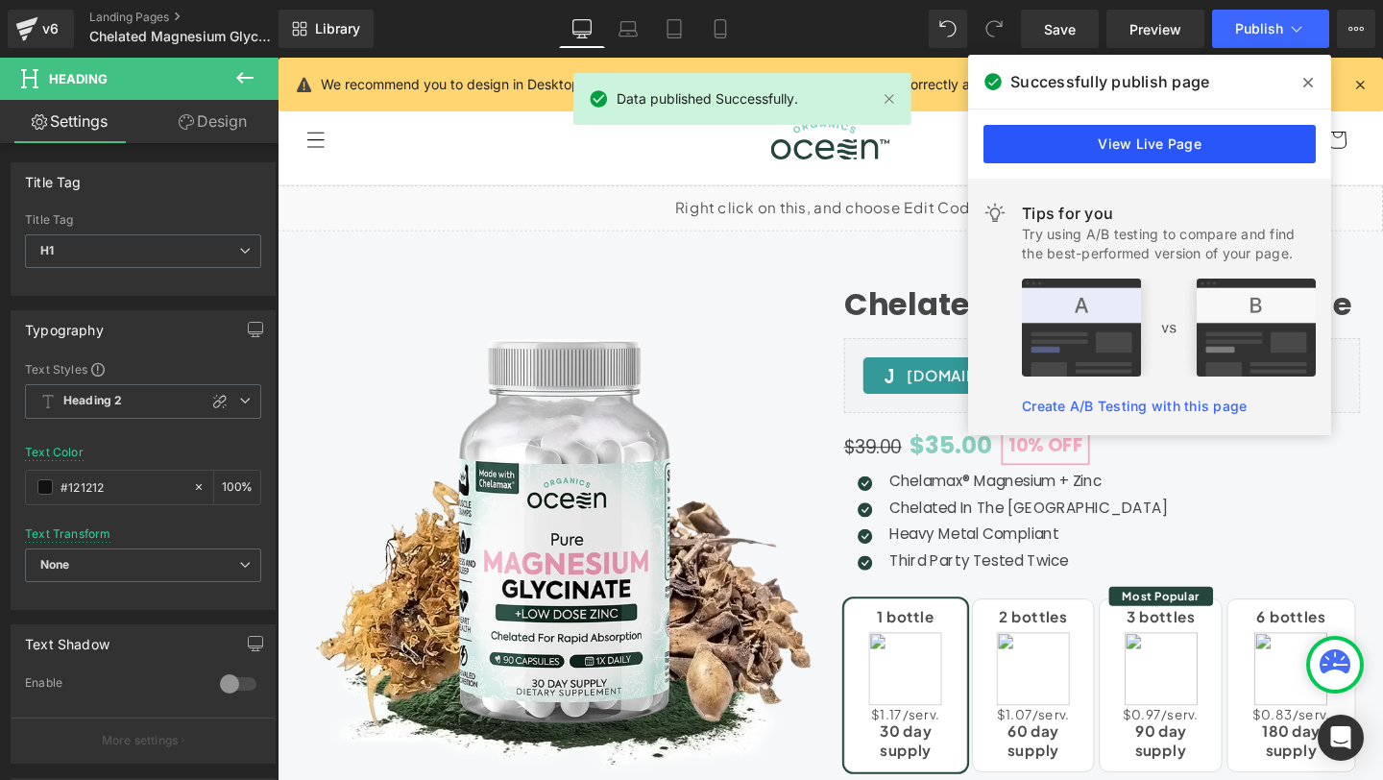
click at [0, 0] on link "View Live Page" at bounding box center [0, 0] width 0 height 0
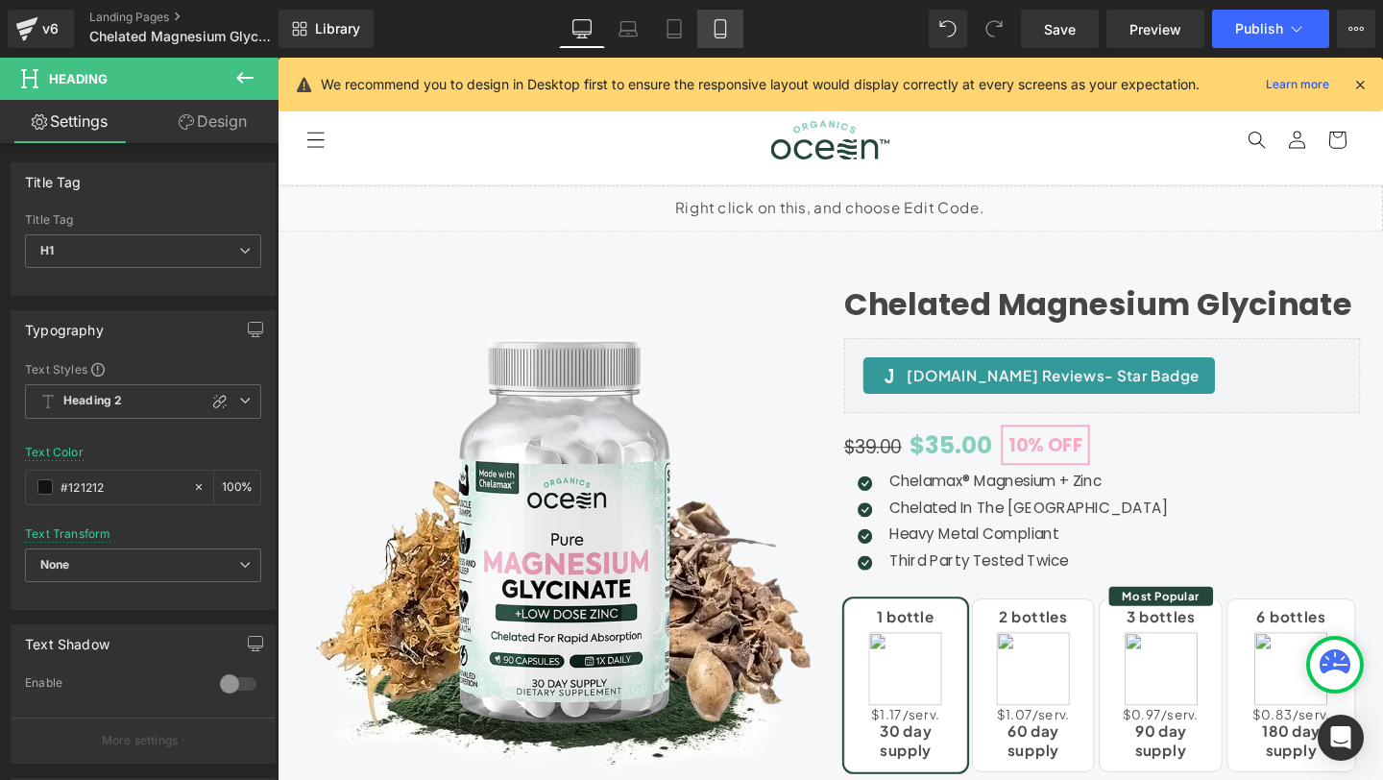
click at [725, 33] on icon at bounding box center [720, 28] width 19 height 19
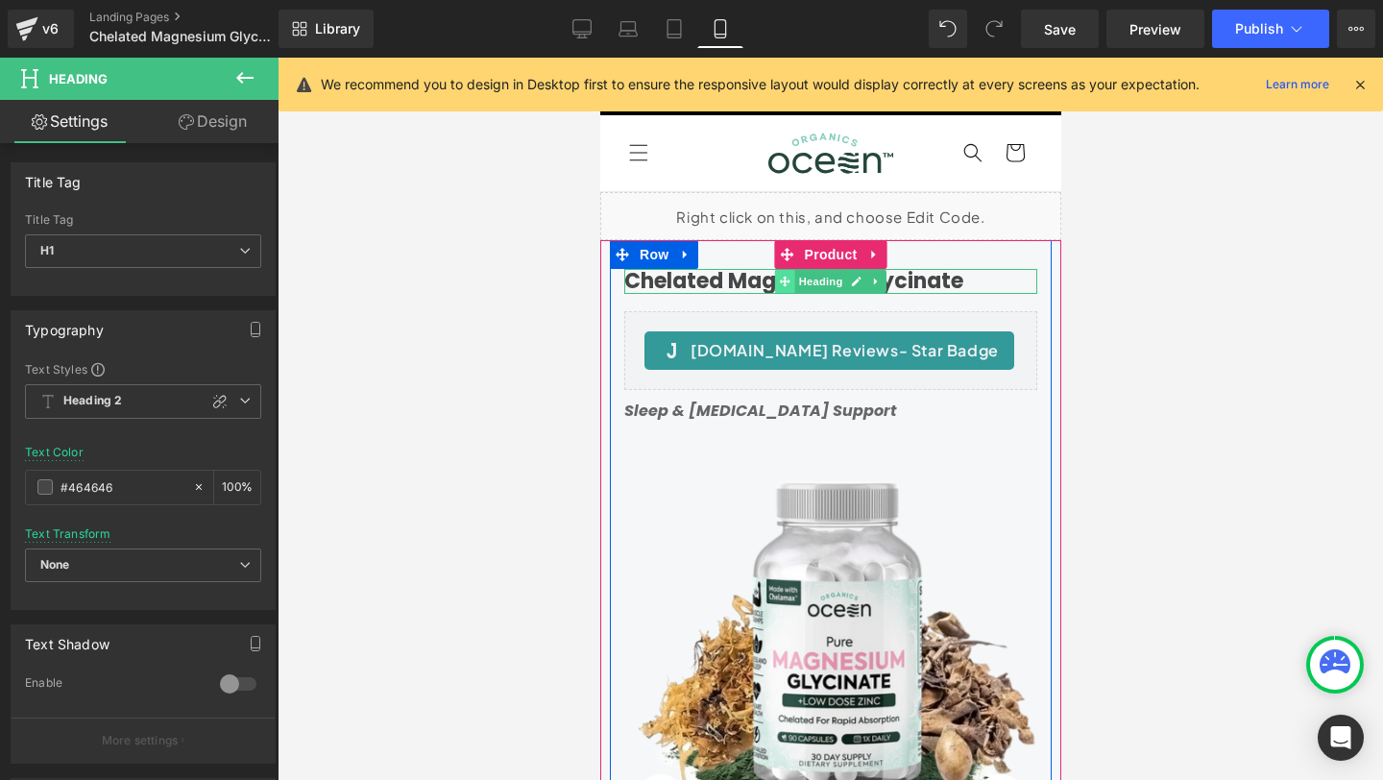
click at [785, 279] on icon at bounding box center [784, 281] width 11 height 11
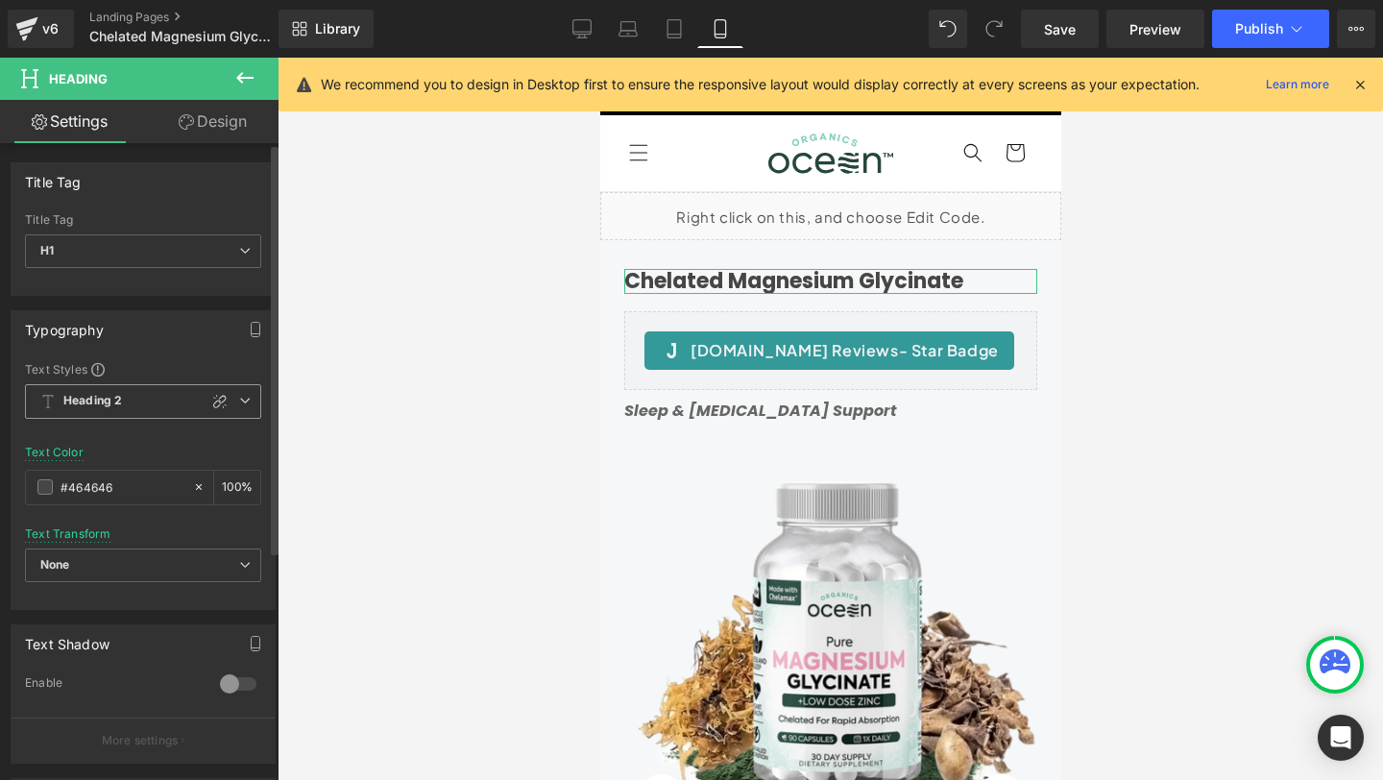
click at [153, 403] on span "Heading 2" at bounding box center [143, 401] width 236 height 35
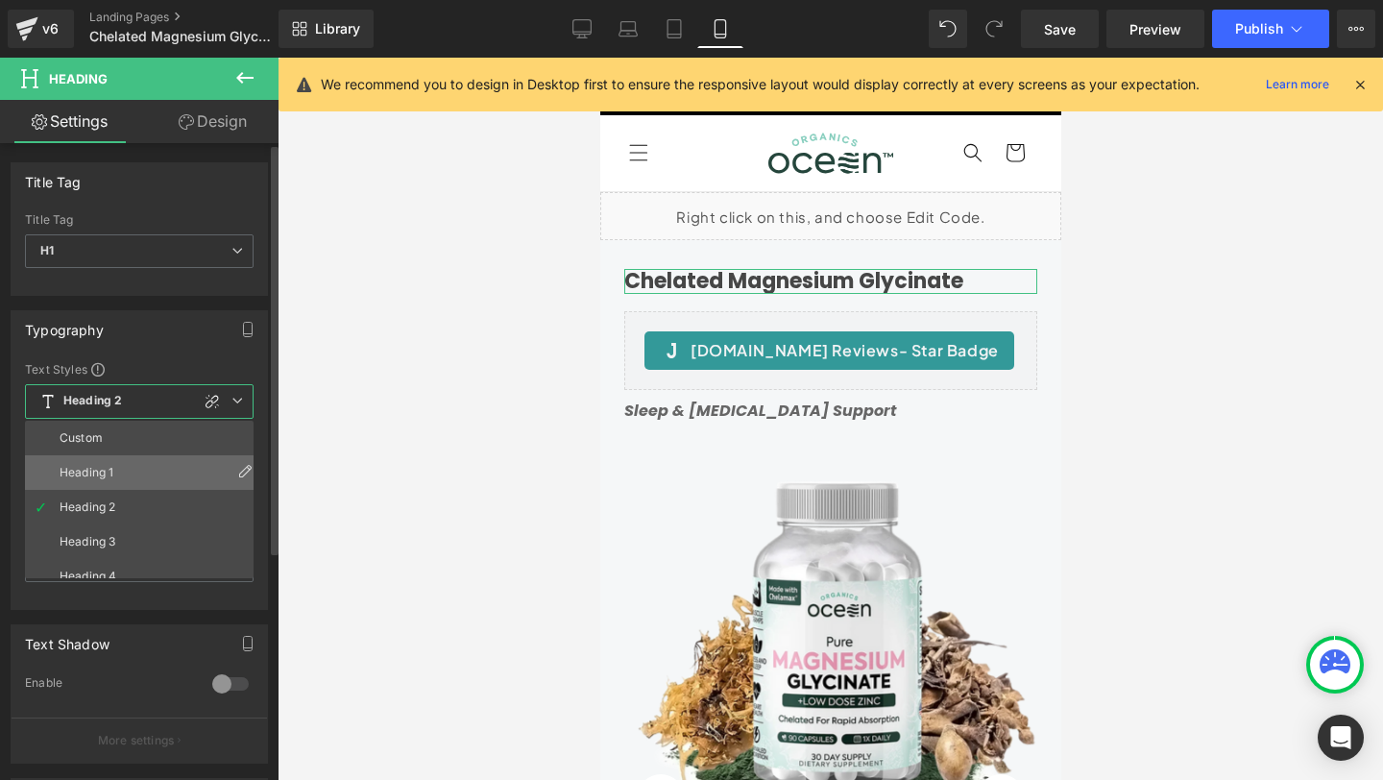
click at [110, 465] on li "Heading 1" at bounding box center [143, 472] width 237 height 35
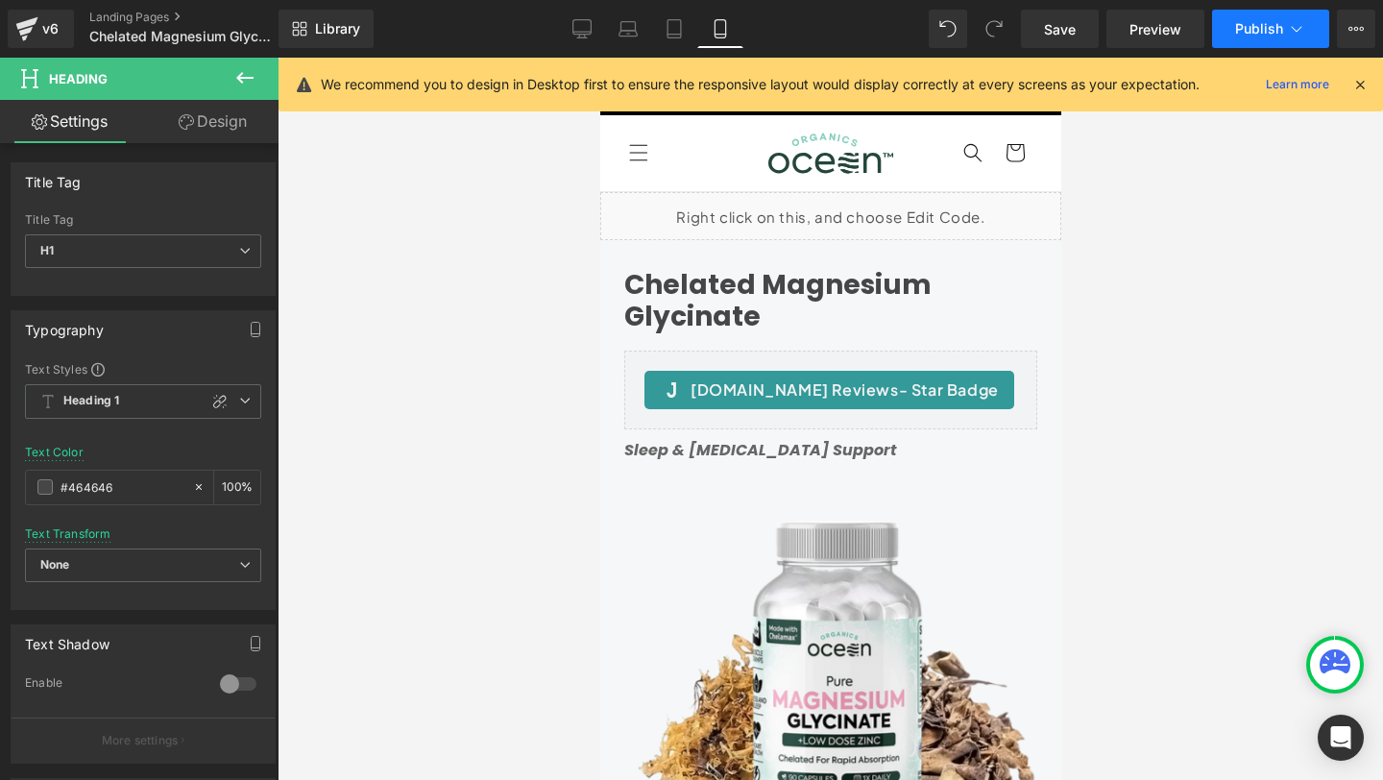
click at [1293, 37] on icon at bounding box center [1296, 28] width 19 height 19
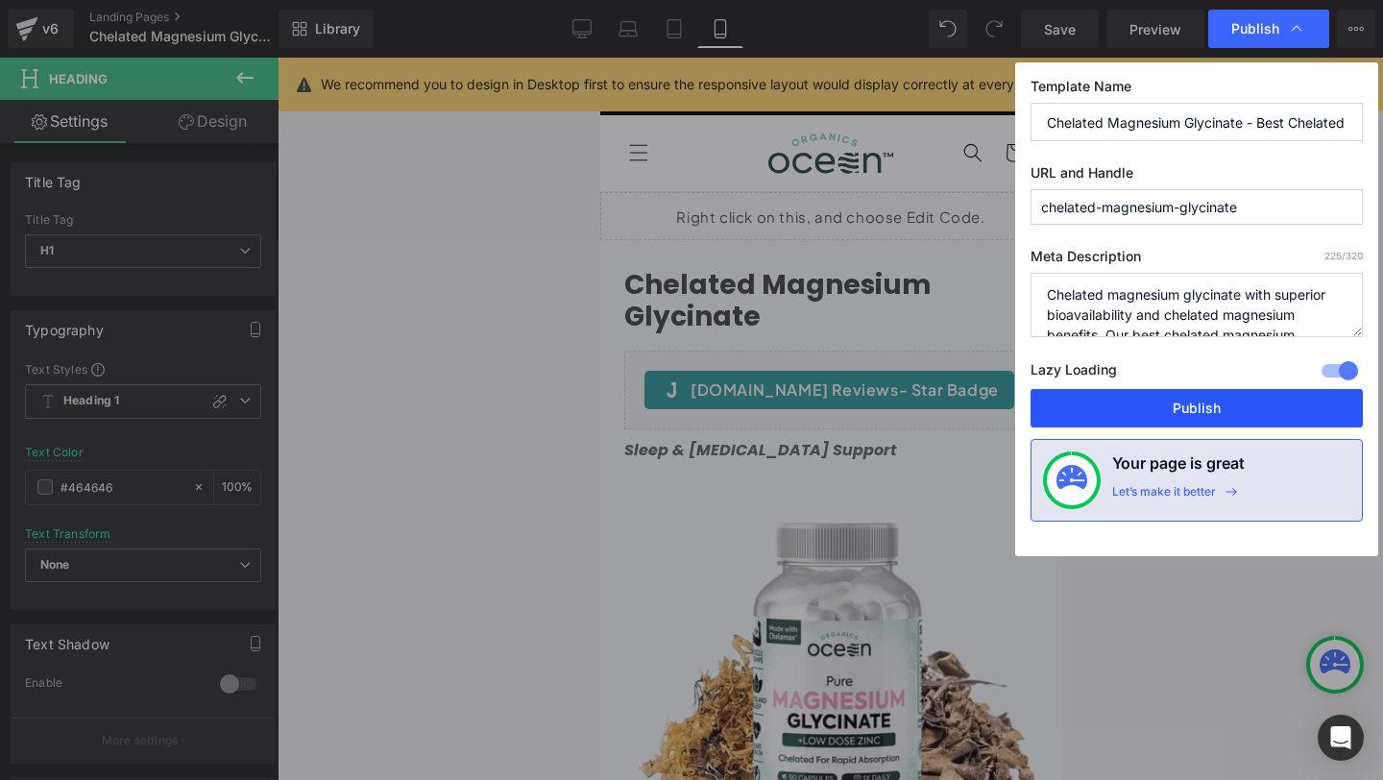
click at [0, 0] on button "Publish" at bounding box center [0, 0] width 0 height 0
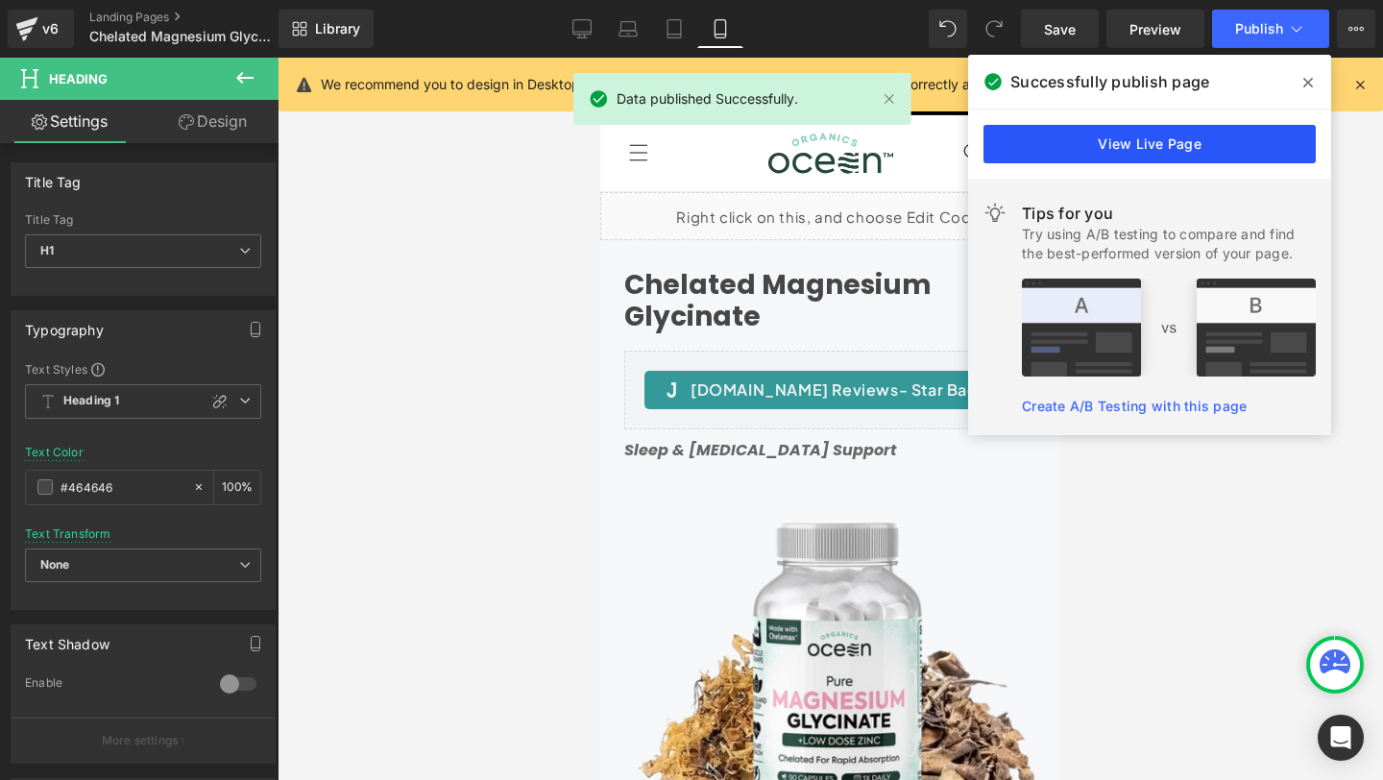
click at [0, 0] on link "View Live Page" at bounding box center [0, 0] width 0 height 0
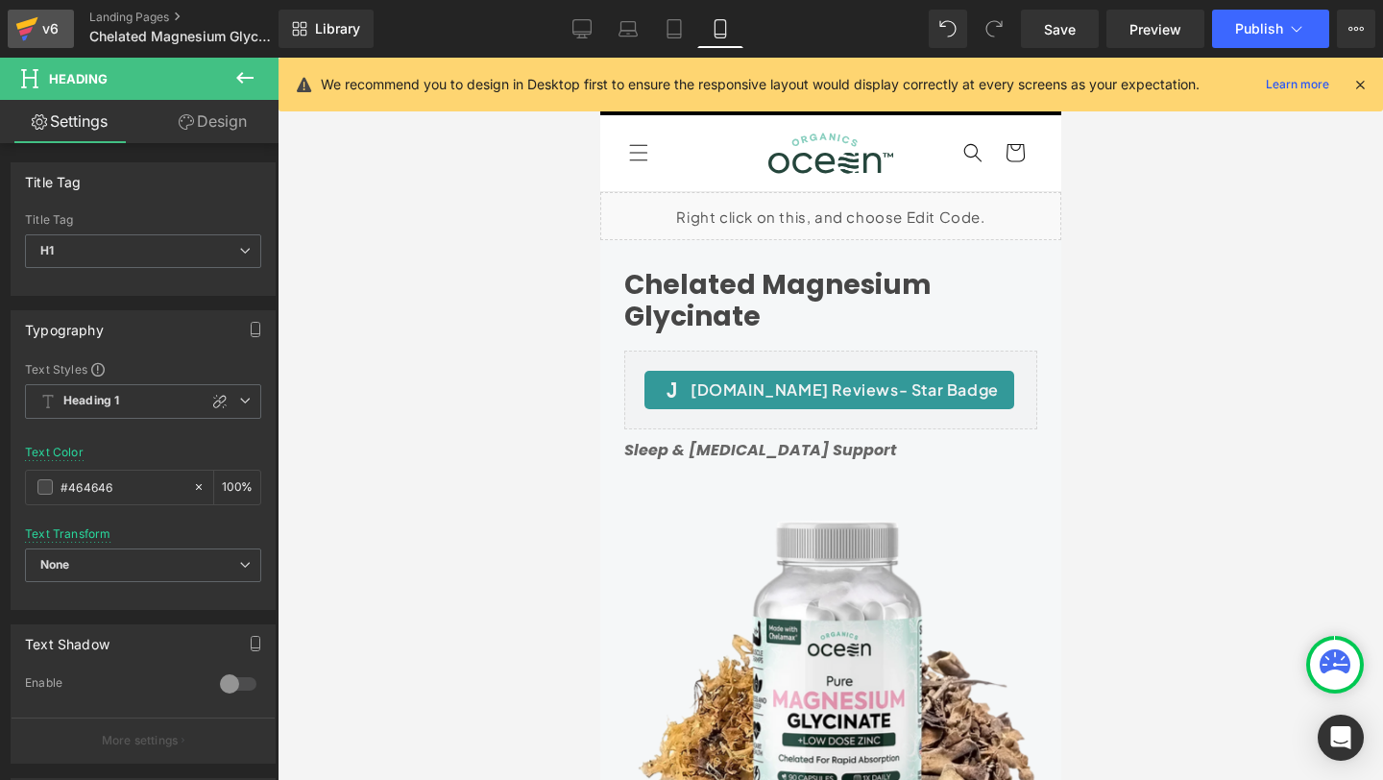
click at [37, 34] on icon at bounding box center [26, 29] width 23 height 48
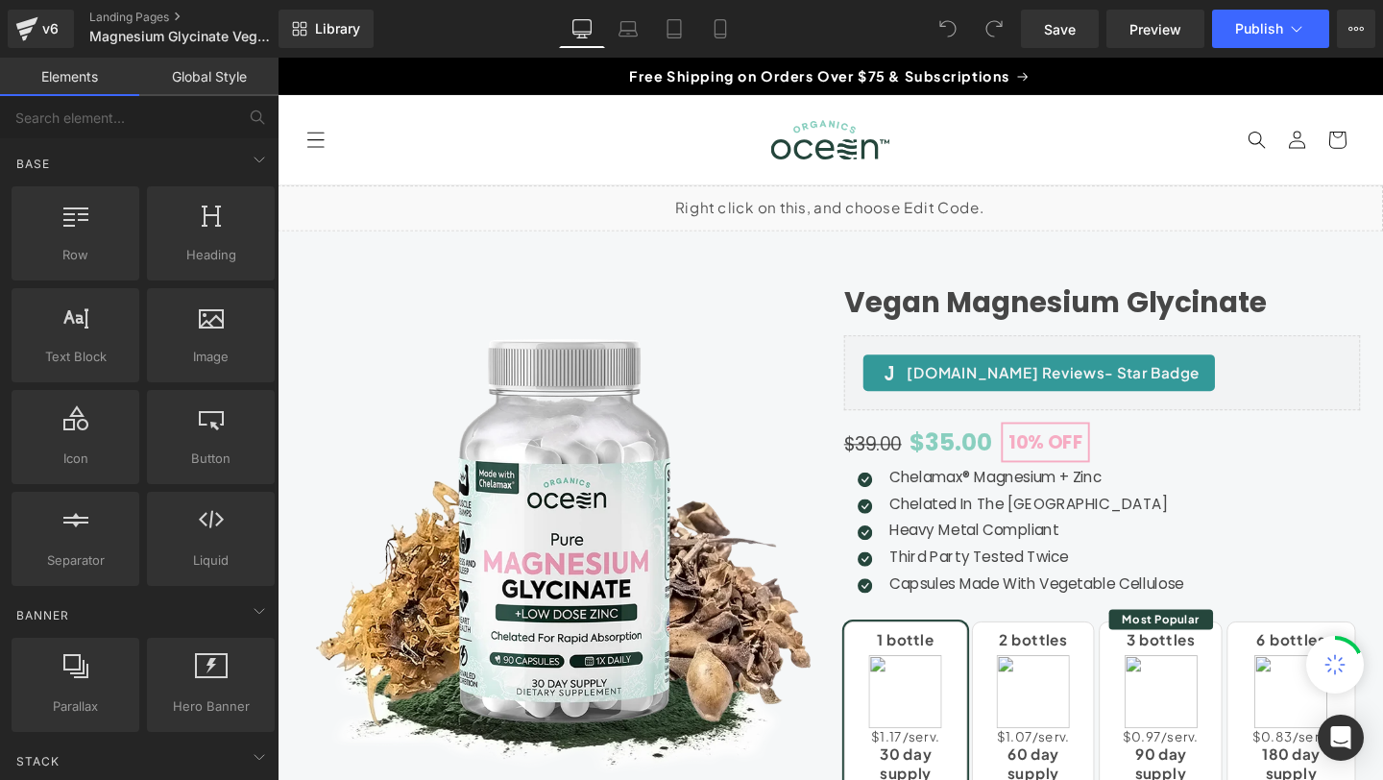
click at [723, 30] on icon at bounding box center [720, 28] width 19 height 19
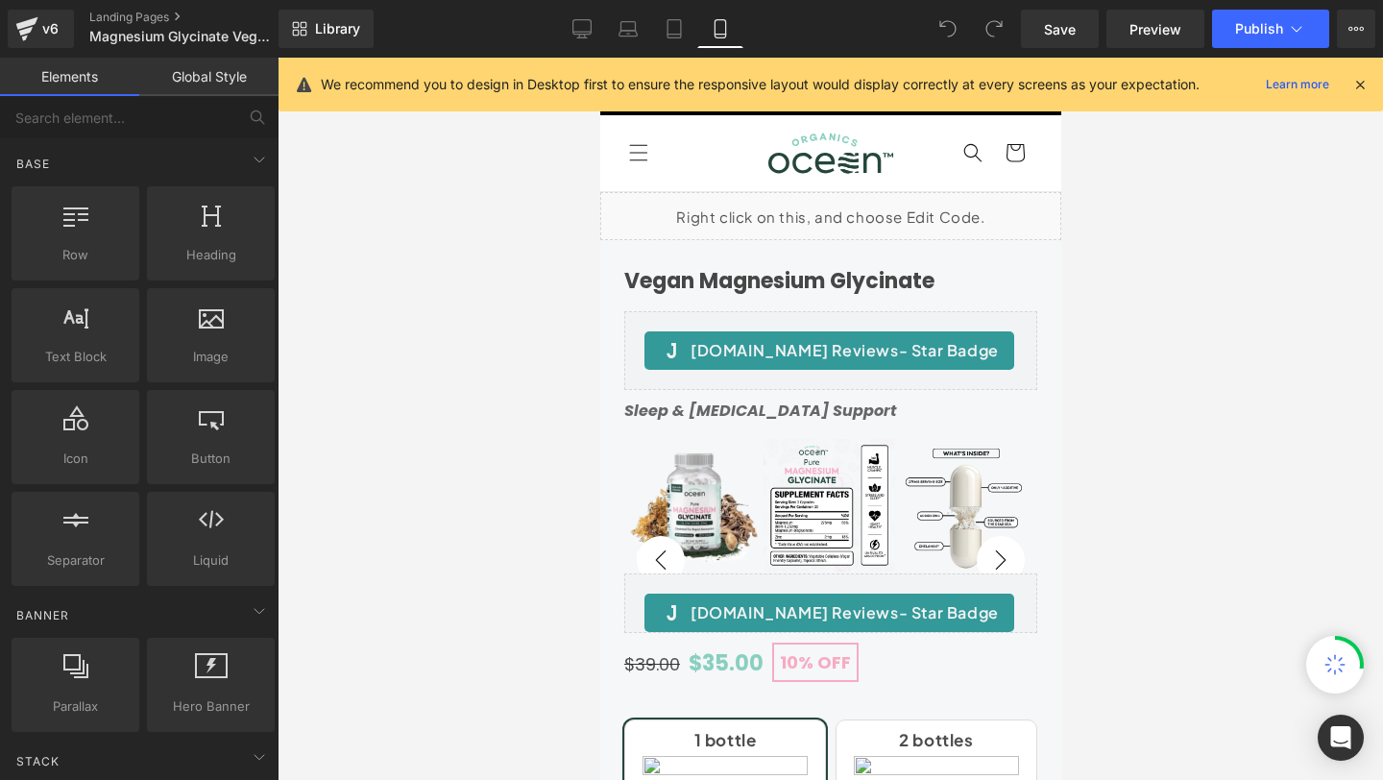
scroll to position [134, 0]
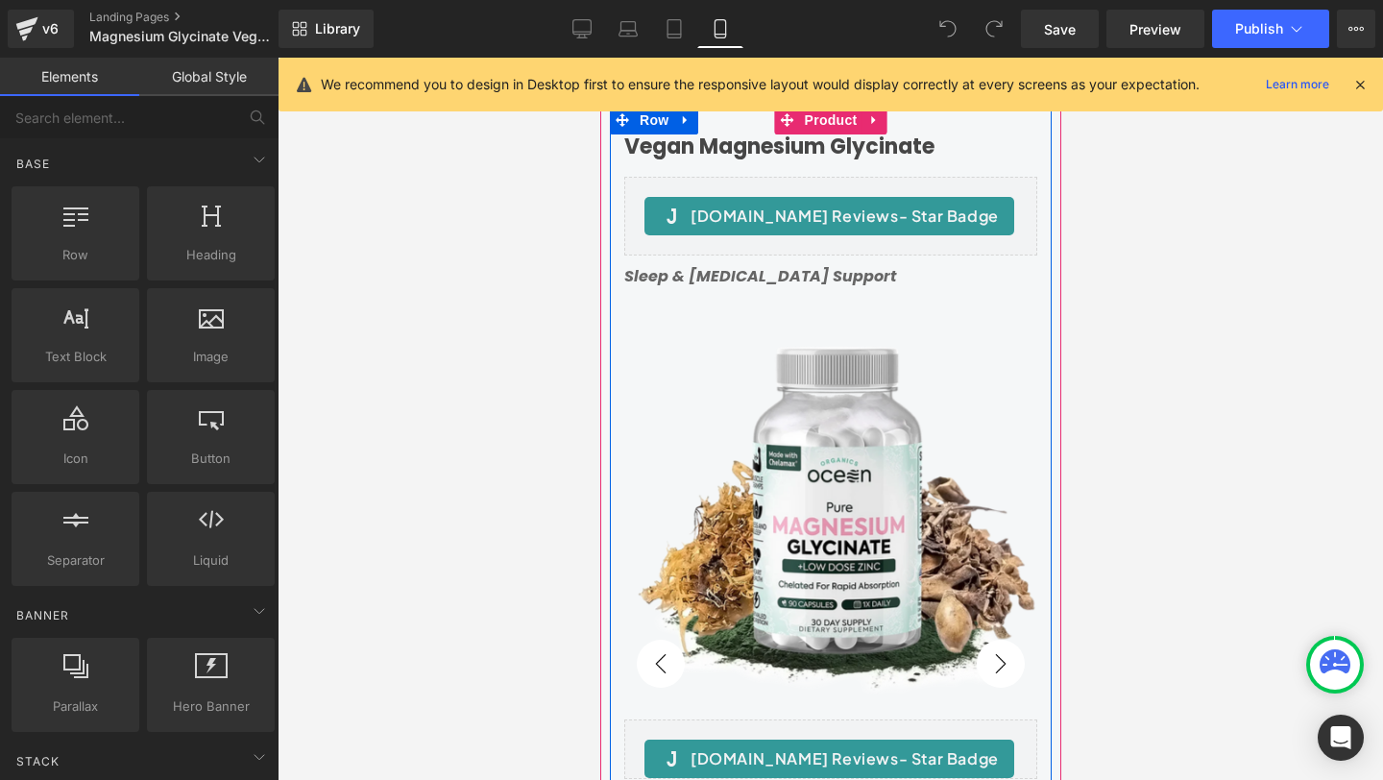
click at [720, 162] on div "Vegan Magnesium Glycinate Heading [DOMAIN_NAME] Reviews - Star Badge [DOMAIN_NA…" at bounding box center [830, 426] width 442 height 585
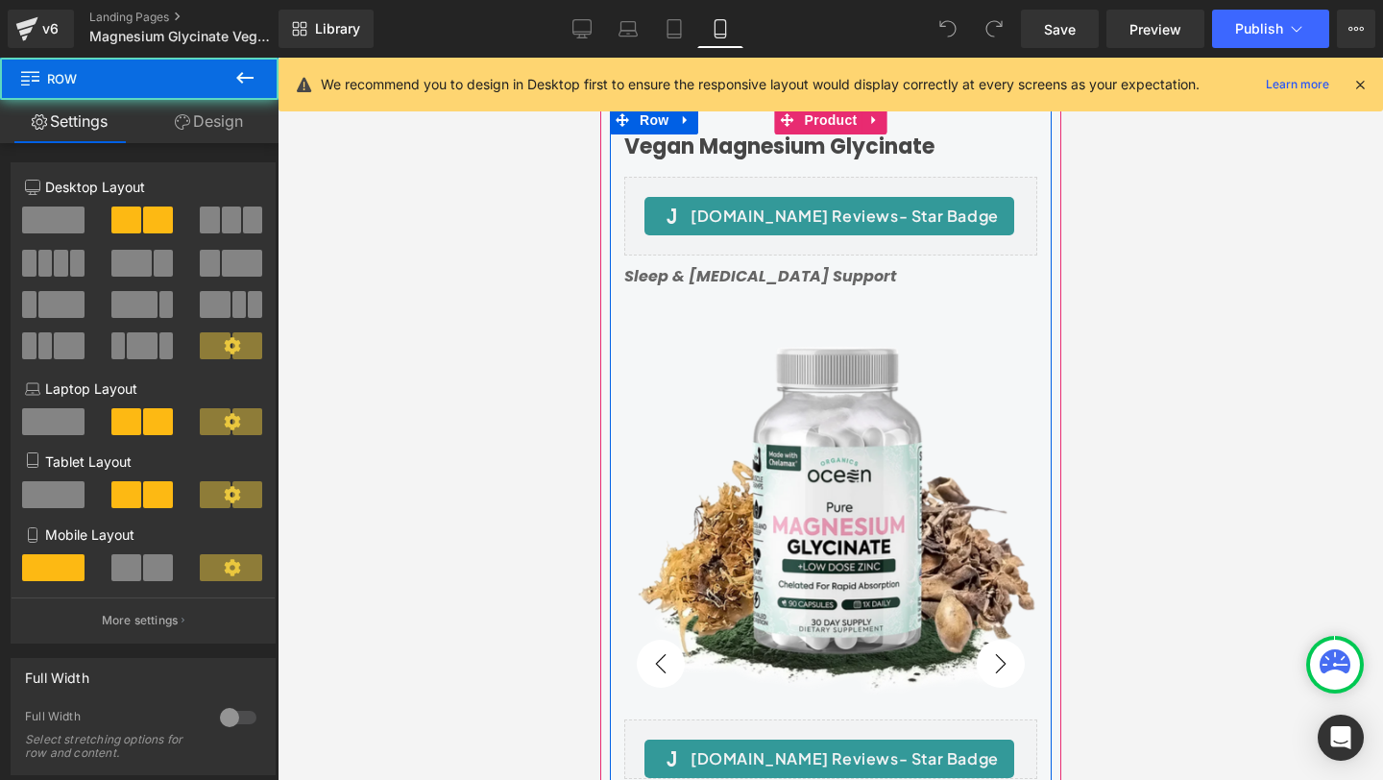
click at [709, 149] on h1 "Vegan Magnesium Glycinate" at bounding box center [829, 146] width 413 height 25
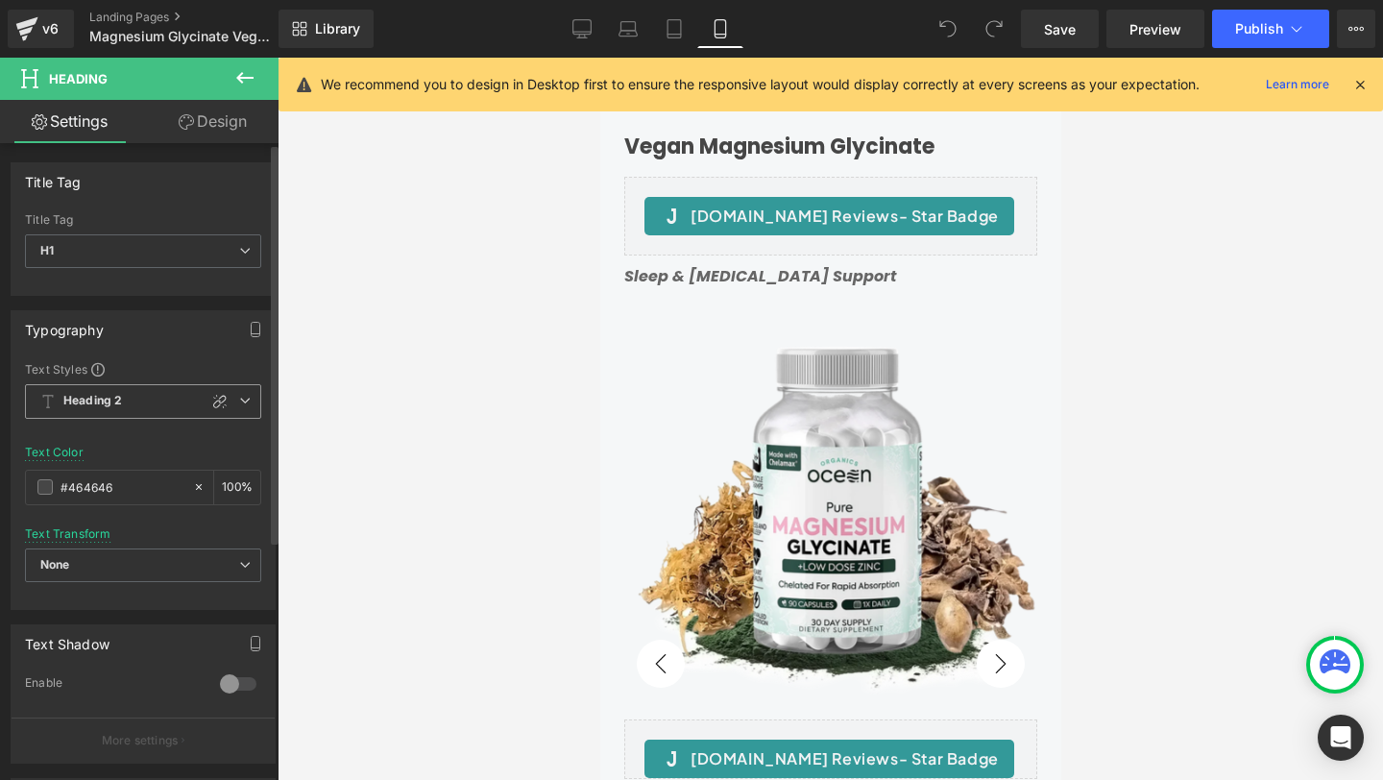
click at [110, 416] on span "Heading 2" at bounding box center [143, 401] width 236 height 35
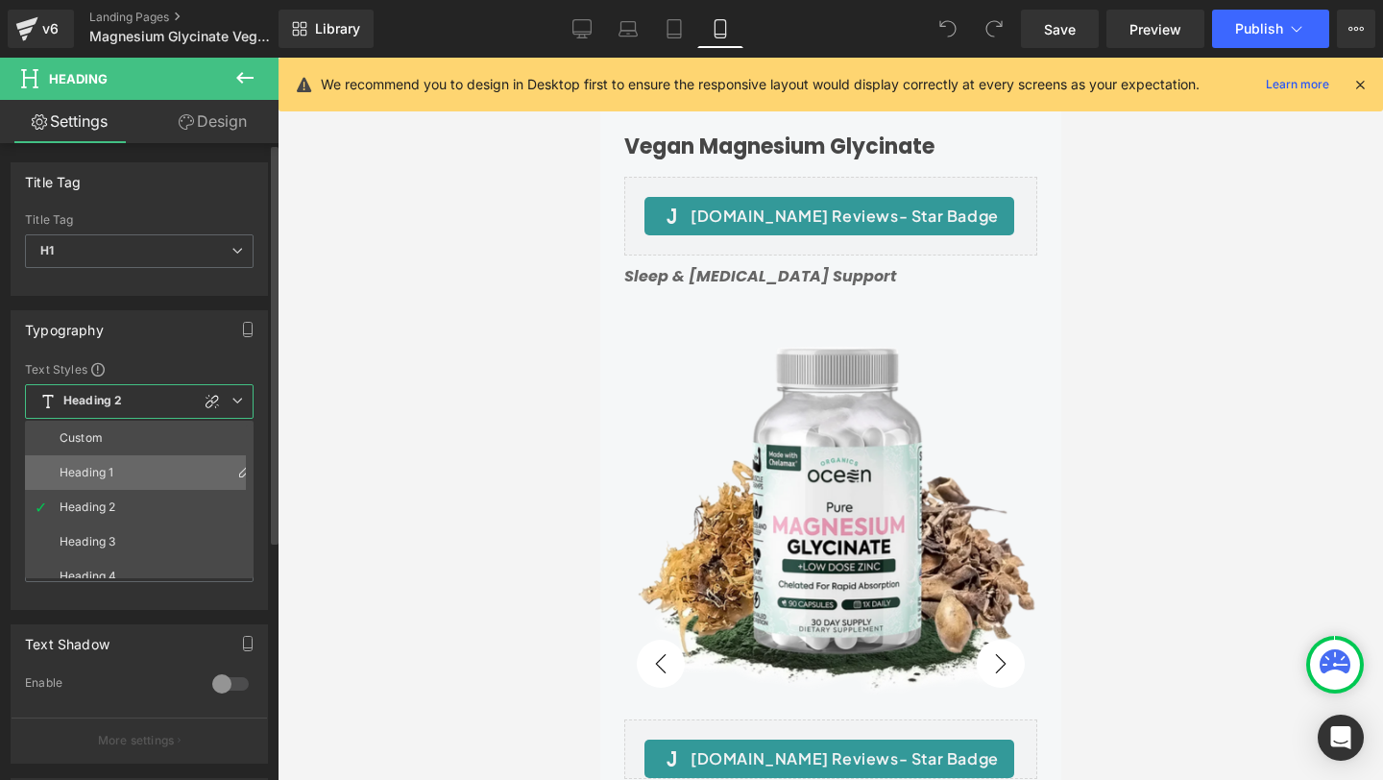
click at [76, 471] on div "Heading 1" at bounding box center [87, 472] width 54 height 13
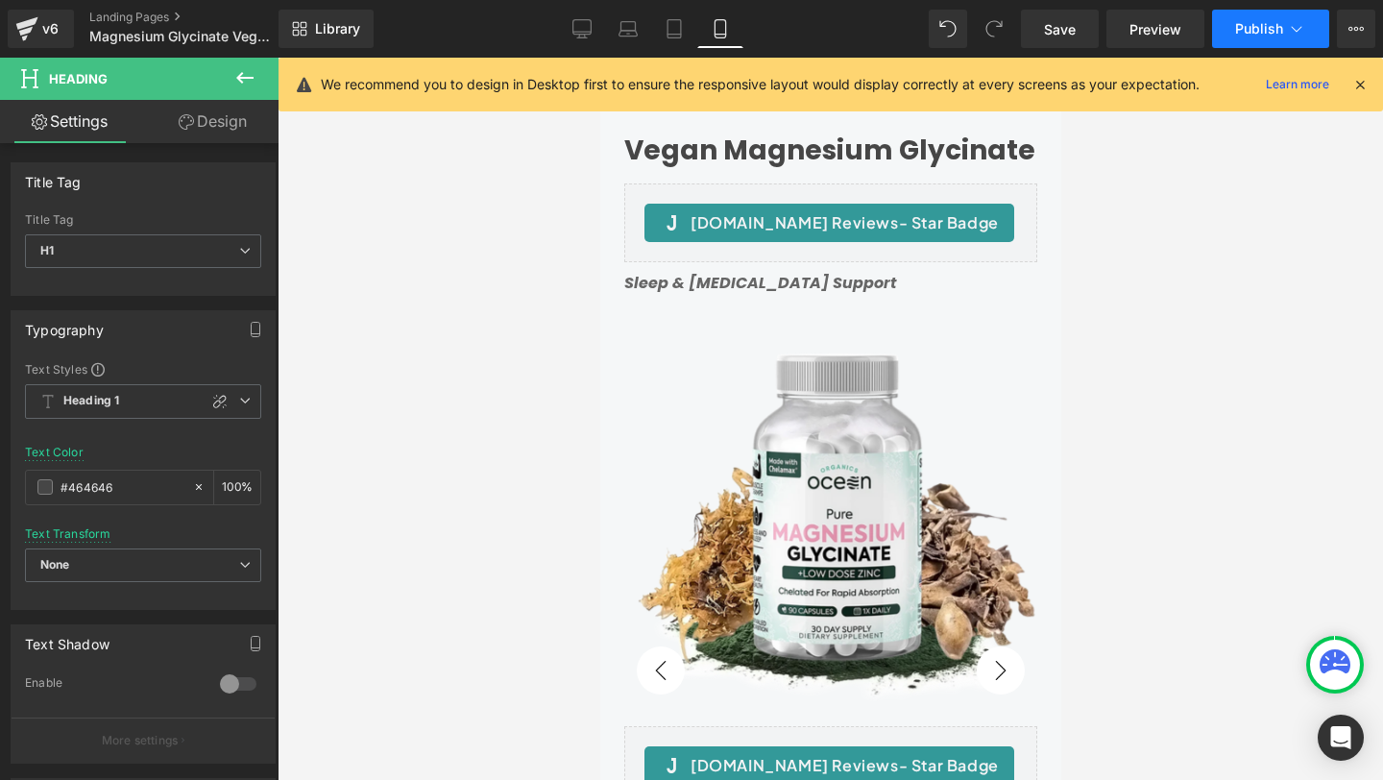
click at [1278, 35] on span "Publish" at bounding box center [1259, 28] width 48 height 15
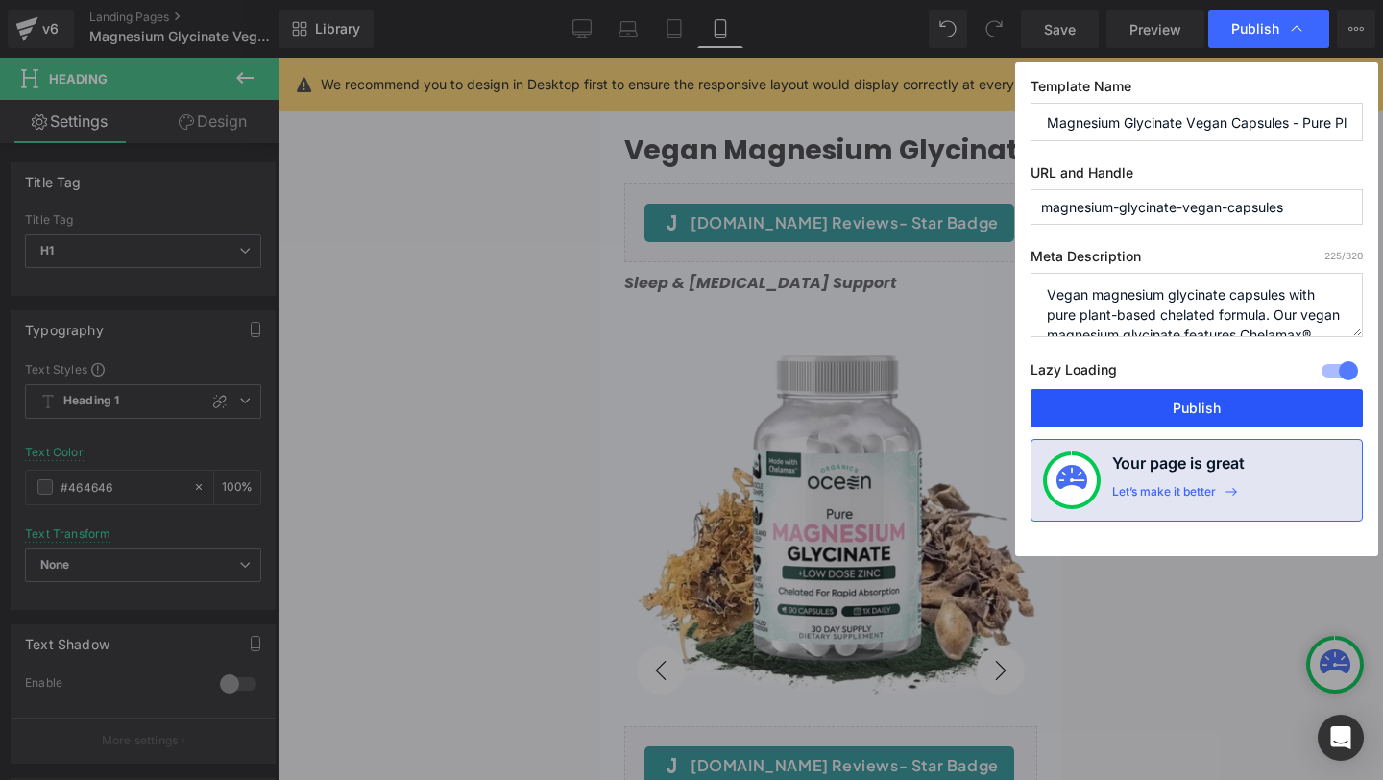
click at [1185, 402] on button "Publish" at bounding box center [1196, 408] width 332 height 38
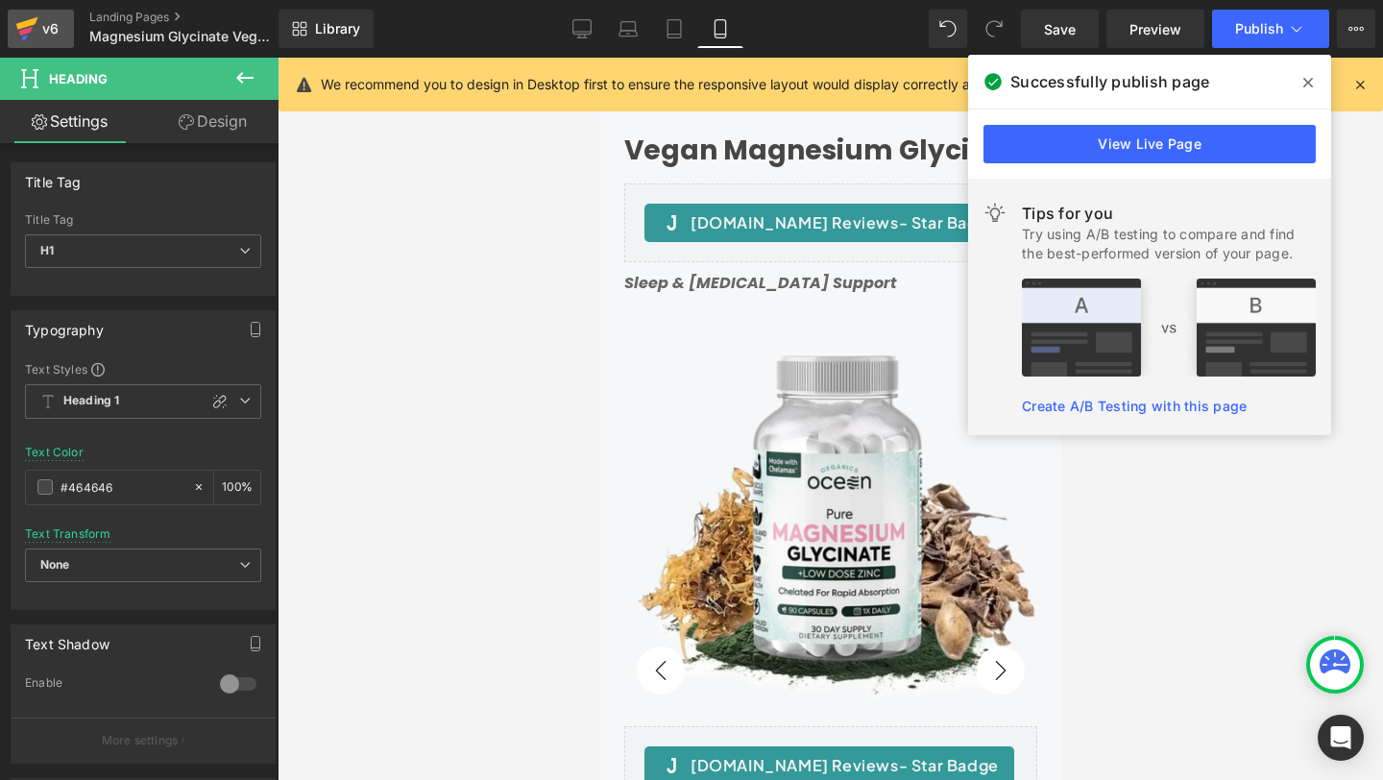
click at [32, 30] on icon at bounding box center [26, 29] width 23 height 48
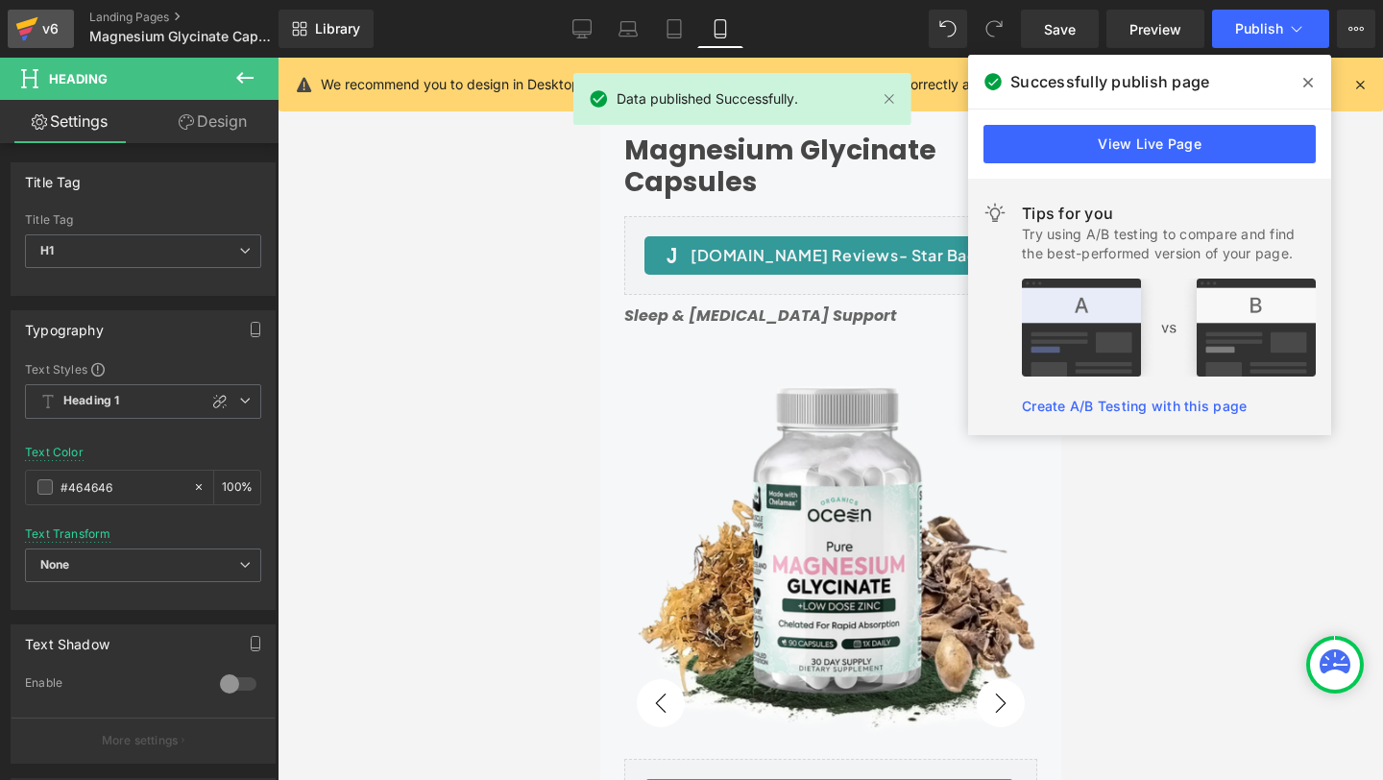
click at [24, 23] on icon at bounding box center [27, 23] width 22 height 12
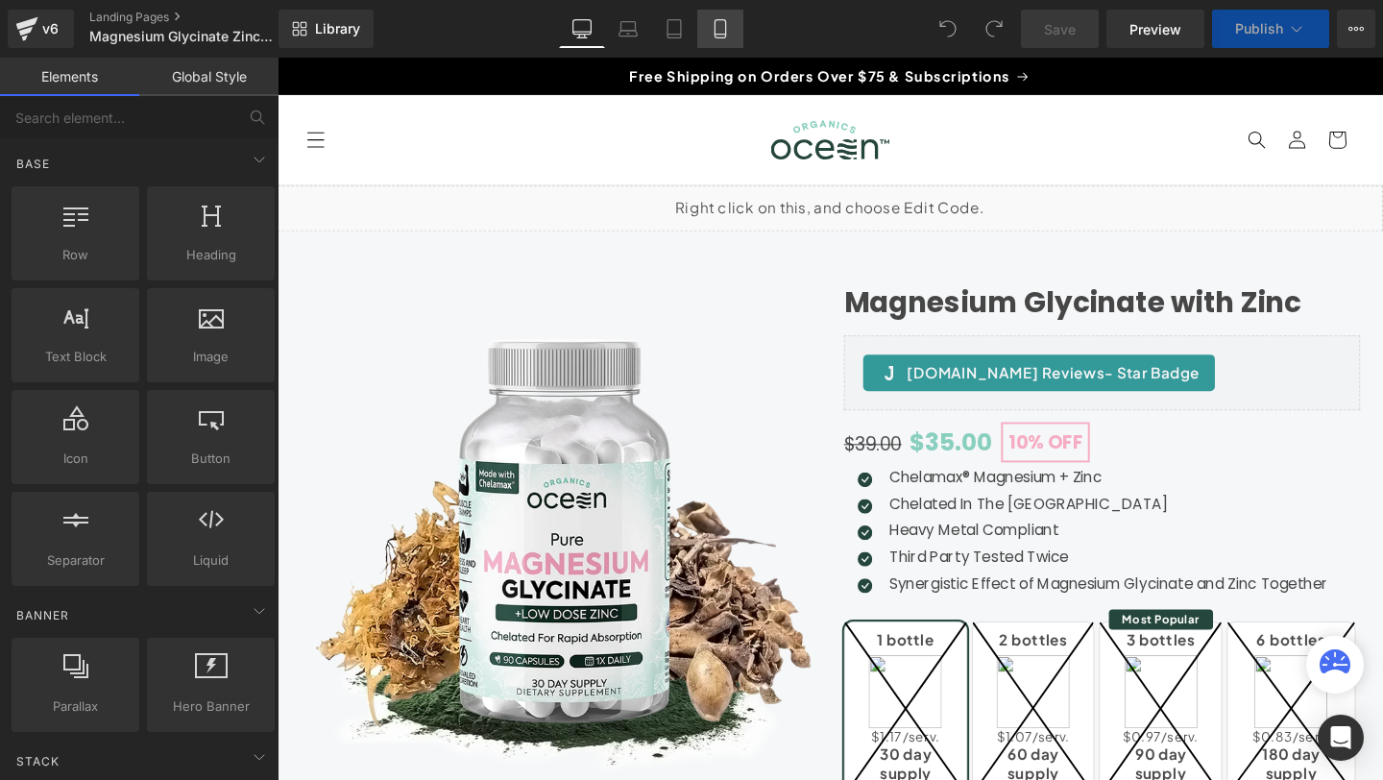
click at [720, 38] on link "Mobile" at bounding box center [720, 29] width 46 height 38
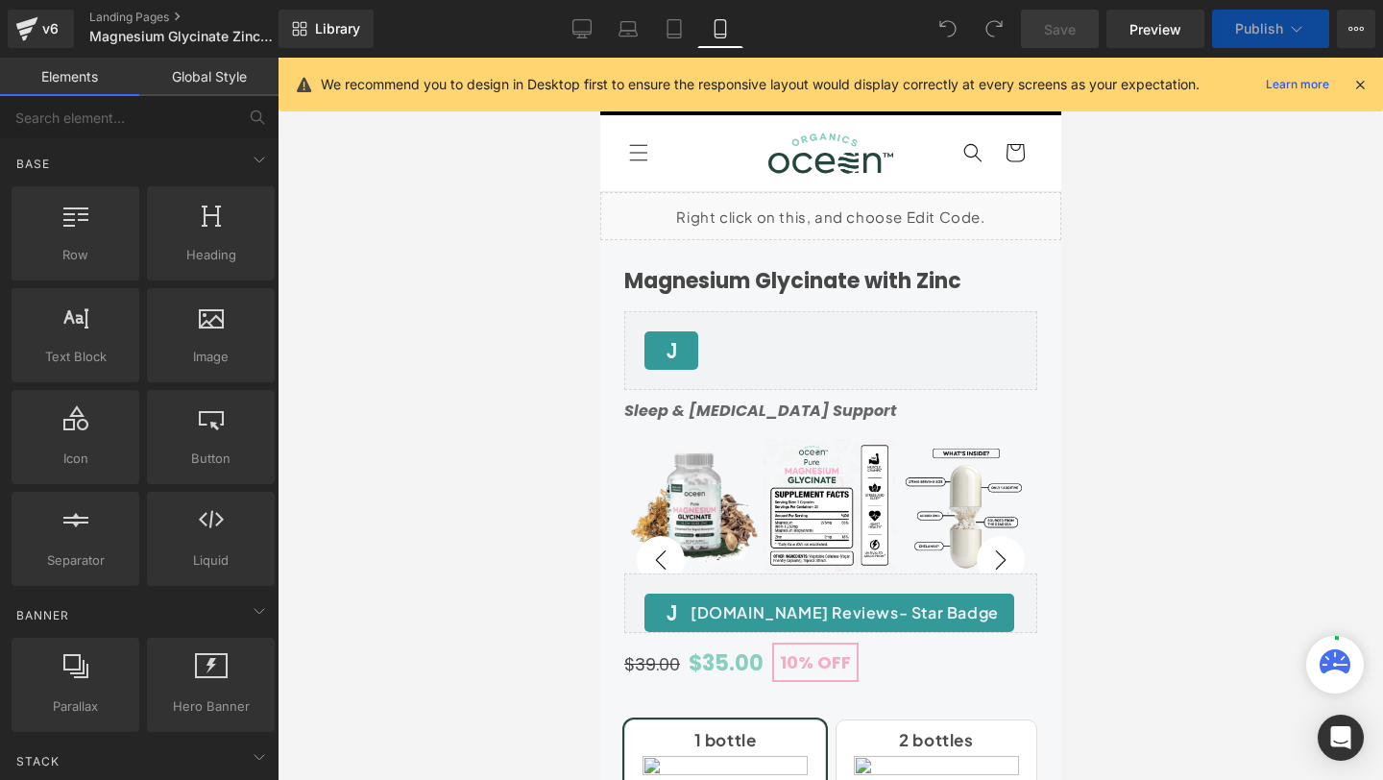
scroll to position [134, 0]
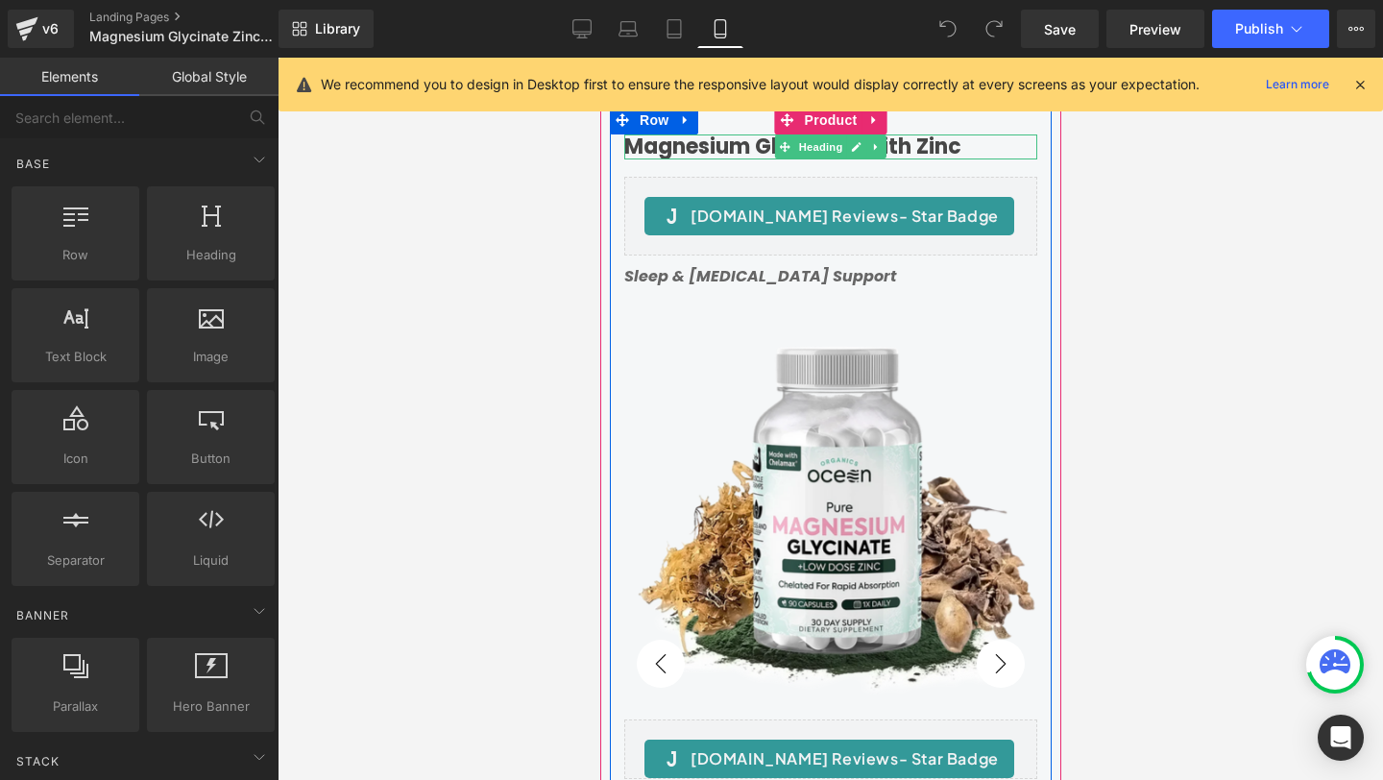
click at [757, 151] on h1 "Magnesium Glycinate with Zinc" at bounding box center [829, 146] width 413 height 25
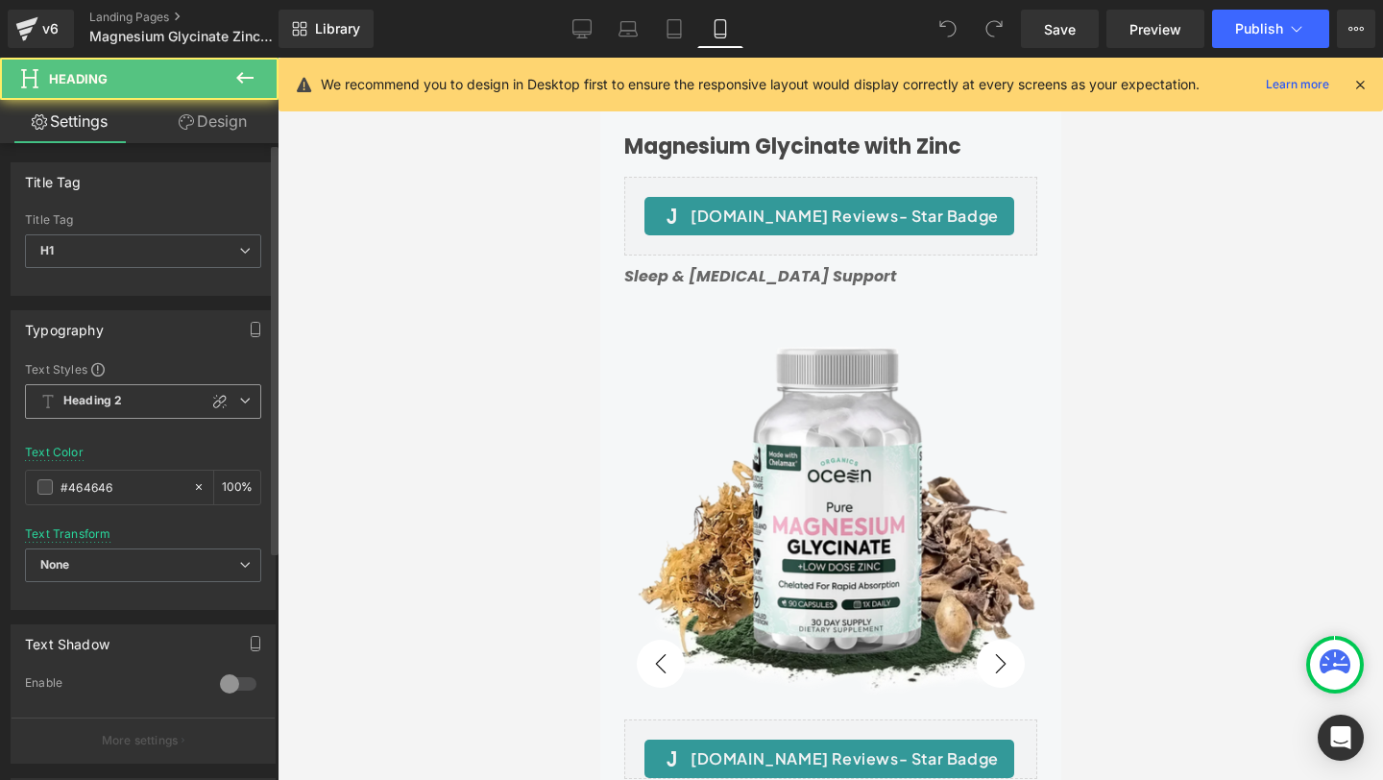
click at [127, 399] on span "Heading 2" at bounding box center [143, 401] width 236 height 35
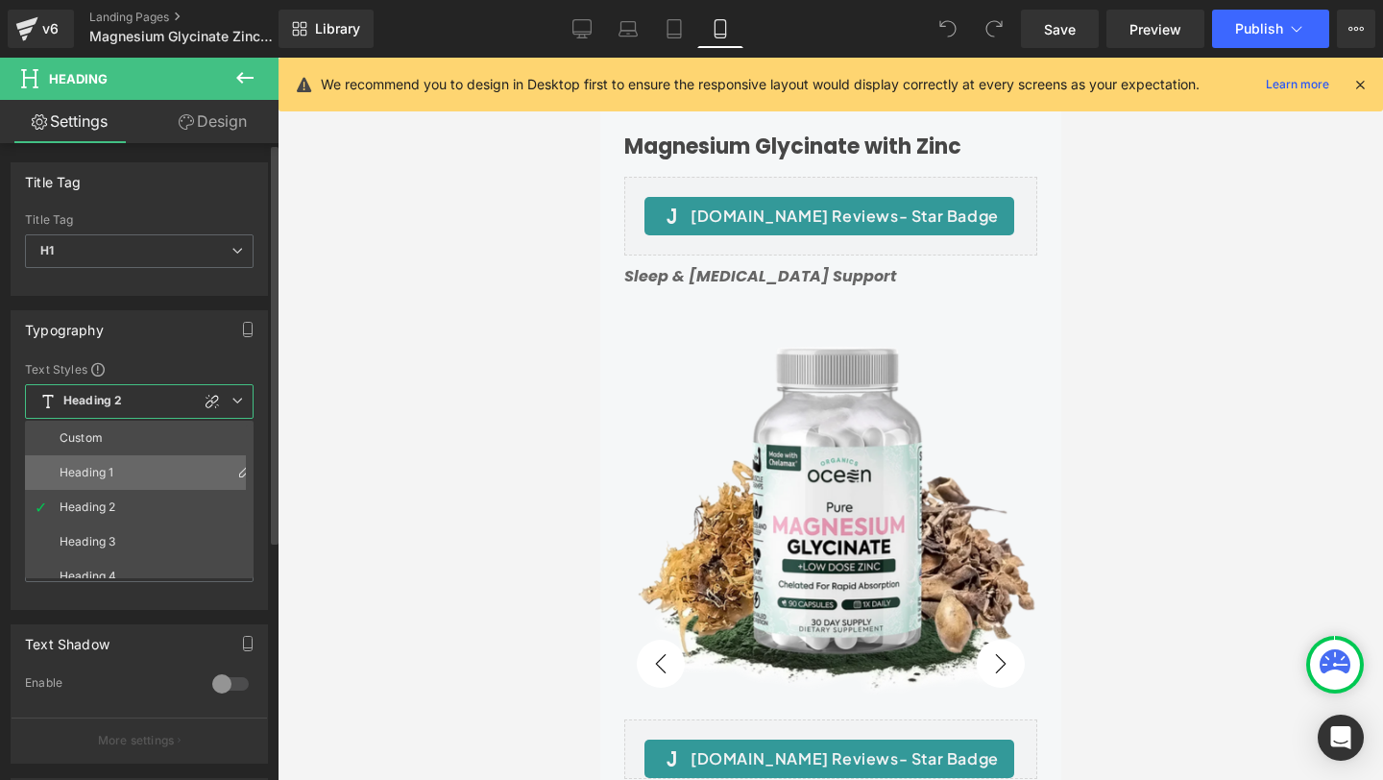
click at [100, 474] on div "Heading 1" at bounding box center [87, 472] width 54 height 13
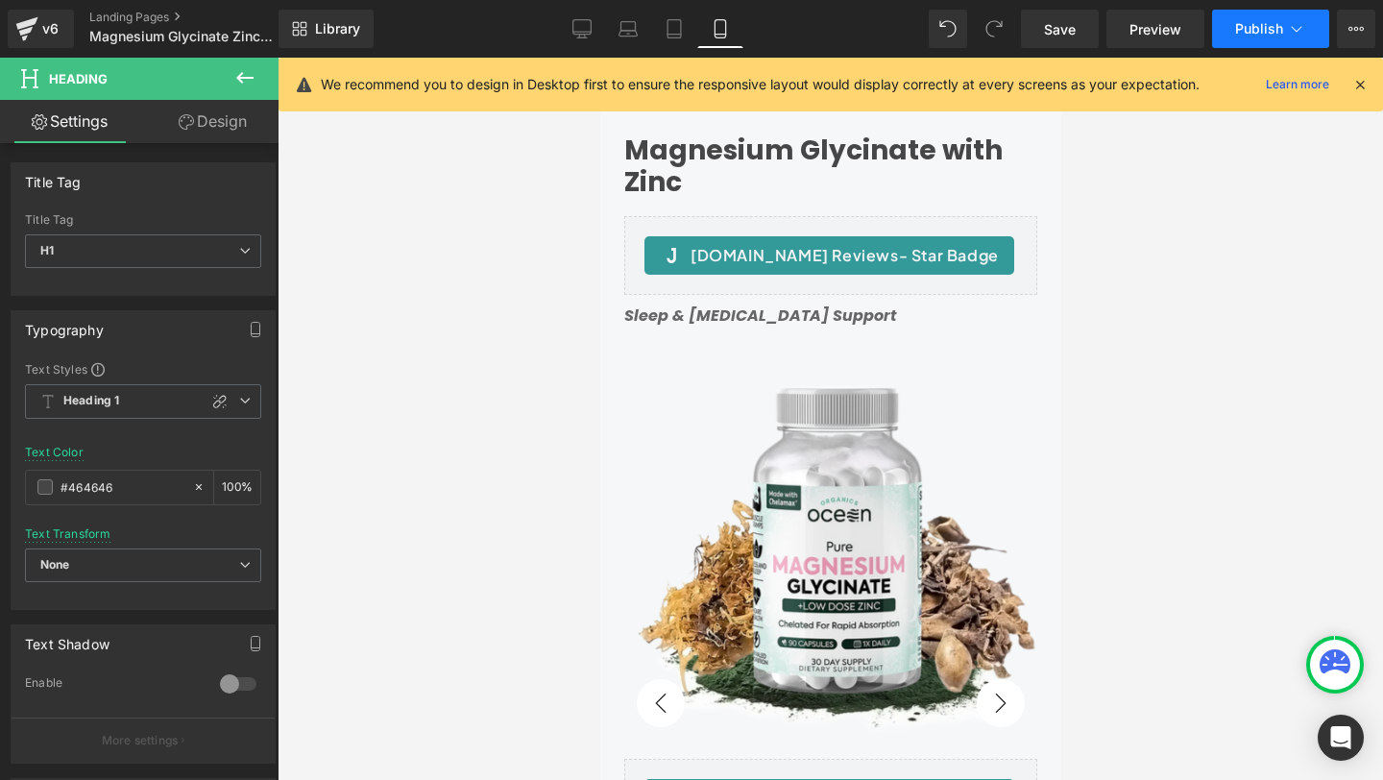
click at [1260, 42] on button "Publish" at bounding box center [1270, 29] width 117 height 38
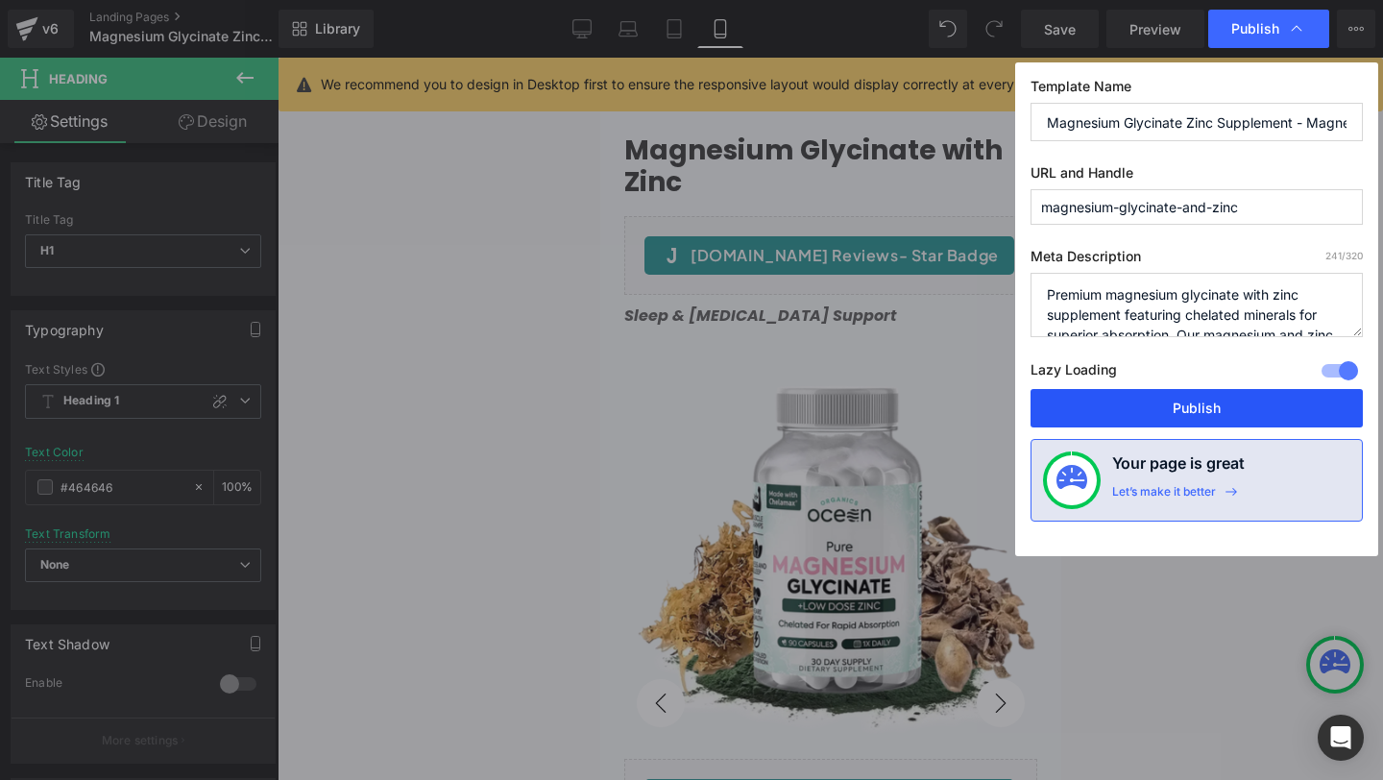
click at [1157, 420] on button "Publish" at bounding box center [1196, 408] width 332 height 38
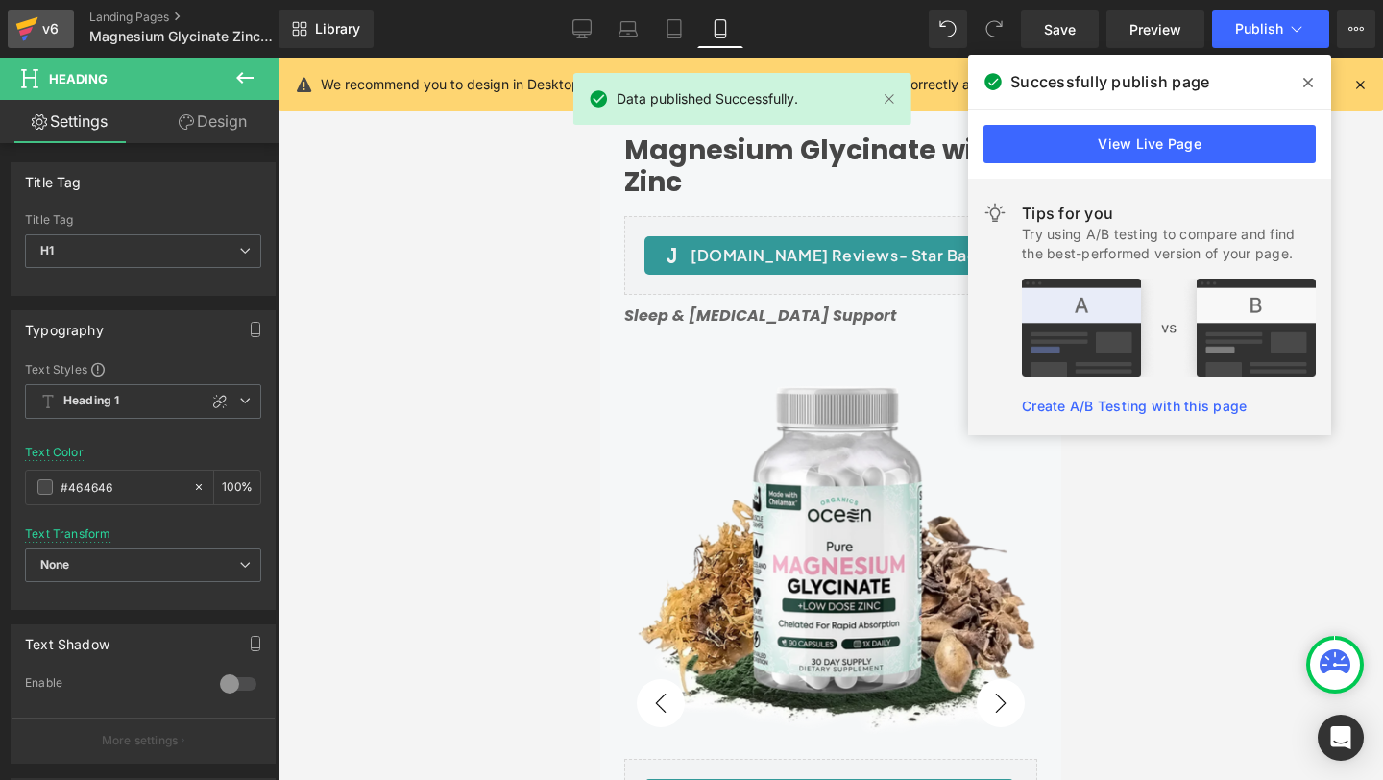
click at [55, 43] on link "v6" at bounding box center [41, 29] width 66 height 38
